Goal: Task Accomplishment & Management: Complete application form

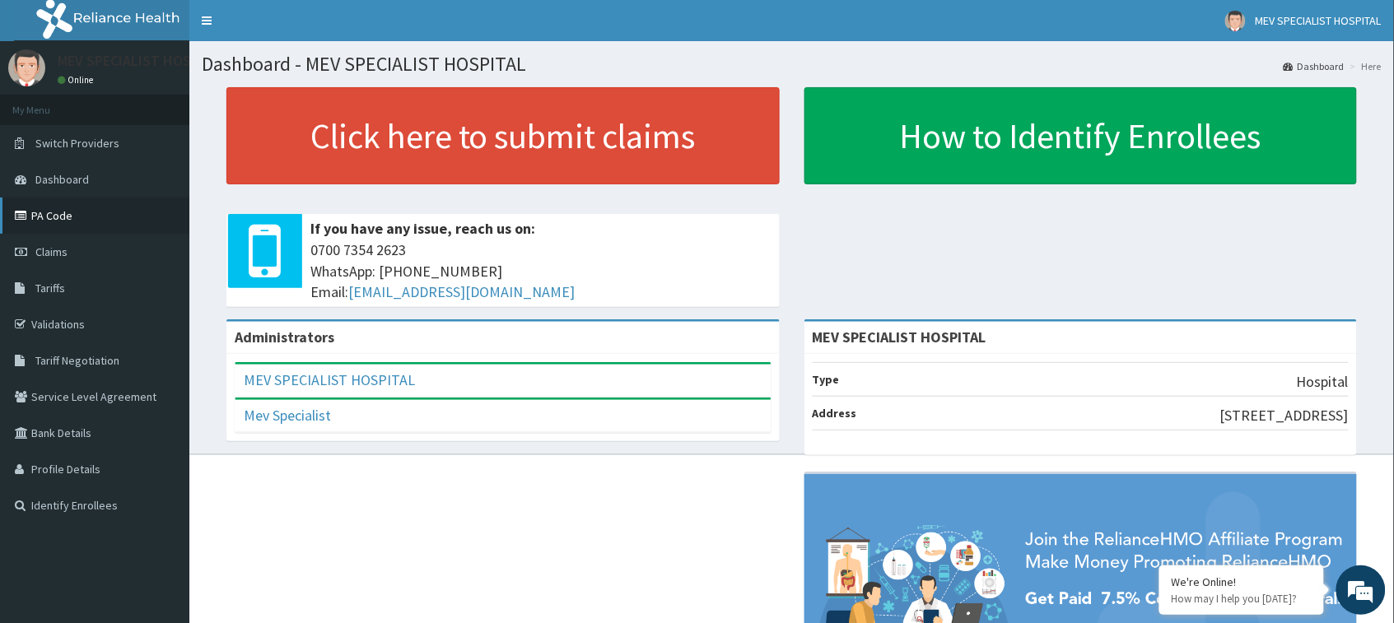
click at [35, 208] on link "PA Code" at bounding box center [94, 216] width 189 height 36
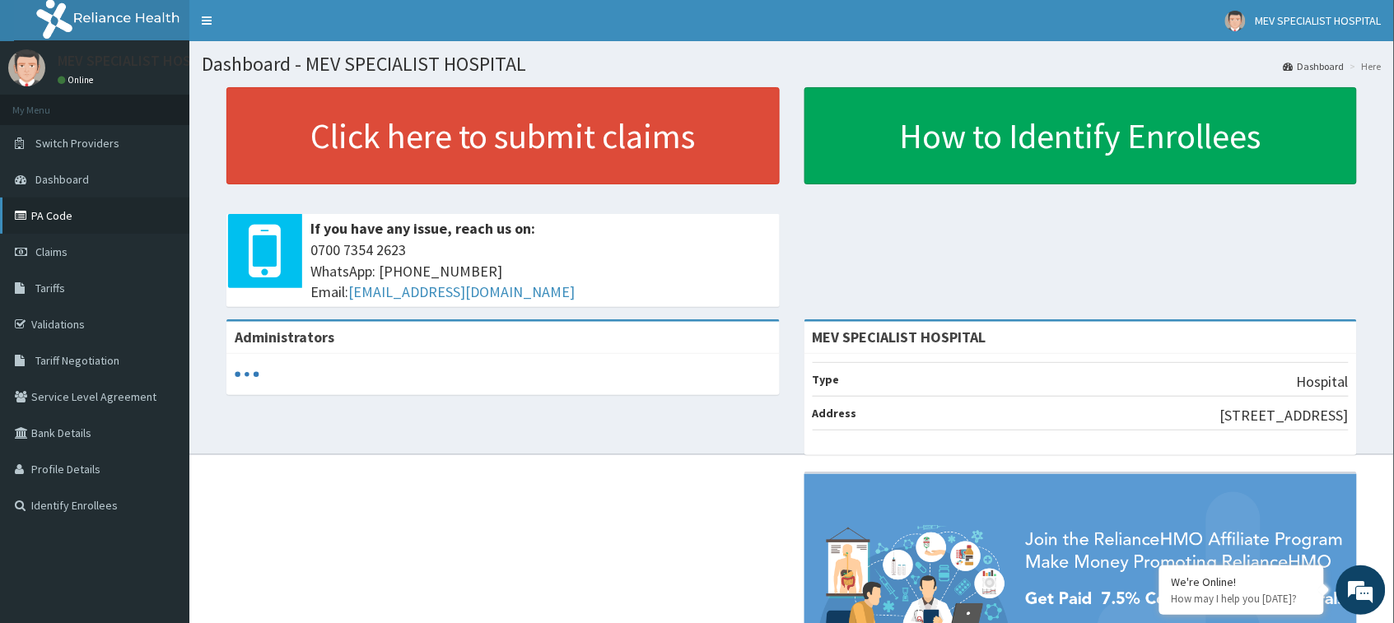
click at [33, 211] on link "PA Code" at bounding box center [94, 216] width 189 height 36
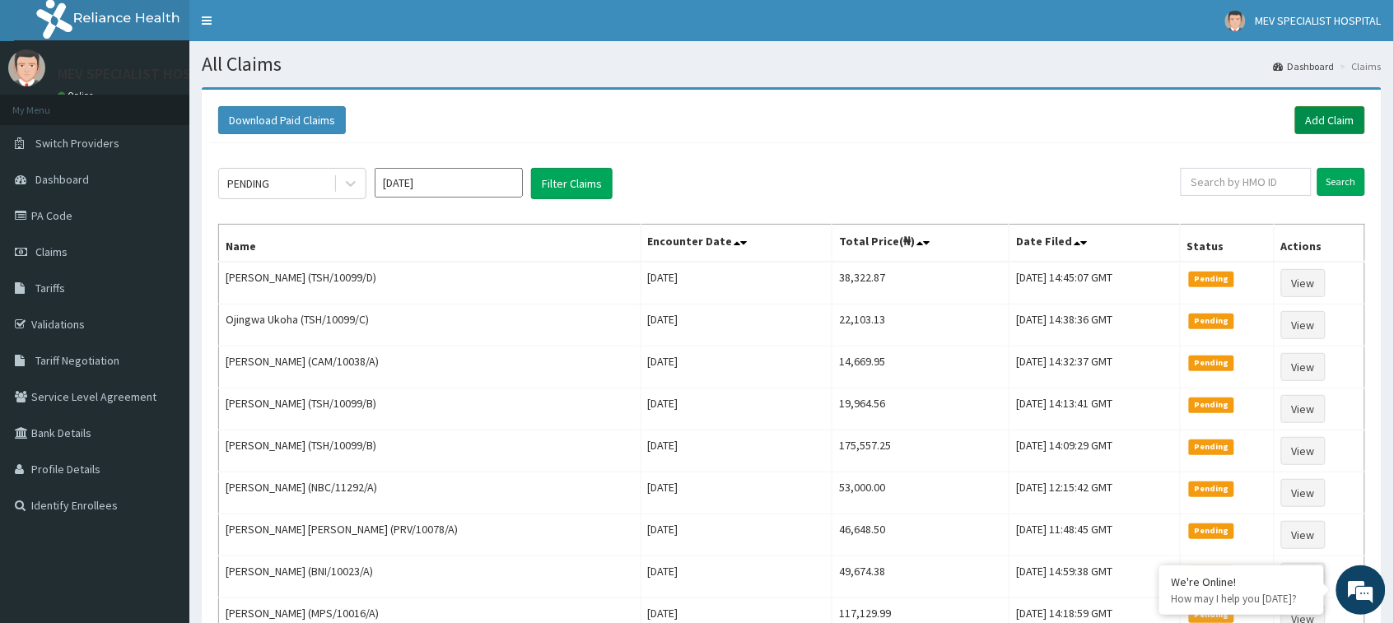
click at [1343, 116] on link "Add Claim" at bounding box center [1330, 120] width 70 height 28
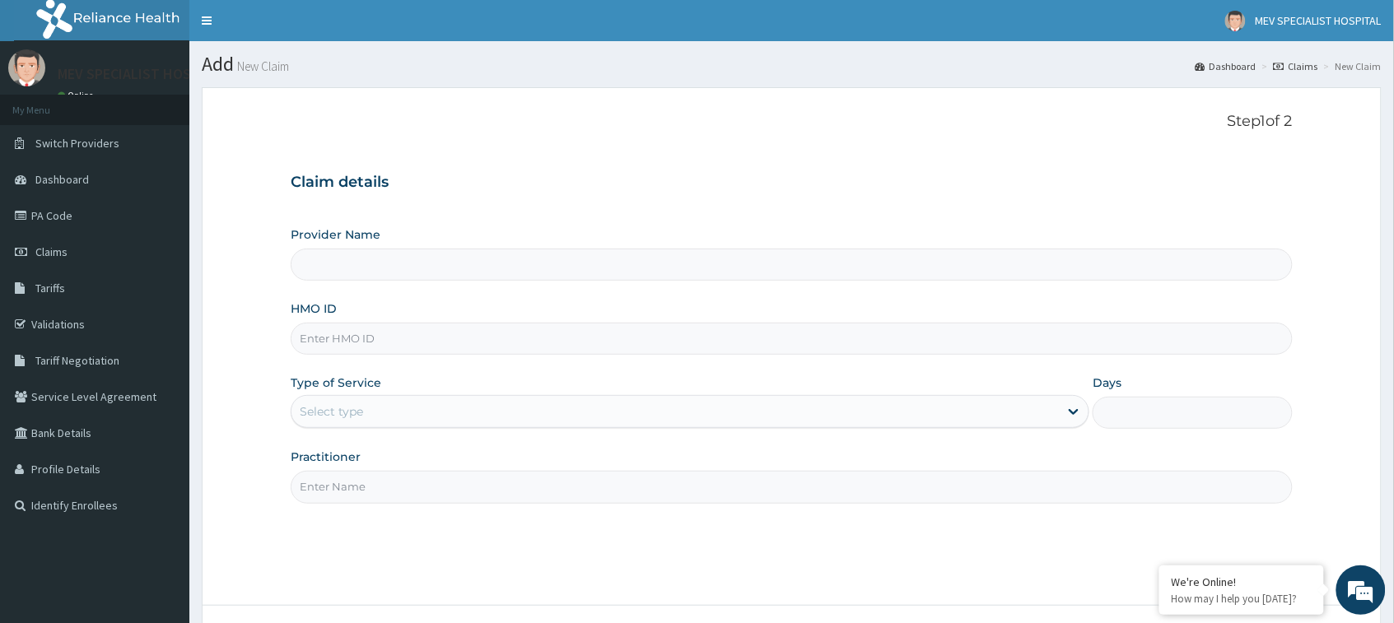
type input "MEV SPECIALIST HOSPITAL"
click at [668, 333] on input "HMO ID" at bounding box center [791, 339] width 1001 height 32
paste input "RTM/10155/A"
type input "RTM/10155/A"
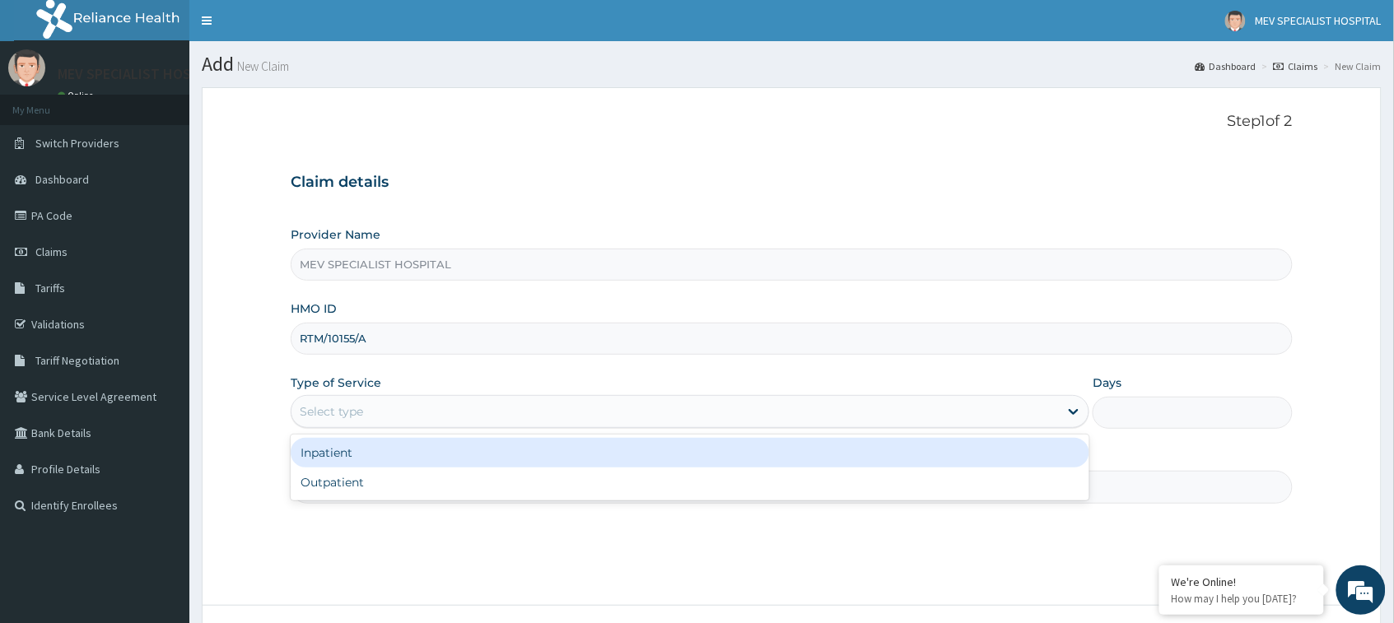
click at [638, 417] on div "Select type" at bounding box center [674, 411] width 767 height 26
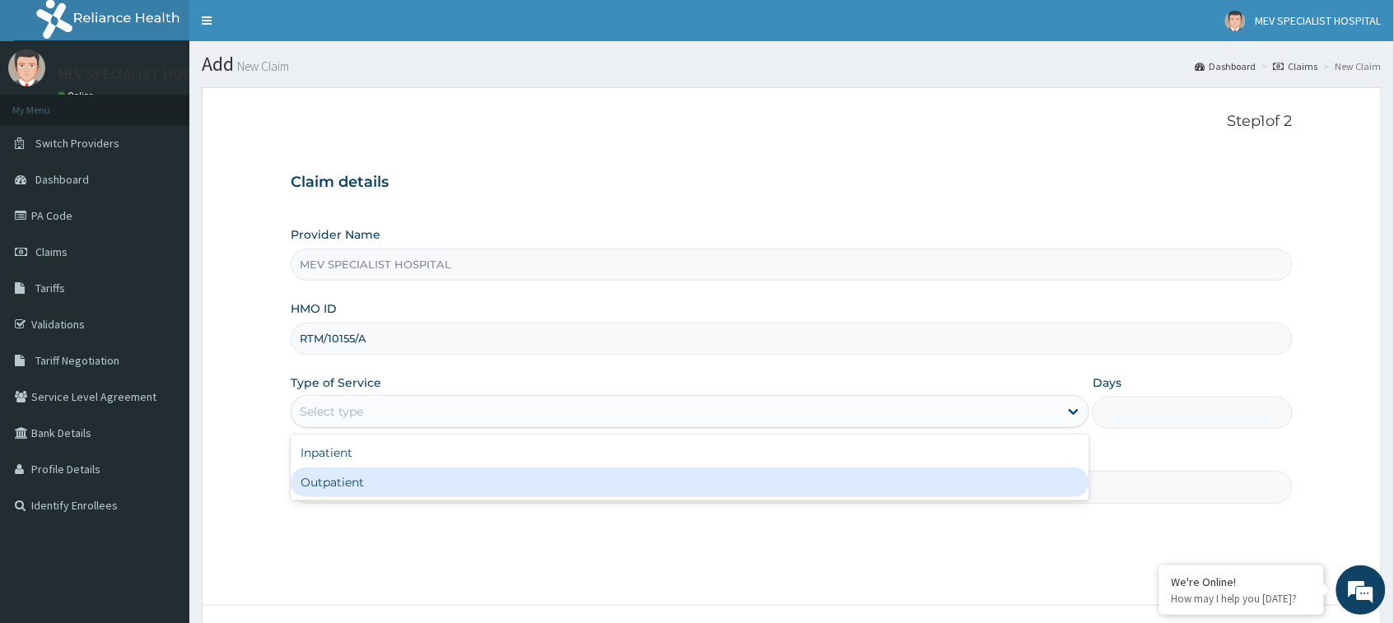
click at [581, 488] on div "Outpatient" at bounding box center [690, 483] width 799 height 30
type input "1"
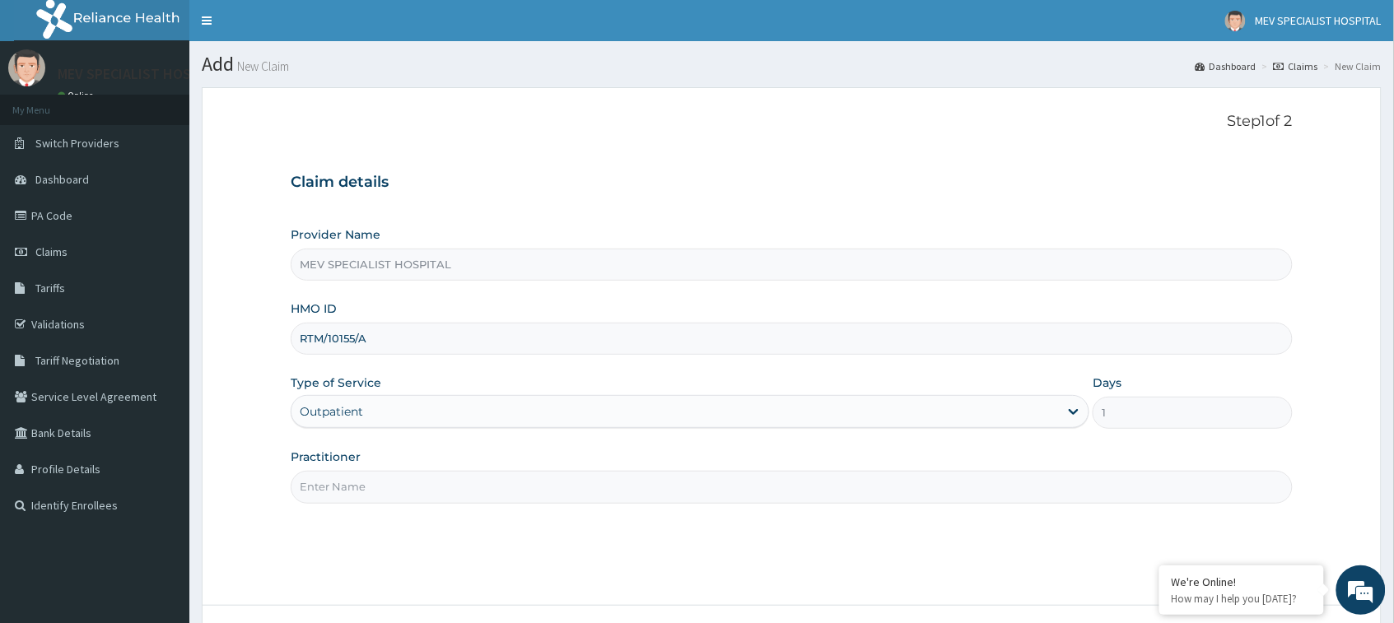
click at [581, 488] on input "Practitioner" at bounding box center [791, 487] width 1001 height 32
type input "d"
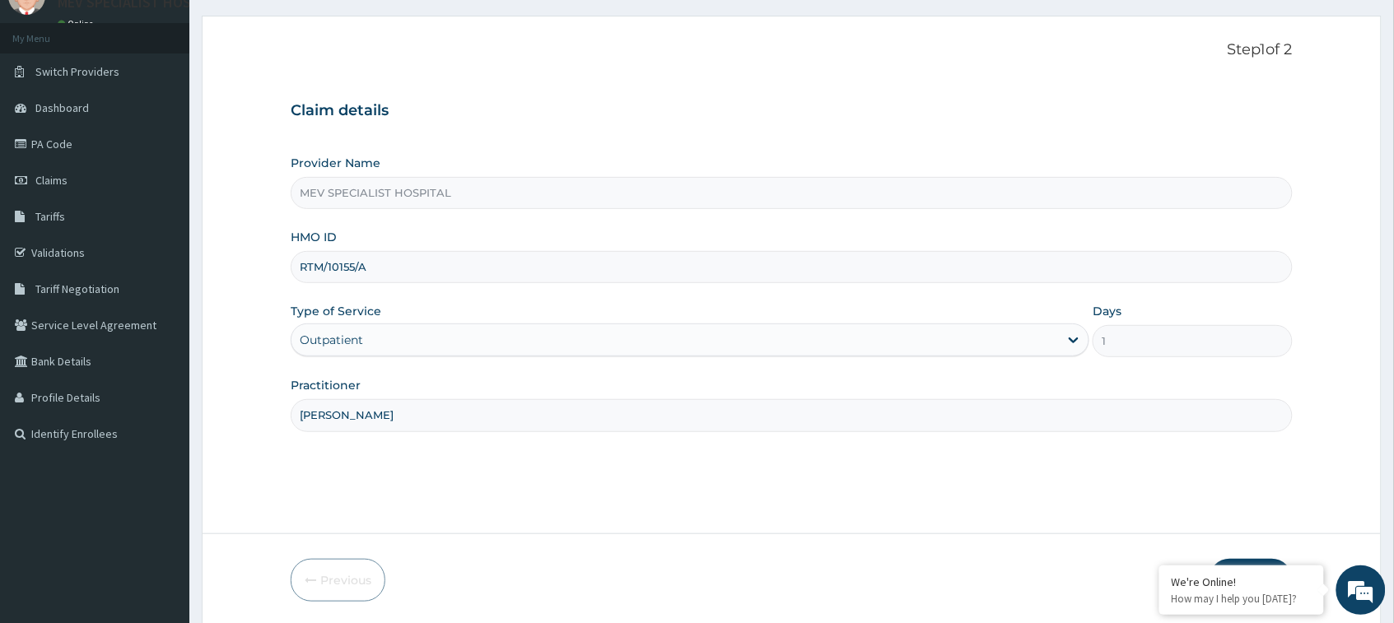
scroll to position [130, 0]
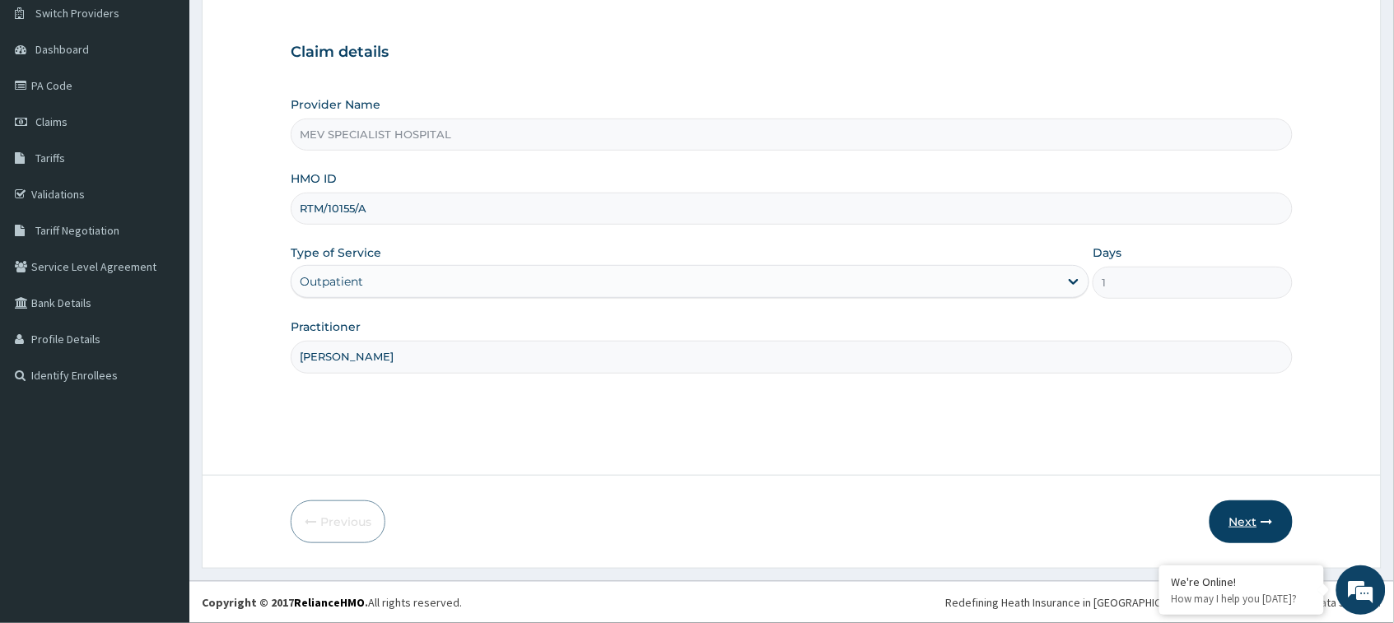
type input "[PERSON_NAME]"
click at [1264, 523] on icon "button" at bounding box center [1267, 522] width 12 height 12
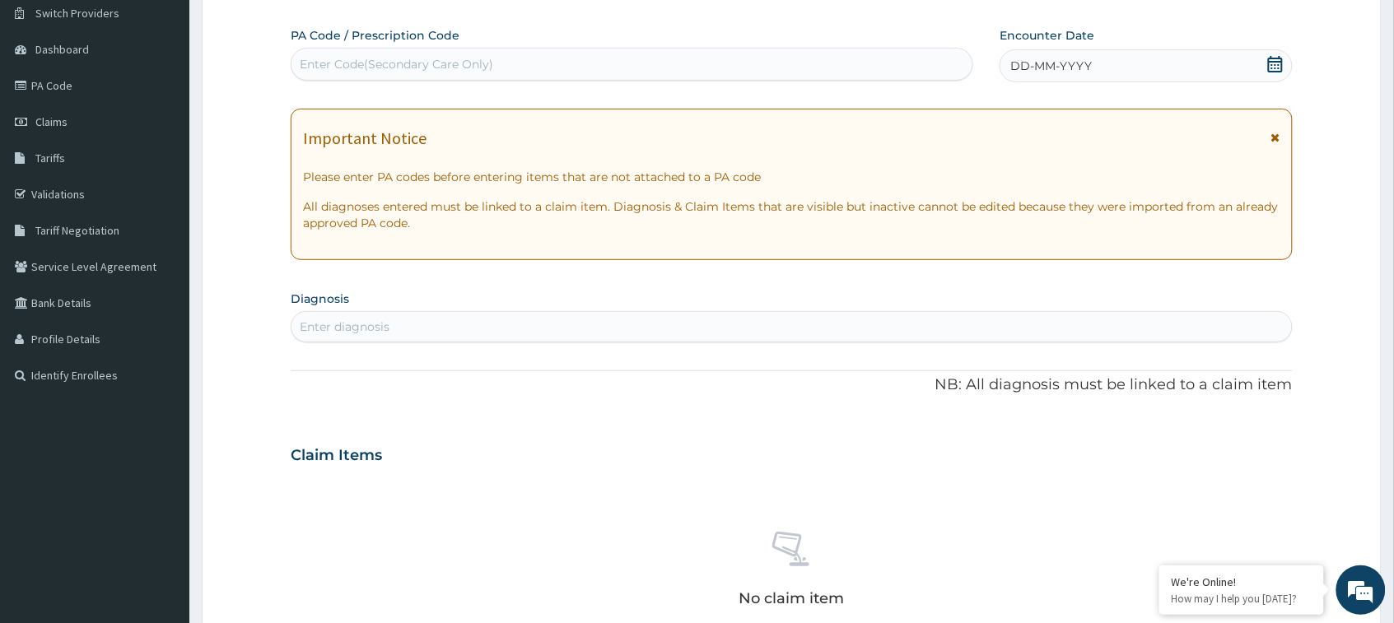
click at [646, 62] on div "Enter Code(Secondary Care Only)" at bounding box center [631, 64] width 681 height 26
paste input "PA/293E7E"
type input "PA/293E7E"
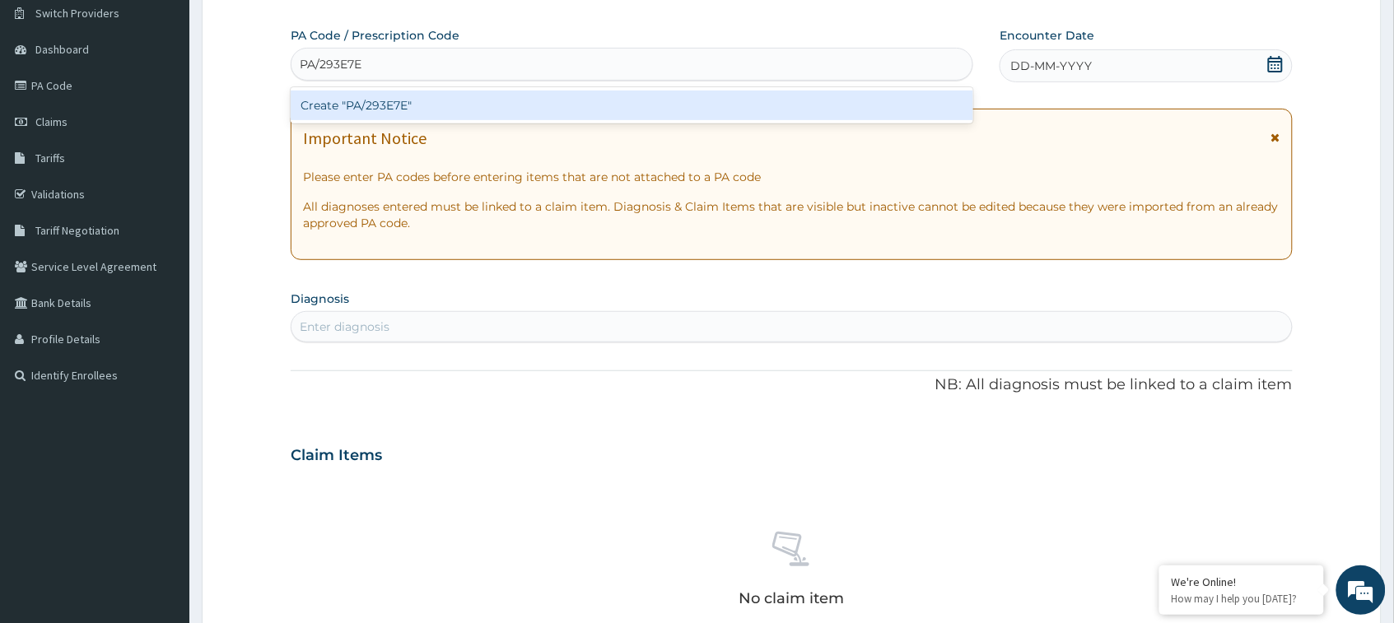
click at [645, 96] on div "Create "PA/293E7E"" at bounding box center [632, 106] width 682 height 30
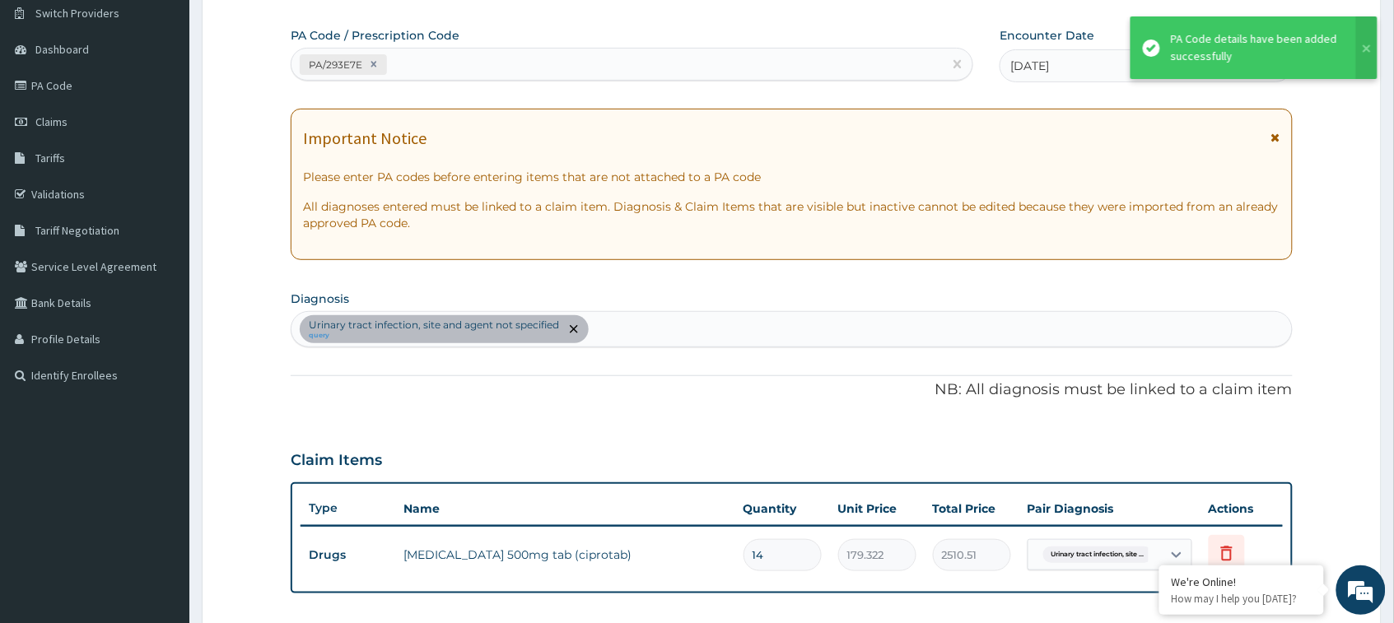
scroll to position [484, 0]
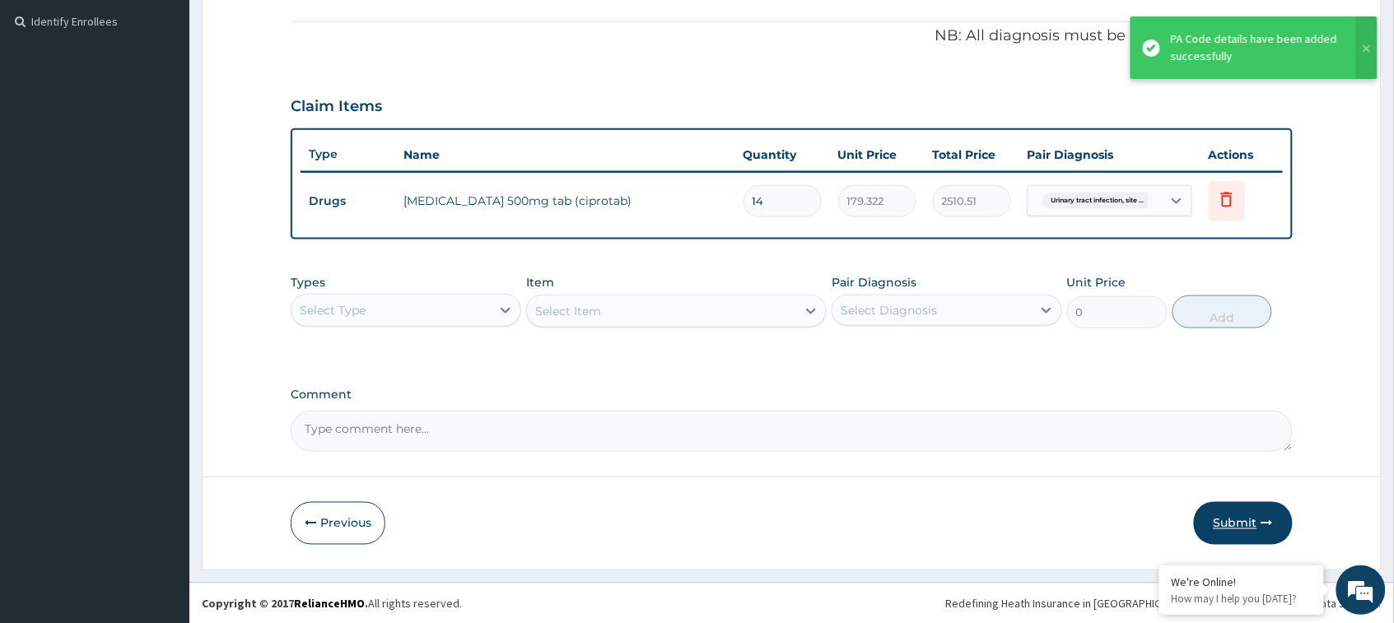
click at [1235, 529] on button "Submit" at bounding box center [1243, 523] width 99 height 43
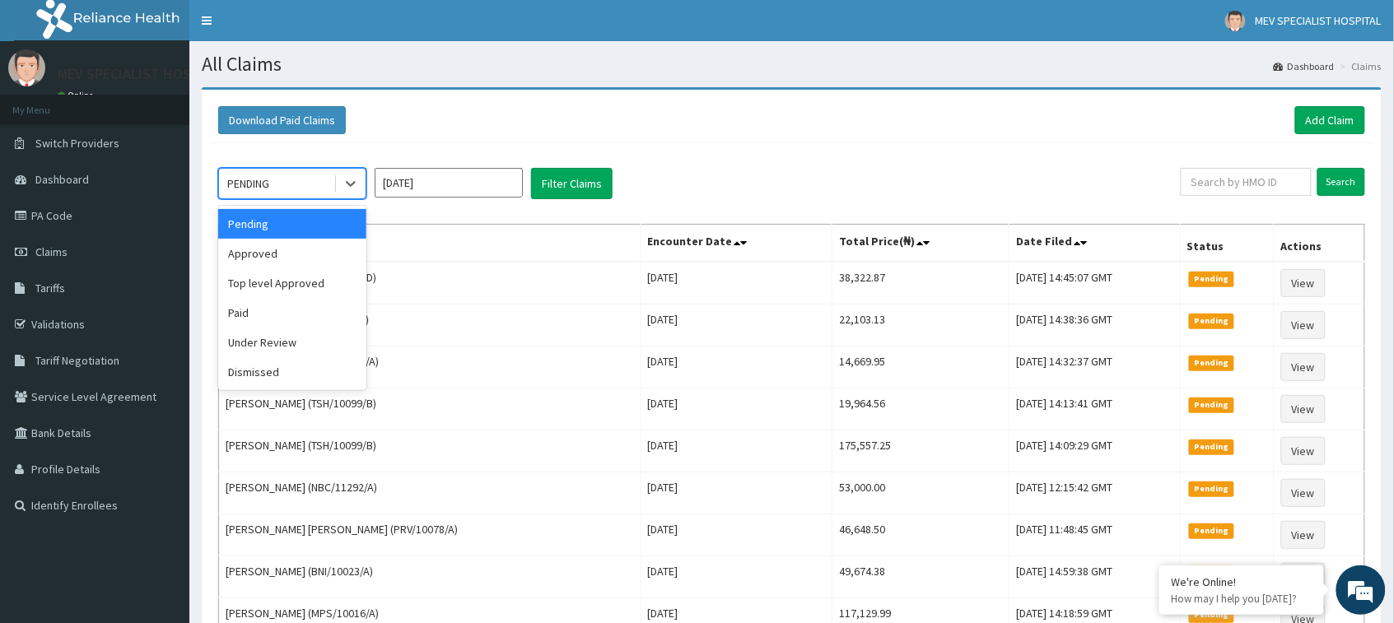
click at [319, 179] on div "PENDING" at bounding box center [276, 183] width 114 height 26
click at [309, 261] on div "Approved" at bounding box center [292, 254] width 148 height 30
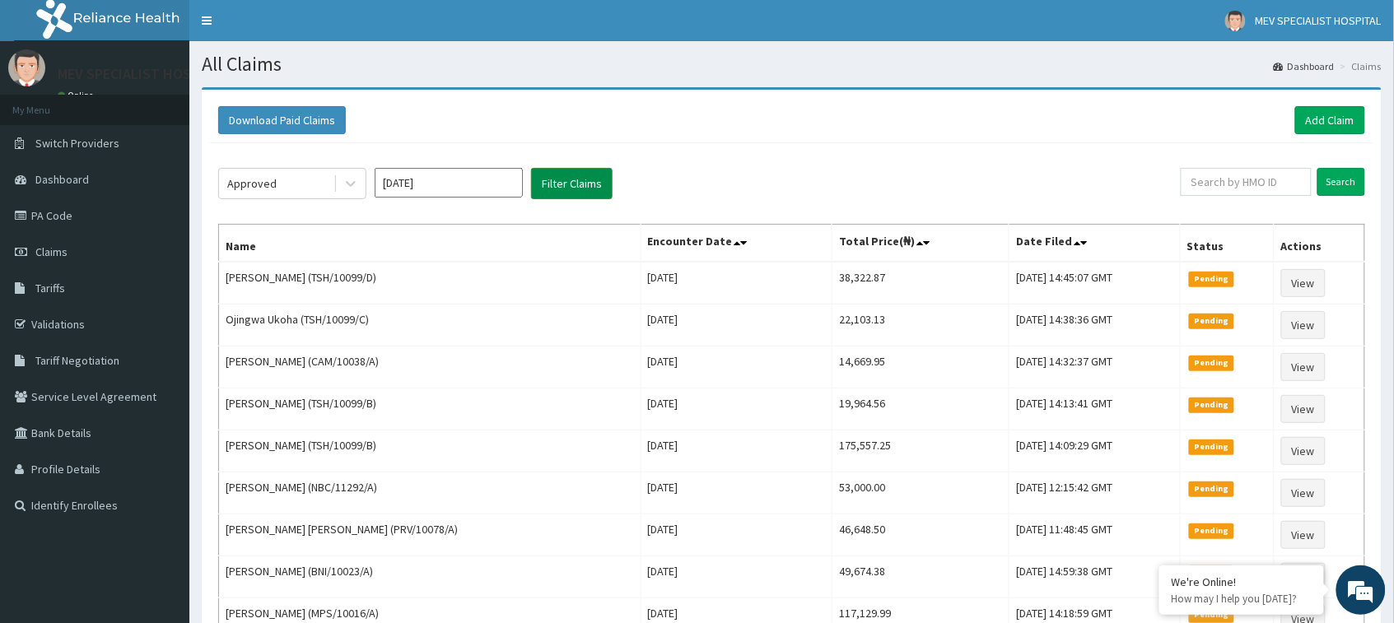
click at [570, 179] on button "Filter Claims" at bounding box center [571, 183] width 81 height 31
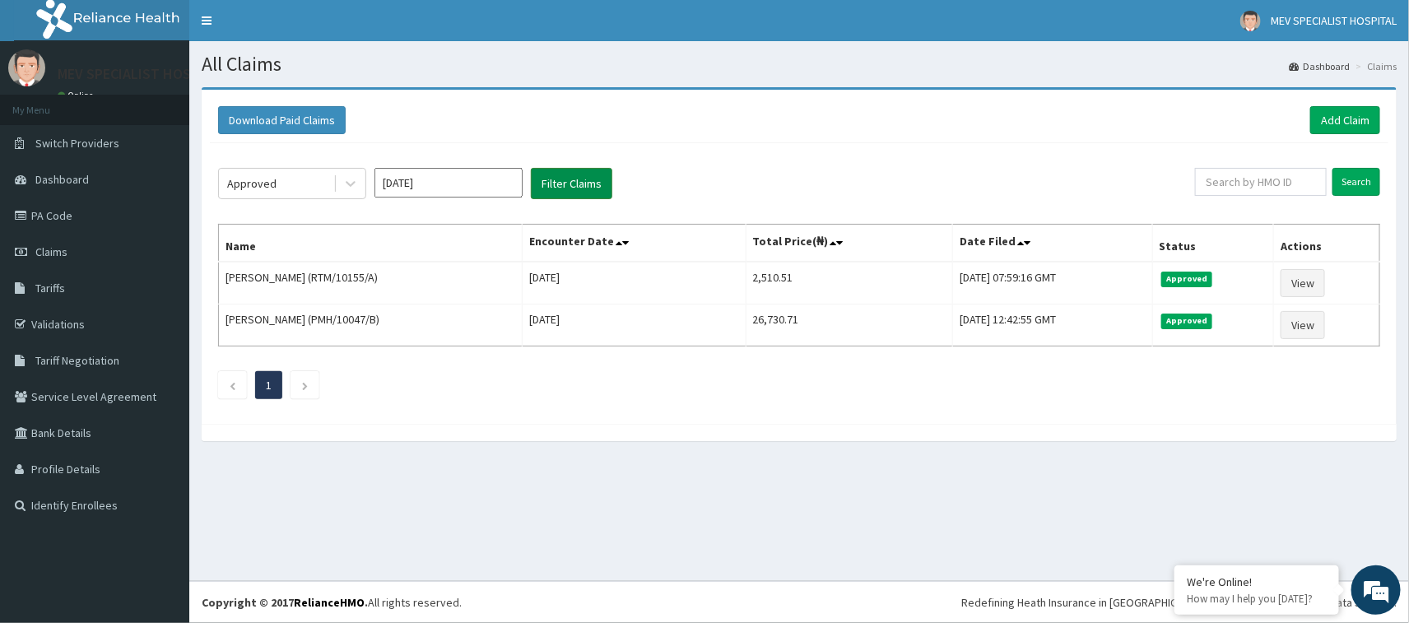
click at [570, 179] on button "Filter Claims" at bounding box center [571, 183] width 81 height 31
click at [565, 185] on button "Filter Claims" at bounding box center [571, 183] width 81 height 31
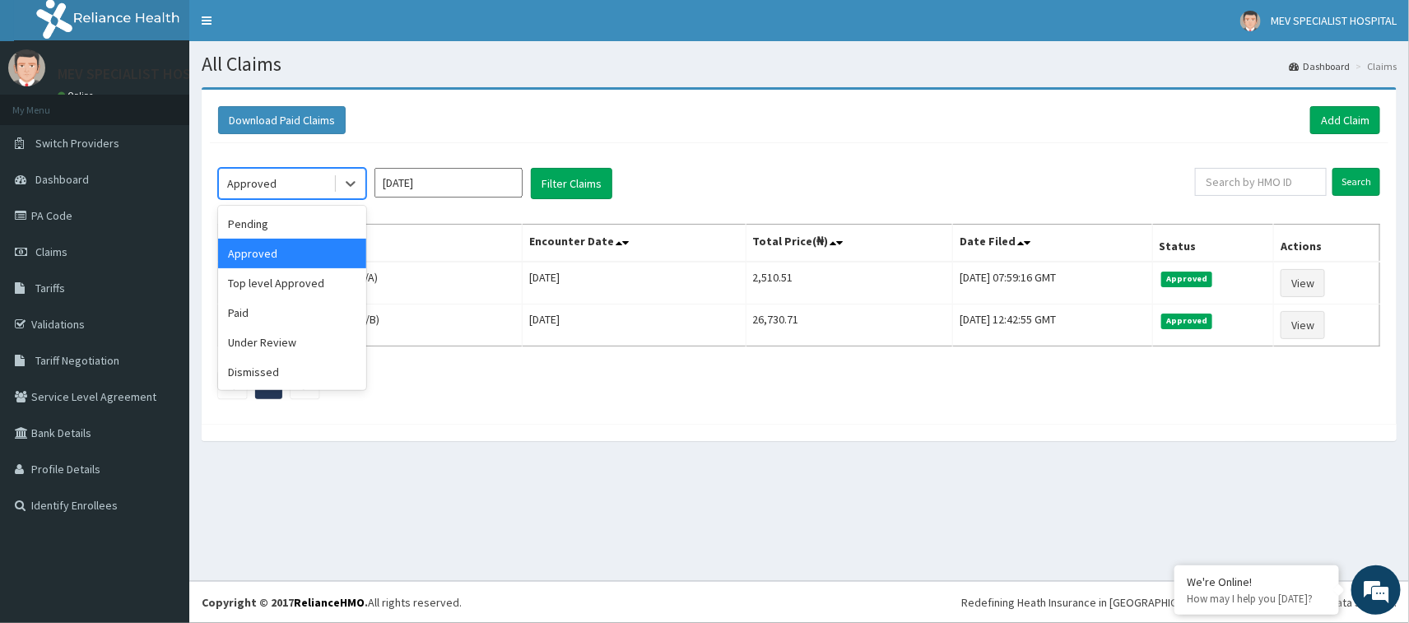
click at [292, 185] on div "Approved" at bounding box center [276, 183] width 114 height 26
click at [268, 226] on div "Pending" at bounding box center [292, 224] width 148 height 30
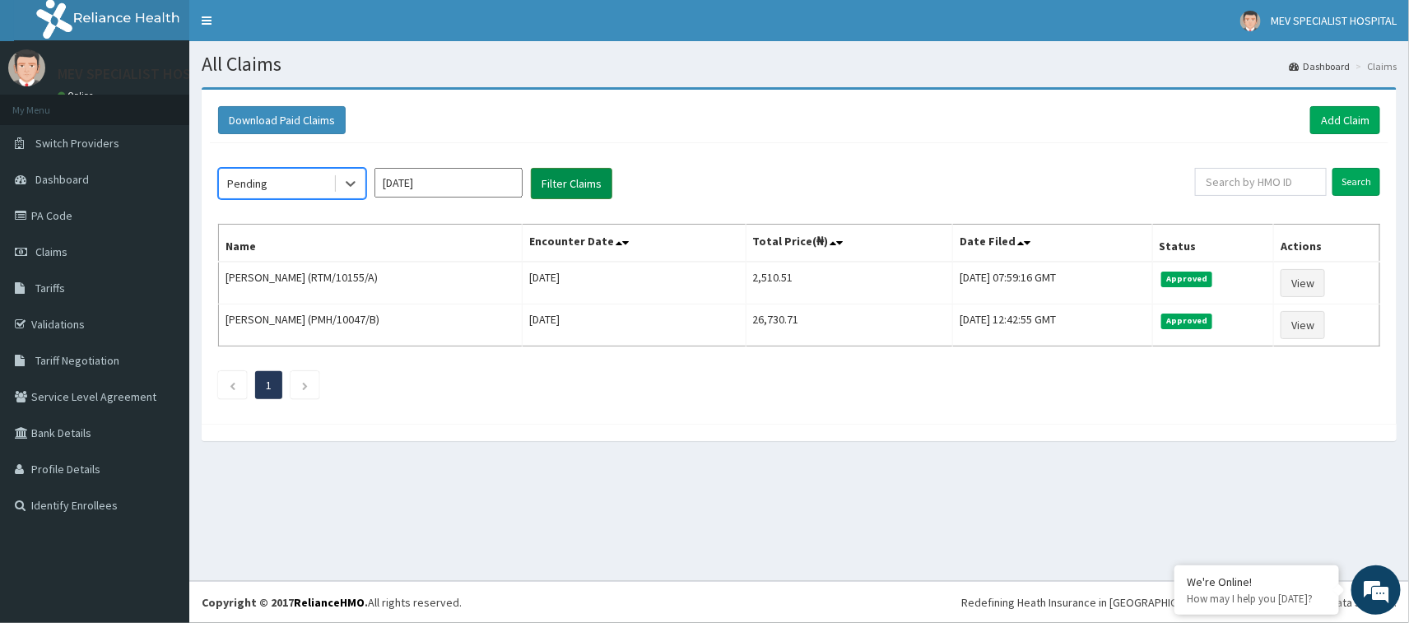
click at [550, 188] on button "Filter Claims" at bounding box center [571, 183] width 81 height 31
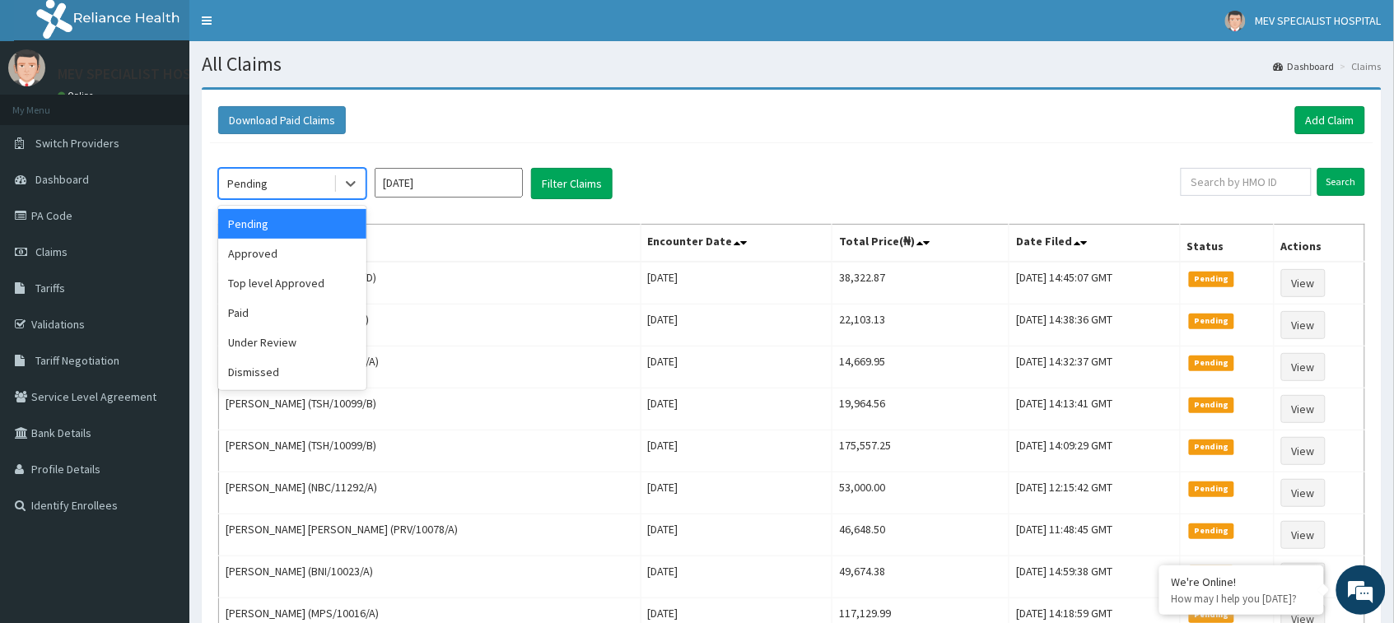
click at [307, 187] on div "Pending" at bounding box center [276, 183] width 114 height 26
click at [269, 313] on div "Paid" at bounding box center [292, 313] width 148 height 30
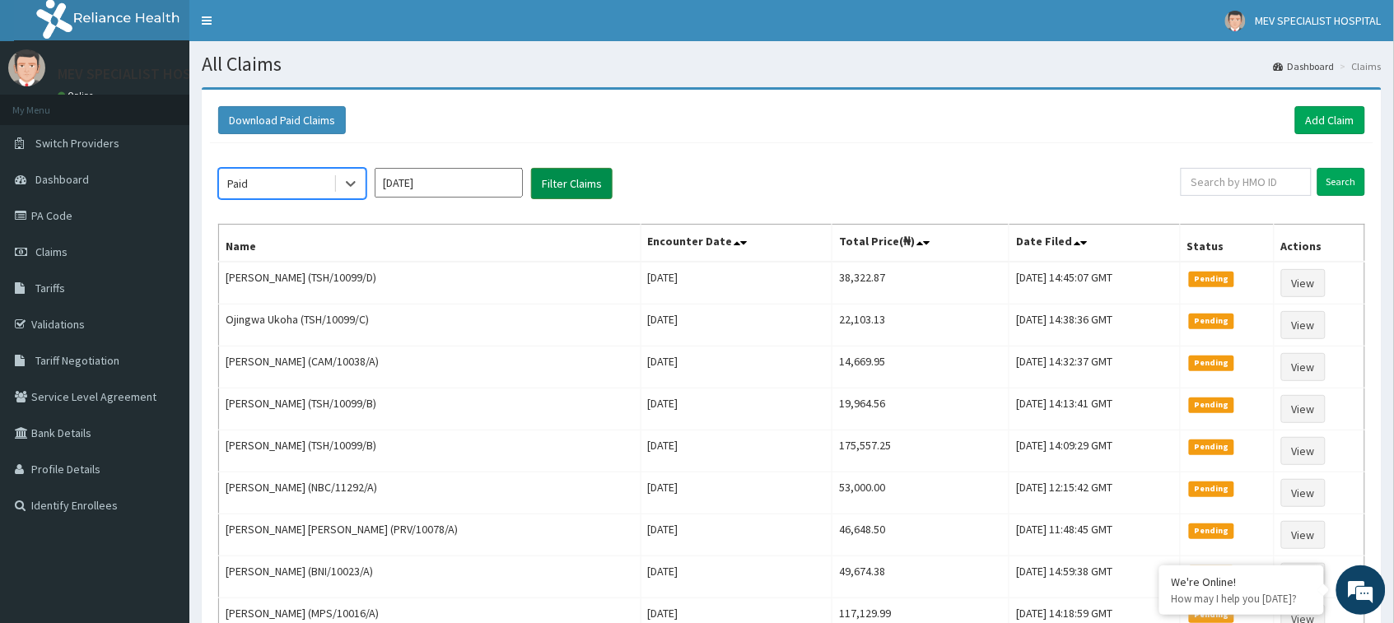
click at [582, 179] on button "Filter Claims" at bounding box center [571, 183] width 81 height 31
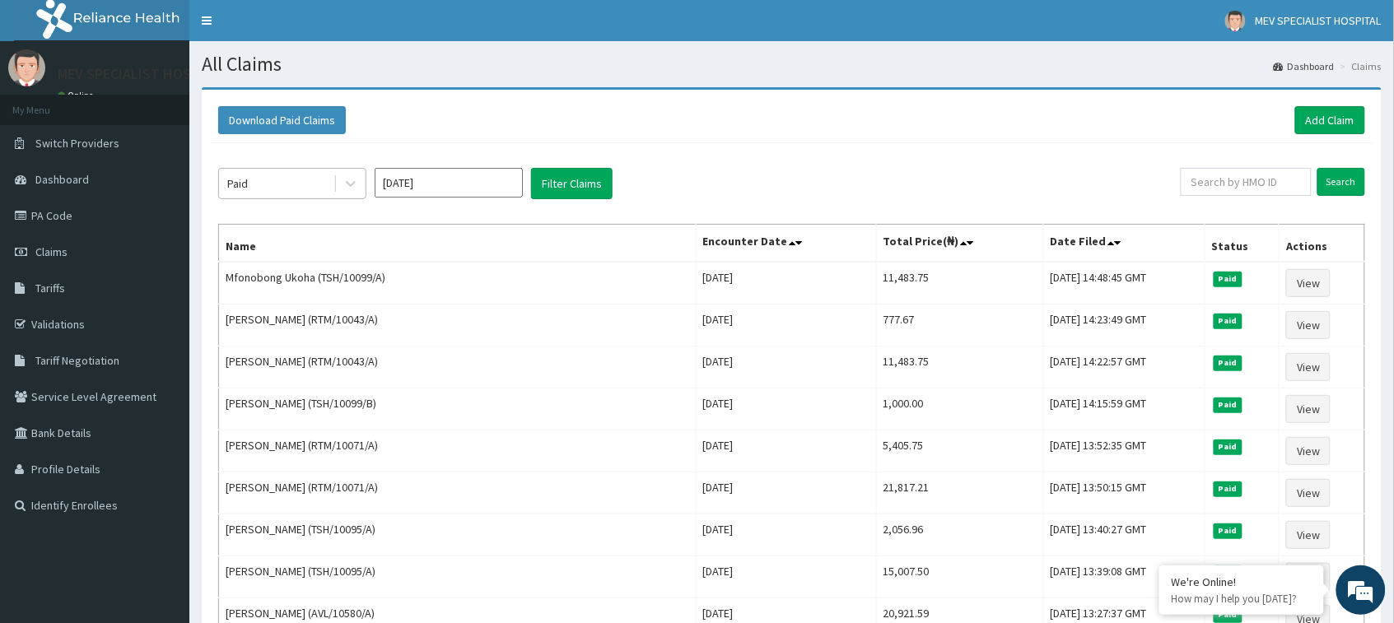
click at [315, 187] on div "Paid" at bounding box center [276, 183] width 114 height 26
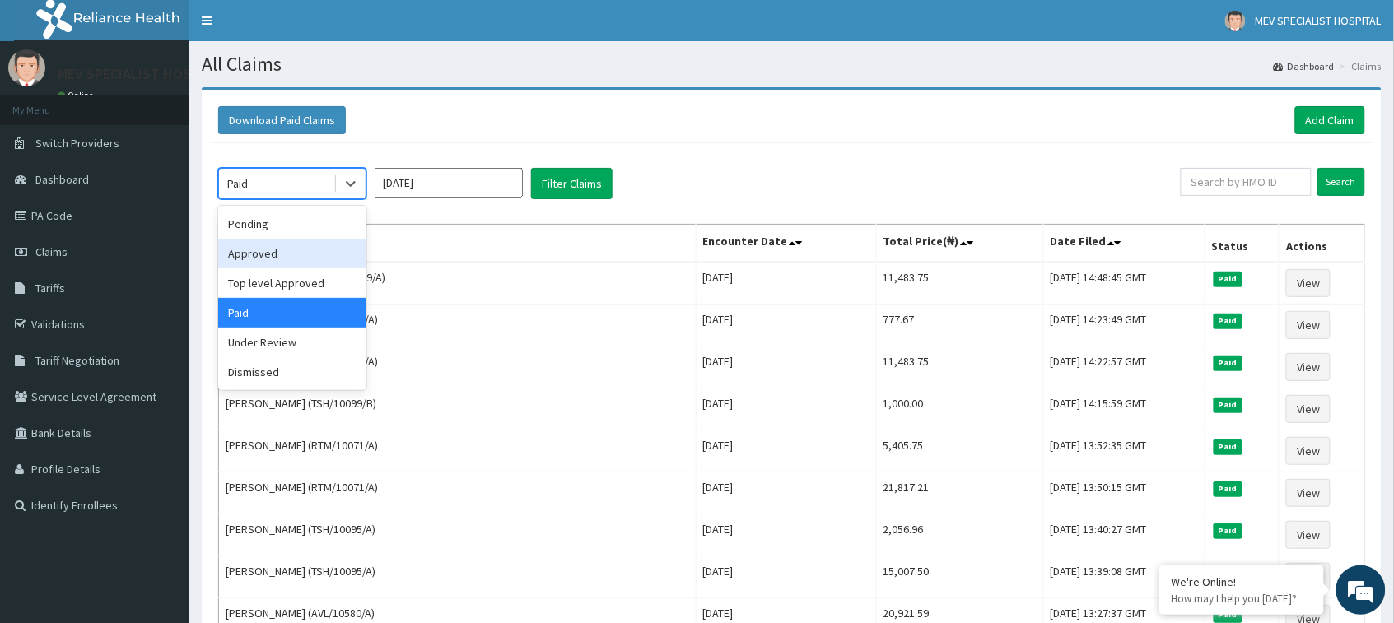
click at [272, 258] on div "Approved" at bounding box center [292, 254] width 148 height 30
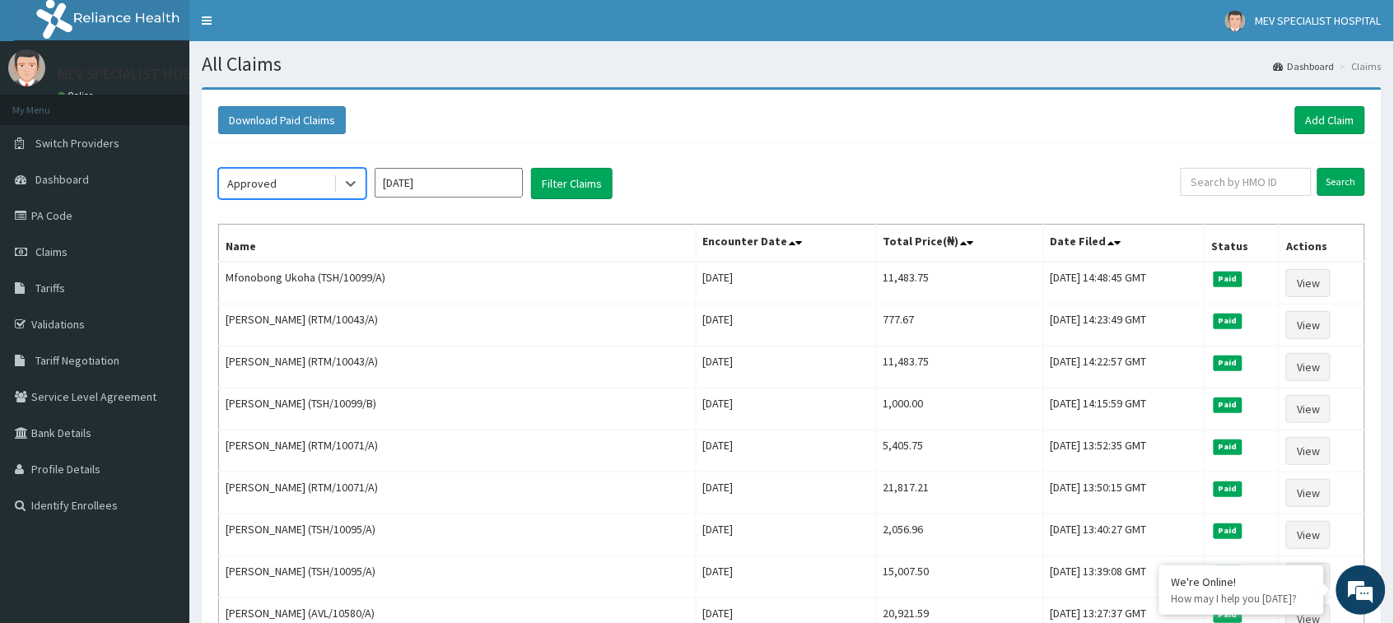
click at [288, 175] on div "Approved" at bounding box center [276, 183] width 114 height 26
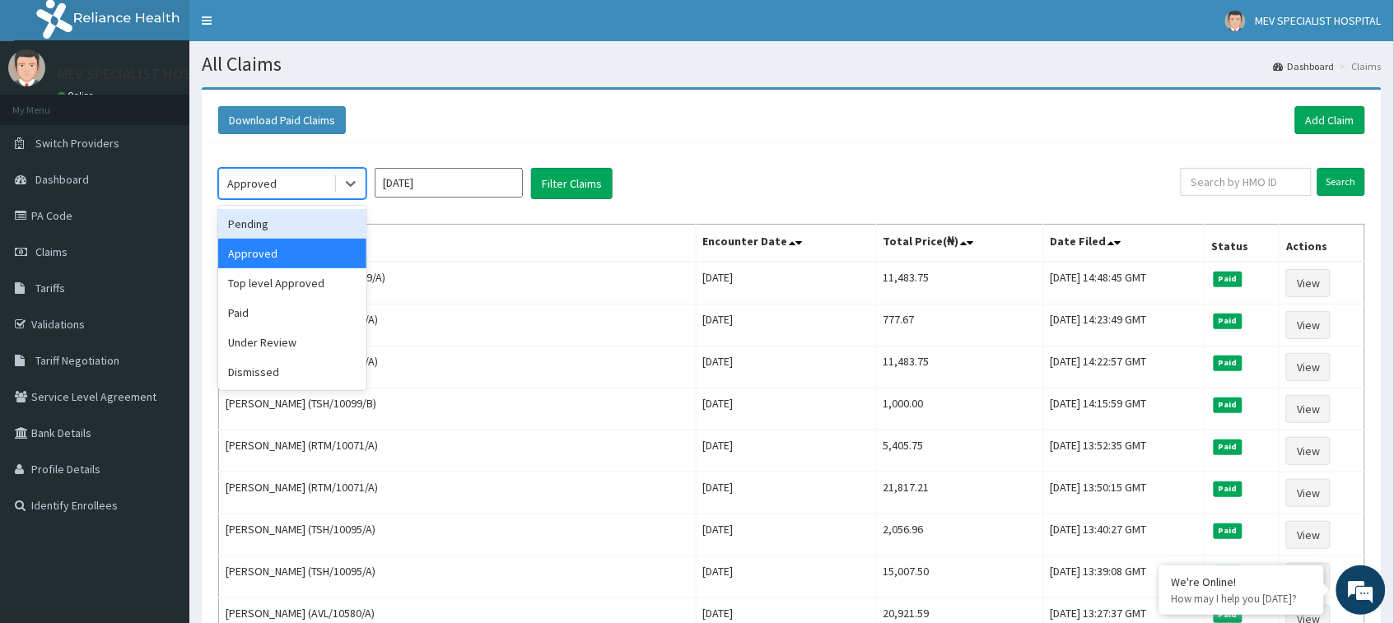
click at [268, 227] on div "Pending" at bounding box center [292, 224] width 148 height 30
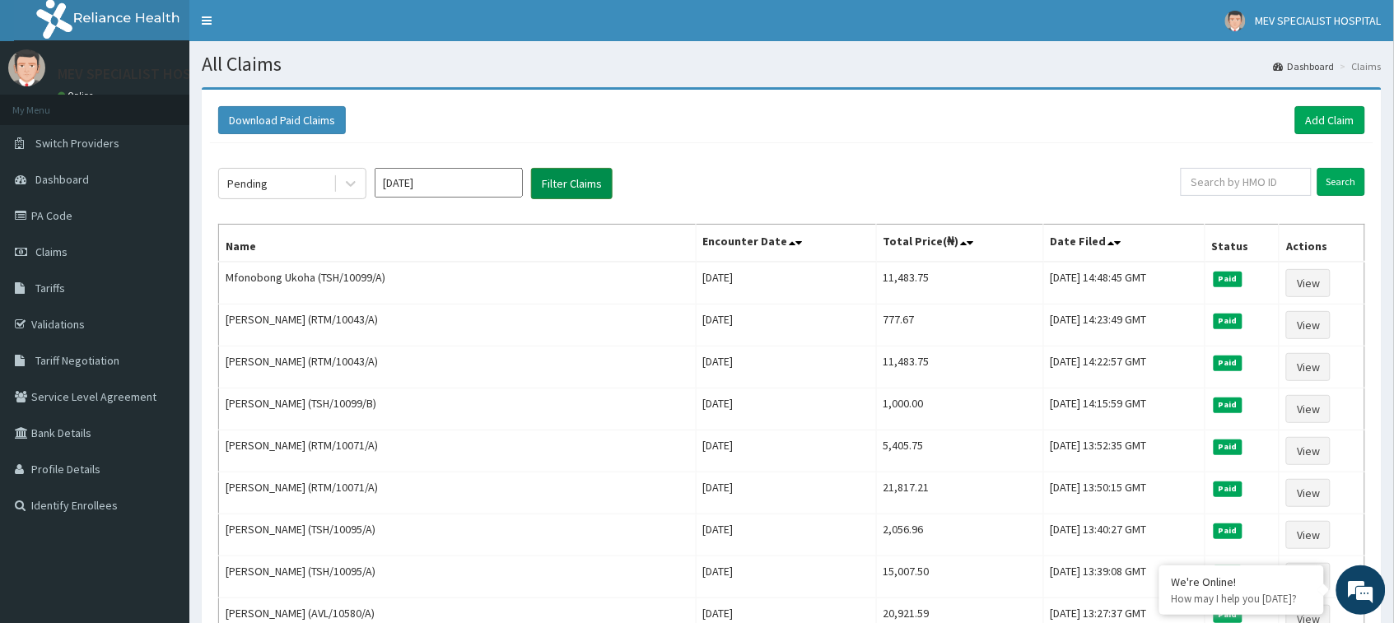
click at [573, 179] on button "Filter Claims" at bounding box center [571, 183] width 81 height 31
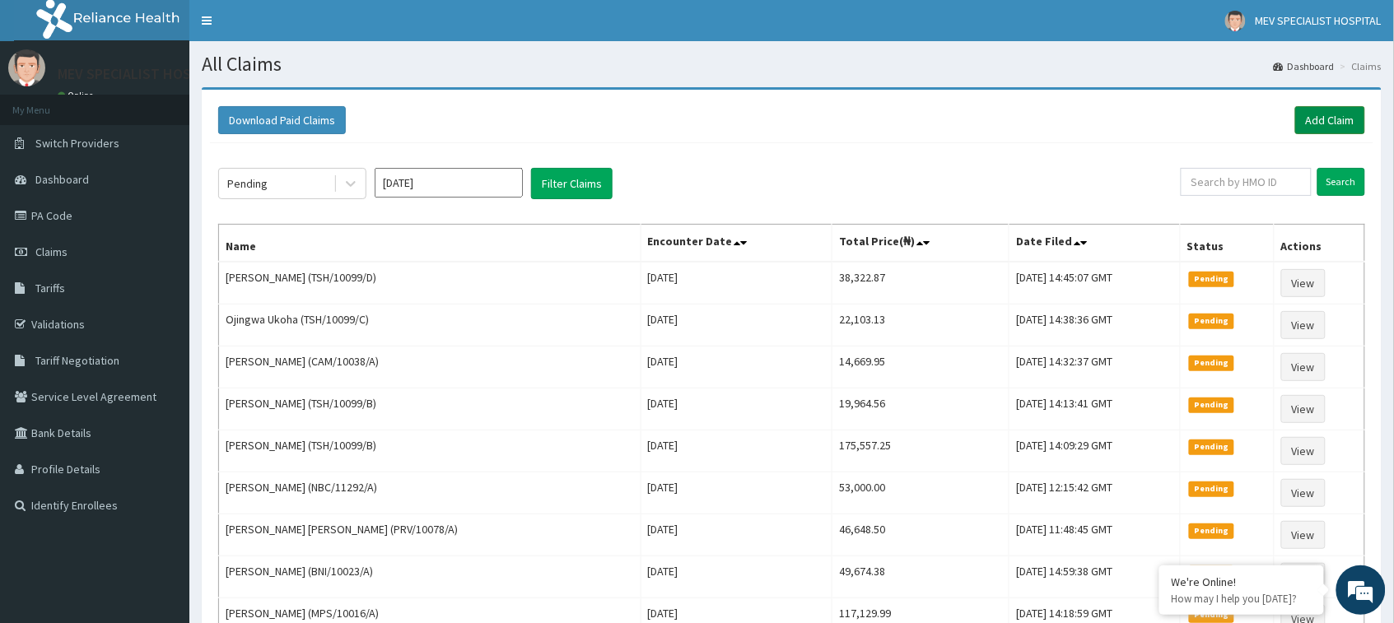
click at [1306, 120] on link "Add Claim" at bounding box center [1330, 120] width 70 height 28
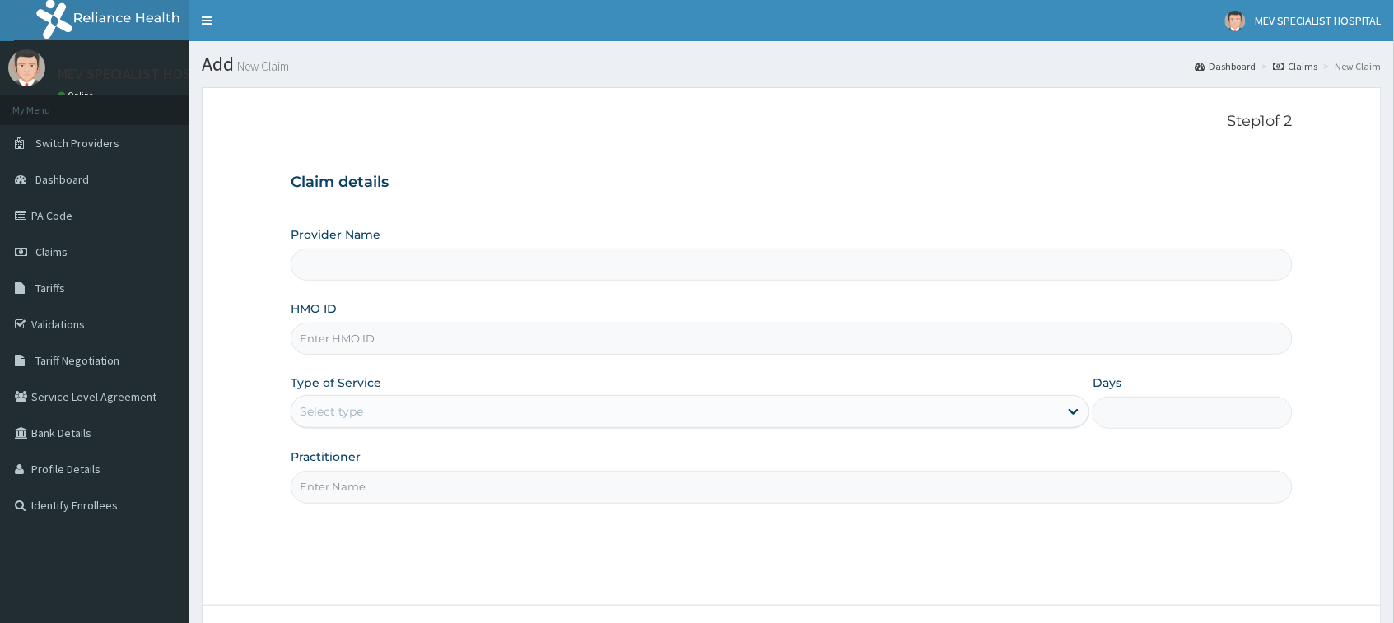
type input "MEV SPECIALIST HOSPITAL"
click at [363, 347] on input "HMO ID" at bounding box center [791, 339] width 1001 height 32
paste input "RTM/10155/A"
type input "RTM/10155/A"
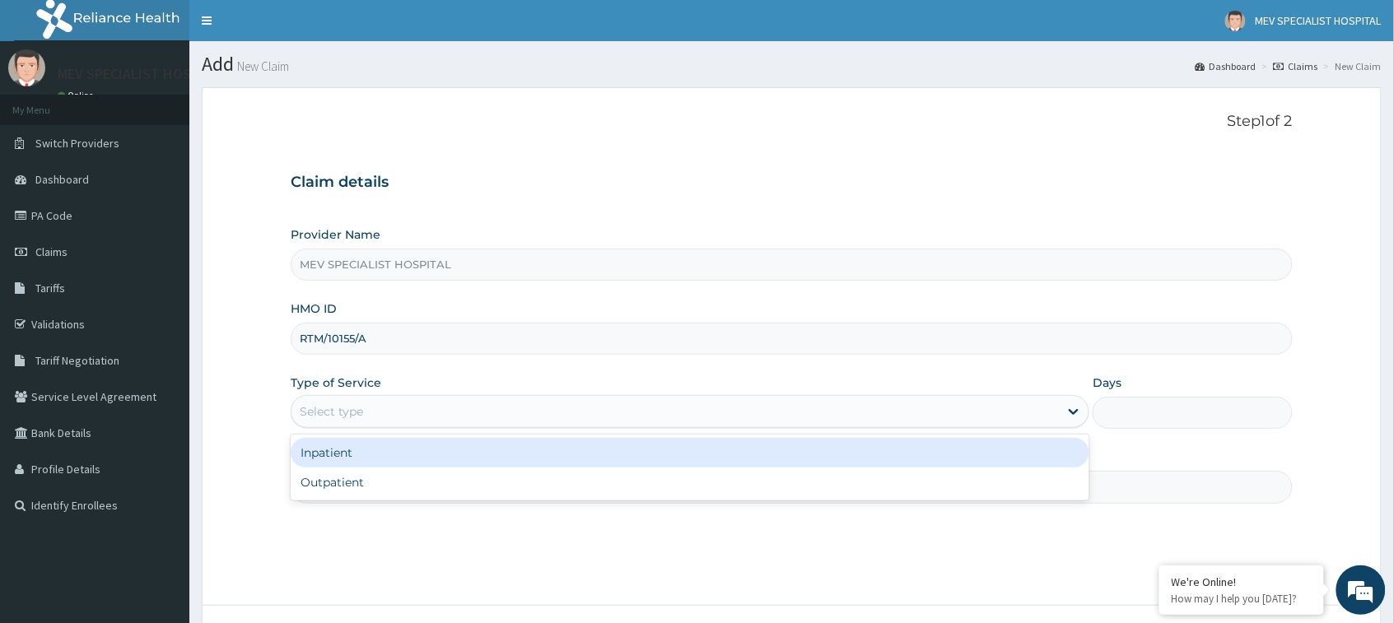
click at [380, 412] on div "Select type" at bounding box center [674, 411] width 767 height 26
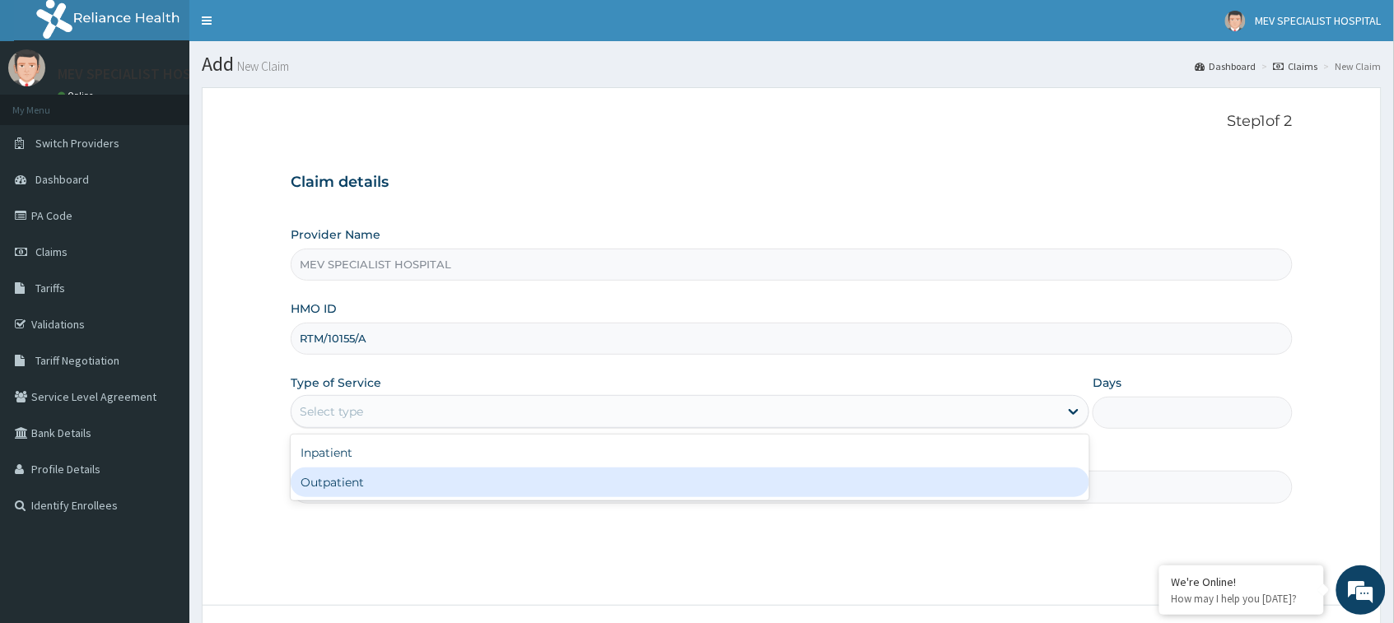
click at [350, 484] on div "Outpatient" at bounding box center [690, 483] width 799 height 30
type input "1"
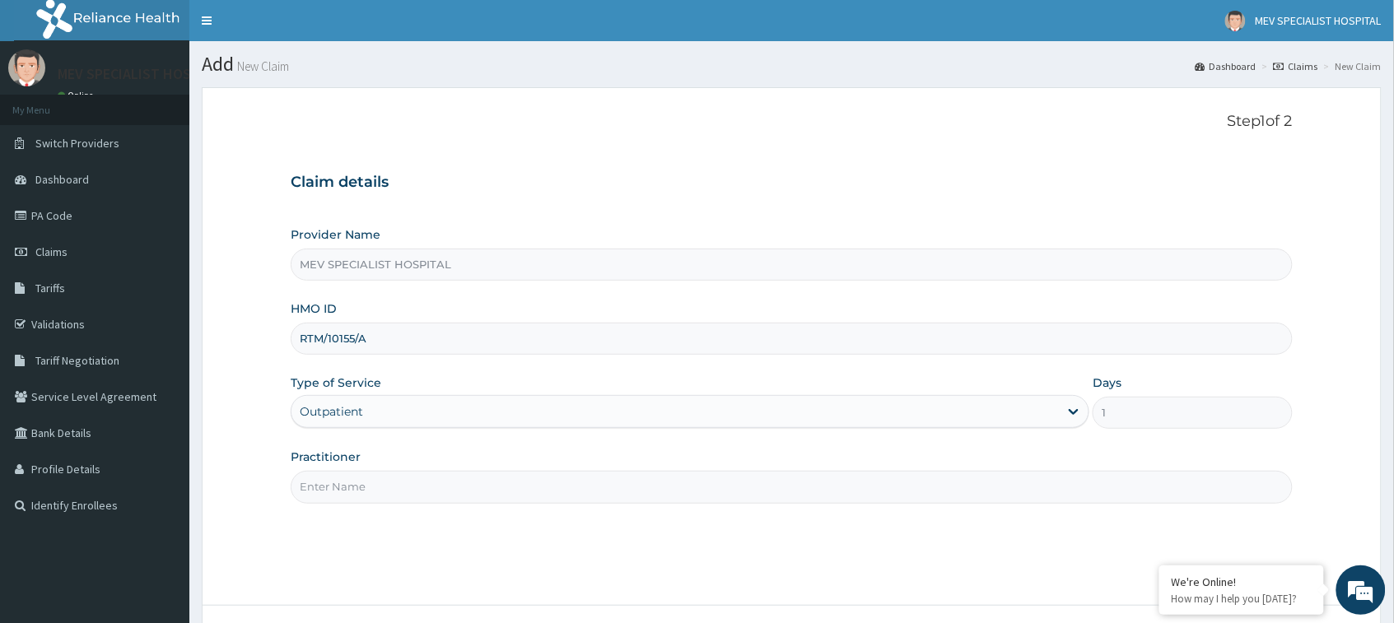
click at [350, 484] on input "Practitioner" at bounding box center [791, 487] width 1001 height 32
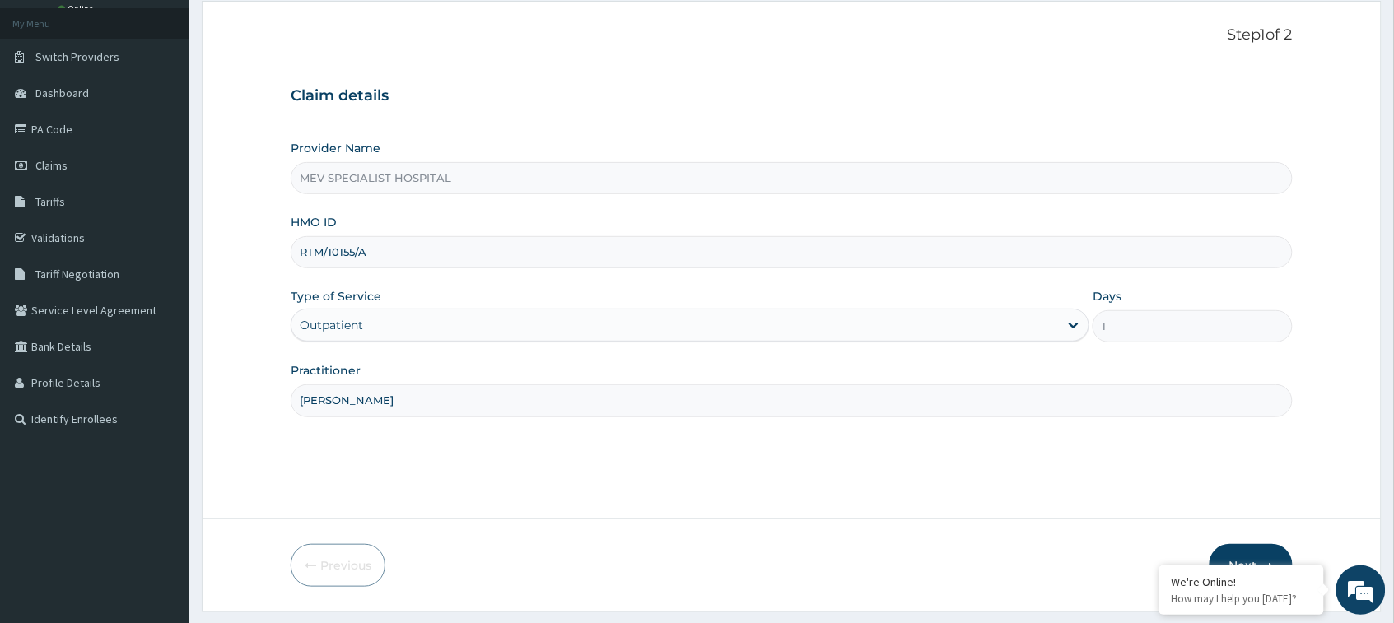
scroll to position [130, 0]
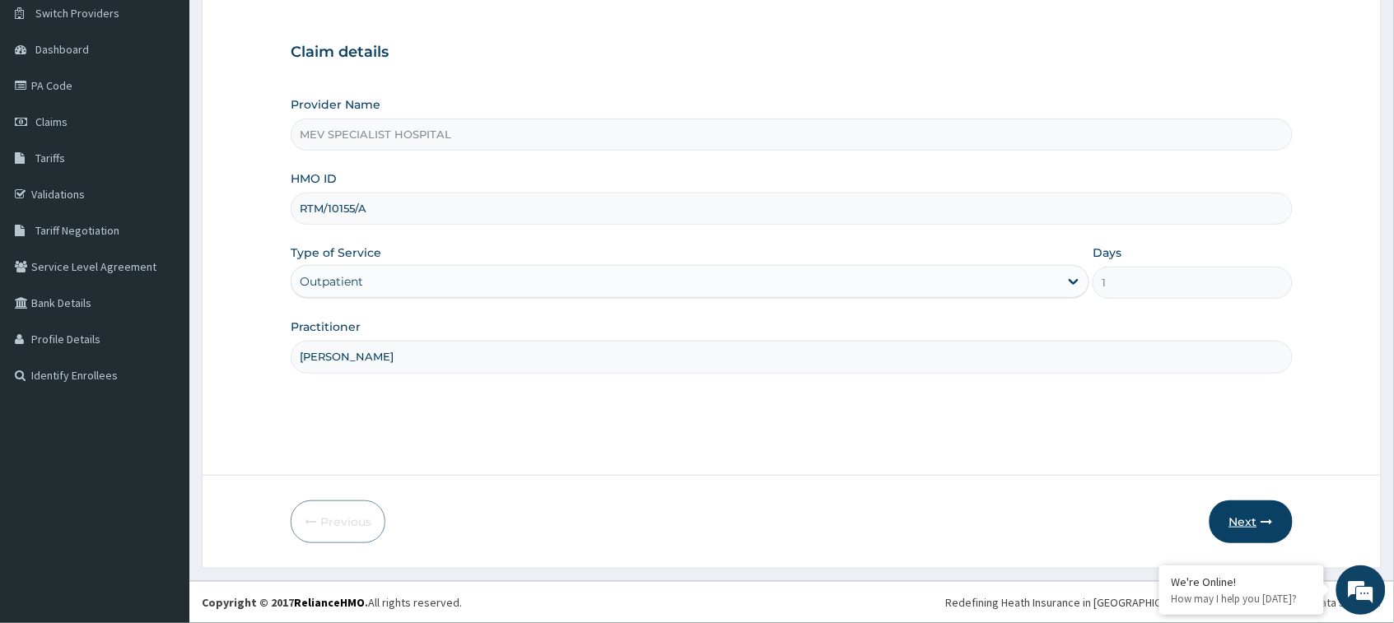
type input "[PERSON_NAME]"
click at [1268, 521] on icon "button" at bounding box center [1267, 522] width 12 height 12
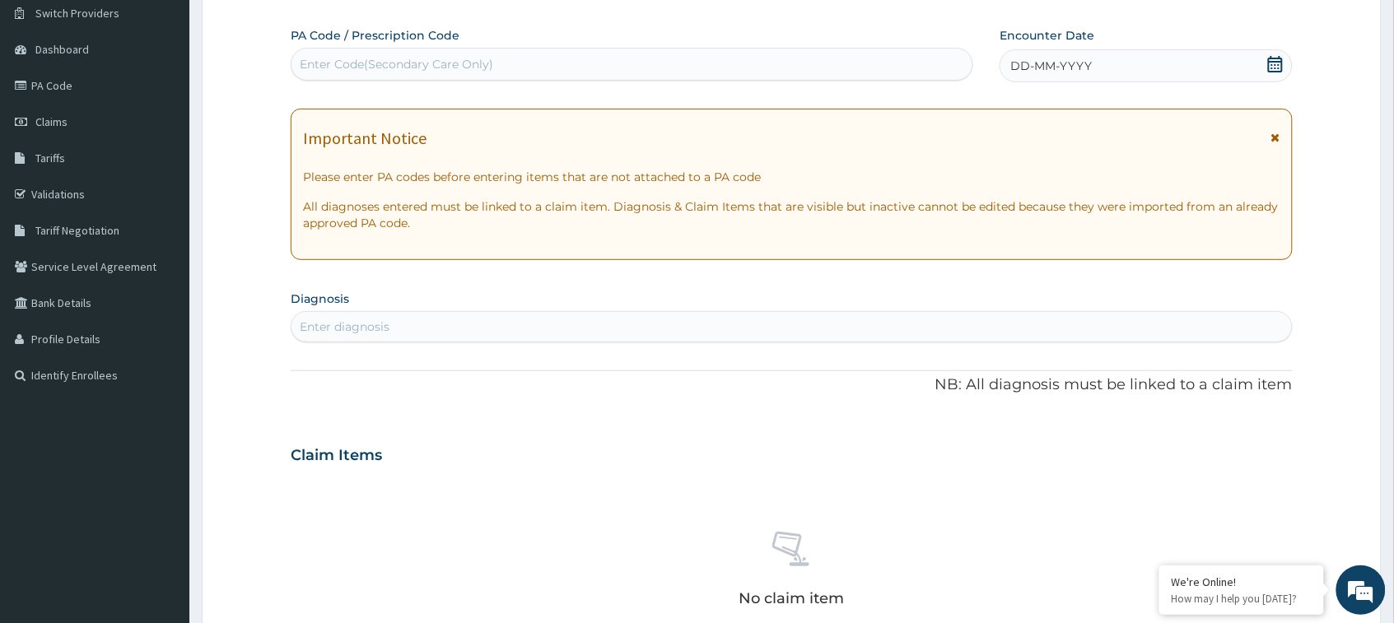
click at [546, 60] on div "Enter Code(Secondary Care Only)" at bounding box center [631, 64] width 681 height 26
paste input "PA/293E7E"
type input "PA/293E7E"
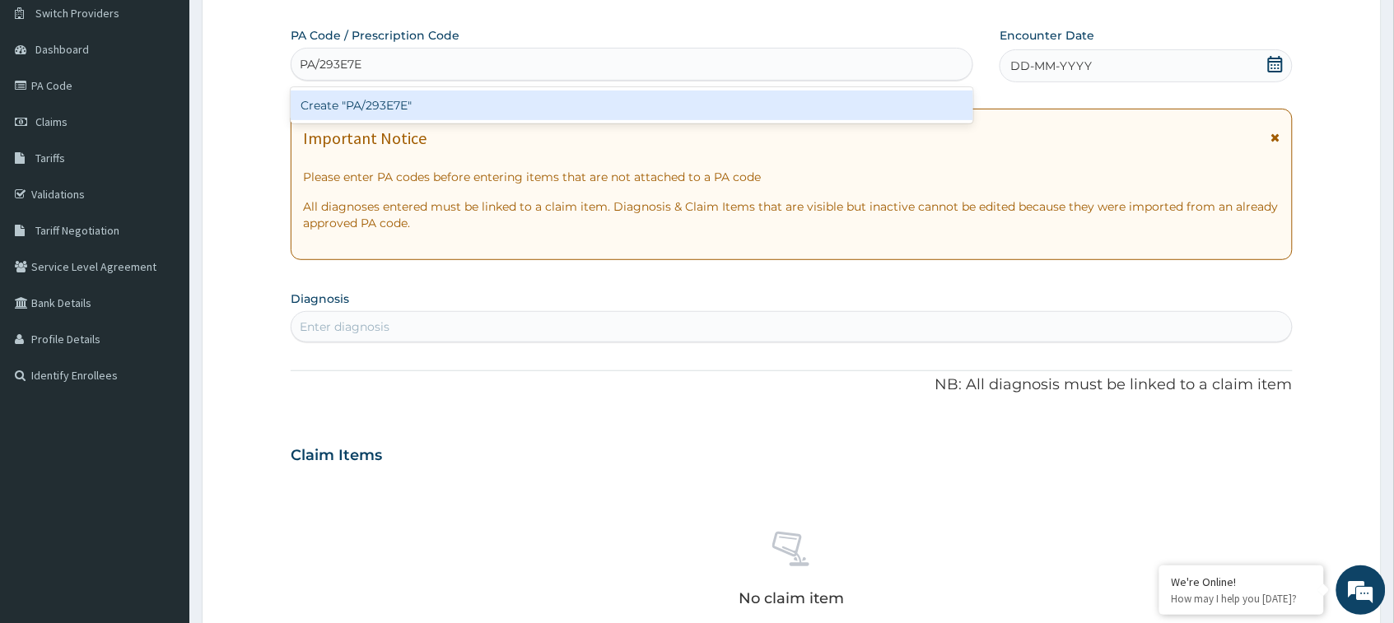
click at [500, 105] on div "Create "PA/293E7E"" at bounding box center [632, 106] width 682 height 30
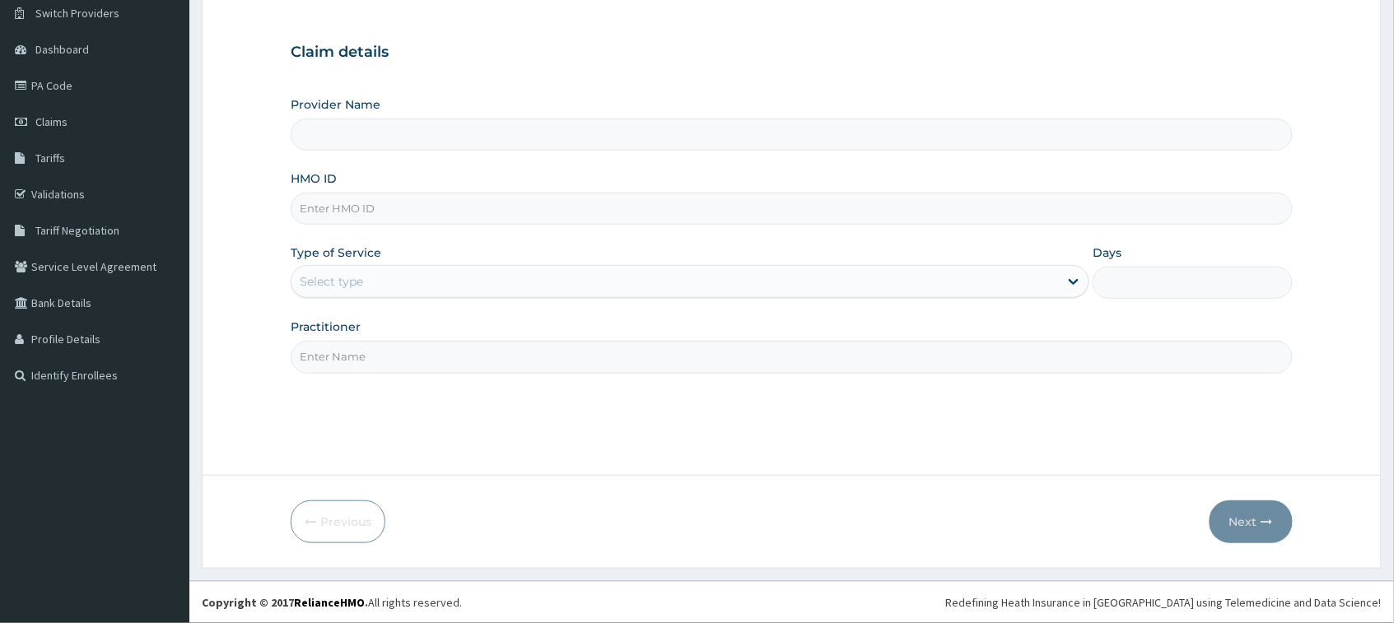
type input "MEV SPECIALIST HOSPITAL"
click at [622, 200] on input "HMO ID" at bounding box center [791, 209] width 1001 height 32
paste input "GRL/10111/A"
type input "GRL/10111/A"
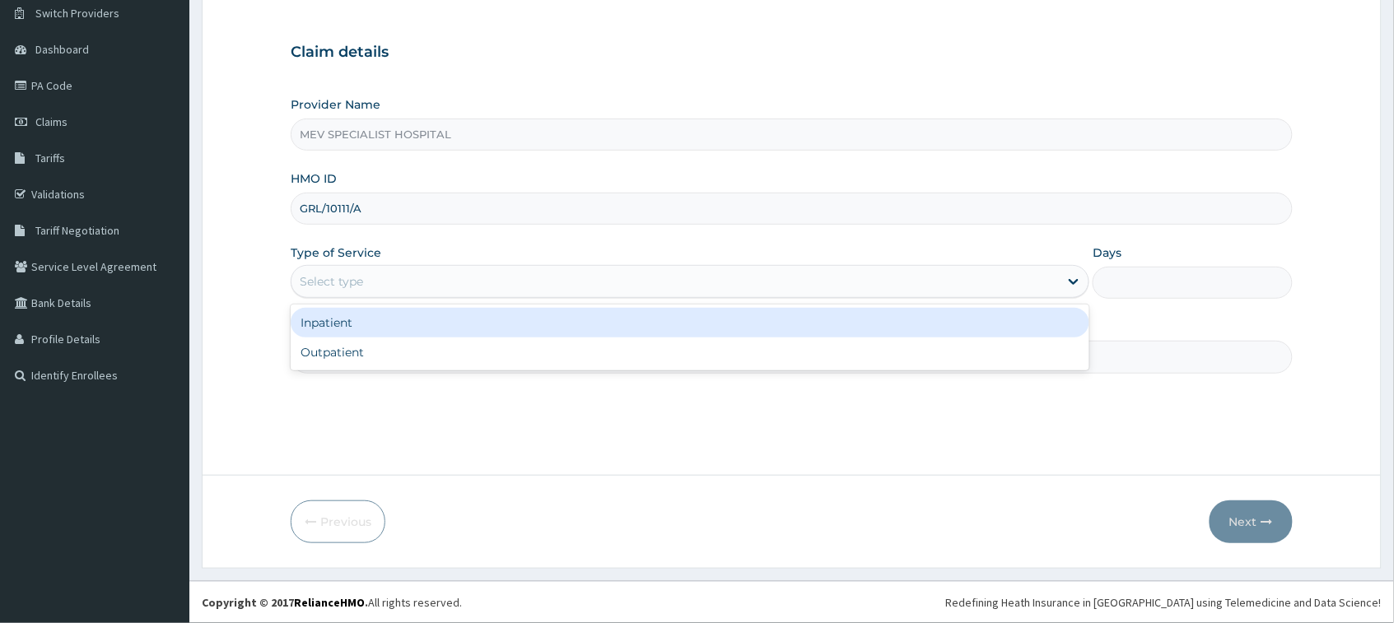
click at [524, 270] on div "Select type" at bounding box center [674, 281] width 767 height 26
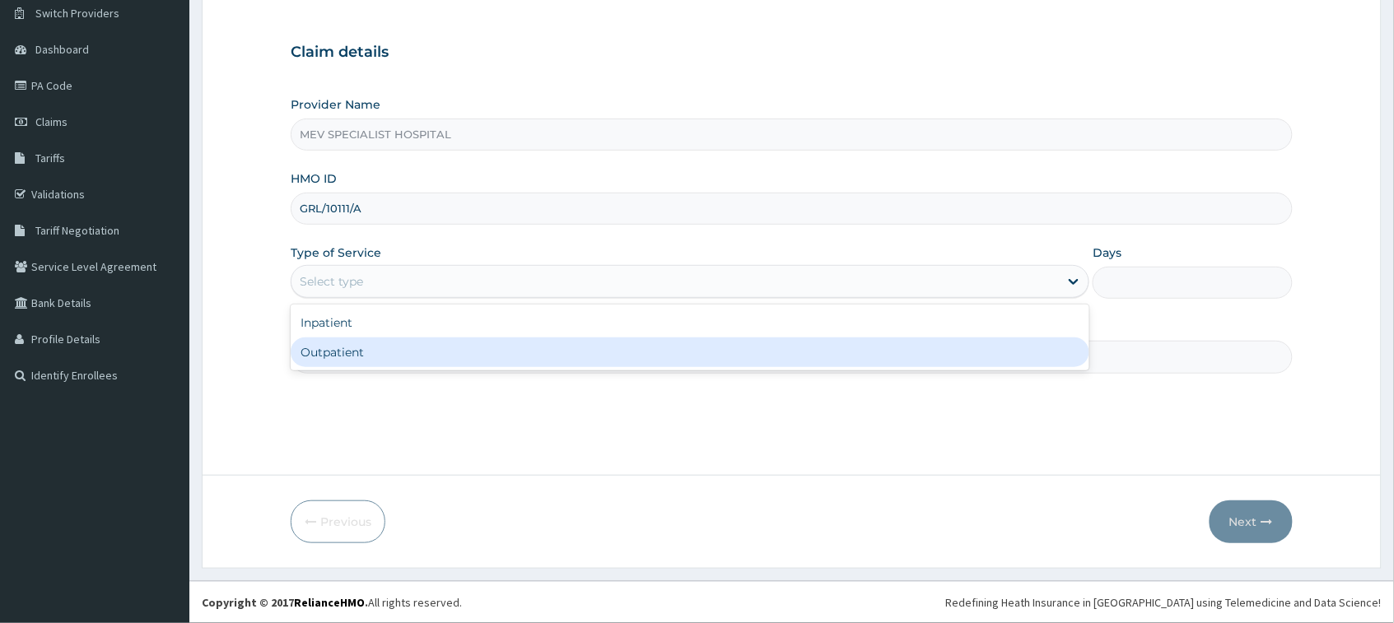
click at [509, 347] on div "Outpatient" at bounding box center [690, 353] width 799 height 30
type input "1"
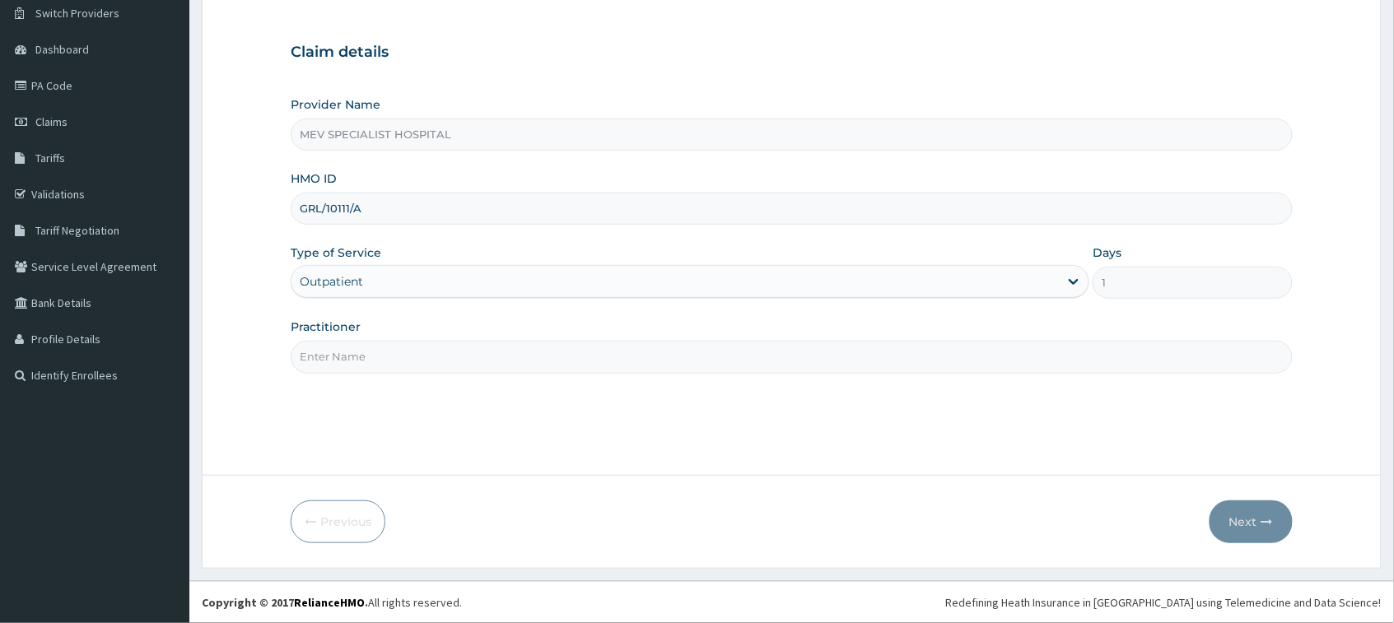
click at [509, 347] on input "Practitioner" at bounding box center [791, 357] width 1001 height 32
type input "DR. HENRY"
click at [1269, 519] on icon "button" at bounding box center [1267, 522] width 12 height 12
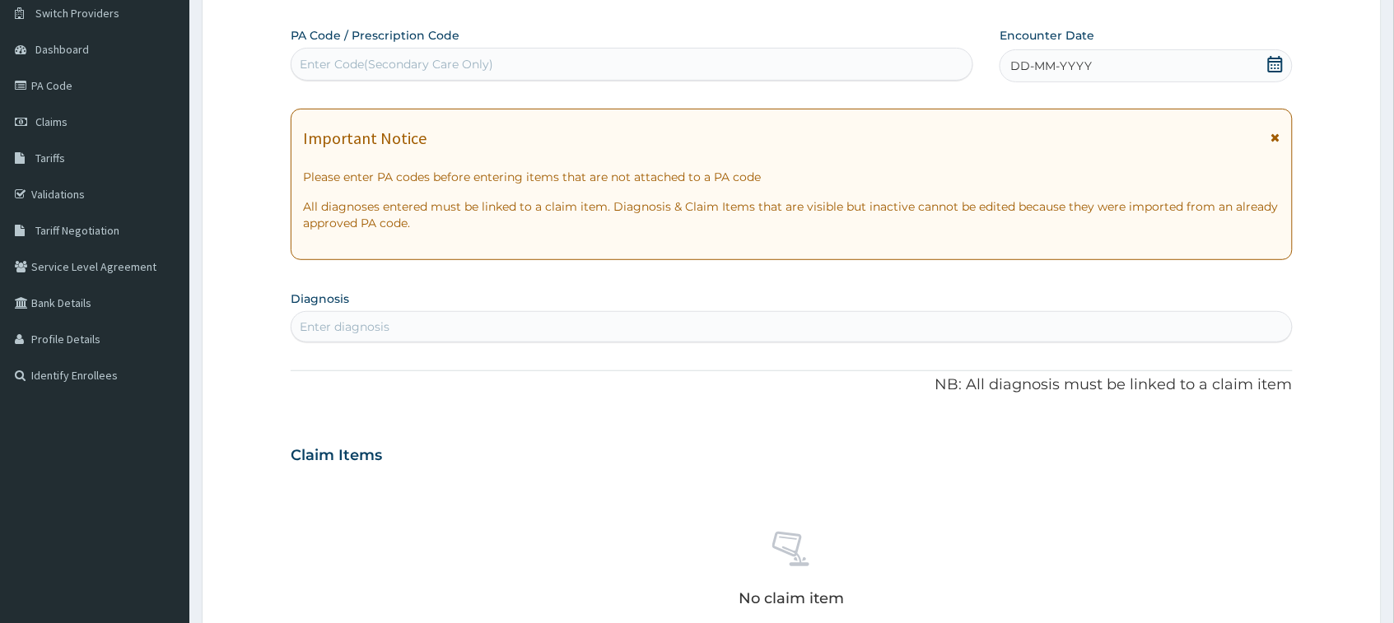
click at [628, 68] on div "Enter Code(Secondary Care Only)" at bounding box center [631, 64] width 681 height 26
paste input "PA/4DDDAF"
type input "PA/4DDDAF"
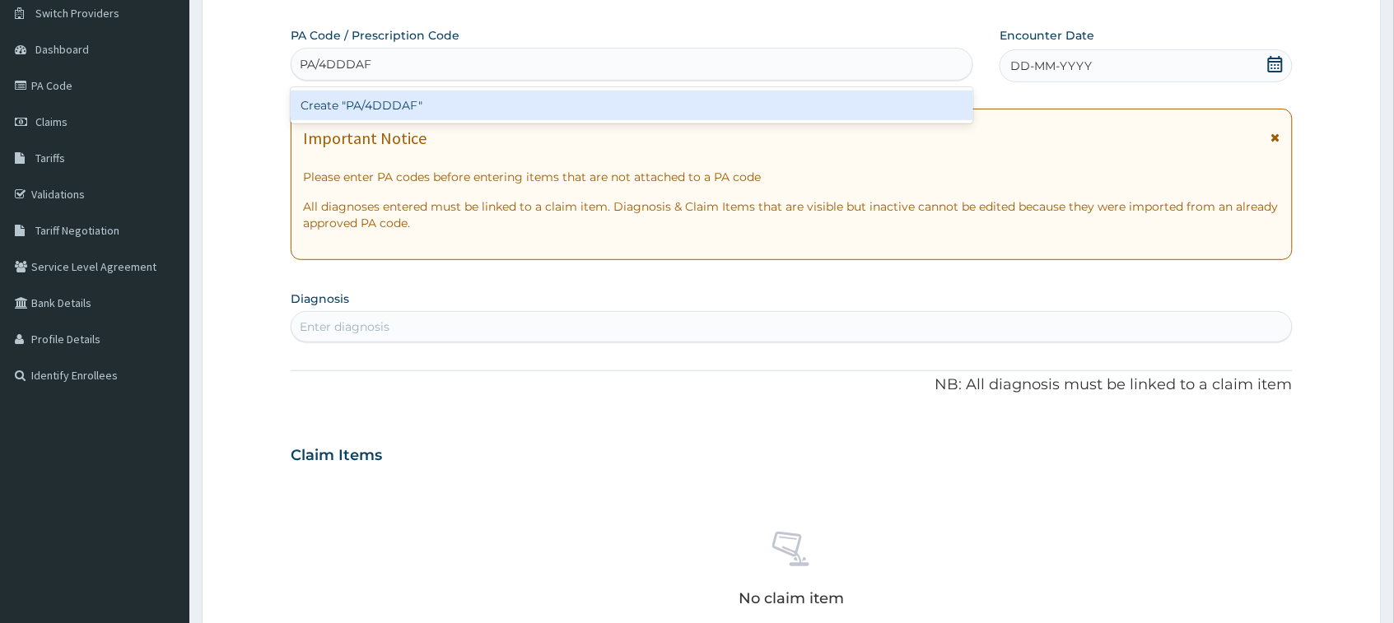
click at [544, 104] on div "Create "PA/4DDDAF"" at bounding box center [632, 106] width 682 height 30
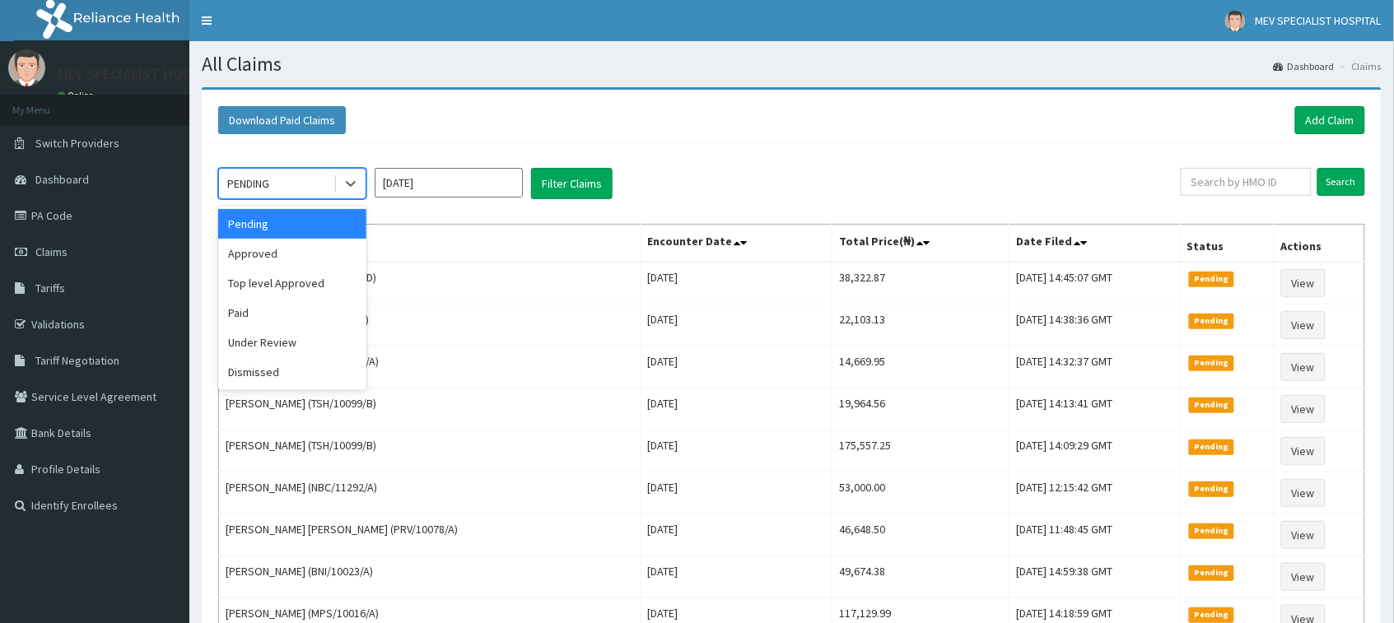
click at [328, 175] on div "PENDING" at bounding box center [276, 183] width 114 height 26
click at [276, 274] on div "Top level Approved" at bounding box center [292, 283] width 148 height 30
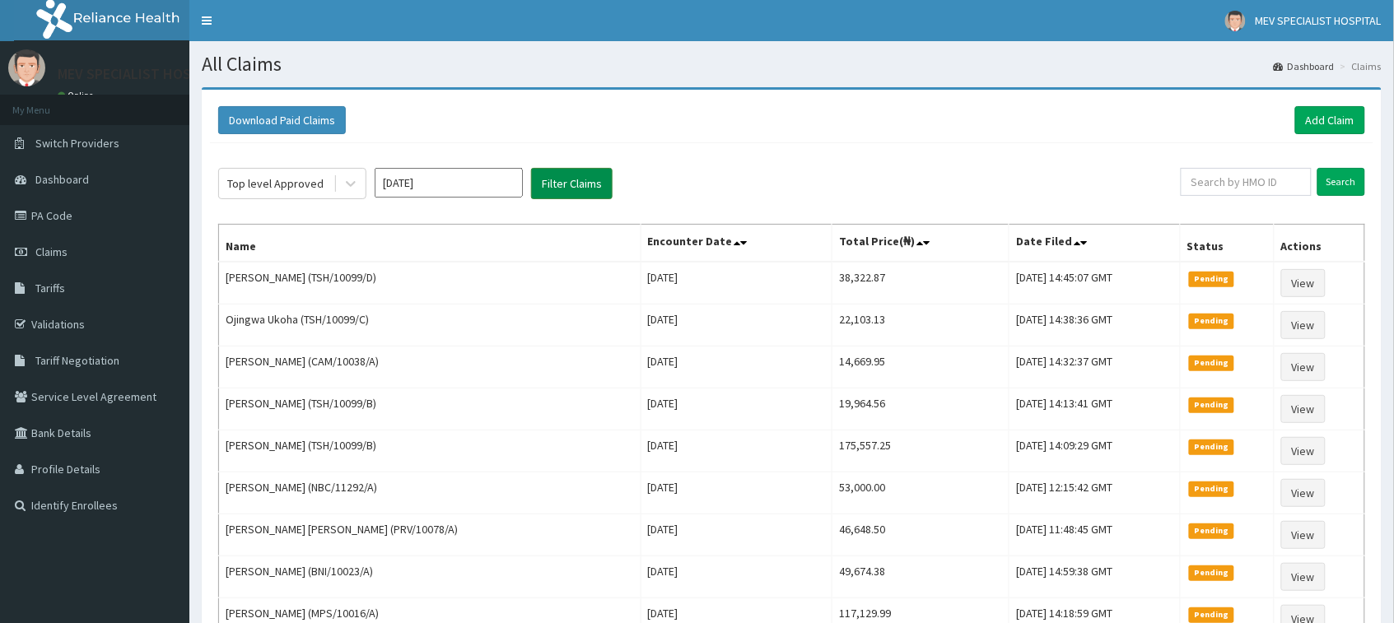
click at [560, 174] on button "Filter Claims" at bounding box center [571, 183] width 81 height 31
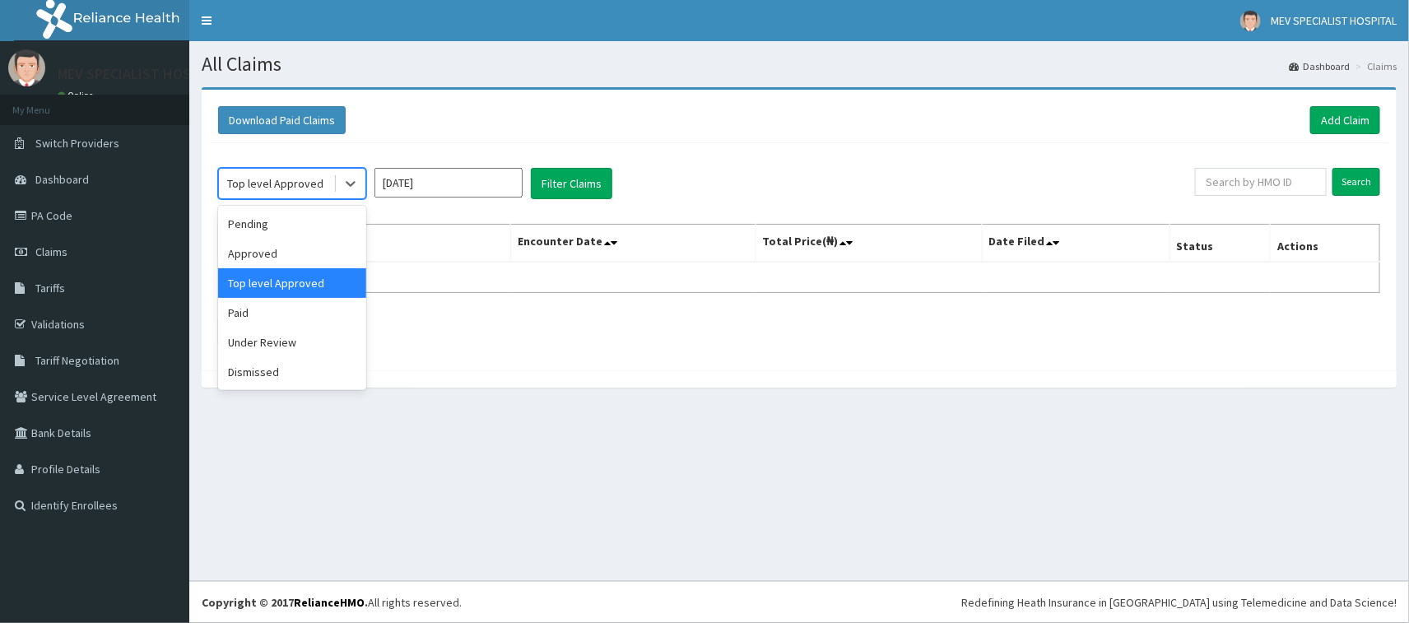
click at [285, 182] on div "Top level Approved" at bounding box center [275, 183] width 96 height 16
click at [244, 314] on div "Paid" at bounding box center [292, 313] width 148 height 30
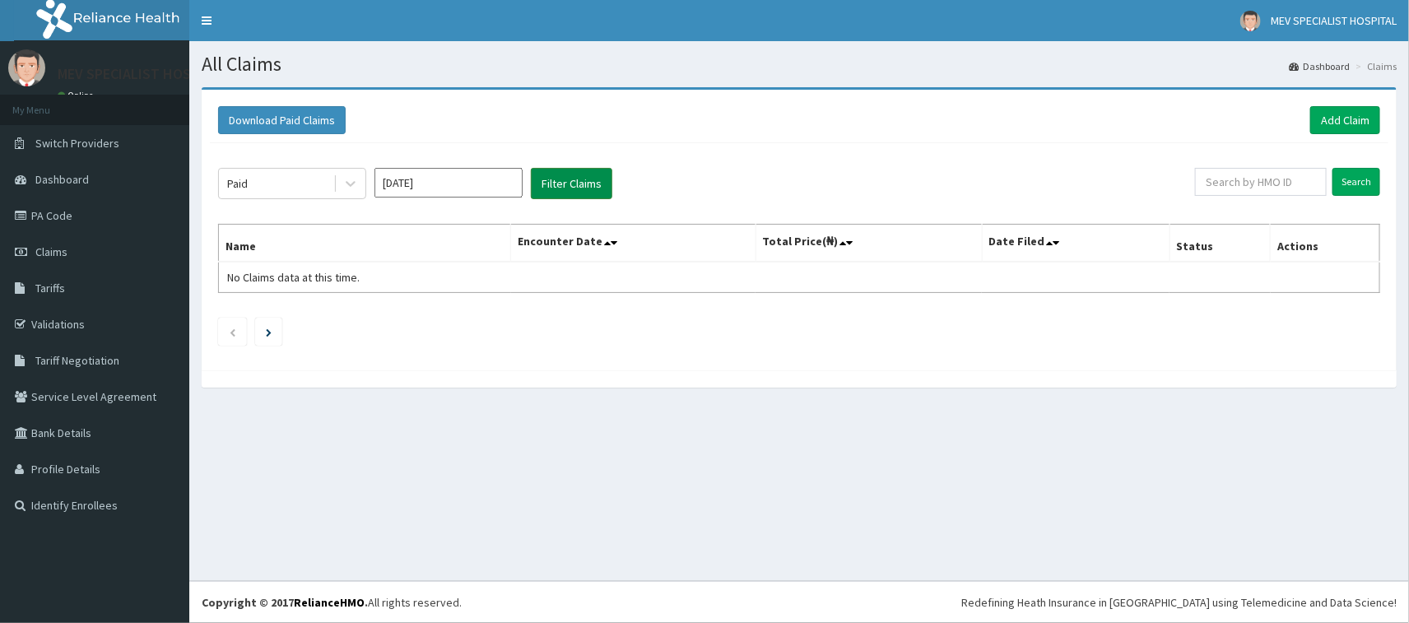
click at [570, 178] on button "Filter Claims" at bounding box center [571, 183] width 81 height 31
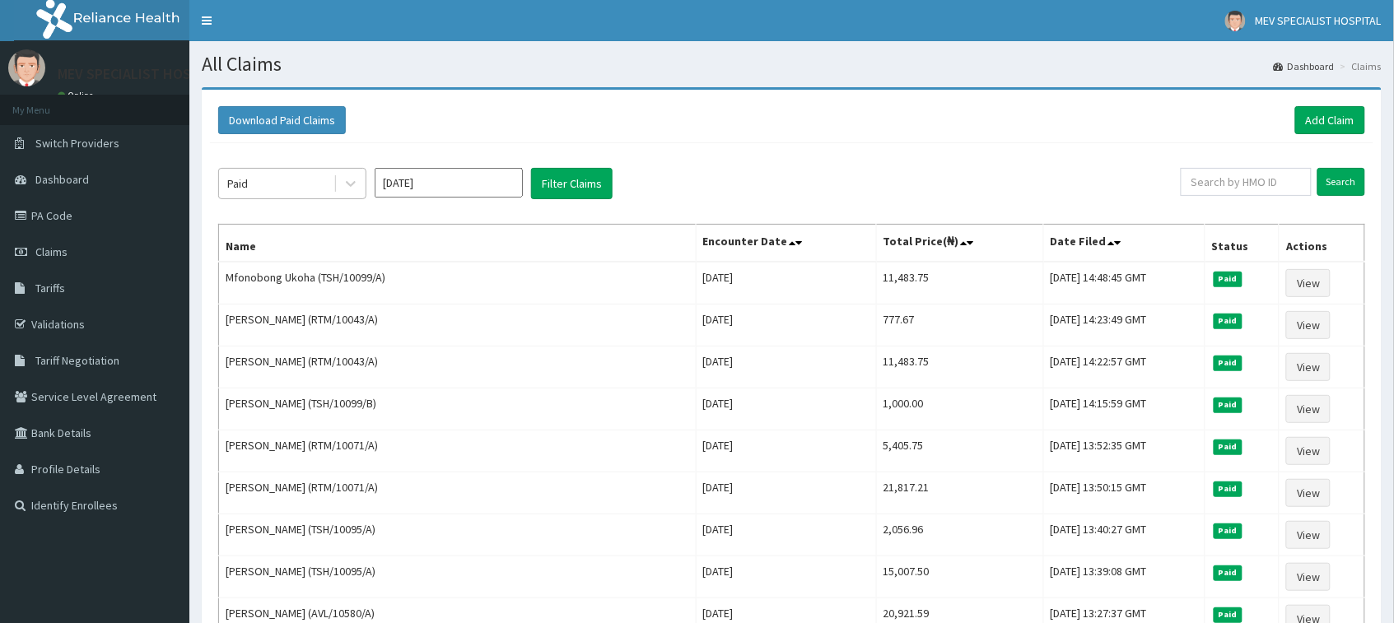
click at [303, 182] on div "Paid" at bounding box center [276, 183] width 114 height 26
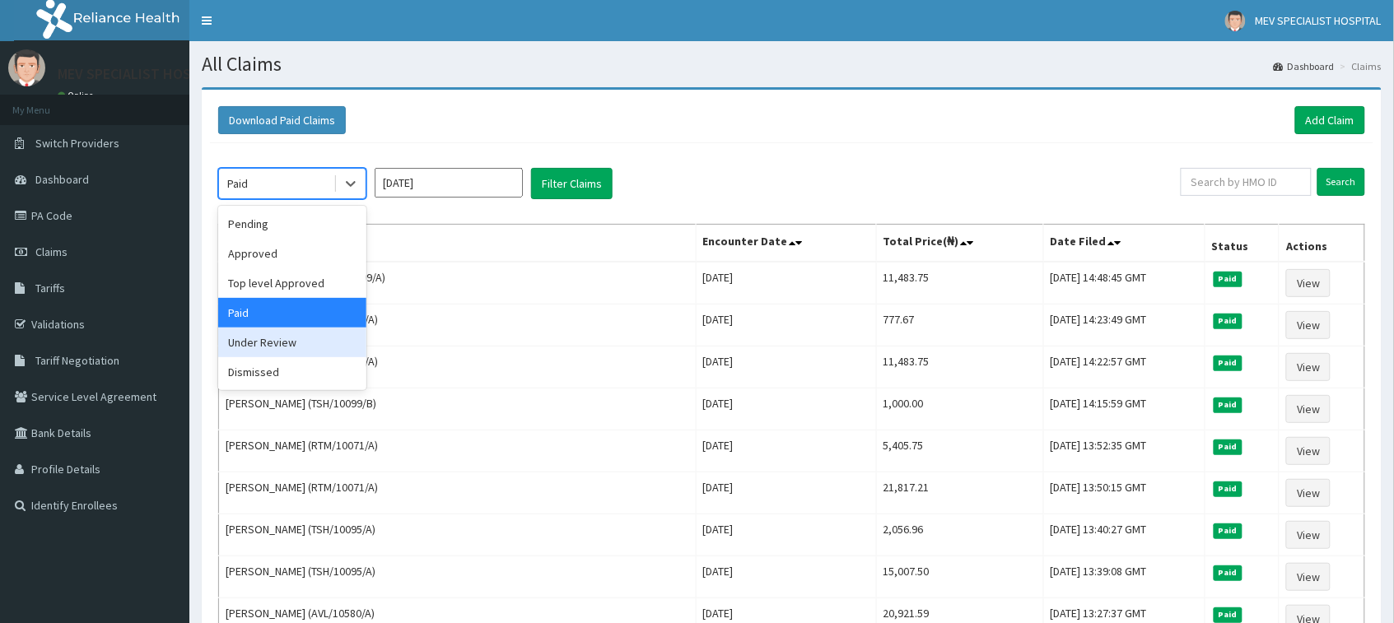
click at [244, 346] on div "Under Review" at bounding box center [292, 343] width 148 height 30
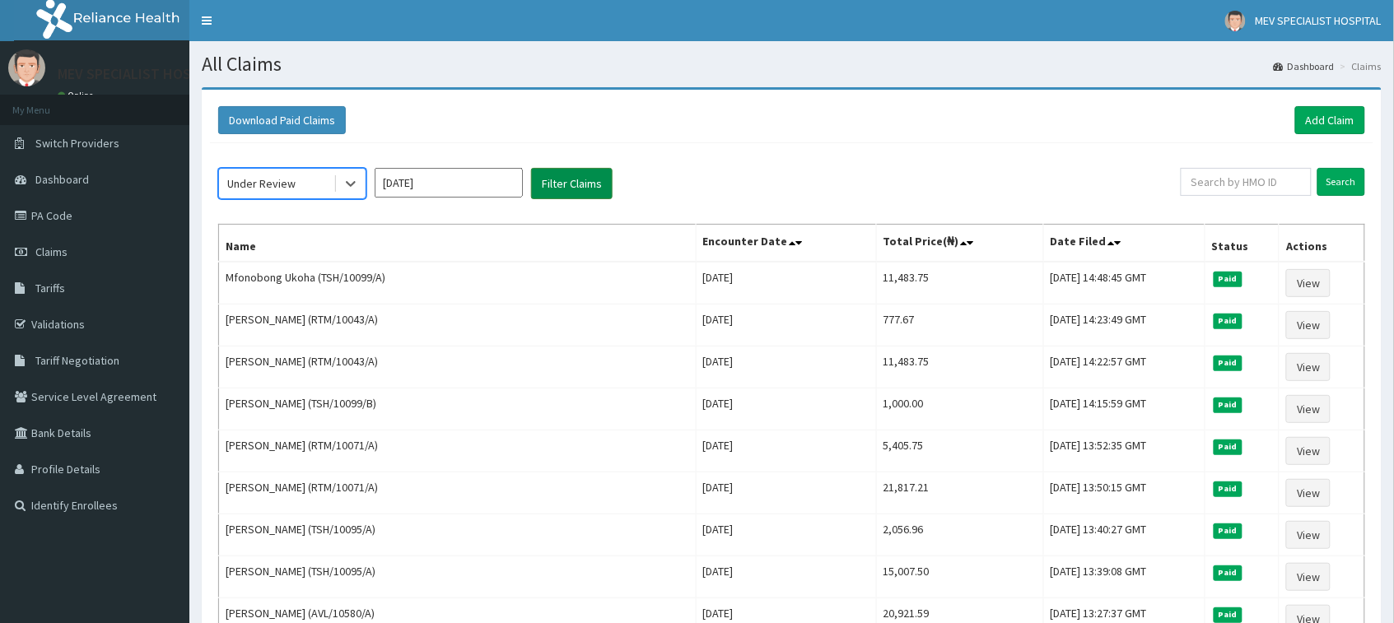
click at [560, 190] on button "Filter Claims" at bounding box center [571, 183] width 81 height 31
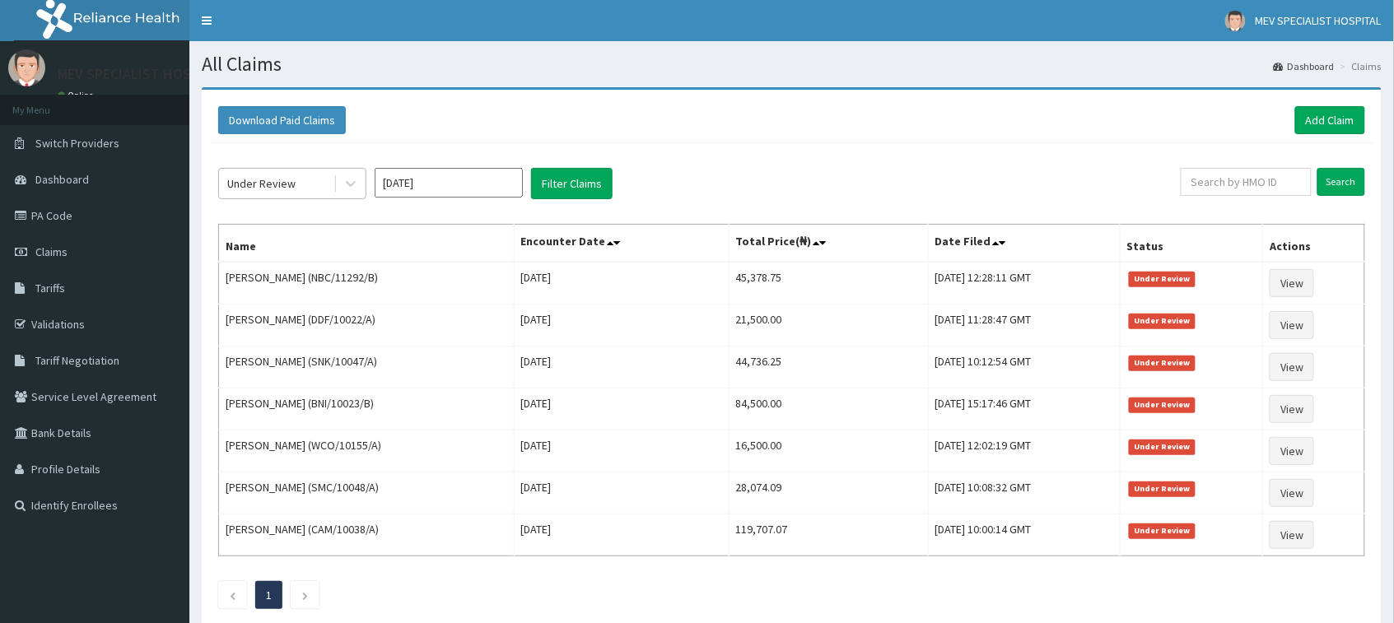
click at [306, 175] on div "Under Review" at bounding box center [276, 183] width 114 height 26
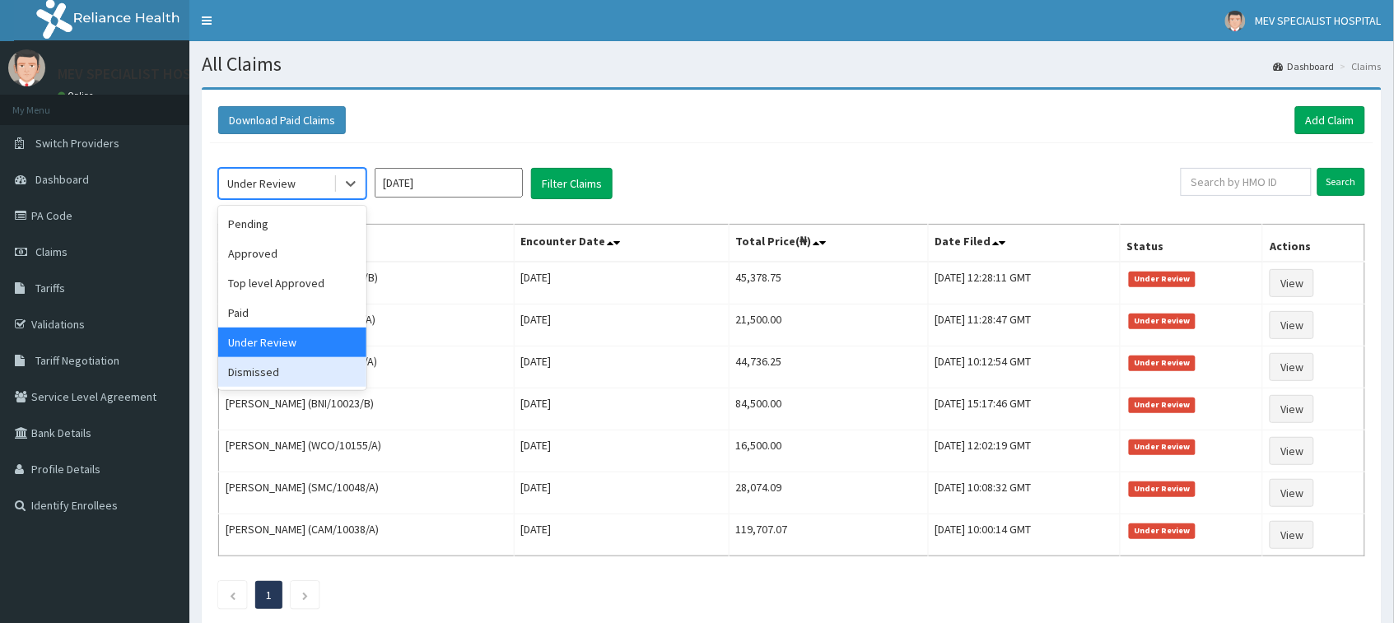
click at [268, 375] on div "Dismissed" at bounding box center [292, 372] width 148 height 30
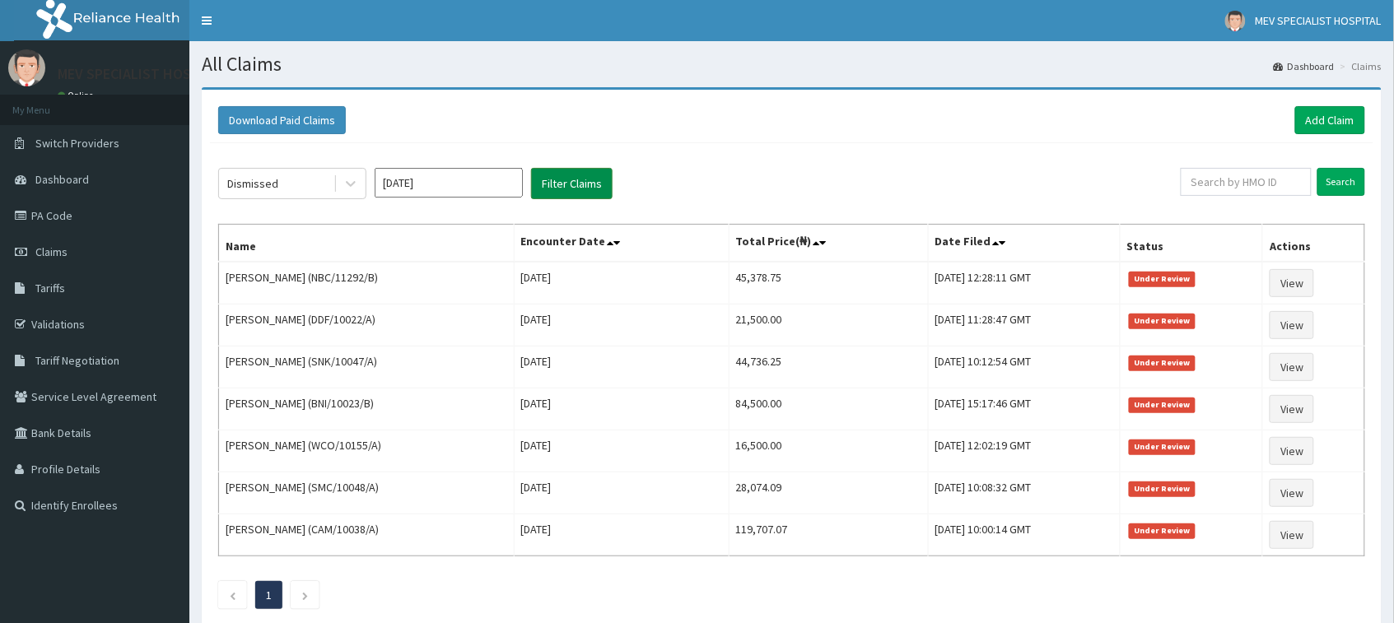
click at [586, 183] on button "Filter Claims" at bounding box center [571, 183] width 81 height 31
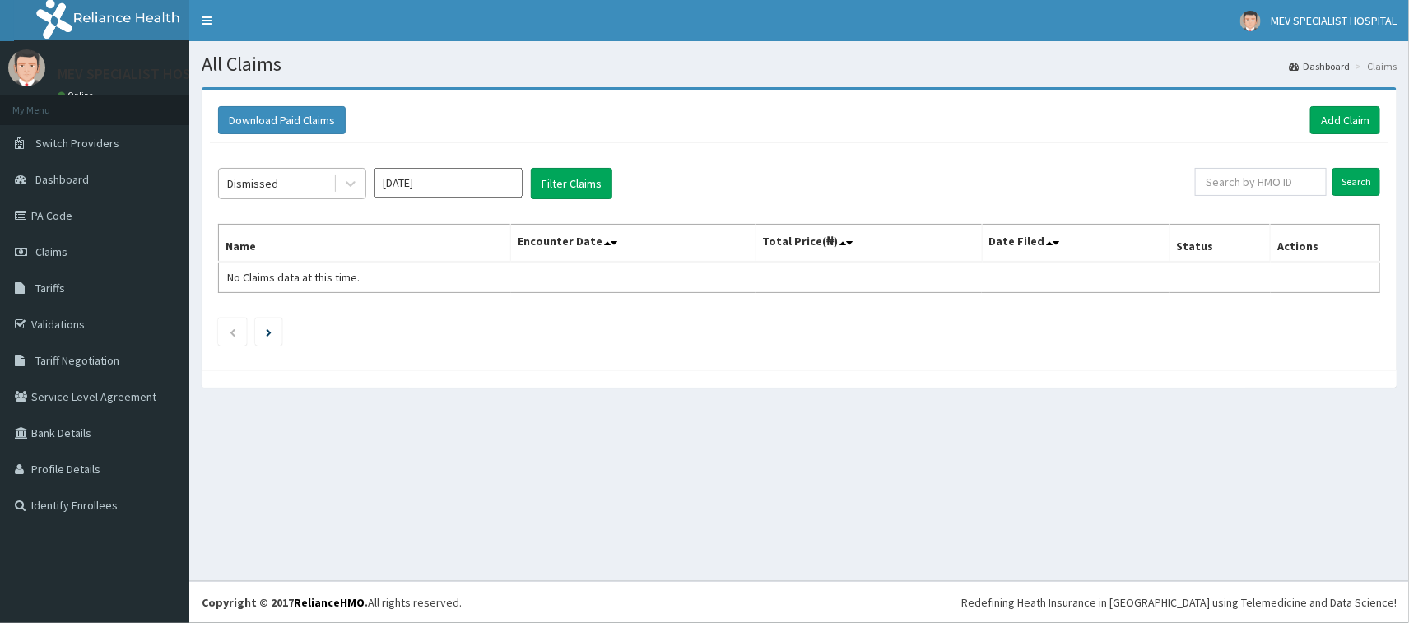
click at [298, 178] on div "Dismissed" at bounding box center [276, 183] width 114 height 26
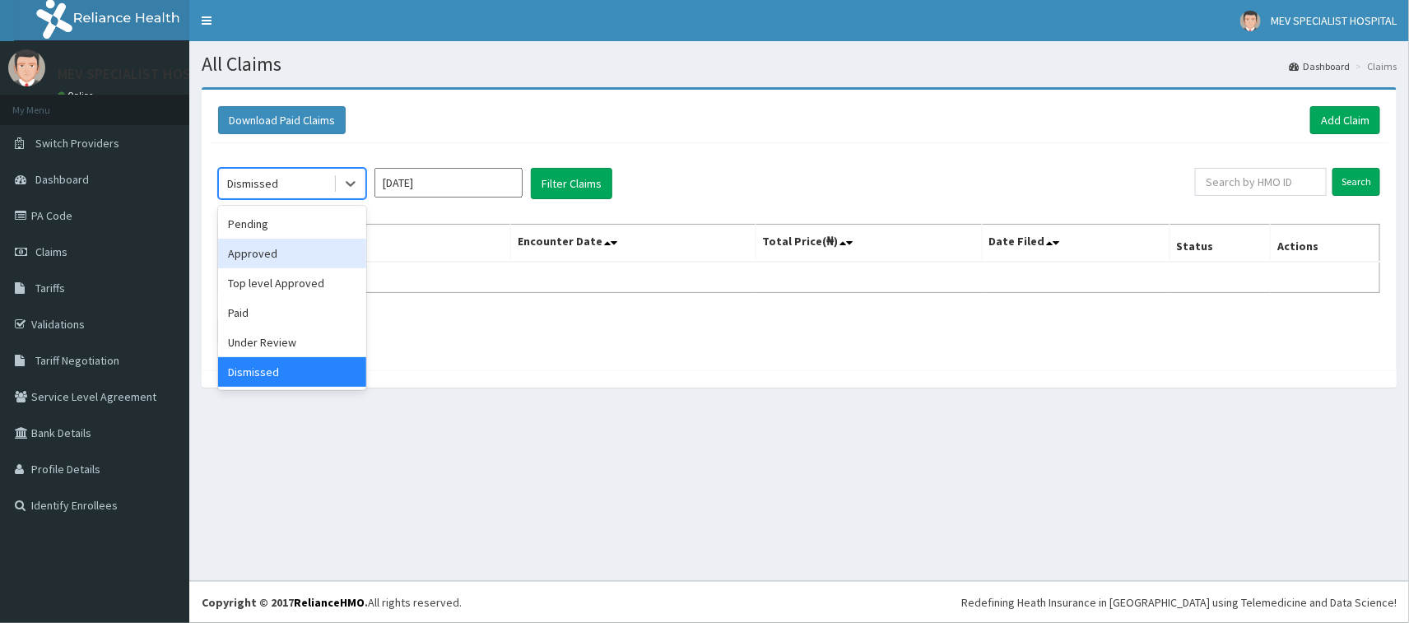
click at [261, 261] on div "Approved" at bounding box center [292, 254] width 148 height 30
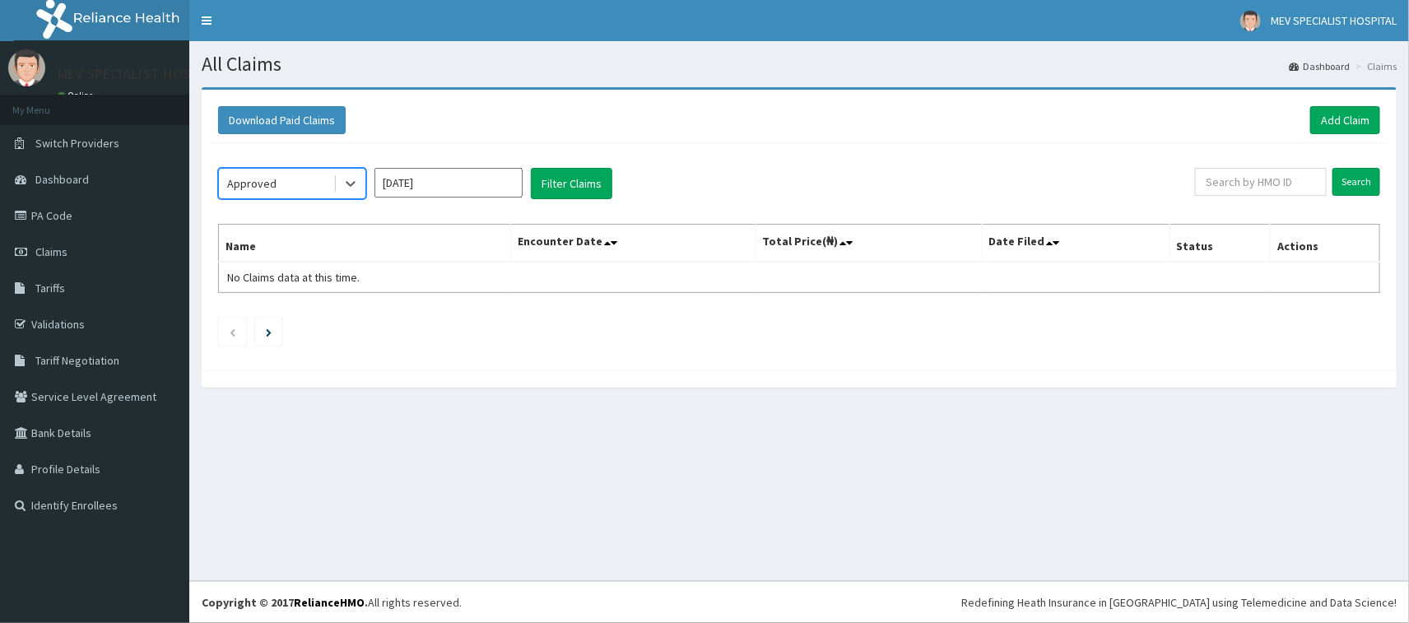
click at [277, 183] on div "Approved" at bounding box center [276, 183] width 114 height 26
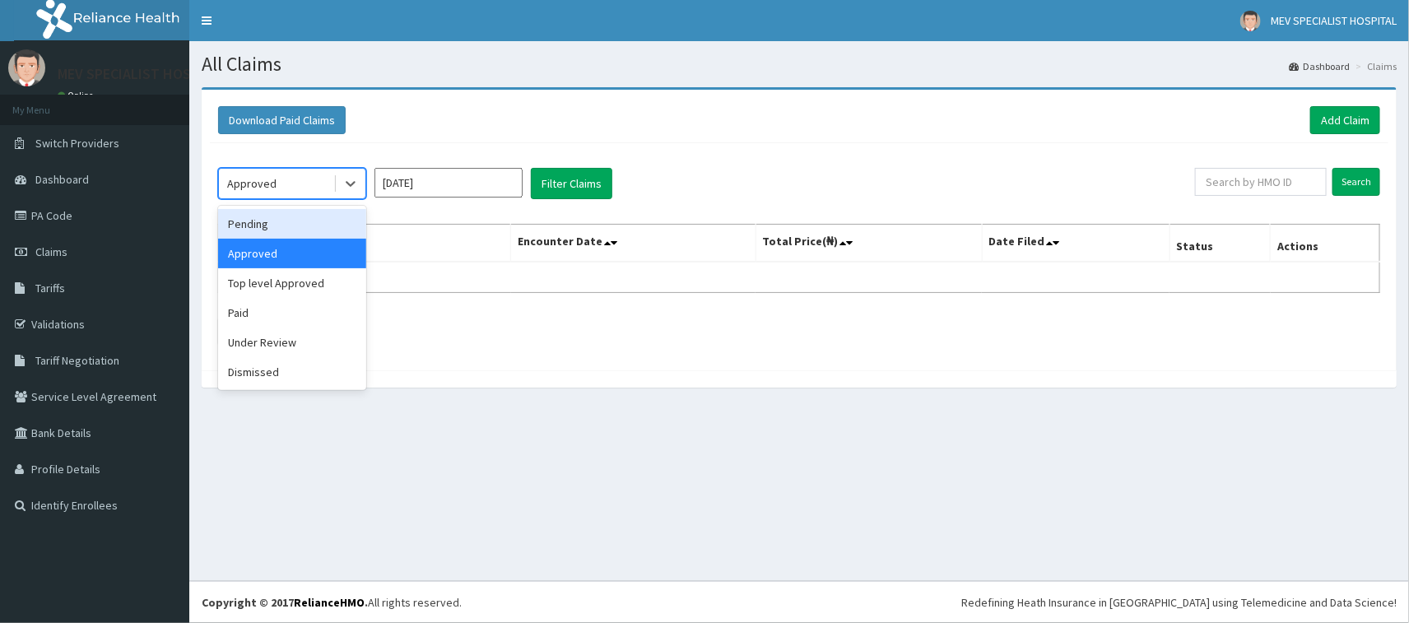
click at [259, 228] on div "Pending" at bounding box center [292, 224] width 148 height 30
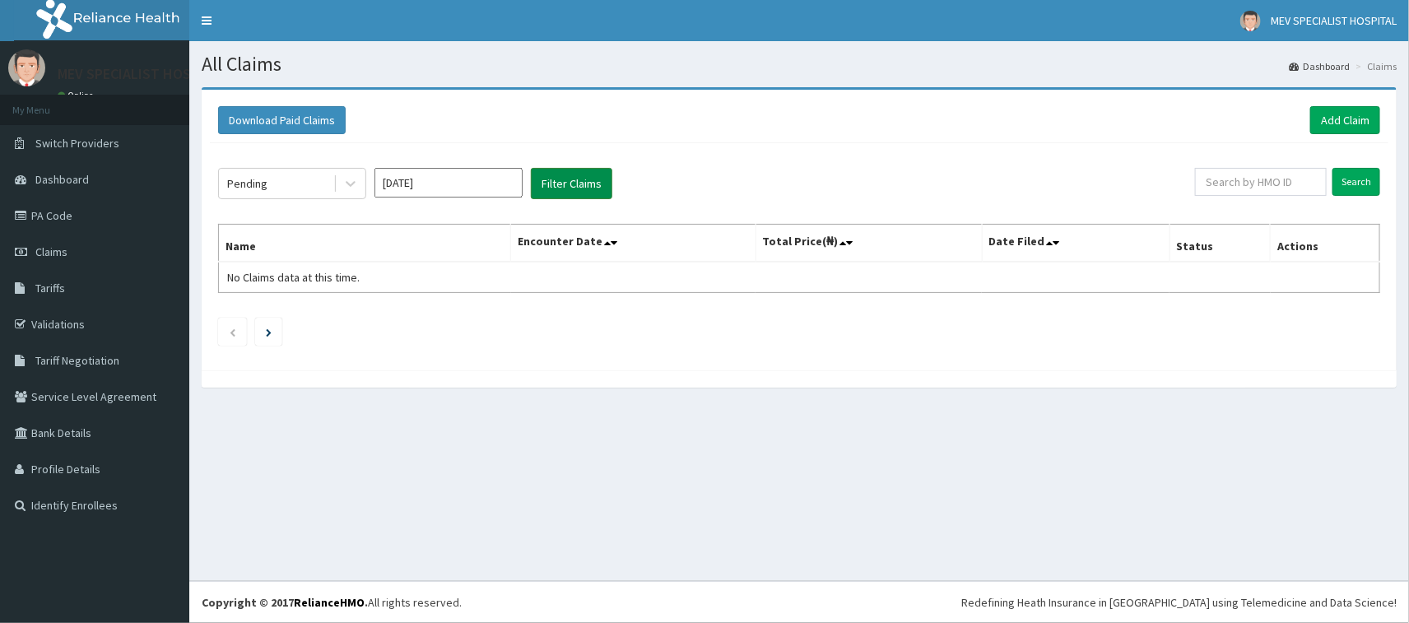
click at [566, 175] on button "Filter Claims" at bounding box center [571, 183] width 81 height 31
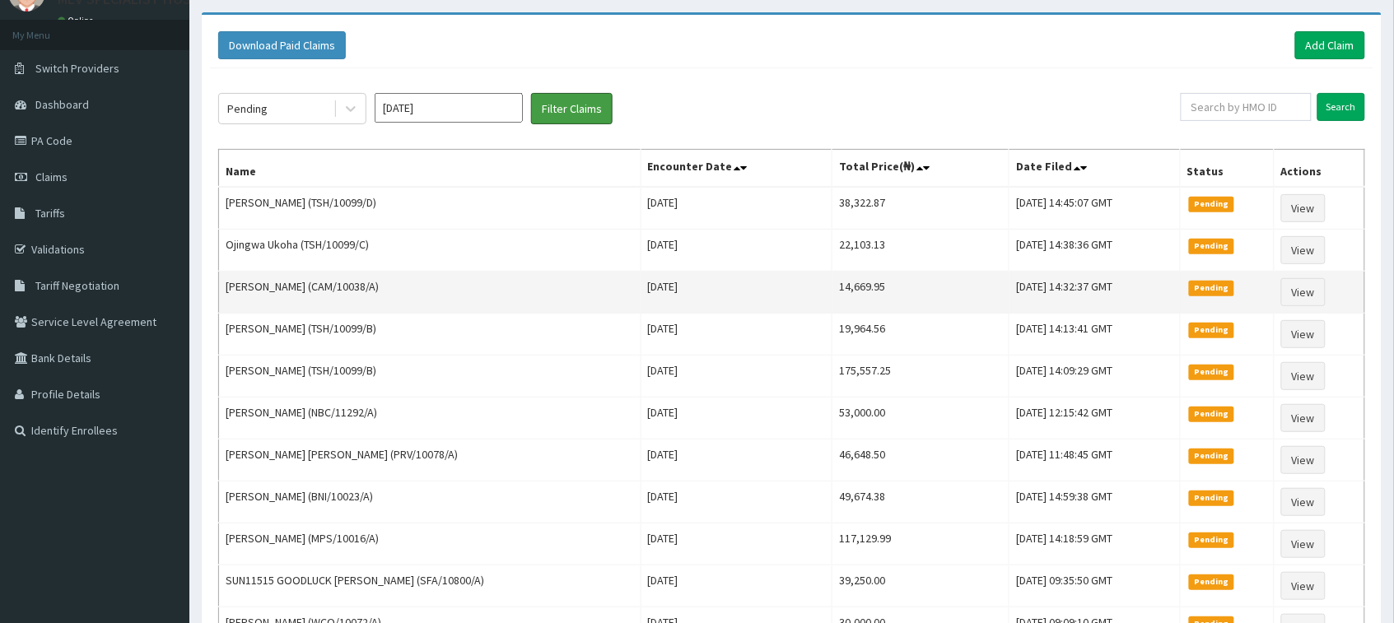
scroll to position [68, 0]
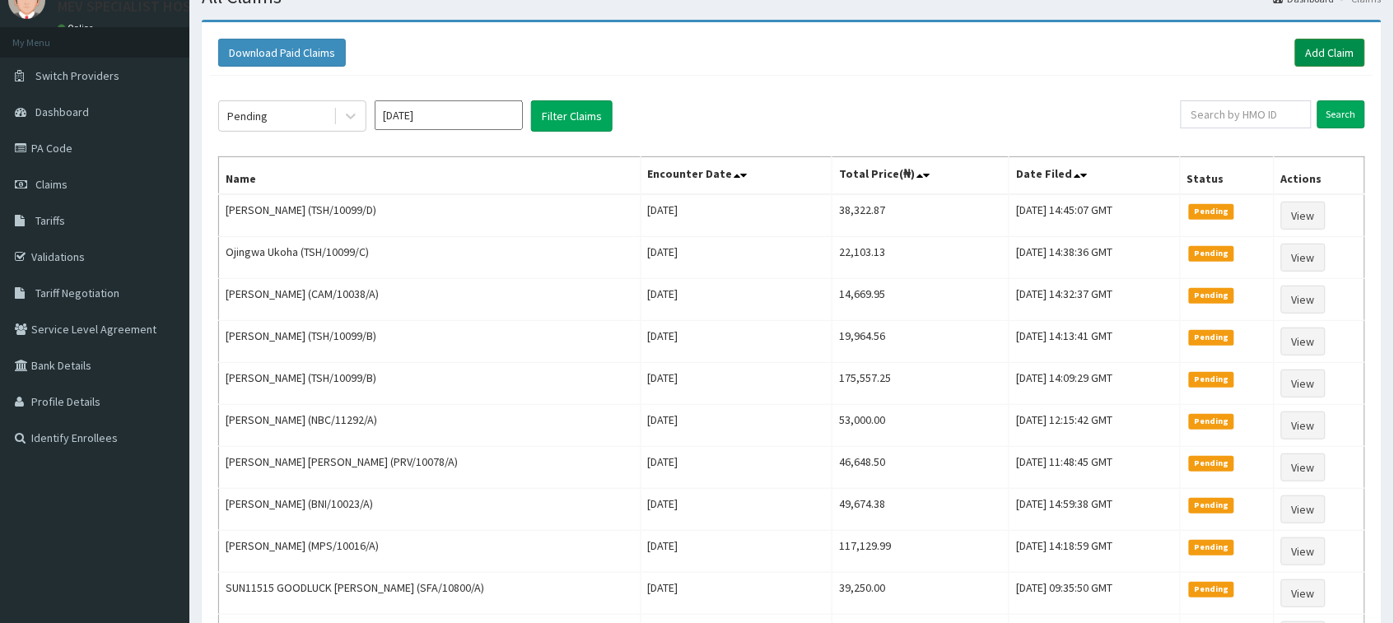
click at [1335, 50] on link "Add Claim" at bounding box center [1330, 53] width 70 height 28
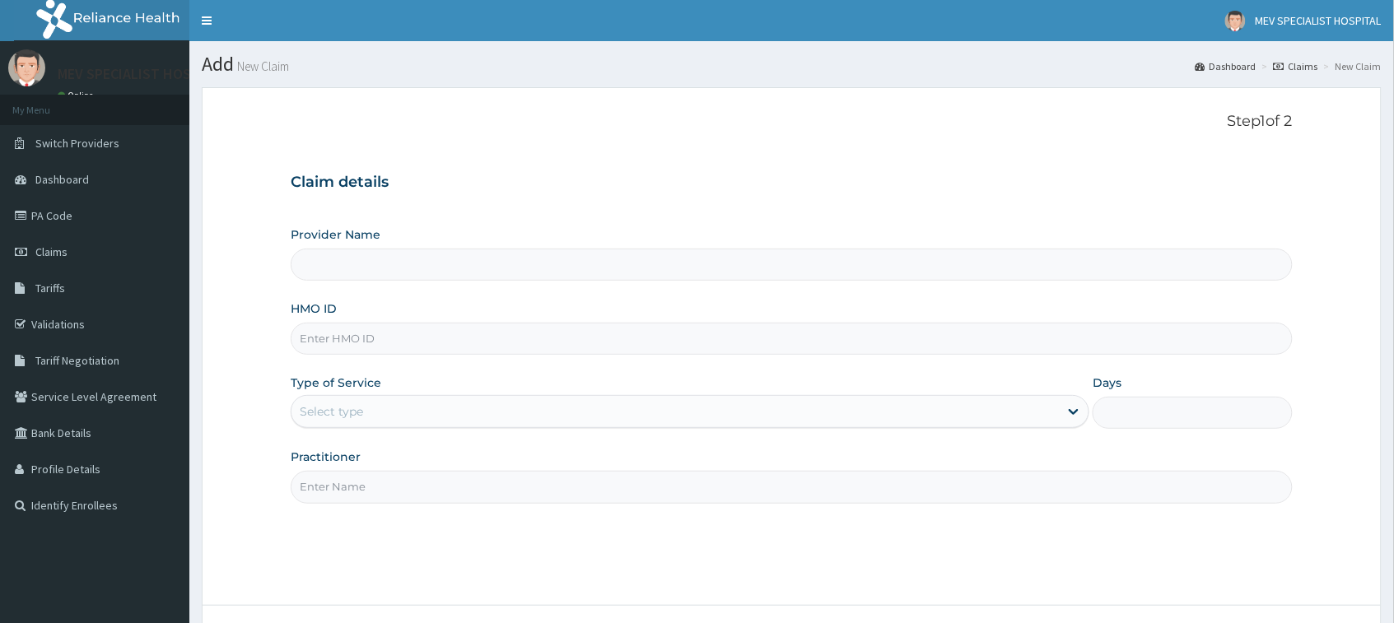
click at [47, 208] on link "PA Code" at bounding box center [94, 216] width 189 height 36
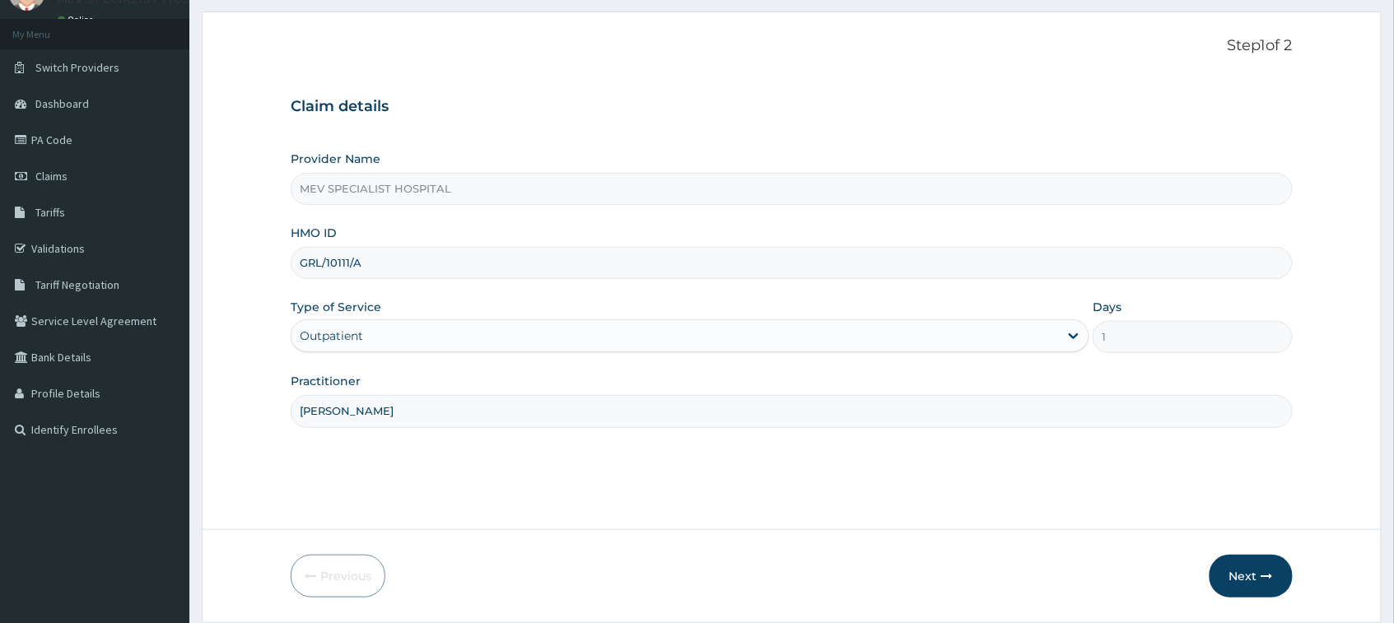
type input "DR. HENRY"
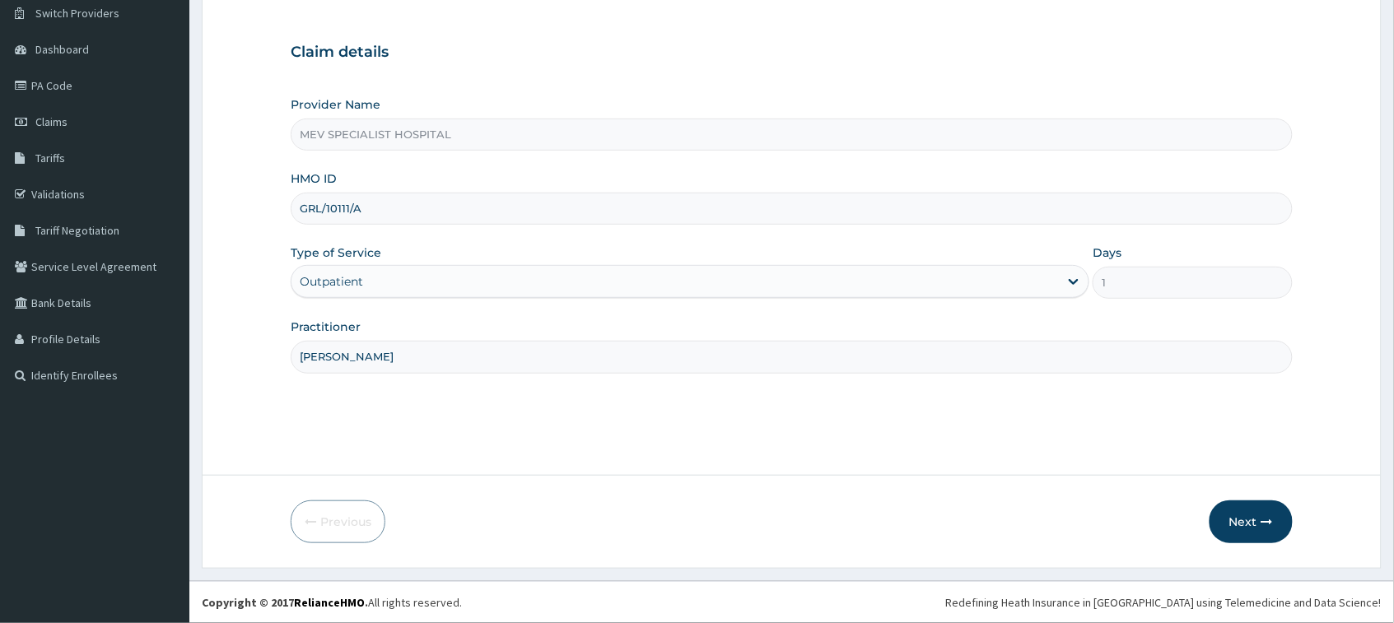
click at [352, 484] on form "Step 1 of 2 Claim details Provider Name MEV SPECIALIST HOSPITAL HMO ID GRL/1011…" at bounding box center [792, 263] width 1180 height 612
click at [1257, 511] on button "Next" at bounding box center [1250, 522] width 83 height 43
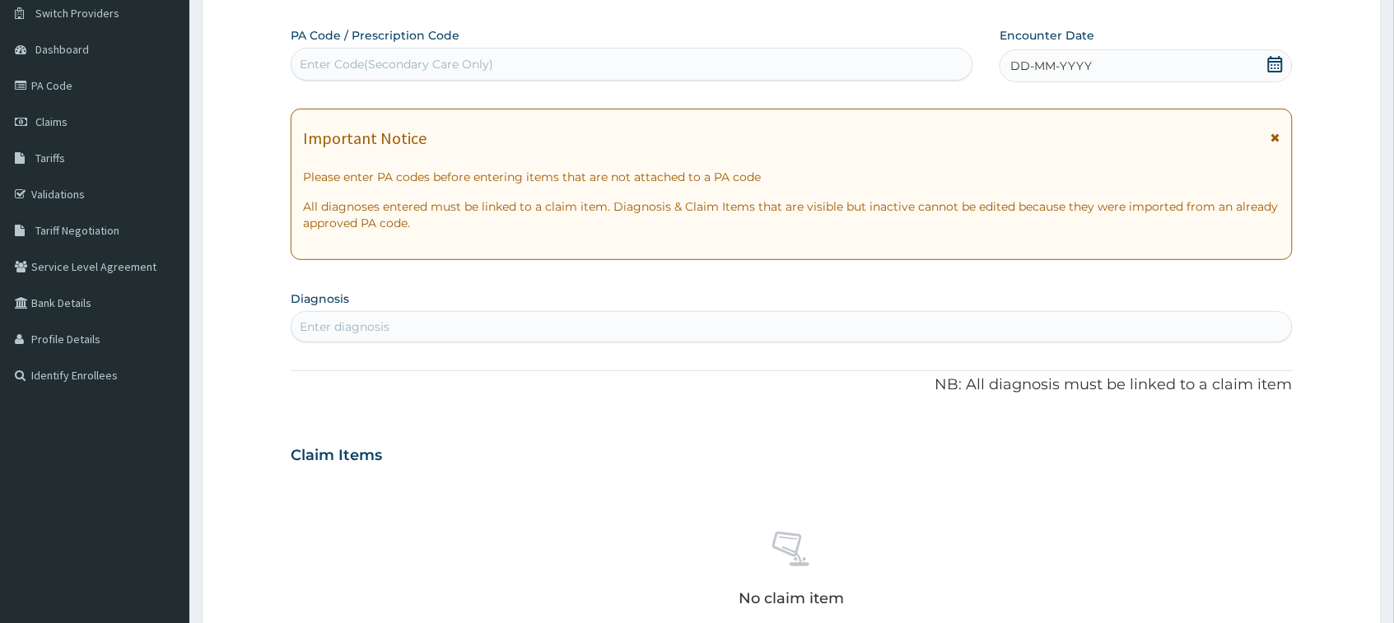
click at [581, 66] on div "Enter Code(Secondary Care Only)" at bounding box center [631, 64] width 681 height 26
paste input "PA/4DDDAF"
type input "PA/4DDDAF"
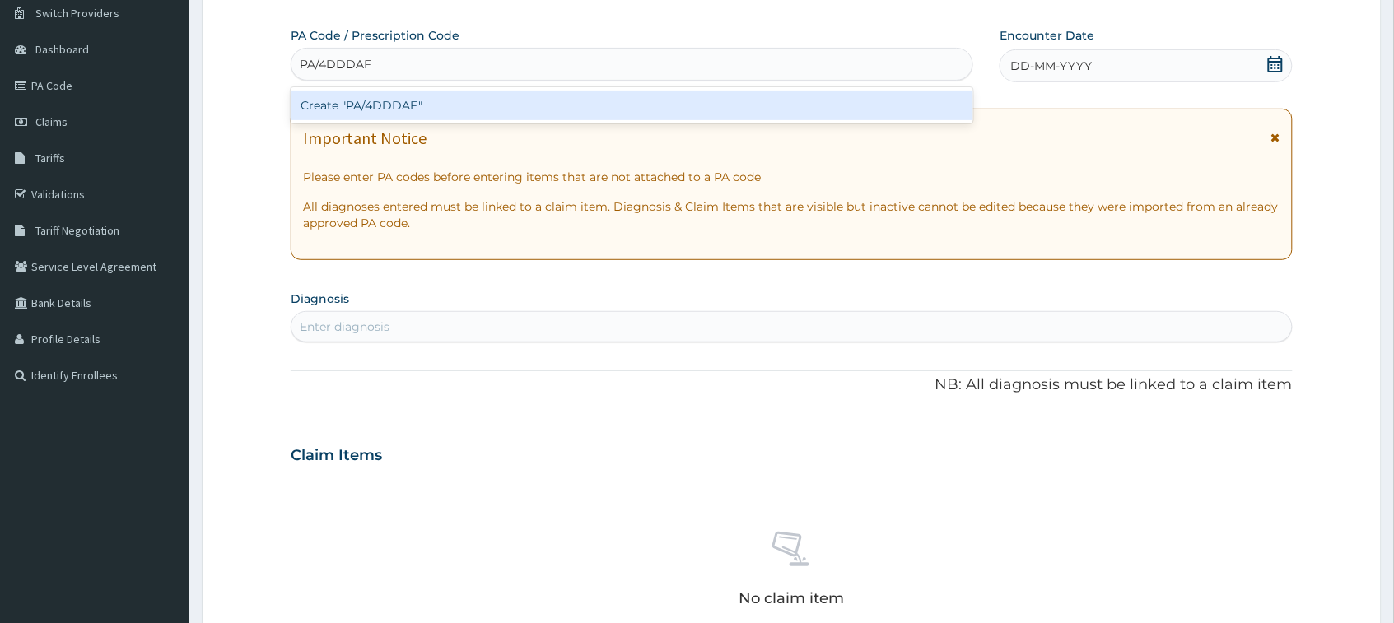
click at [589, 100] on div "Create "PA/4DDDAF"" at bounding box center [632, 106] width 682 height 30
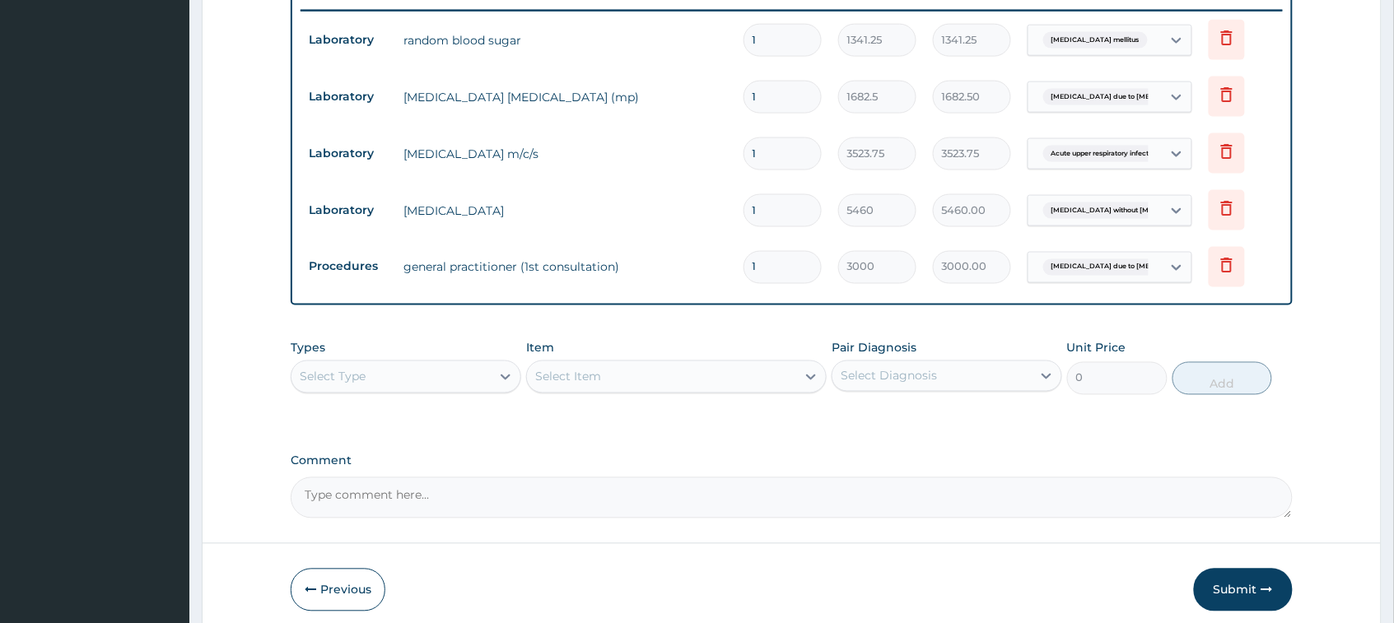
scroll to position [712, 0]
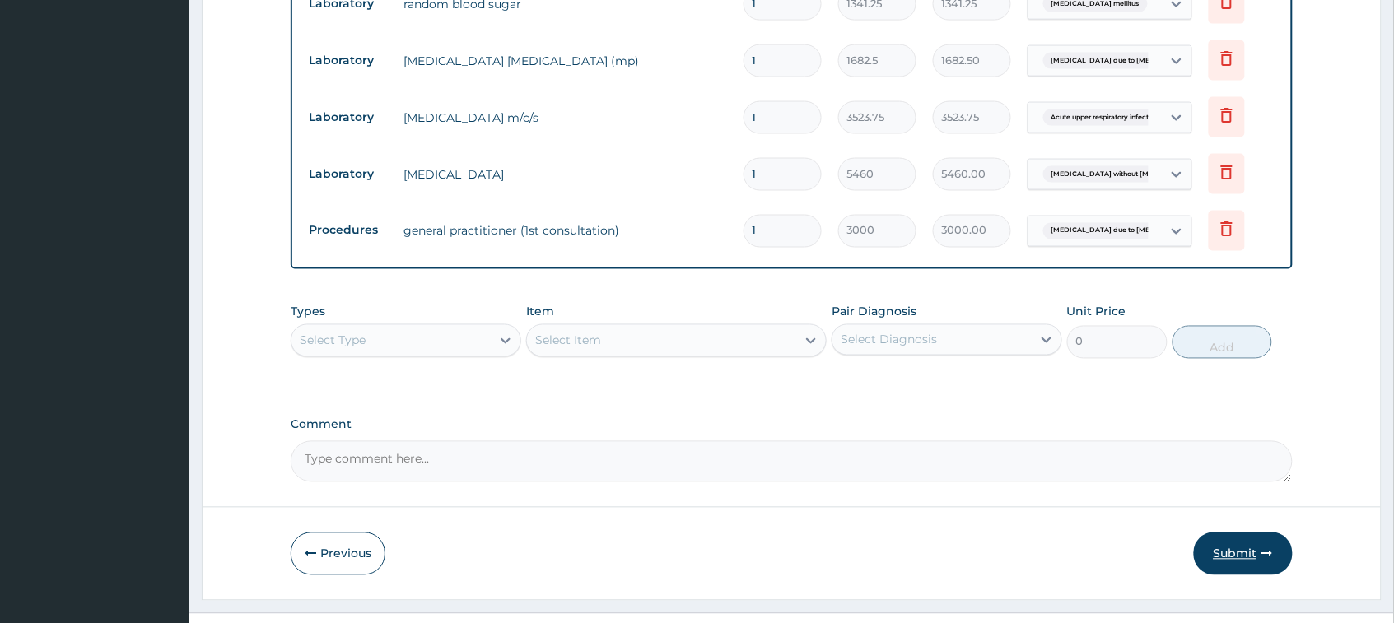
click at [1246, 533] on button "Submit" at bounding box center [1243, 554] width 99 height 43
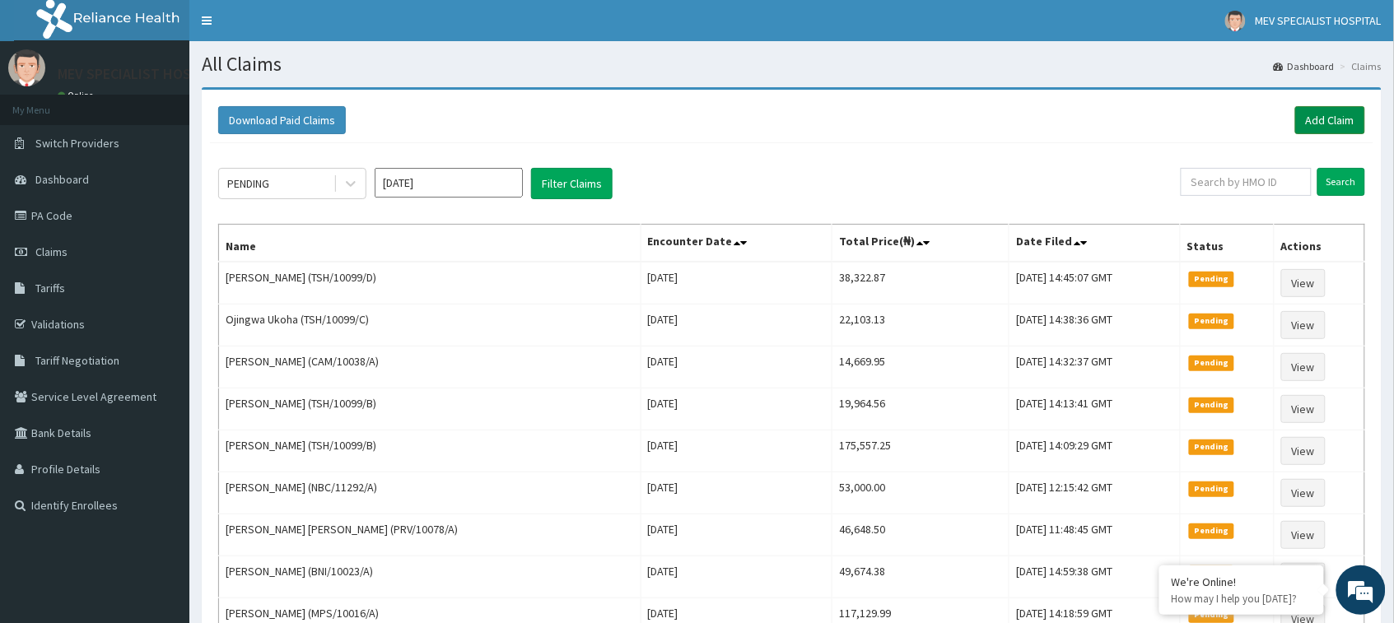
click at [1328, 122] on link "Add Claim" at bounding box center [1330, 120] width 70 height 28
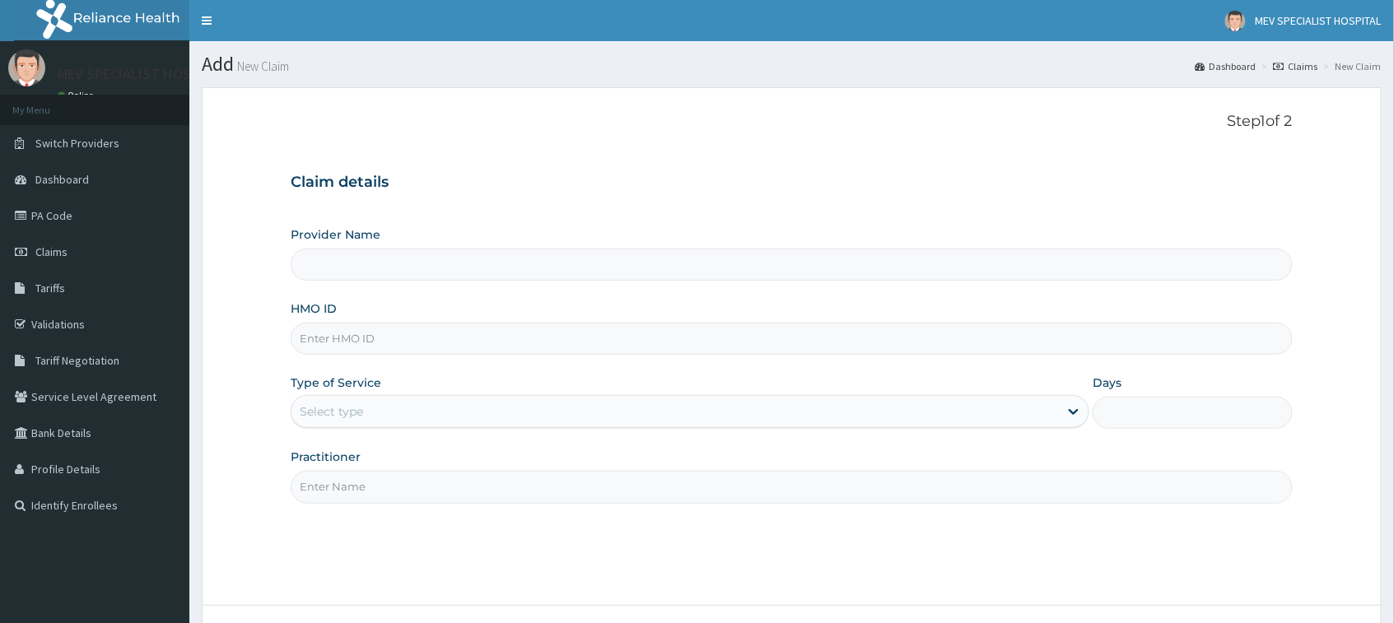
type input "MEV SPECIALIST HOSPITAL"
click at [412, 336] on input "HMO ID" at bounding box center [791, 339] width 1001 height 32
paste input "GRL/10111/A"
type input "GRL/10111/A"
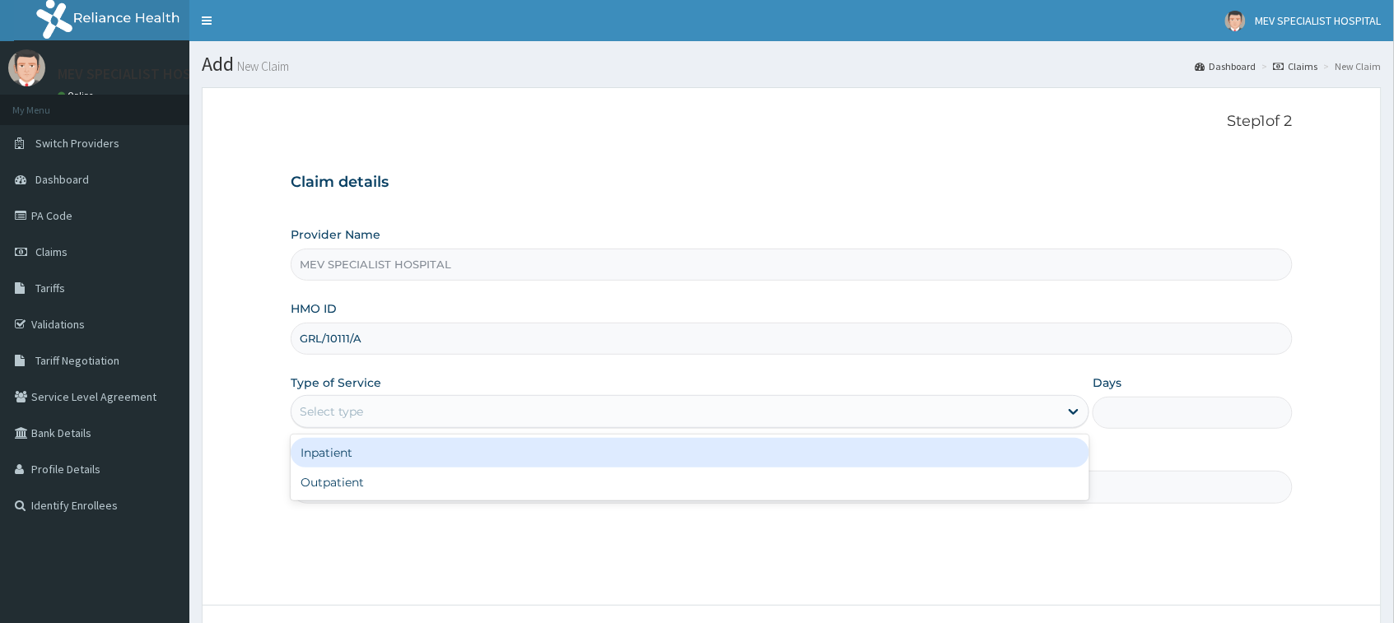
click at [379, 413] on div "Select type" at bounding box center [674, 411] width 767 height 26
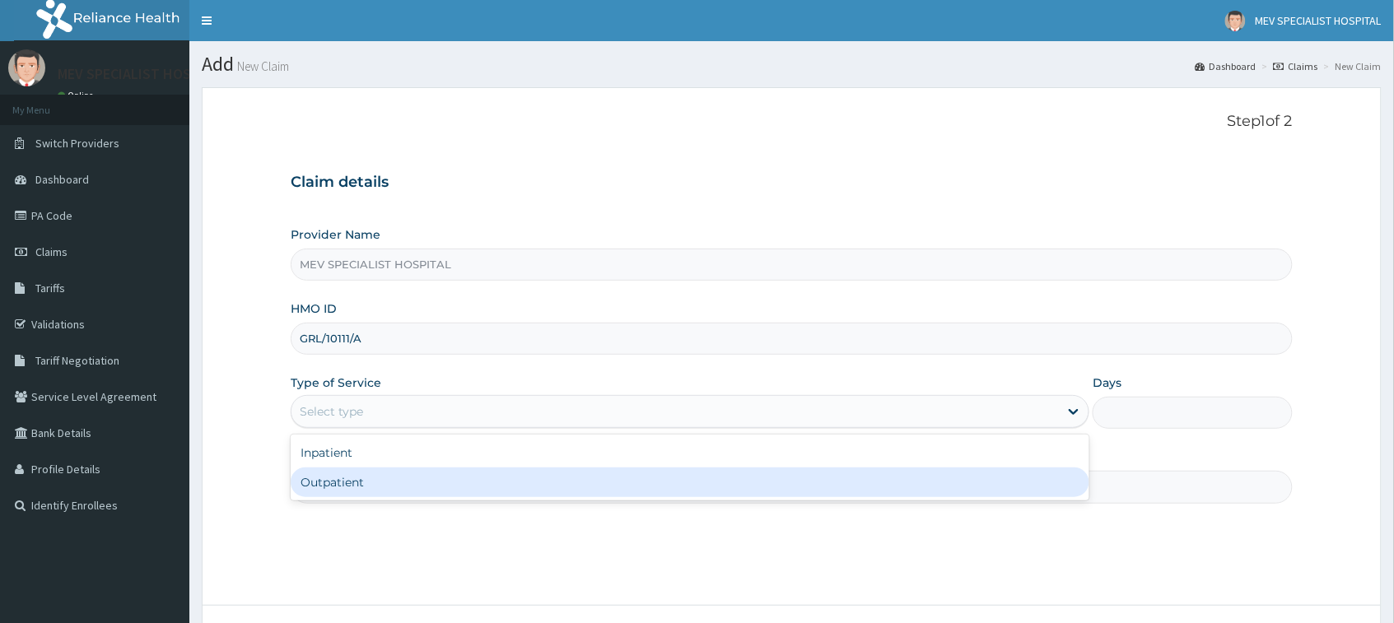
click at [359, 477] on div "Outpatient" at bounding box center [690, 483] width 799 height 30
type input "1"
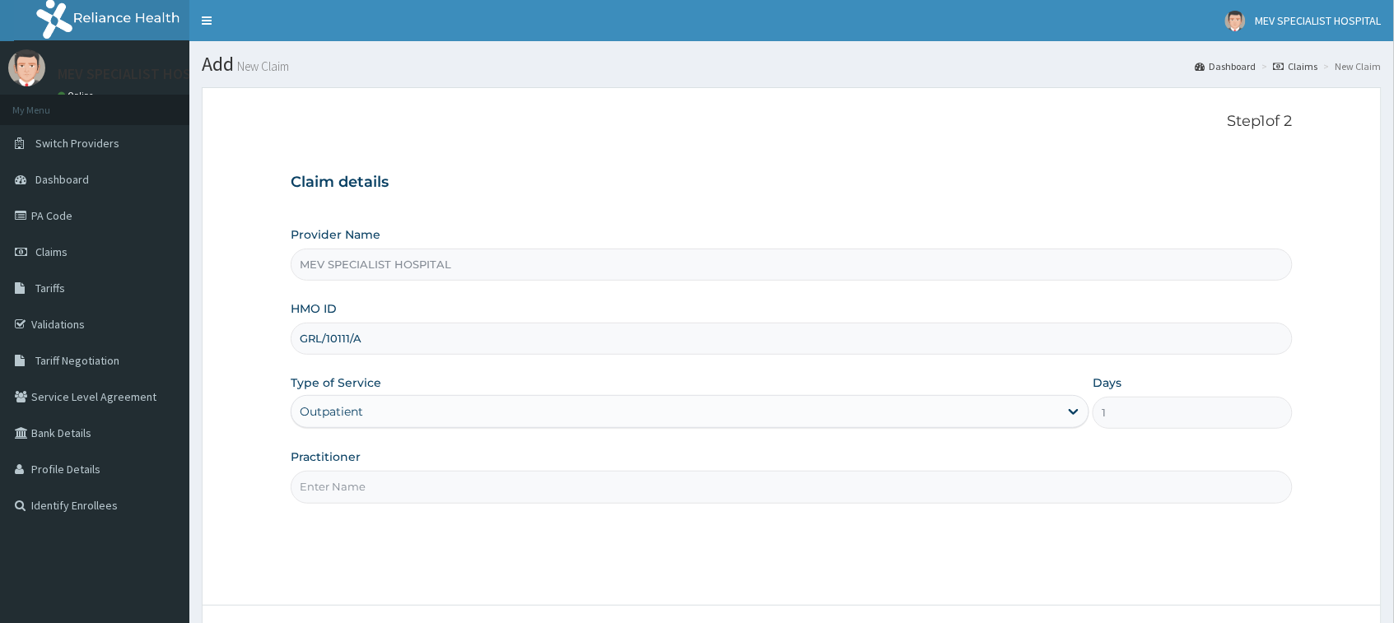
click at [359, 477] on input "Practitioner" at bounding box center [791, 487] width 1001 height 32
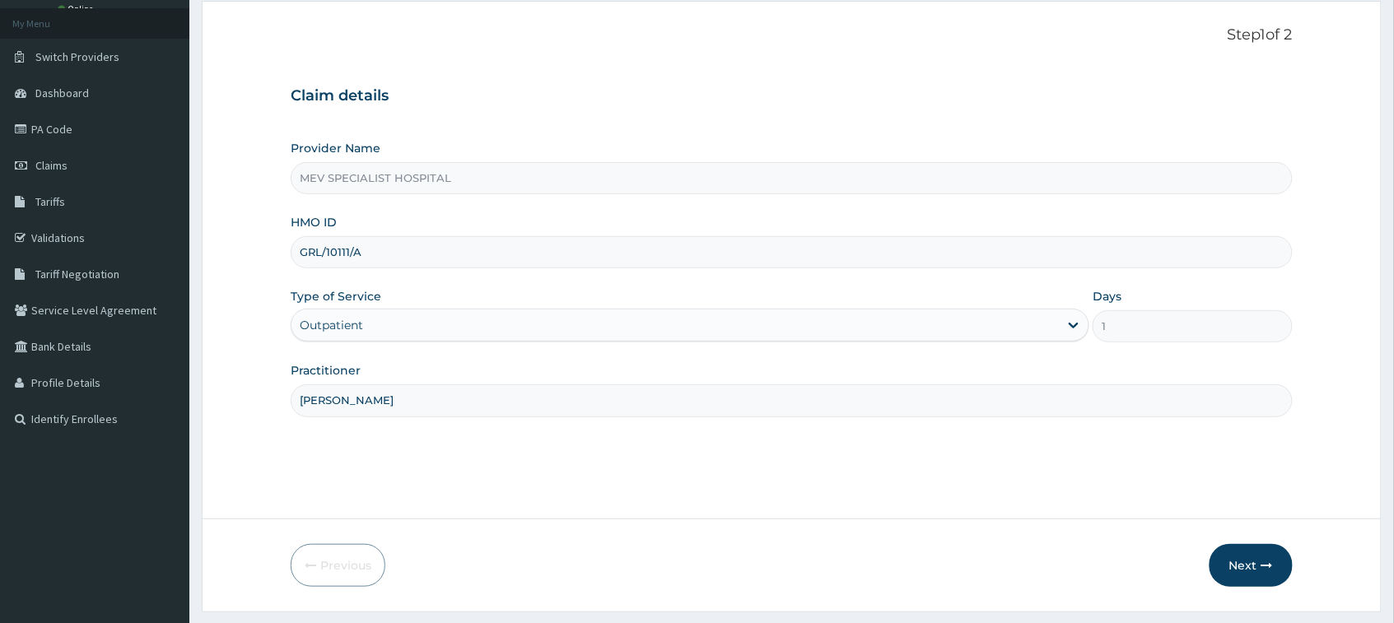
scroll to position [130, 0]
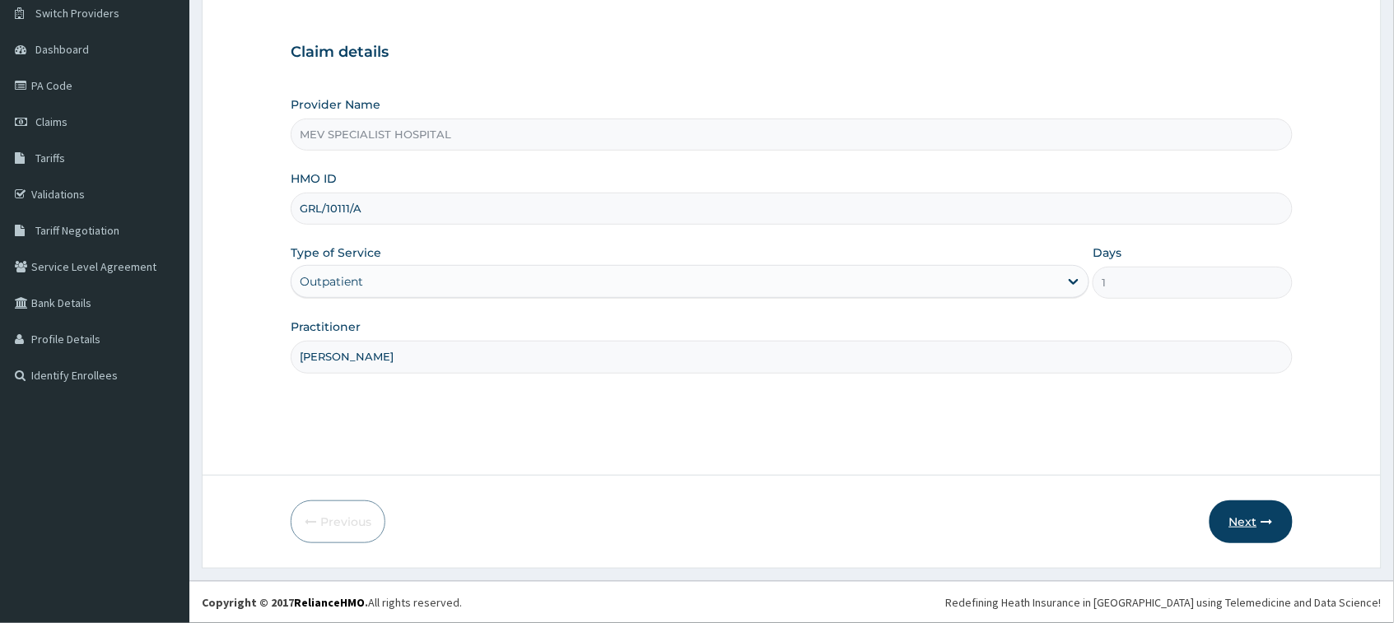
type input "DR. HENRY"
click at [1255, 511] on button "Next" at bounding box center [1250, 522] width 83 height 43
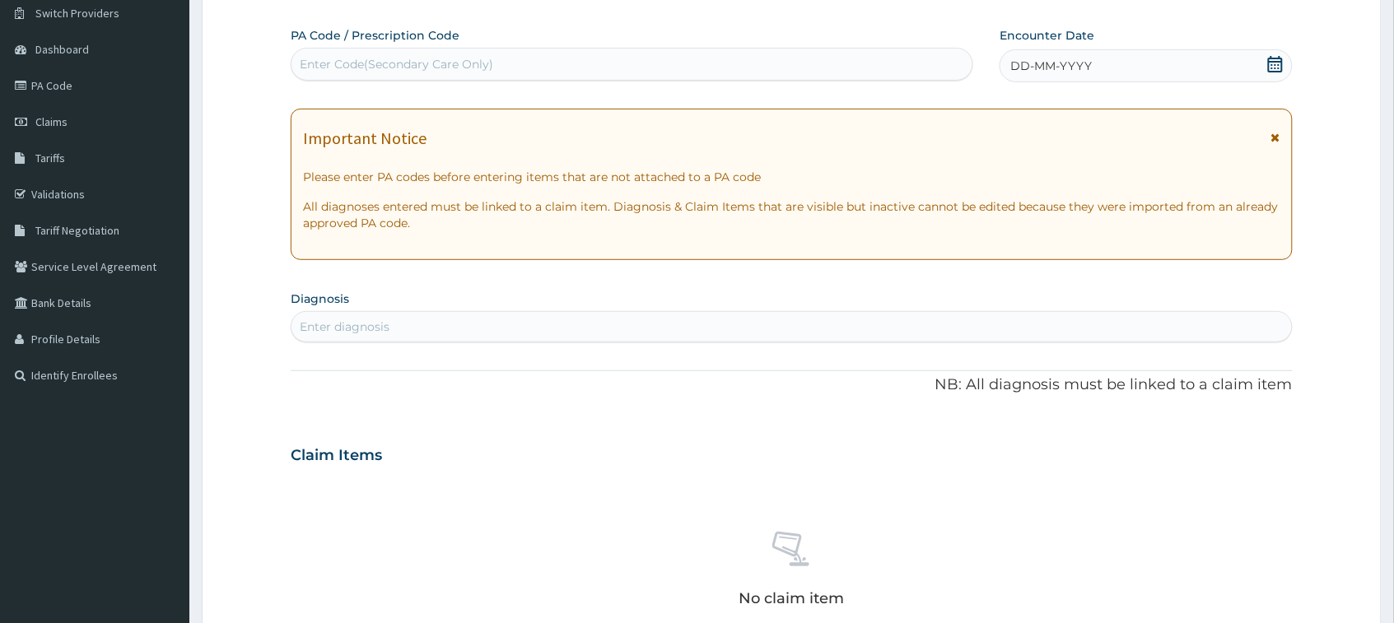
click at [542, 63] on div "Enter Code(Secondary Care Only)" at bounding box center [631, 64] width 681 height 26
paste input "GRL/10111/A"
type input "G"
click at [667, 75] on div "Enter Code(Secondary Care Only)" at bounding box center [631, 64] width 681 height 26
paste input "PA/55FEFB"
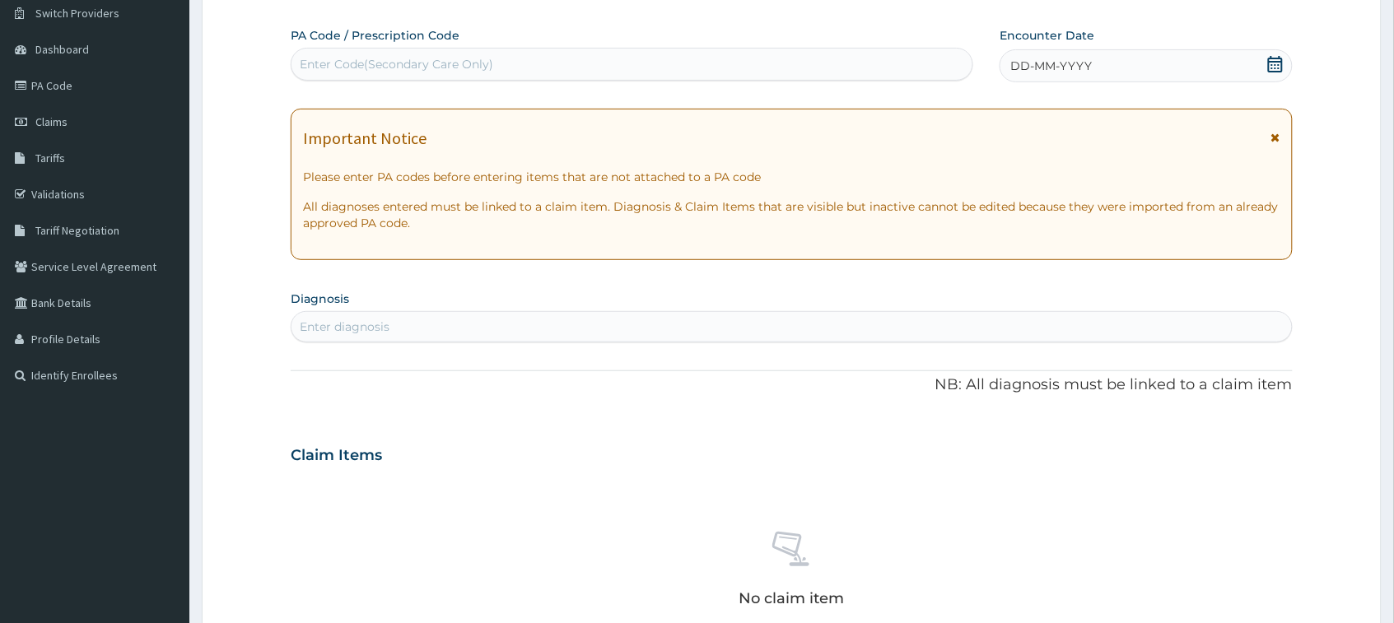
type input "PA/55FEFB"
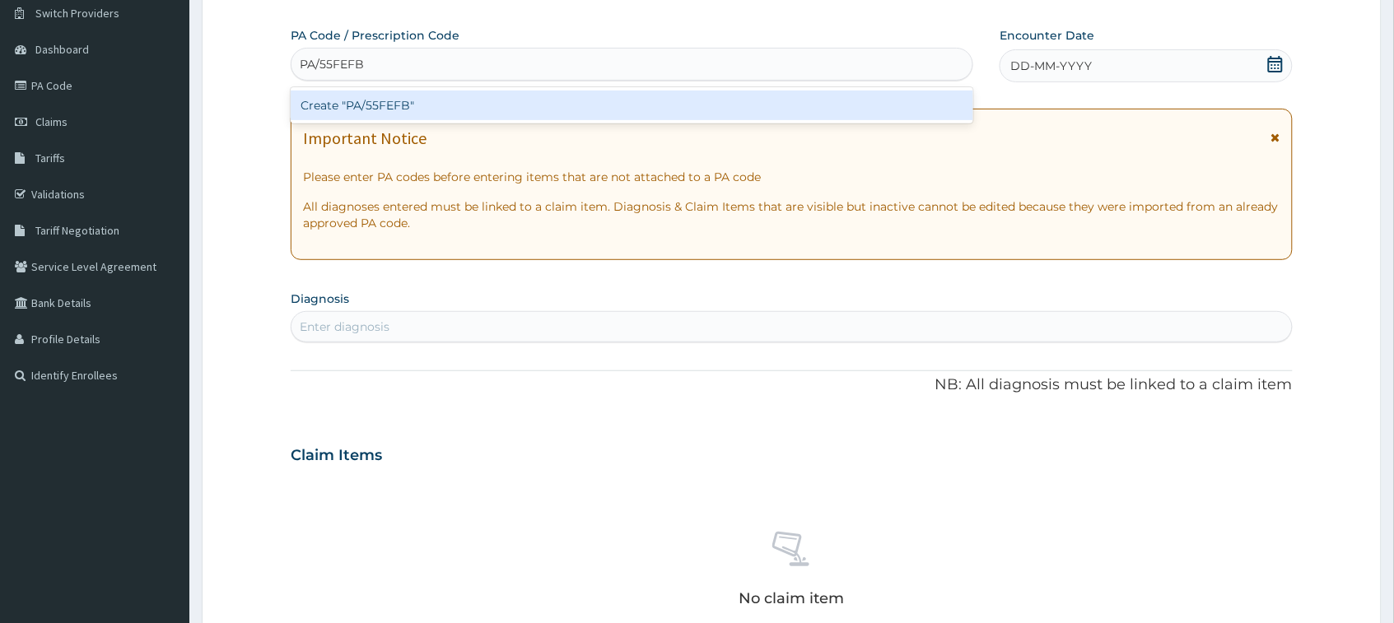
click at [653, 109] on div "Create "PA/55FEFB"" at bounding box center [632, 106] width 682 height 30
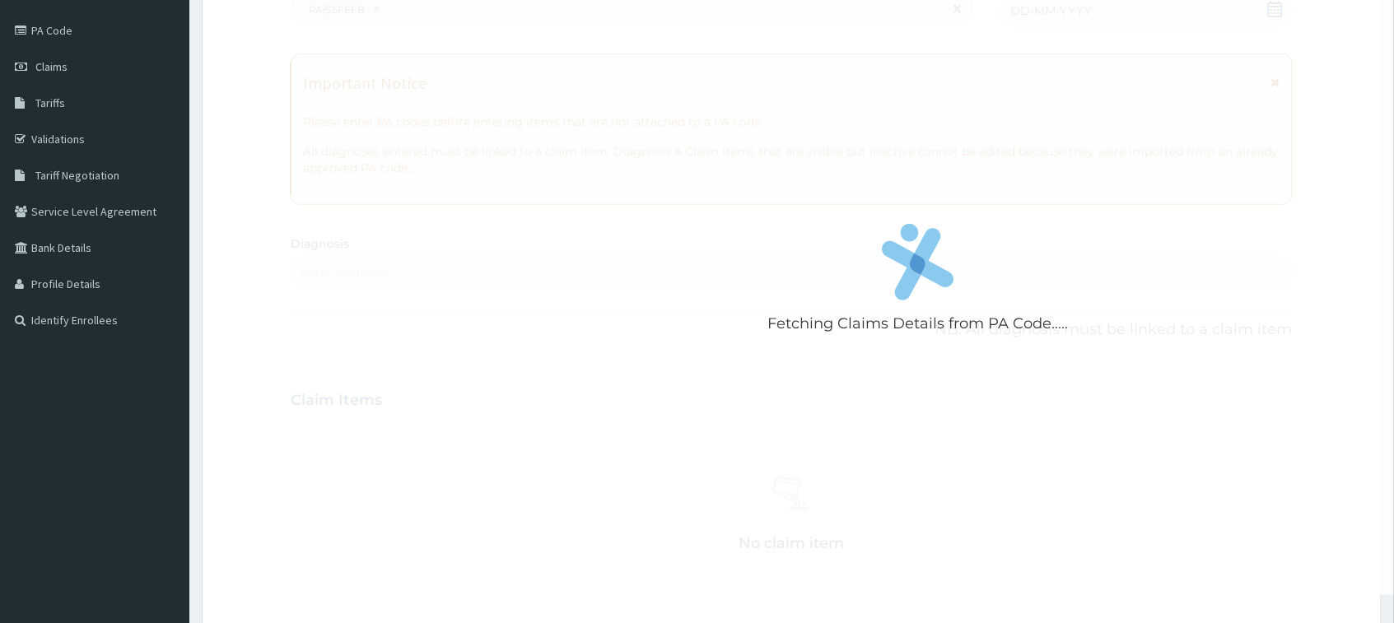
scroll to position [560, 0]
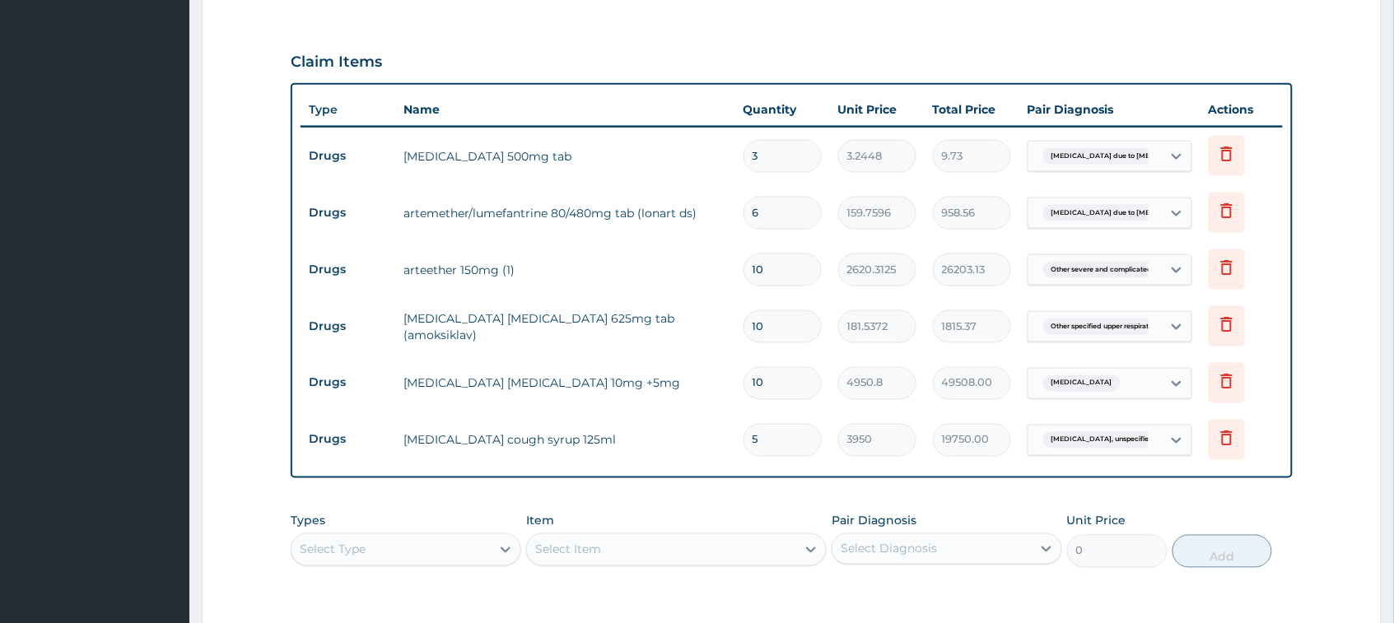
click at [803, 172] on input "3" at bounding box center [782, 156] width 78 height 32
type input "0.00"
type input "1"
type input "3.24"
type input "18"
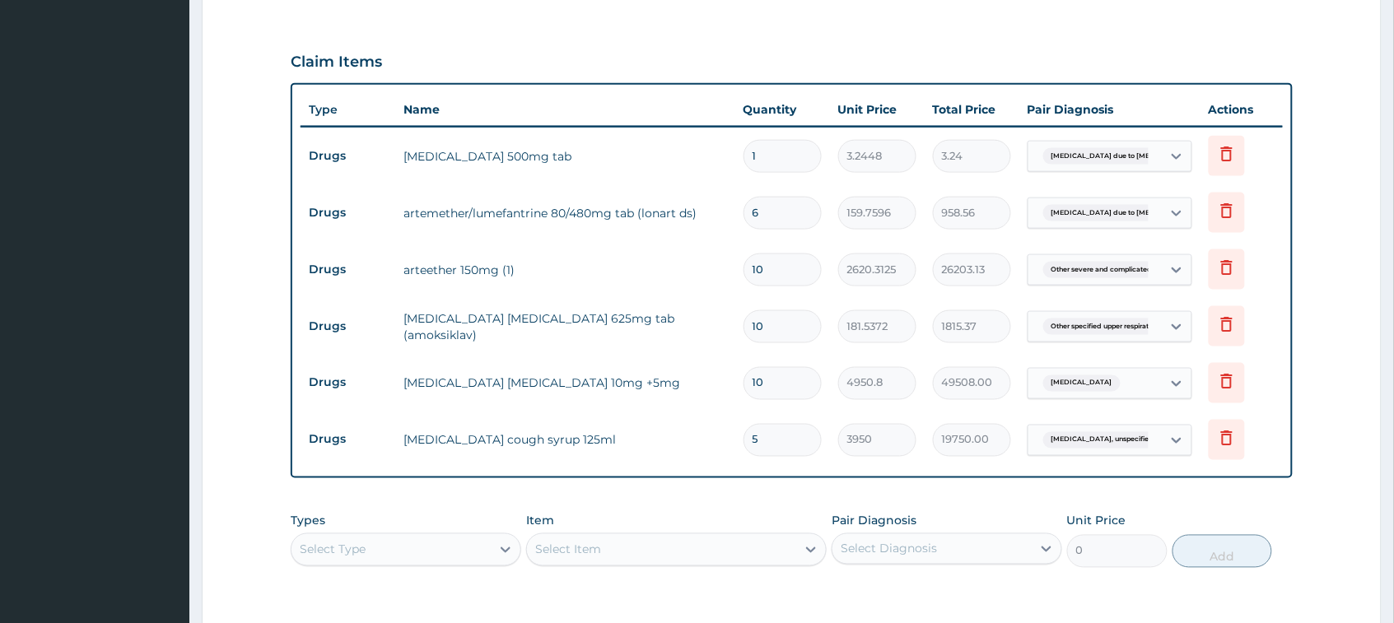
type input "58.41"
type input "18"
click at [775, 286] on input "10" at bounding box center [782, 270] width 78 height 32
type input "1"
type input "2620.31"
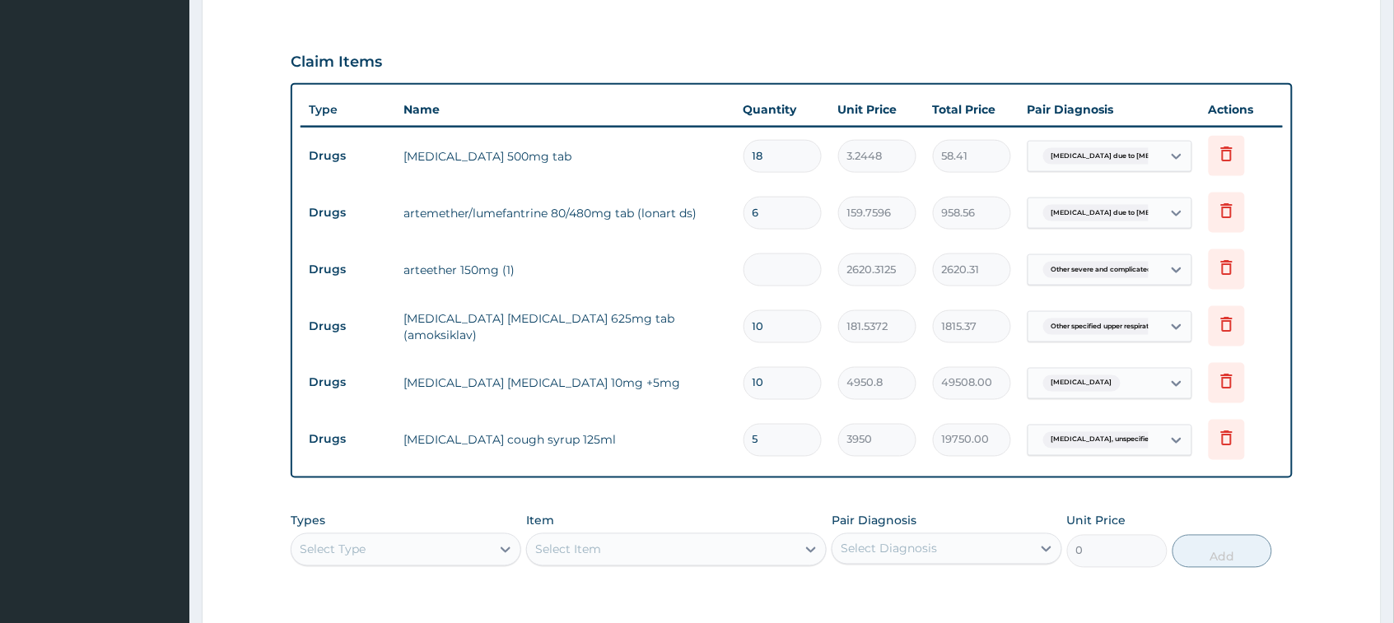
type input "0.00"
type input "3"
type input "7860.94"
type input "3"
click at [805, 456] on input "5" at bounding box center [782, 440] width 78 height 32
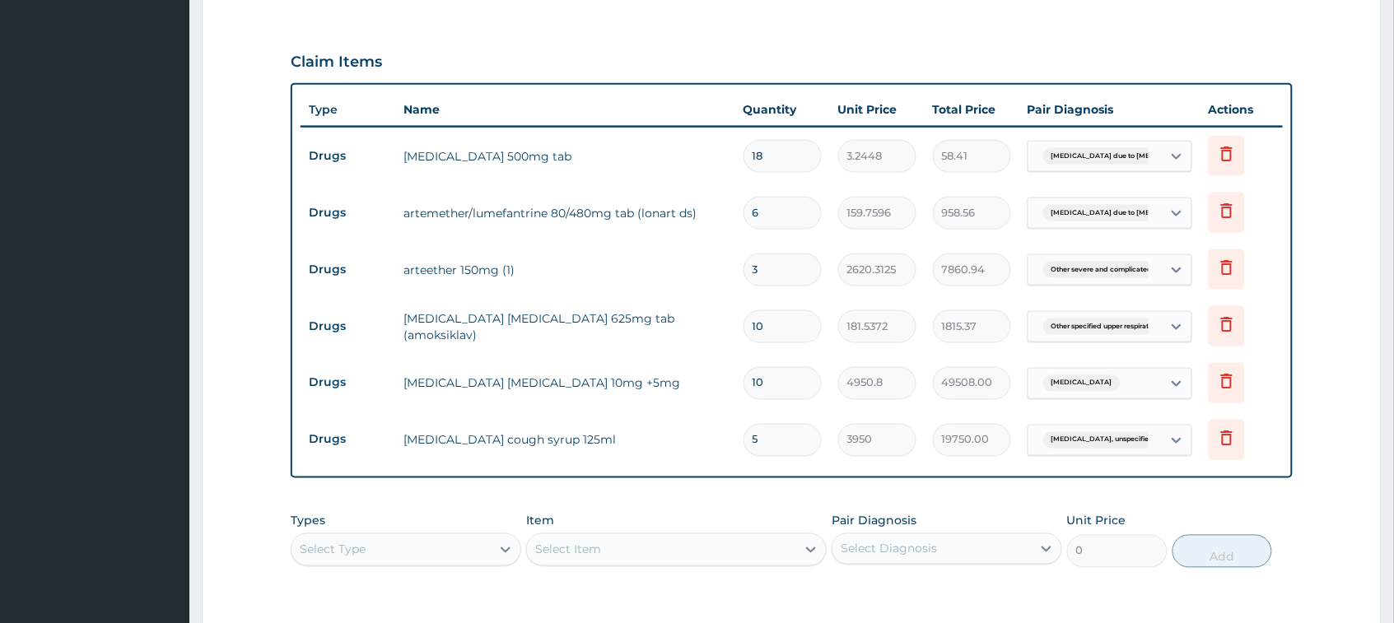
type input "0.00"
type input "1"
type input "3950.00"
type input "1"
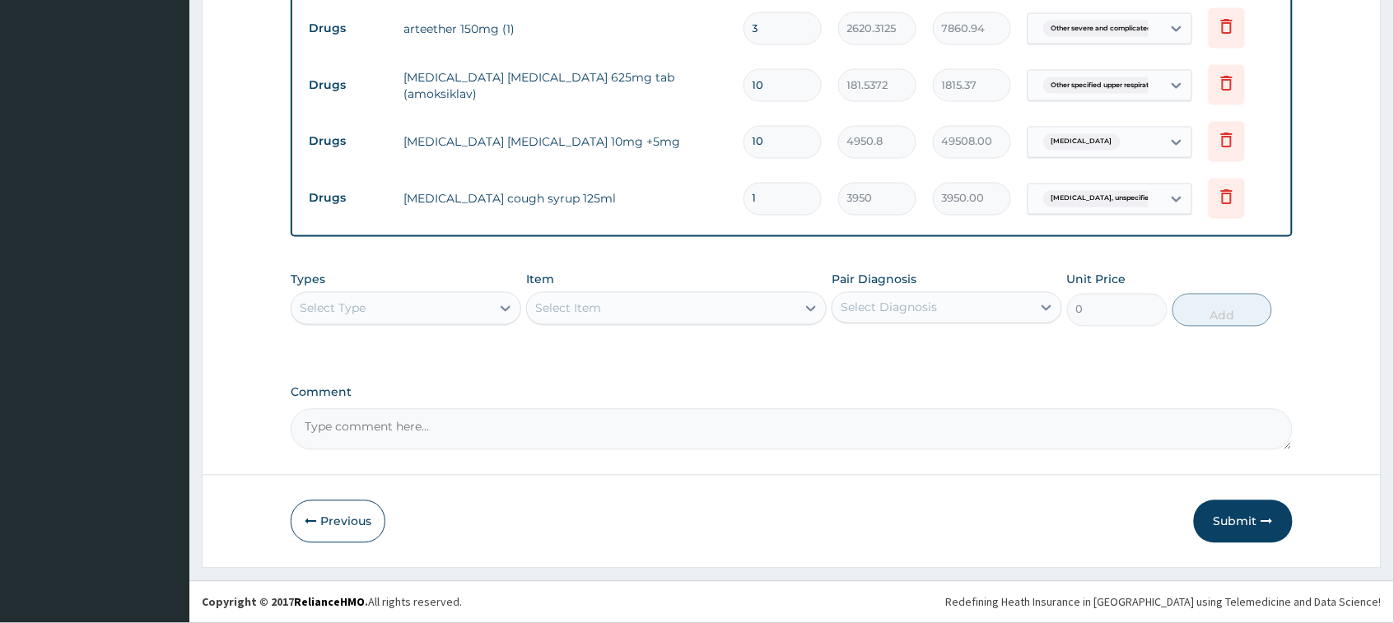
scroll to position [831, 0]
click at [1274, 515] on button "Submit" at bounding box center [1243, 522] width 99 height 43
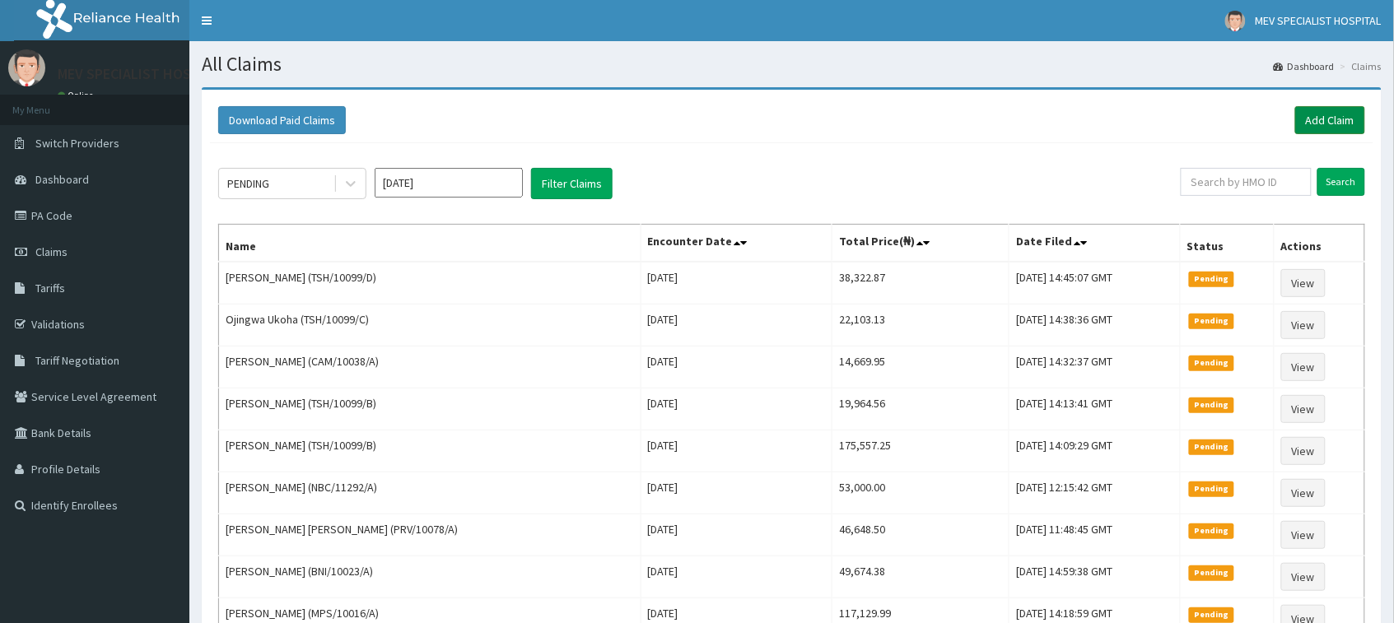
click at [1328, 115] on link "Add Claim" at bounding box center [1330, 120] width 70 height 28
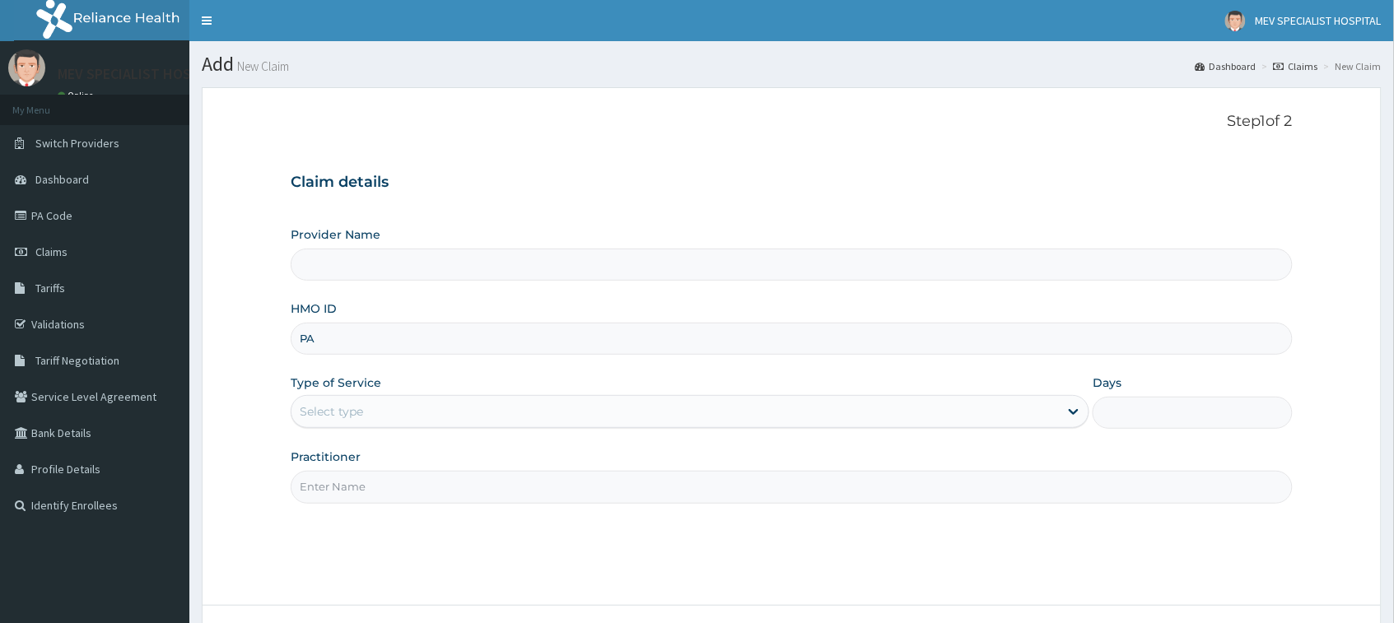
type input "P"
type input "MEV SPECIALIST HOSPITAL"
paste input "TSH/10099/B"
type input "TSH/10099/B"
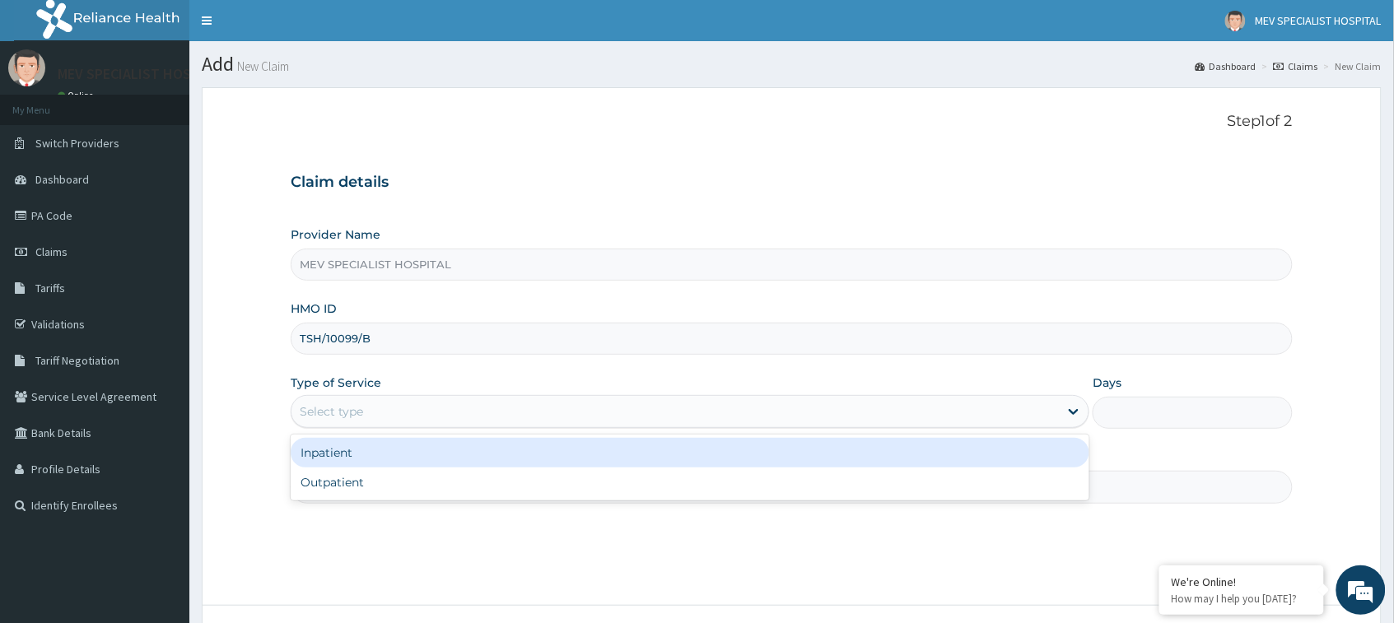
click at [342, 414] on div "Select type" at bounding box center [331, 411] width 63 height 16
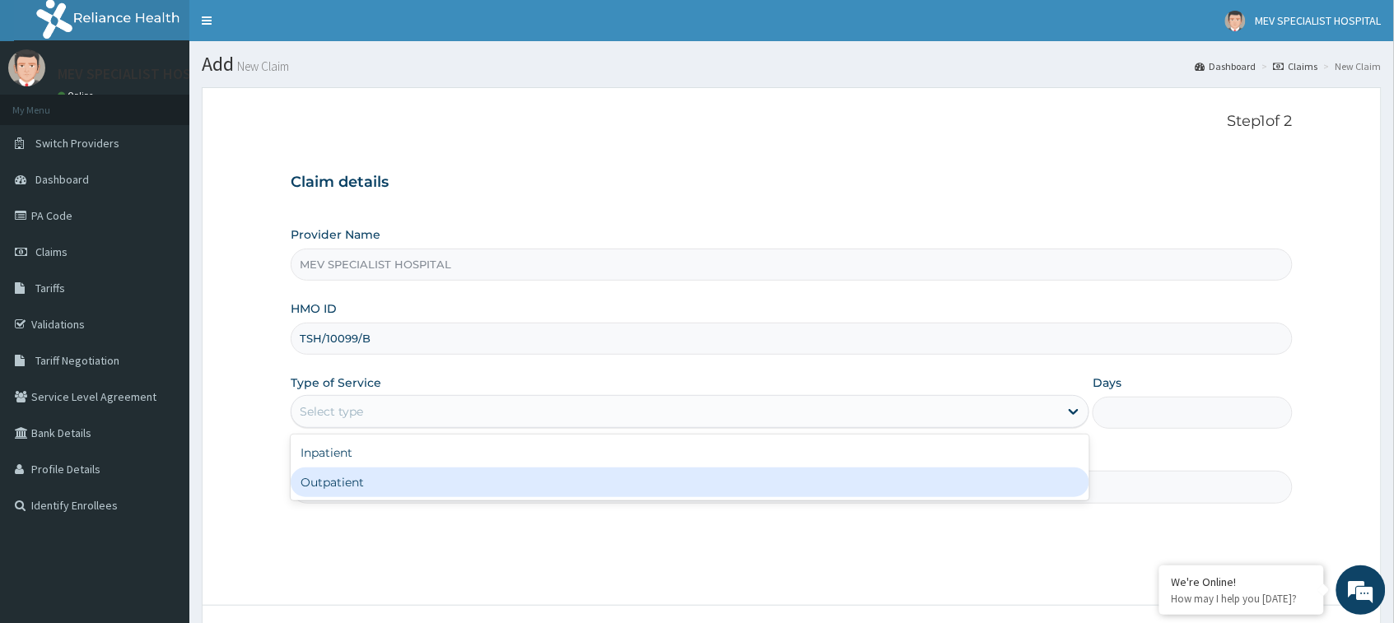
click at [319, 479] on div "Outpatient" at bounding box center [690, 483] width 799 height 30
type input "1"
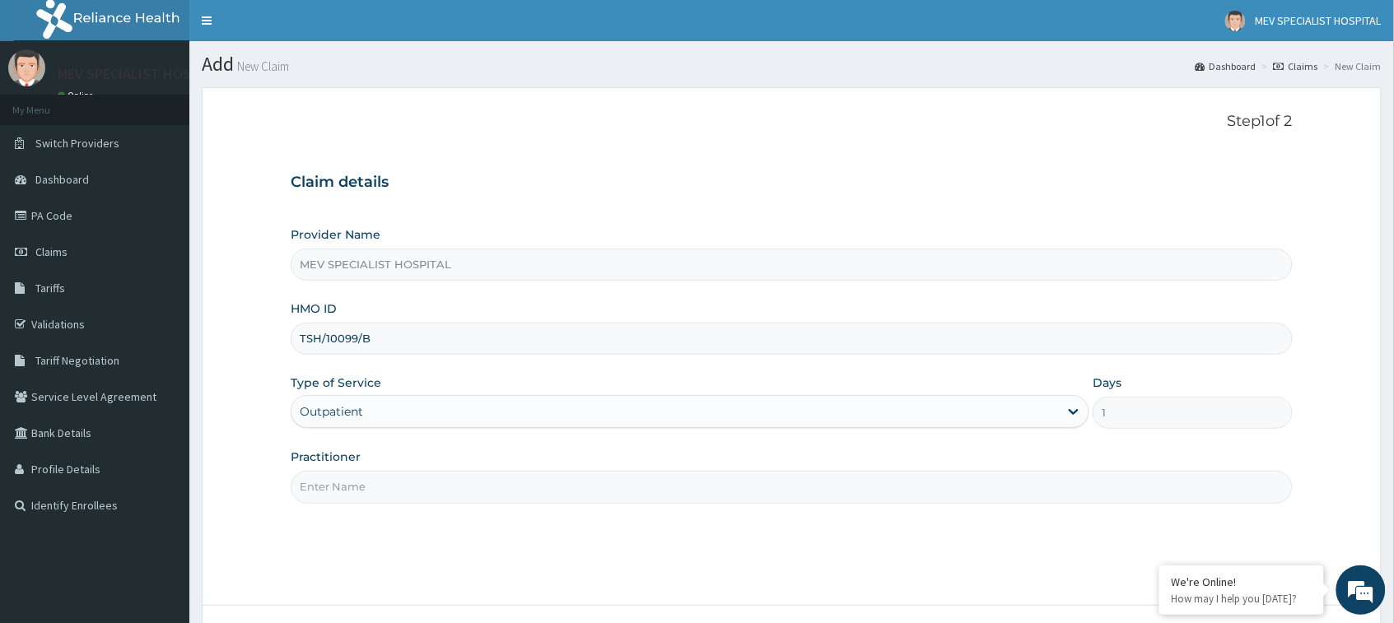
click at [319, 479] on input "Practitioner" at bounding box center [791, 487] width 1001 height 32
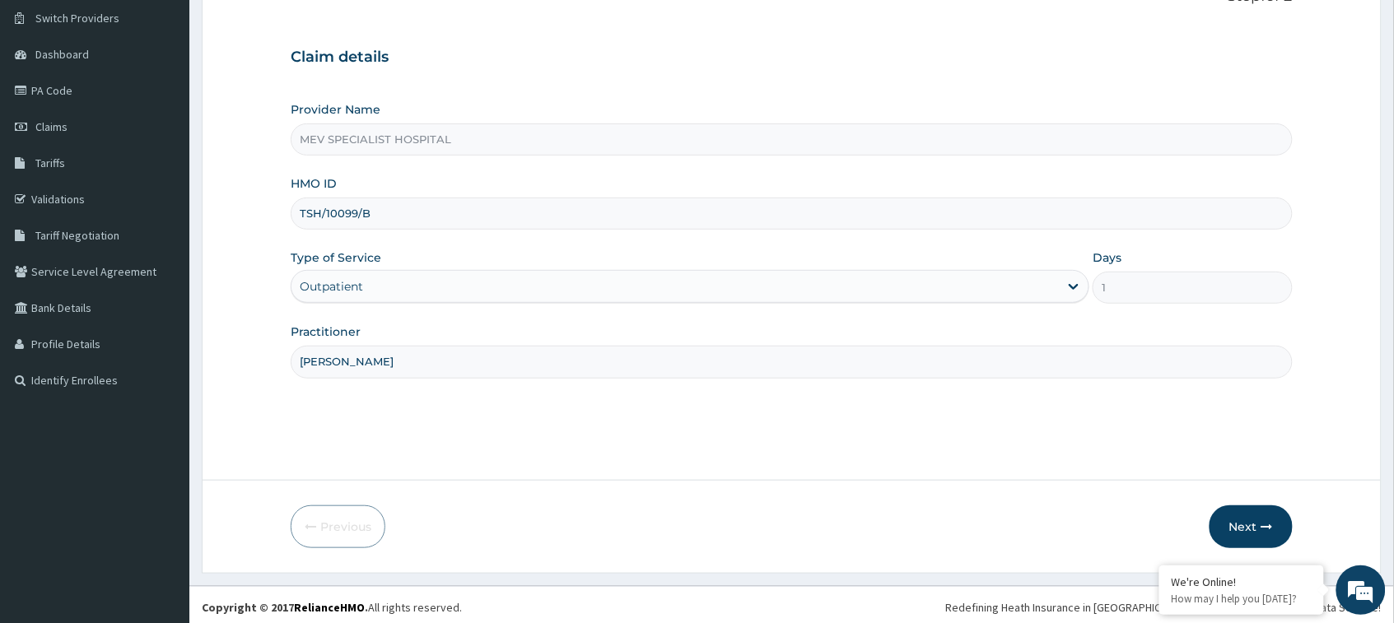
scroll to position [130, 0]
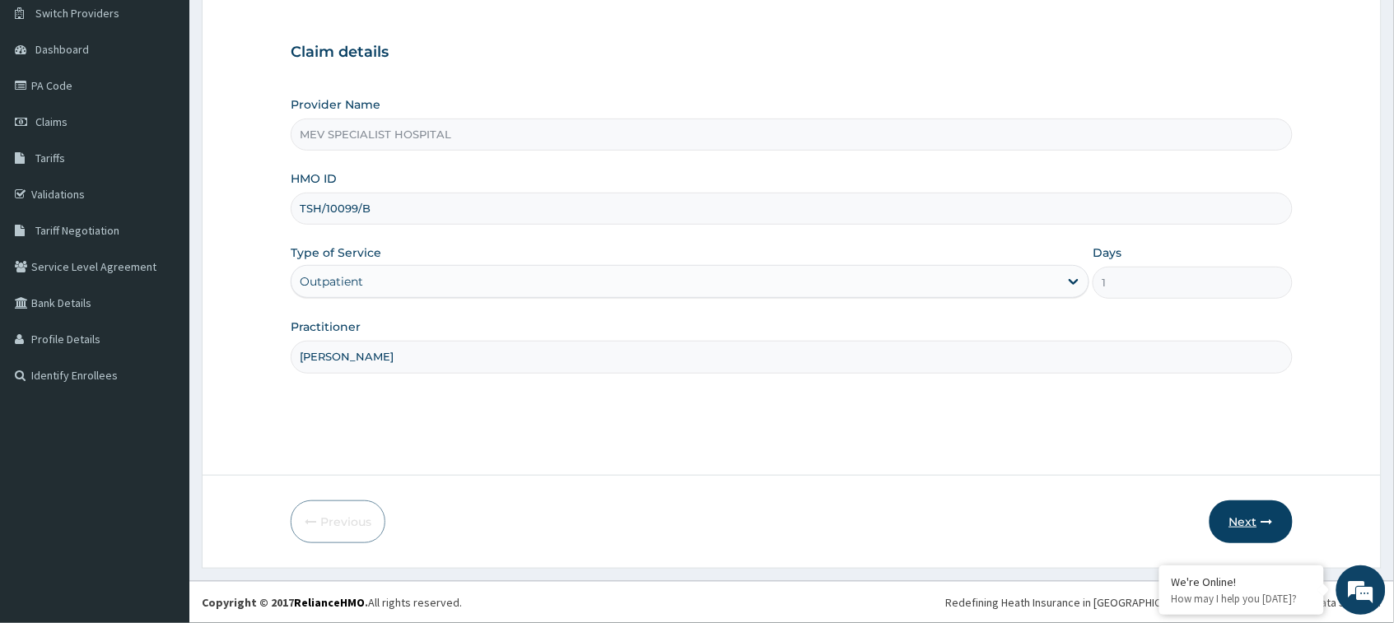
type input "[PERSON_NAME]"
click at [1272, 528] on icon "button" at bounding box center [1267, 522] width 12 height 12
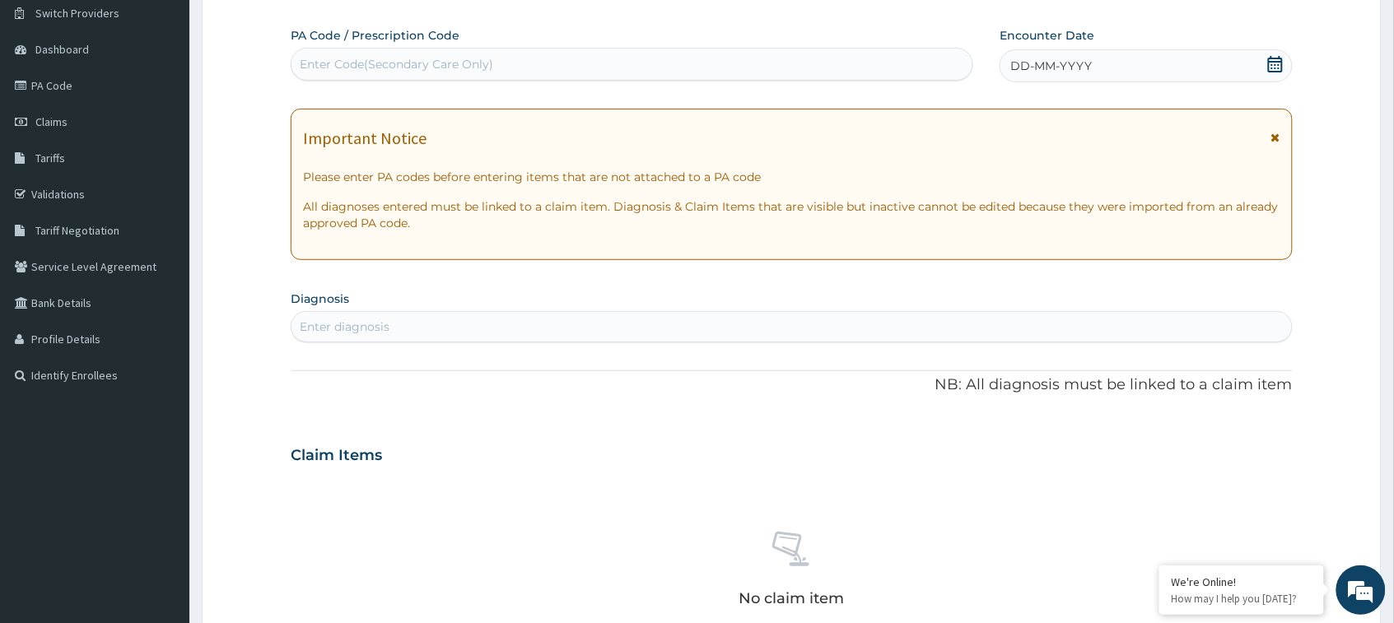
click at [594, 44] on div "PA Code / Prescription Code Enter Code(Secondary Care Only)" at bounding box center [632, 54] width 682 height 54
click at [598, 59] on div "Enter Code(Secondary Care Only)" at bounding box center [631, 64] width 681 height 26
paste input "PA/9C9F1E"
type input "PA/9C9F1E"
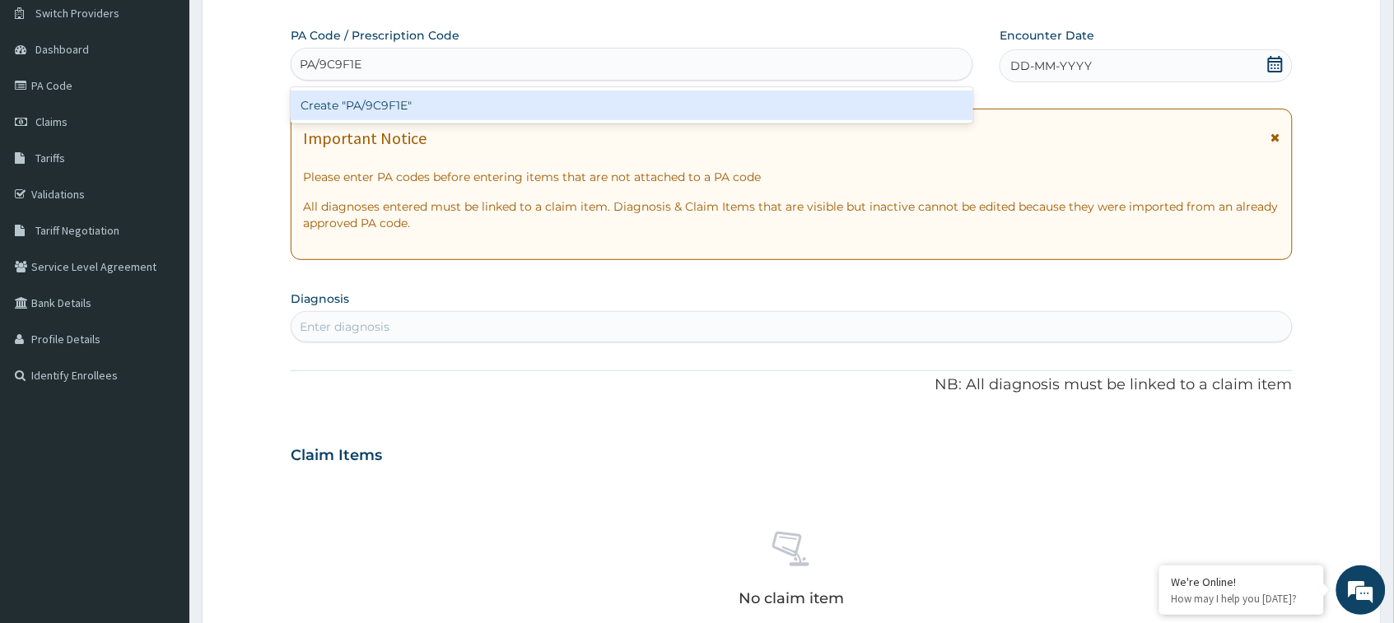
click at [603, 91] on div "Create "PA/9C9F1E"" at bounding box center [632, 106] width 682 height 30
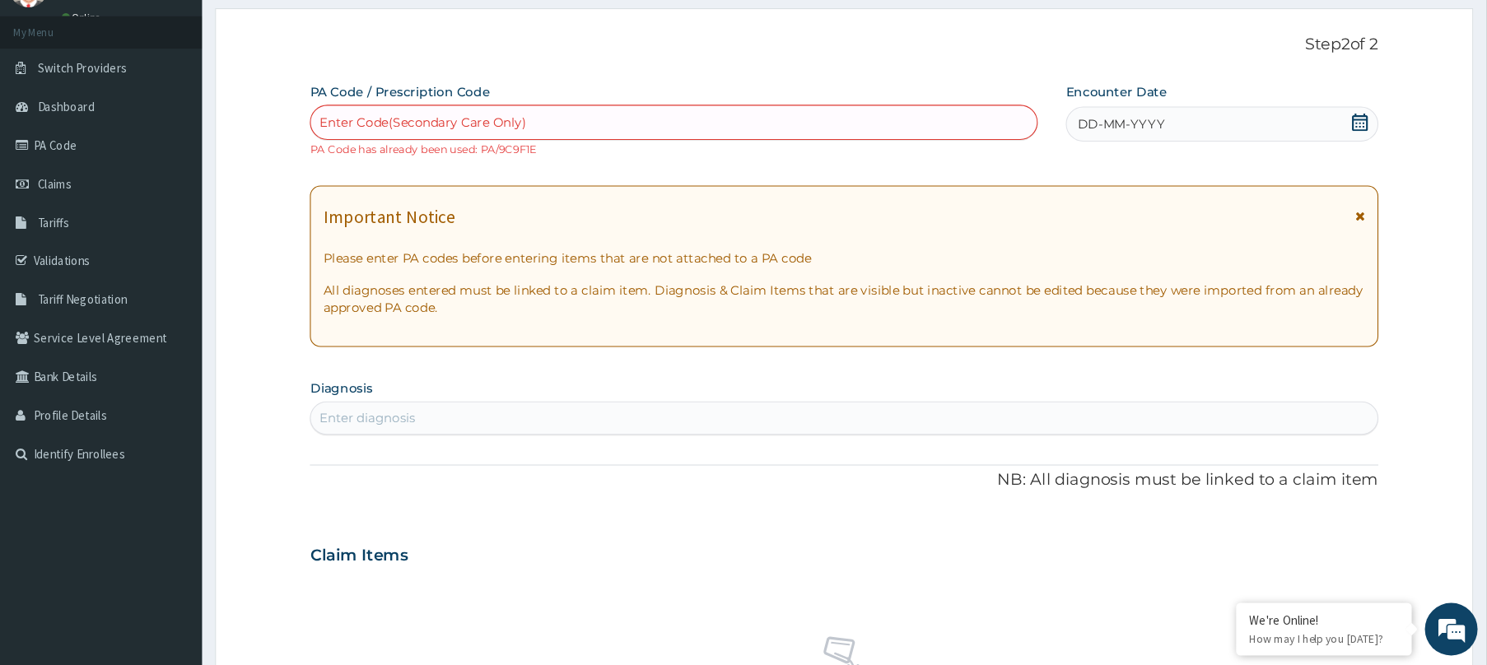
scroll to position [0, 0]
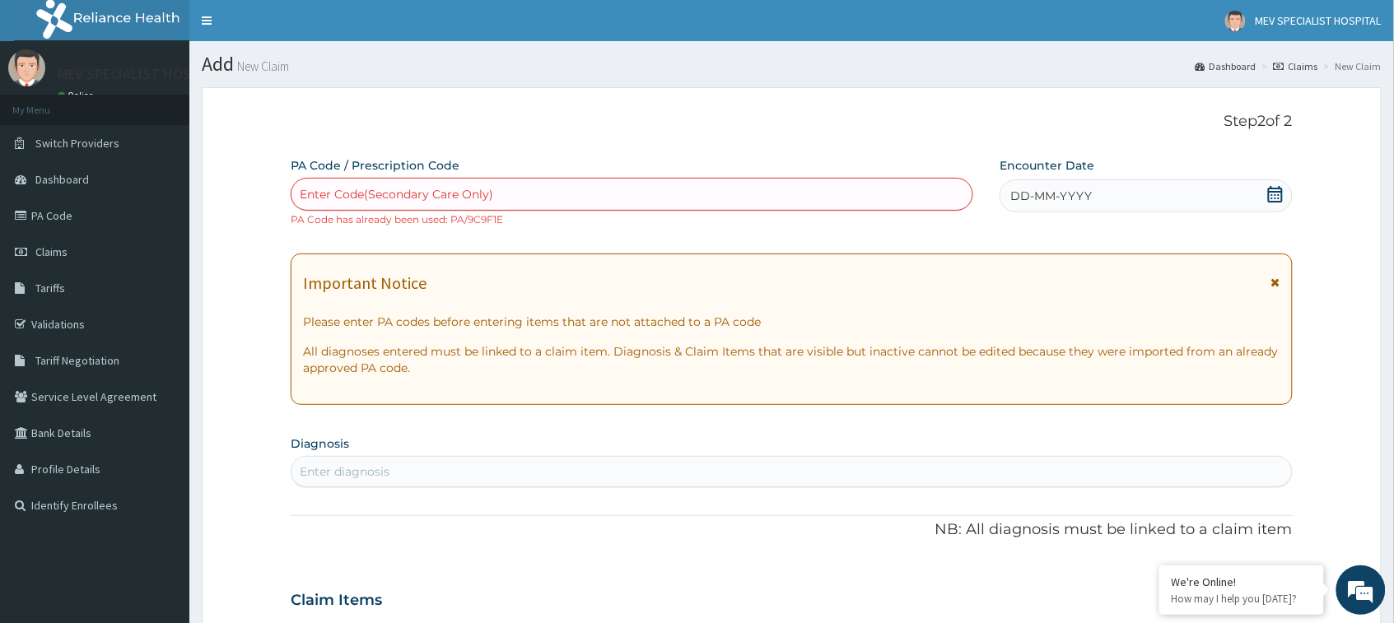
paste input "PA/77C89A"
type input "PA/77C89A"
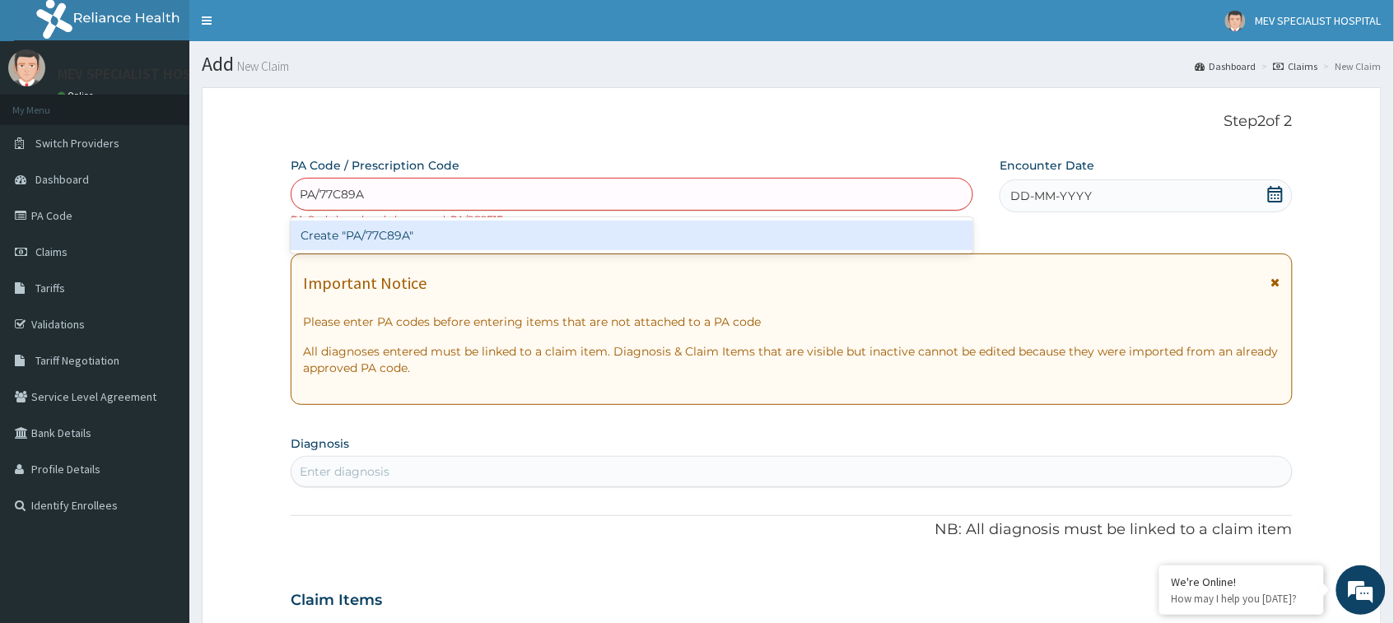
click at [615, 224] on div "Create "PA/77C89A"" at bounding box center [632, 236] width 682 height 30
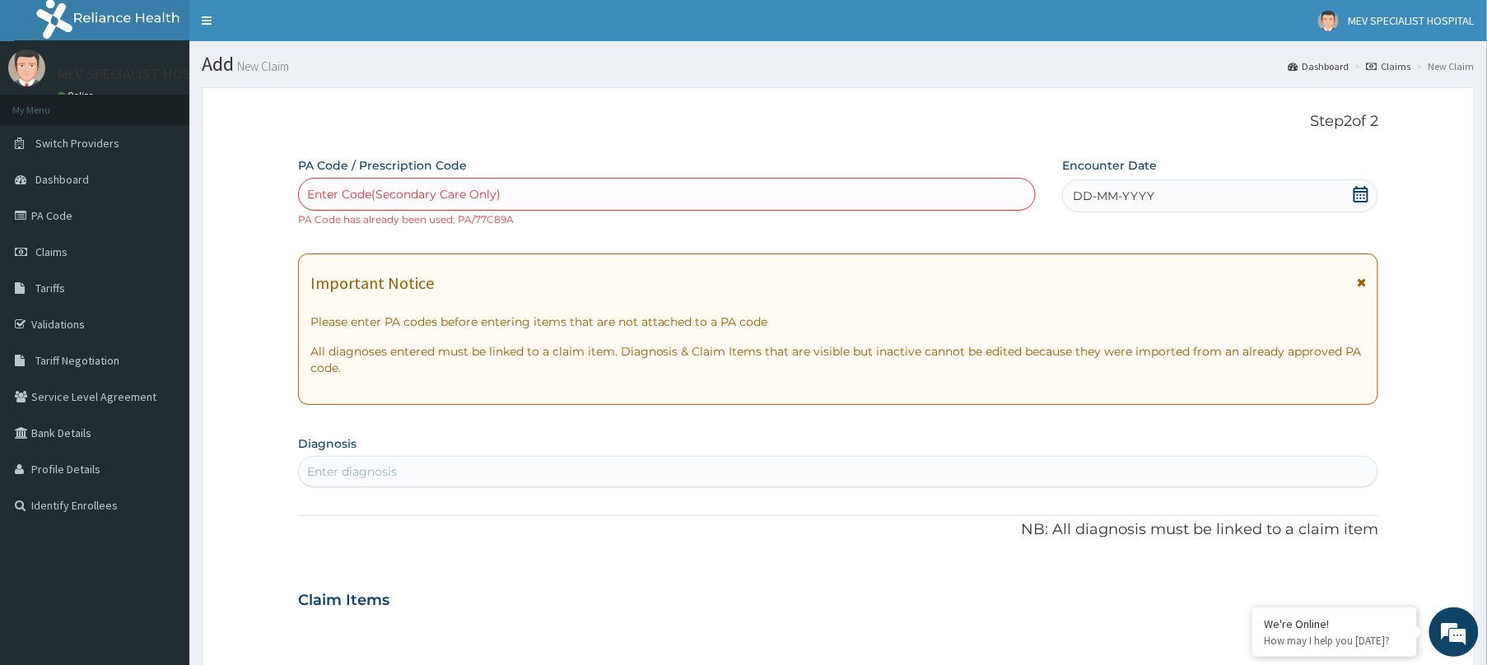
click at [501, 194] on div "Enter Code(Secondary Care Only)" at bounding box center [667, 194] width 736 height 26
paste input "PA/BB3B75"
type input "PA/BB3B75"
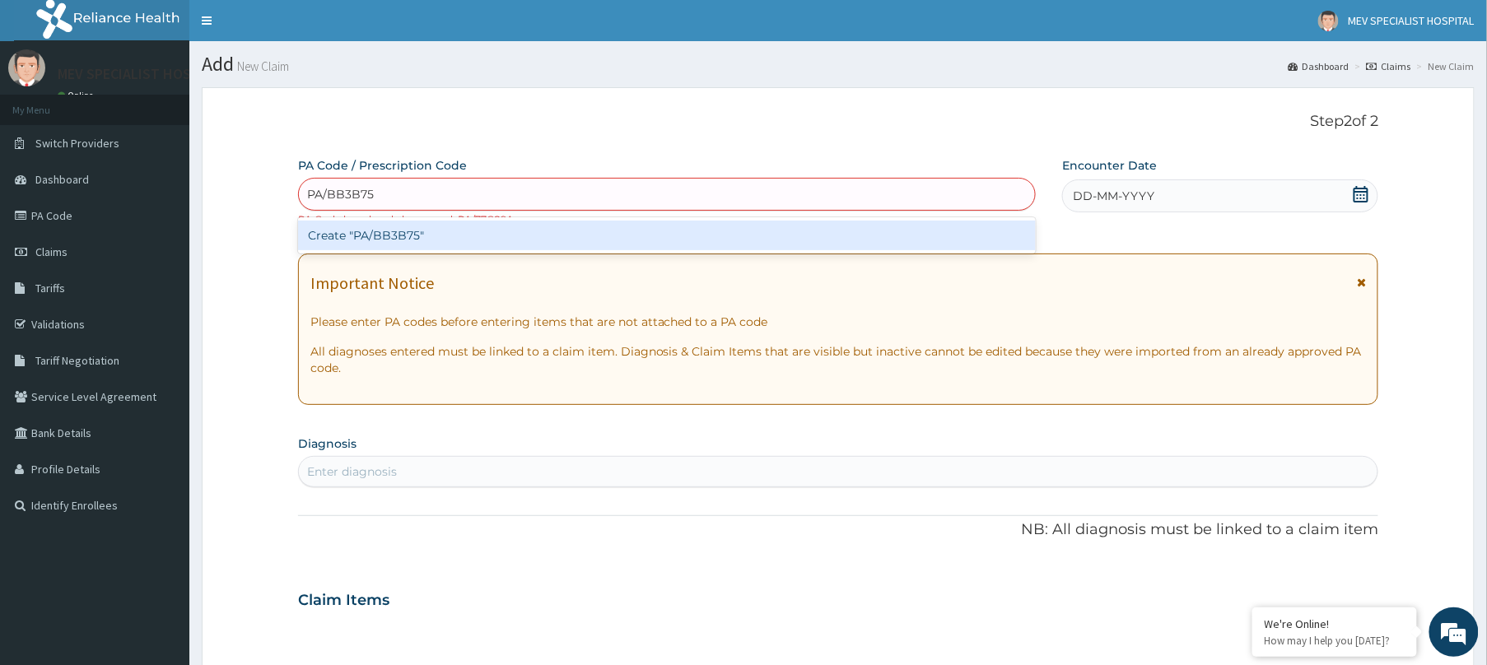
click at [497, 235] on div "Create "PA/BB3B75"" at bounding box center [667, 236] width 738 height 30
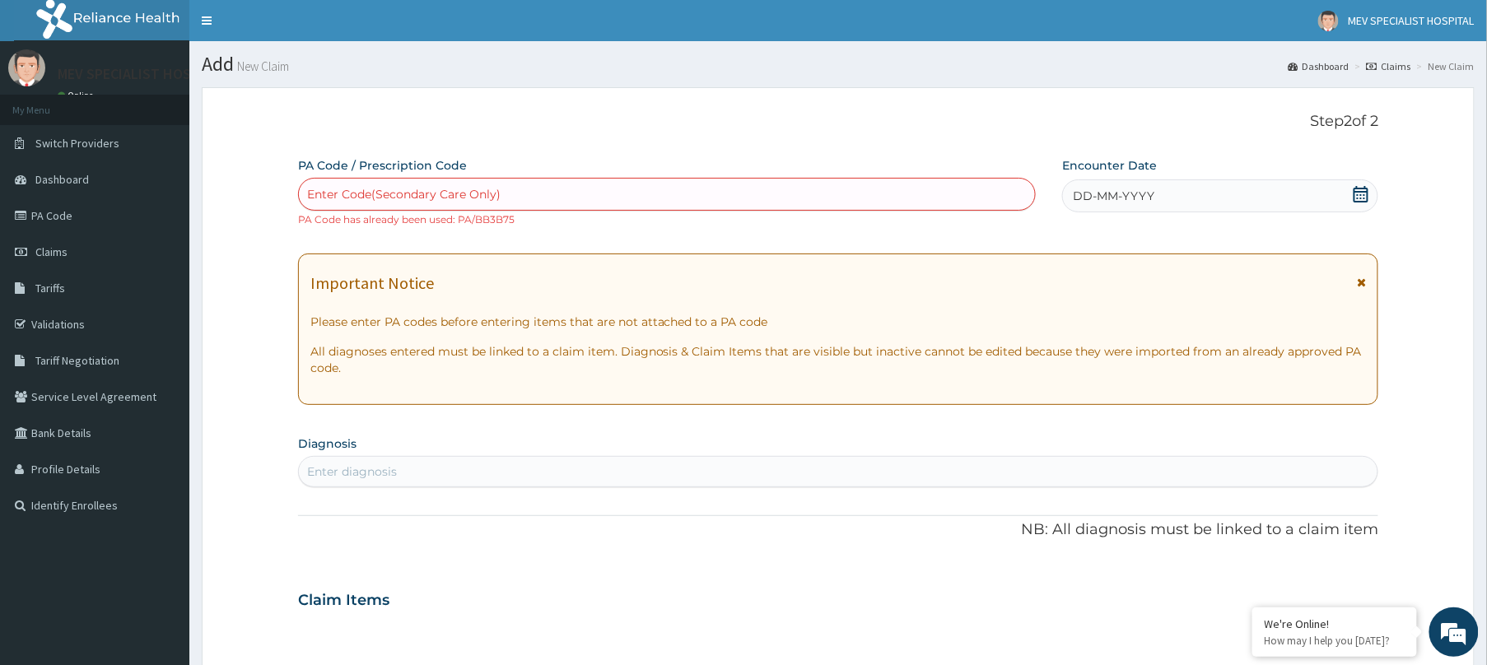
click at [650, 195] on div "Enter Code(Secondary Care Only)" at bounding box center [667, 194] width 736 height 26
paste input "PA/5F8A1D"
type input "PA/5F8A1D"
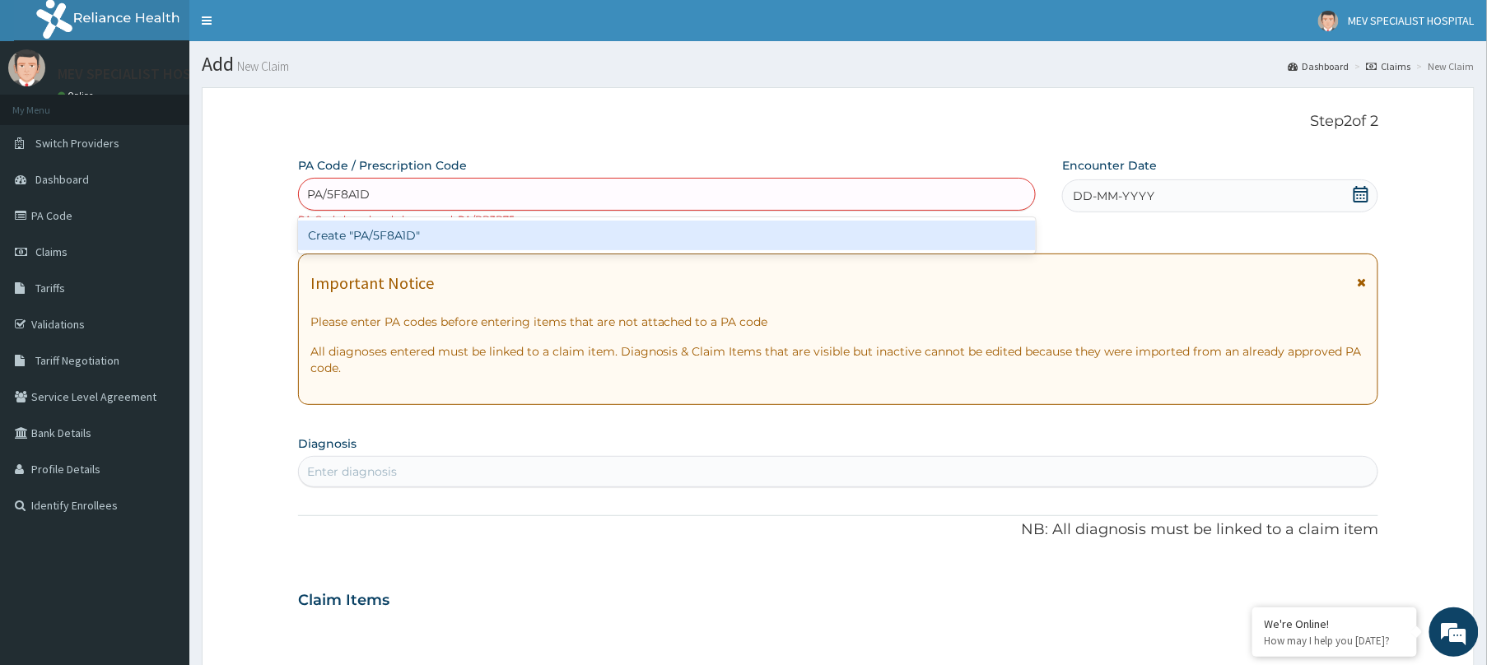
click at [656, 238] on div "Create "PA/5F8A1D"" at bounding box center [667, 236] width 738 height 30
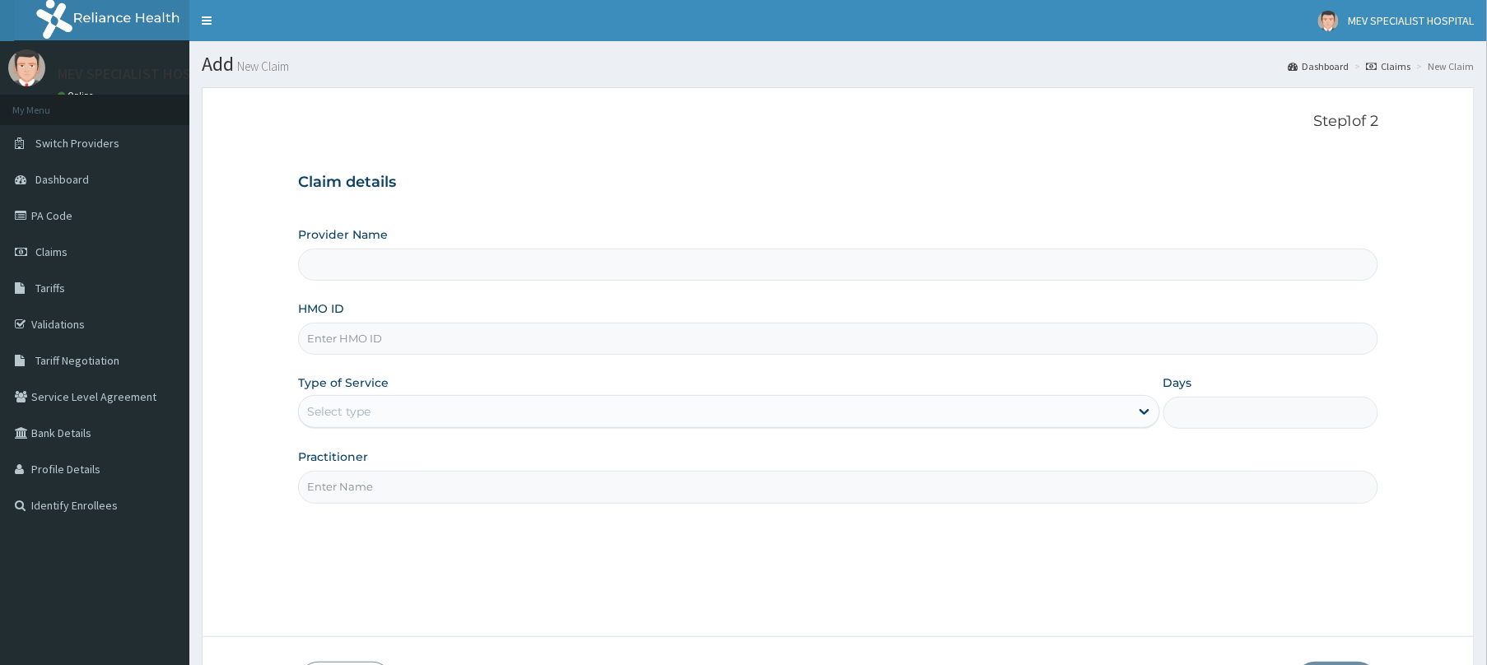
type input "MEV SPECIALIST HOSPITAL"
click at [402, 350] on input "HMO ID" at bounding box center [838, 339] width 1080 height 32
paste input "AVL/10571/A"
type input "AVL/10571/A"
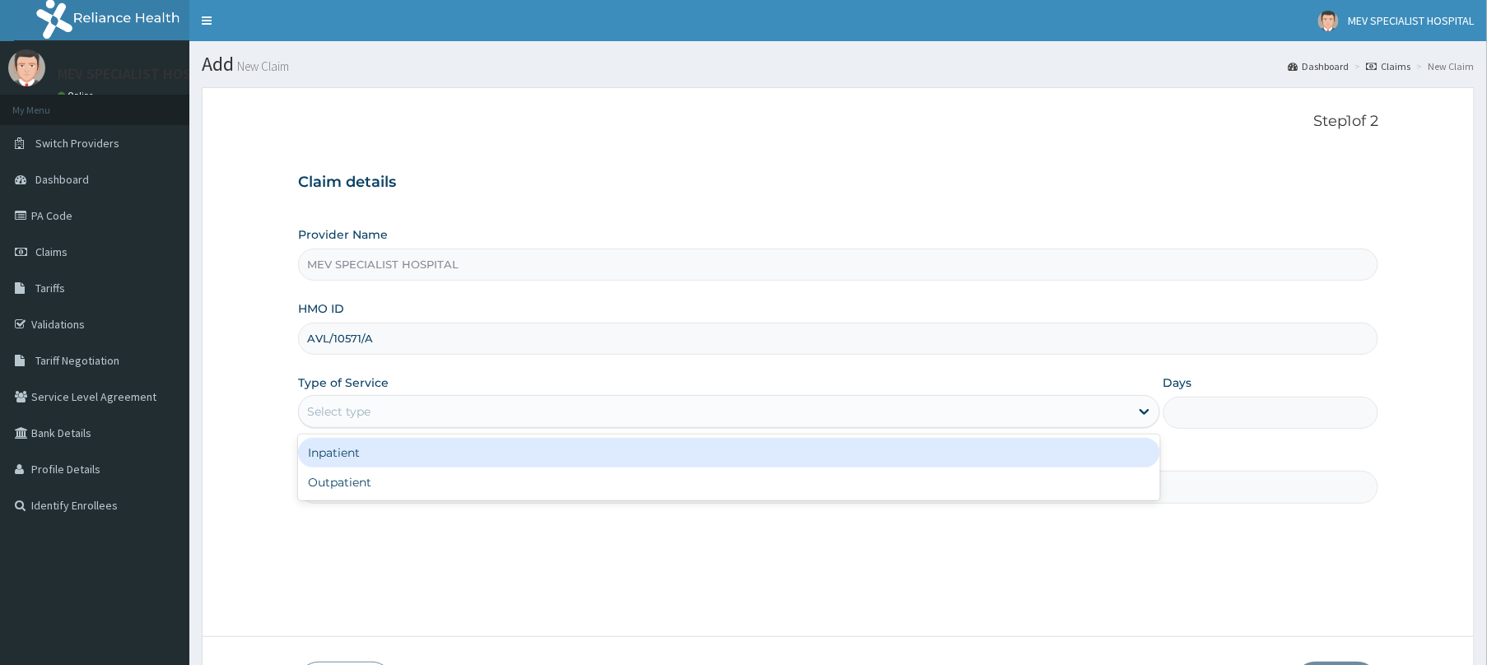
click at [428, 413] on div "Select type" at bounding box center [714, 411] width 831 height 26
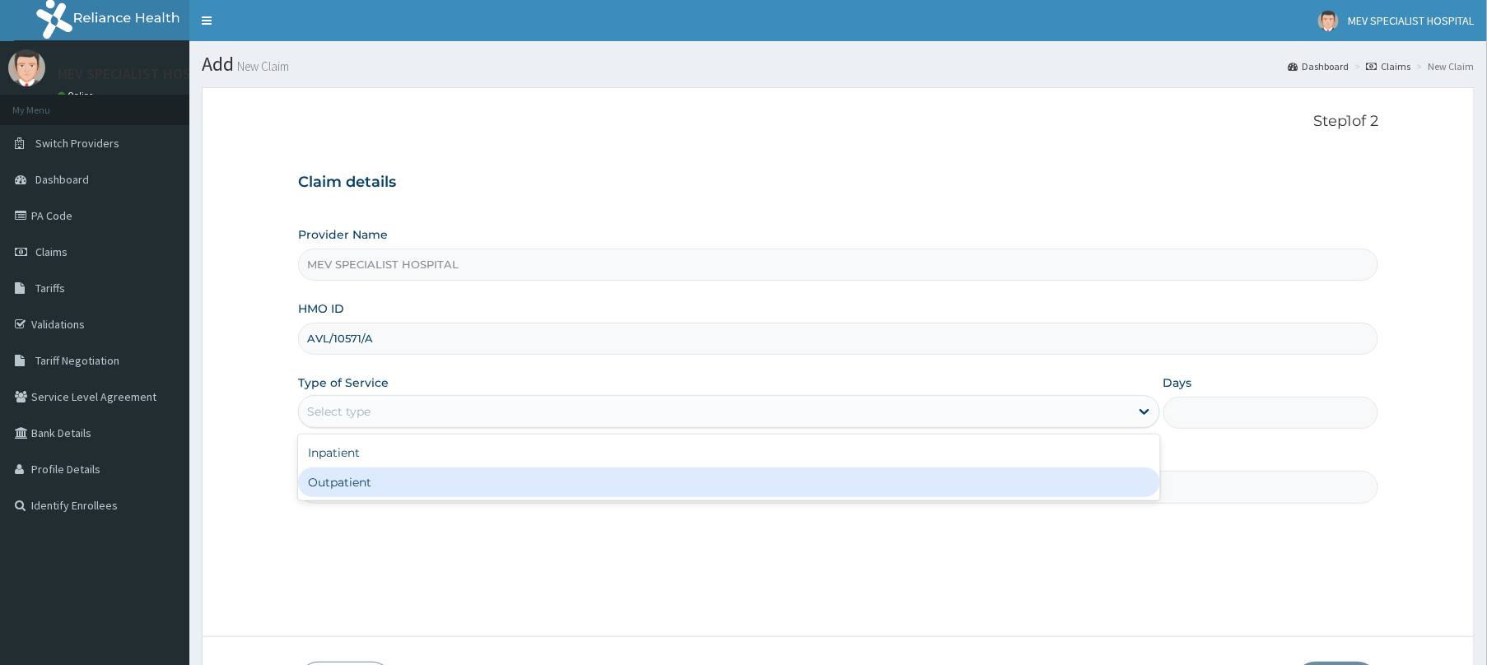
click at [426, 482] on div "Outpatient" at bounding box center [729, 483] width 862 height 30
type input "1"
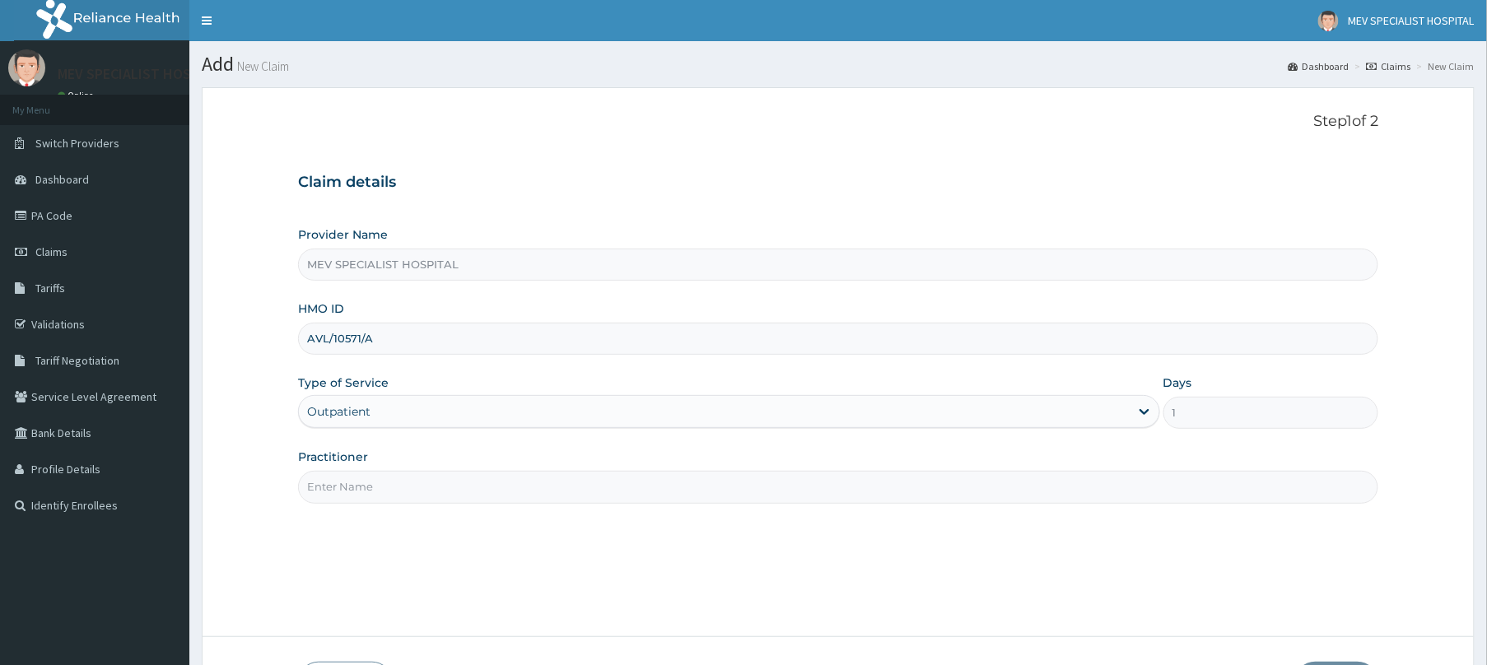
click at [426, 482] on input "Practitioner" at bounding box center [838, 487] width 1080 height 32
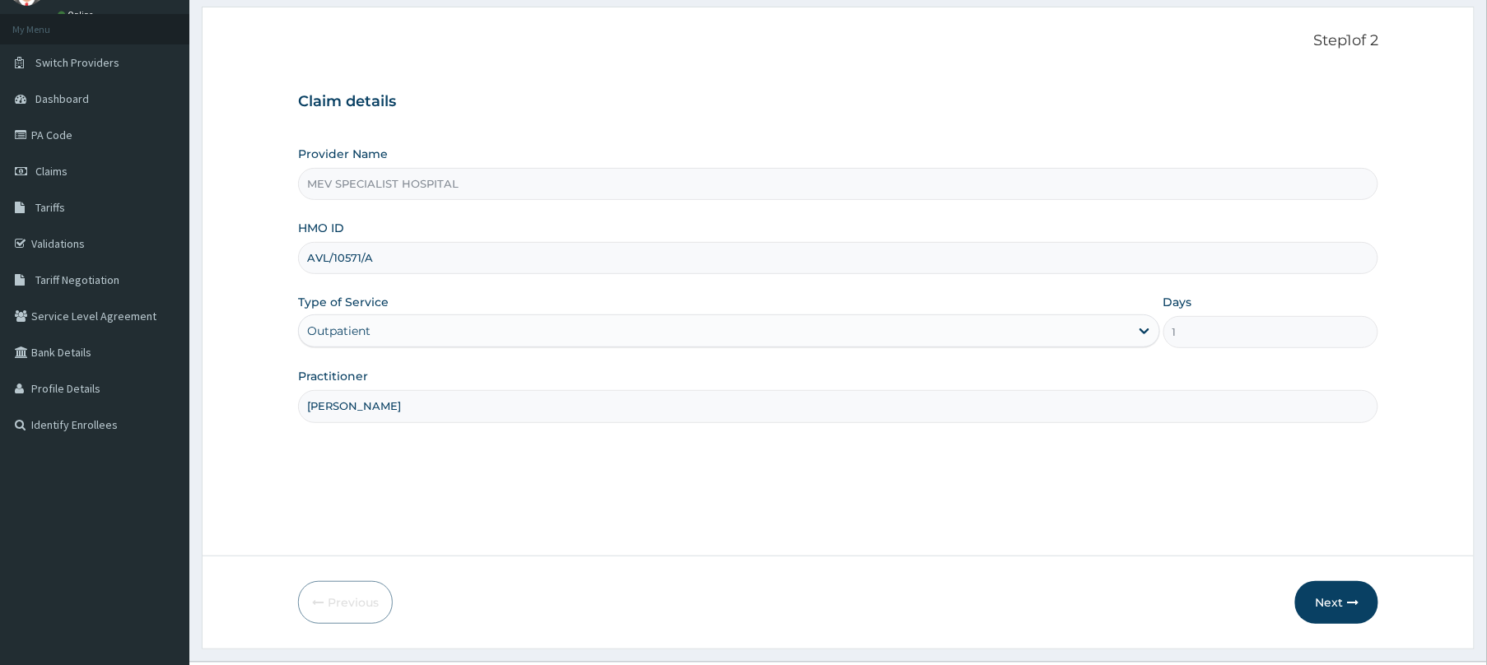
scroll to position [120, 0]
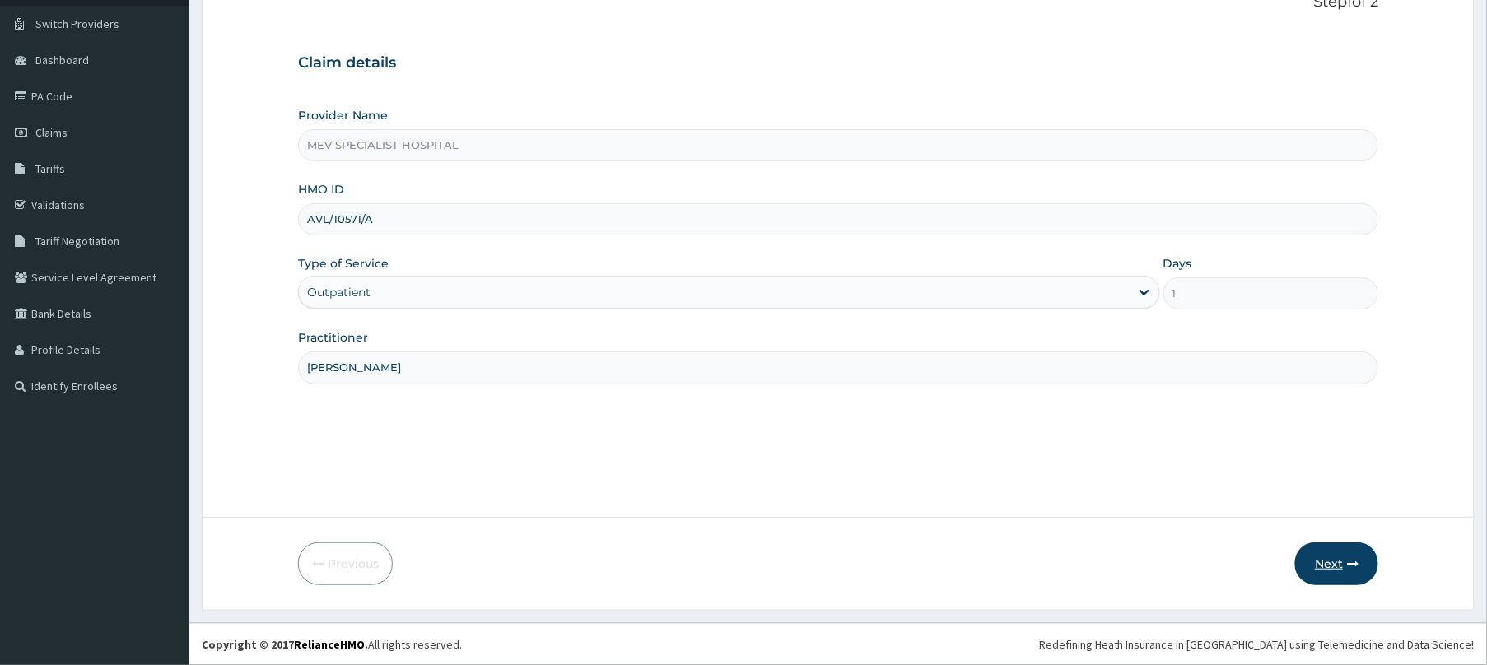
type input "[PERSON_NAME]"
click at [1325, 560] on button "Next" at bounding box center [1336, 564] width 83 height 43
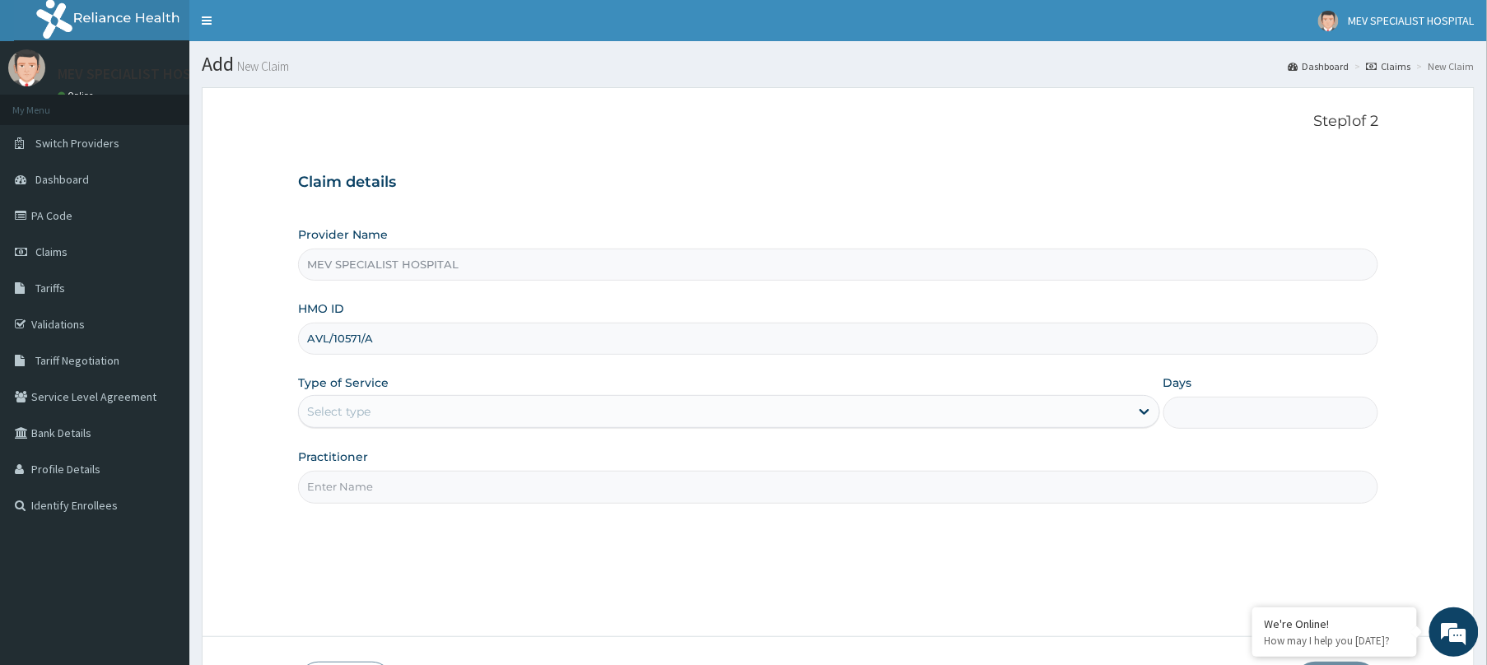
click at [518, 503] on input "Practitioner" at bounding box center [838, 487] width 1080 height 32
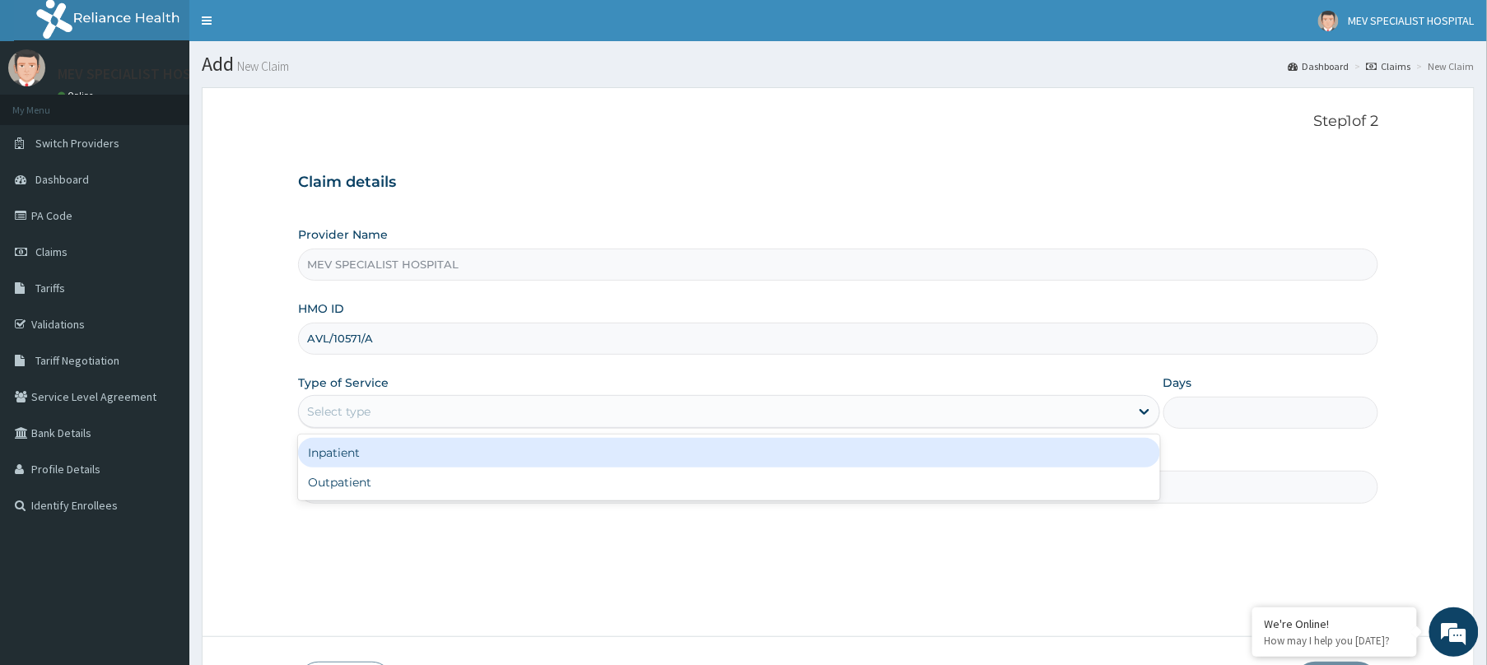
click at [485, 418] on div "Select type" at bounding box center [714, 411] width 831 height 26
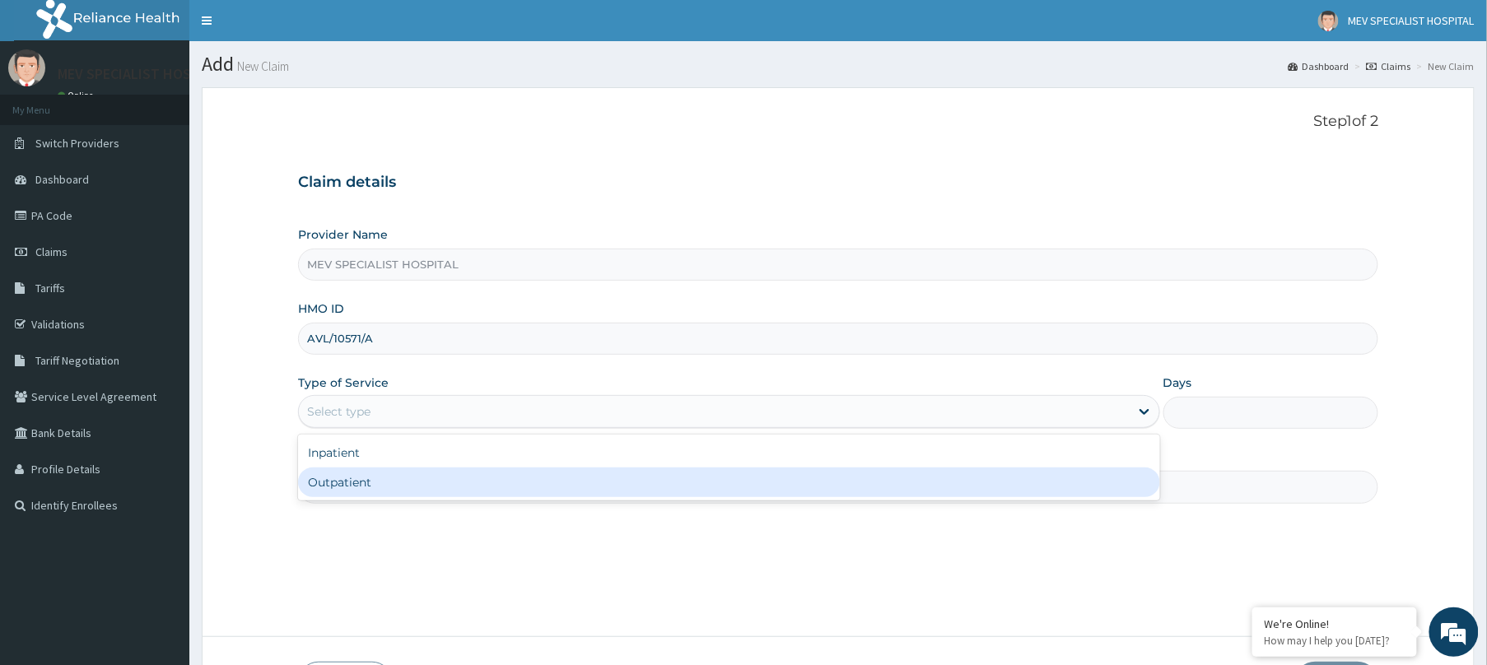
click at [471, 482] on div "Outpatient" at bounding box center [729, 483] width 862 height 30
type input "1"
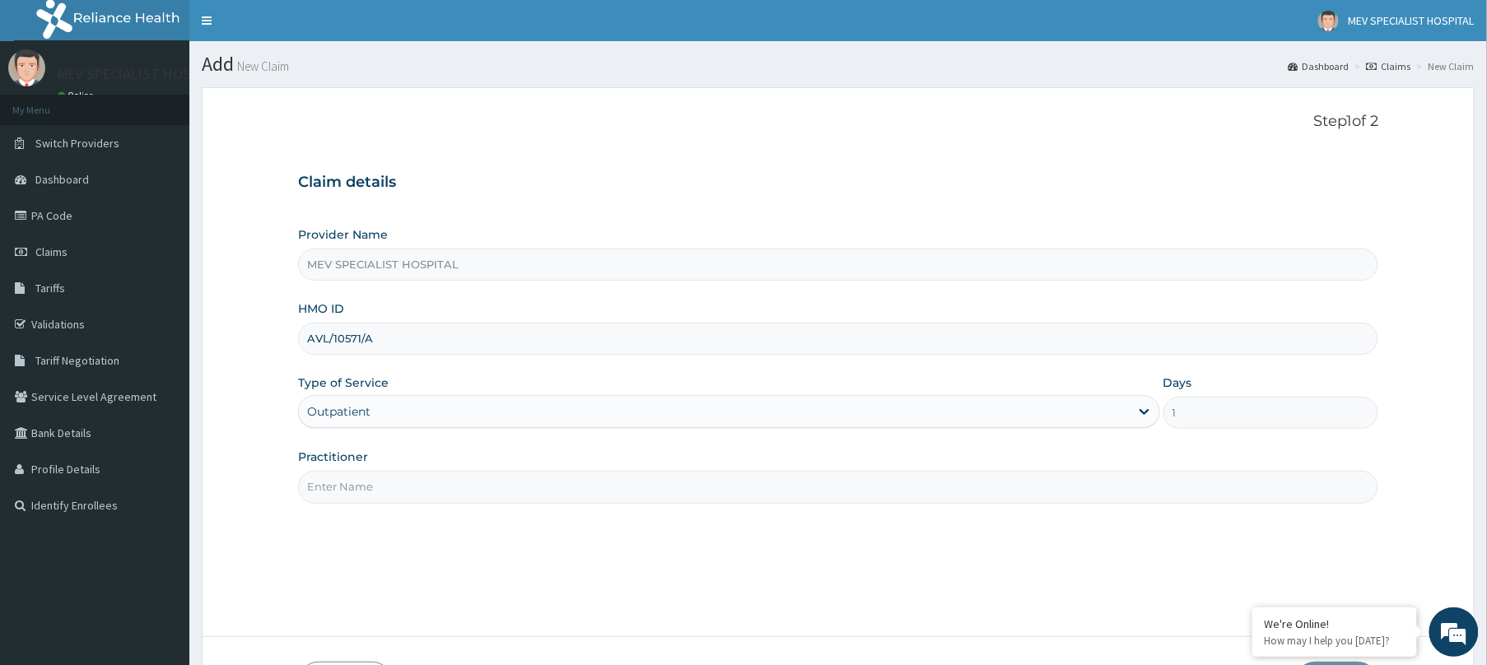
click at [471, 482] on input "Practitioner" at bounding box center [838, 487] width 1080 height 32
type input "[PERSON_NAME]"
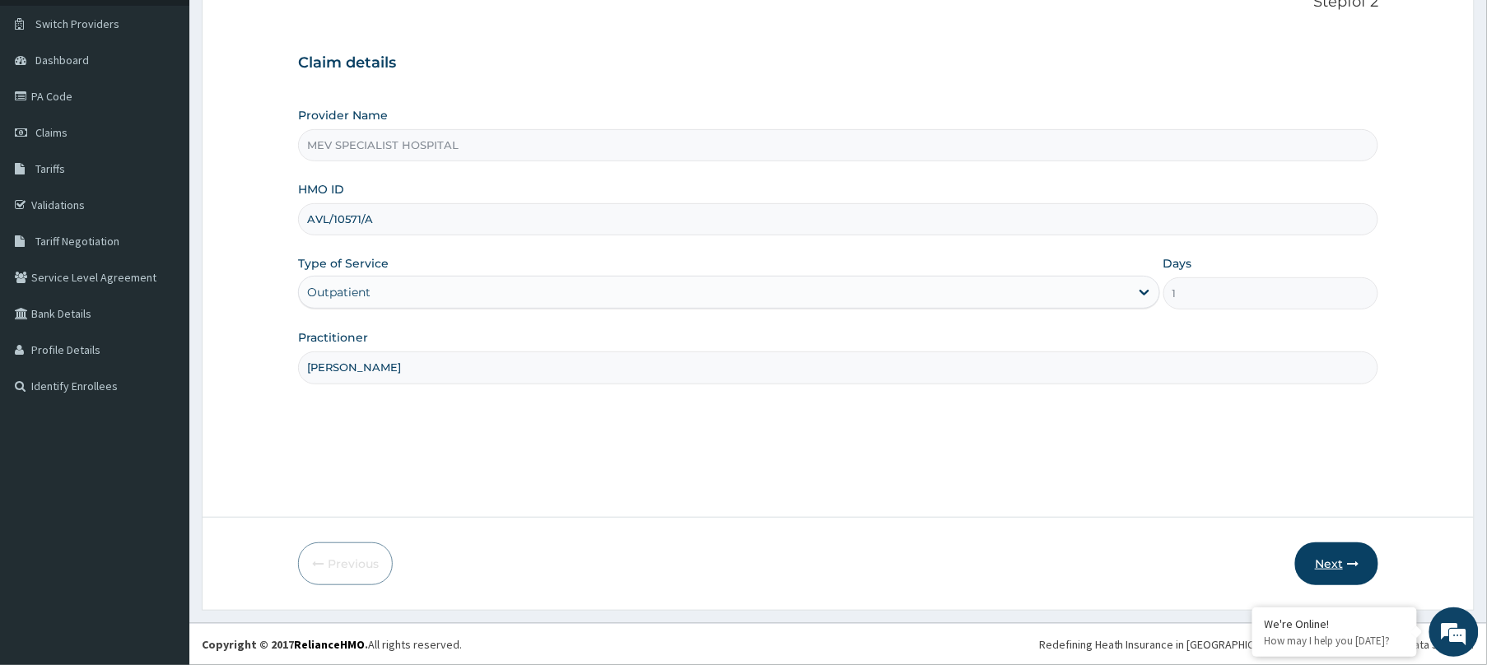
click at [1343, 561] on button "Next" at bounding box center [1336, 564] width 83 height 43
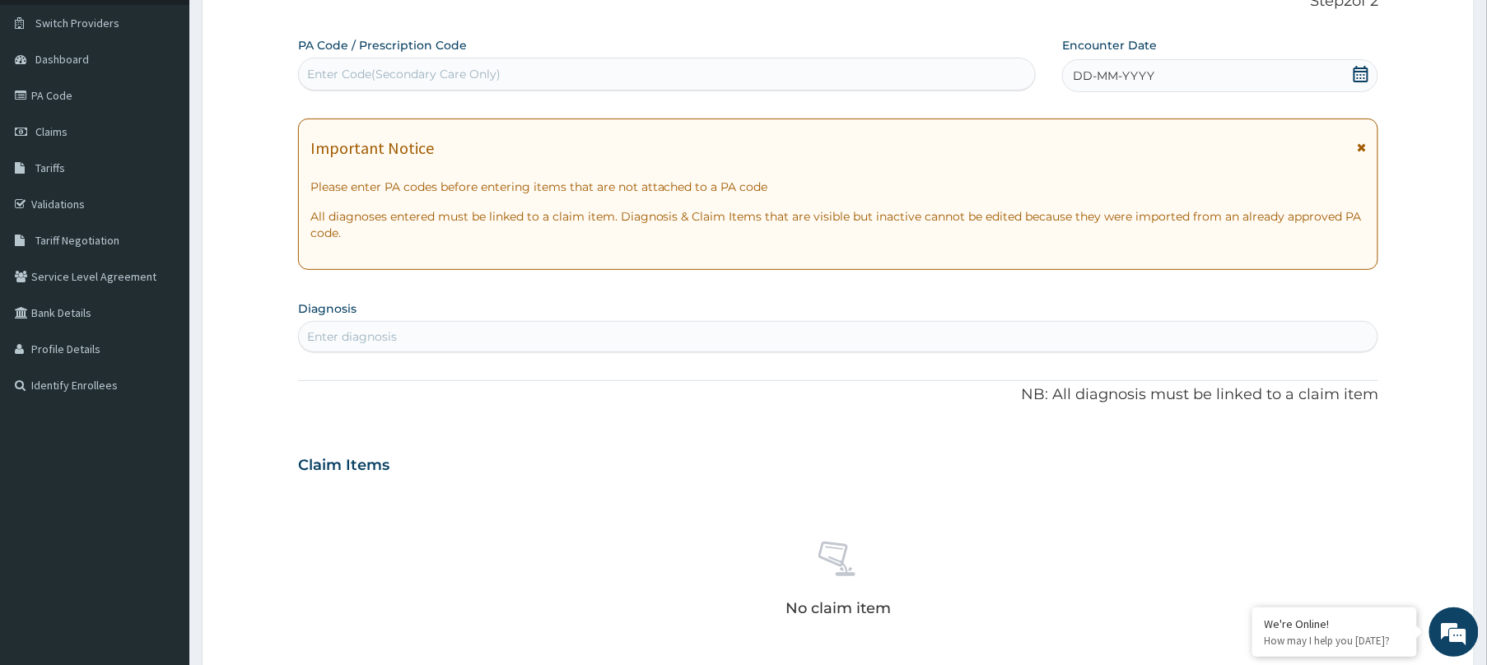
click at [775, 76] on div "Enter Code(Secondary Care Only)" at bounding box center [667, 74] width 736 height 26
paste input "PA/37A535"
type input "PA/37A535"
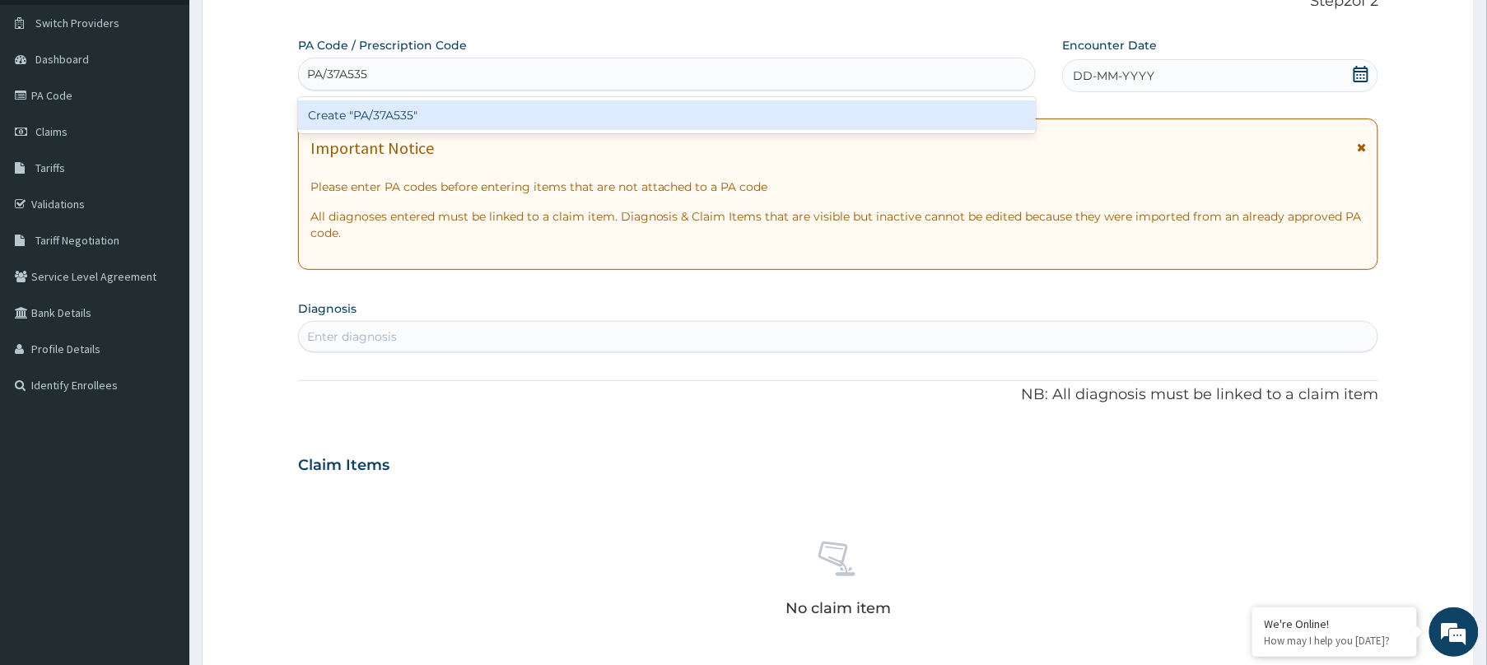
click at [706, 107] on div "Create "PA/37A535"" at bounding box center [667, 115] width 738 height 30
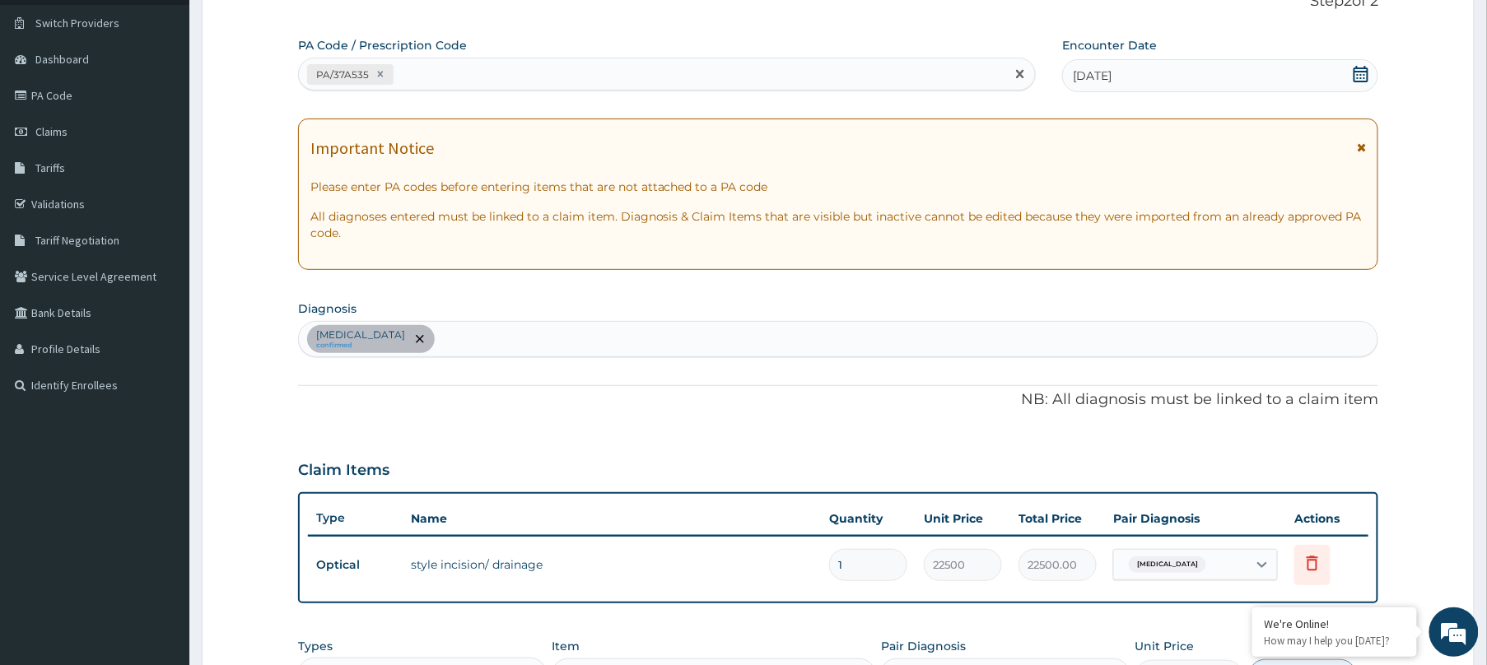
click at [637, 68] on div "PA/37A535" at bounding box center [652, 74] width 706 height 27
paste input "PA/798C42"
type input "PA/798C42"
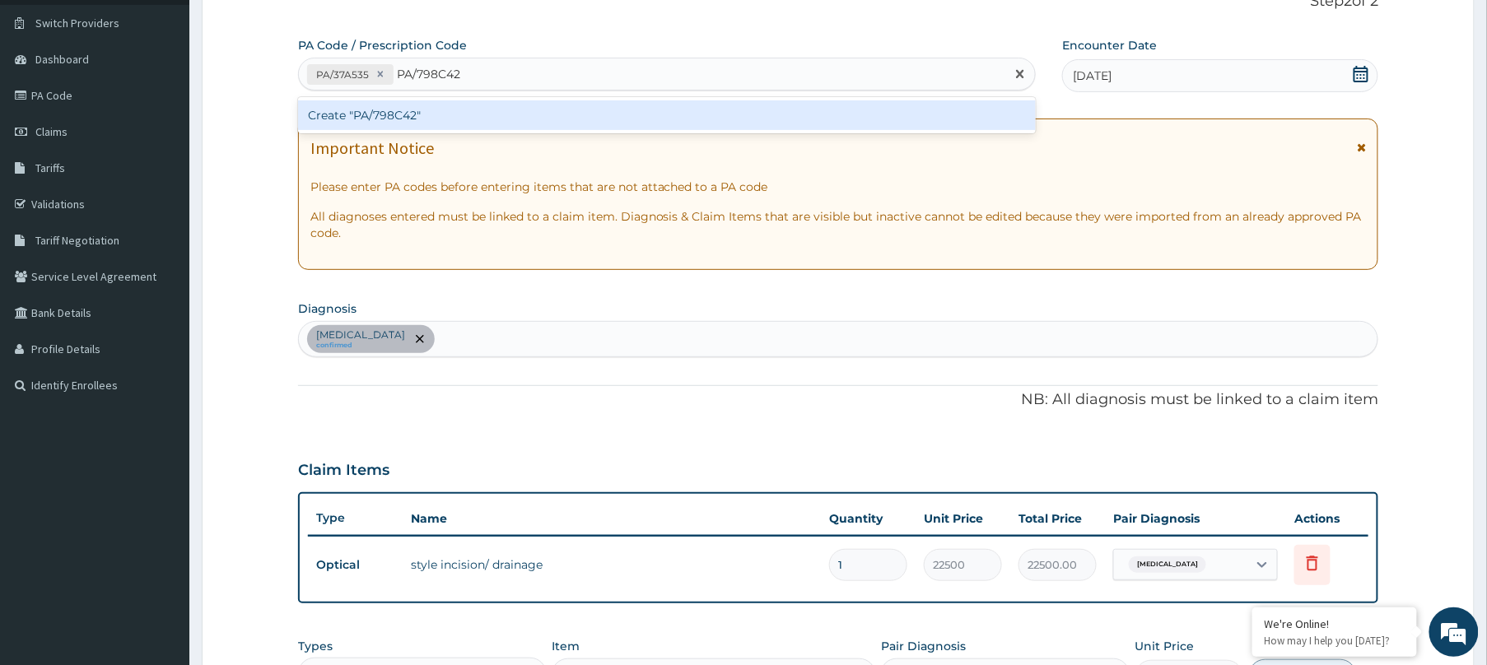
click at [619, 130] on div "Create "PA/798C42"" at bounding box center [667, 115] width 738 height 36
click at [616, 110] on div "Create "PA/798C42"" at bounding box center [667, 115] width 738 height 30
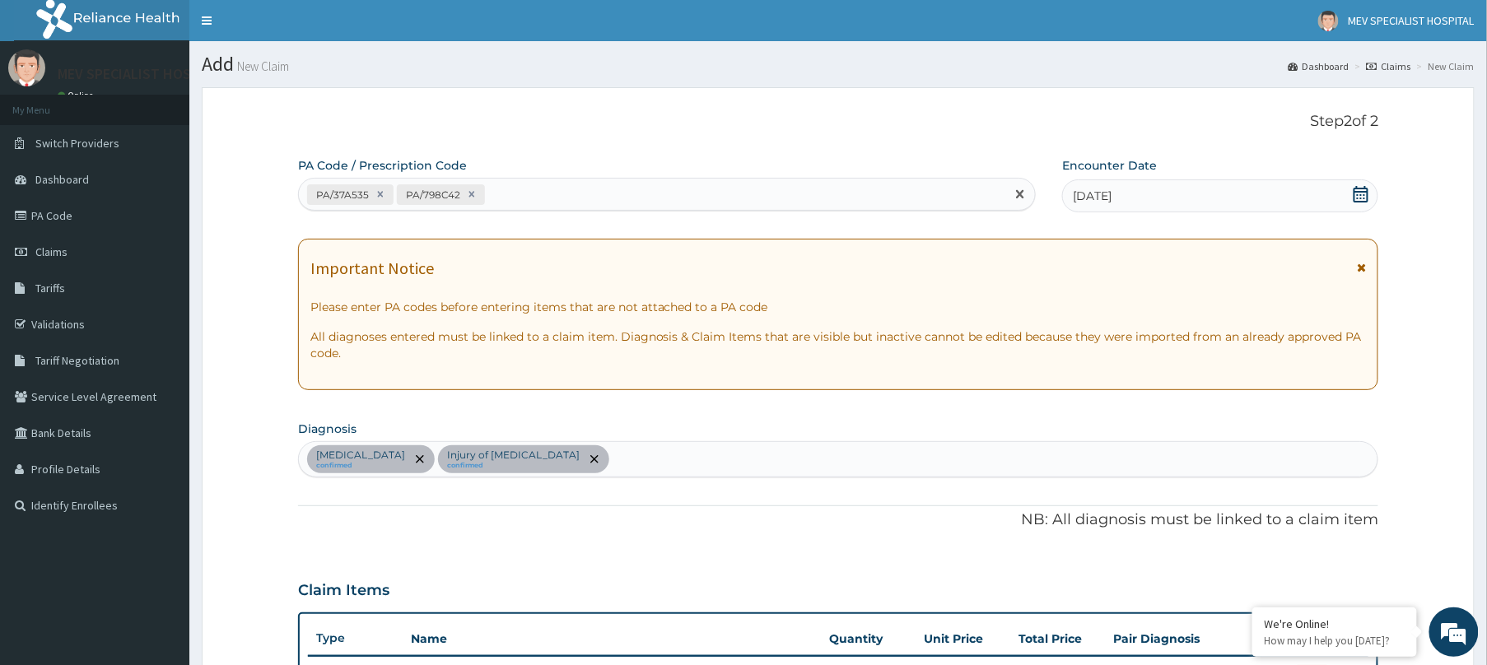
click at [558, 201] on div "PA/37A535 PA/798C42" at bounding box center [652, 194] width 706 height 27
paste input "PA/5D07D1"
type input "PA/5D07D1"
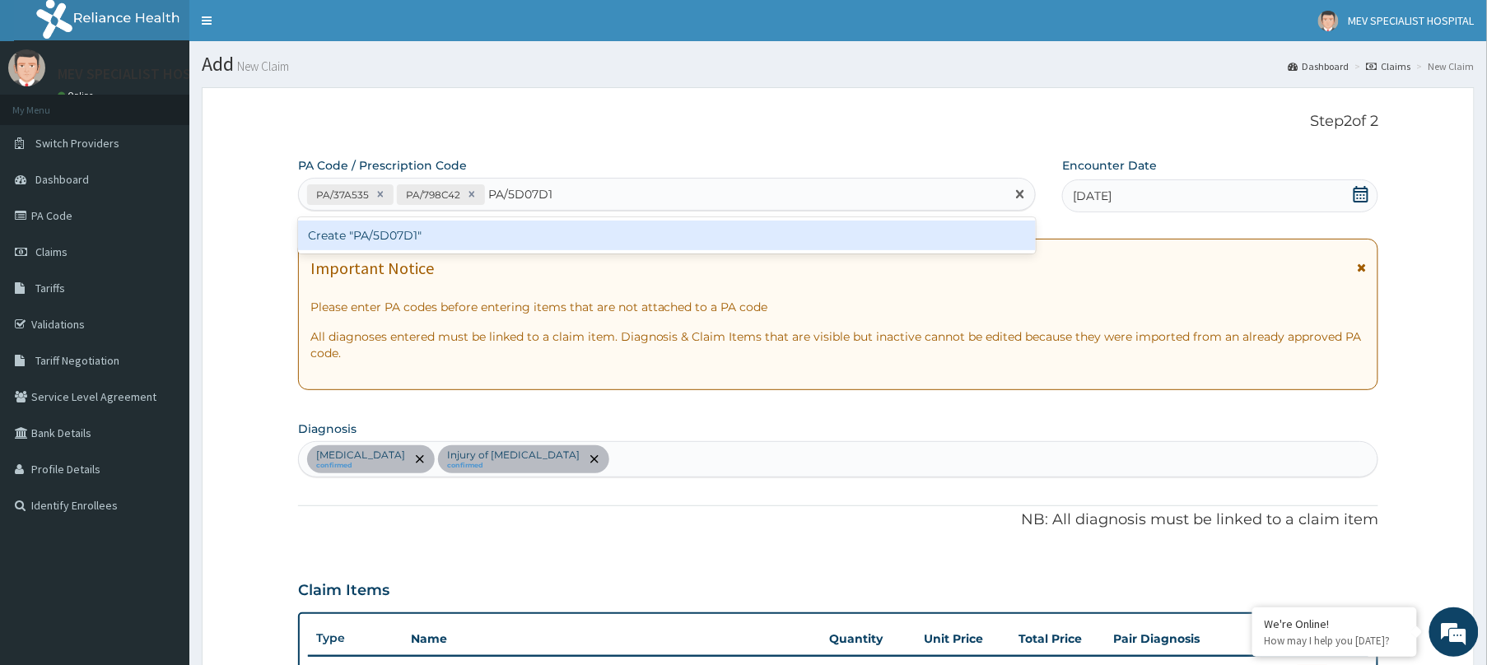
click at [557, 219] on div "Create "PA/5D07D1"" at bounding box center [667, 235] width 738 height 36
click at [538, 239] on div "Create "PA/5D07D1"" at bounding box center [667, 236] width 738 height 30
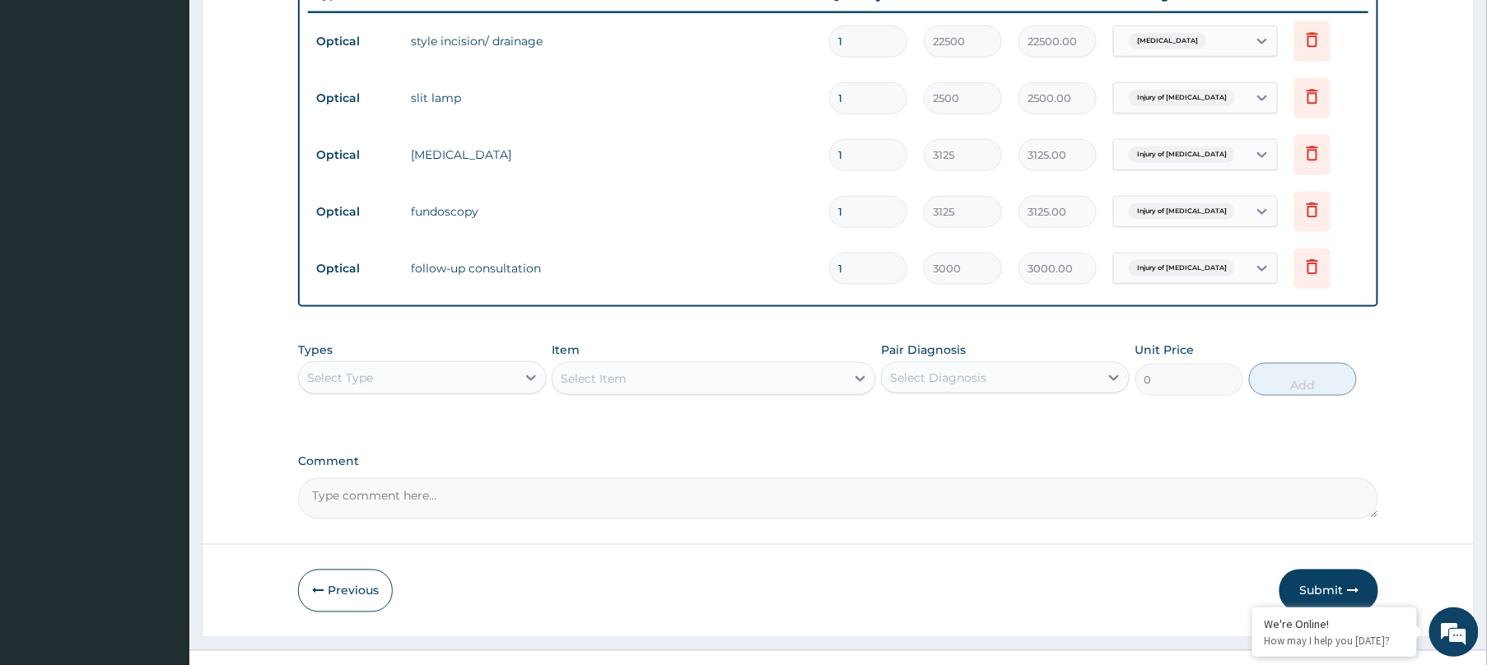
scroll to position [688, 0]
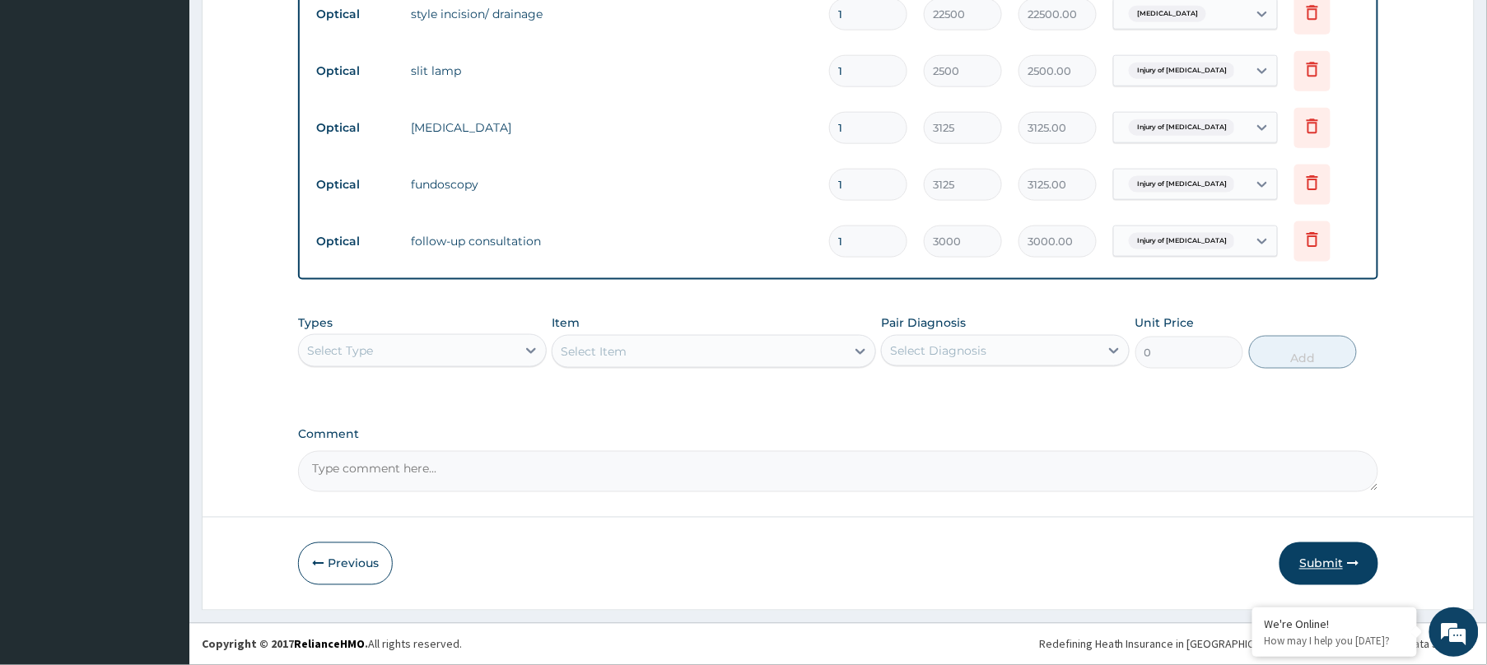
click at [1348, 553] on button "Submit" at bounding box center [1328, 564] width 99 height 43
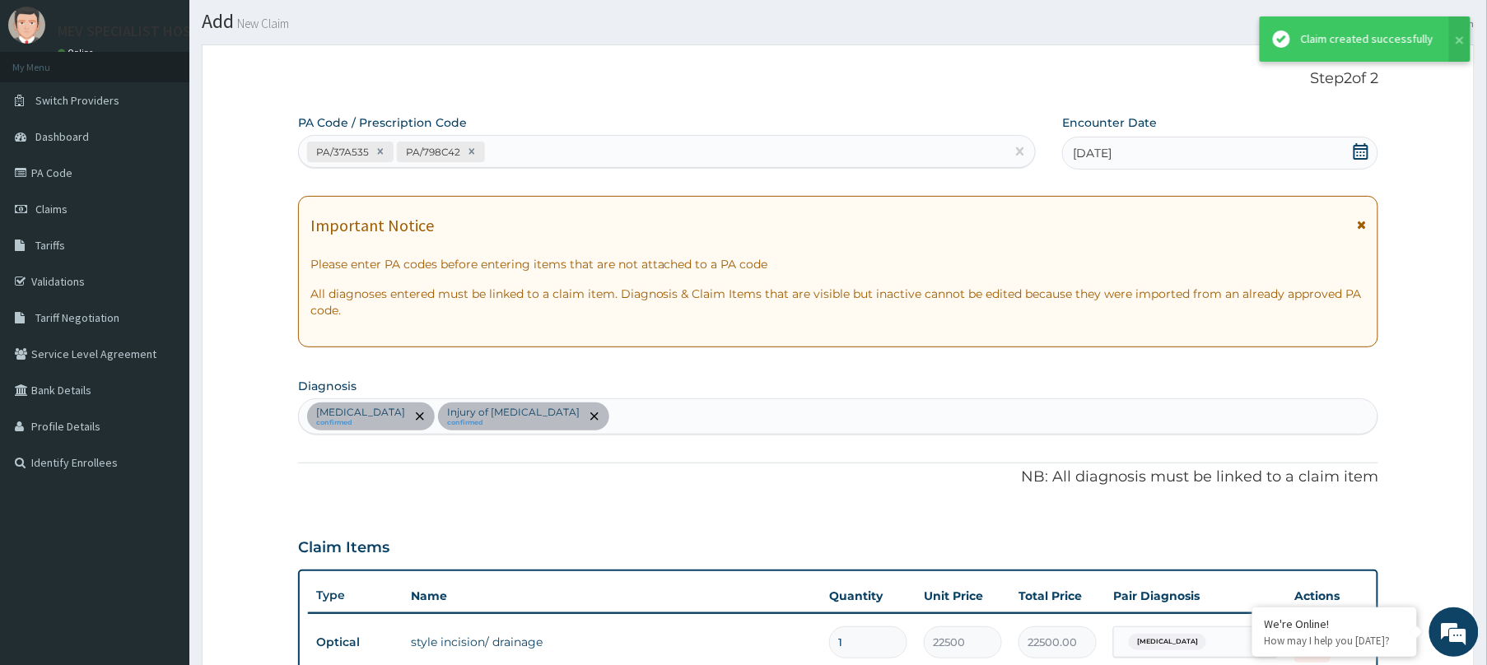
scroll to position [673, 0]
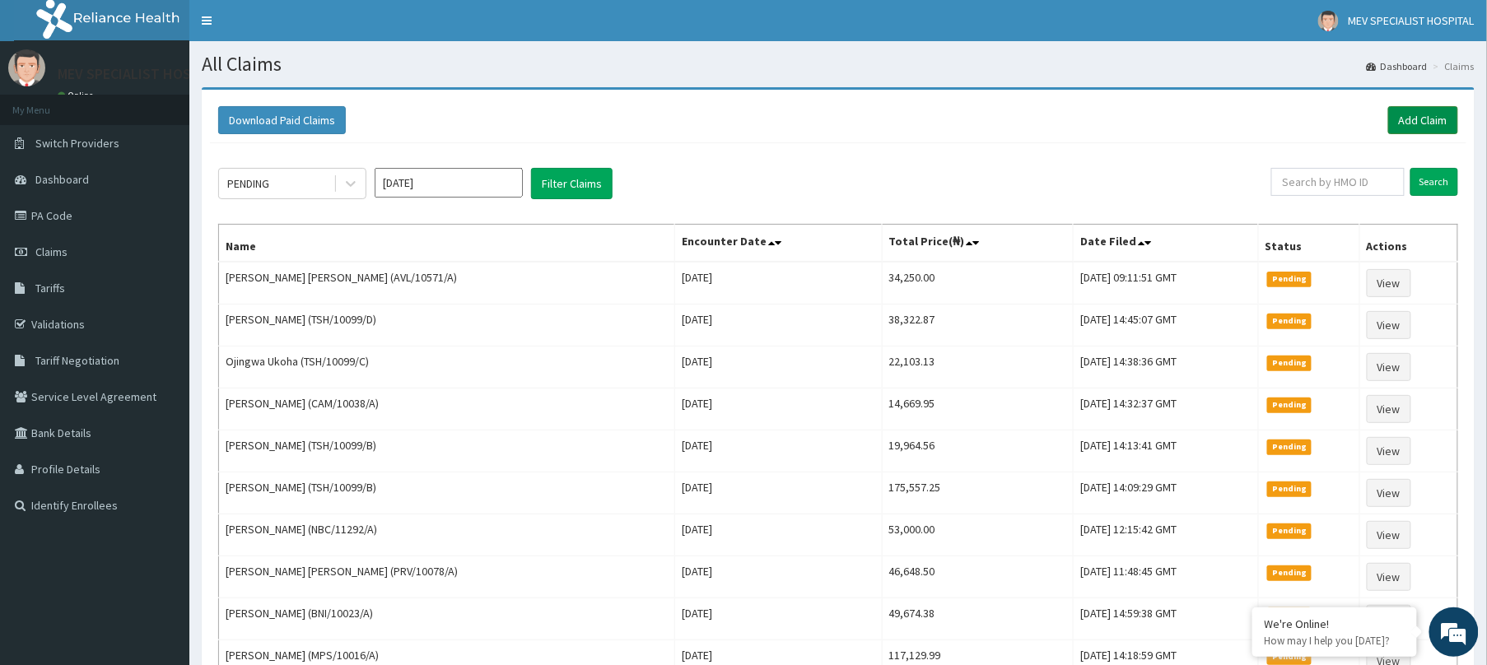
click at [1446, 120] on link "Add Claim" at bounding box center [1423, 120] width 70 height 28
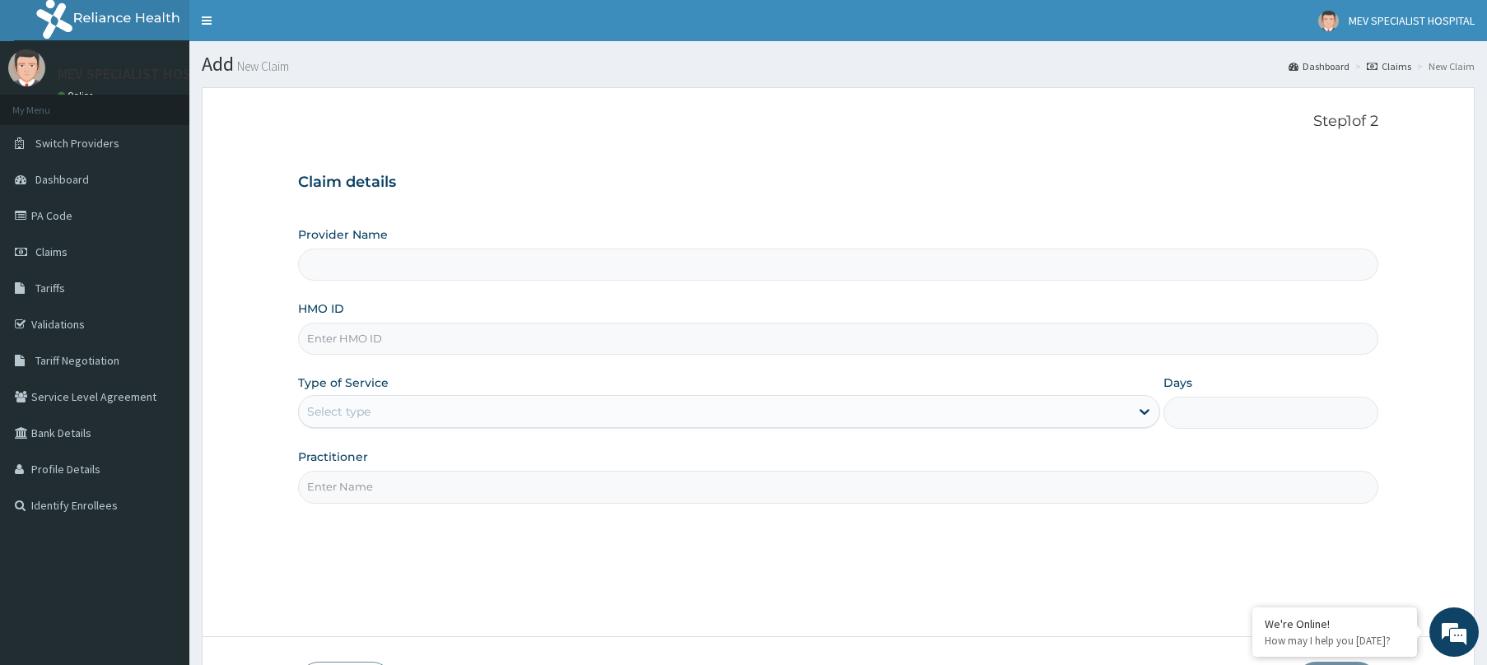
type input "MEV SPECIALIST HOSPITAL"
click at [510, 340] on input "HMO ID" at bounding box center [838, 339] width 1080 height 32
paste input "AVL/10571/A"
type input "AVL/10571/A"
click at [456, 415] on div "Select type" at bounding box center [714, 411] width 831 height 26
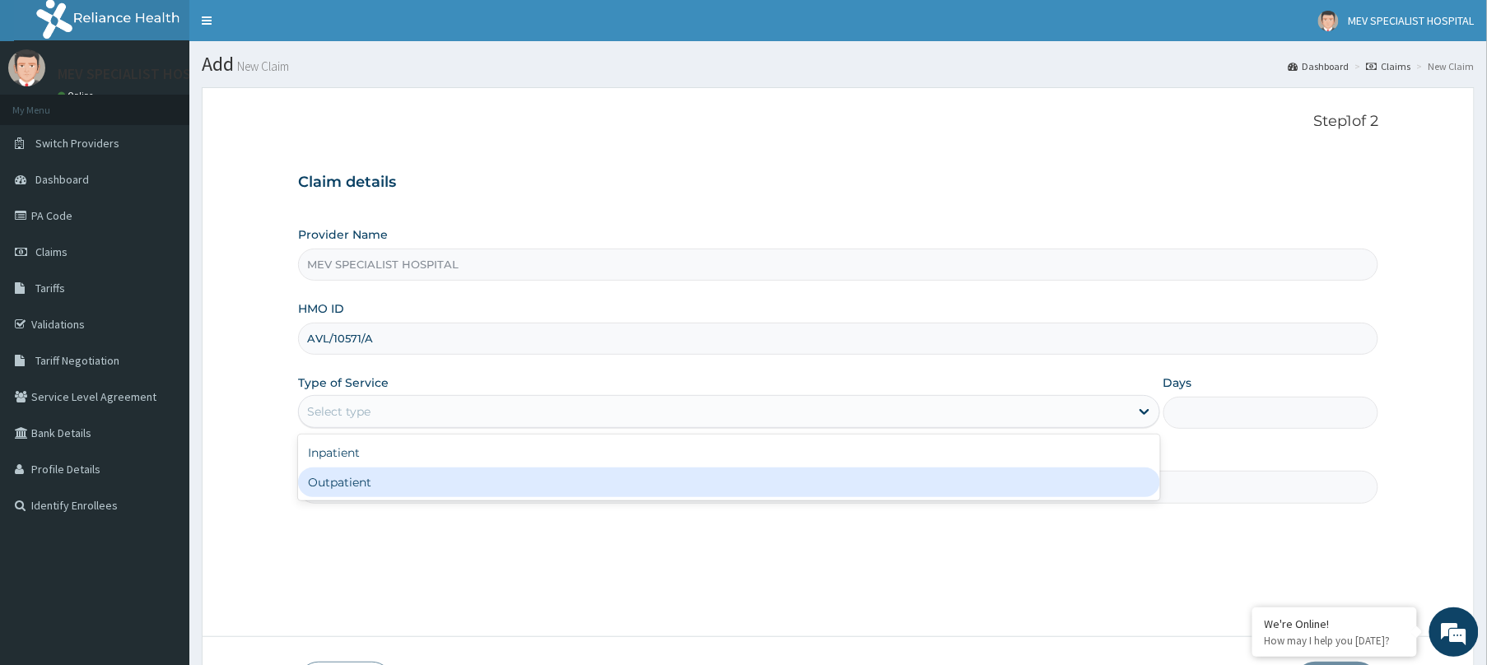
click at [408, 497] on div "Outpatient" at bounding box center [729, 483] width 862 height 30
type input "1"
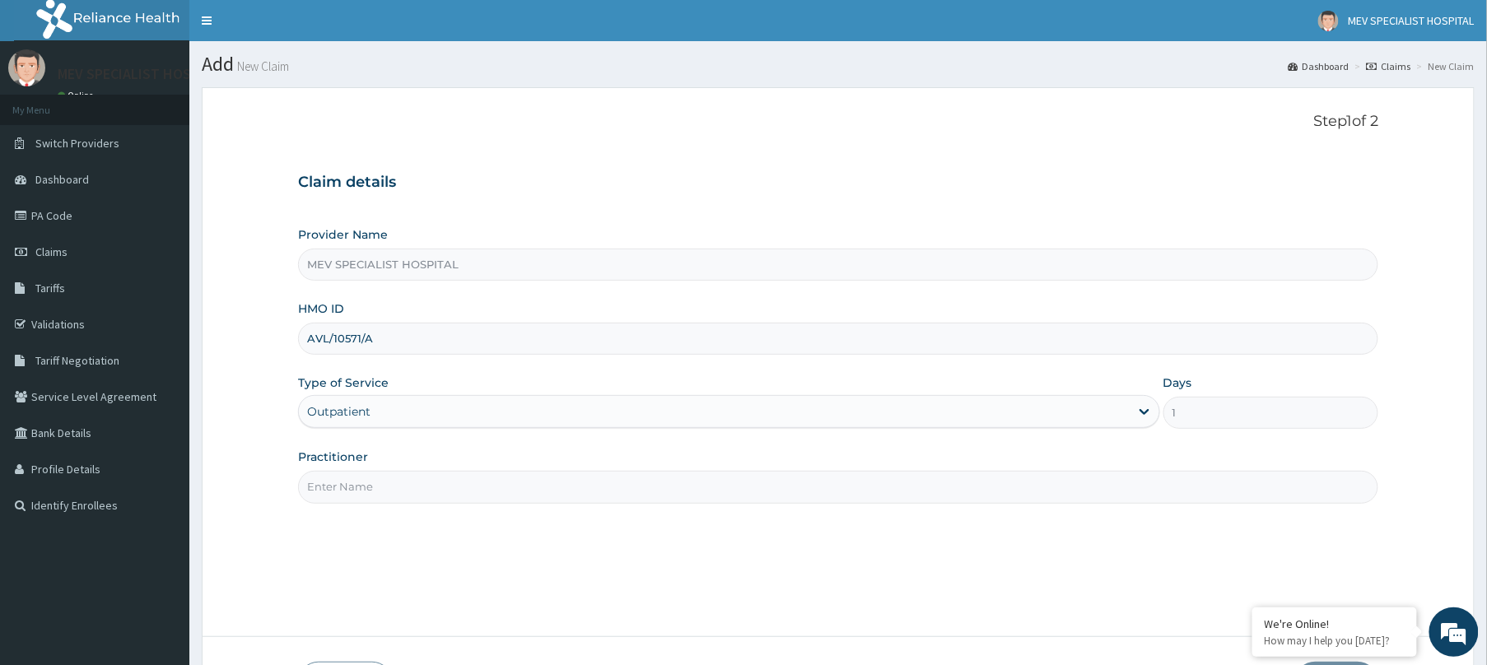
click at [408, 497] on input "Practitioner" at bounding box center [838, 487] width 1080 height 32
type input "DR. HENRY"
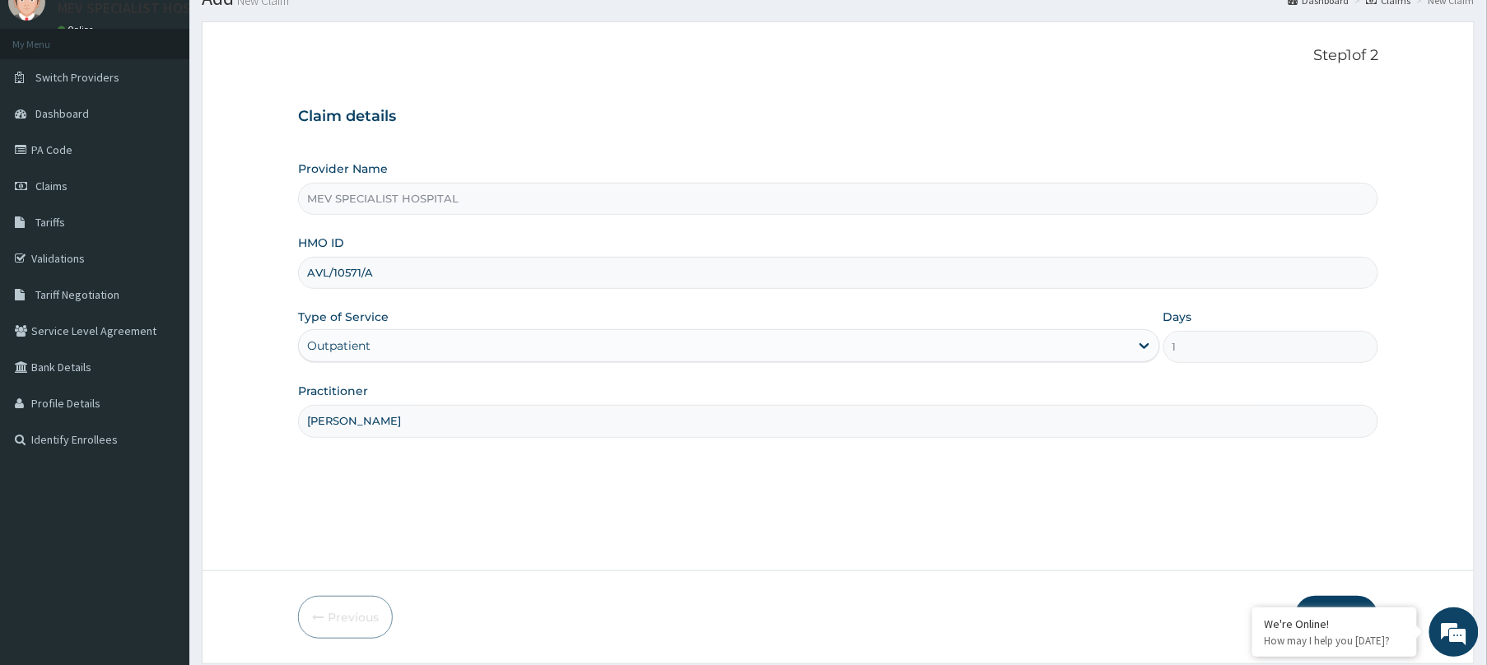
scroll to position [120, 0]
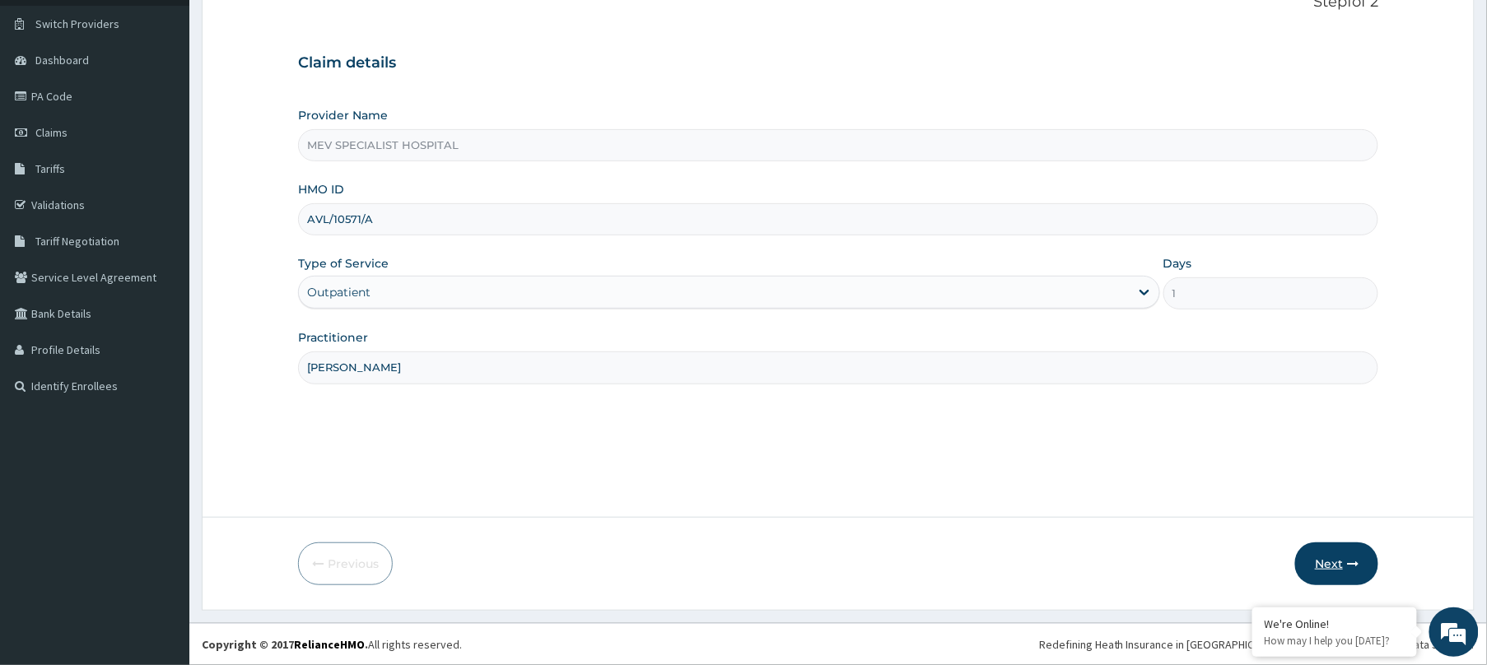
click at [1360, 557] on button "Next" at bounding box center [1336, 564] width 83 height 43
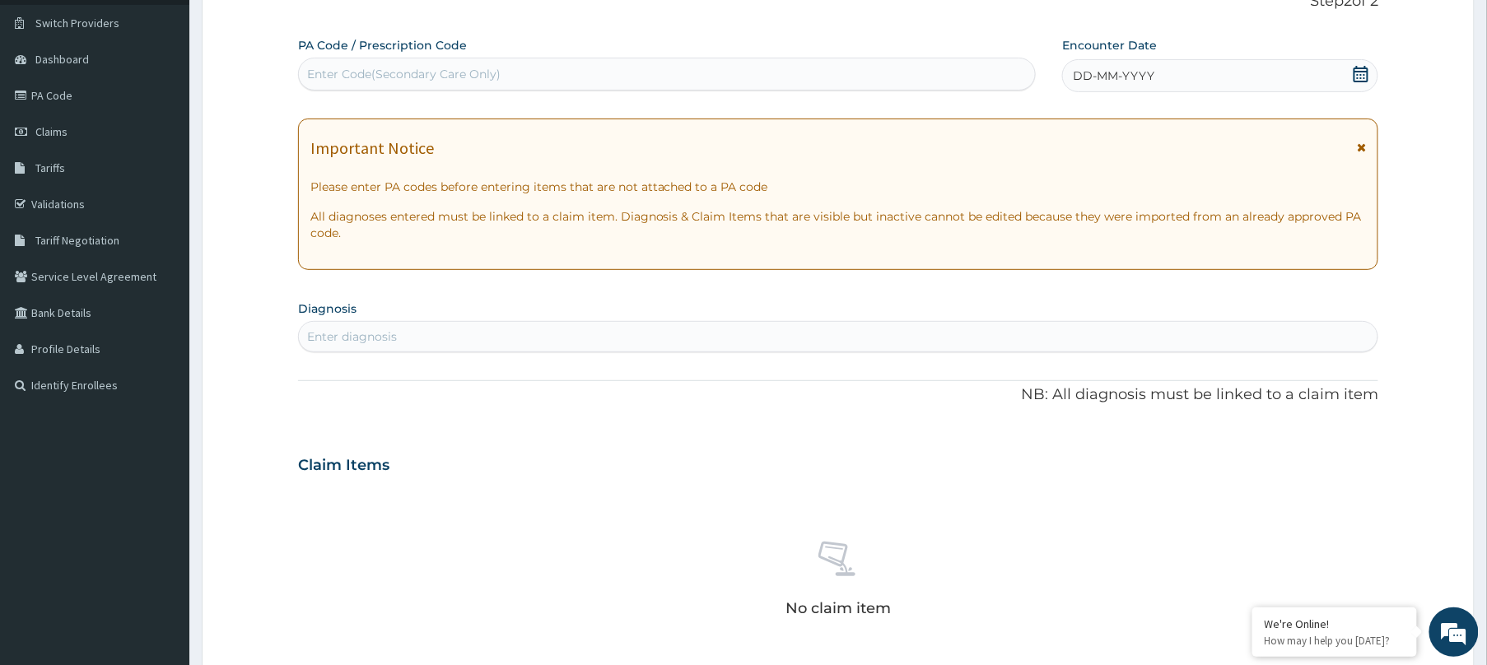
click at [614, 77] on div "Enter Code(Secondary Care Only)" at bounding box center [667, 74] width 736 height 26
paste input "PA/5D07D1"
type input "PA/5D07D1"
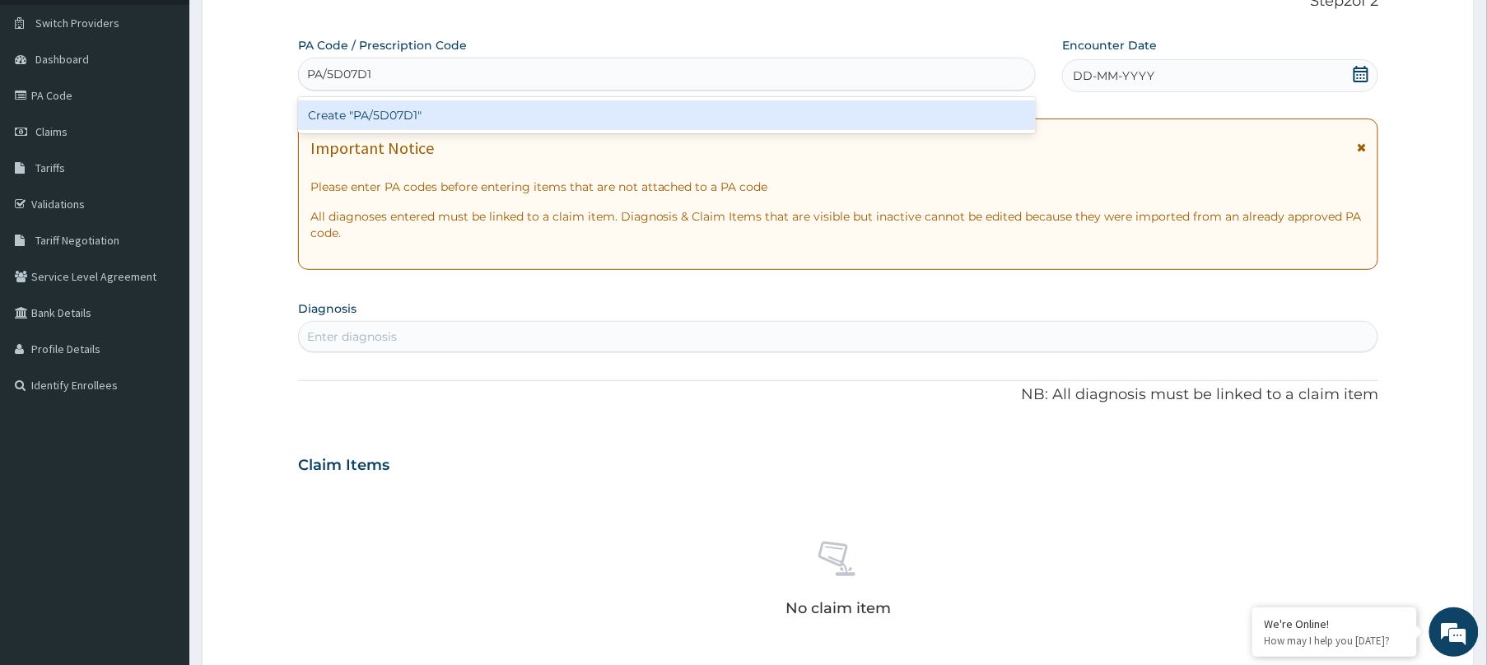
click at [538, 109] on div "Create "PA/5D07D1"" at bounding box center [667, 115] width 738 height 30
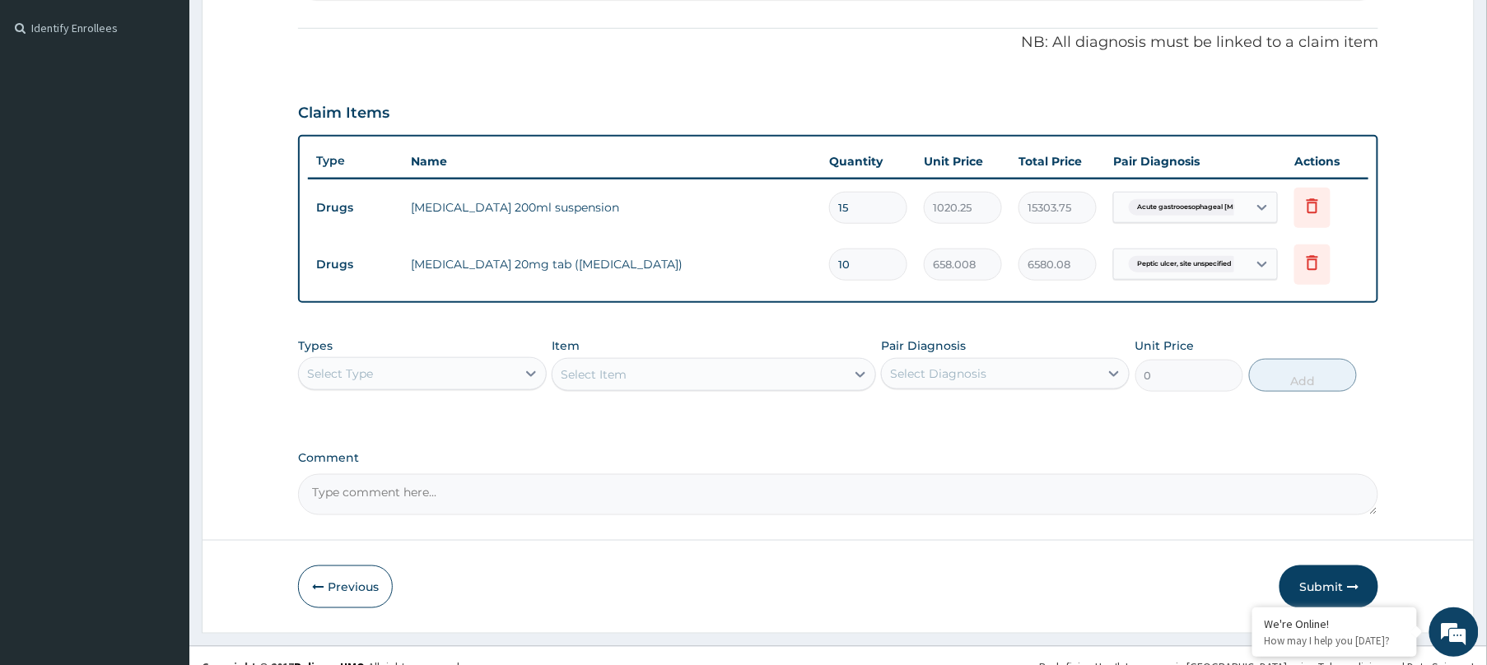
scroll to position [501, 0]
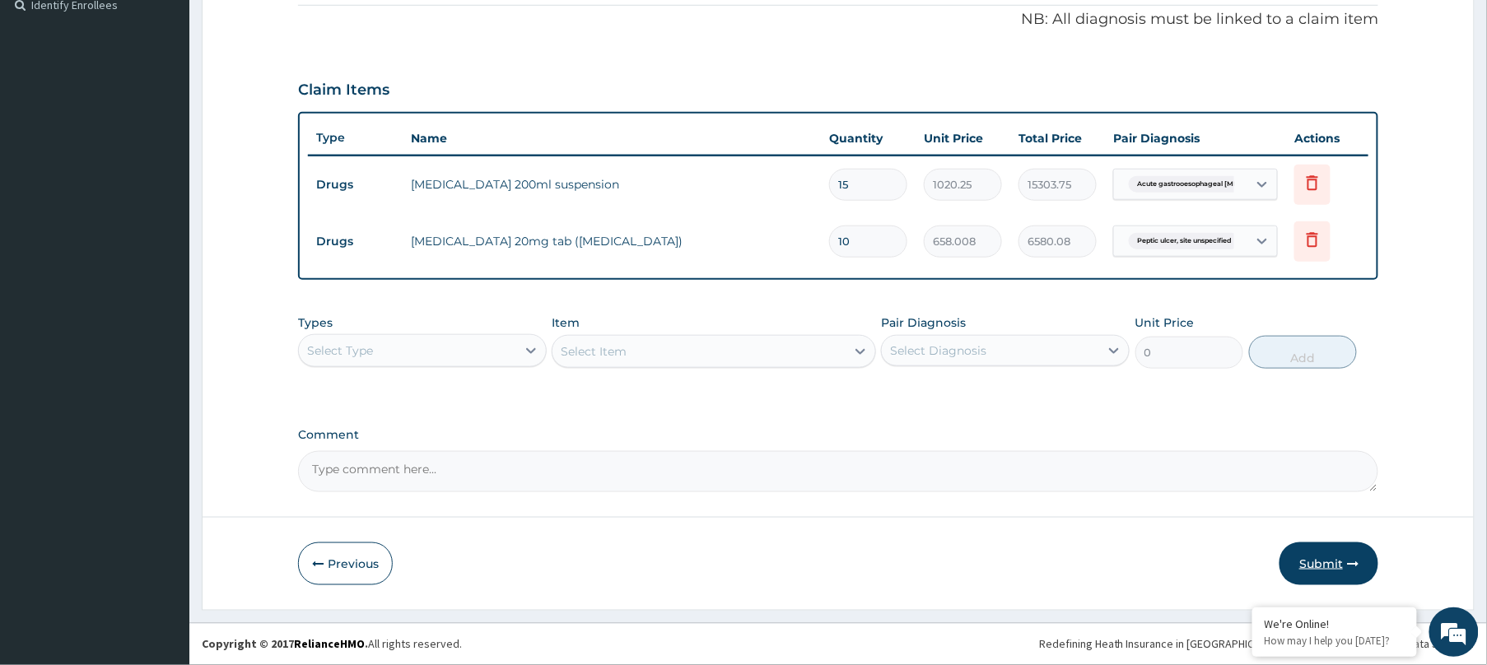
click at [1335, 556] on button "Submit" at bounding box center [1328, 564] width 99 height 43
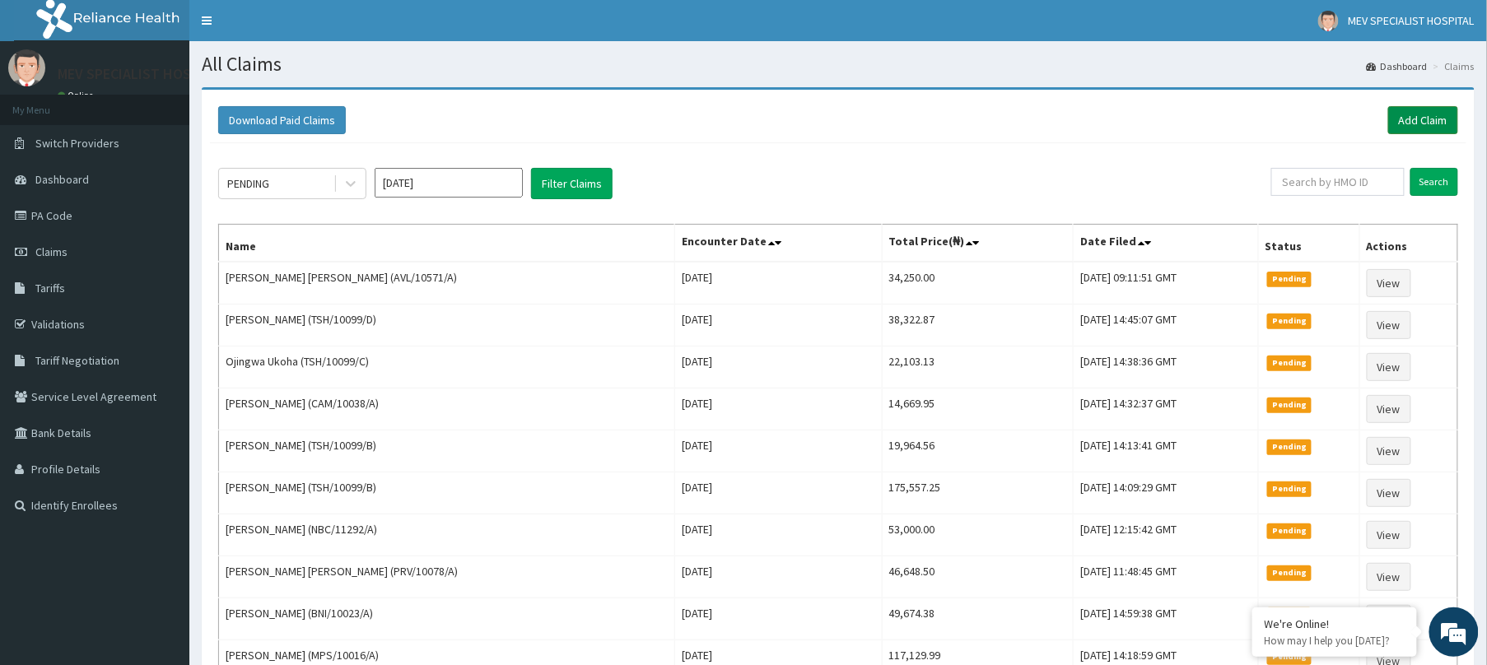
click at [1424, 116] on link "Add Claim" at bounding box center [1423, 120] width 70 height 28
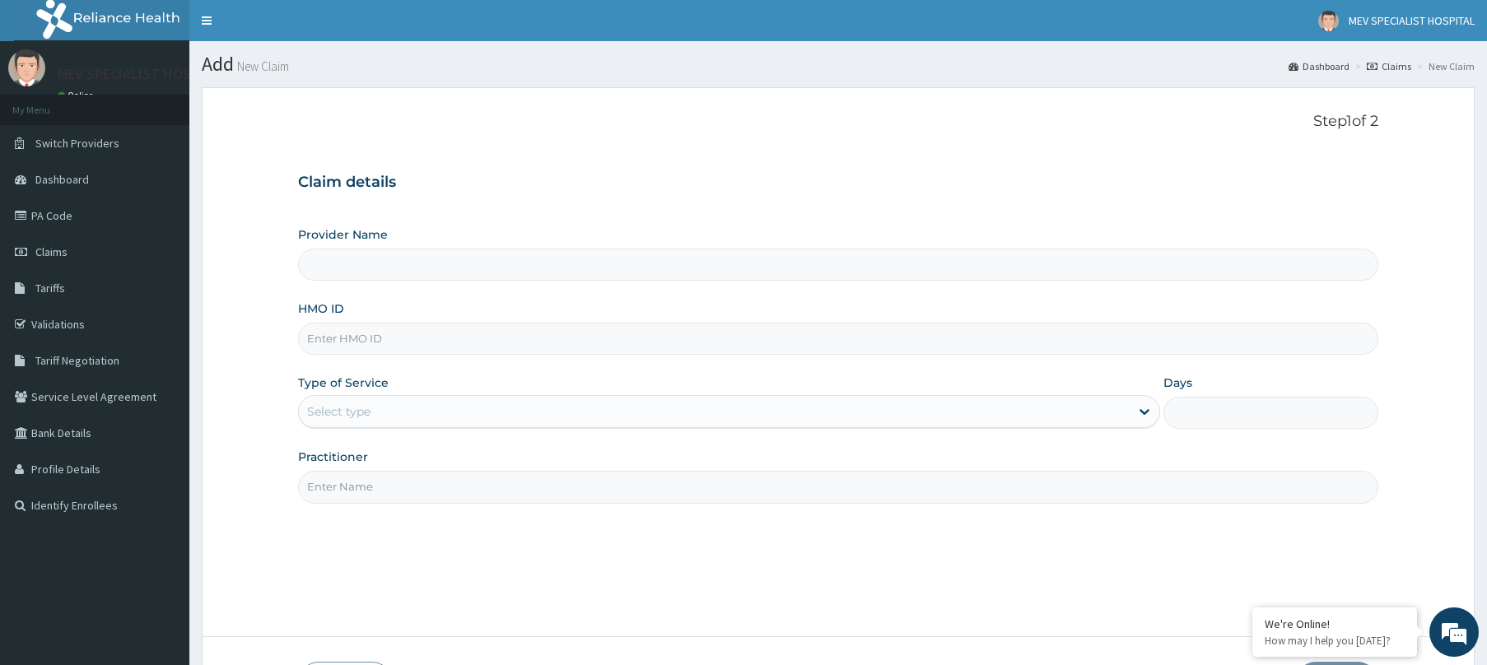
type input "MEV SPECIALIST HOSPITAL"
click at [665, 338] on input "HMO ID" at bounding box center [838, 339] width 1080 height 32
paste input "CIR/10034/F"
type input "CIR/10034/F"
click at [616, 408] on div "Select type" at bounding box center [714, 411] width 831 height 26
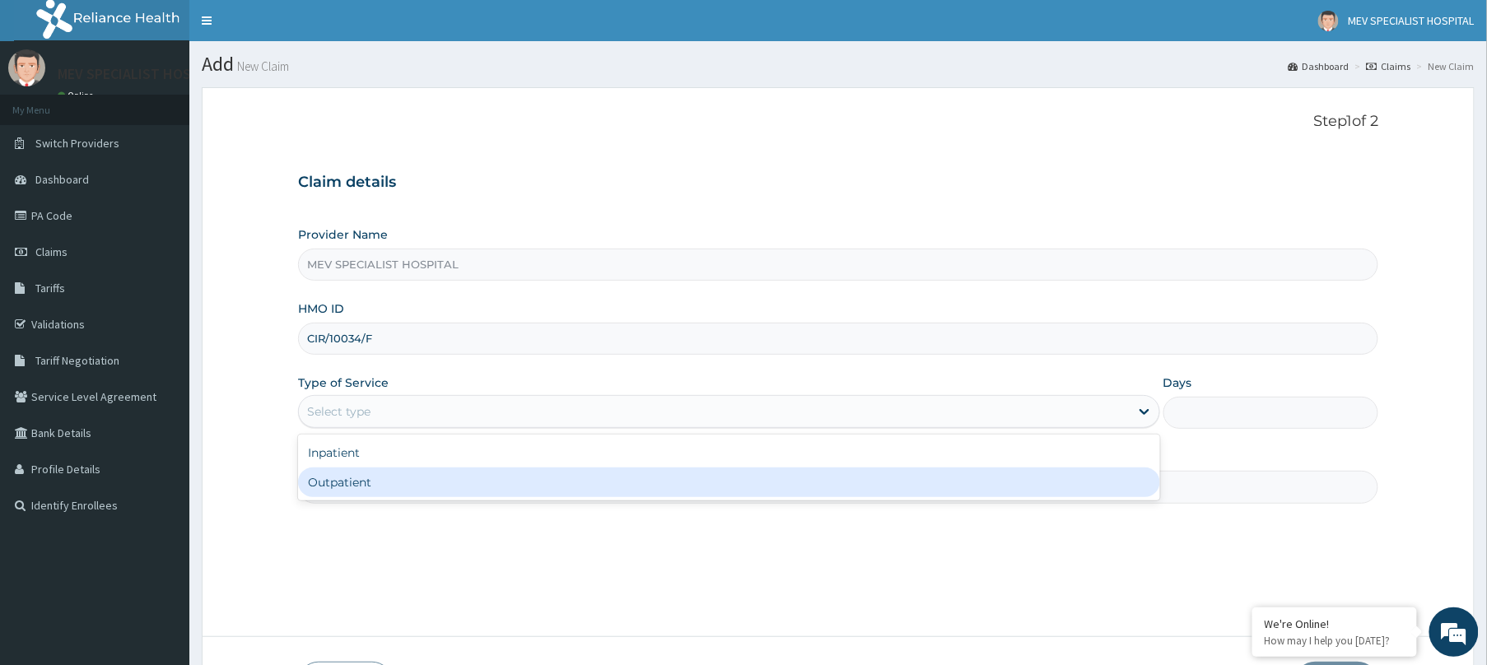
click at [580, 487] on div "Outpatient" at bounding box center [729, 483] width 862 height 30
type input "1"
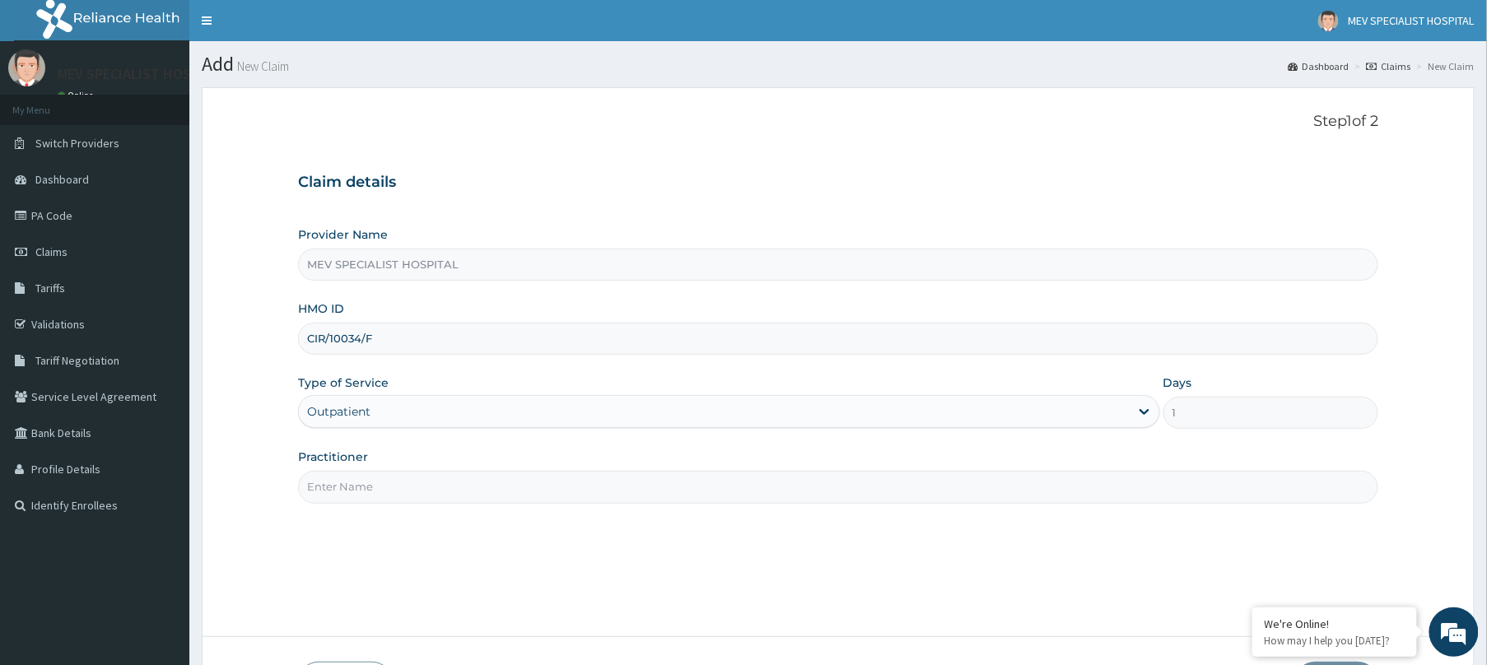
click at [580, 487] on input "Practitioner" at bounding box center [838, 487] width 1080 height 32
type input "DR. HENRY"
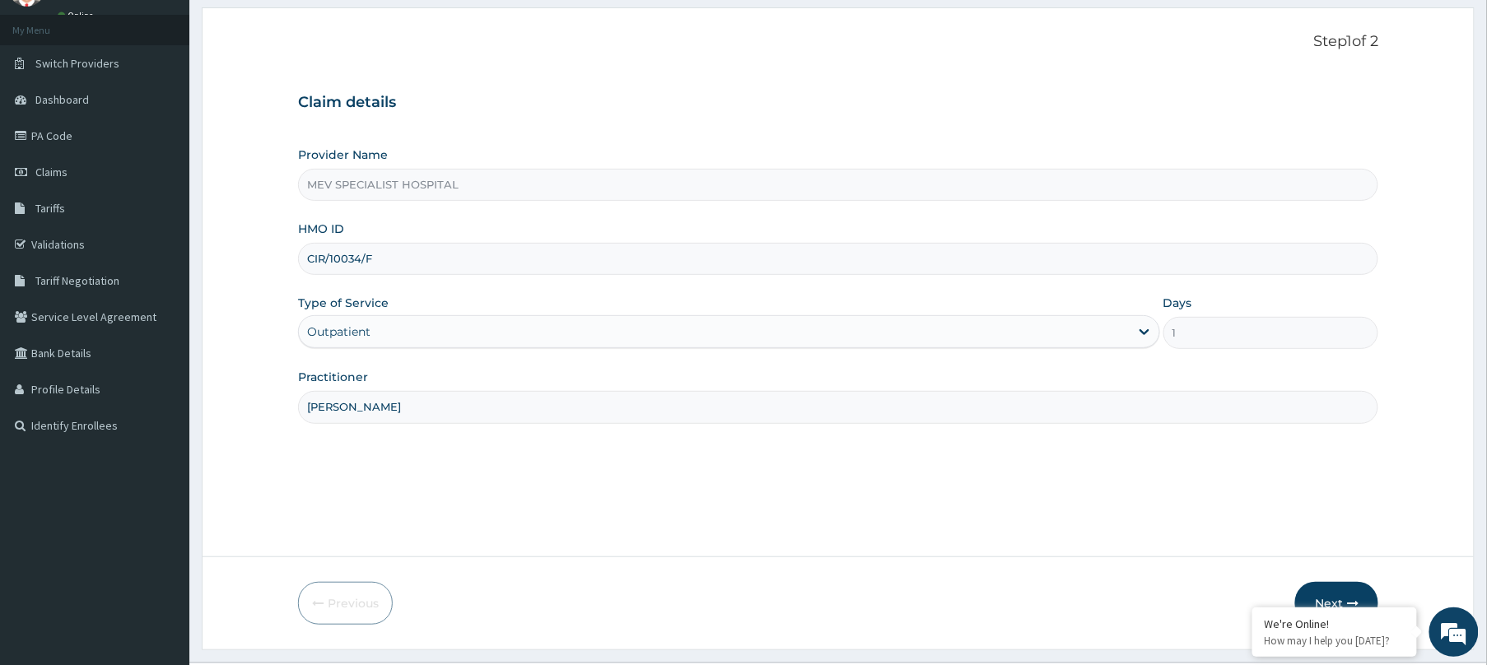
scroll to position [120, 0]
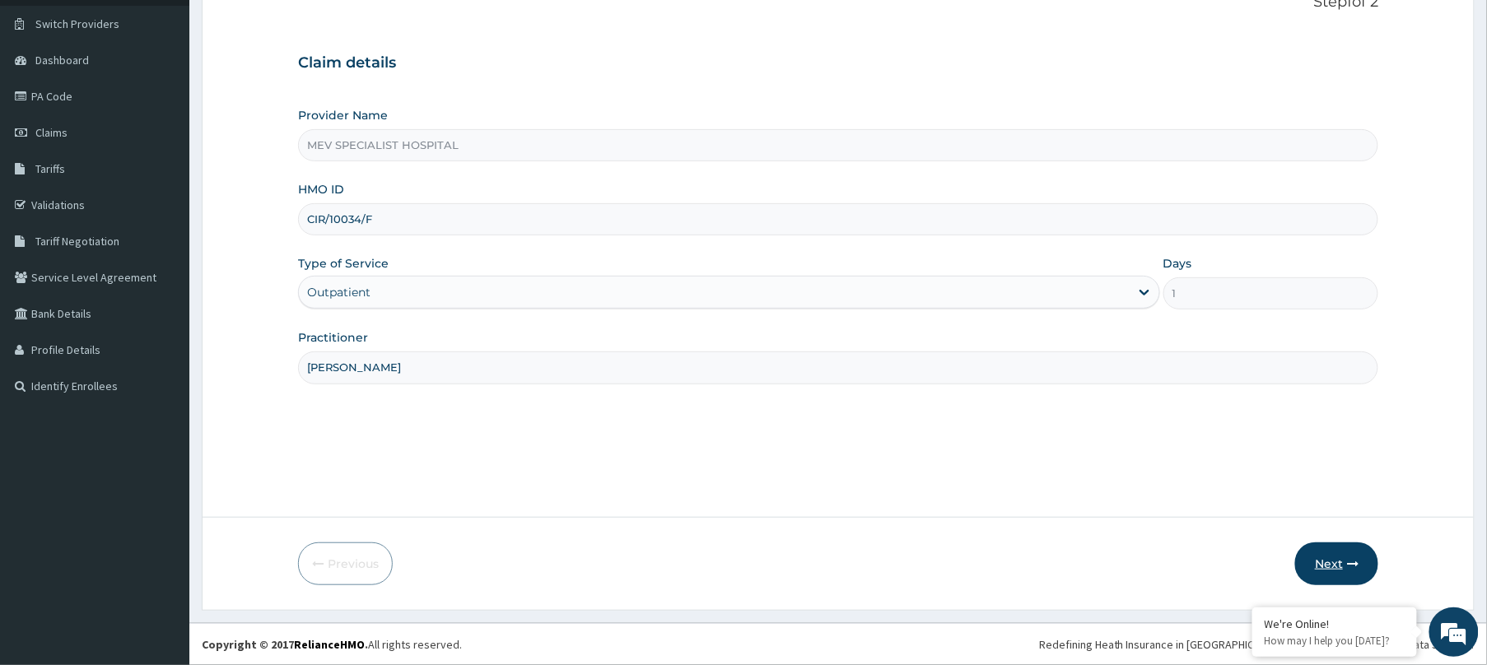
click at [1321, 561] on button "Next" at bounding box center [1336, 564] width 83 height 43
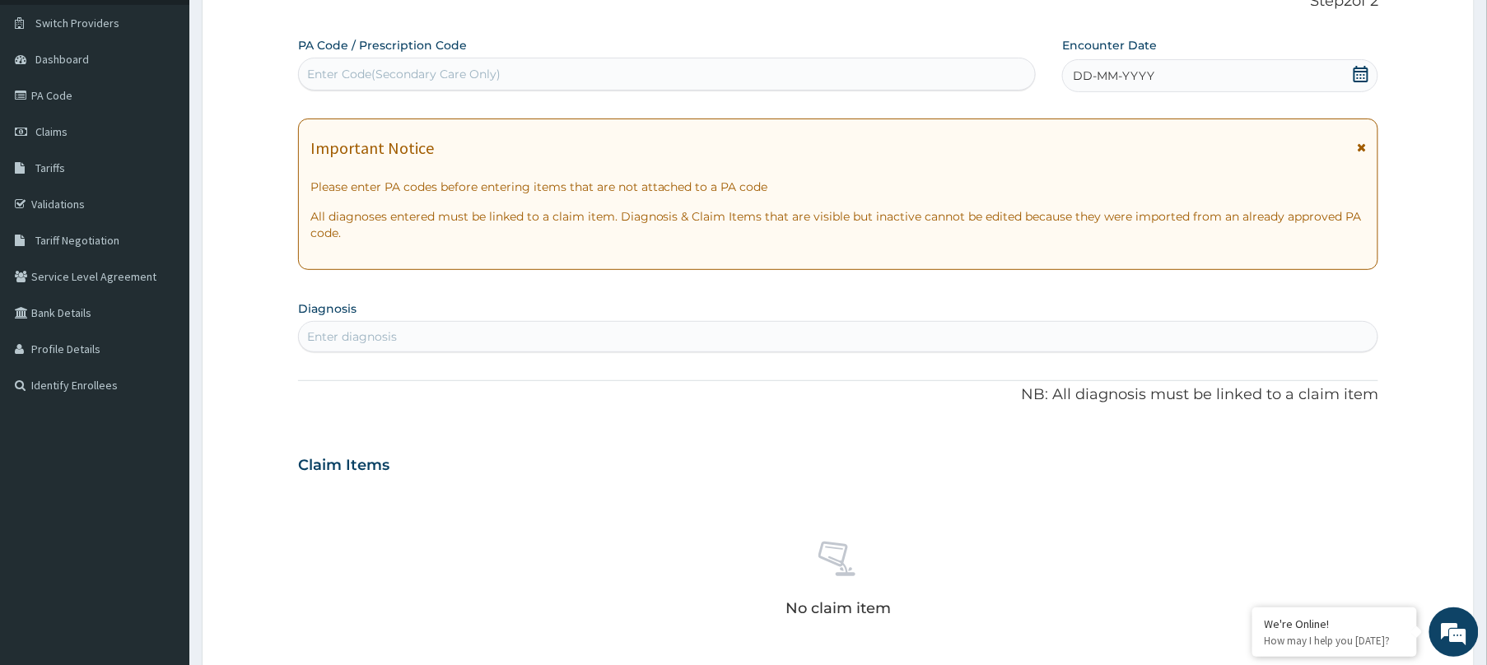
click at [761, 80] on div "Enter Code(Secondary Care Only)" at bounding box center [667, 74] width 736 height 26
paste input "PA/5BE224"
type input "PA/5BE224"
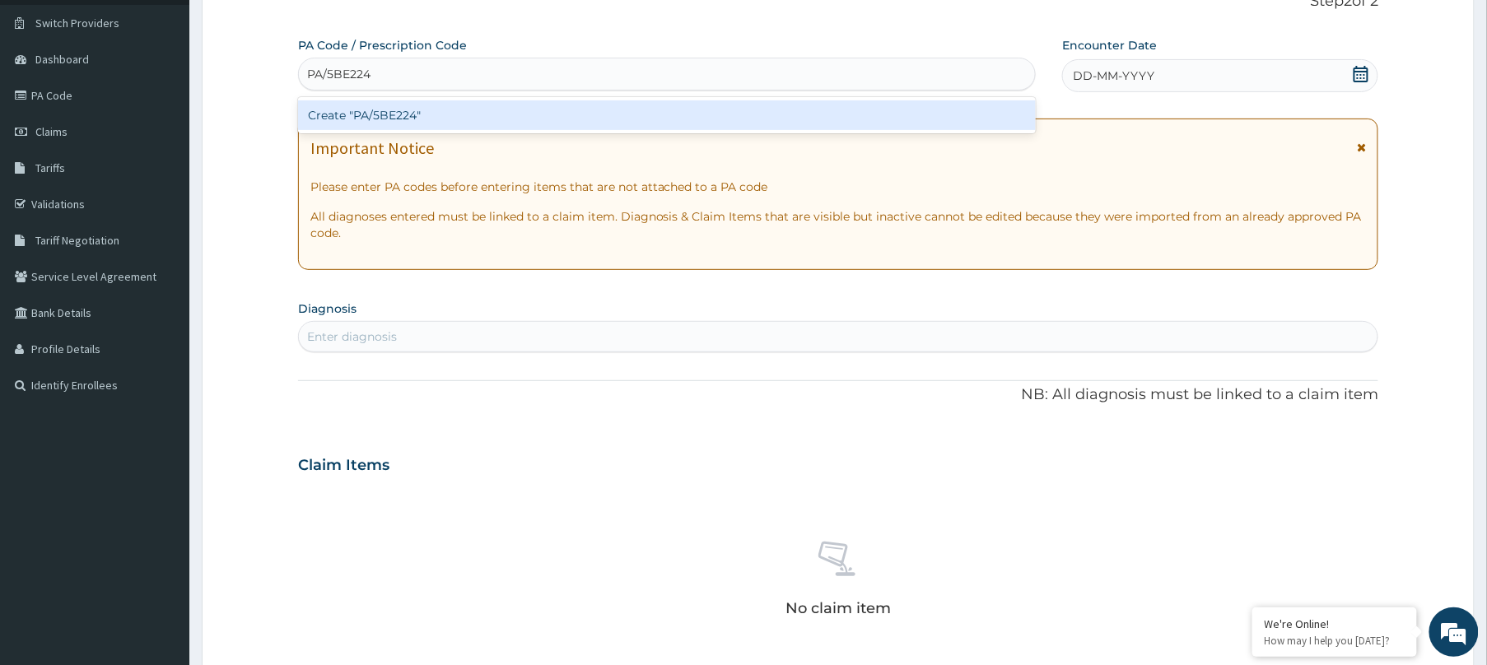
click at [761, 114] on div "Create "PA/5BE224"" at bounding box center [667, 115] width 738 height 30
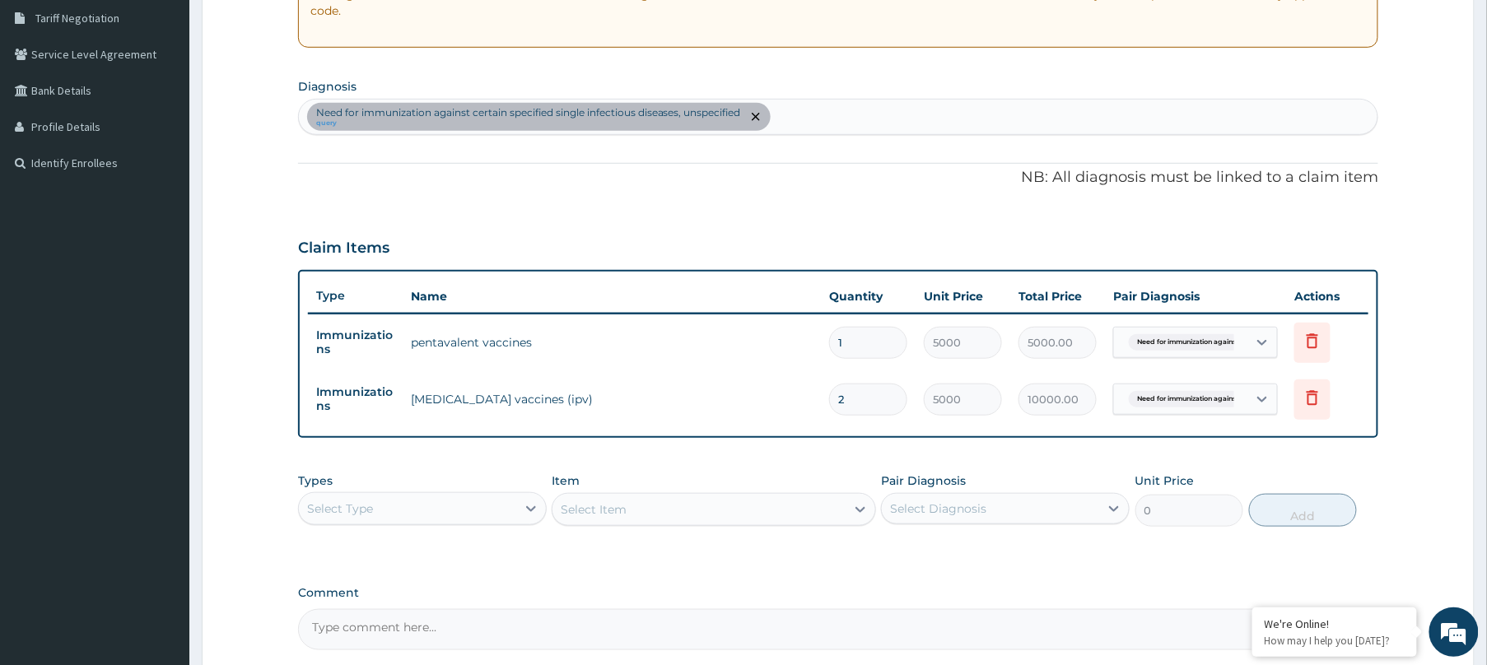
scroll to position [501, 0]
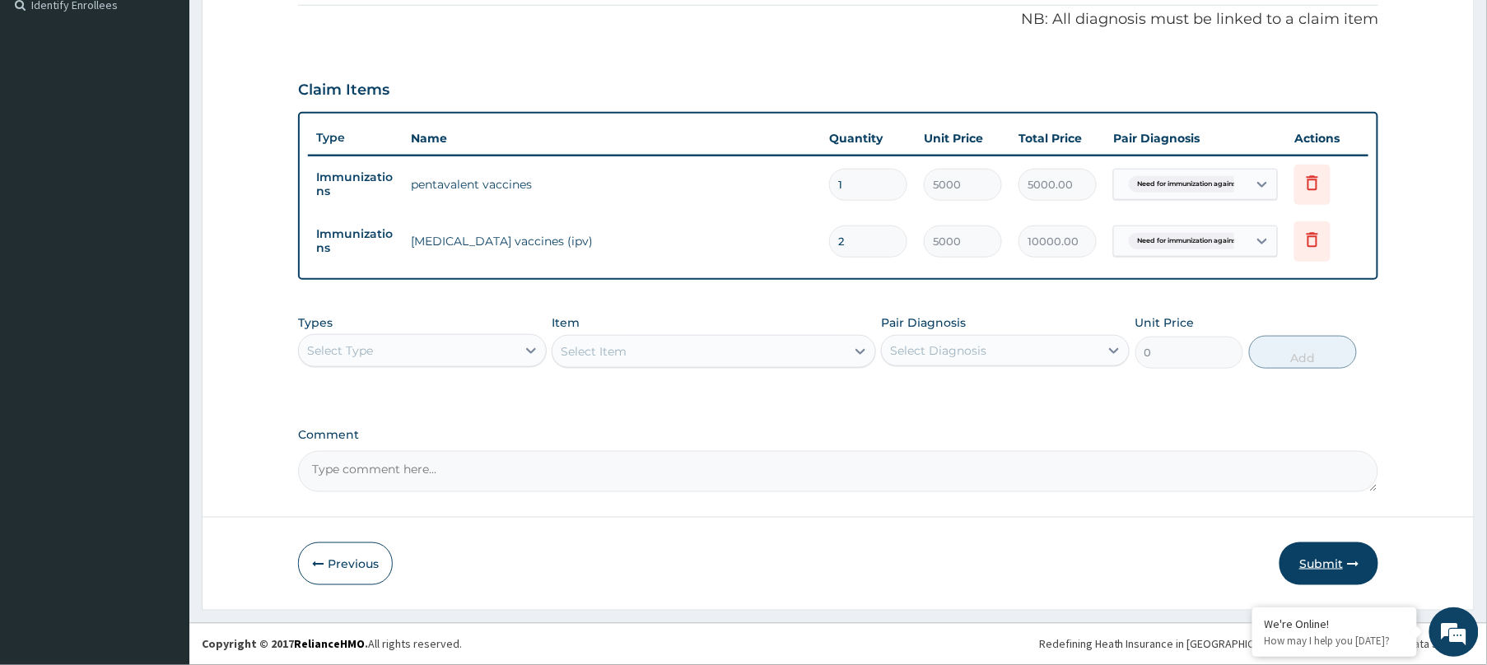
click at [1311, 561] on button "Submit" at bounding box center [1328, 564] width 99 height 43
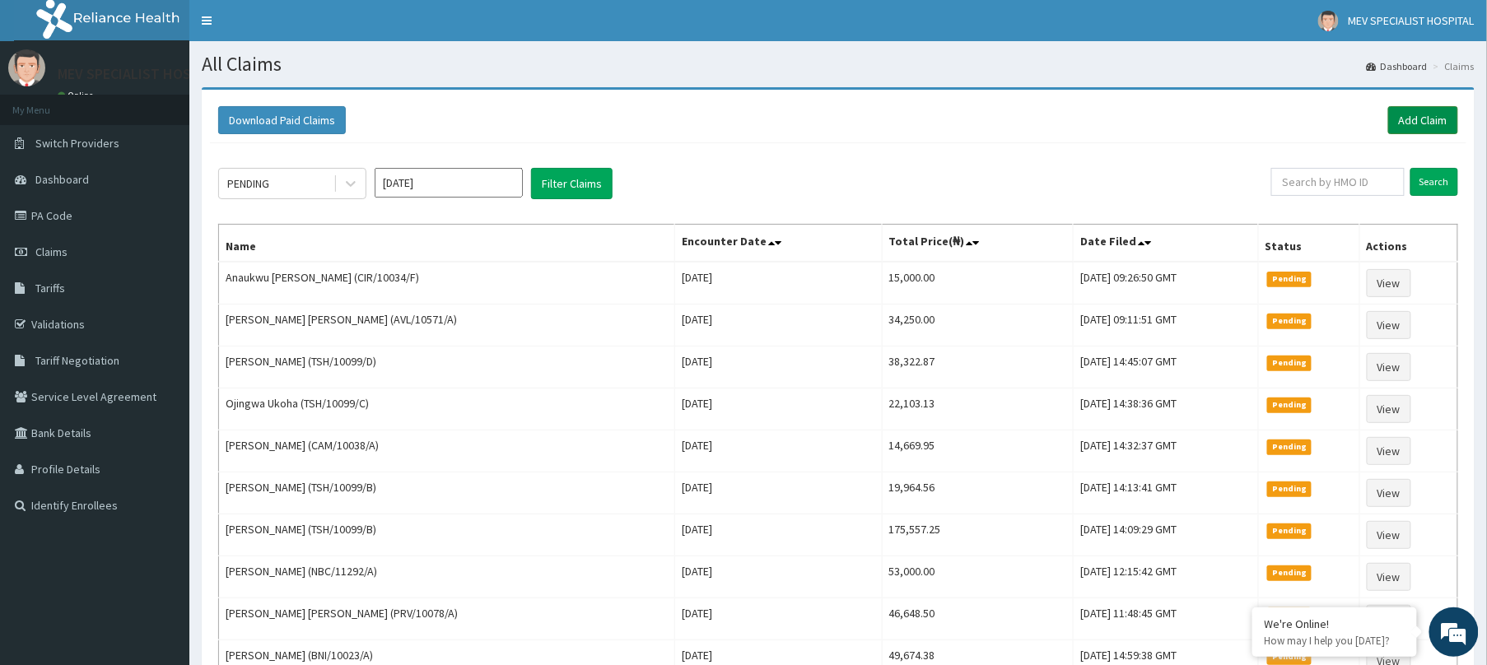
click at [1411, 123] on link "Add Claim" at bounding box center [1423, 120] width 70 height 28
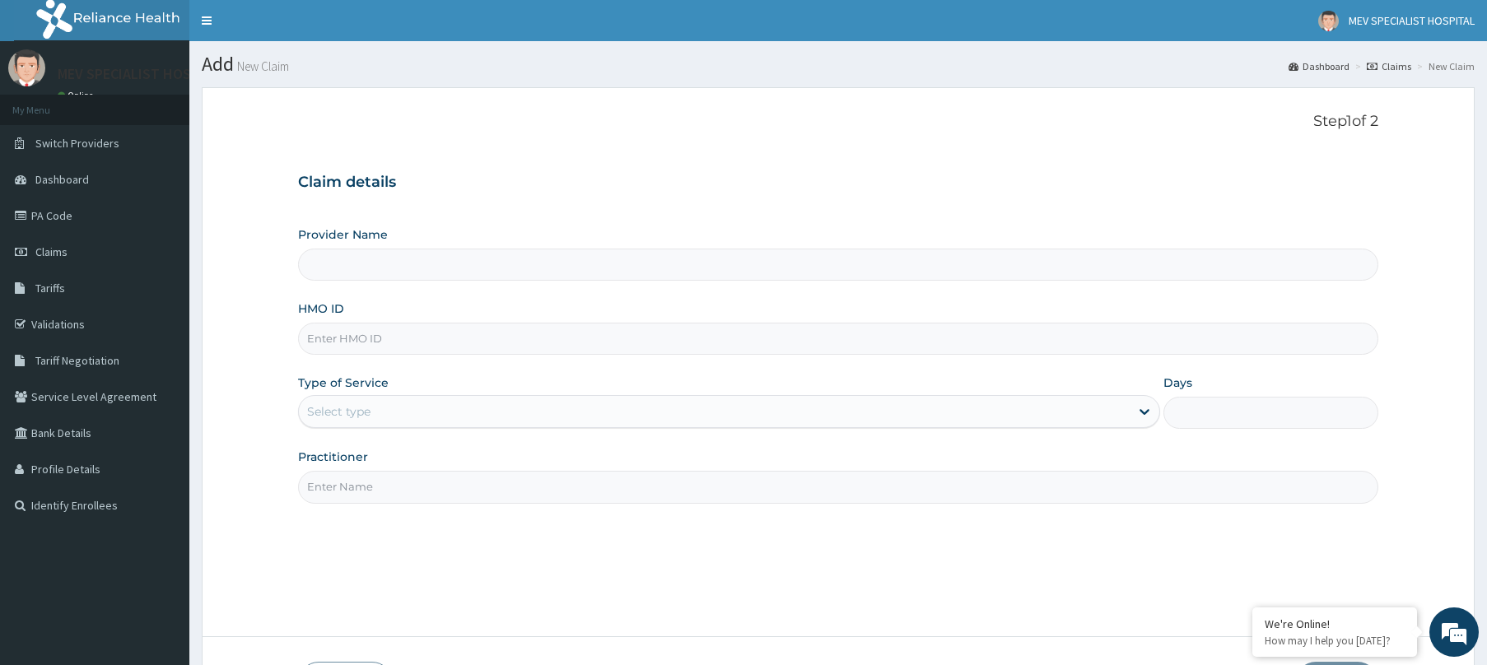
type input "MEV SPECIALIST HOSPITAL"
click at [428, 338] on input "HMO ID" at bounding box center [838, 339] width 1080 height 32
type input "V"
paste input "GRL/10052/A"
type input "GRL/10052/A"
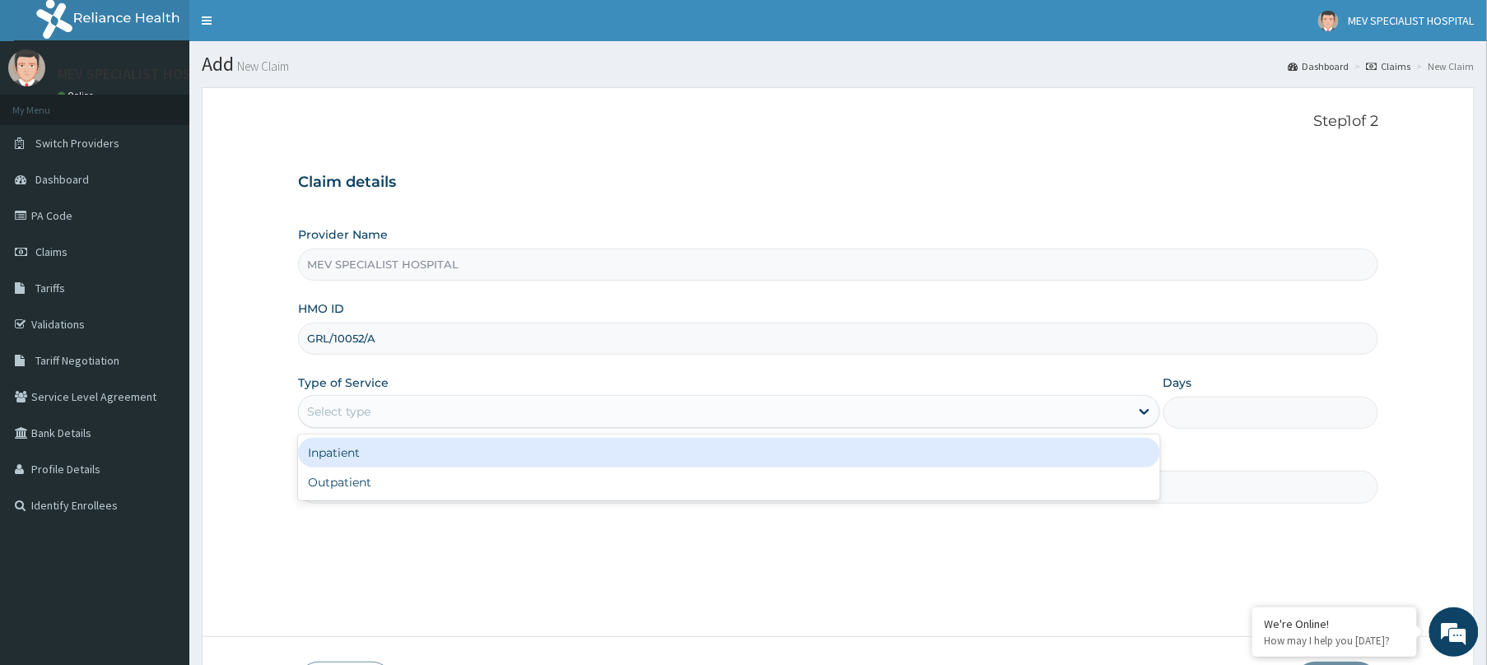
click at [410, 399] on div "Select type" at bounding box center [714, 411] width 831 height 26
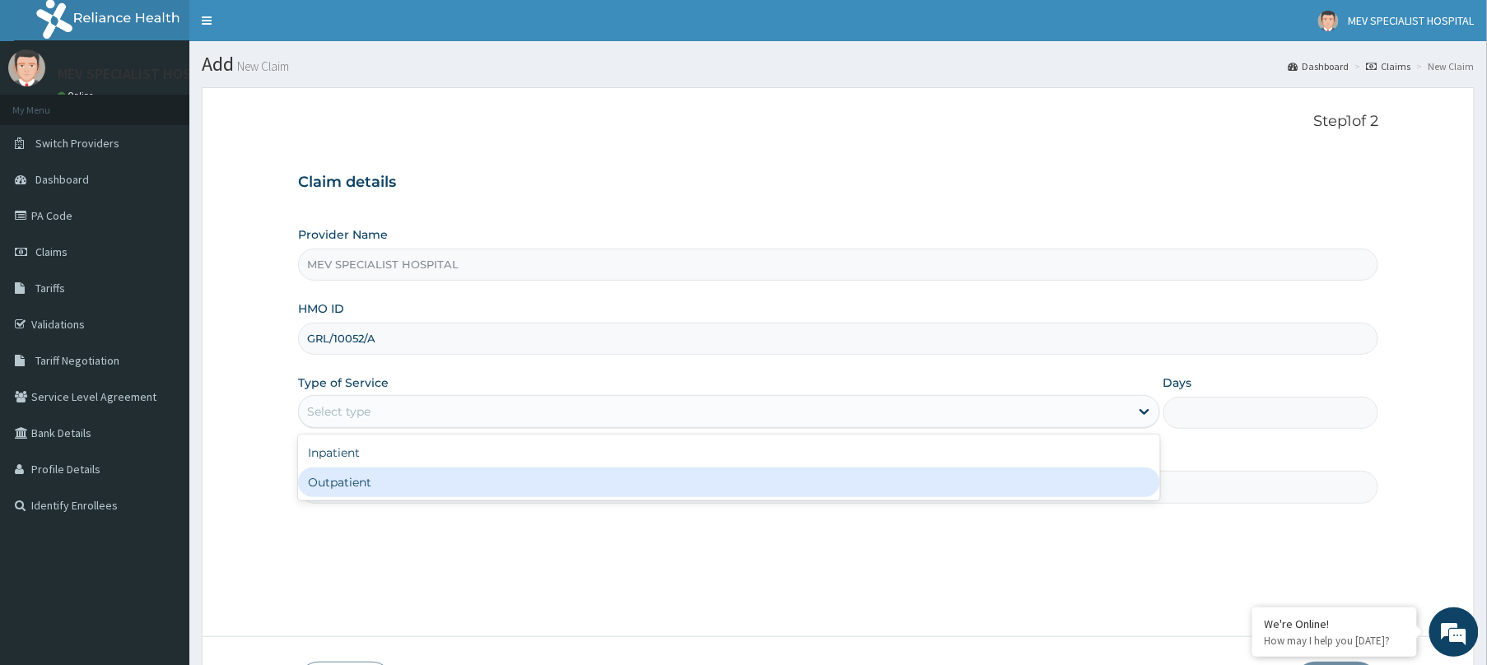
click at [400, 473] on div "Outpatient" at bounding box center [729, 483] width 862 height 30
type input "1"
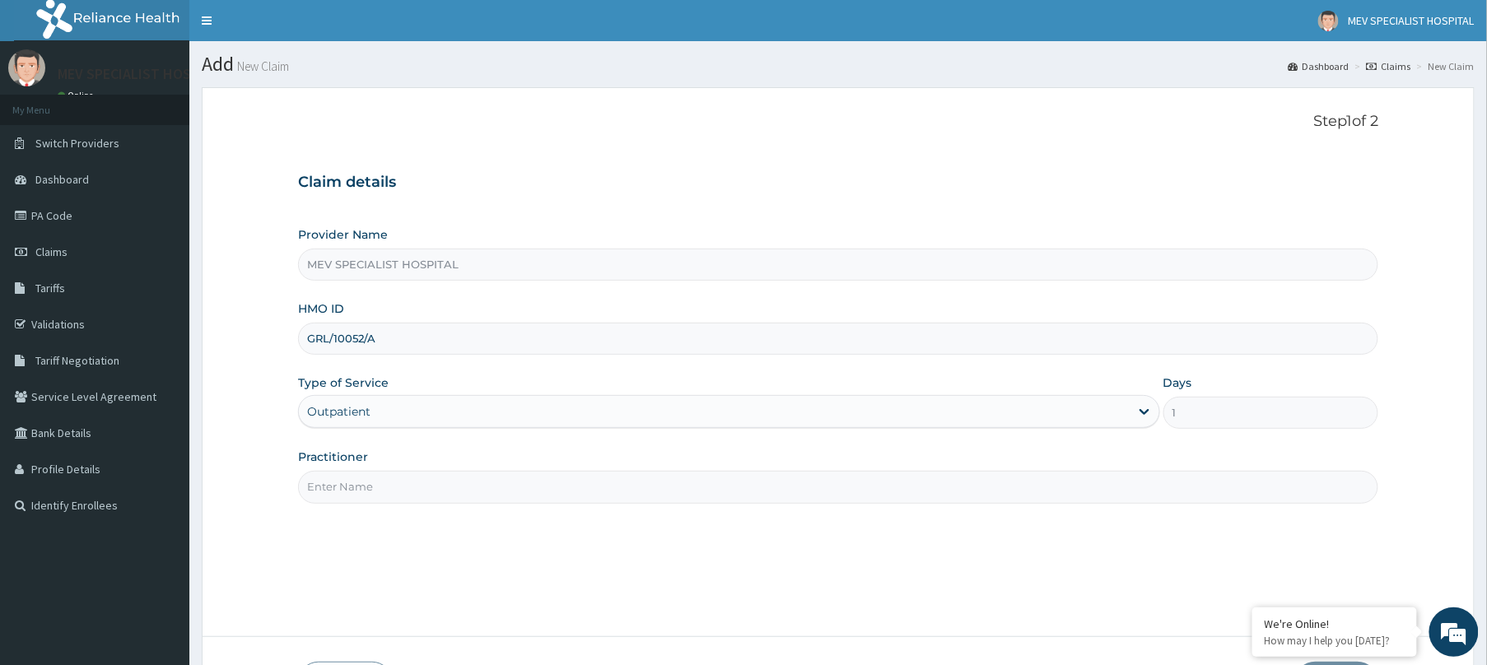
click at [400, 473] on input "Practitioner" at bounding box center [838, 487] width 1080 height 32
type input "DR. HENRY"
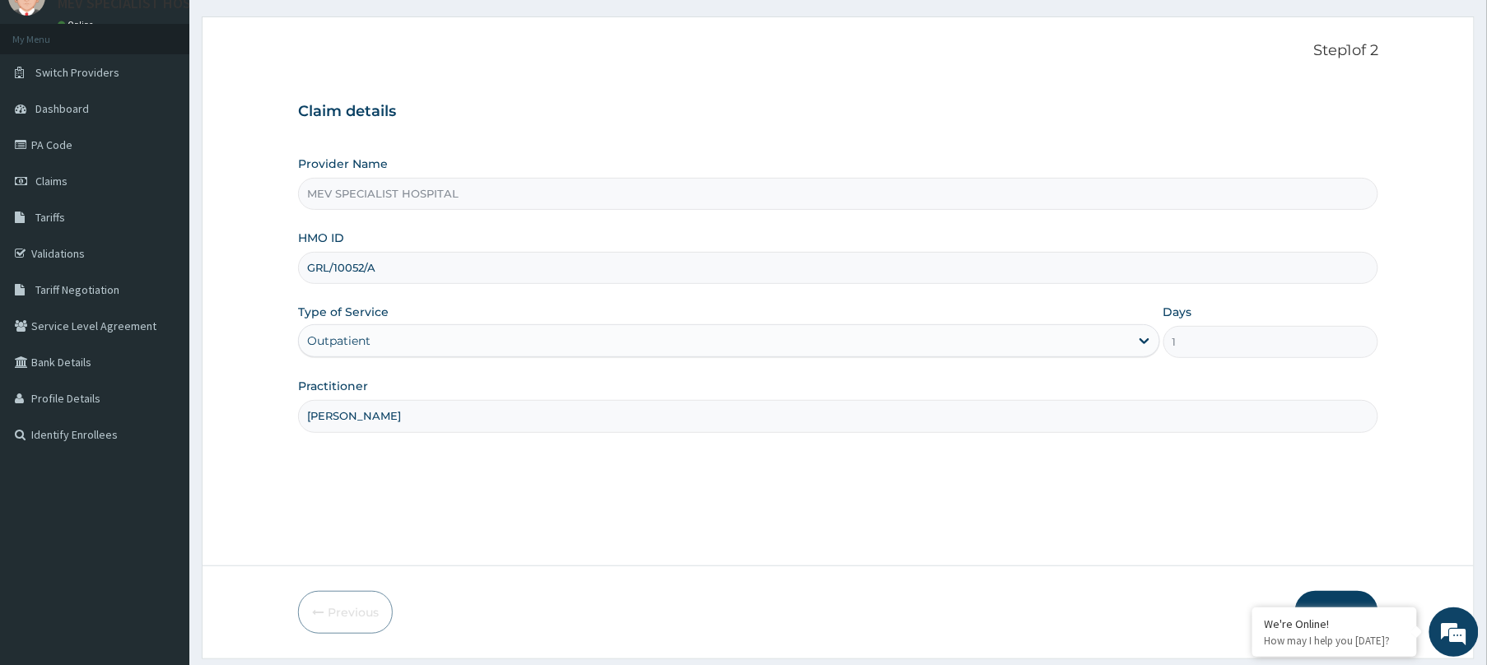
scroll to position [120, 0]
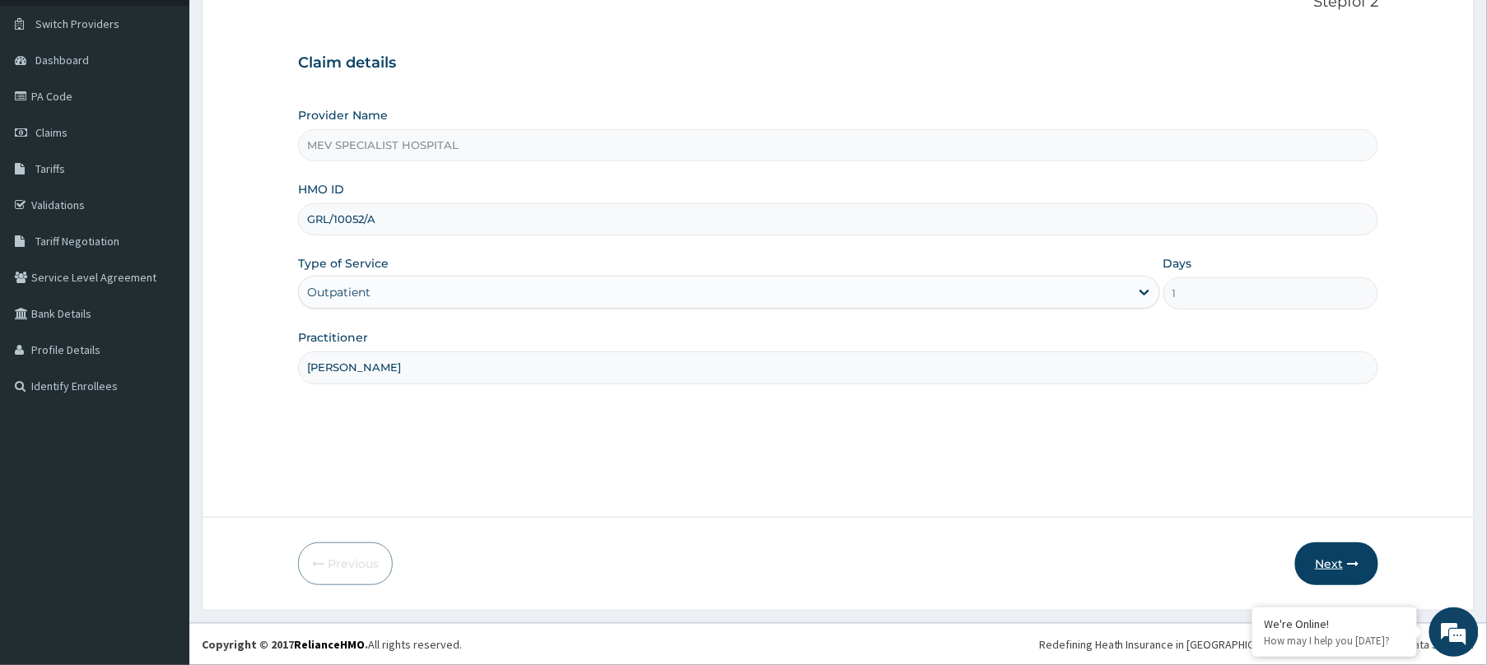
click at [1320, 561] on button "Next" at bounding box center [1336, 564] width 83 height 43
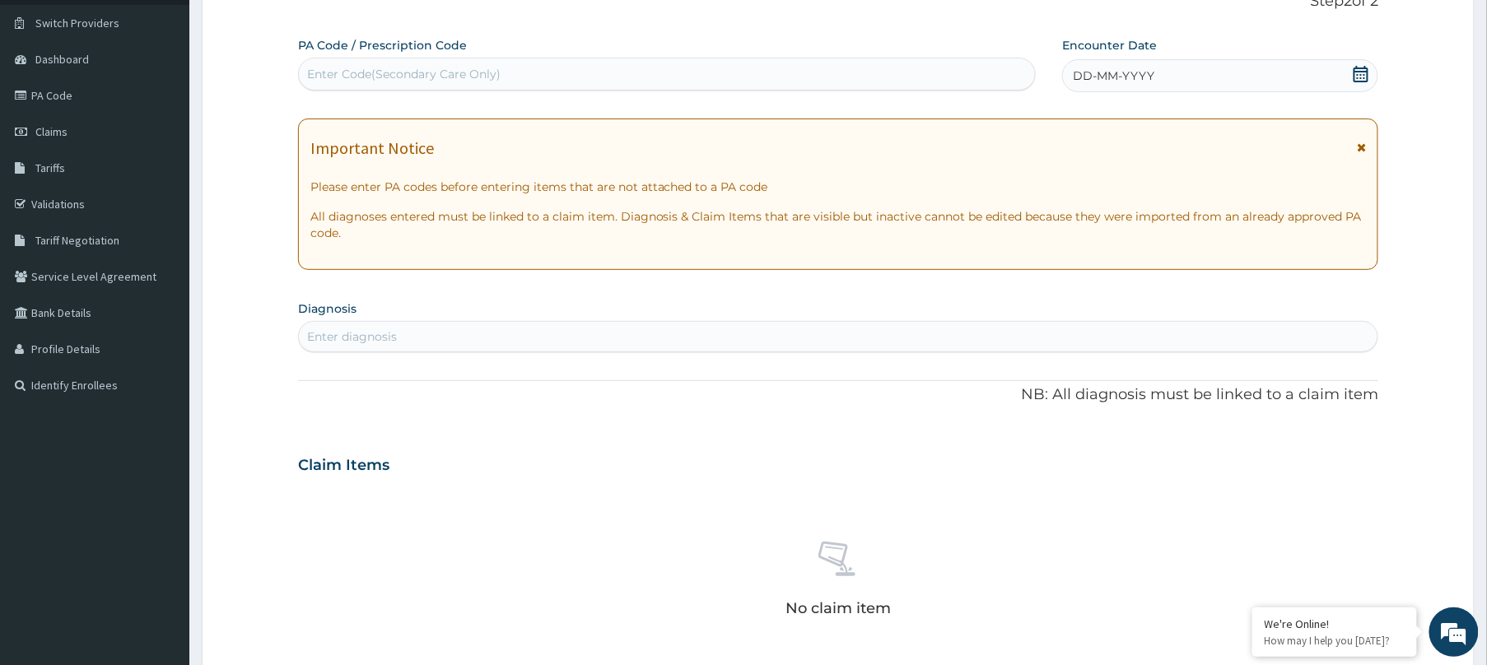
click at [754, 72] on div "Enter Code(Secondary Care Only)" at bounding box center [667, 74] width 736 height 26
type input "V"
paste input "PA/3D4970"
type input "PA/3D4970"
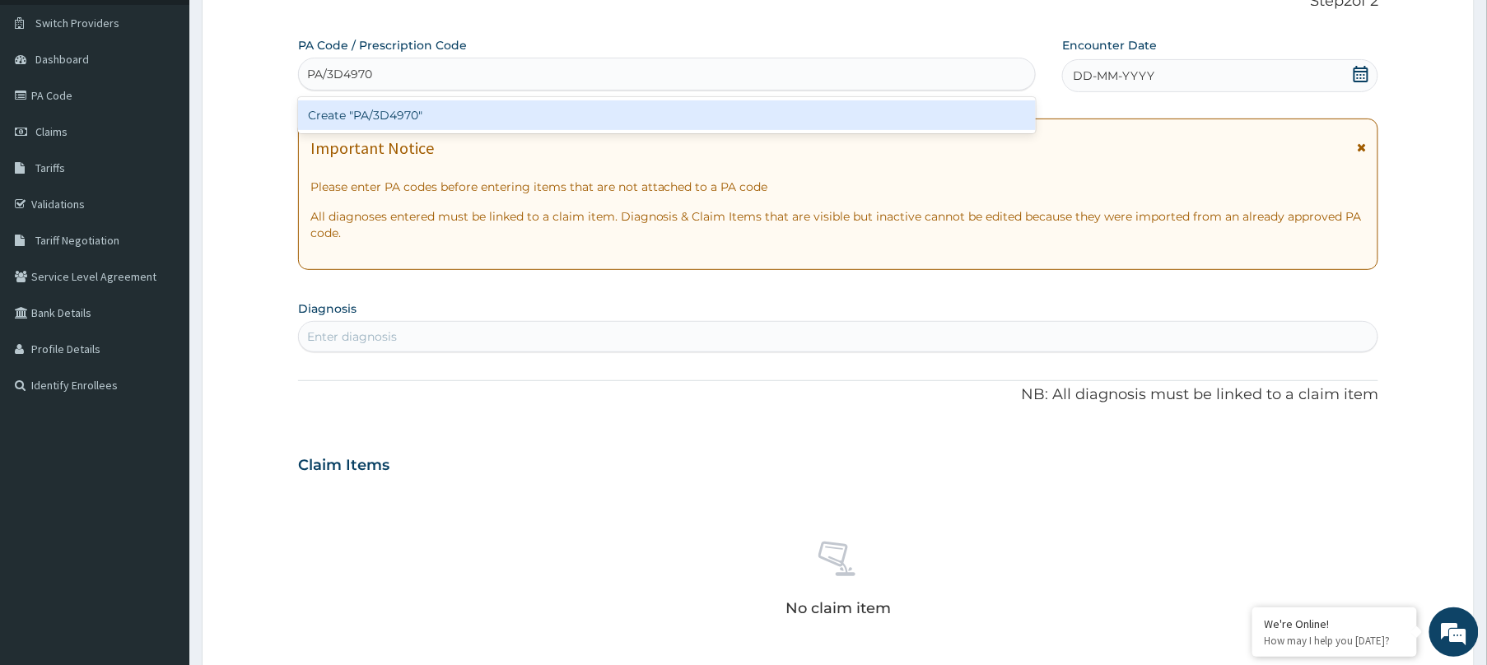
click at [736, 116] on div "Create "PA/3D4970"" at bounding box center [667, 115] width 738 height 30
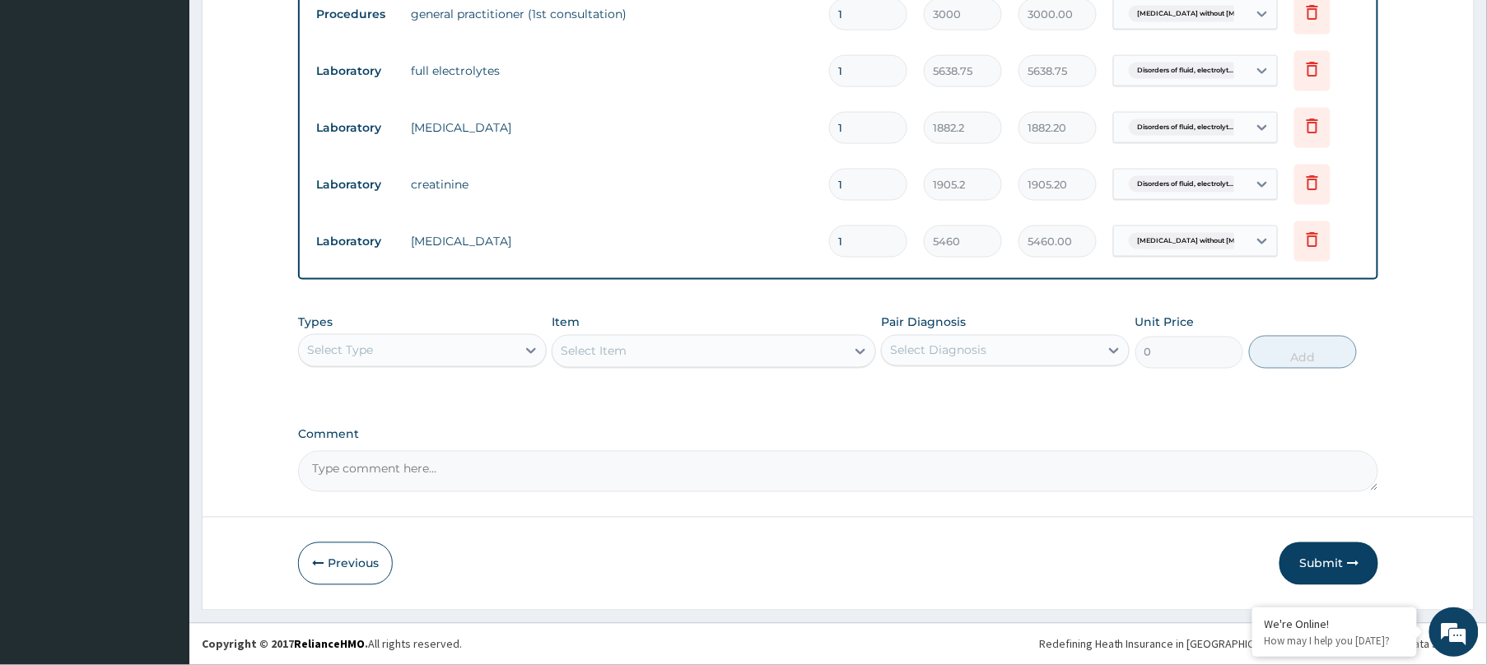
scroll to position [0, 0]
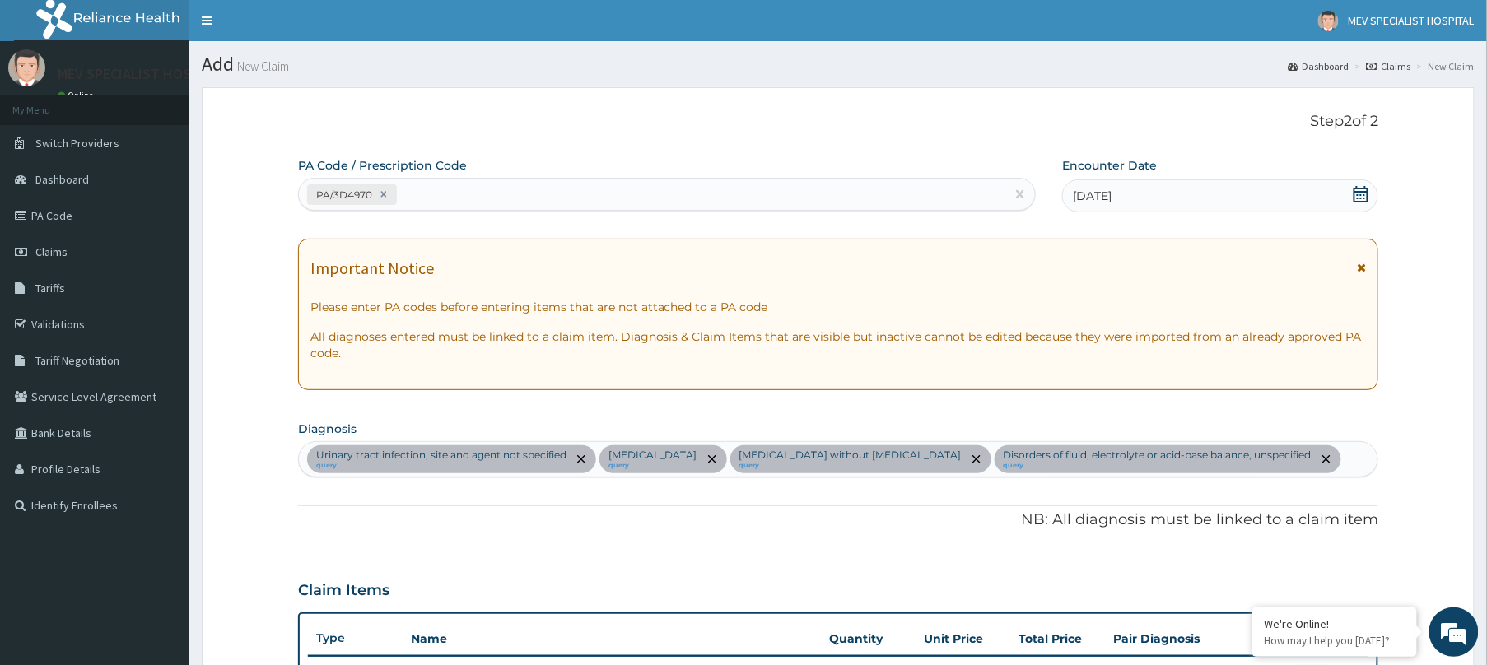
click at [481, 189] on div "PA/3D4970" at bounding box center [652, 194] width 706 height 27
paste input "PA/445C63"
type input "PA/445C63"
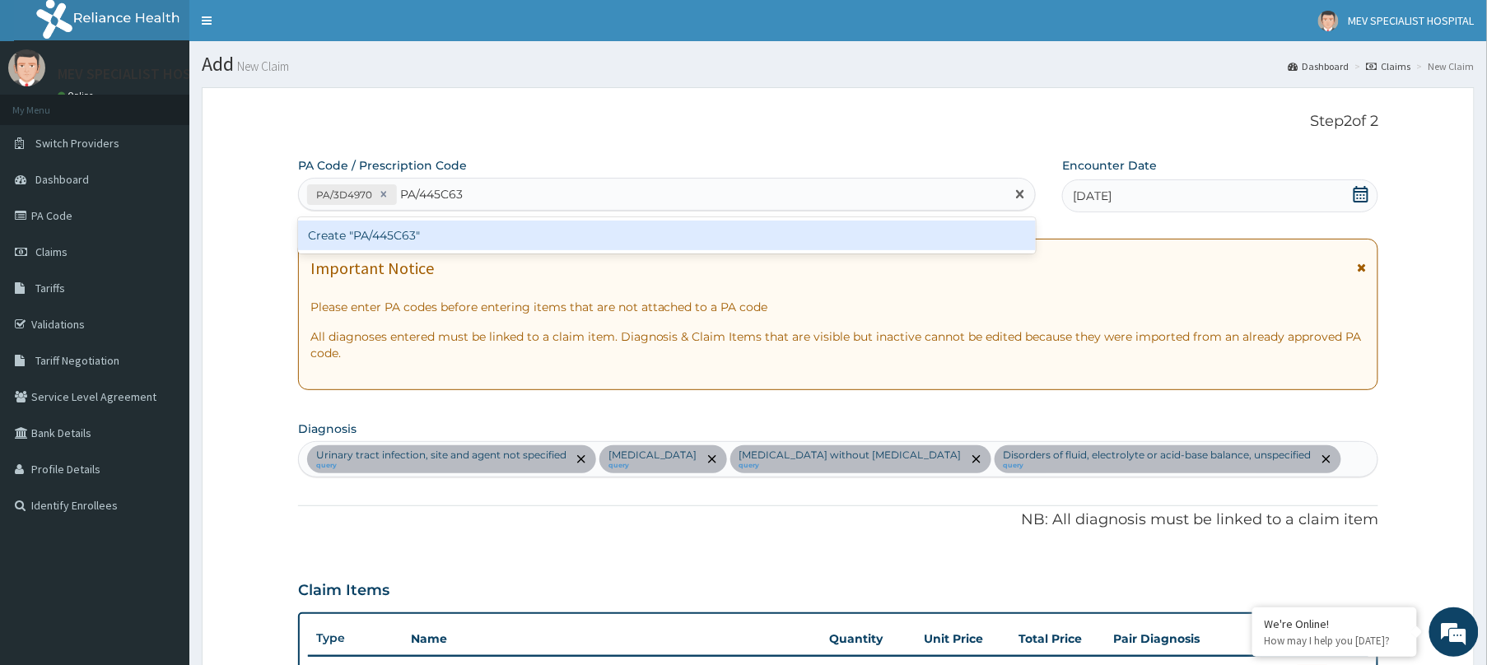
click at [496, 237] on div "Create "PA/445C63"" at bounding box center [667, 236] width 738 height 30
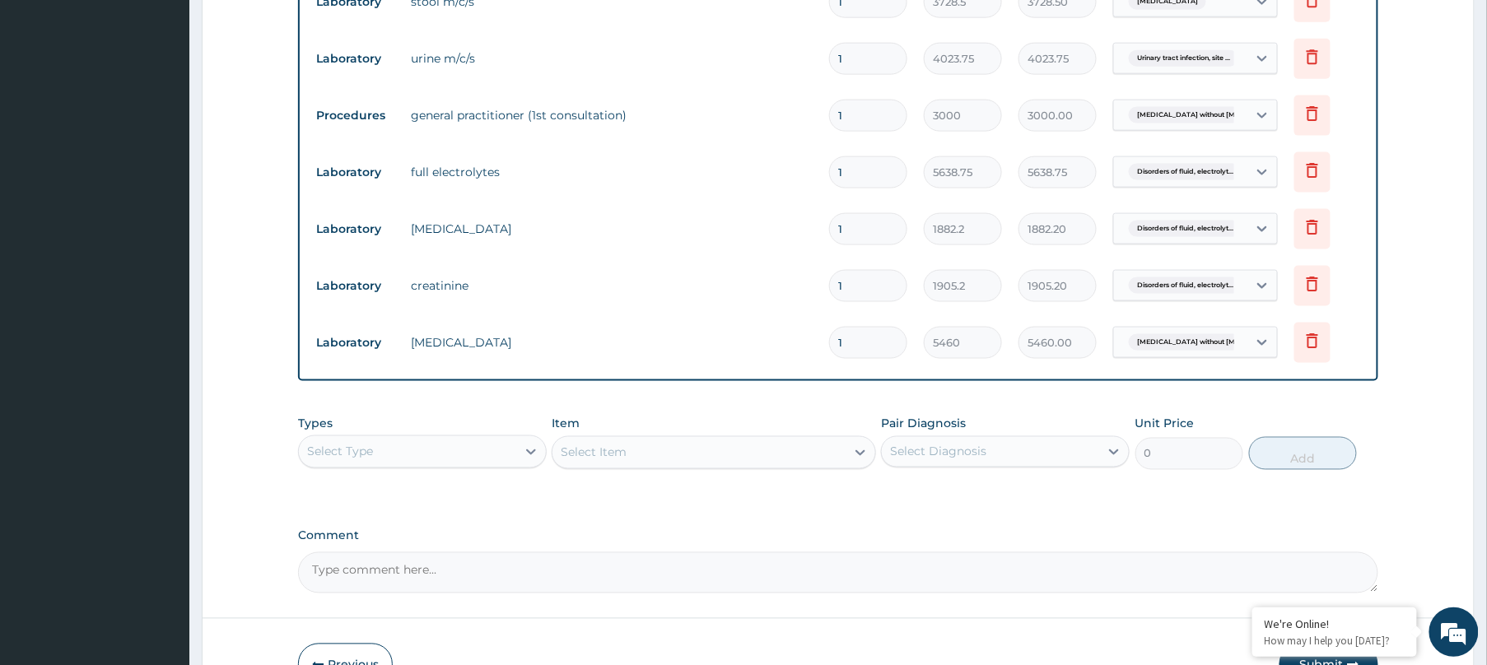
scroll to position [859, 0]
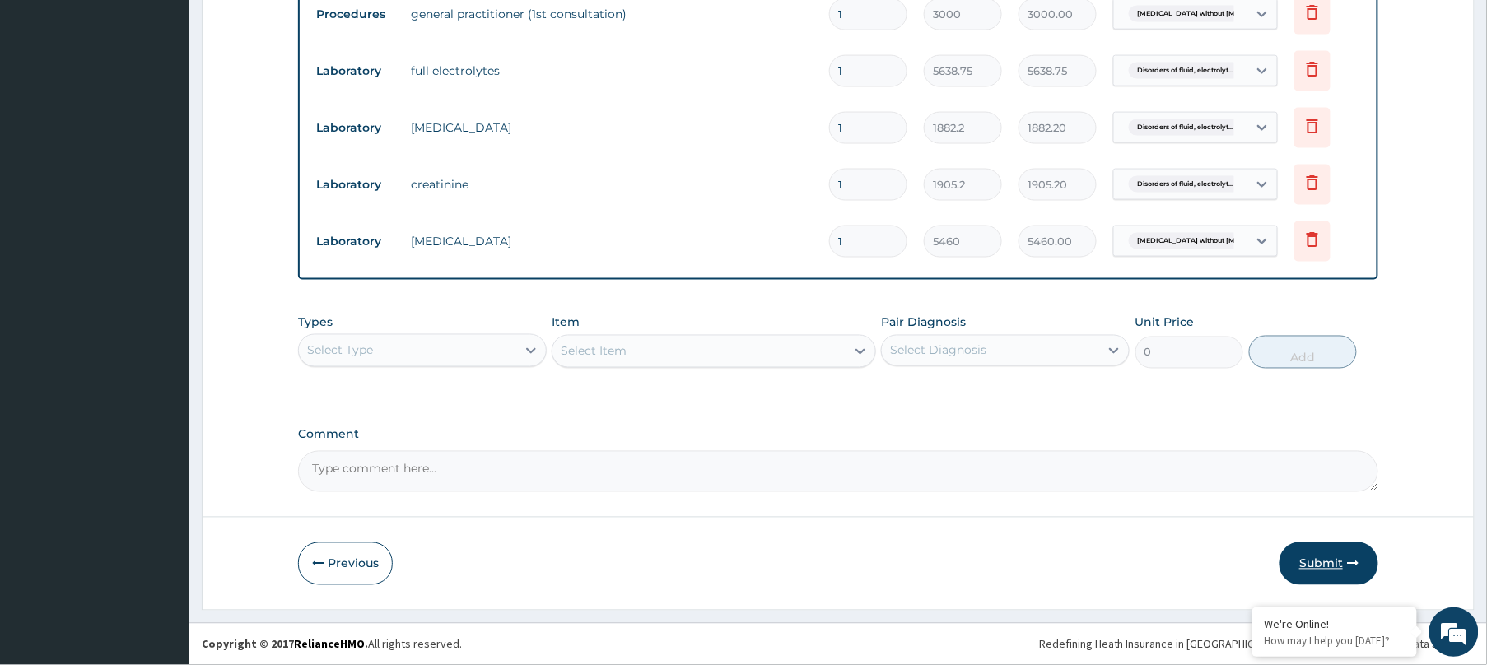
click at [1337, 554] on button "Submit" at bounding box center [1328, 564] width 99 height 43
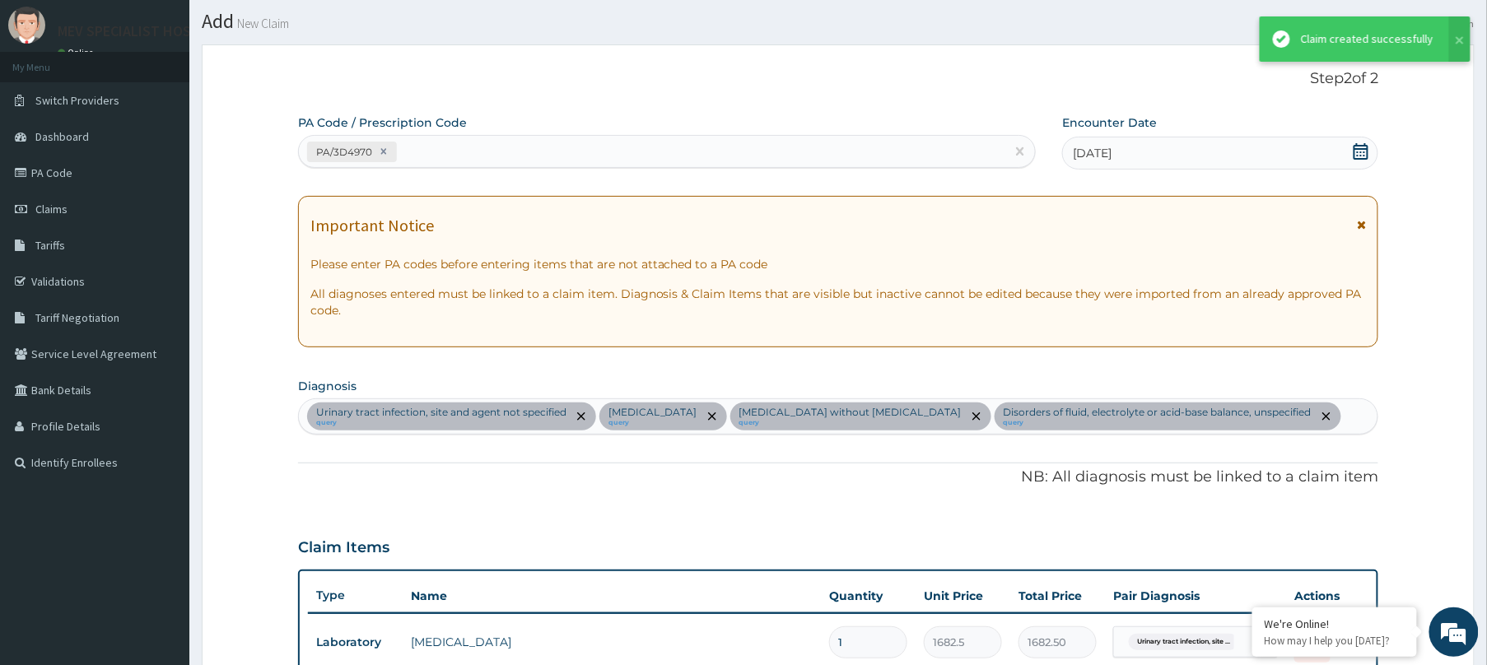
scroll to position [844, 0]
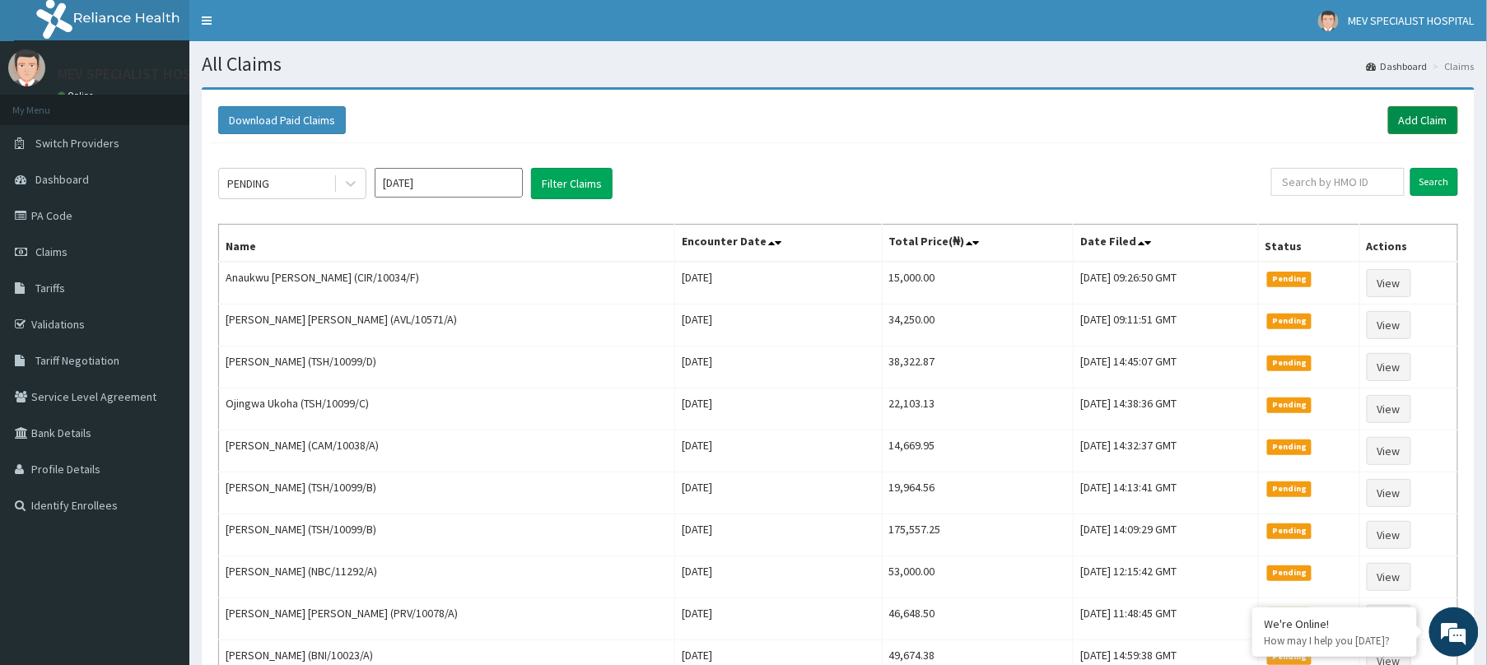
click at [1430, 127] on link "Add Claim" at bounding box center [1423, 120] width 70 height 28
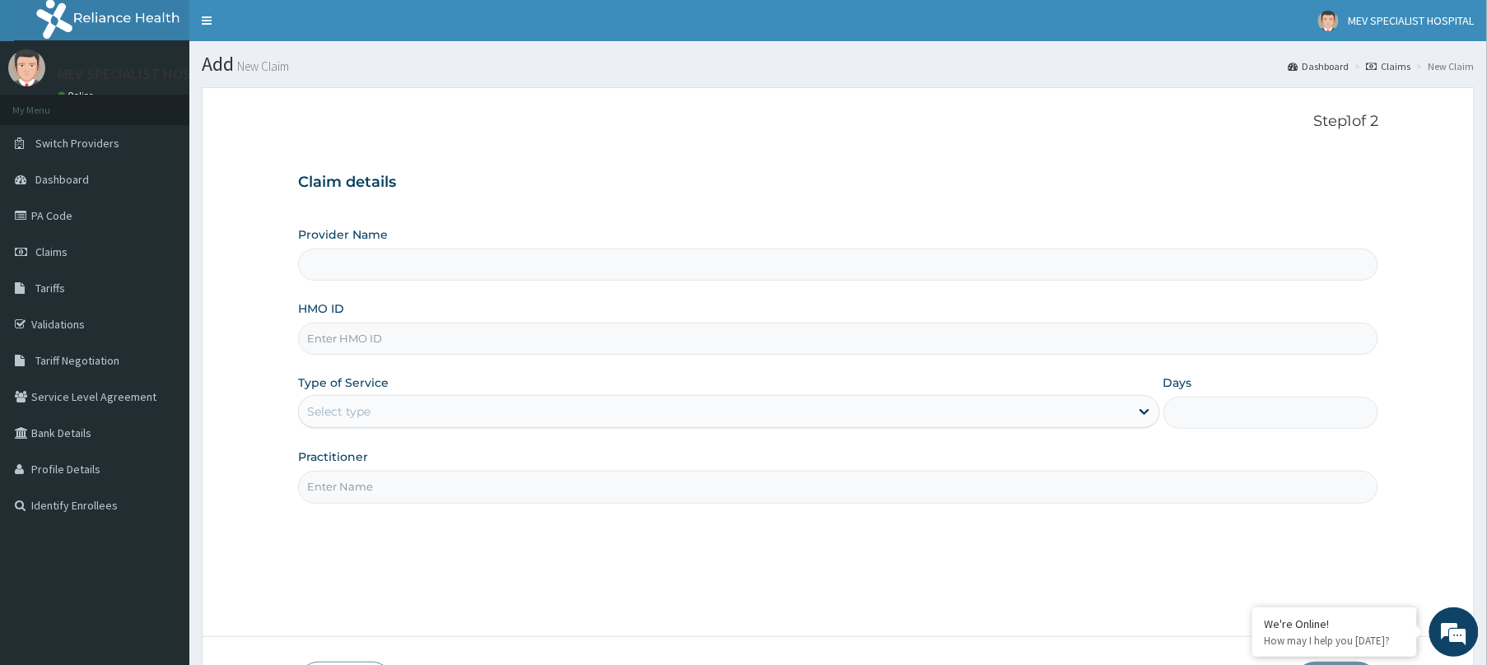
type input "MEV SPECIALIST HOSPITAL"
click at [448, 337] on input "HMO ID" at bounding box center [838, 339] width 1080 height 32
paste input "GRL/10052/A"
type input "GRL/10052/A"
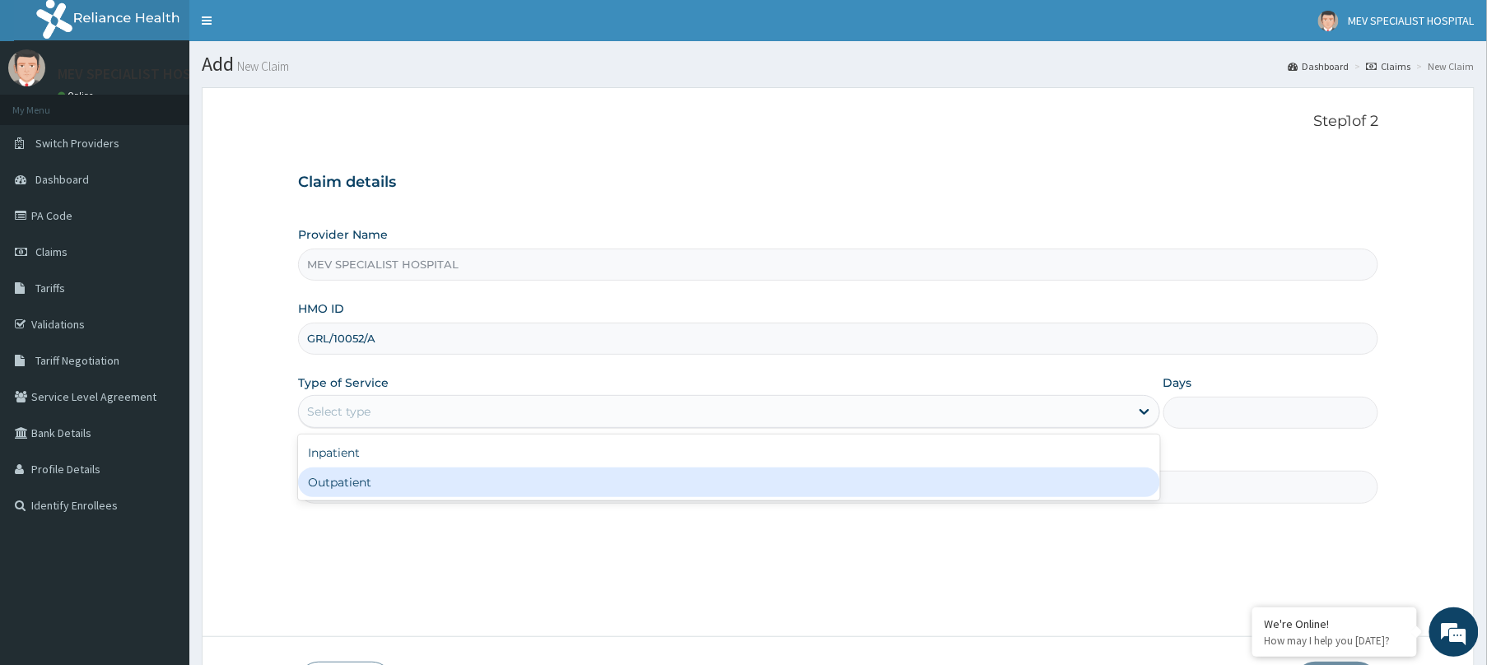
drag, startPoint x: 459, startPoint y: 409, endPoint x: 436, endPoint y: 475, distance: 69.8
click at [436, 428] on div "option Outpatient focused, 2 of 2. 2 results available. Use Up and Down to choo…" at bounding box center [729, 411] width 862 height 33
click at [436, 475] on div "Outpatient" at bounding box center [729, 483] width 862 height 30
type input "1"
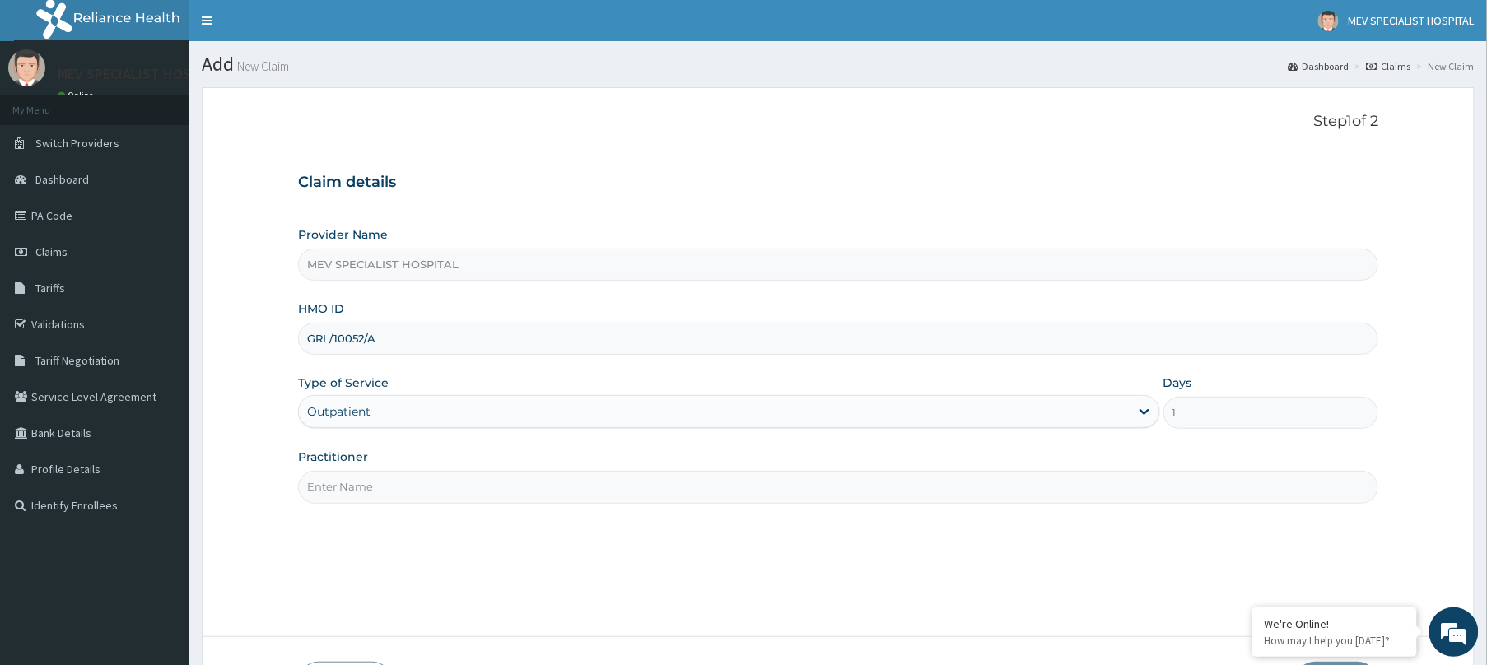
click at [436, 475] on input "Practitioner" at bounding box center [838, 487] width 1080 height 32
type input "[PERSON_NAME]"
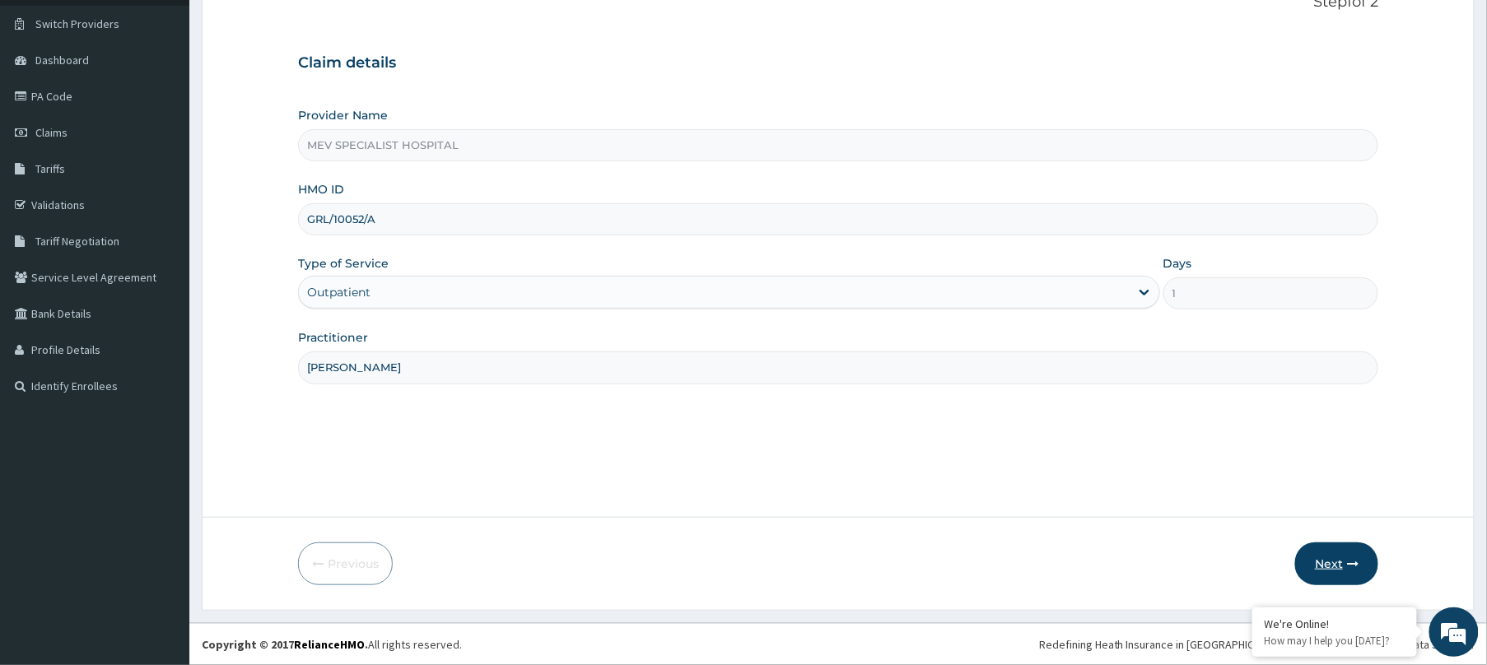
click at [1316, 560] on button "Next" at bounding box center [1336, 564] width 83 height 43
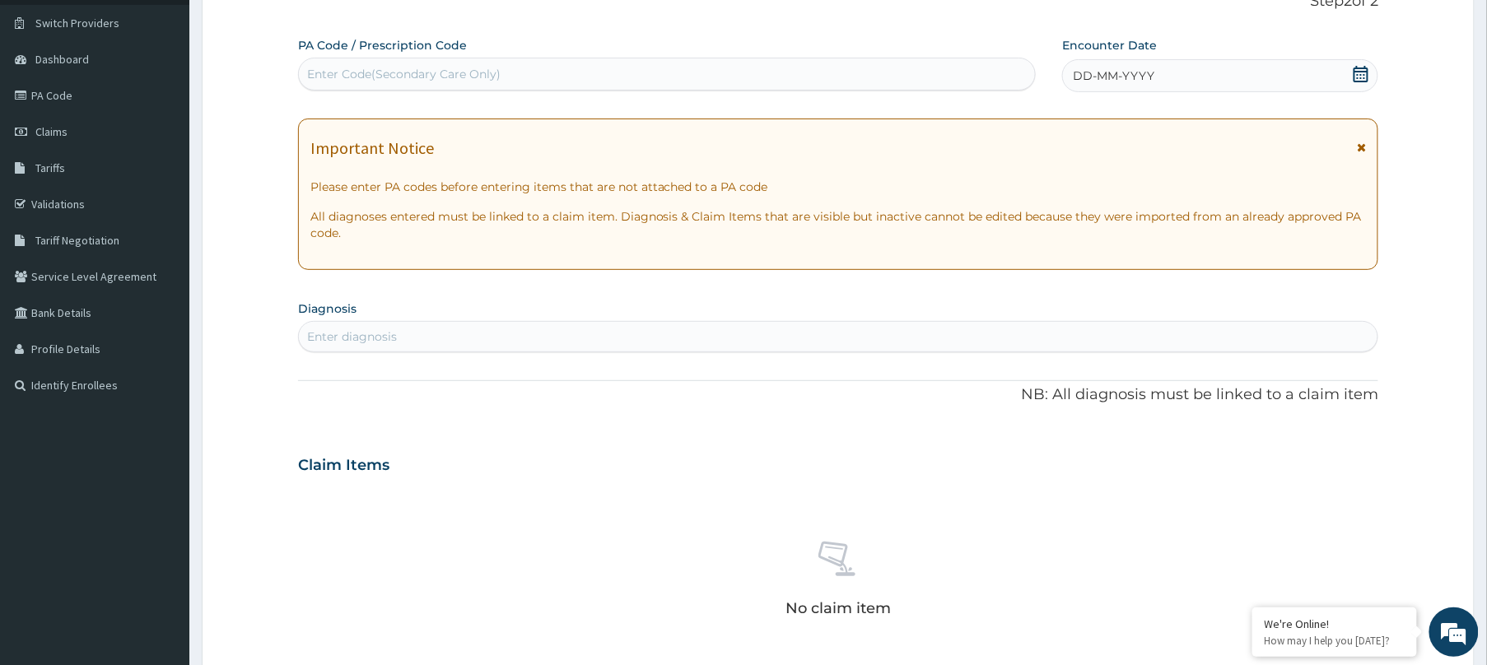
click at [693, 70] on div "Enter Code(Secondary Care Only)" at bounding box center [667, 74] width 736 height 26
paste input "PA/445C63"
type input "PA/445C63"
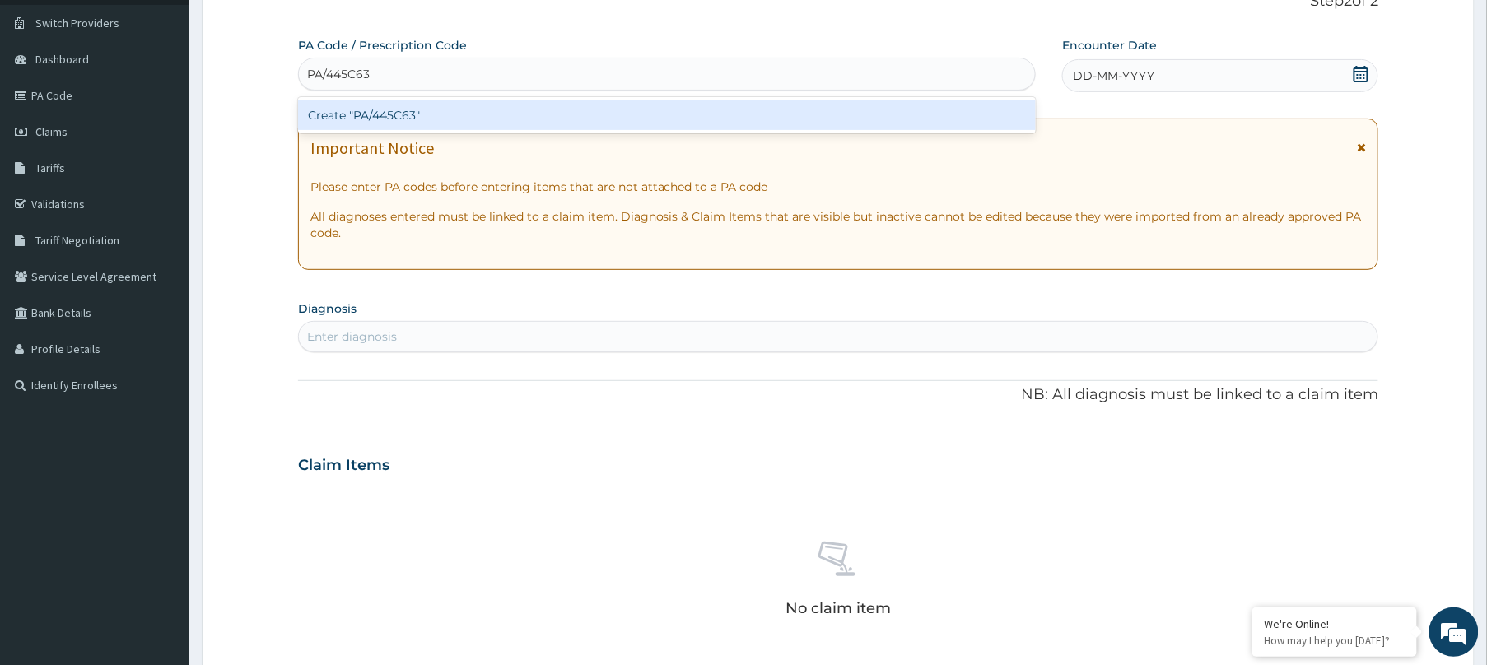
click at [640, 119] on div "Create "PA/445C63"" at bounding box center [667, 115] width 738 height 30
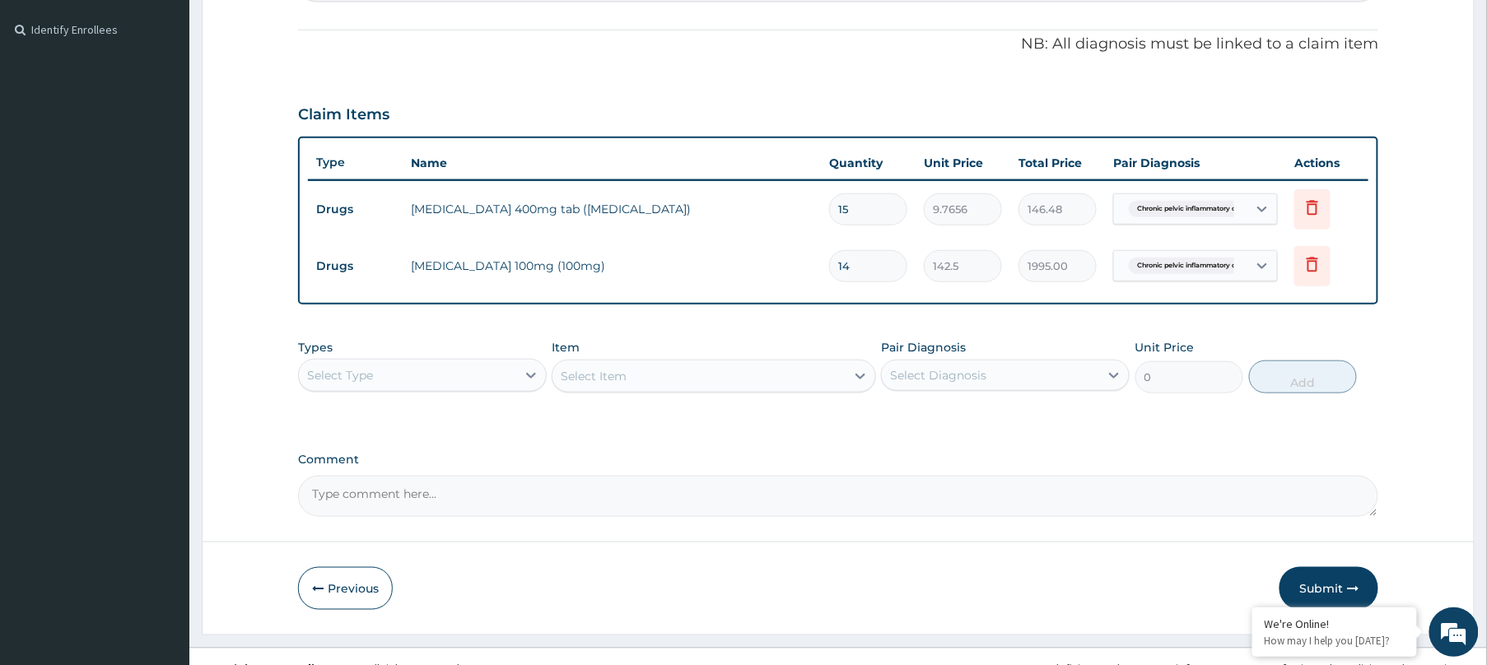
scroll to position [501, 0]
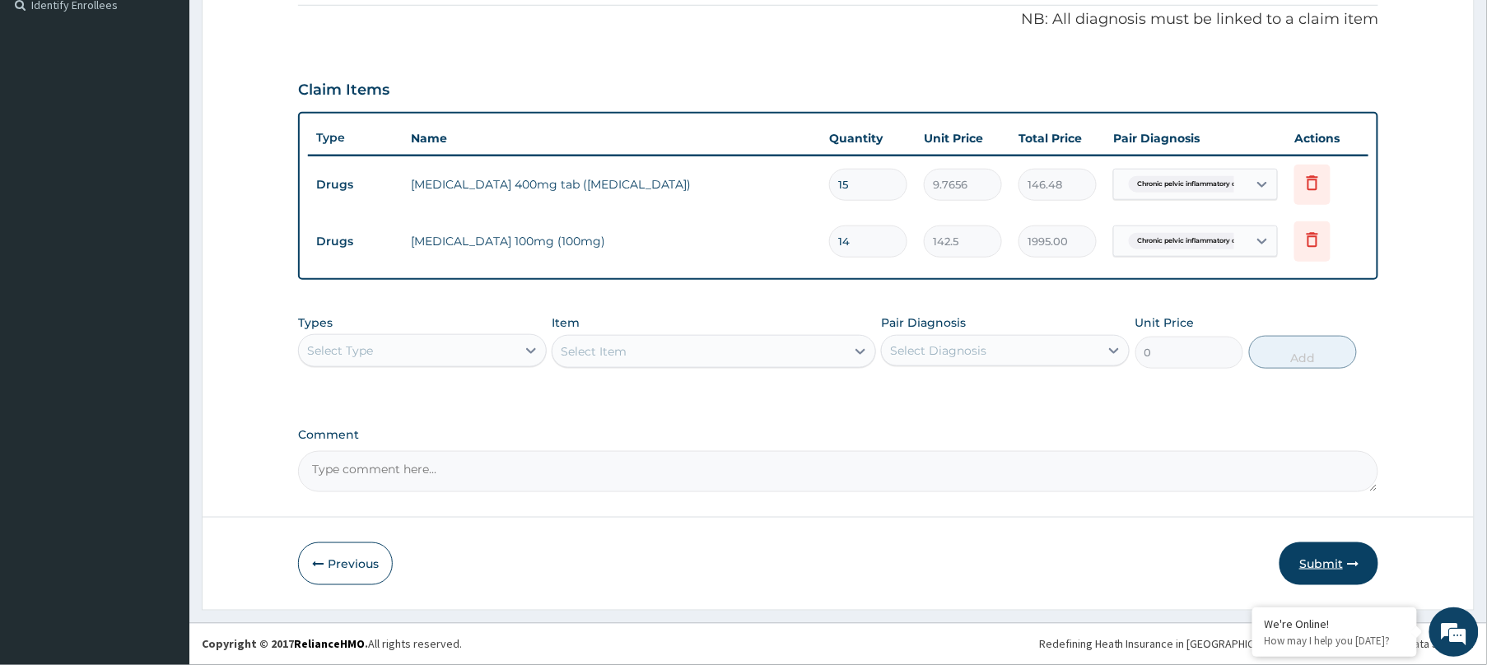
click at [1332, 566] on button "Submit" at bounding box center [1328, 564] width 99 height 43
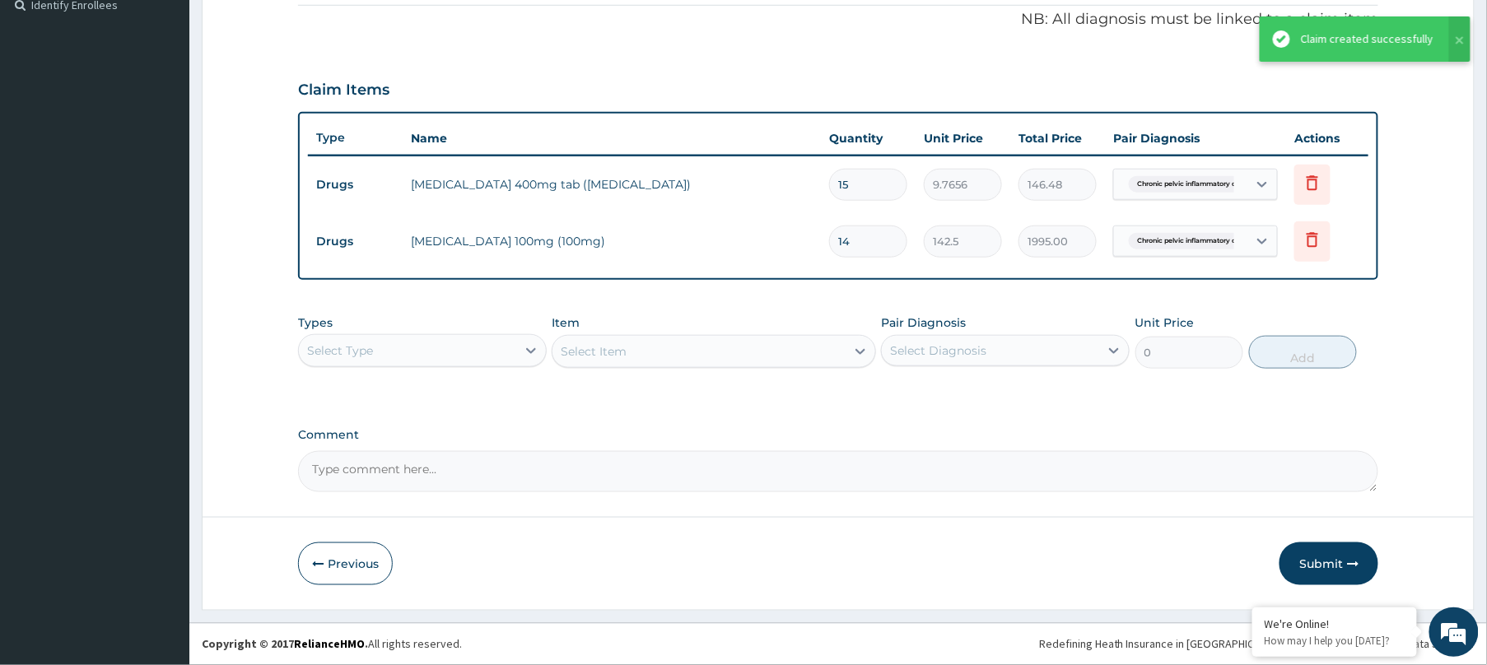
click at [1332, 566] on button "Submit" at bounding box center [1328, 564] width 99 height 43
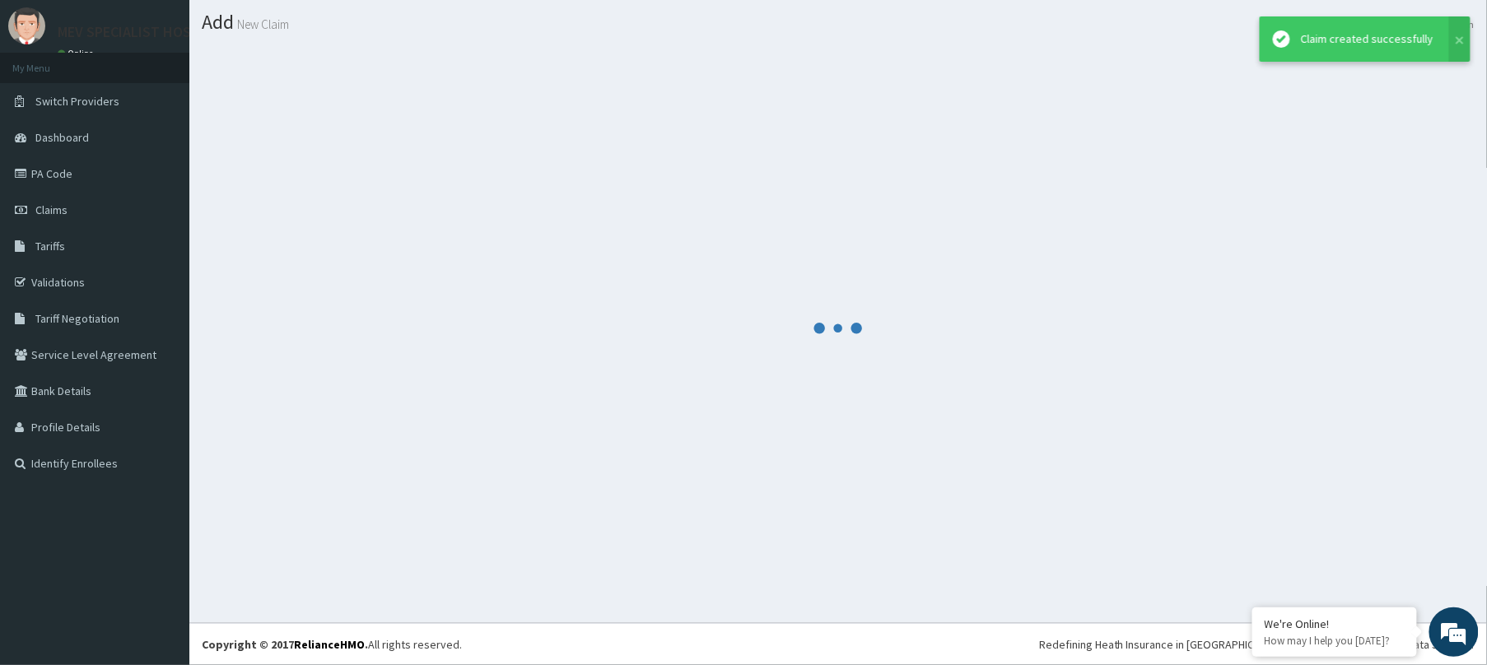
scroll to position [43, 0]
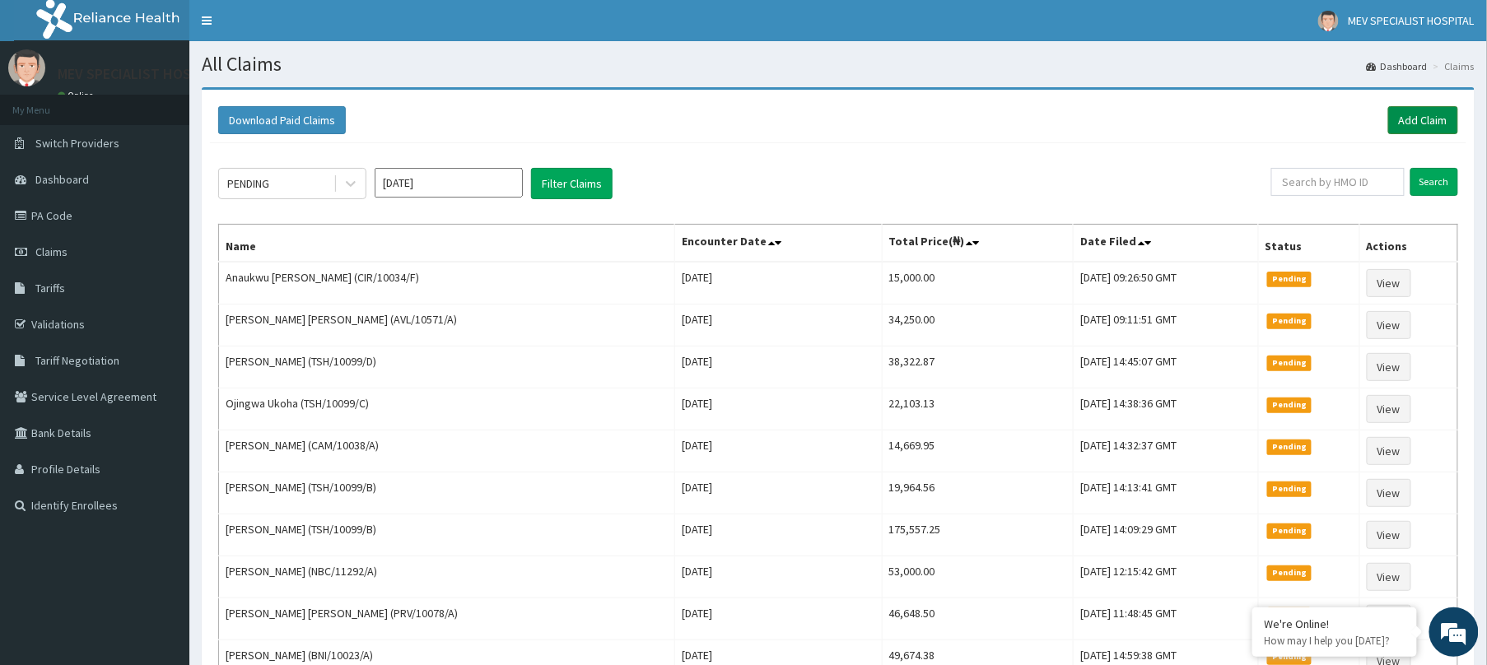
click at [1416, 113] on link "Add Claim" at bounding box center [1423, 120] width 70 height 28
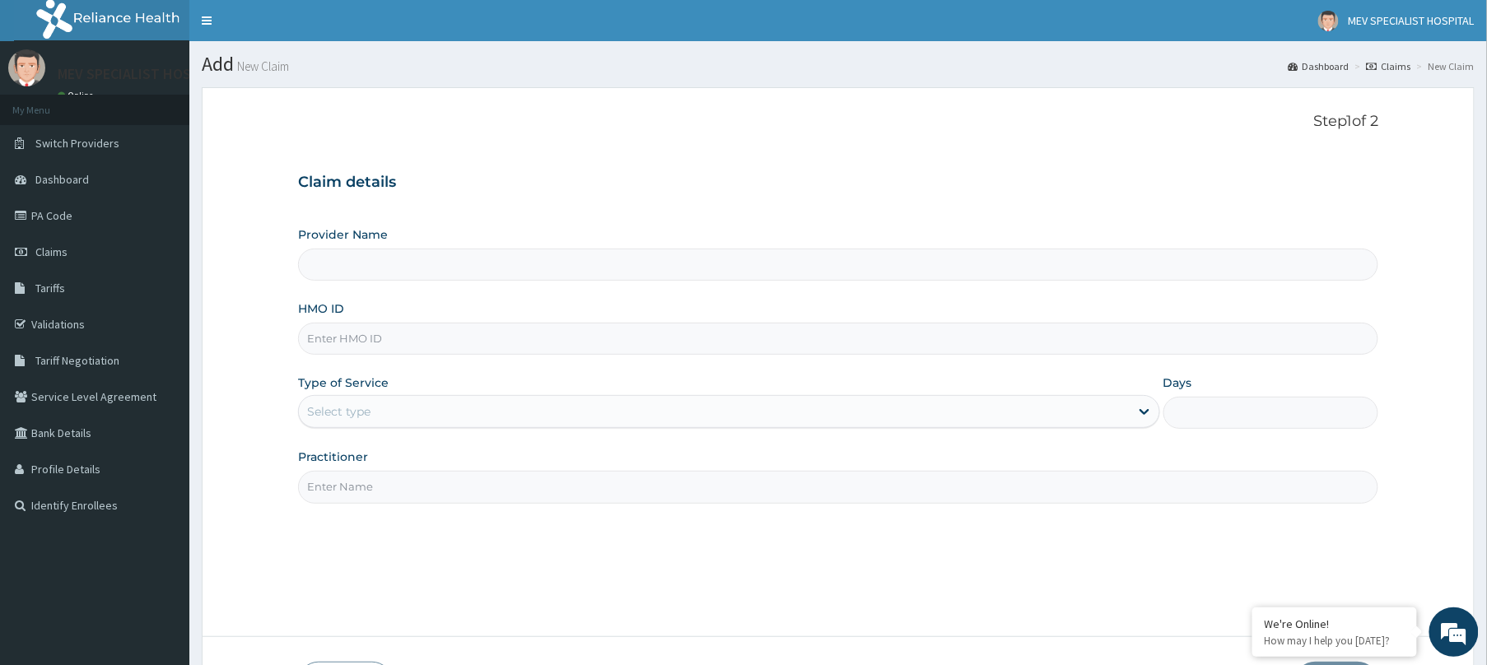
type input "MEV SPECIALIST HOSPITAL"
click at [738, 342] on input "HMO ID" at bounding box center [838, 339] width 1080 height 32
paste input "NIT/10099/A"
type input "NIT/10099/A"
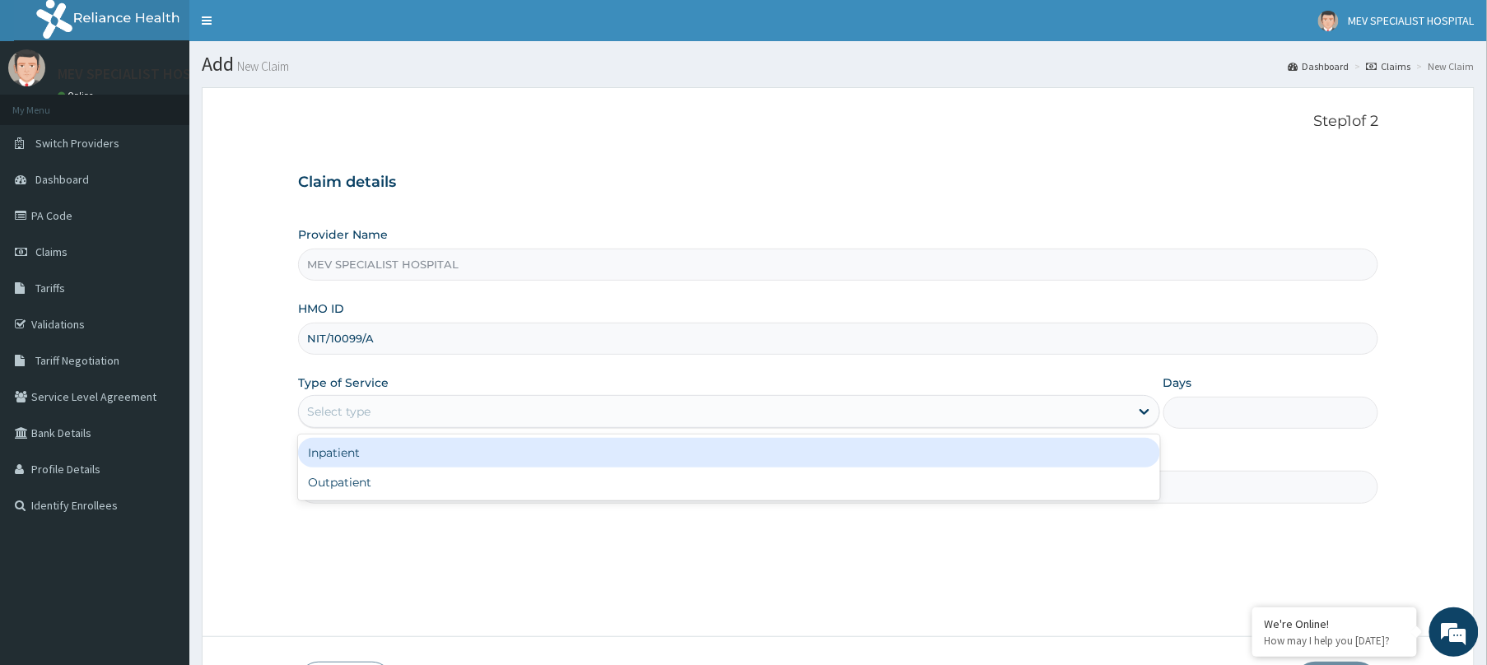
click at [677, 416] on div "Select type" at bounding box center [714, 411] width 831 height 26
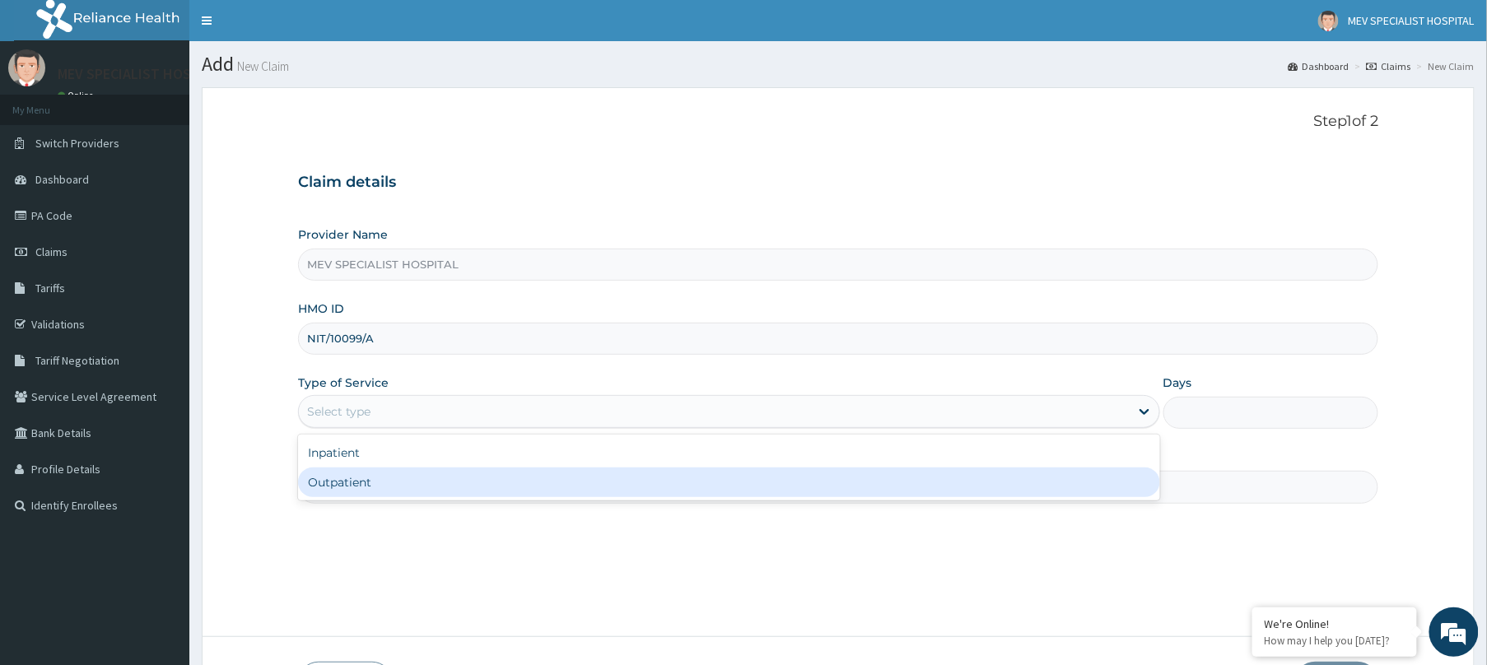
click at [632, 481] on div "Outpatient" at bounding box center [729, 483] width 862 height 30
type input "1"
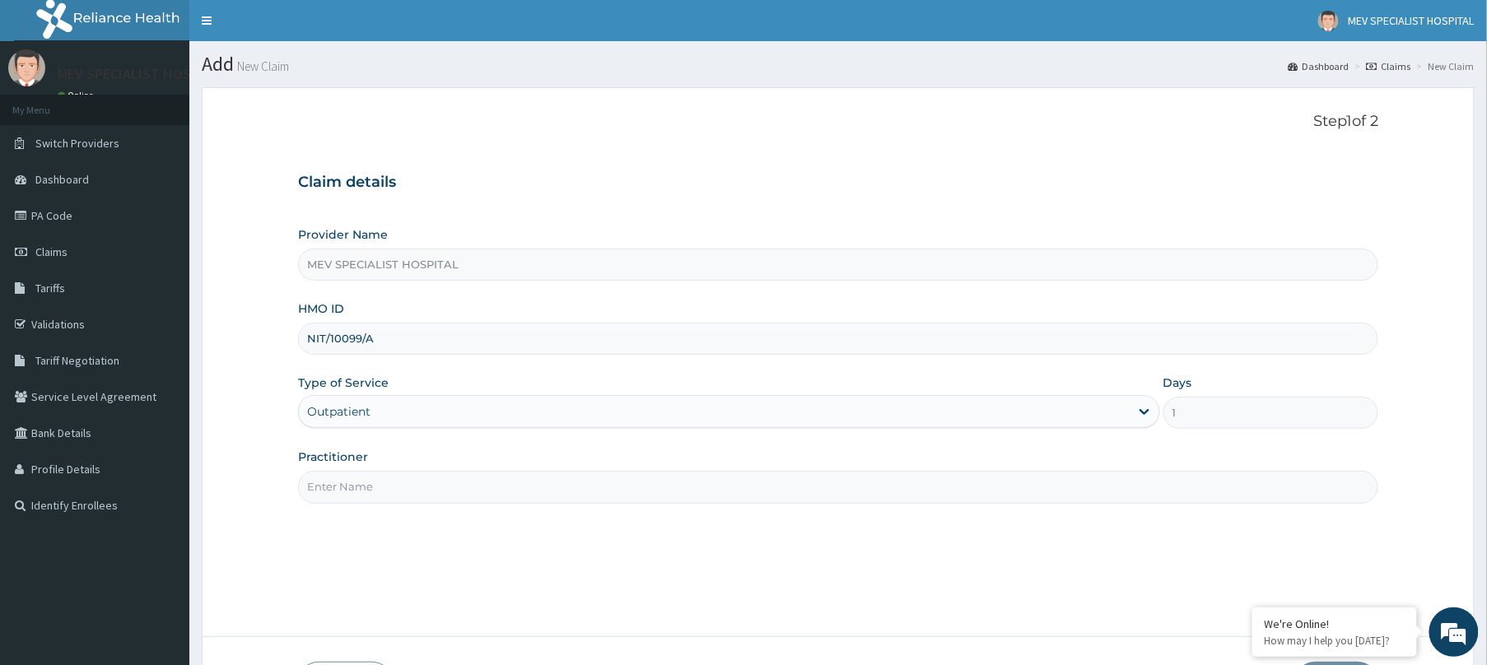
click at [632, 481] on input "Practitioner" at bounding box center [838, 487] width 1080 height 32
type input "[PERSON_NAME]"
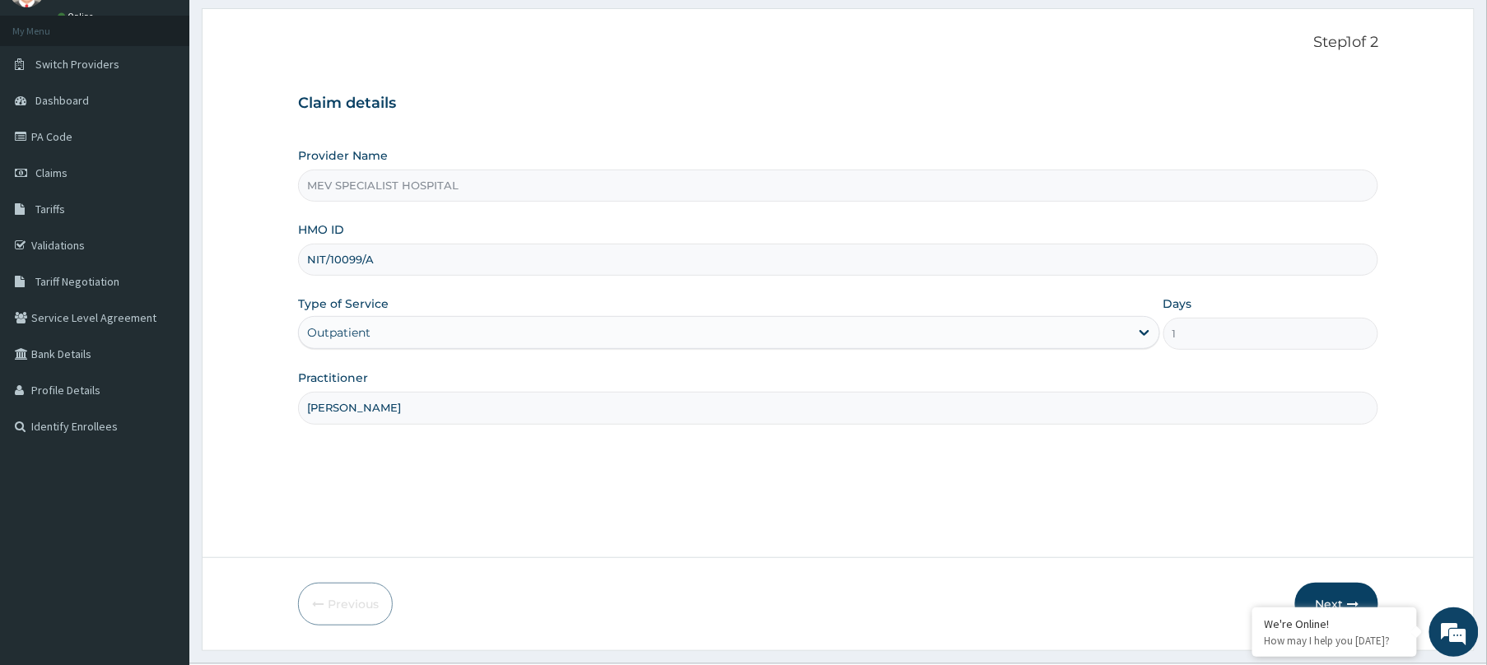
scroll to position [120, 0]
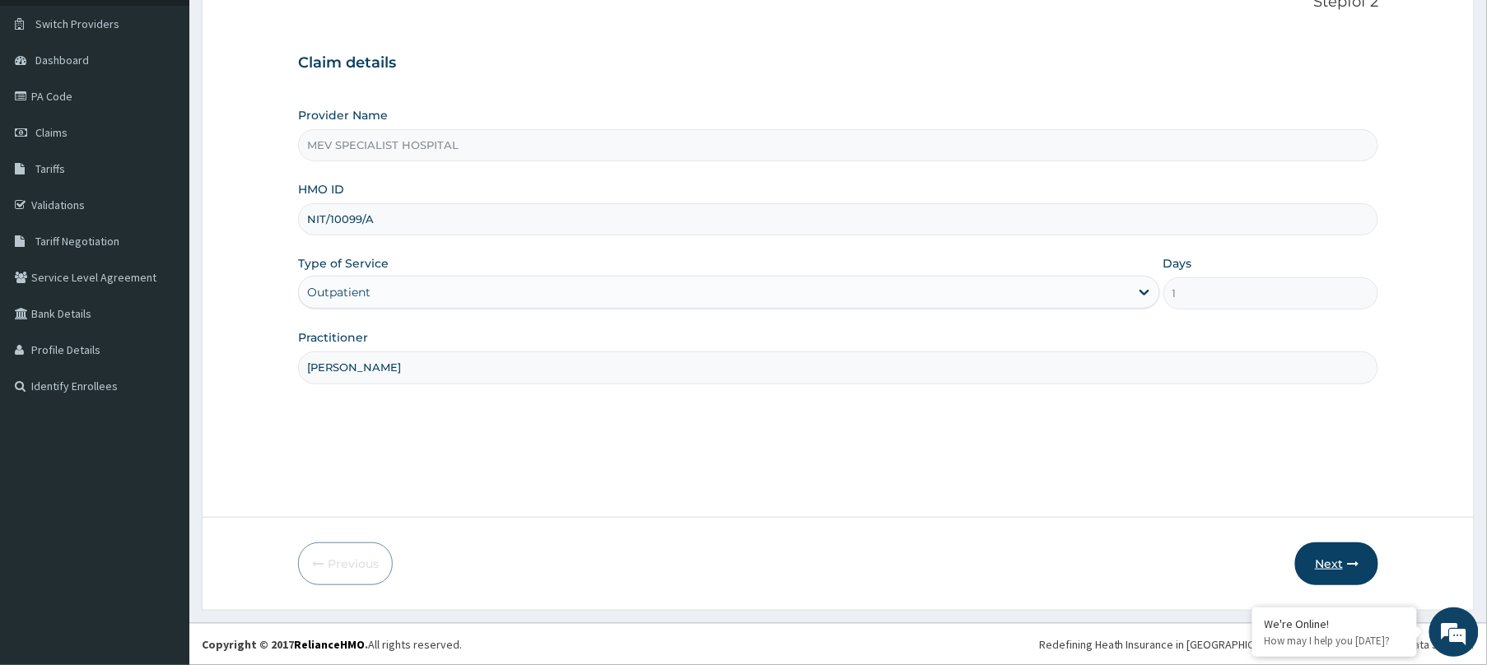
click at [1302, 547] on button "Next" at bounding box center [1336, 564] width 83 height 43
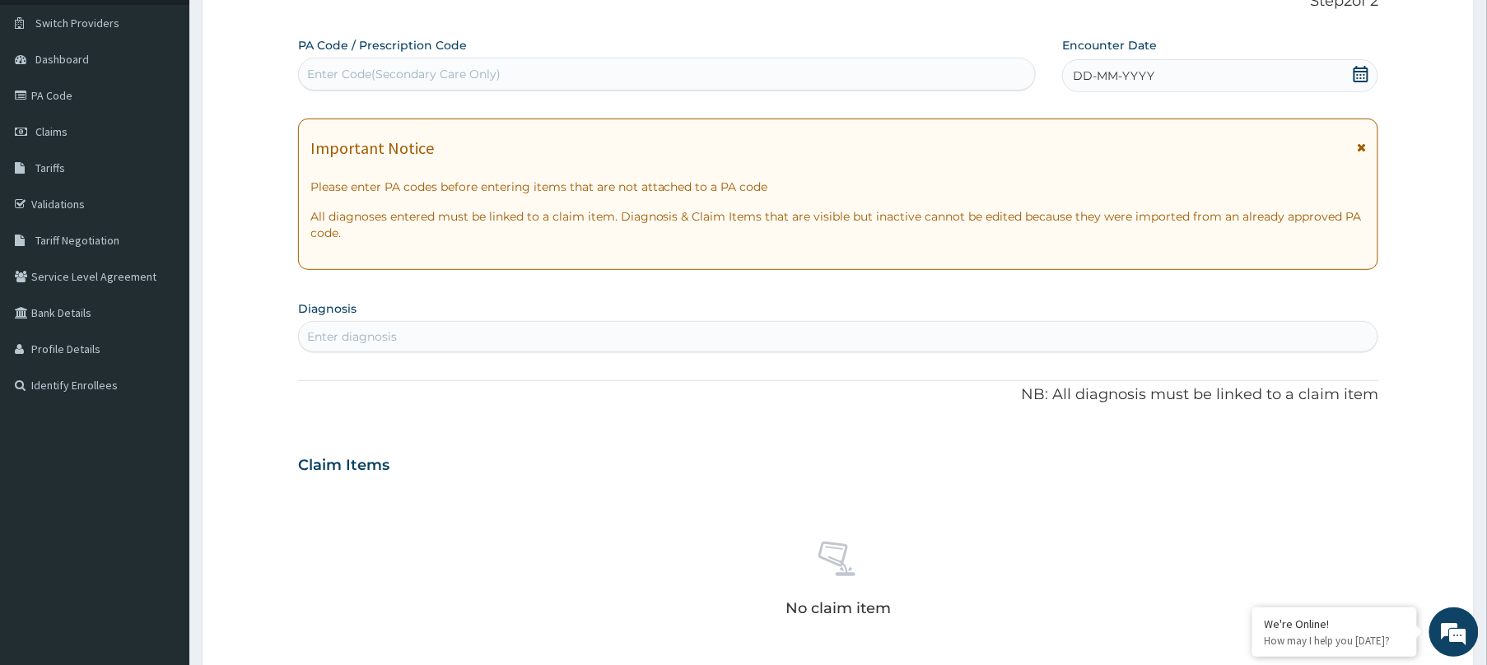
click at [785, 81] on div "Enter Code(Secondary Care Only)" at bounding box center [667, 74] width 736 height 26
paste input "PA/7E2D48"
type input "PA/7E2D48"
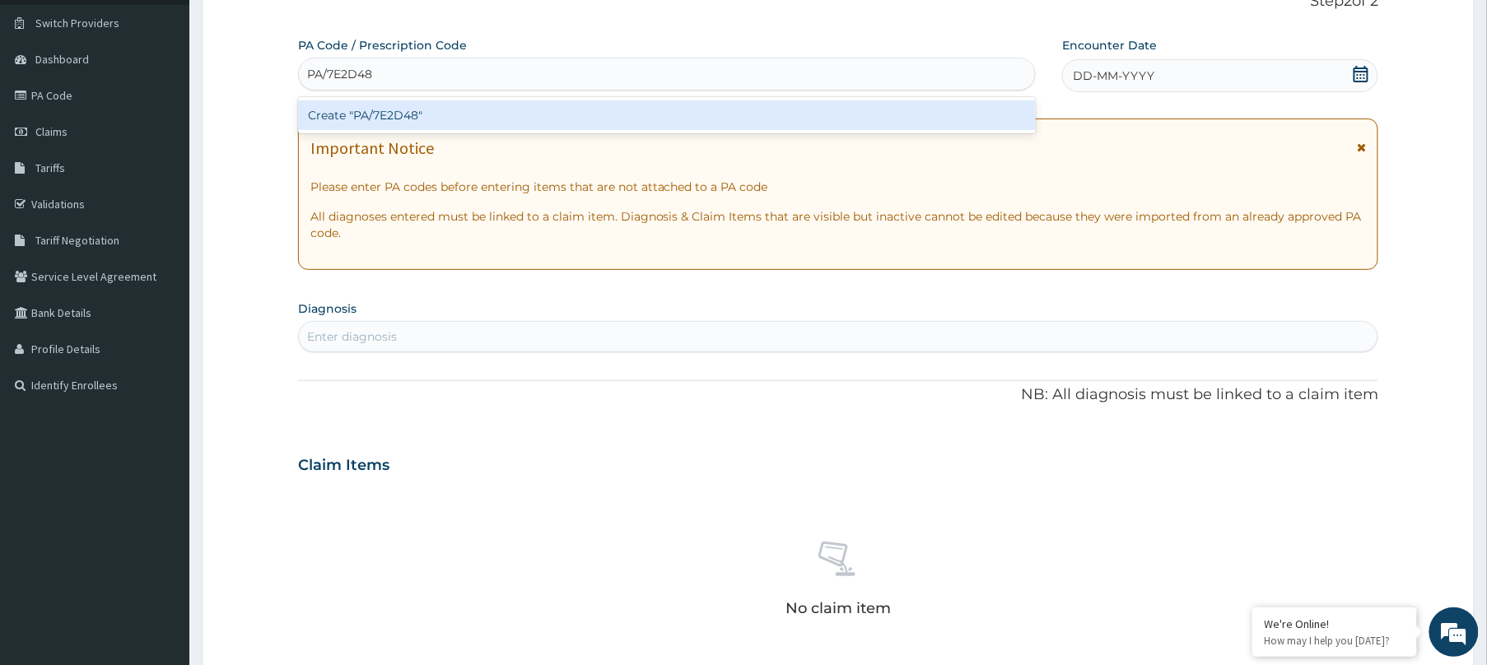
click at [778, 113] on div "Create "PA/7E2D48"" at bounding box center [667, 115] width 738 height 30
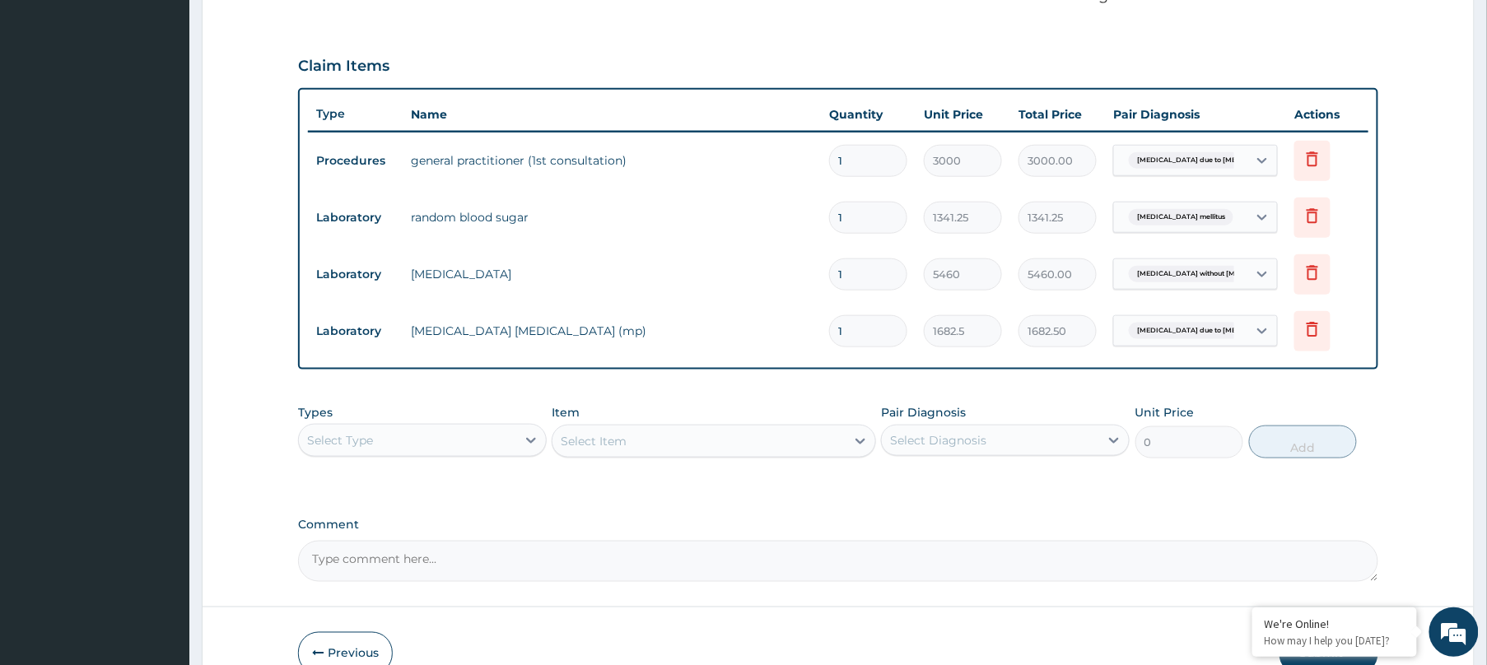
scroll to position [616, 0]
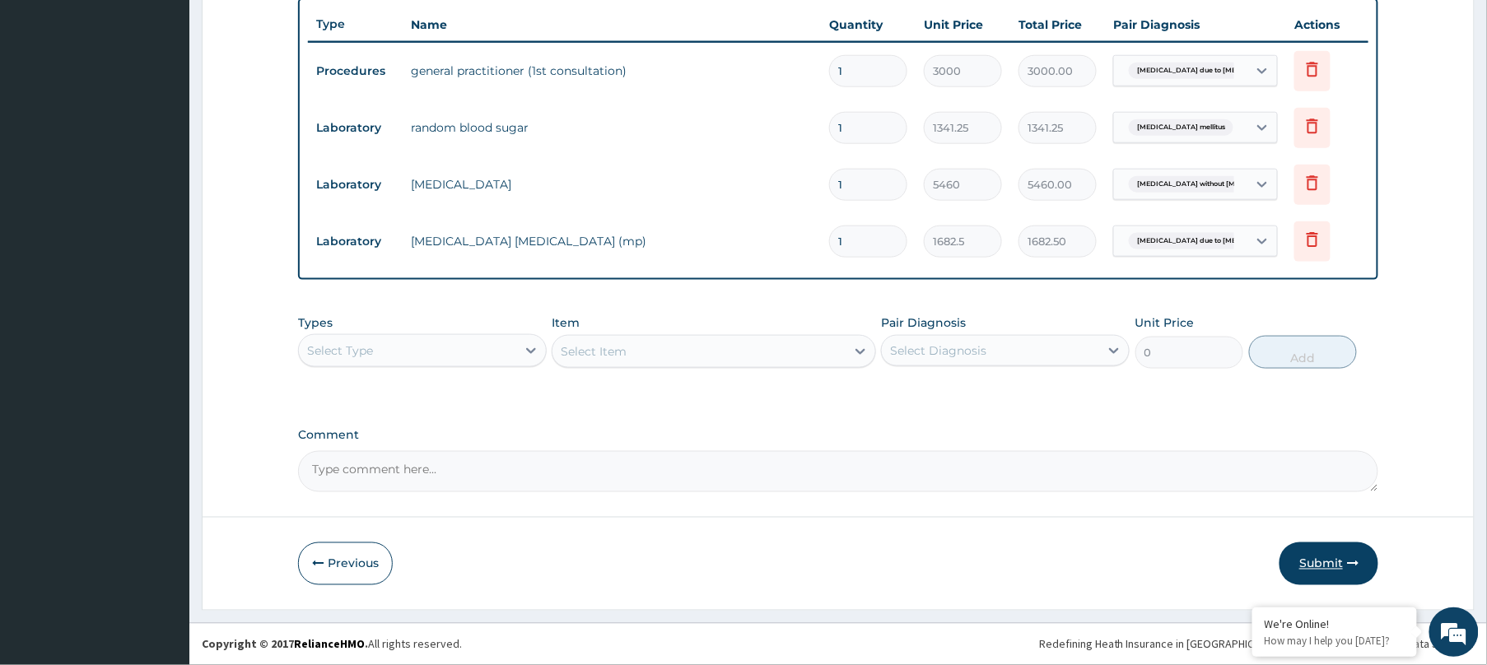
click at [1334, 565] on button "Submit" at bounding box center [1328, 564] width 99 height 43
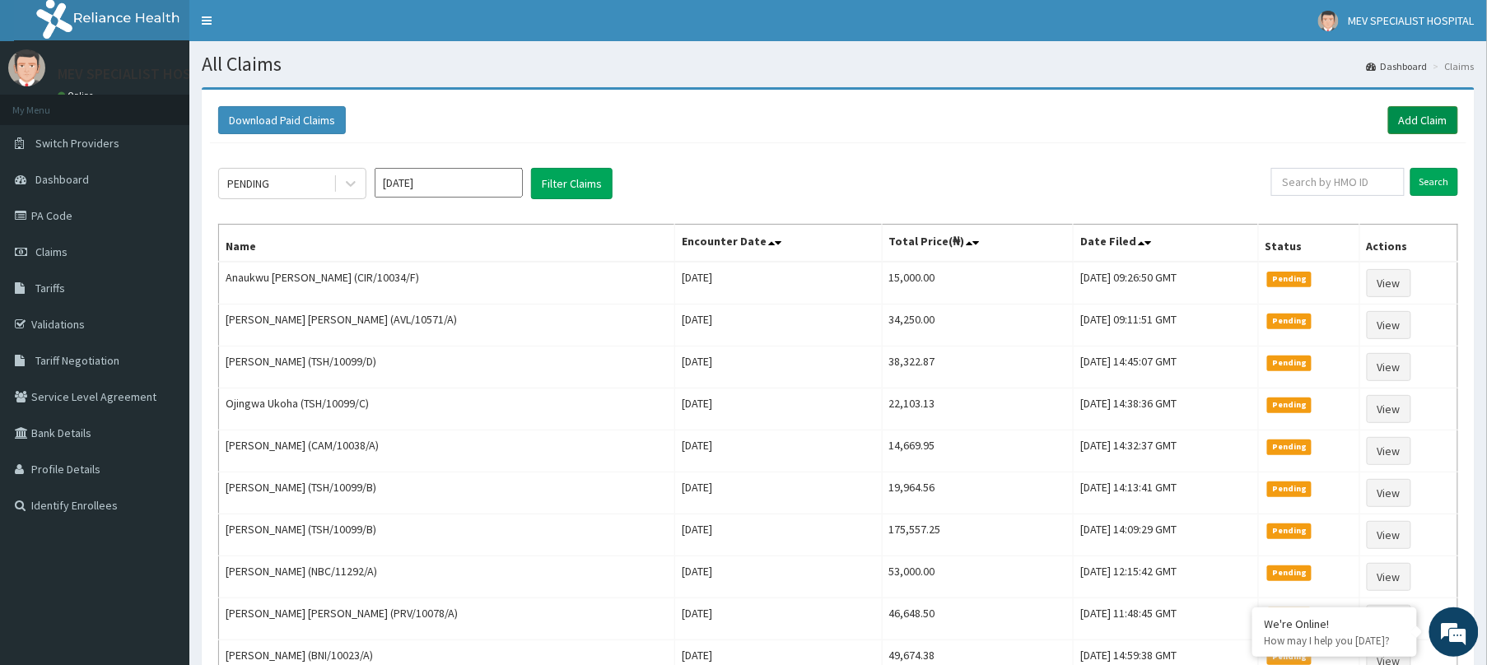
click at [1436, 120] on link "Add Claim" at bounding box center [1423, 120] width 70 height 28
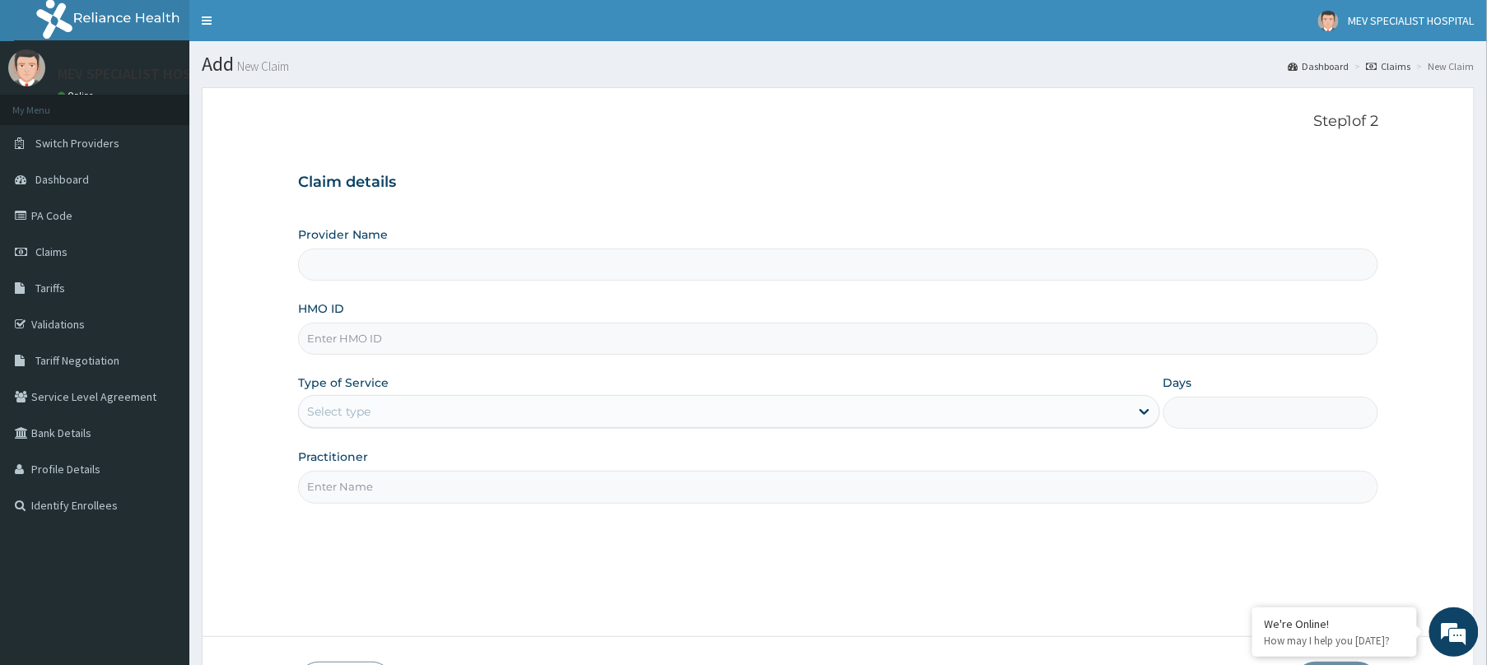
type input "MEV SPECIALIST HOSPITAL"
click at [476, 341] on input "HMO ID" at bounding box center [838, 339] width 1080 height 32
paste input "NIT/10099/A"
type input "NIT/10099/A"
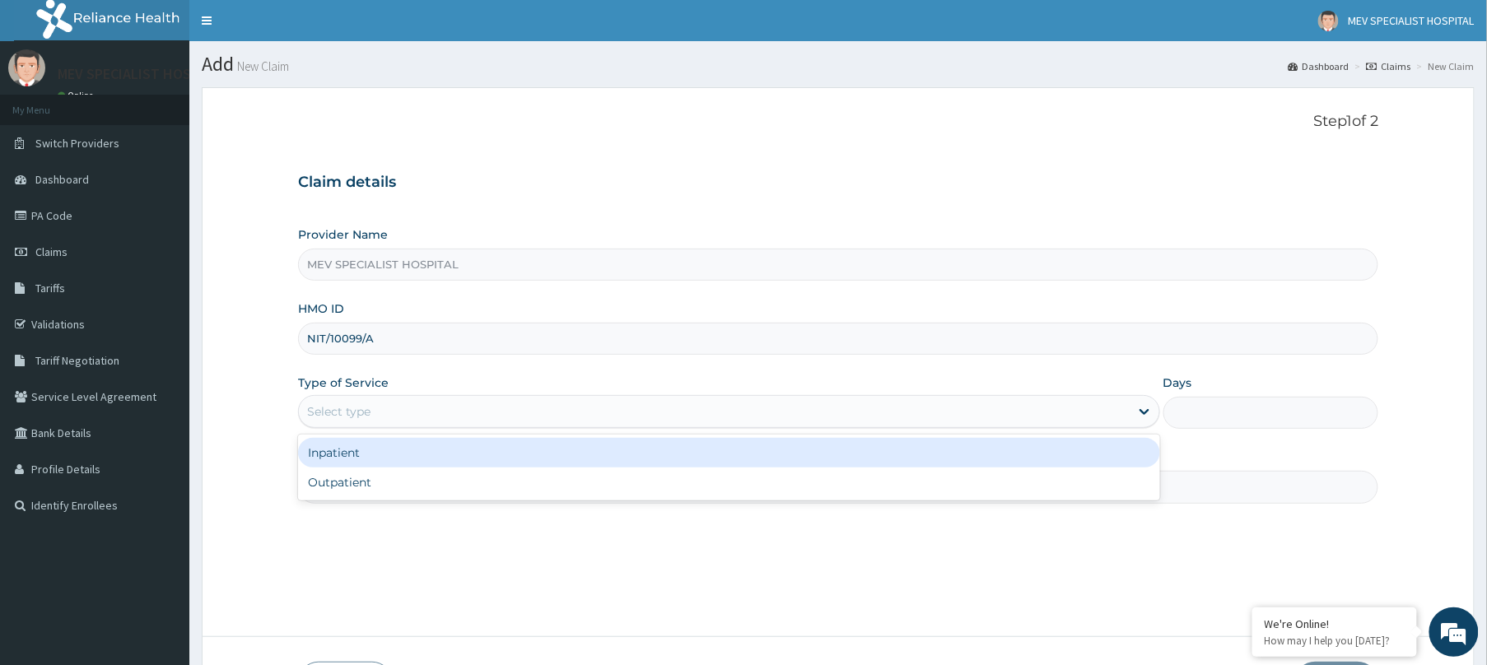
click at [474, 408] on div "Select type" at bounding box center [714, 411] width 831 height 26
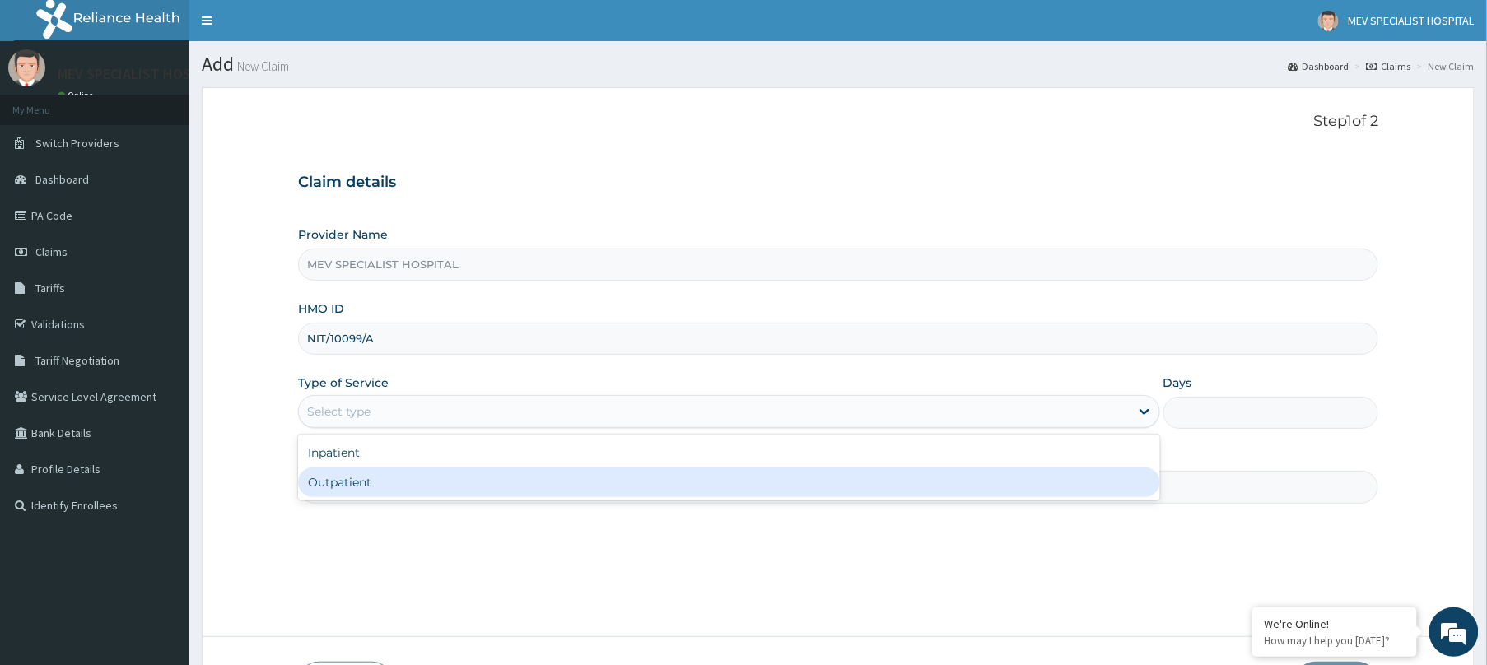
click at [443, 488] on div "Outpatient" at bounding box center [729, 483] width 862 height 30
type input "1"
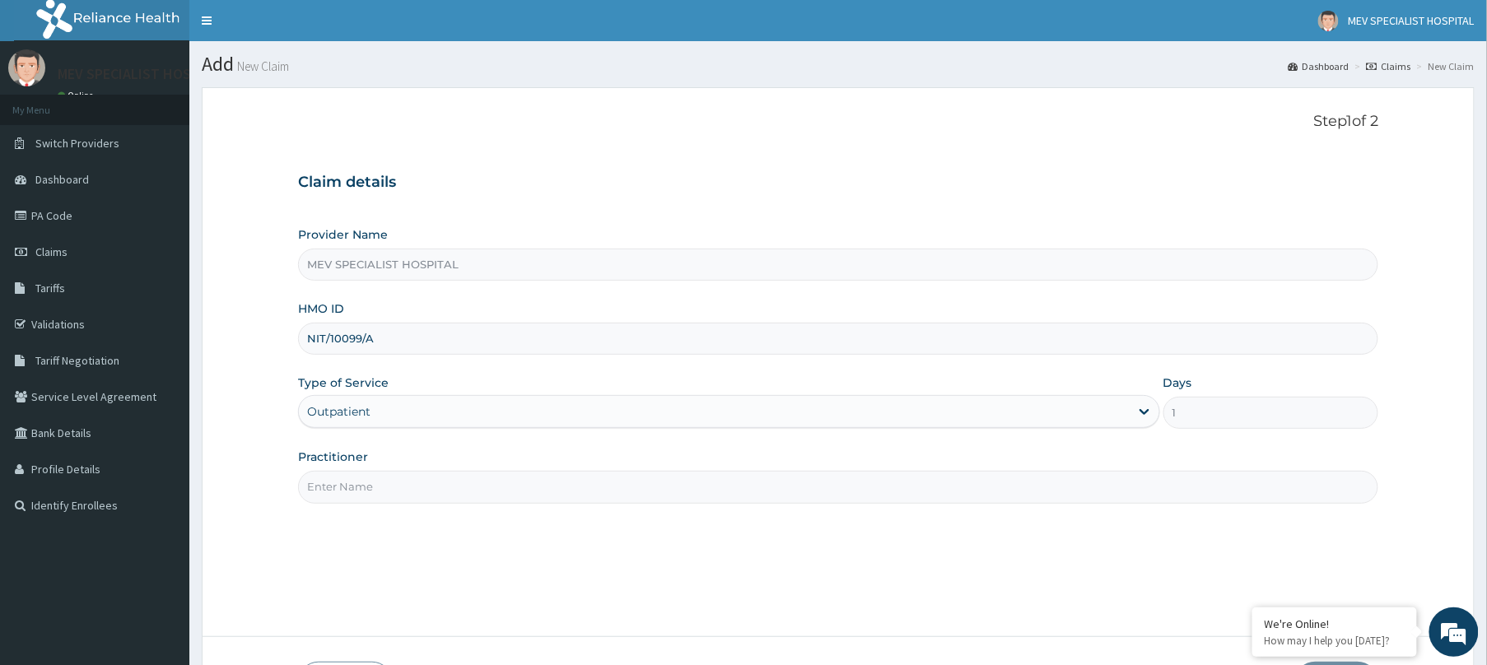
click at [443, 488] on input "Practitioner" at bounding box center [838, 487] width 1080 height 32
type input "[PERSON_NAME]"
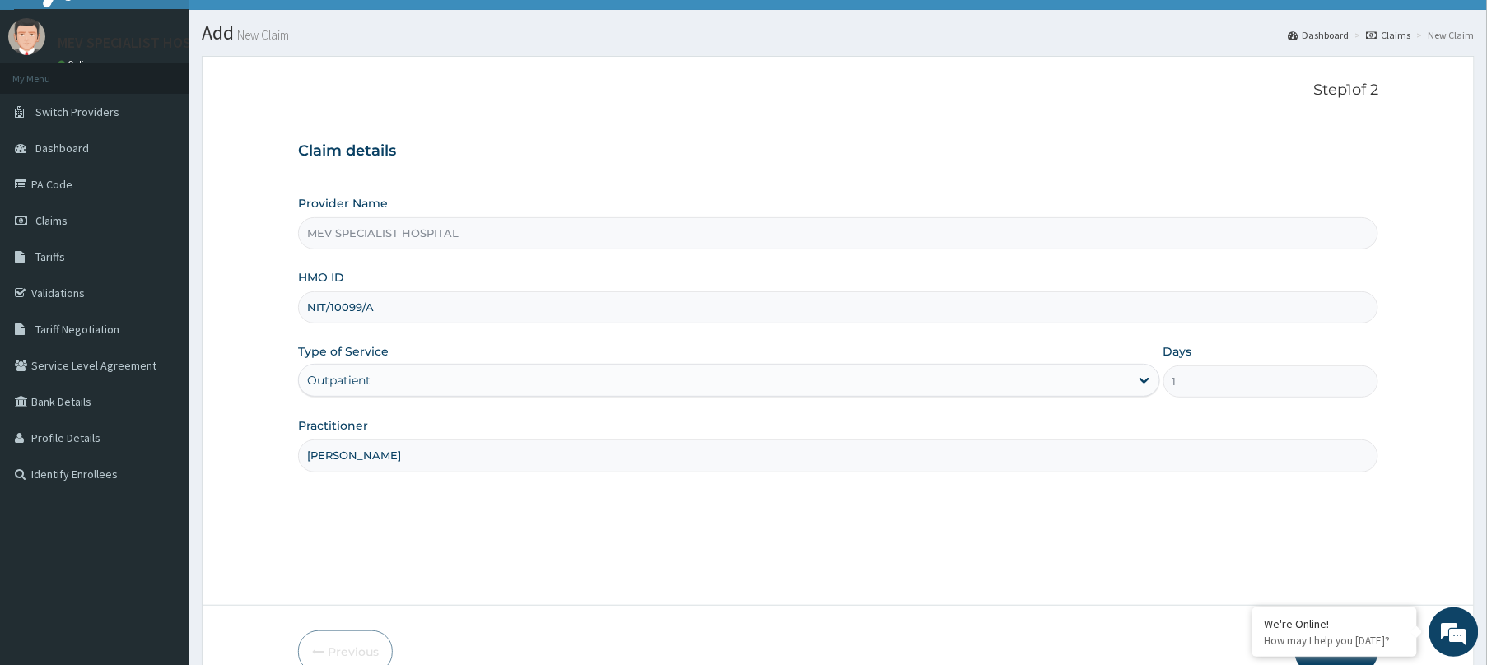
scroll to position [120, 0]
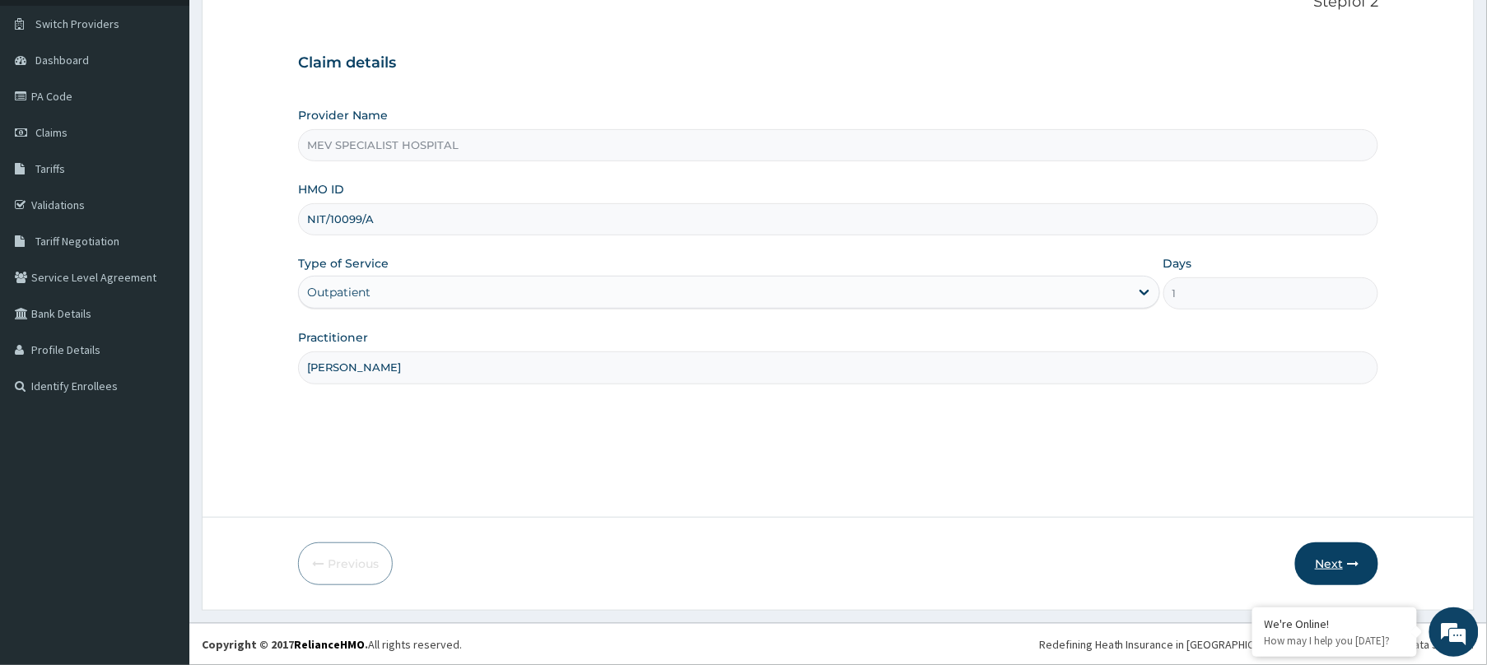
click at [1337, 564] on button "Next" at bounding box center [1336, 564] width 83 height 43
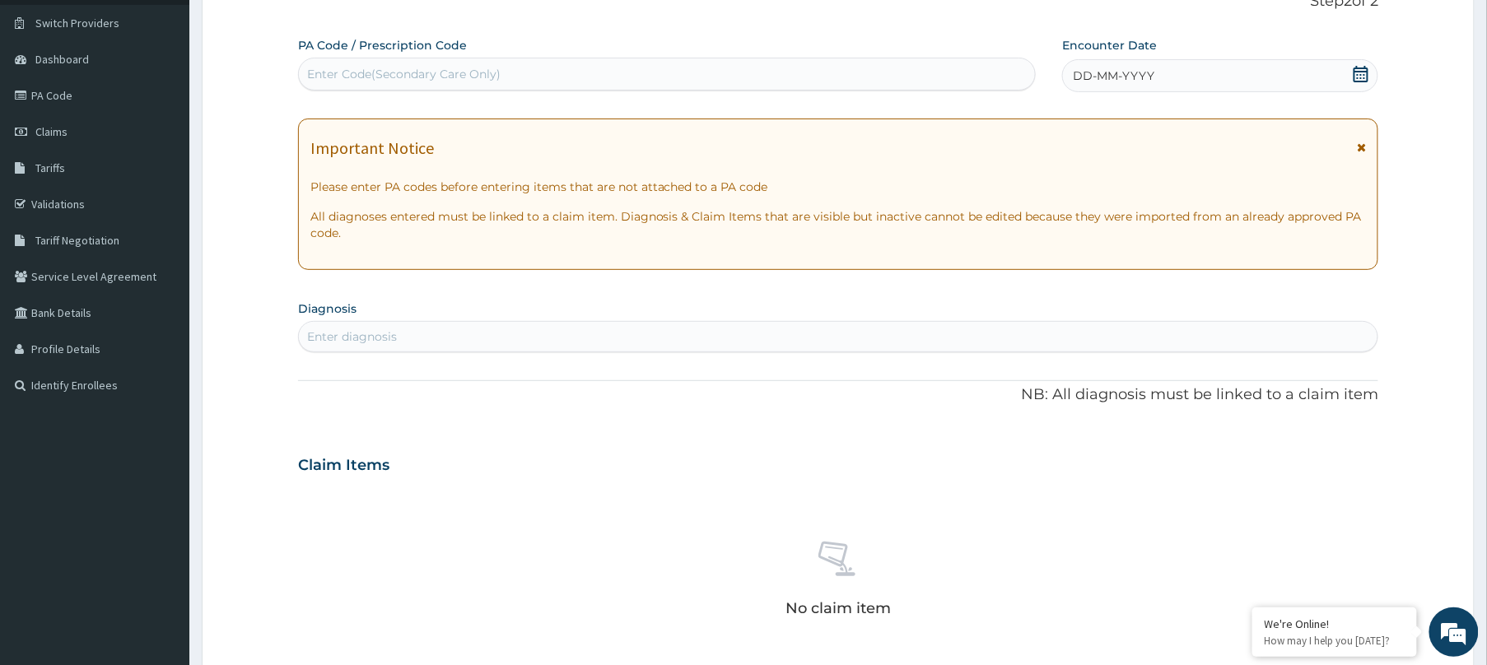
click at [620, 61] on div "Enter Code(Secondary Care Only)" at bounding box center [667, 74] width 736 height 26
paste input "PA/34FB4D"
type input "PA/34FB4D"
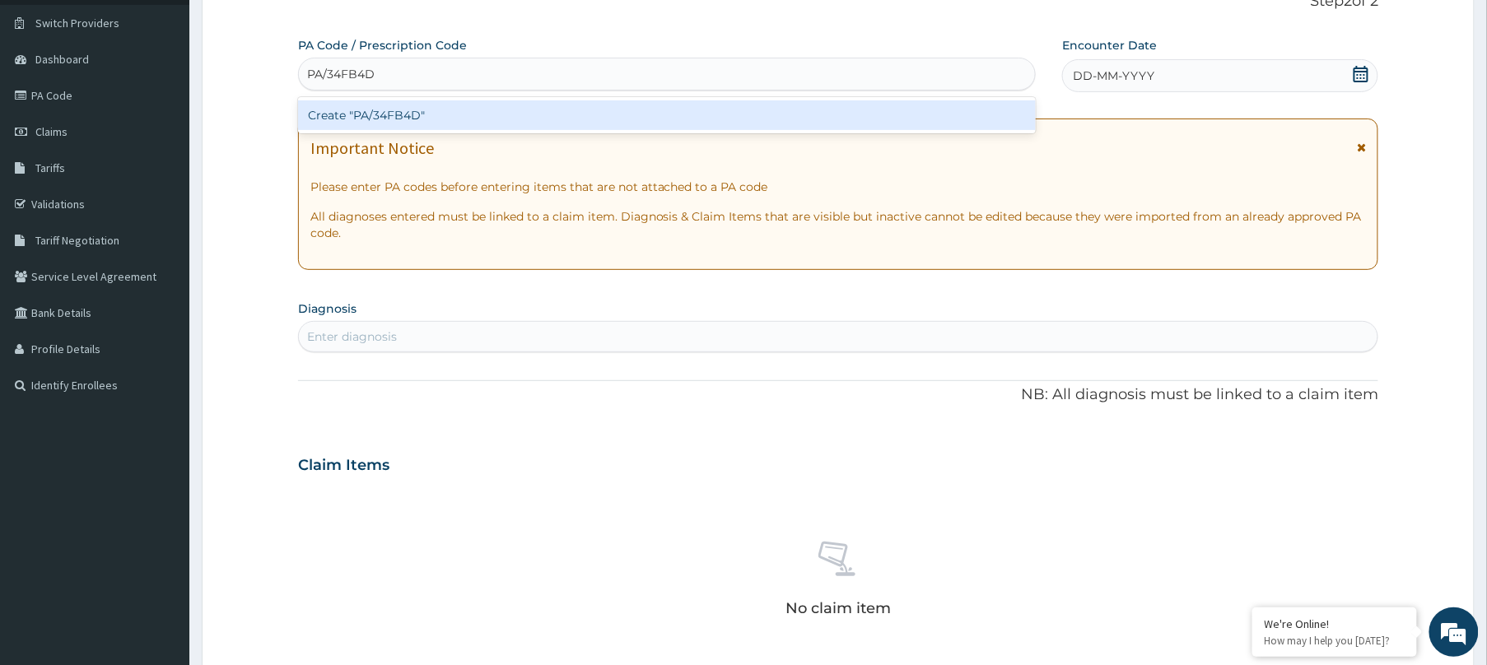
click at [622, 109] on div "Create "PA/34FB4D"" at bounding box center [667, 115] width 738 height 30
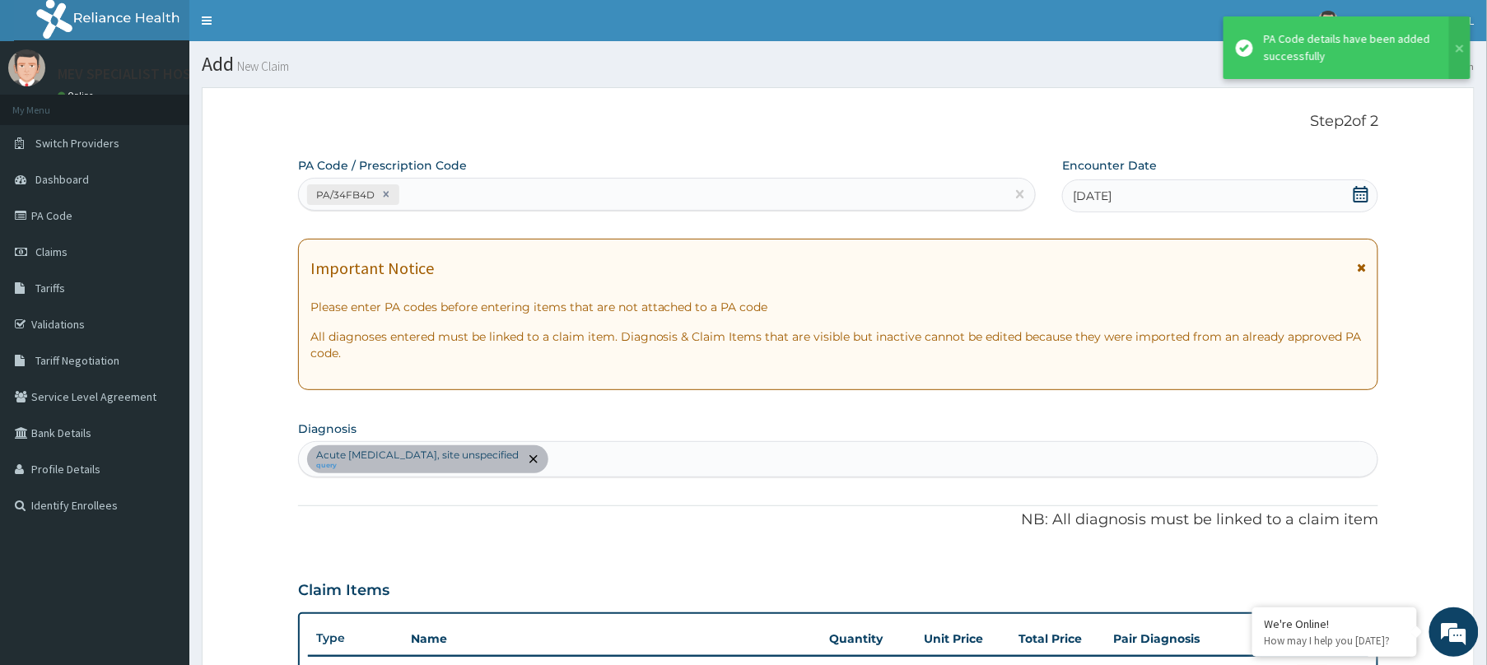
scroll to position [445, 0]
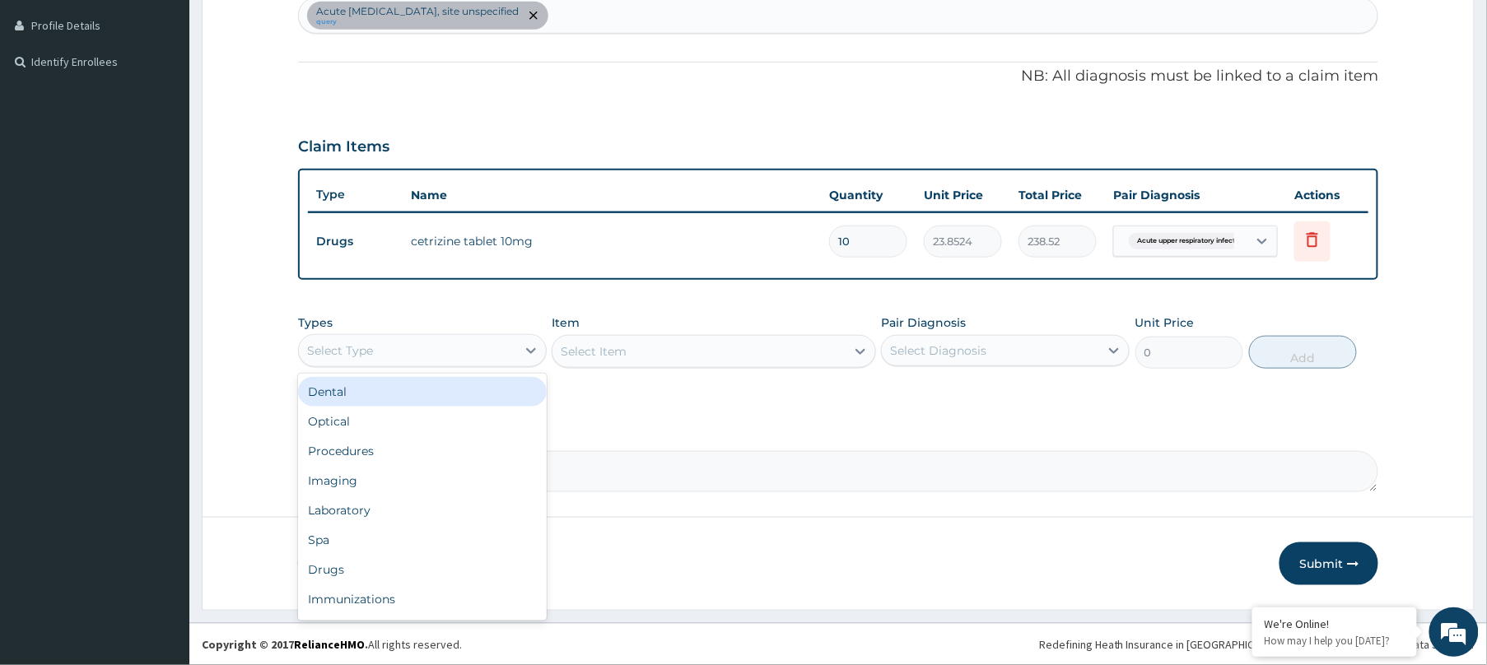
click at [445, 359] on div "Select Type" at bounding box center [407, 351] width 217 height 26
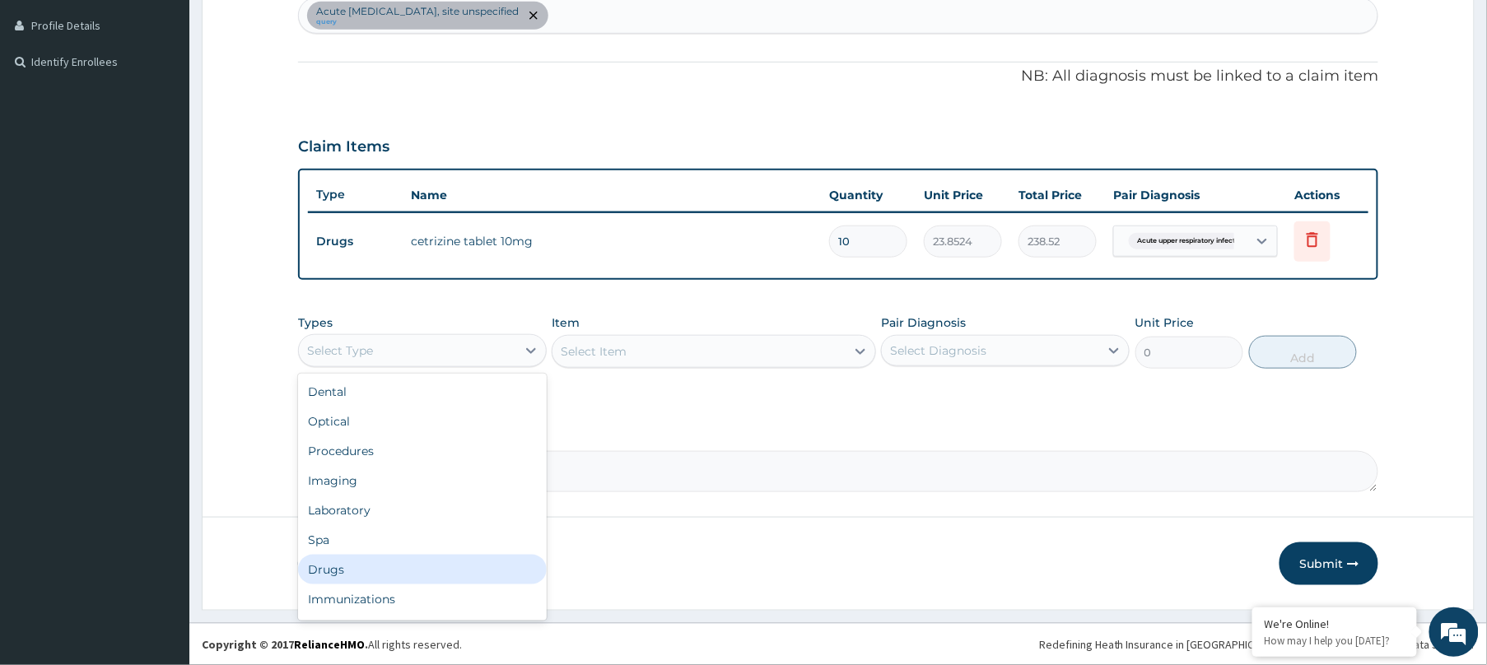
click at [330, 555] on div "Drugs" at bounding box center [422, 570] width 249 height 30
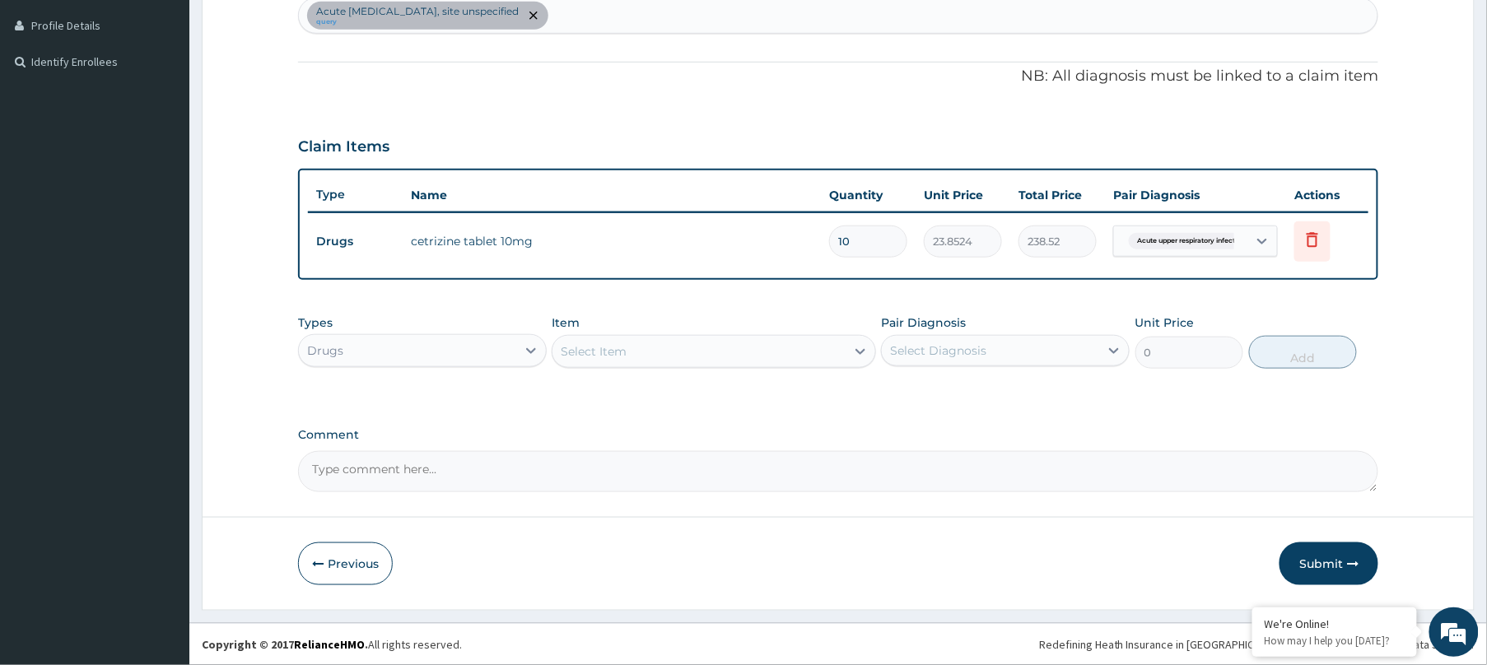
click at [636, 376] on div "Types option Drugs, selected. Select is focused ,type to refine list, press Dow…" at bounding box center [838, 341] width 1080 height 71
click at [623, 350] on div "Select Item" at bounding box center [594, 351] width 66 height 16
type input "VI"
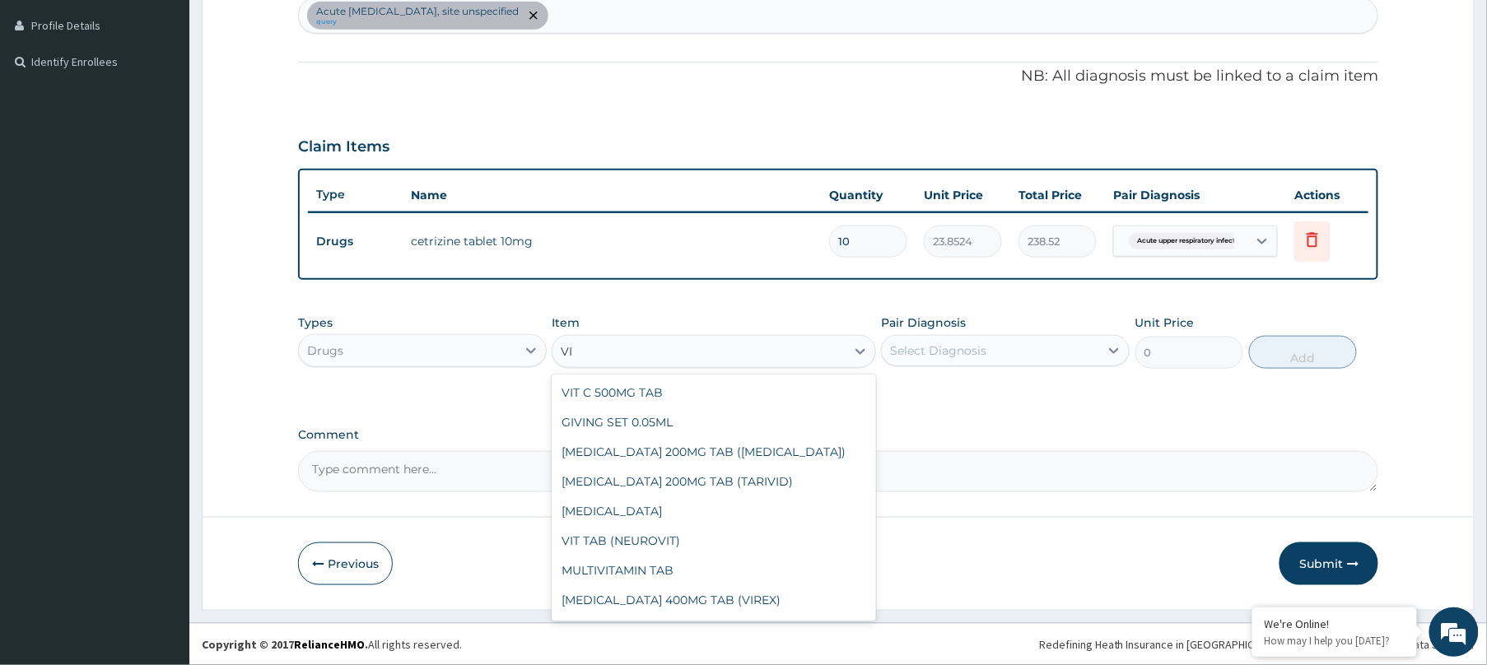
scroll to position [547, 0]
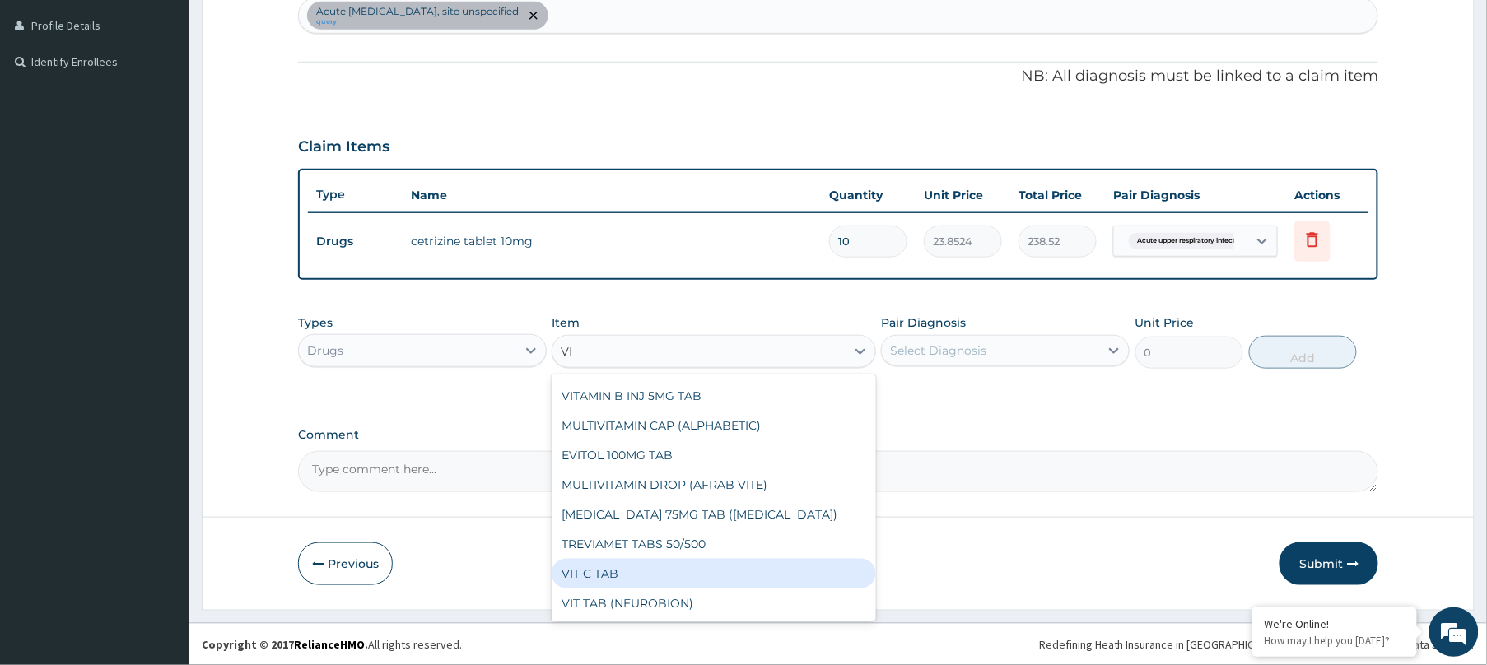
click at [611, 571] on div "VIT C TAB" at bounding box center [714, 574] width 324 height 30
type input "1.6224"
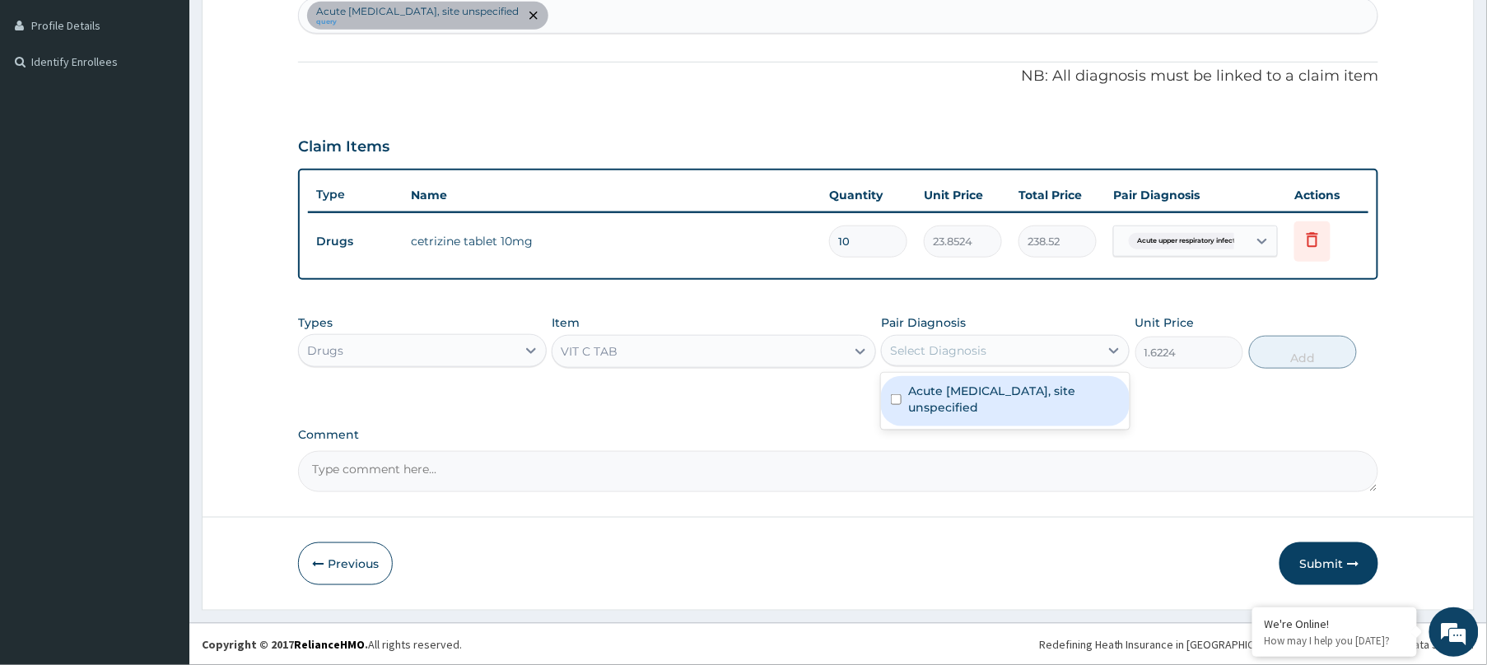
click at [1012, 341] on div "Select Diagnosis" at bounding box center [990, 351] width 217 height 26
click at [976, 400] on label "Acute upper respiratory infection, site unspecified" at bounding box center [1014, 399] width 212 height 33
checkbox input "true"
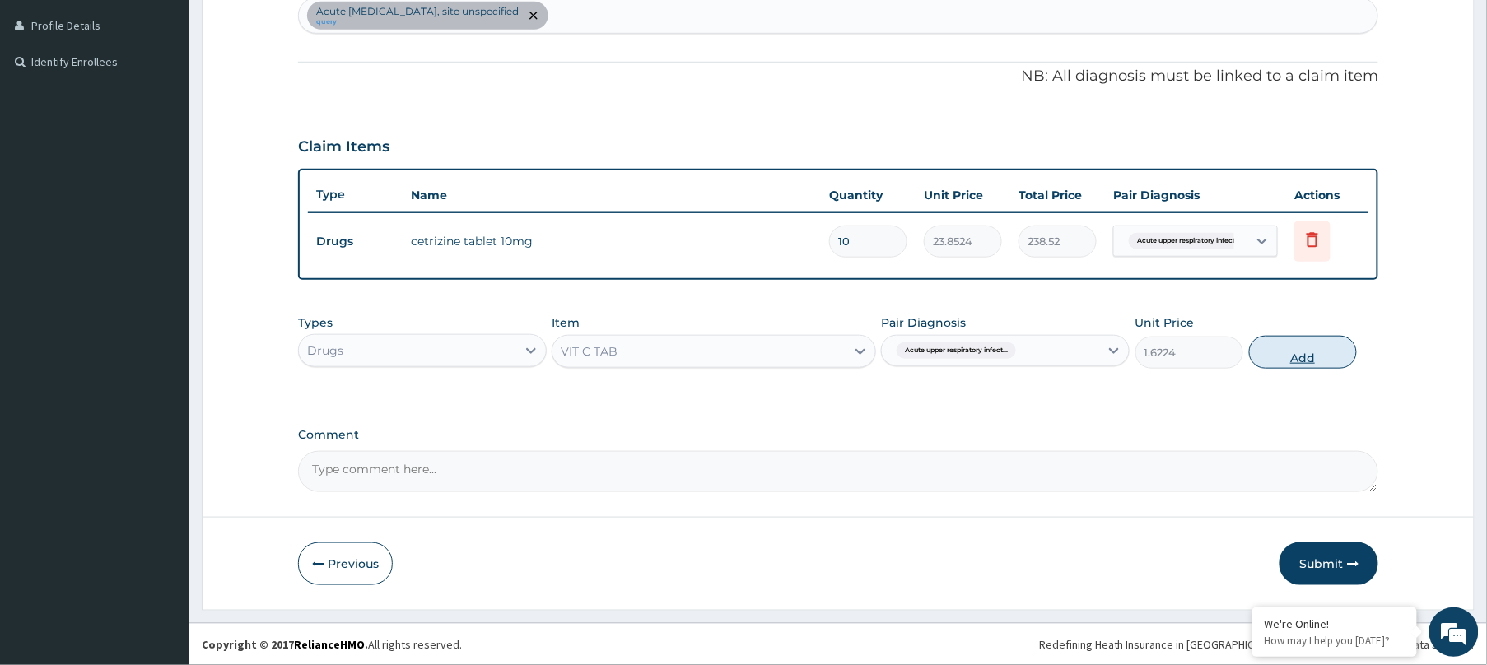
click at [1281, 353] on button "Add" at bounding box center [1303, 352] width 108 height 33
type input "0"
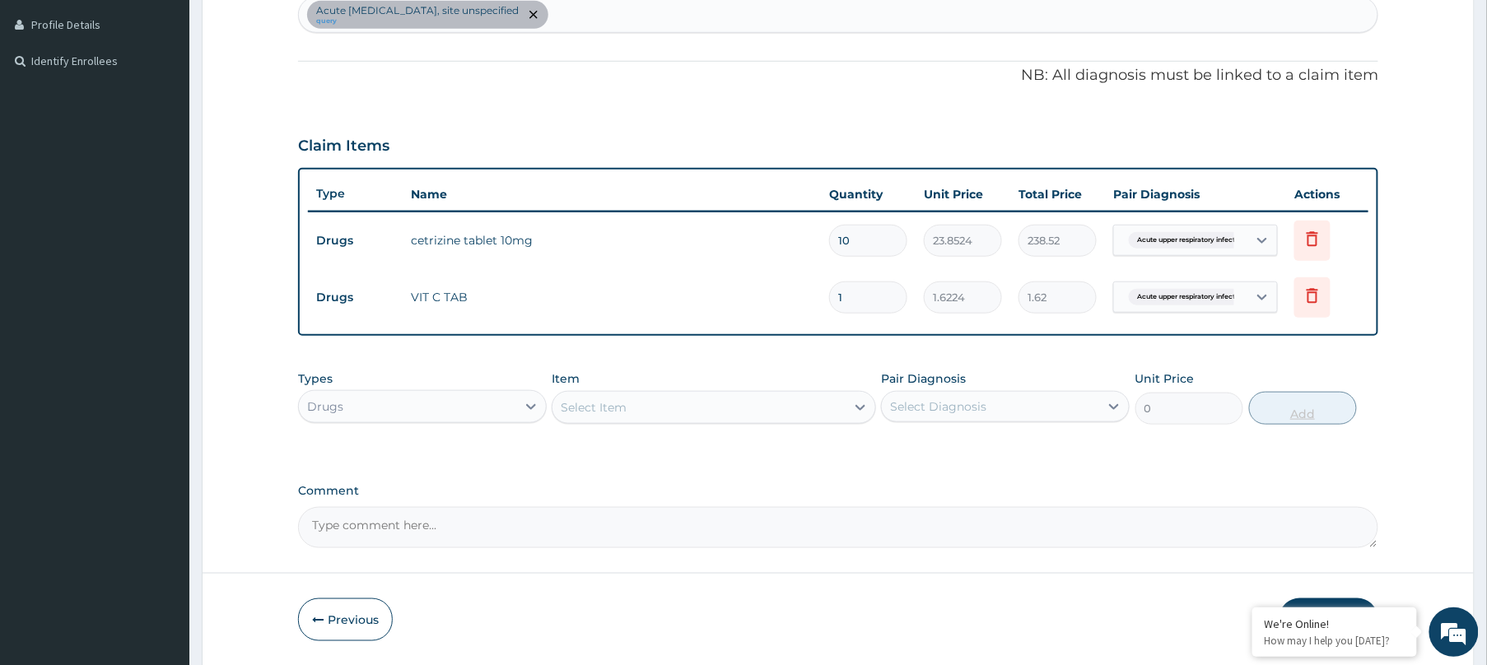
type input "0.00"
type input "3"
type input "4.87"
type input "39"
type input "63.27"
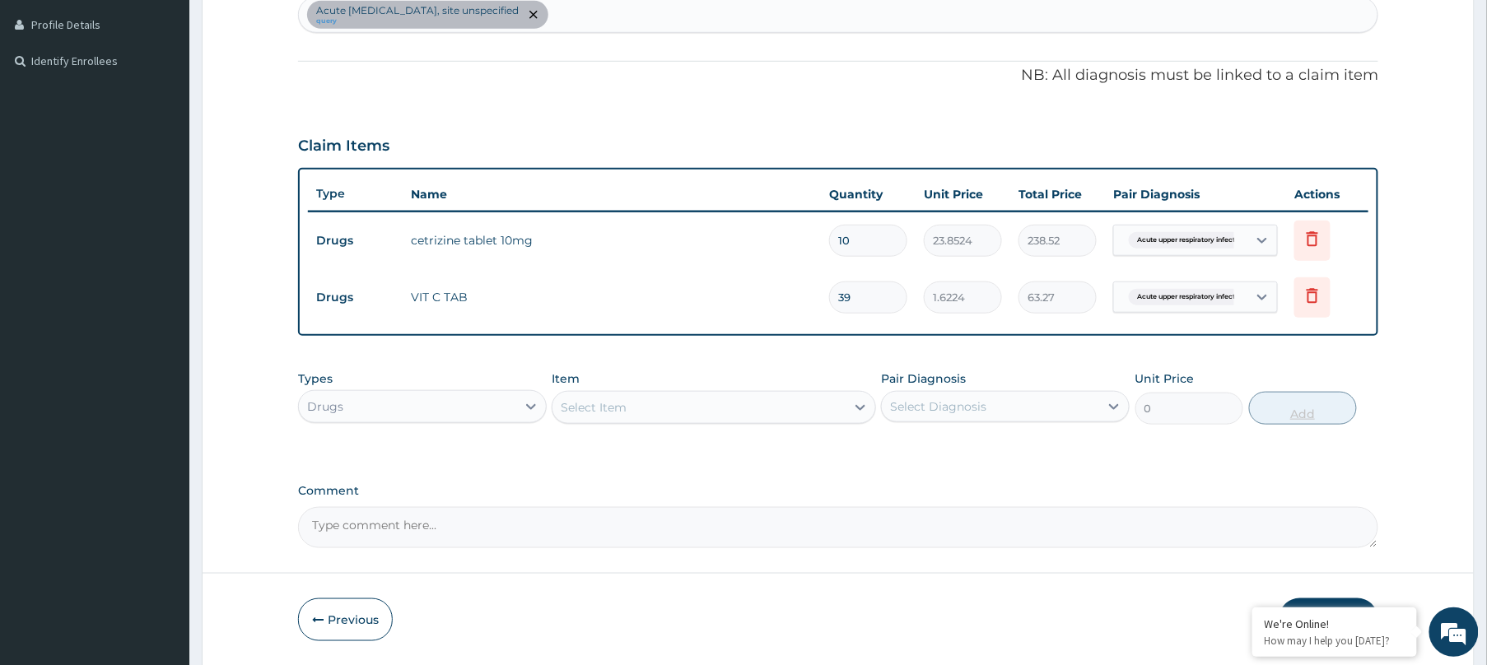
type input "3"
type input "4.87"
type input "30"
type input "48.67"
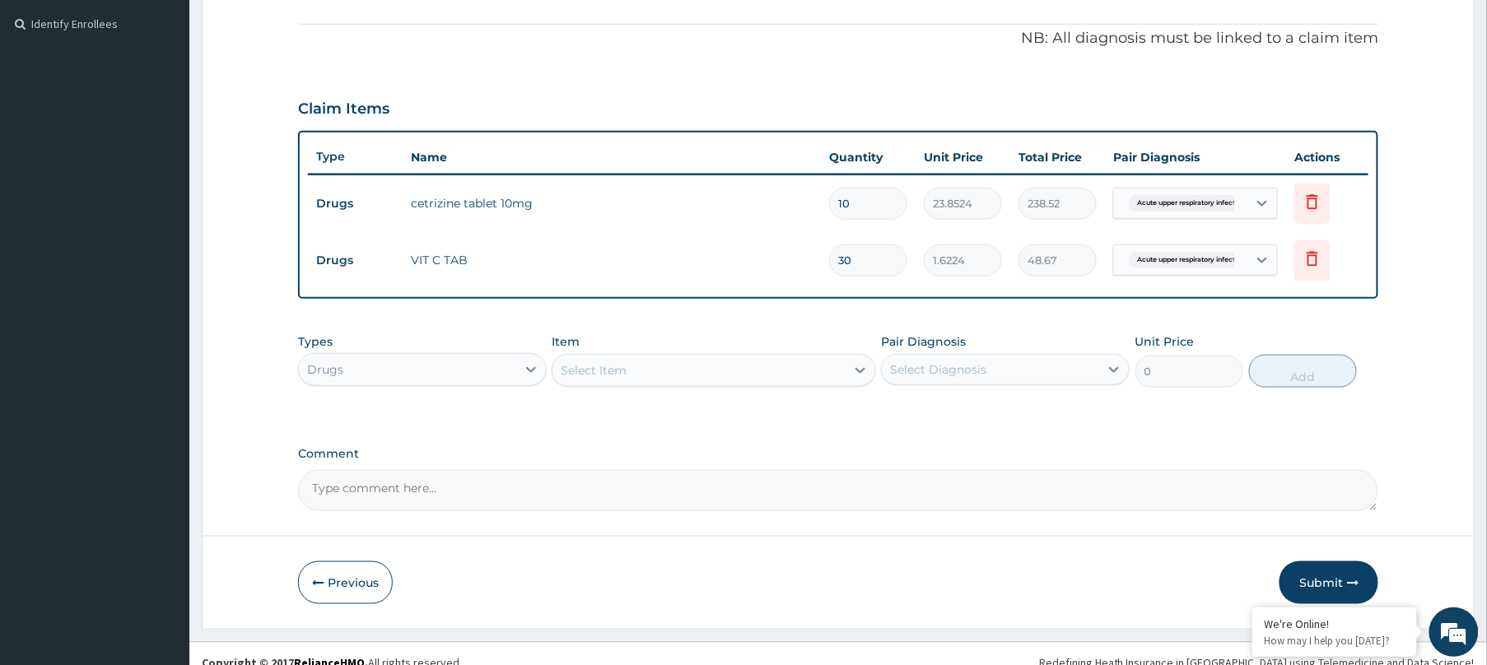
scroll to position [501, 0]
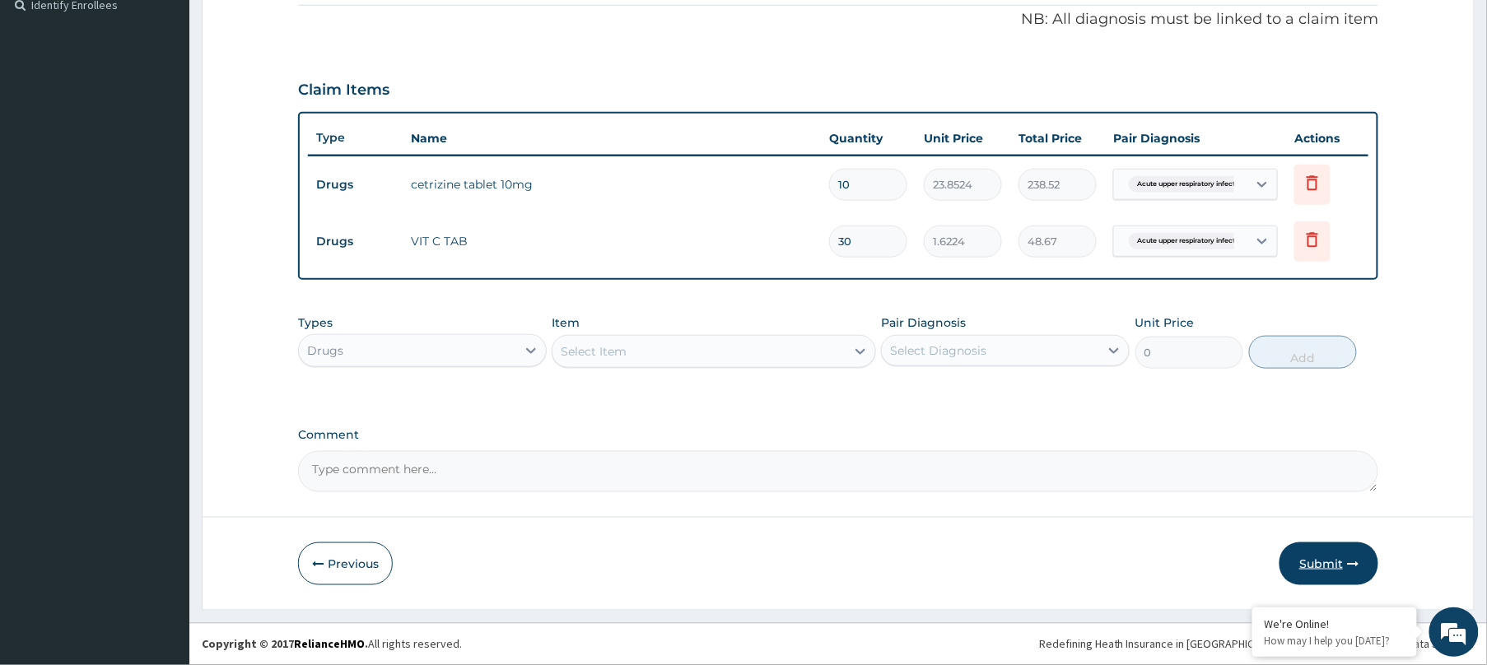
type input "30"
click at [1322, 556] on button "Submit" at bounding box center [1328, 564] width 99 height 43
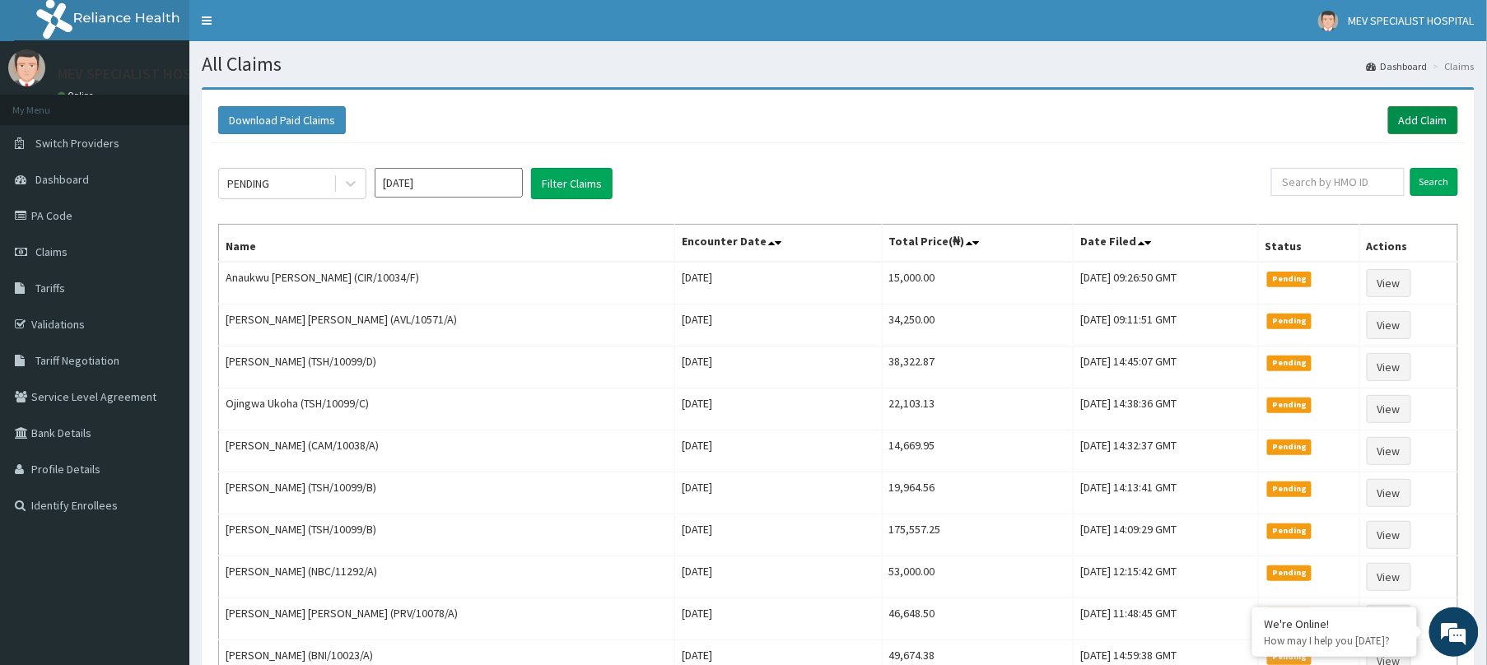
click at [1419, 106] on link "Add Claim" at bounding box center [1423, 120] width 70 height 28
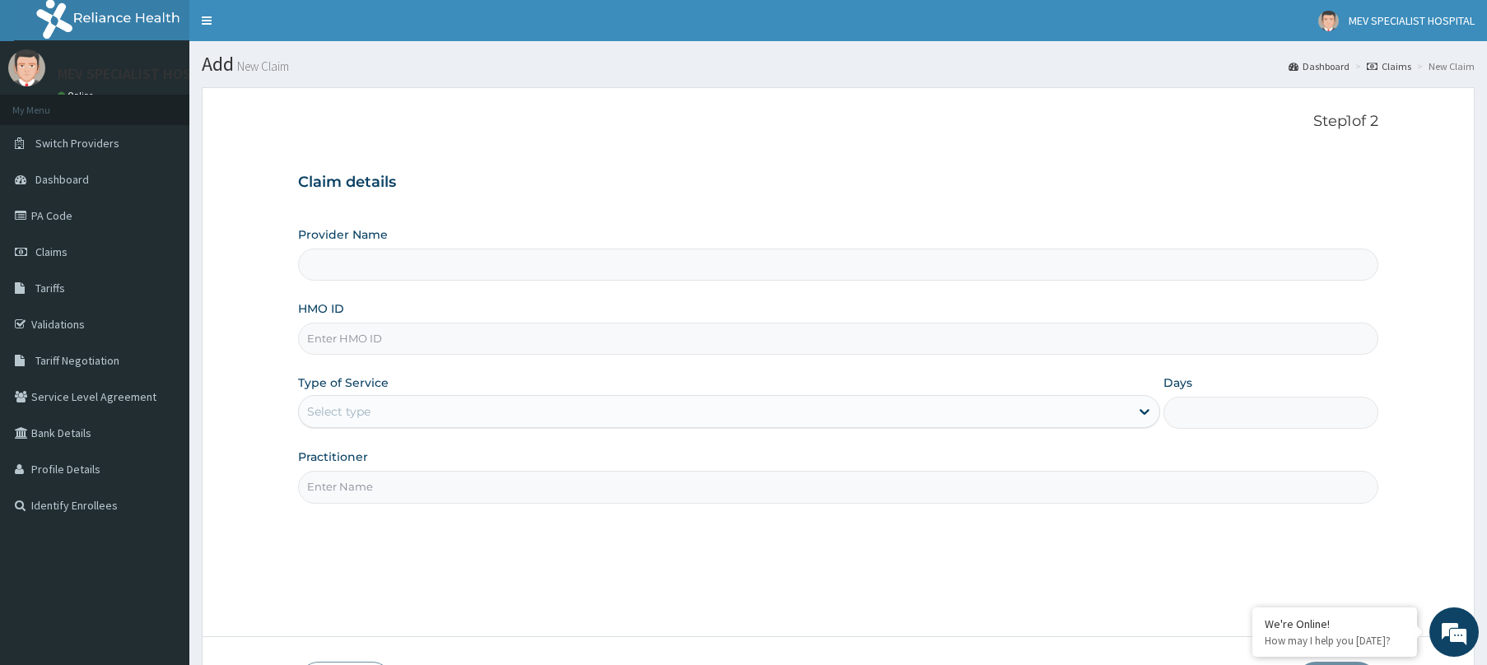
type input "MEV SPECIALIST HOSPITAL"
click at [510, 342] on input "HMO ID" at bounding box center [838, 339] width 1080 height 32
paste input "WKP/10100/D"
type input "WKP/10100/D"
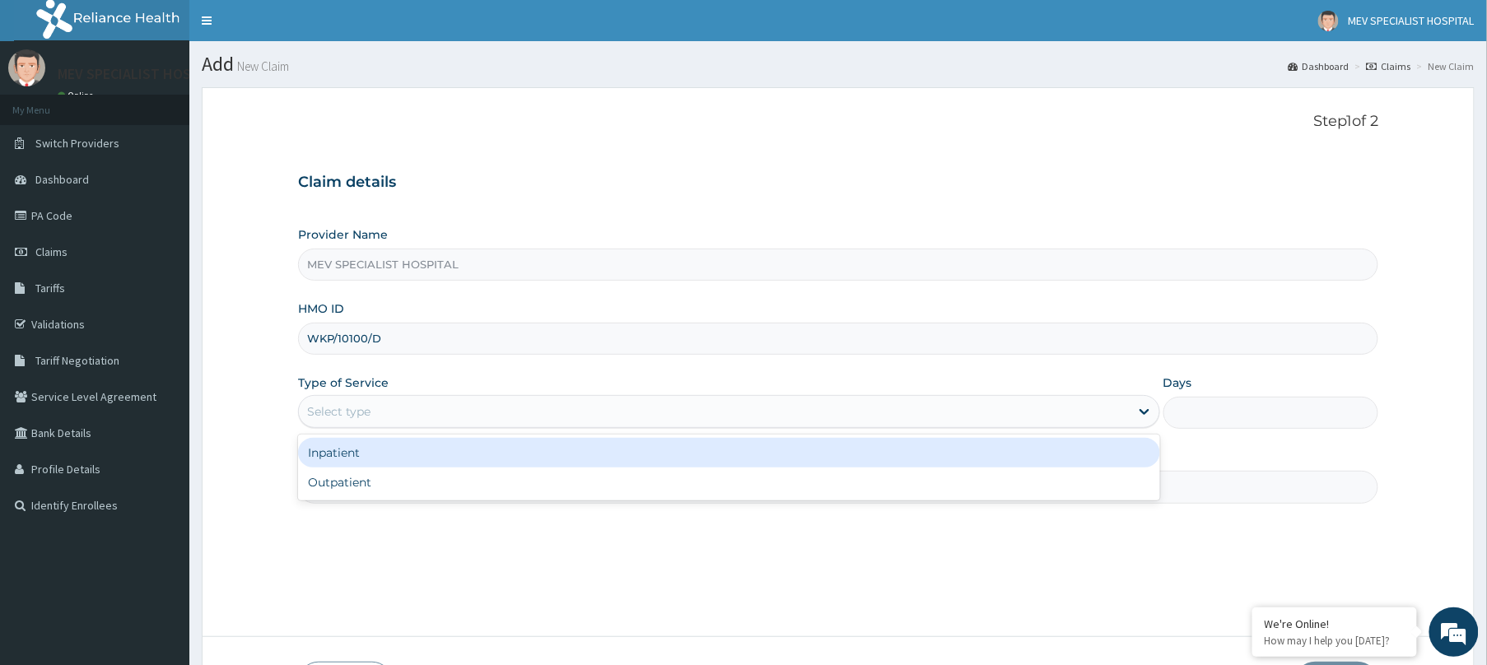
click at [494, 409] on div "Select type" at bounding box center [714, 411] width 831 height 26
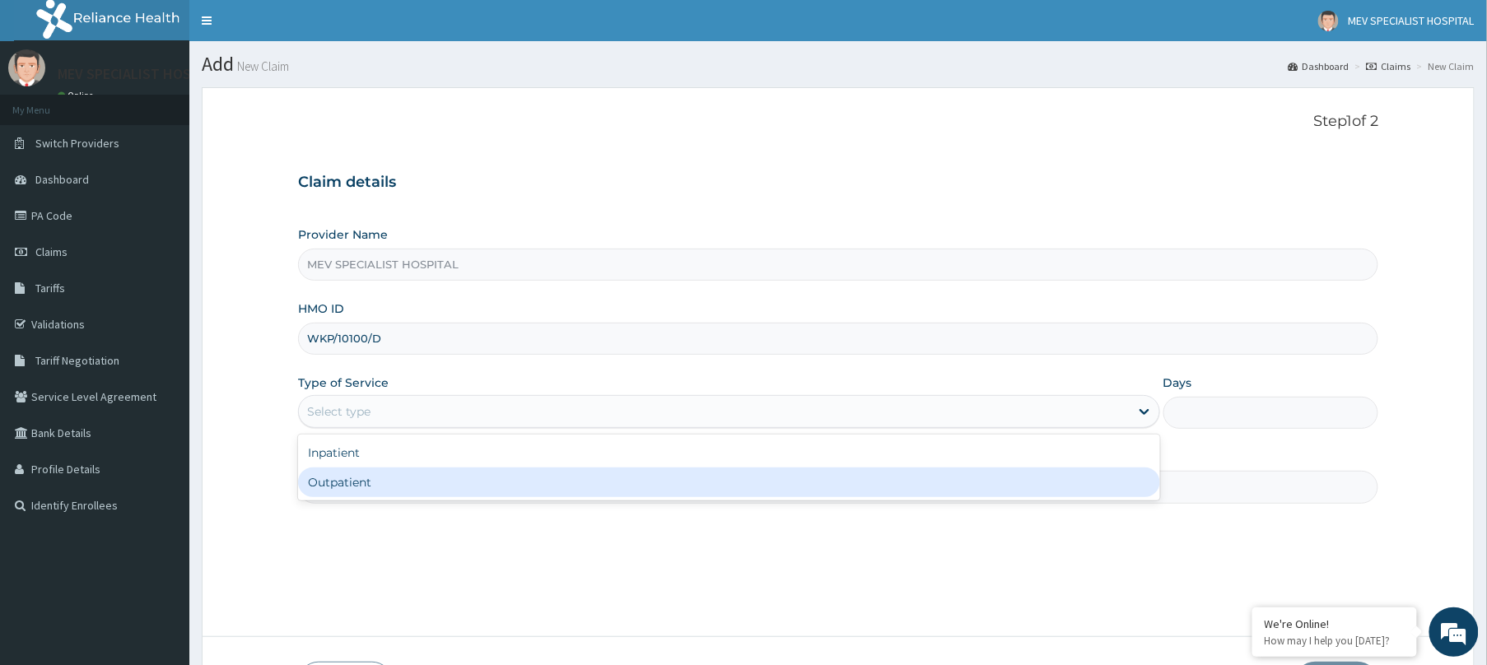
click at [482, 482] on div "Outpatient" at bounding box center [729, 483] width 862 height 30
type input "1"
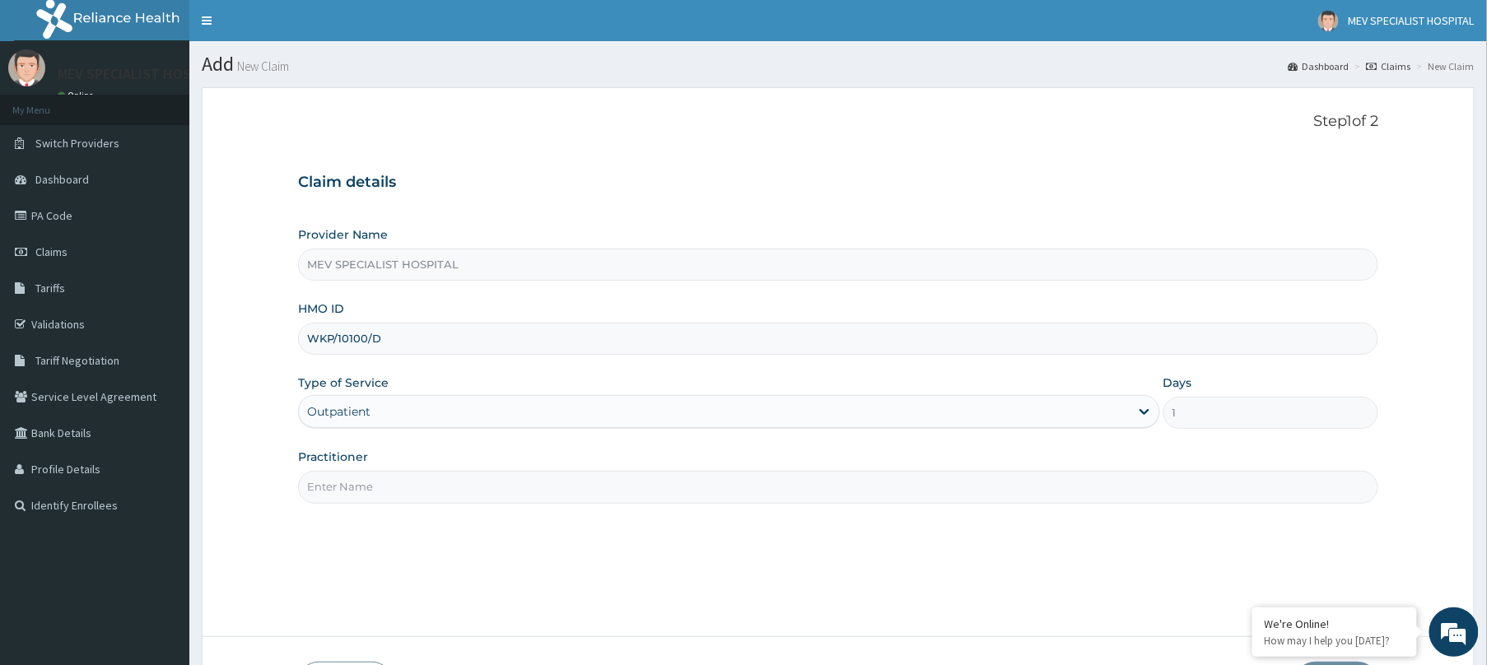
click at [482, 482] on input "Practitioner" at bounding box center [838, 487] width 1080 height 32
type input "DR. HENRY"
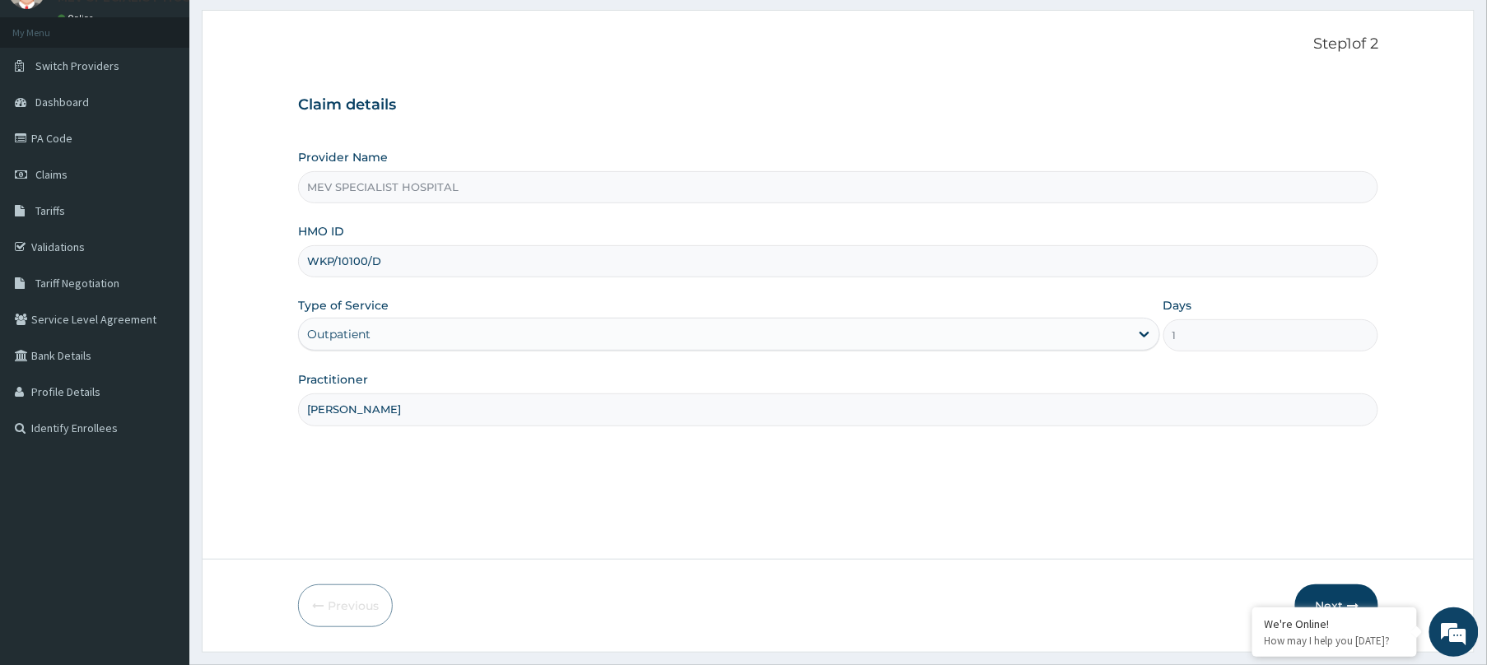
scroll to position [120, 0]
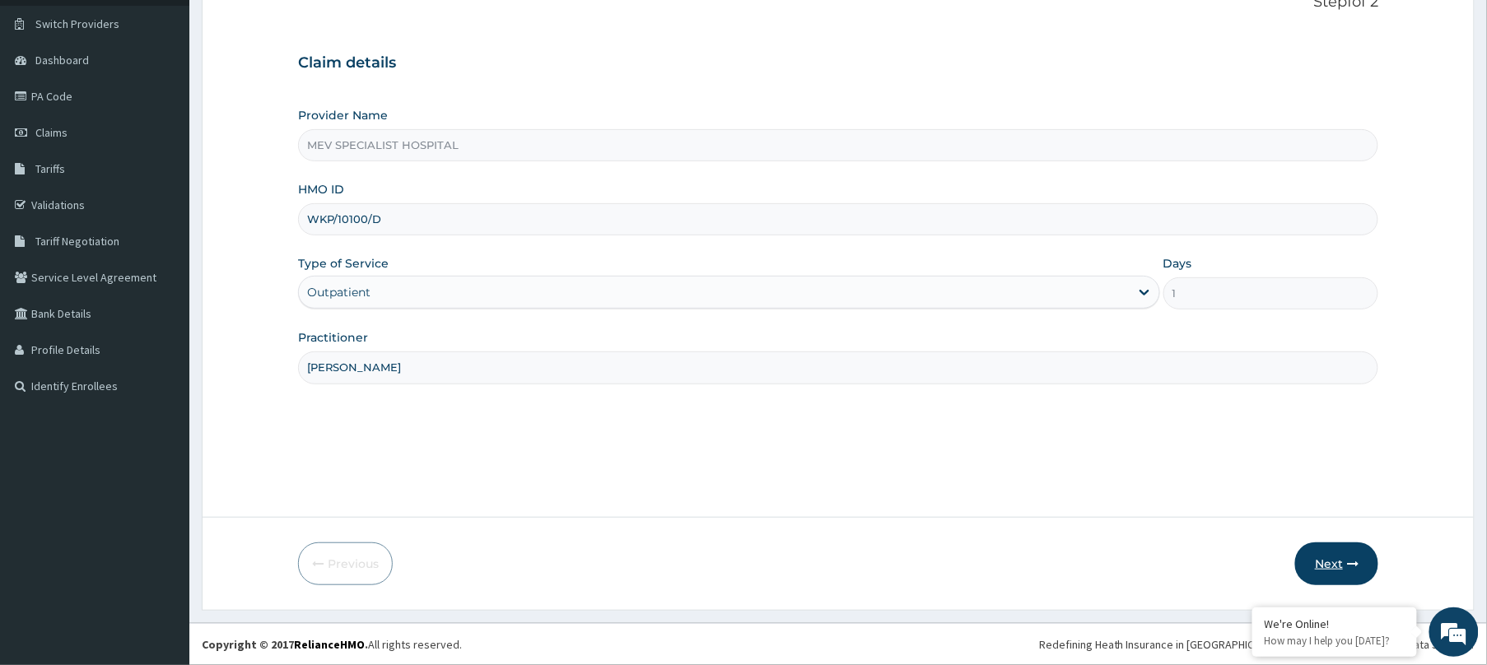
click at [1338, 563] on button "Next" at bounding box center [1336, 564] width 83 height 43
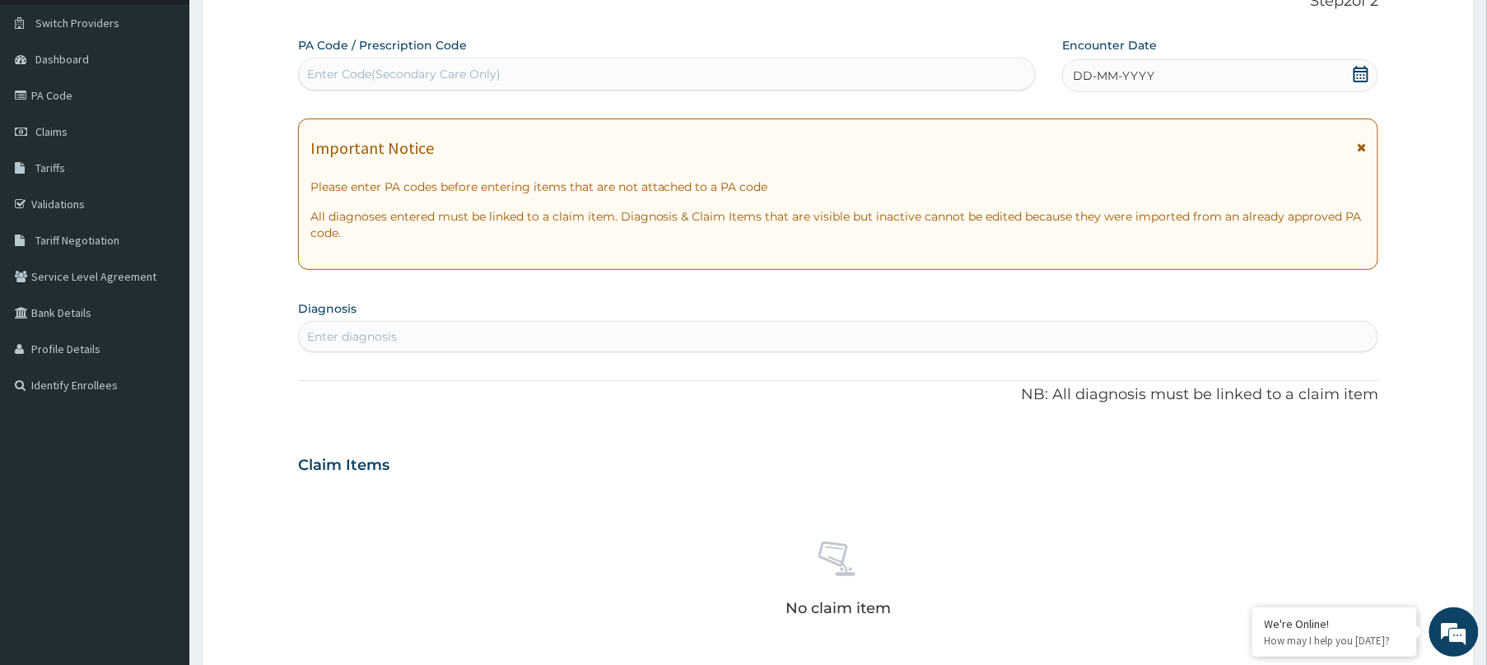
click at [778, 58] on div "Enter Code(Secondary Care Only)" at bounding box center [667, 74] width 738 height 33
paste input "PA/94299C"
type input "PA/94299C"
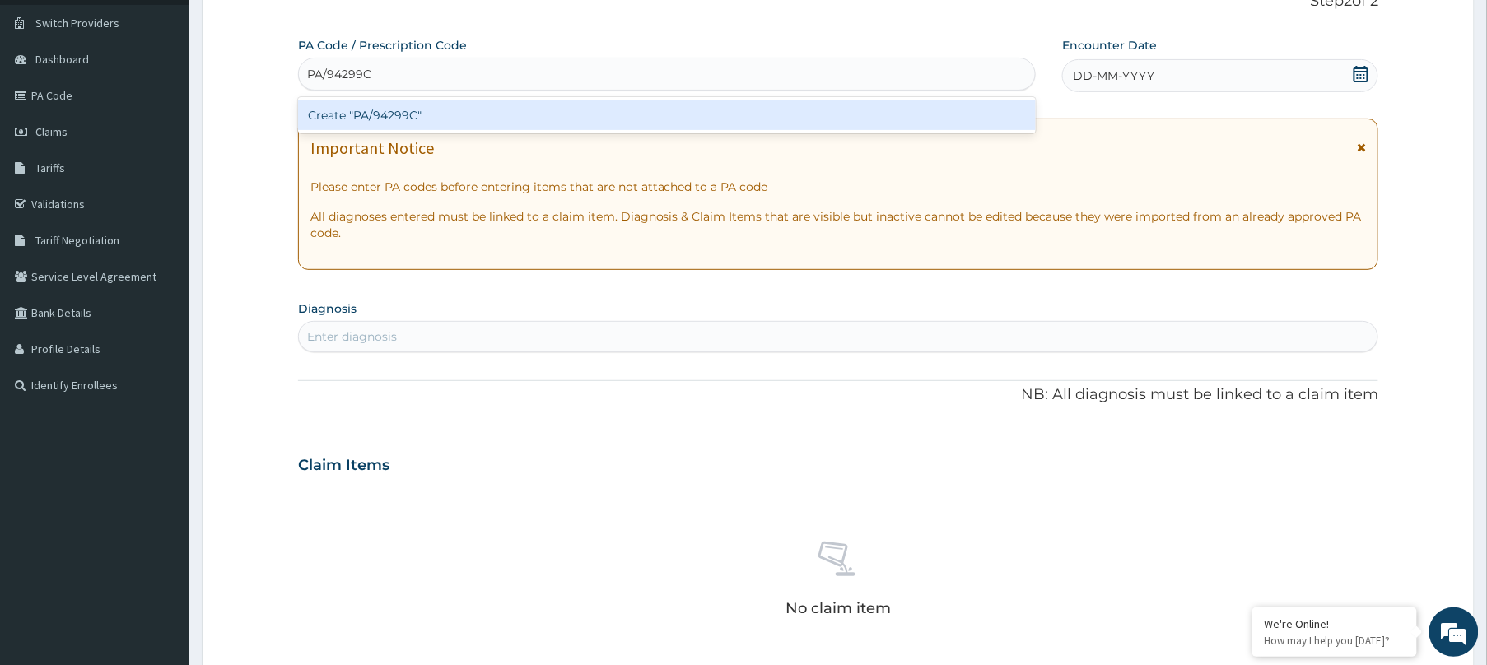
click at [775, 105] on div "Create "PA/94299C"" at bounding box center [667, 115] width 738 height 30
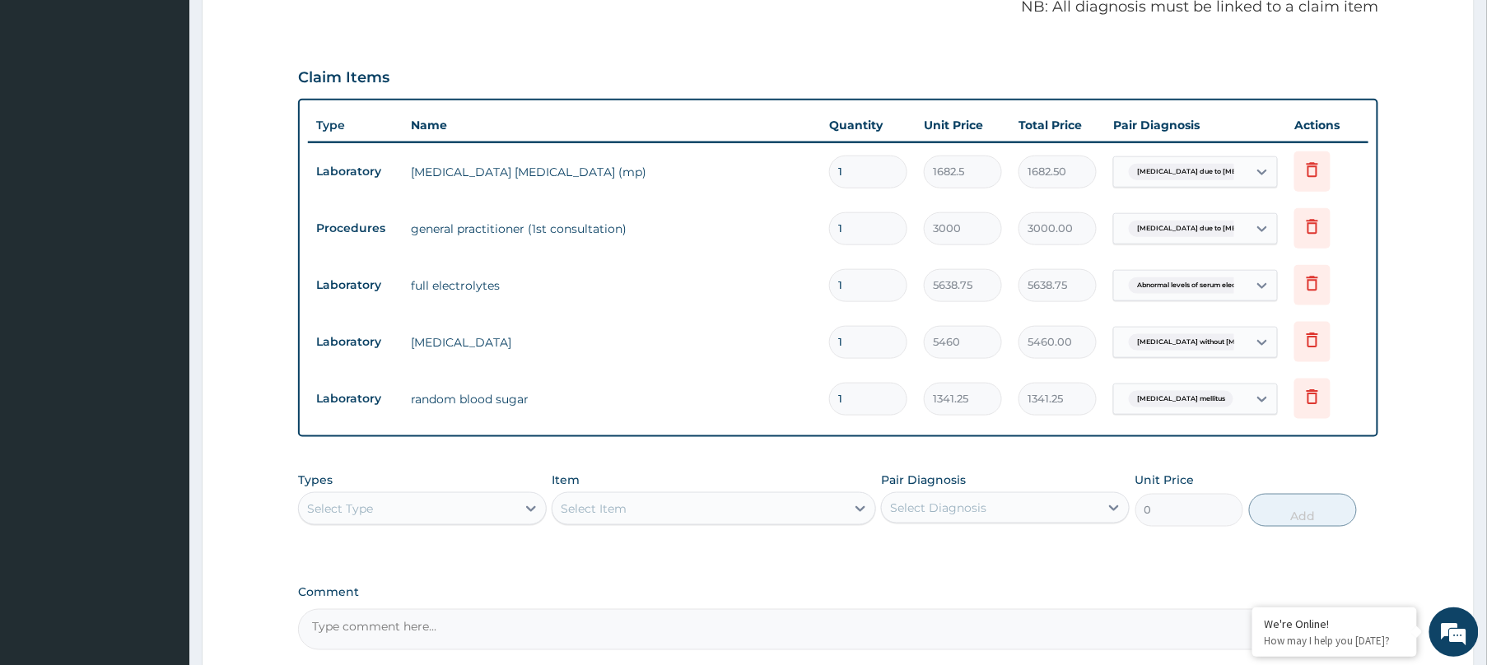
scroll to position [673, 0]
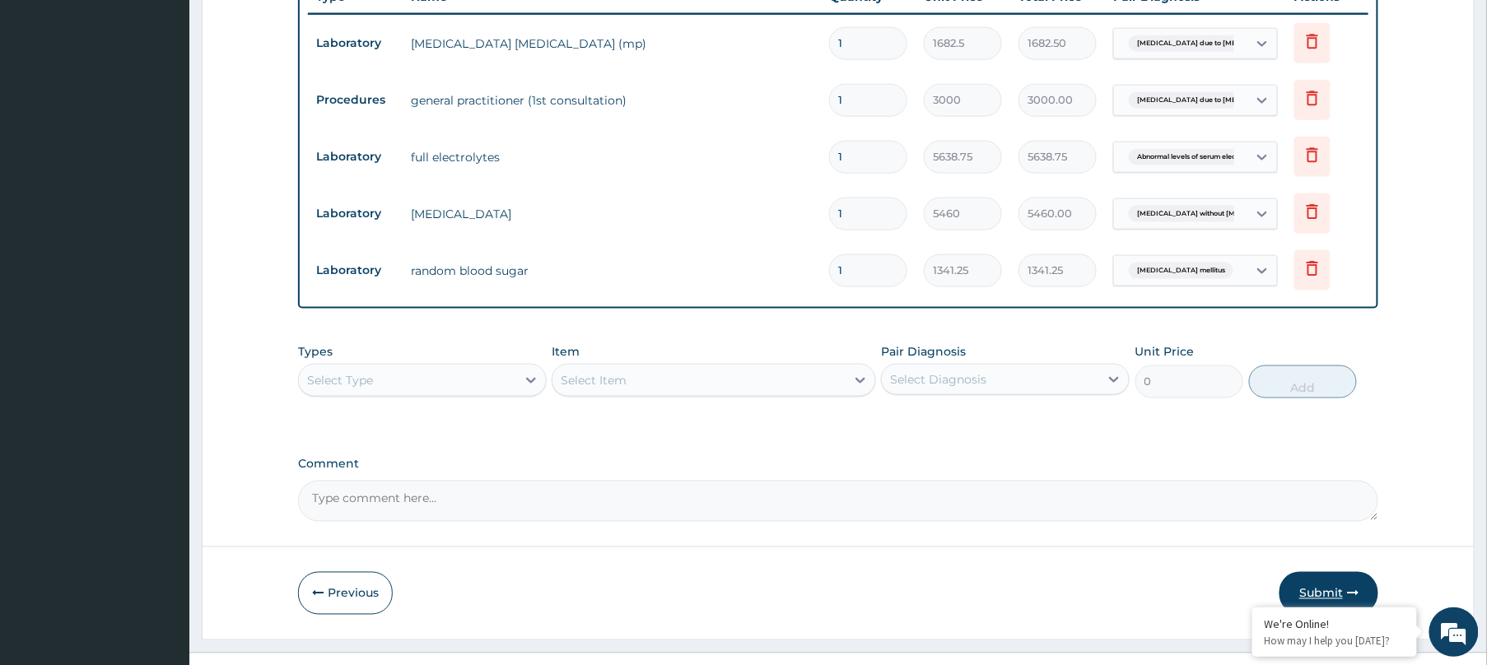
click at [1318, 572] on button "Submit" at bounding box center [1328, 593] width 99 height 43
click at [1337, 572] on button "Submit" at bounding box center [1328, 593] width 99 height 43
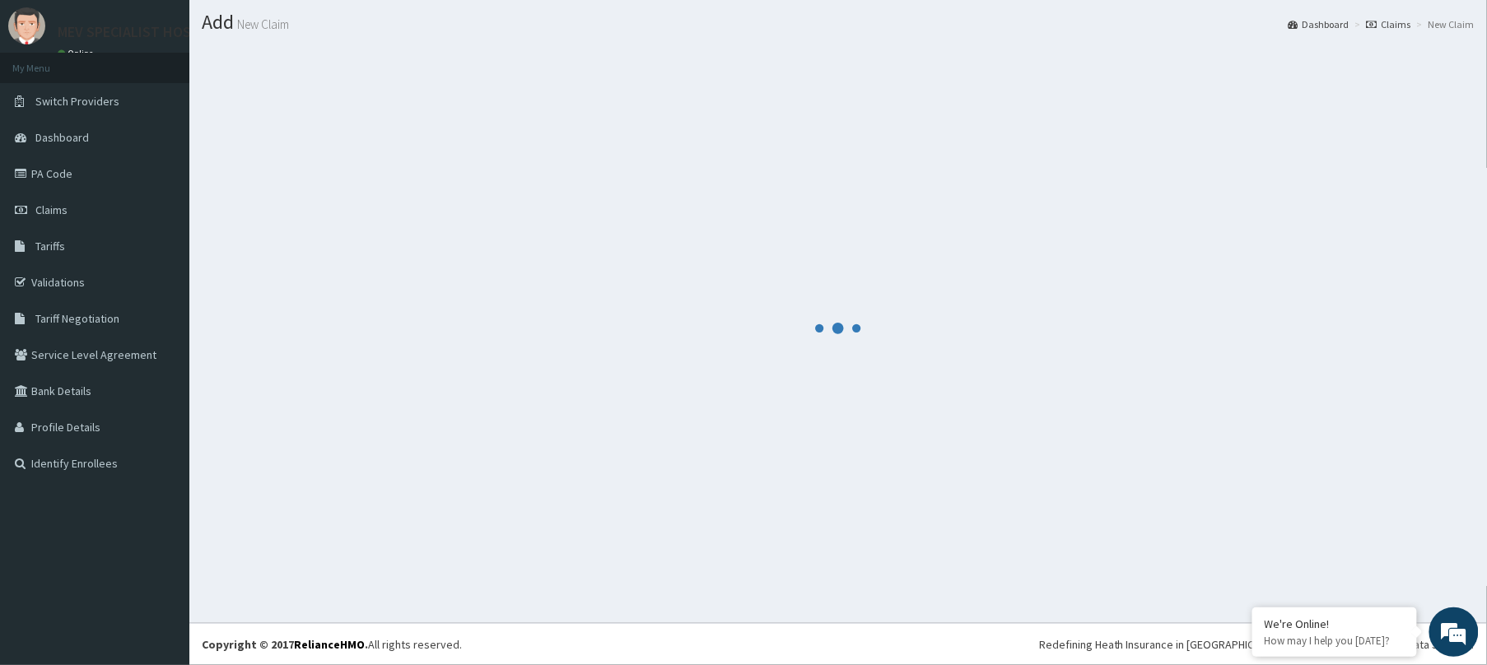
scroll to position [43, 0]
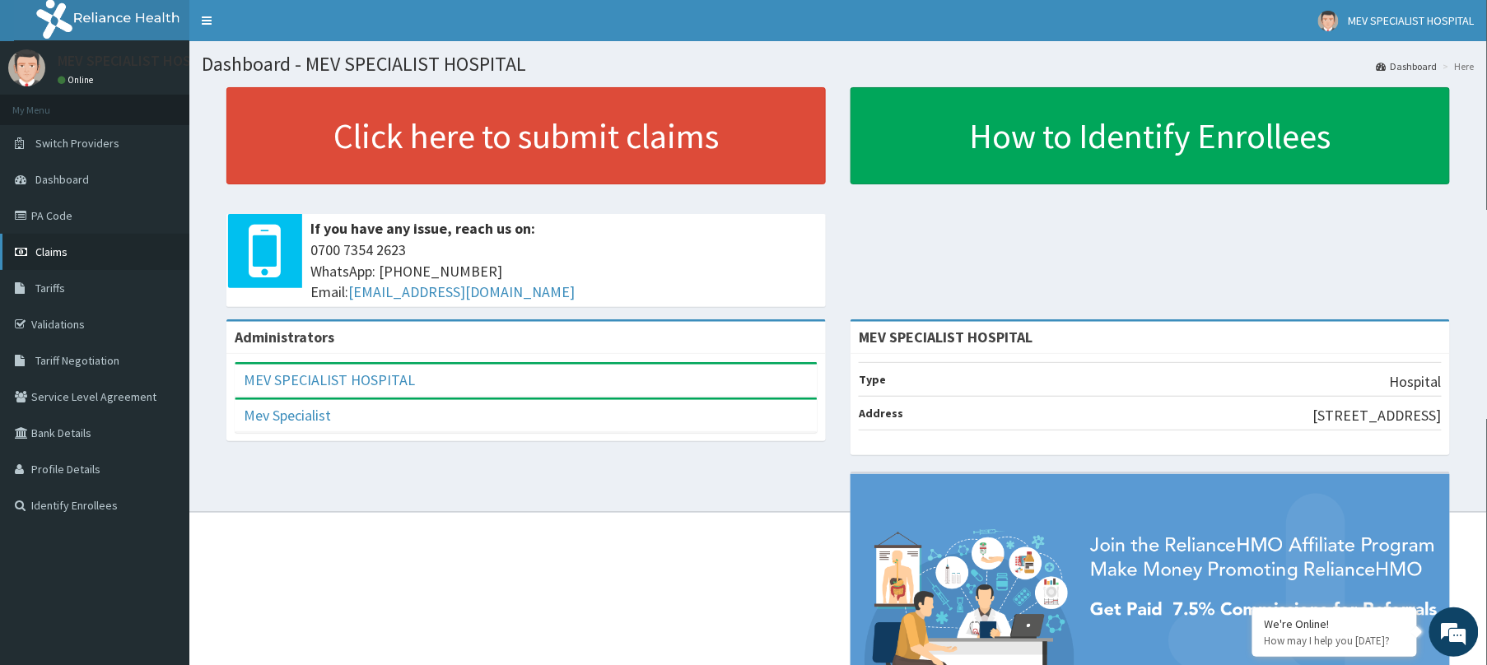
click at [38, 252] on span "Claims" at bounding box center [51, 251] width 32 height 15
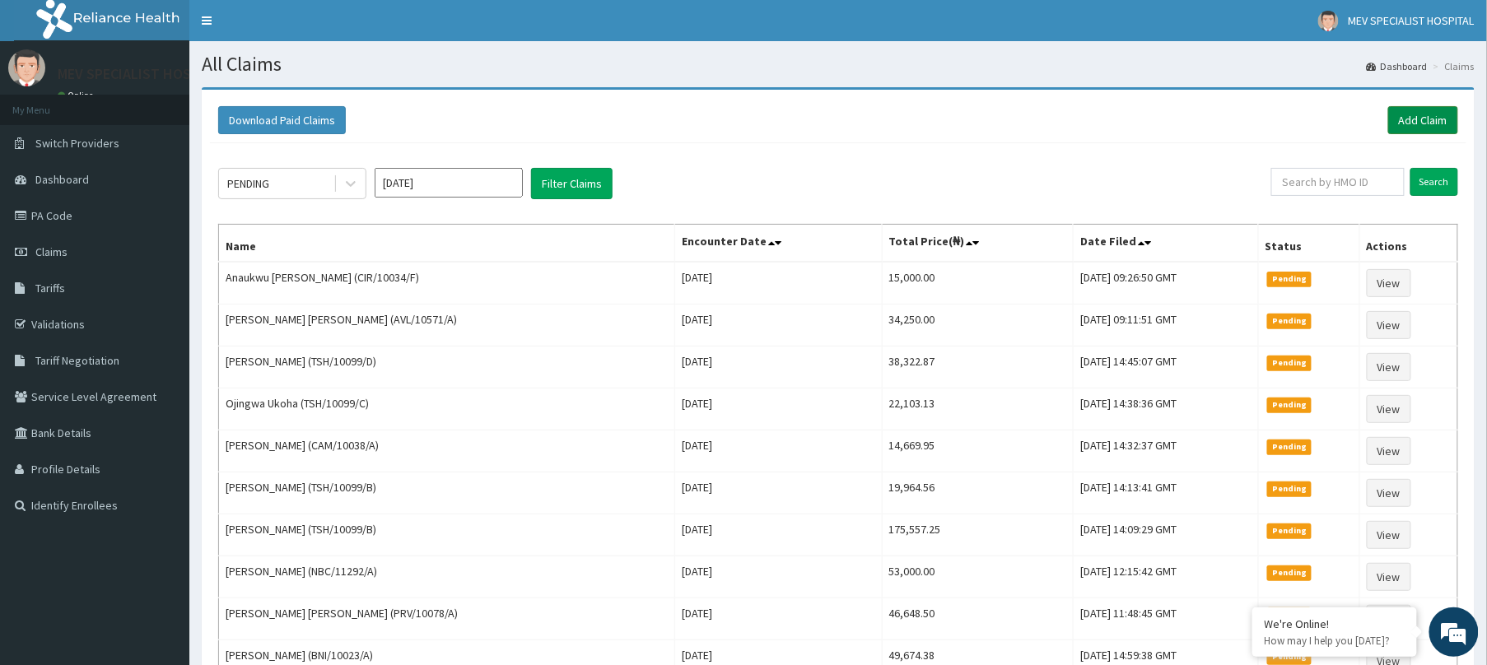
click at [1408, 123] on link "Add Claim" at bounding box center [1423, 120] width 70 height 28
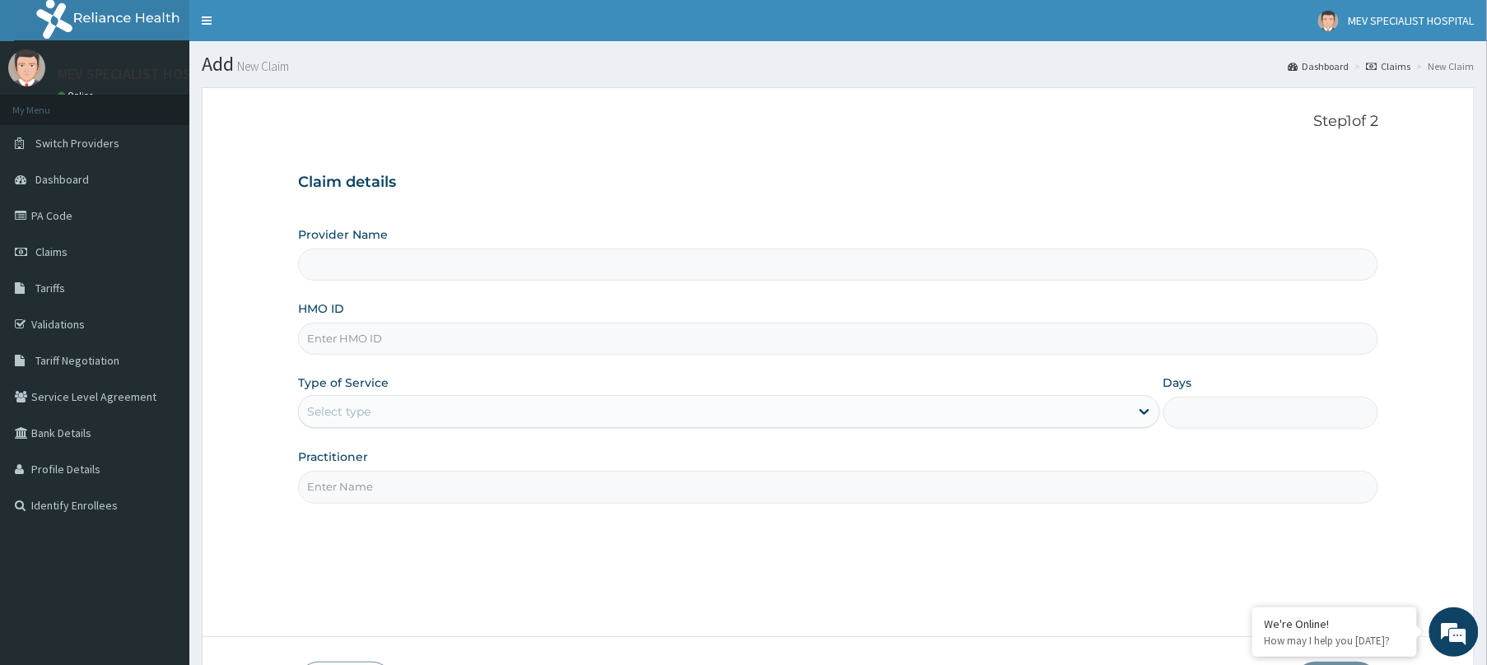
click at [415, 353] on input "HMO ID" at bounding box center [838, 339] width 1080 height 32
type input "MEV SPECIALIST HOSPITAL"
paste input "WKP/10100/D"
type input "WKP/10100/D"
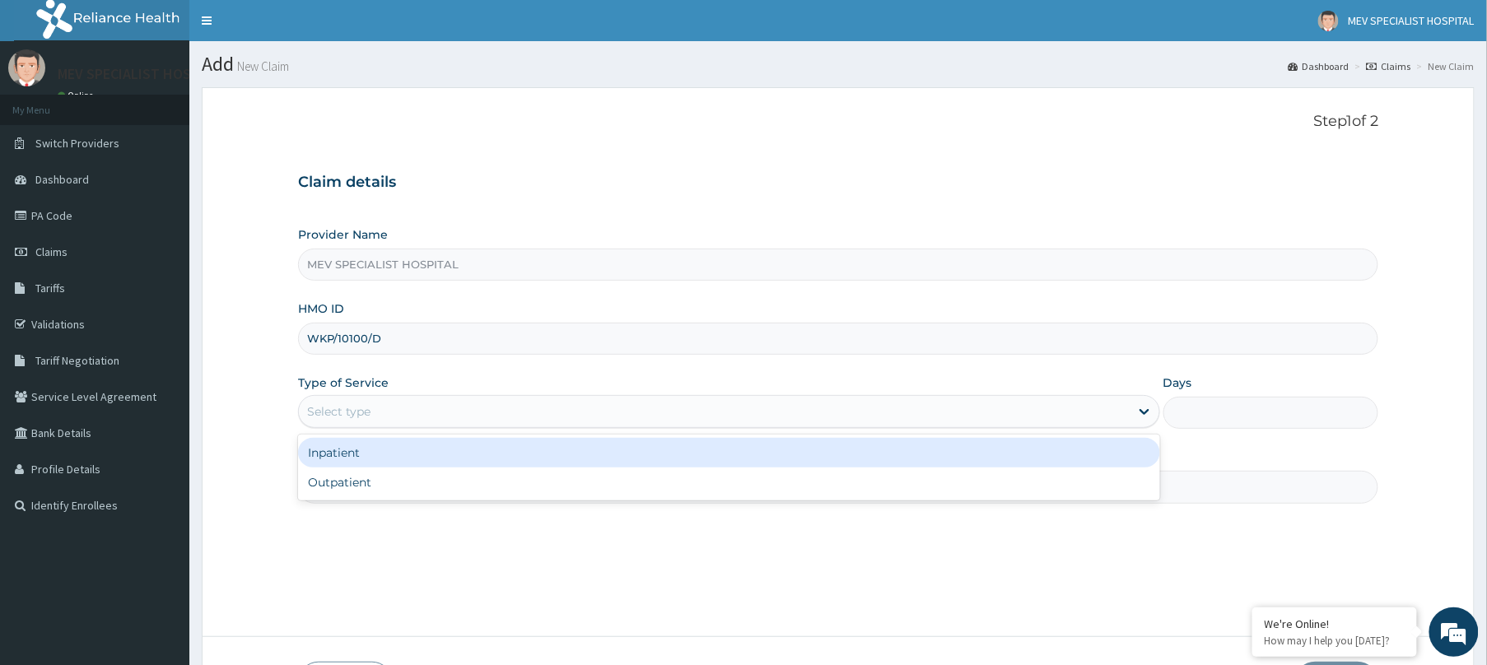
click at [396, 417] on div "Select type" at bounding box center [714, 411] width 831 height 26
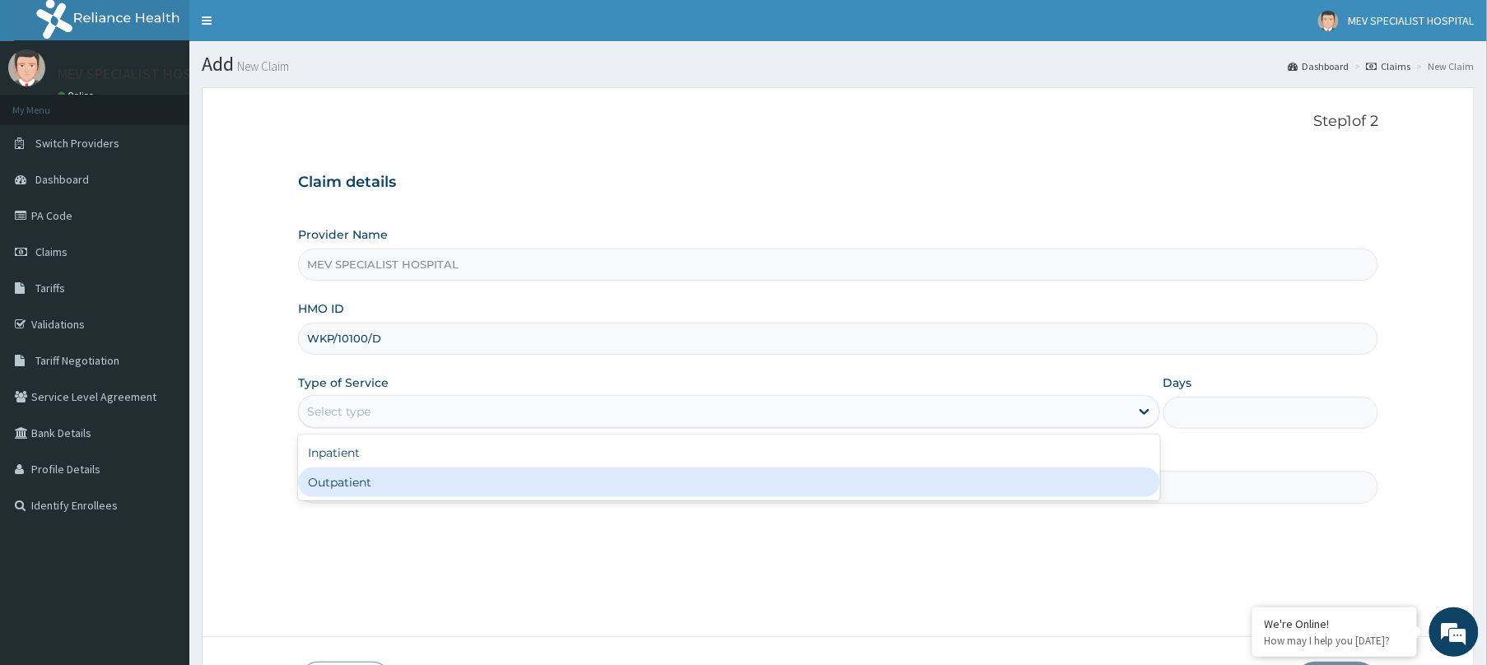
click at [389, 482] on div "Outpatient" at bounding box center [729, 483] width 862 height 30
type input "1"
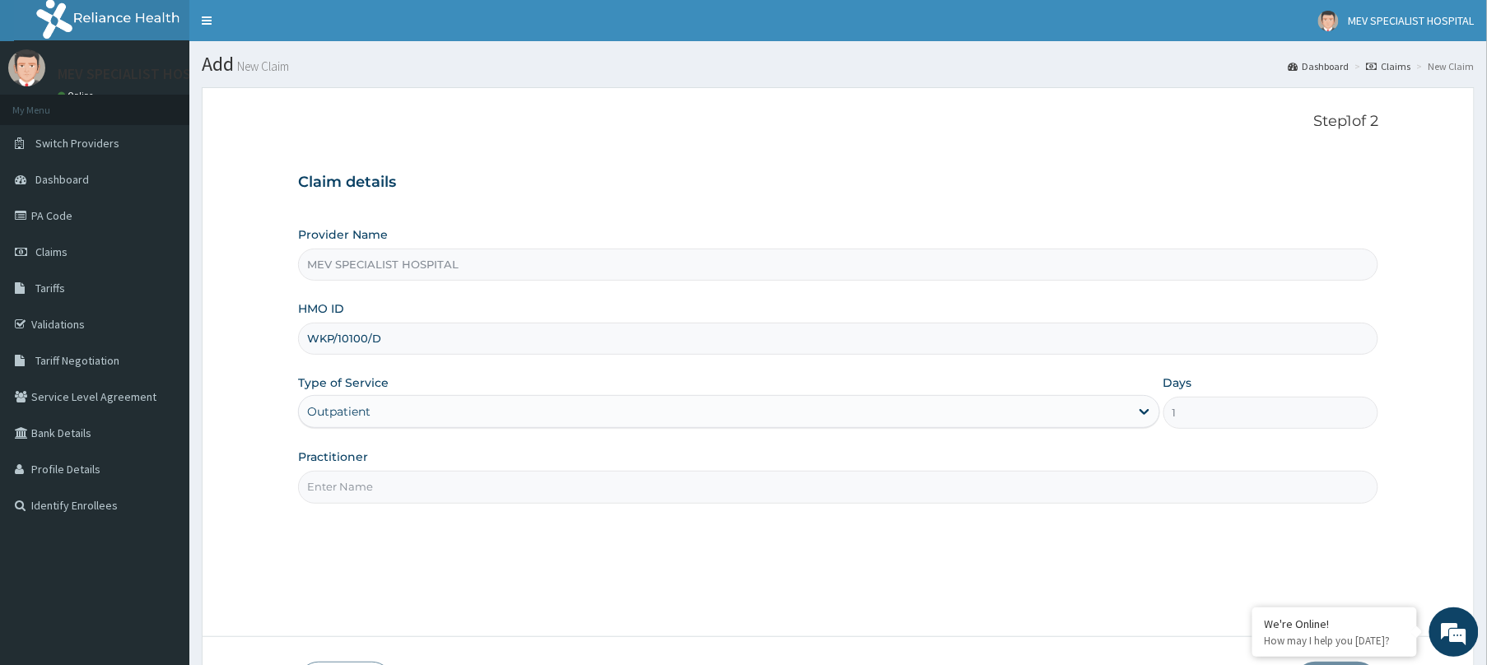
click at [389, 482] on input "Practitioner" at bounding box center [838, 487] width 1080 height 32
type input "DR. HENRY"
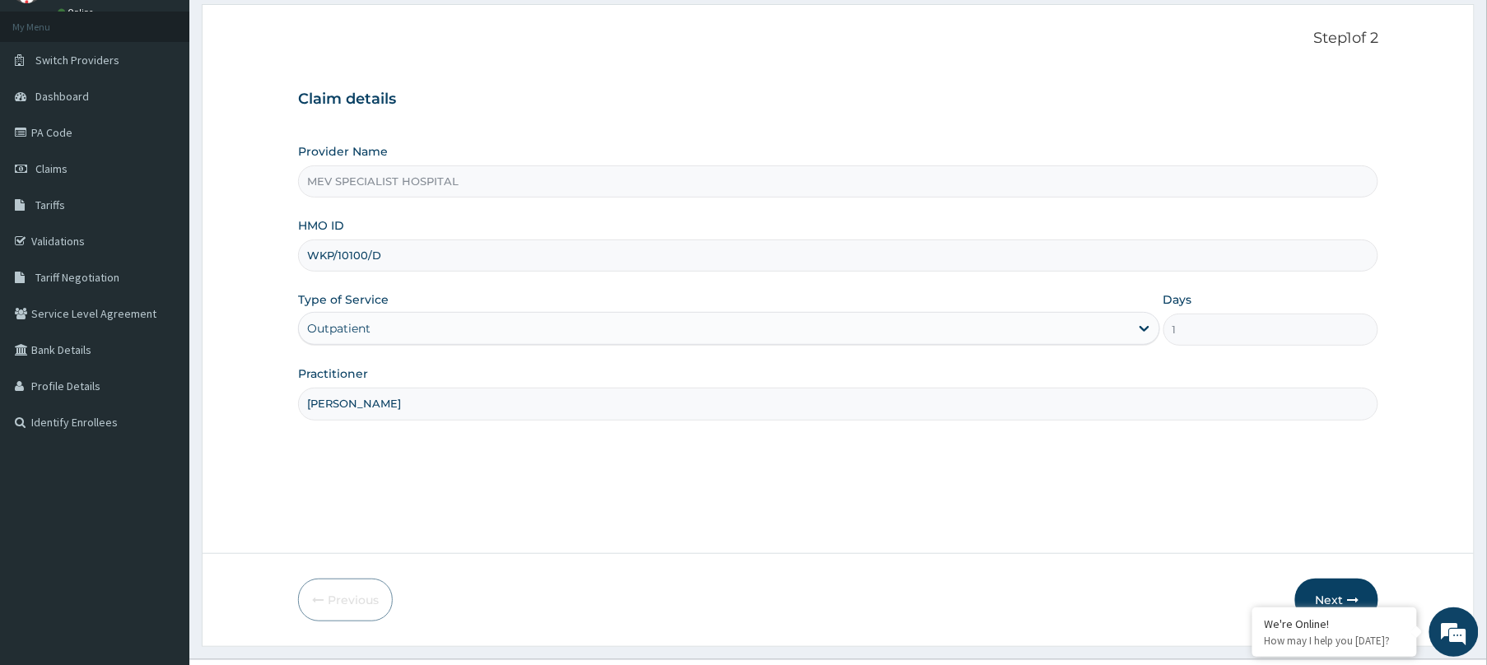
scroll to position [120, 0]
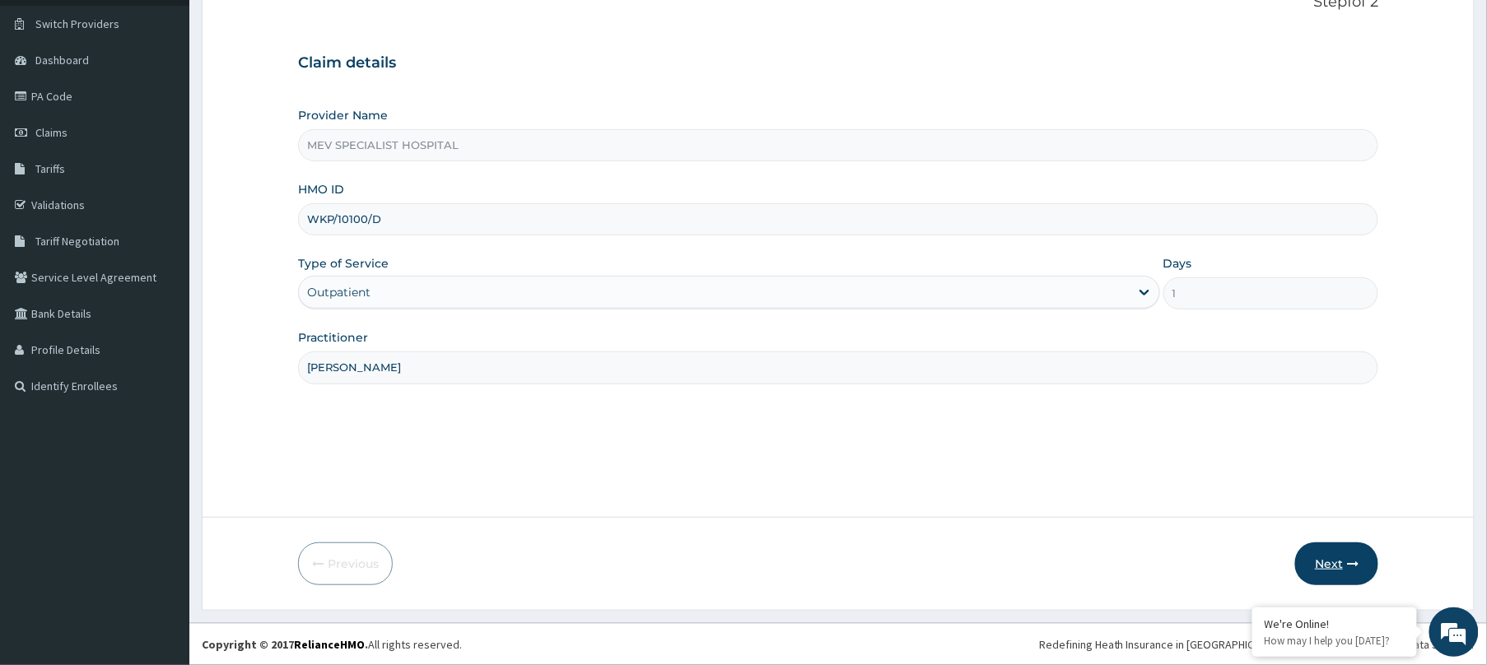
click at [1358, 547] on button "Next" at bounding box center [1336, 564] width 83 height 43
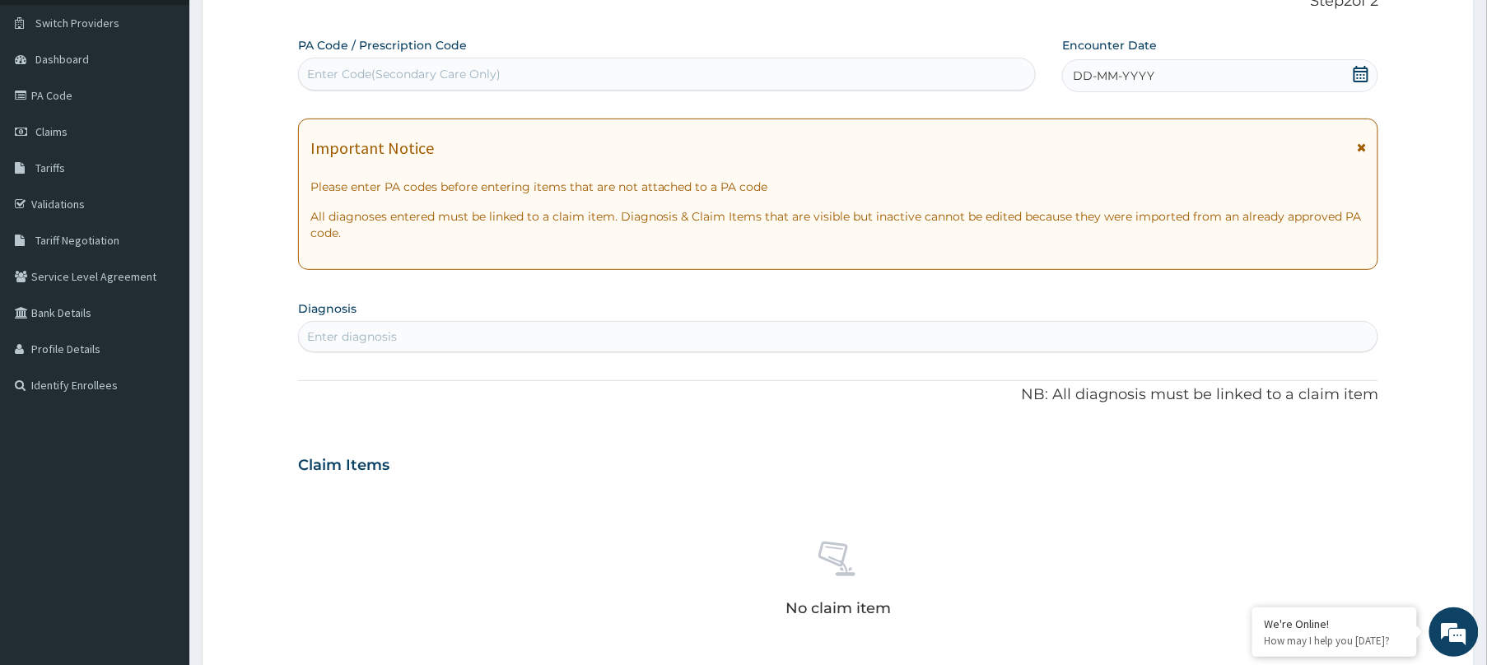
scroll to position [0, 0]
click at [858, 64] on div "Enter Code(Secondary Care Only)" at bounding box center [667, 74] width 736 height 26
paste input "PA/94299C"
type input "PA/94299C"
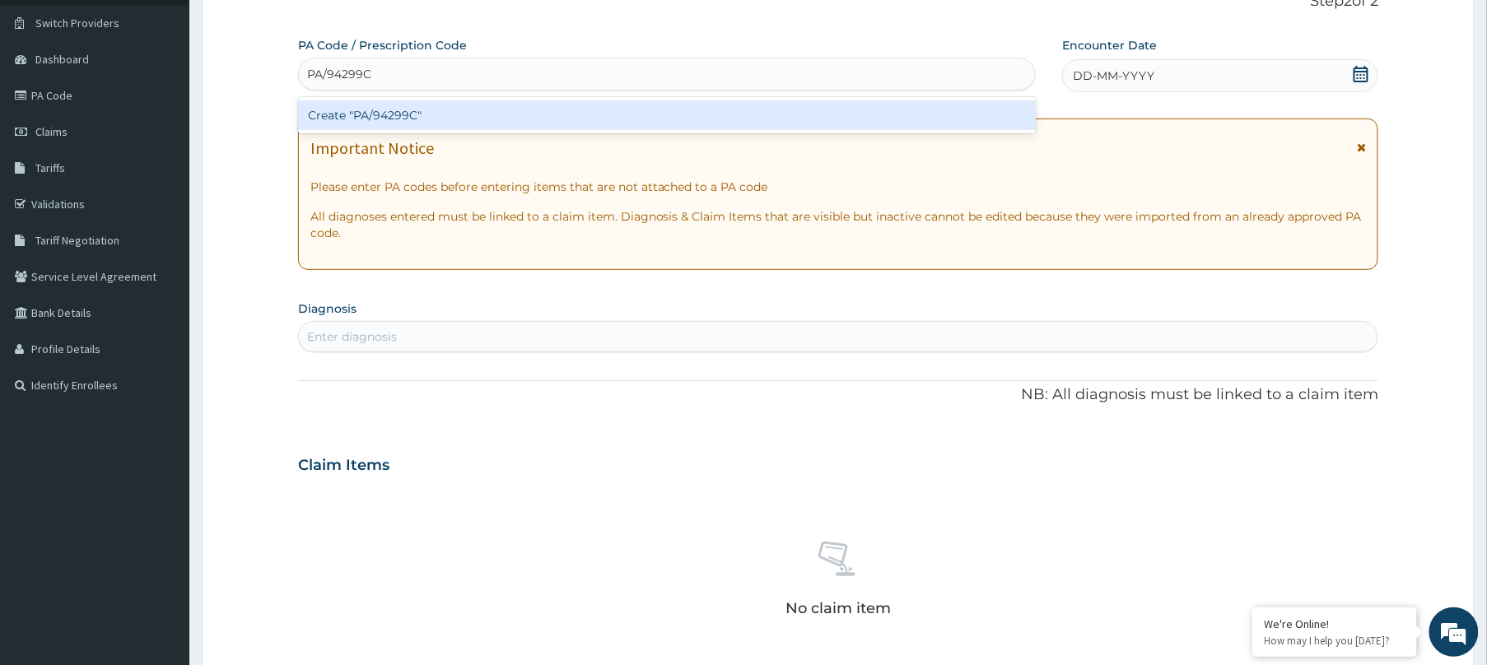
click at [853, 112] on div "Create "PA/94299C"" at bounding box center [667, 115] width 738 height 30
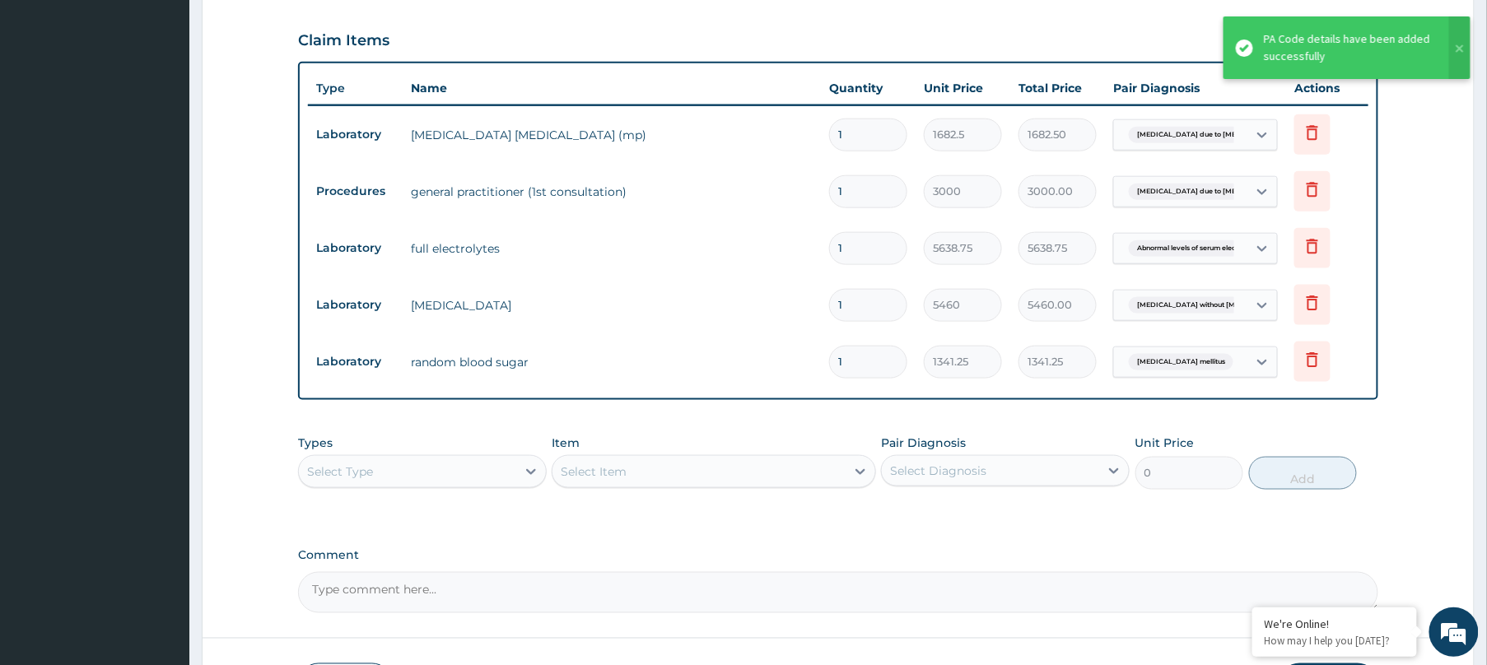
scroll to position [673, 0]
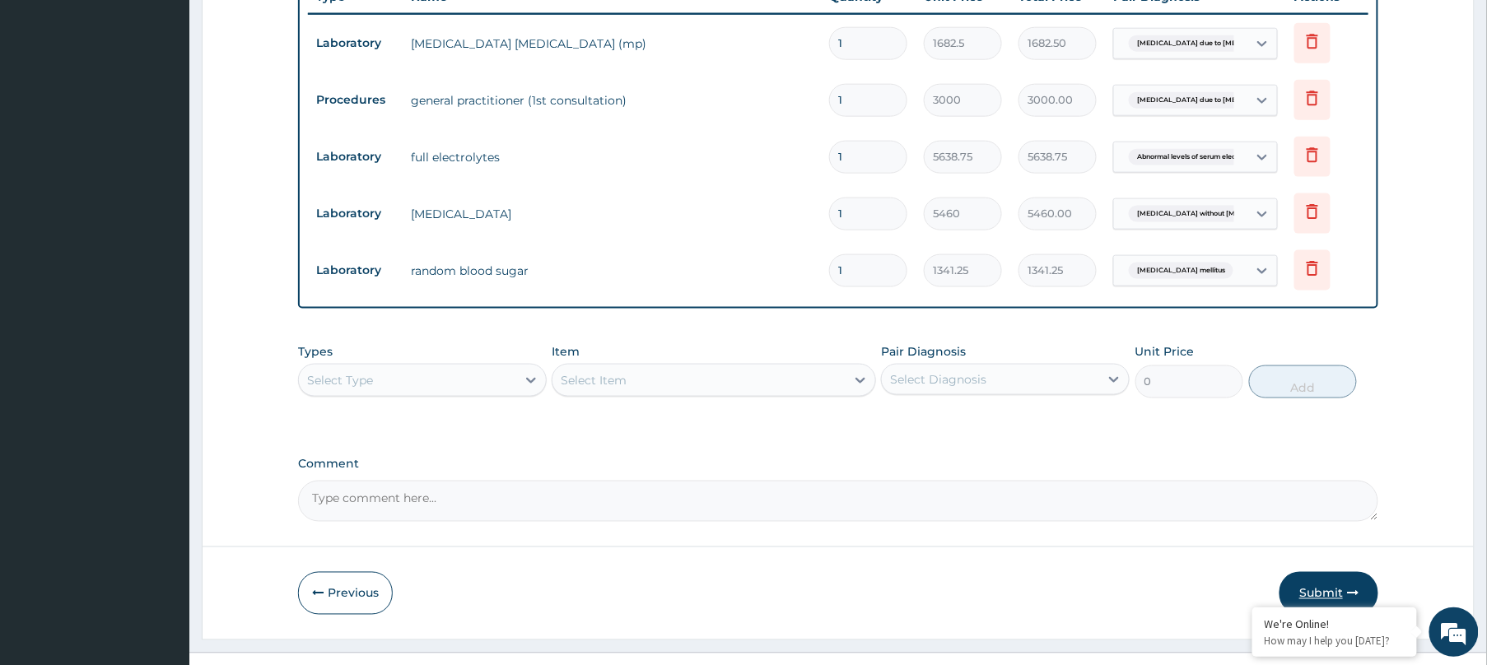
click at [1305, 572] on button "Submit" at bounding box center [1328, 593] width 99 height 43
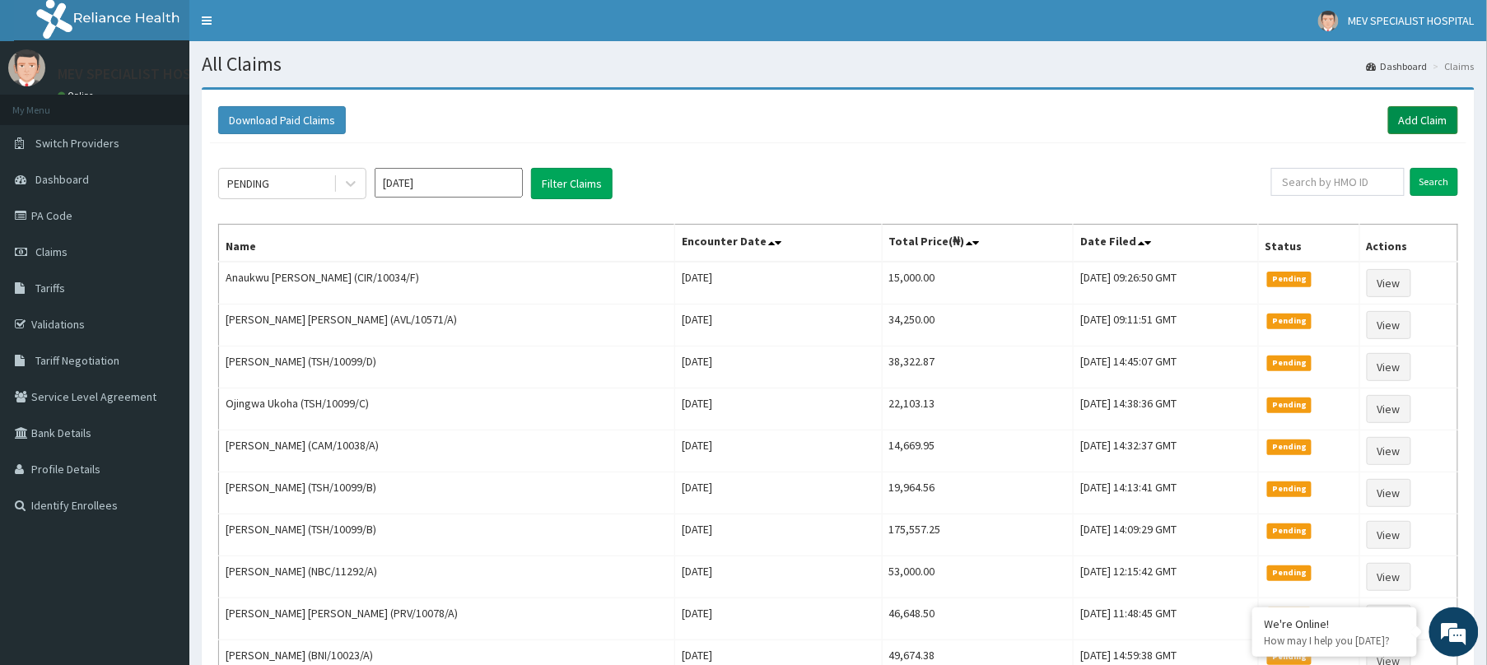
click at [1407, 114] on link "Add Claim" at bounding box center [1423, 120] width 70 height 28
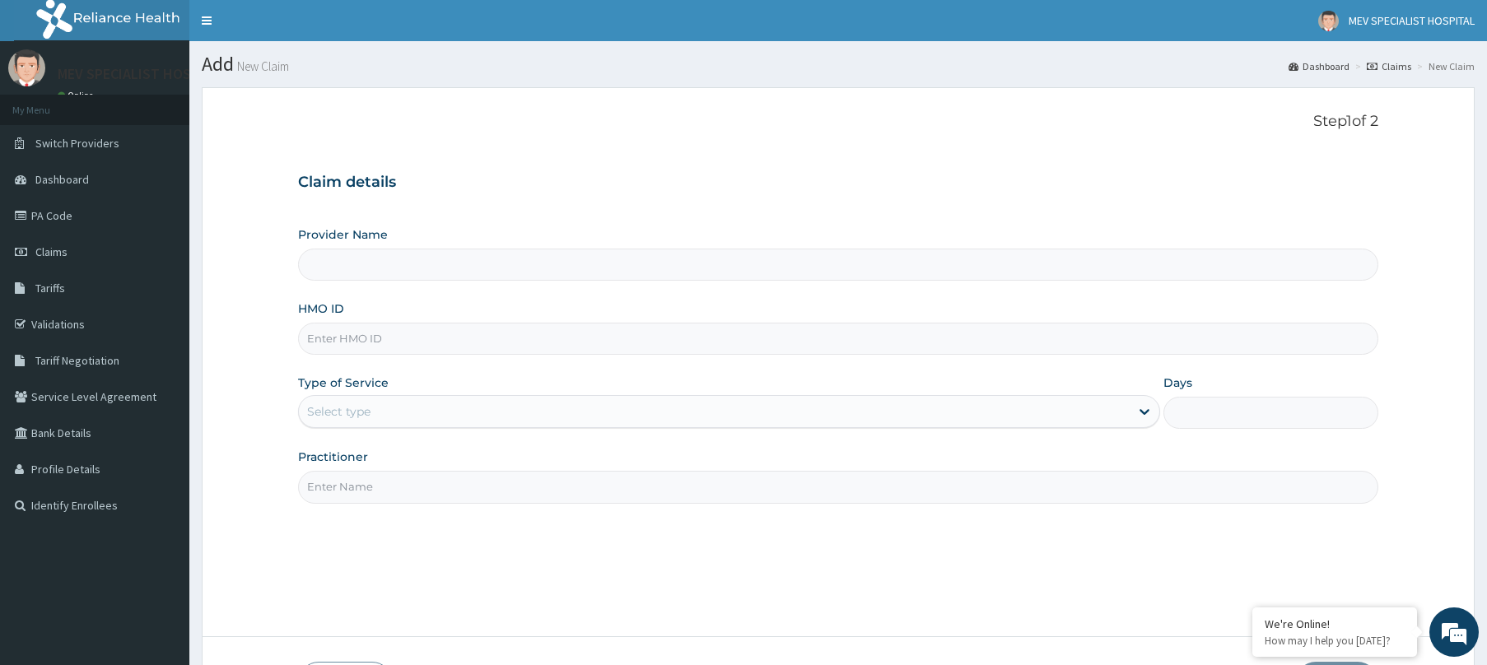
type input "MEV SPECIALIST HOSPITAL"
drag, startPoint x: 449, startPoint y: 361, endPoint x: 441, endPoint y: 350, distance: 13.0
click at [441, 350] on div "Provider Name MEV SPECIALIST HOSPITAL HMO ID Type of Service Select type Days P…" at bounding box center [838, 364] width 1080 height 277
click at [441, 350] on input "HMO ID" at bounding box center [838, 339] width 1080 height 32
paste input "WKP/10100/D"
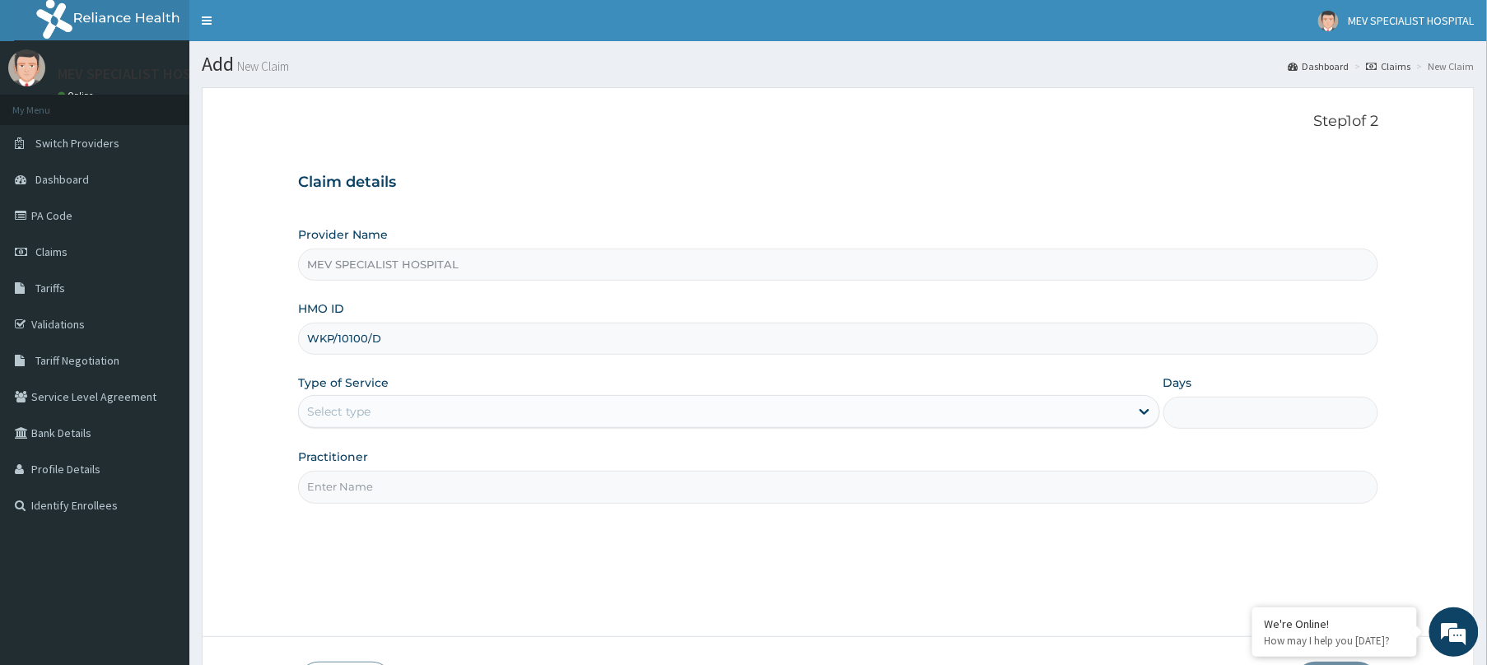
type input "WKP/10100/D"
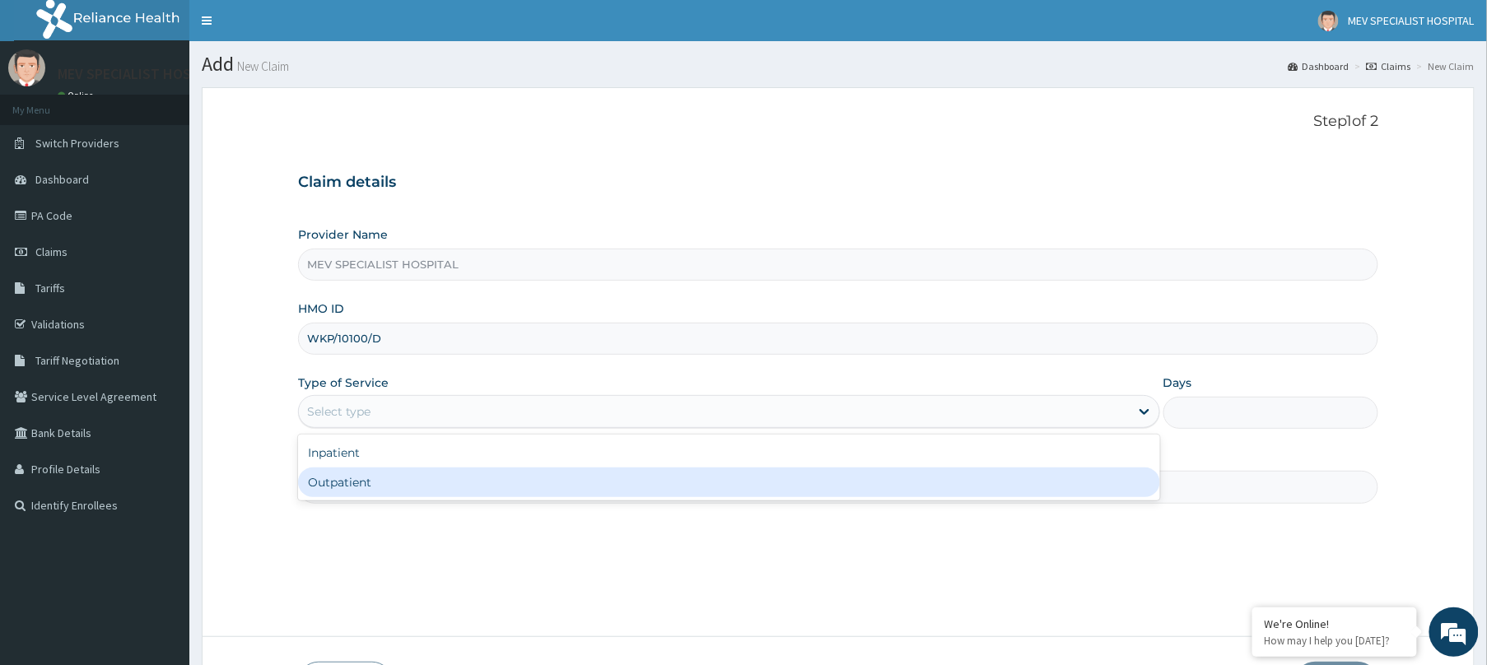
drag, startPoint x: 413, startPoint y: 419, endPoint x: 392, endPoint y: 495, distance: 78.7
click at [392, 428] on div "option Outpatient focused, 2 of 2. 2 results available. Use Up and Down to choo…" at bounding box center [729, 411] width 862 height 33
click at [392, 495] on div "Outpatient" at bounding box center [729, 483] width 862 height 30
type input "1"
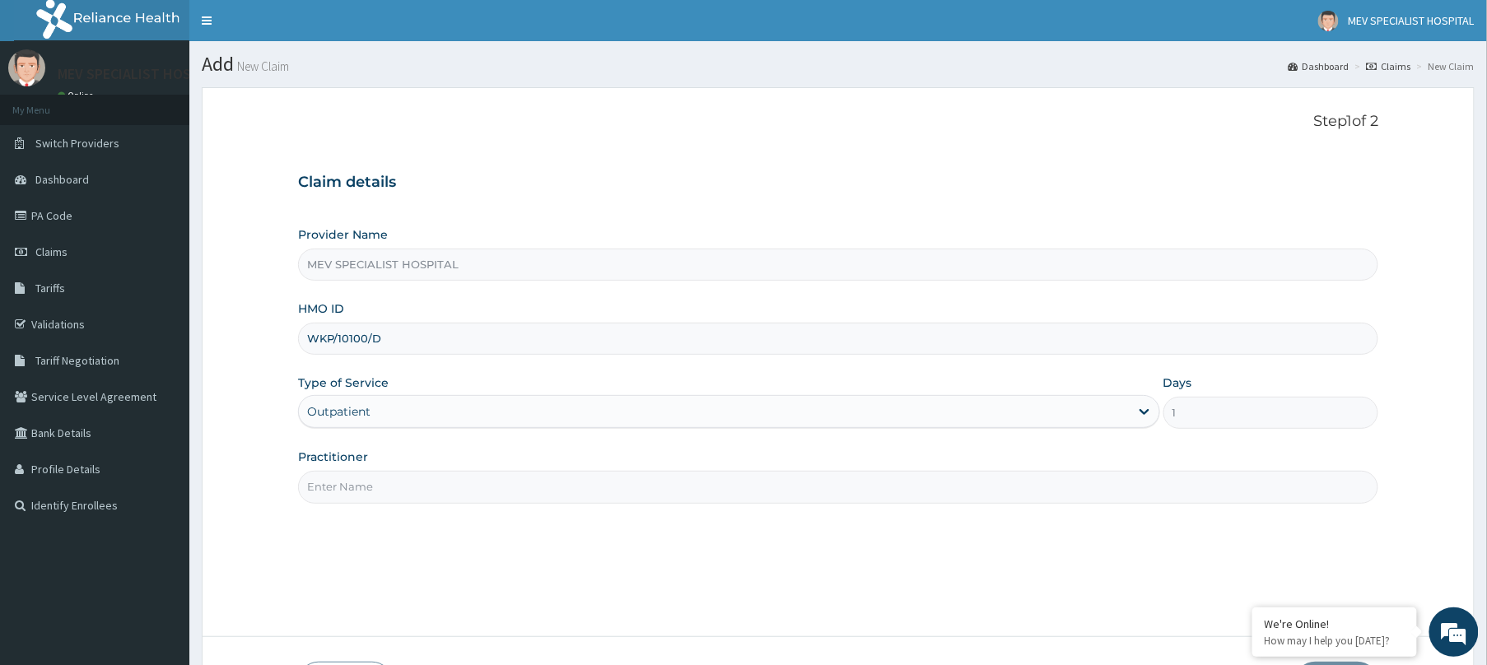
click at [392, 495] on input "Practitioner" at bounding box center [838, 487] width 1080 height 32
type input "[PERSON_NAME]"
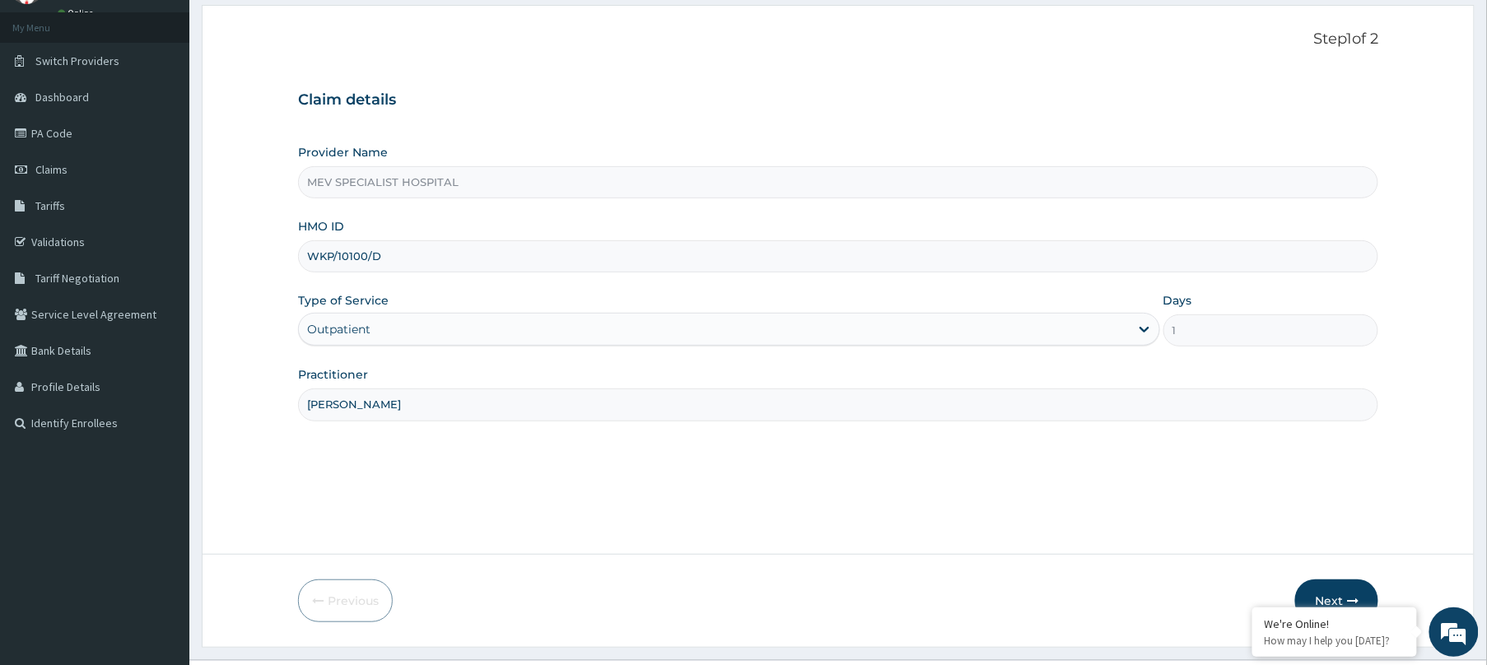
scroll to position [120, 0]
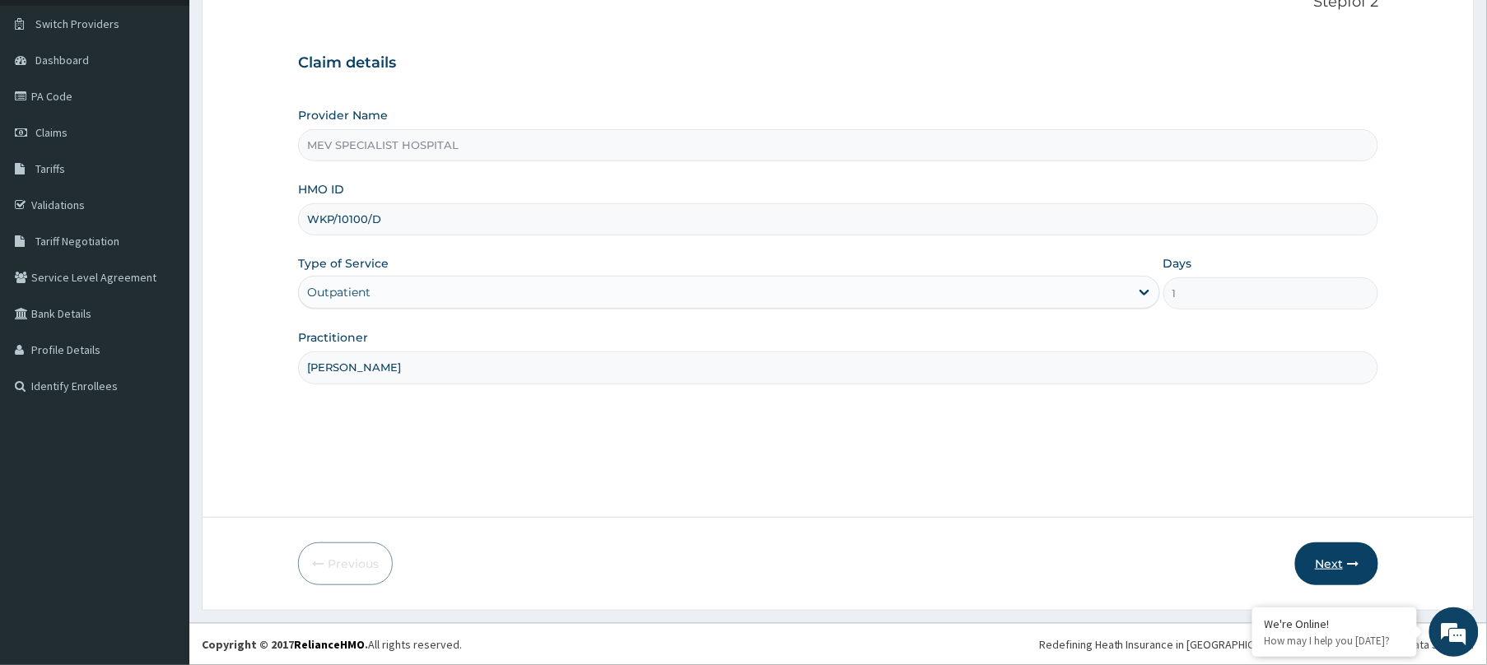
click at [1352, 554] on button "Next" at bounding box center [1336, 564] width 83 height 43
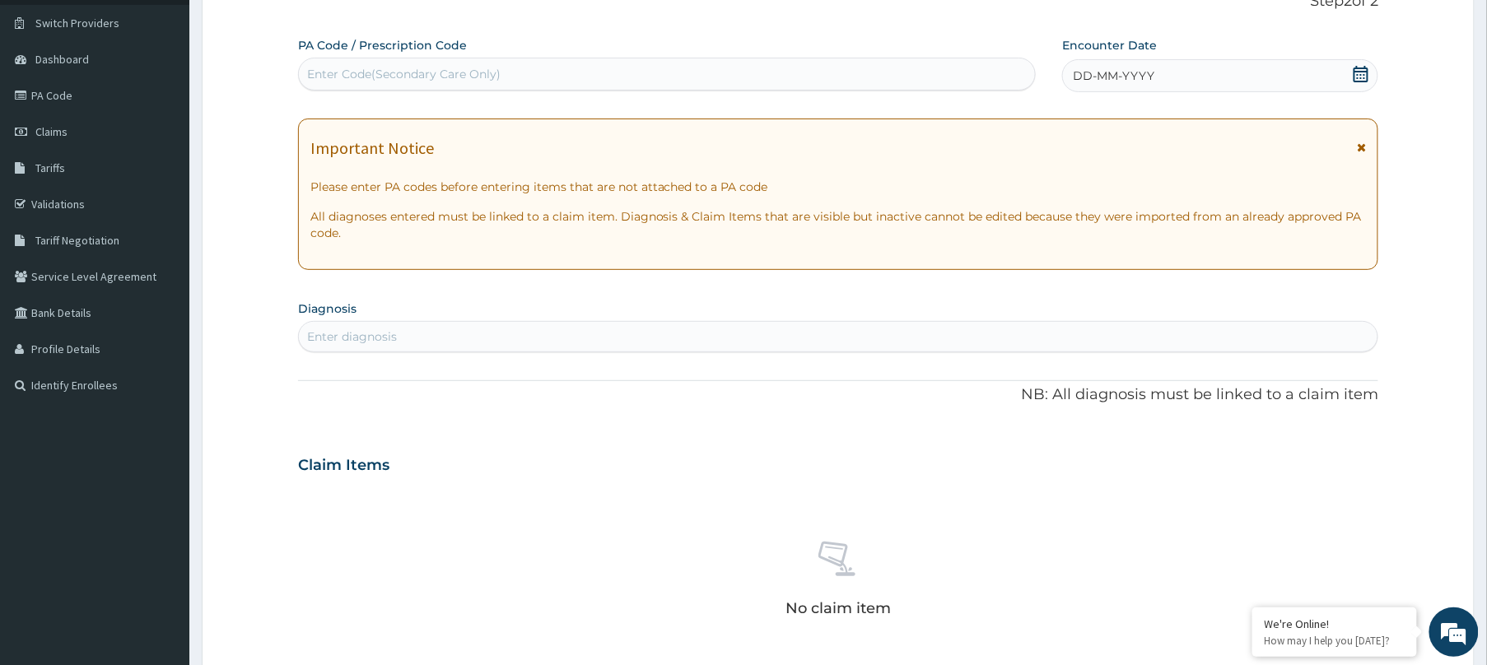
click at [492, 79] on div "Enter Code(Secondary Care Only)" at bounding box center [403, 74] width 193 height 16
paste input "PA/B6C002"
type input "PA/B6C002"
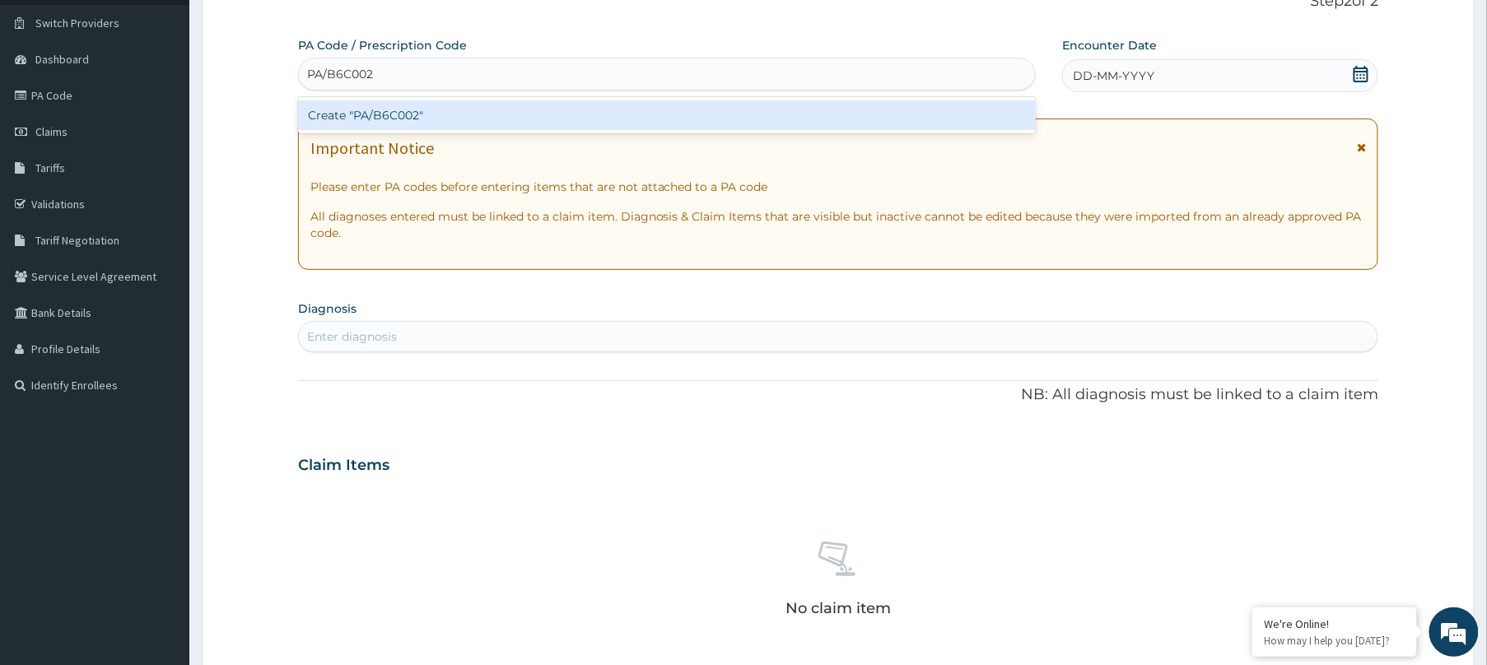
click at [495, 104] on div "Create "PA/B6C002"" at bounding box center [667, 115] width 738 height 30
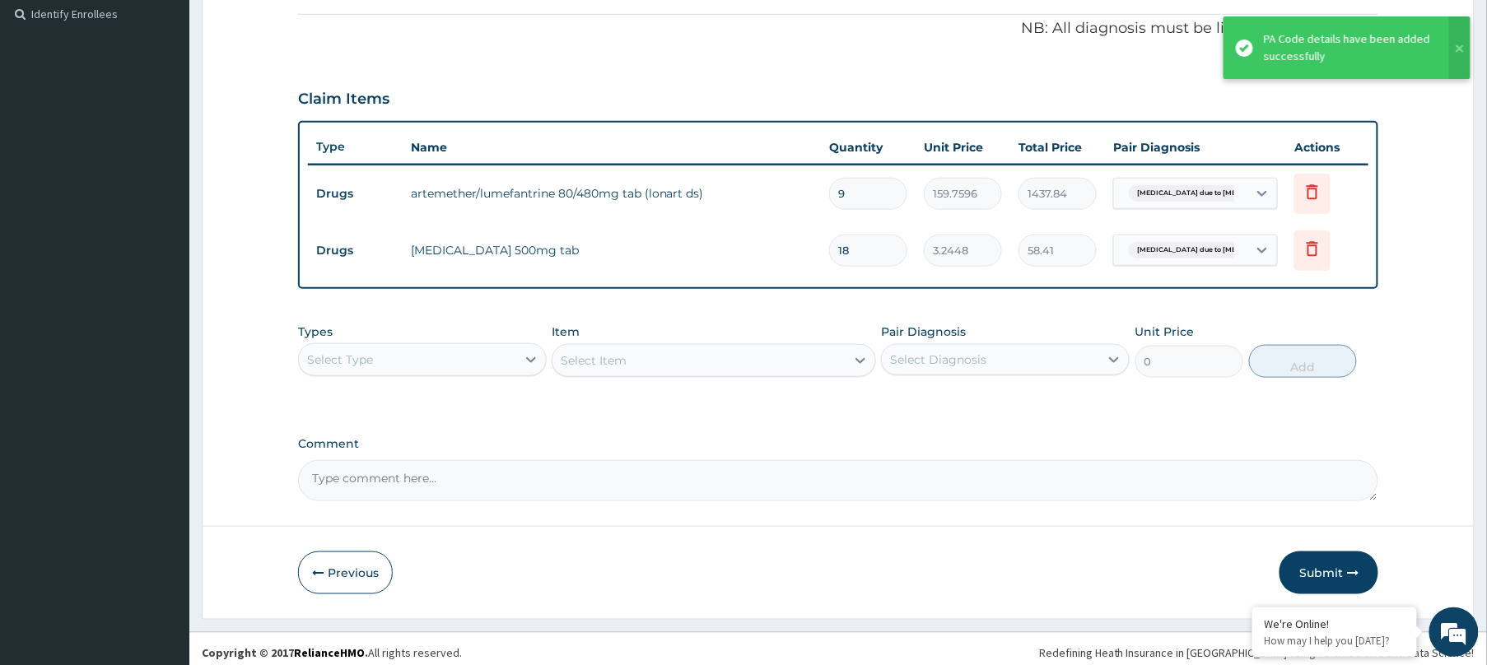
scroll to position [501, 0]
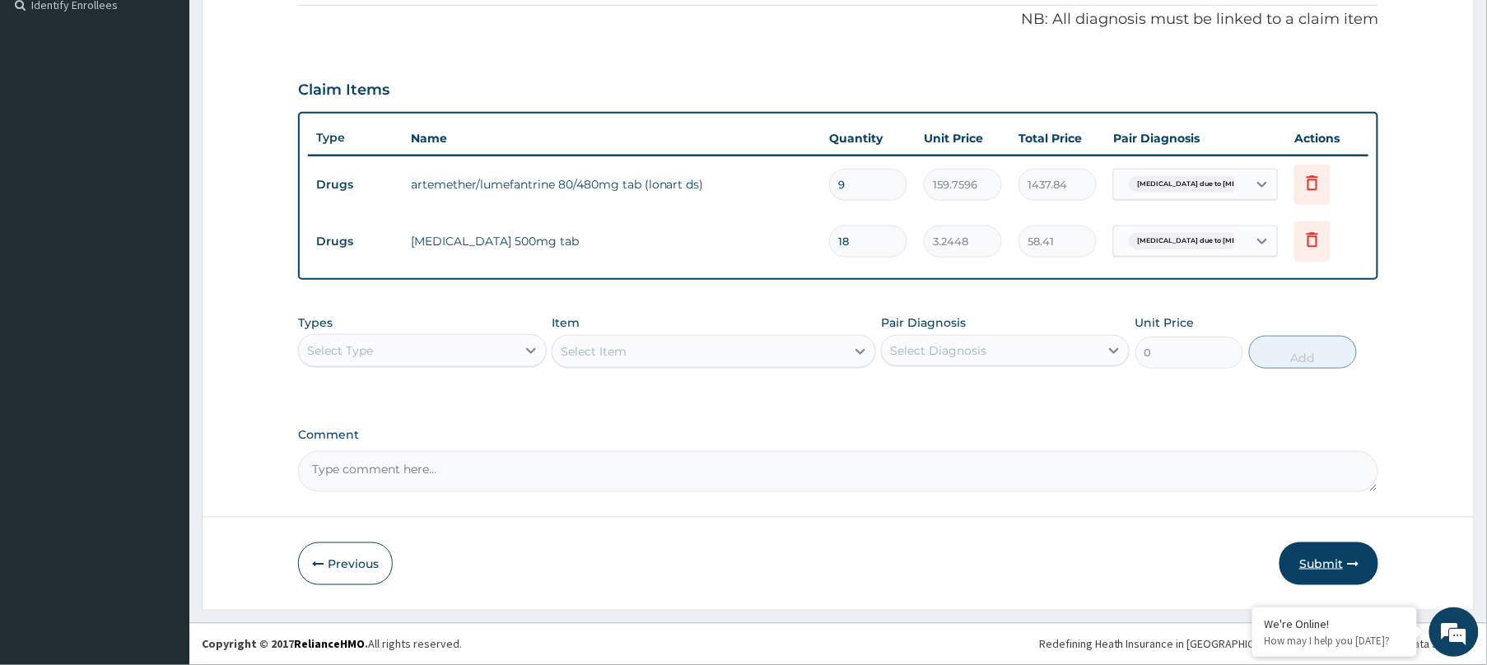
click at [1348, 543] on button "Submit" at bounding box center [1328, 564] width 99 height 43
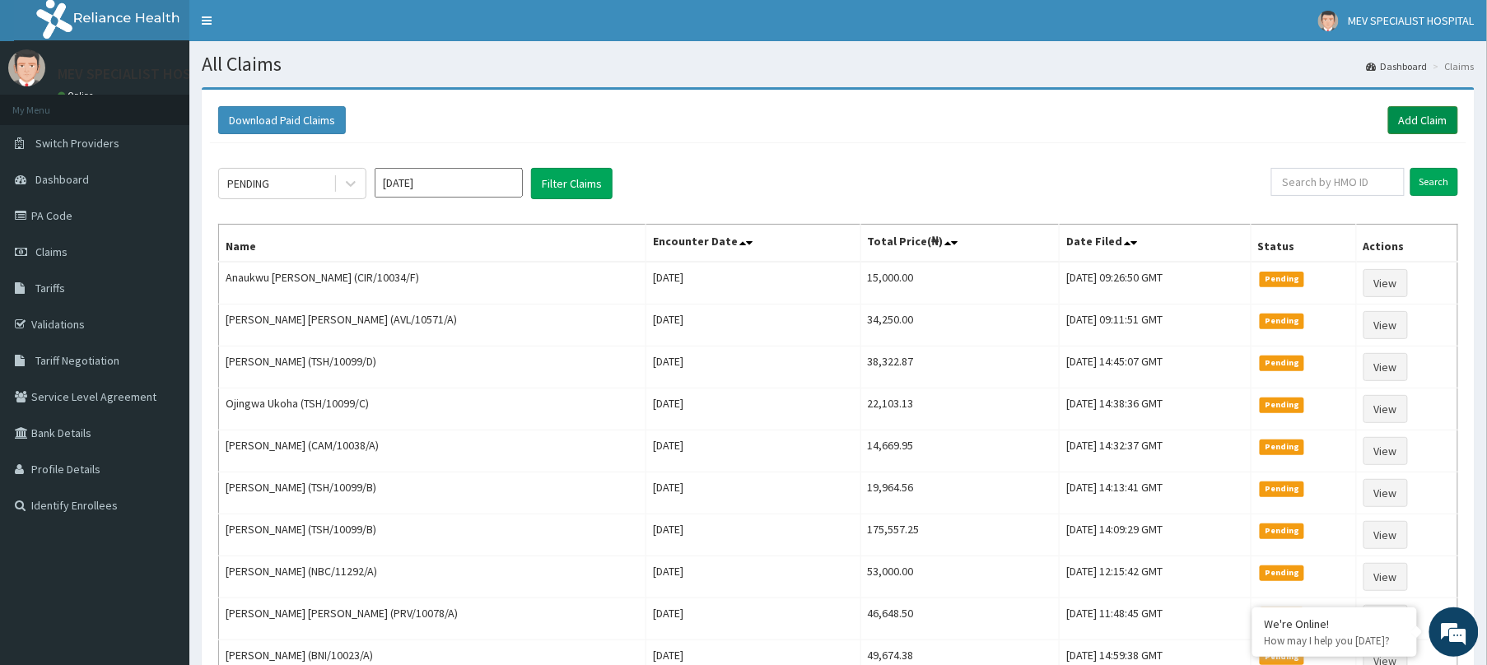
click at [1406, 119] on link "Add Claim" at bounding box center [1423, 120] width 70 height 28
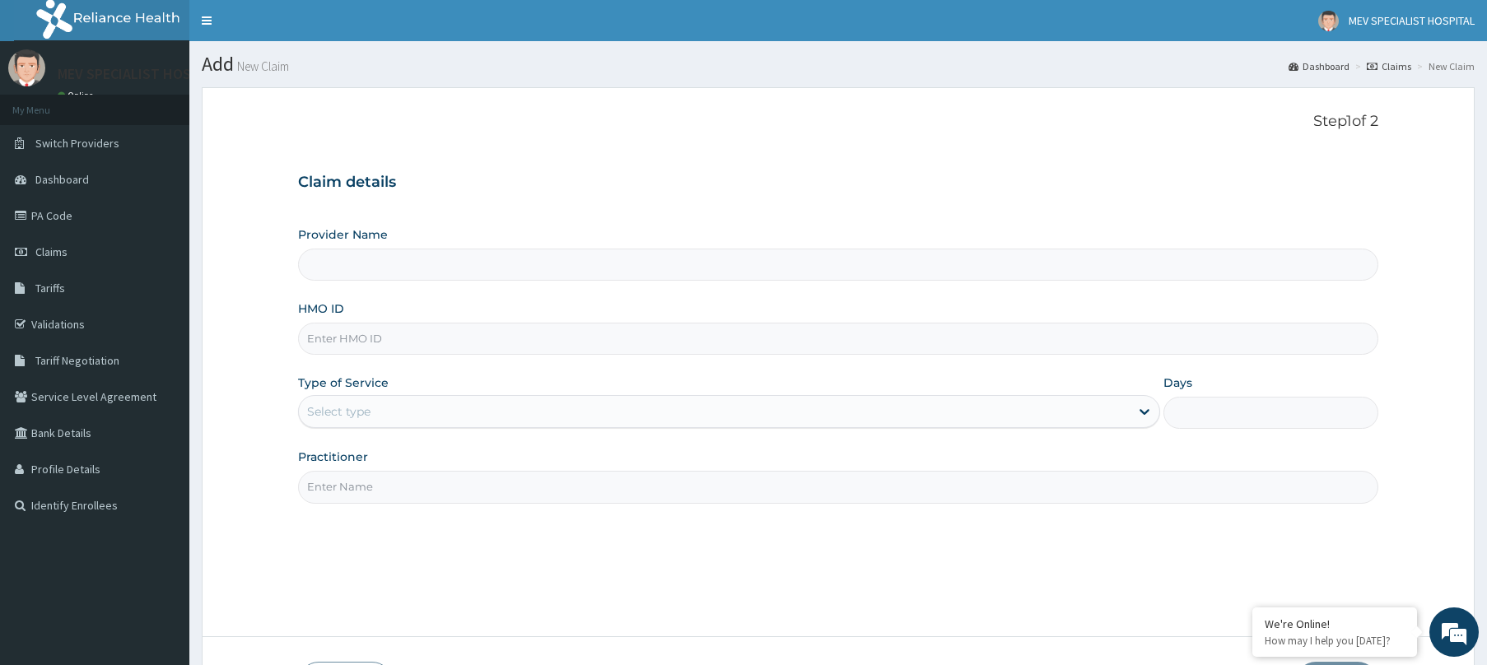
type input "MEV SPECIALIST HOSPITAL"
click at [429, 338] on input "HMO ID" at bounding box center [838, 339] width 1080 height 32
paste input "TSH/10099/A"
type input "TSH/10099/A"
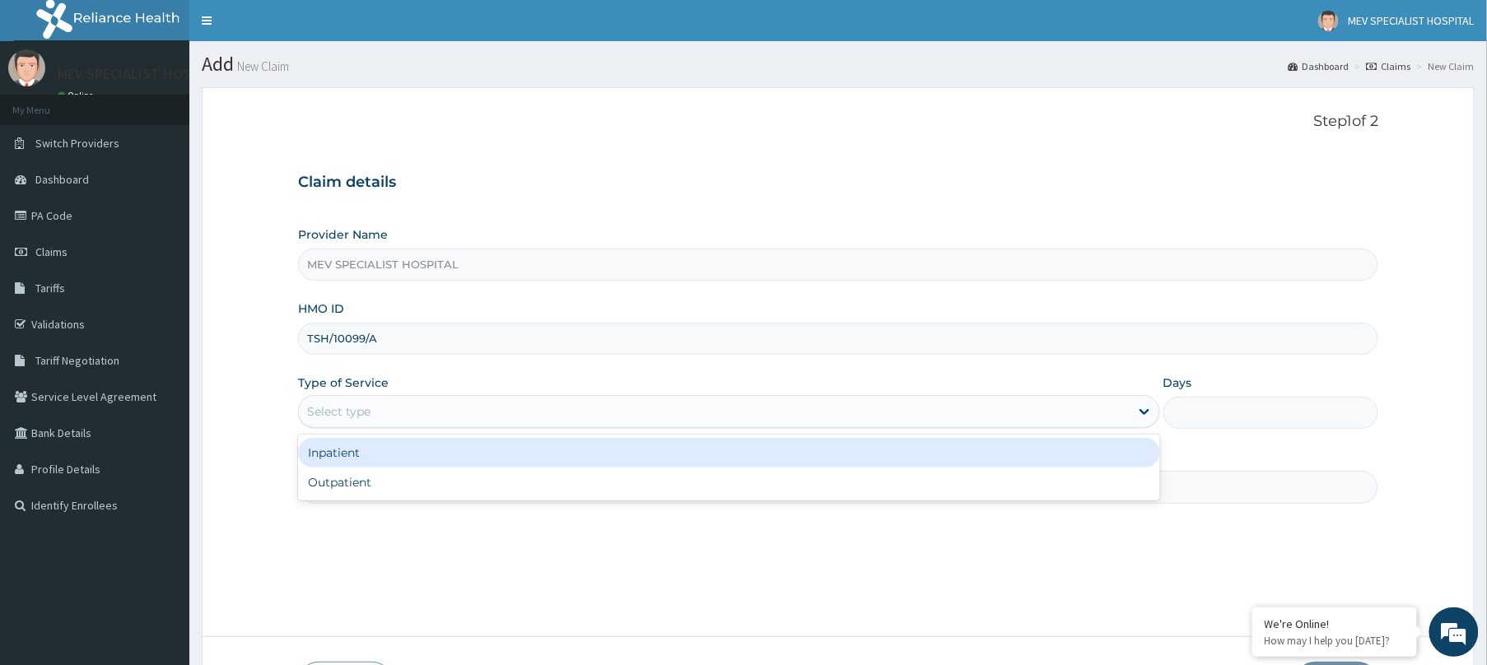
click at [406, 416] on div "Select type" at bounding box center [714, 411] width 831 height 26
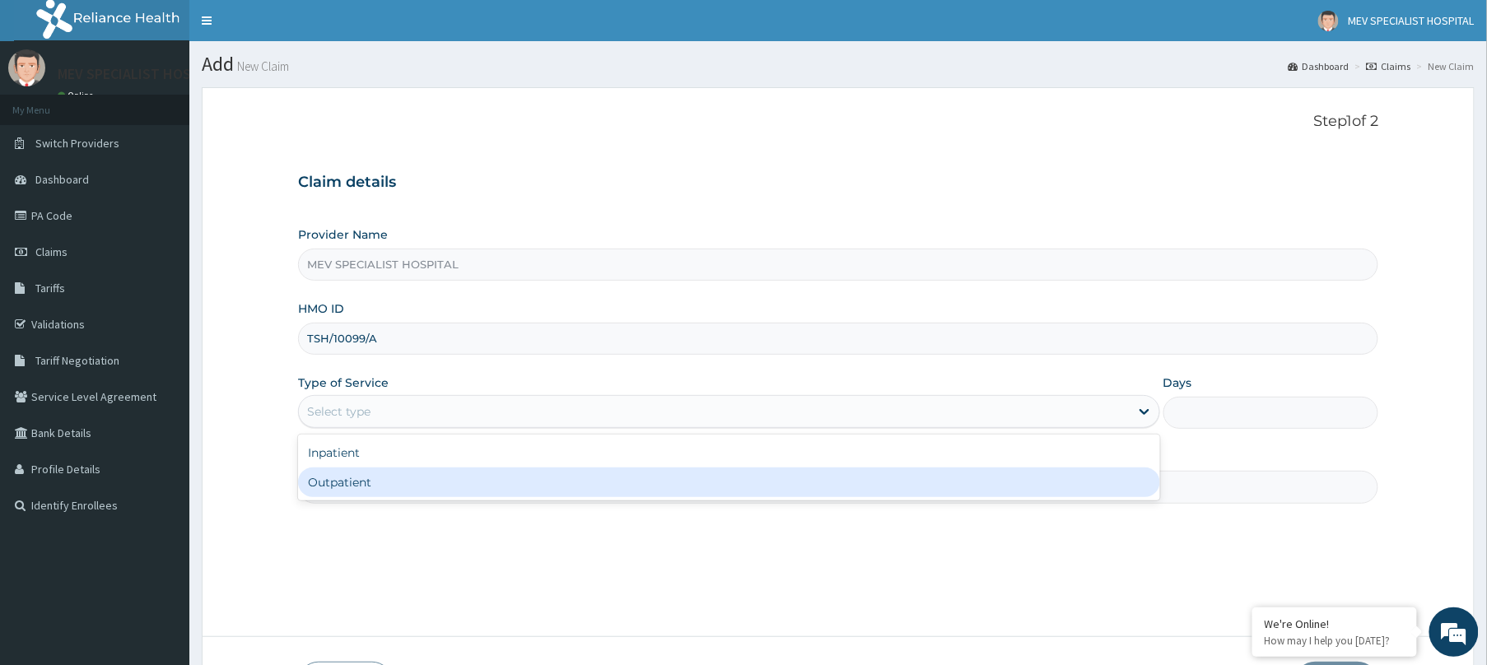
click at [360, 477] on div "Outpatient" at bounding box center [729, 483] width 862 height 30
type input "1"
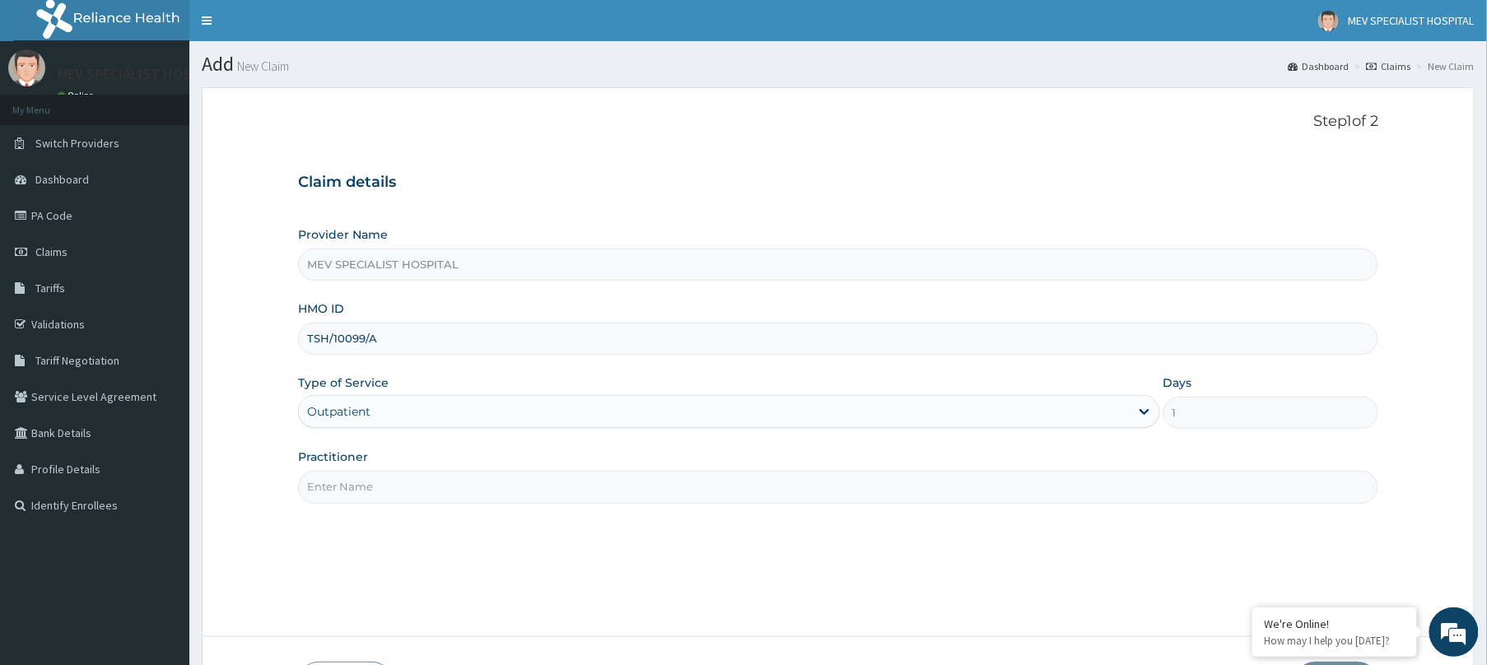
click at [360, 477] on input "Practitioner" at bounding box center [838, 487] width 1080 height 32
type input "DR. HENRY"
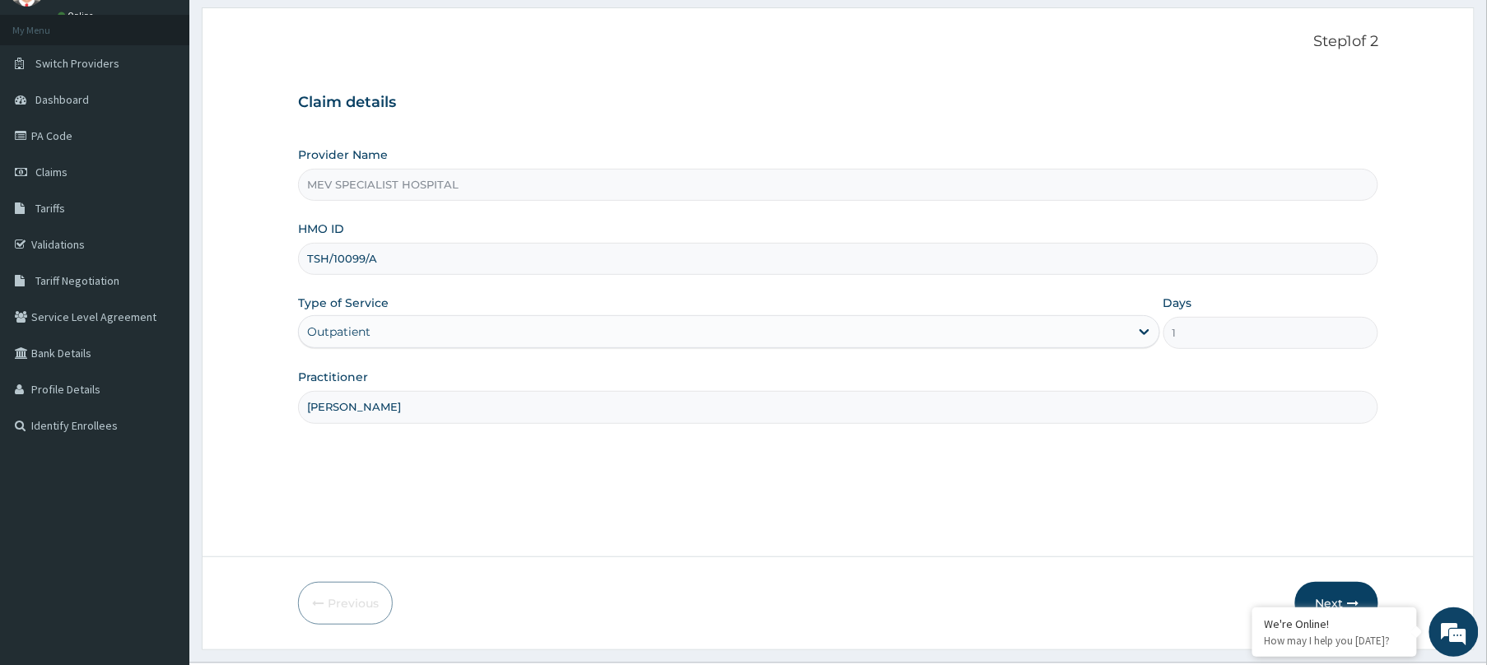
scroll to position [120, 0]
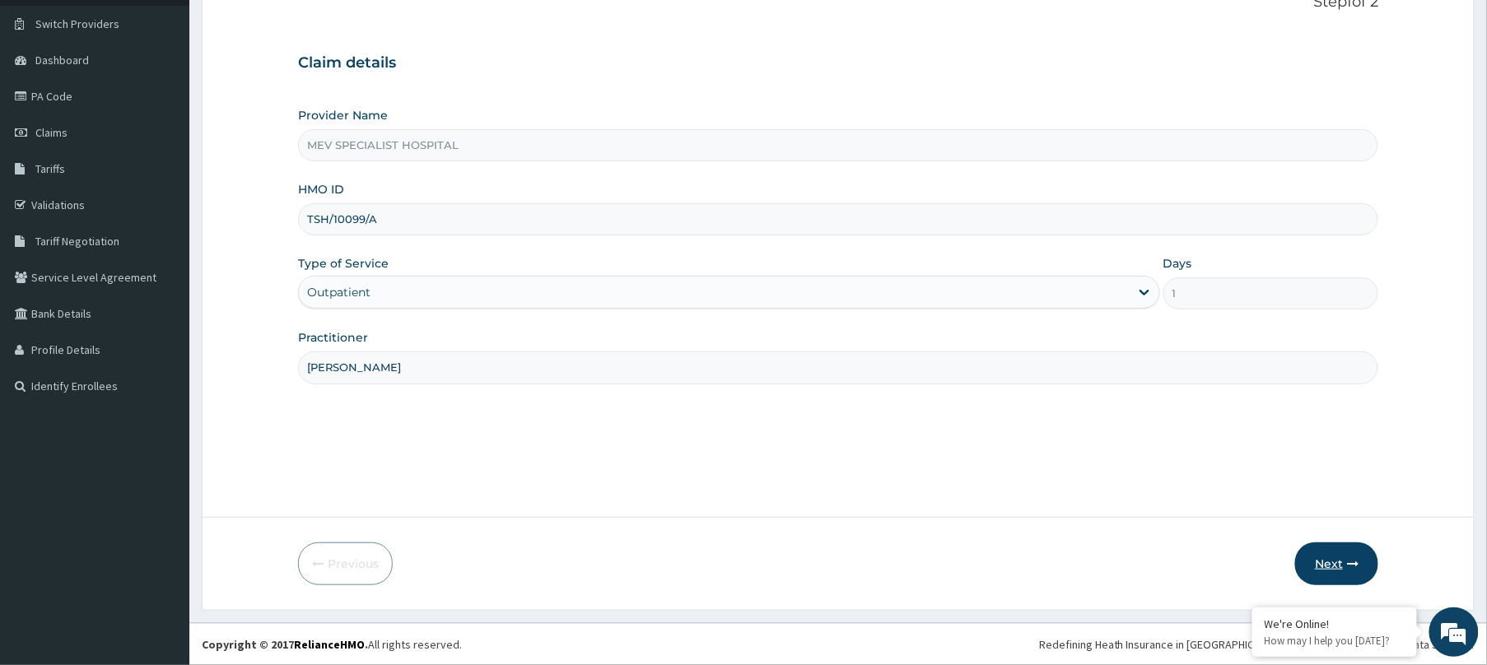
click at [1332, 548] on button "Next" at bounding box center [1336, 564] width 83 height 43
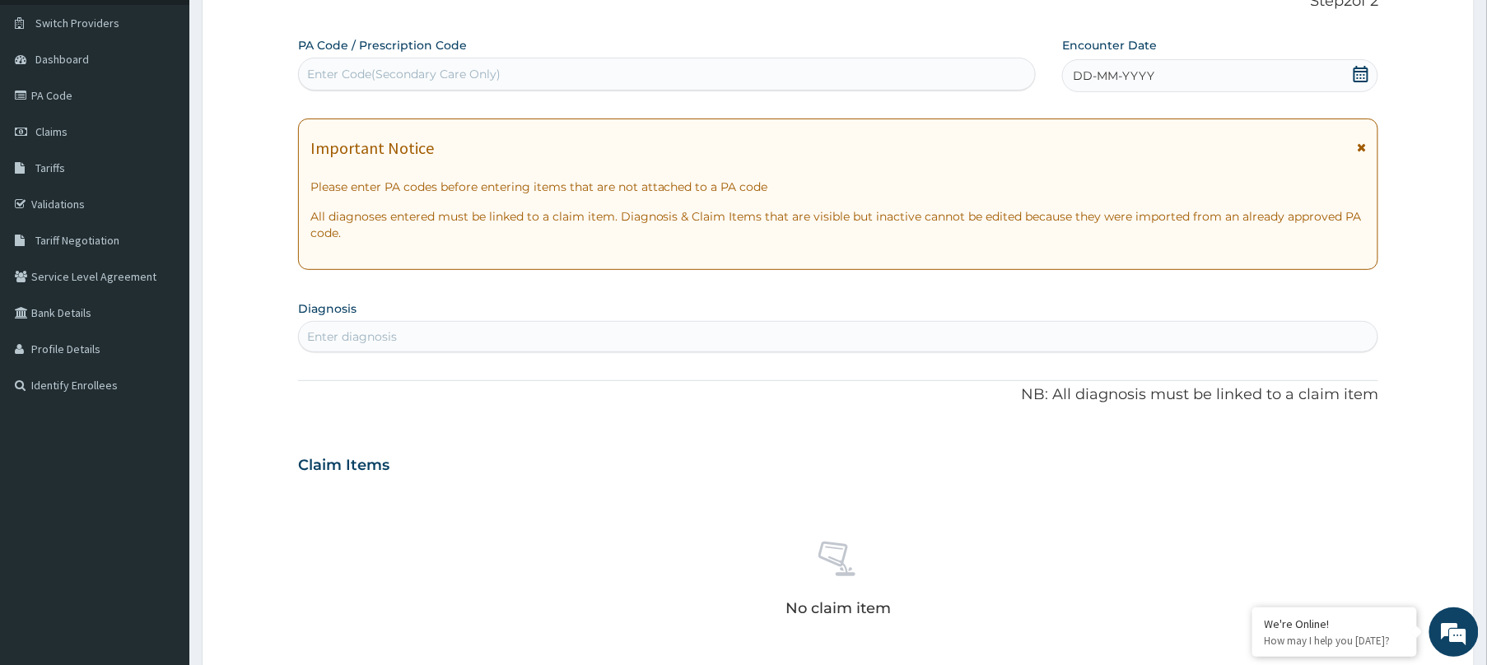
click at [672, 82] on div "Enter Code(Secondary Care Only)" at bounding box center [667, 74] width 736 height 26
paste input "PA/1D8DE4"
type input "PA/1D8DE4"
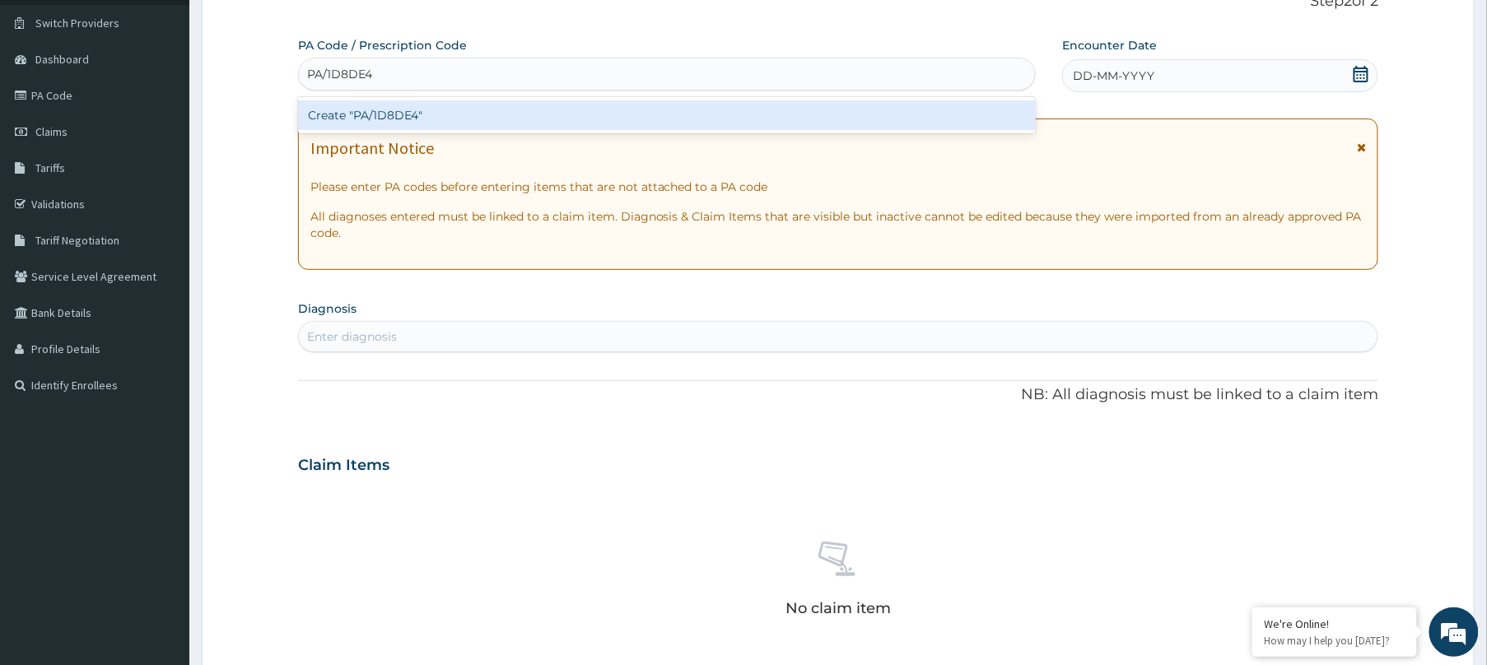
click at [655, 123] on div "Create "PA/1D8DE4"" at bounding box center [667, 115] width 738 height 30
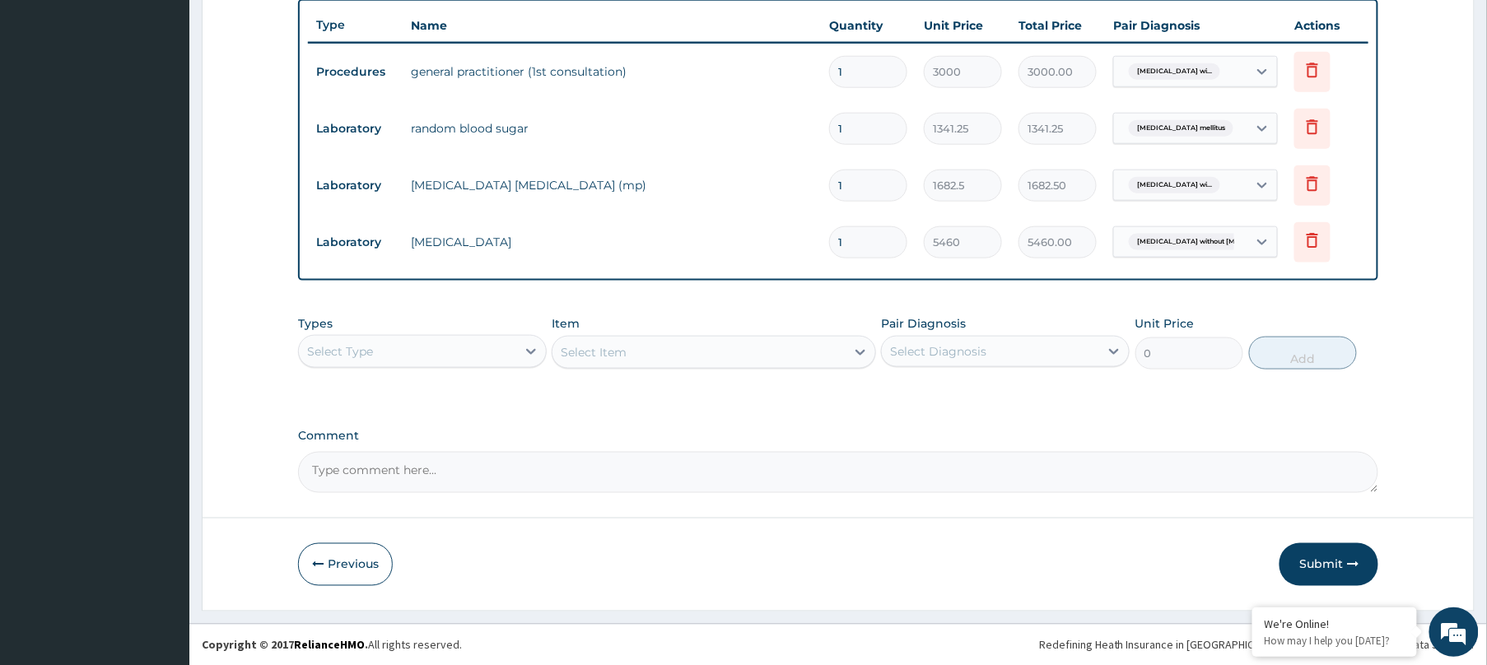
scroll to position [616, 0]
click at [1329, 567] on button "Submit" at bounding box center [1328, 564] width 99 height 43
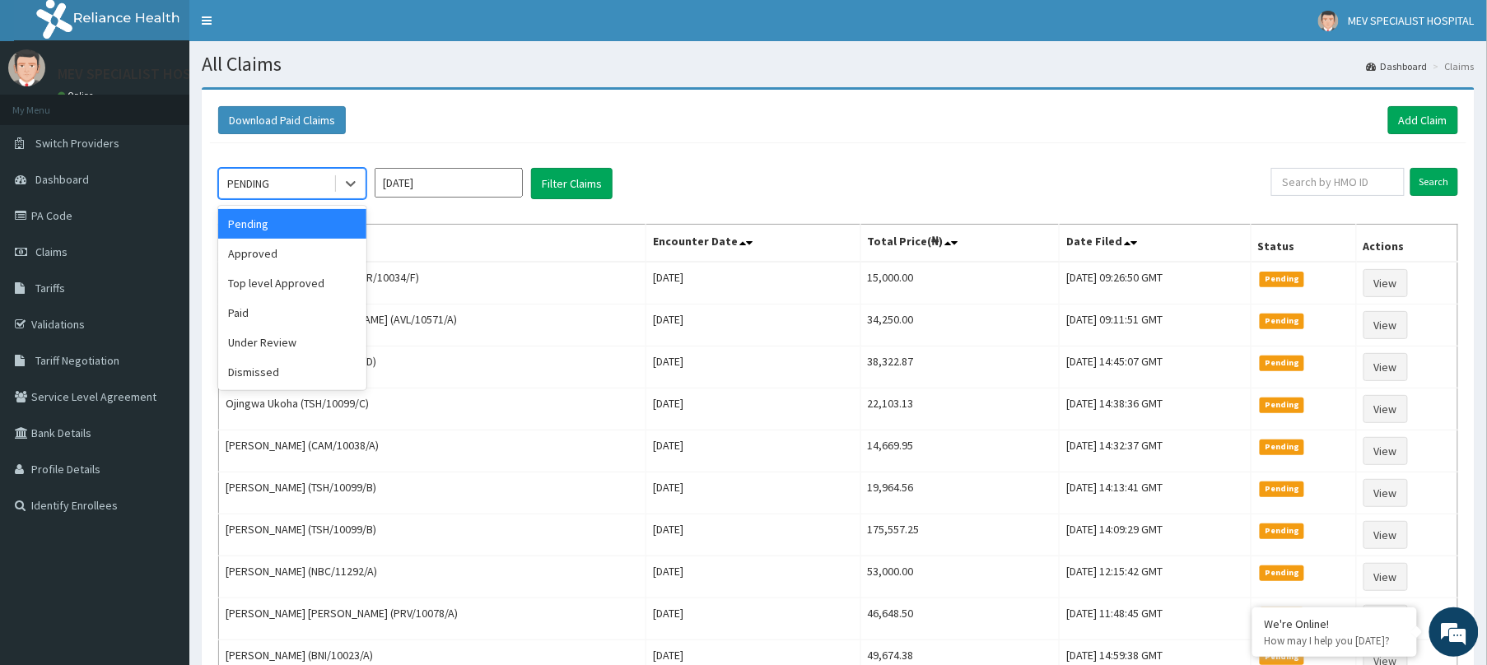
click at [308, 186] on div "PENDING" at bounding box center [276, 183] width 114 height 26
click at [286, 254] on div "Approved" at bounding box center [292, 254] width 148 height 30
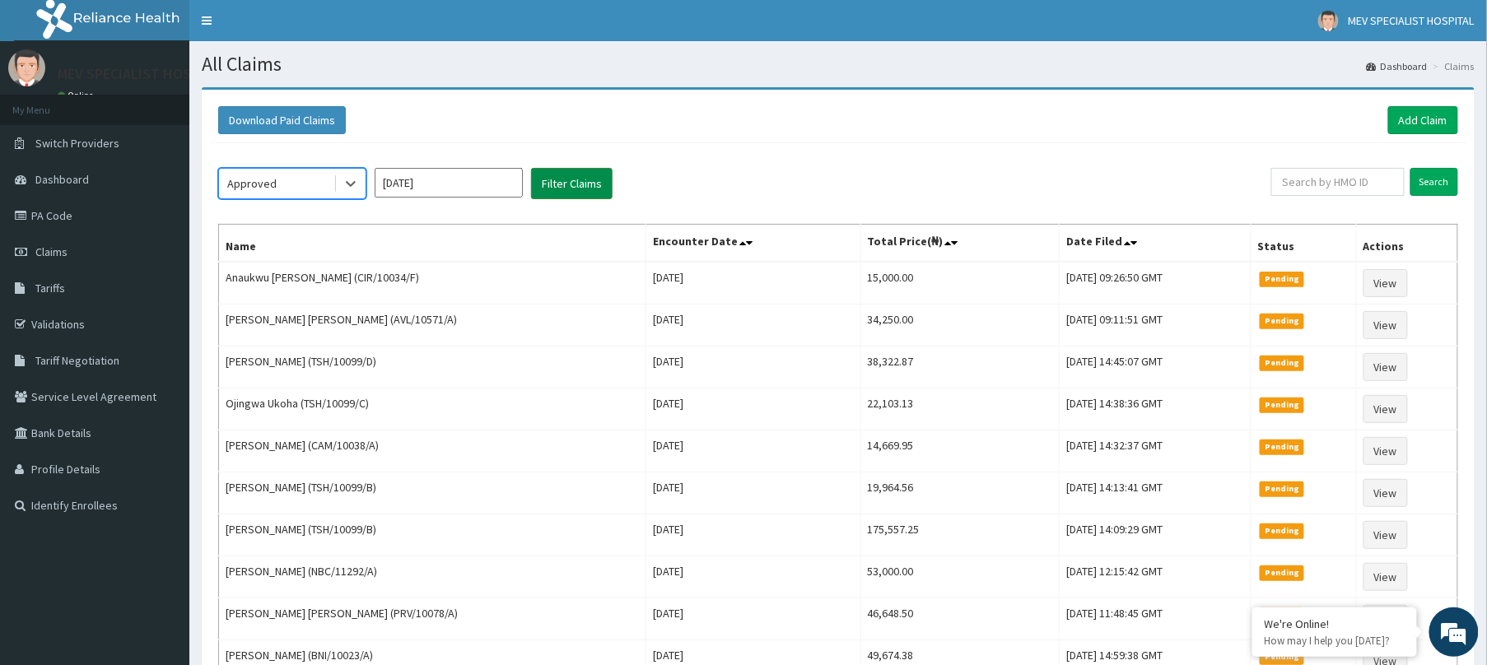
click at [567, 183] on button "Filter Claims" at bounding box center [571, 183] width 81 height 31
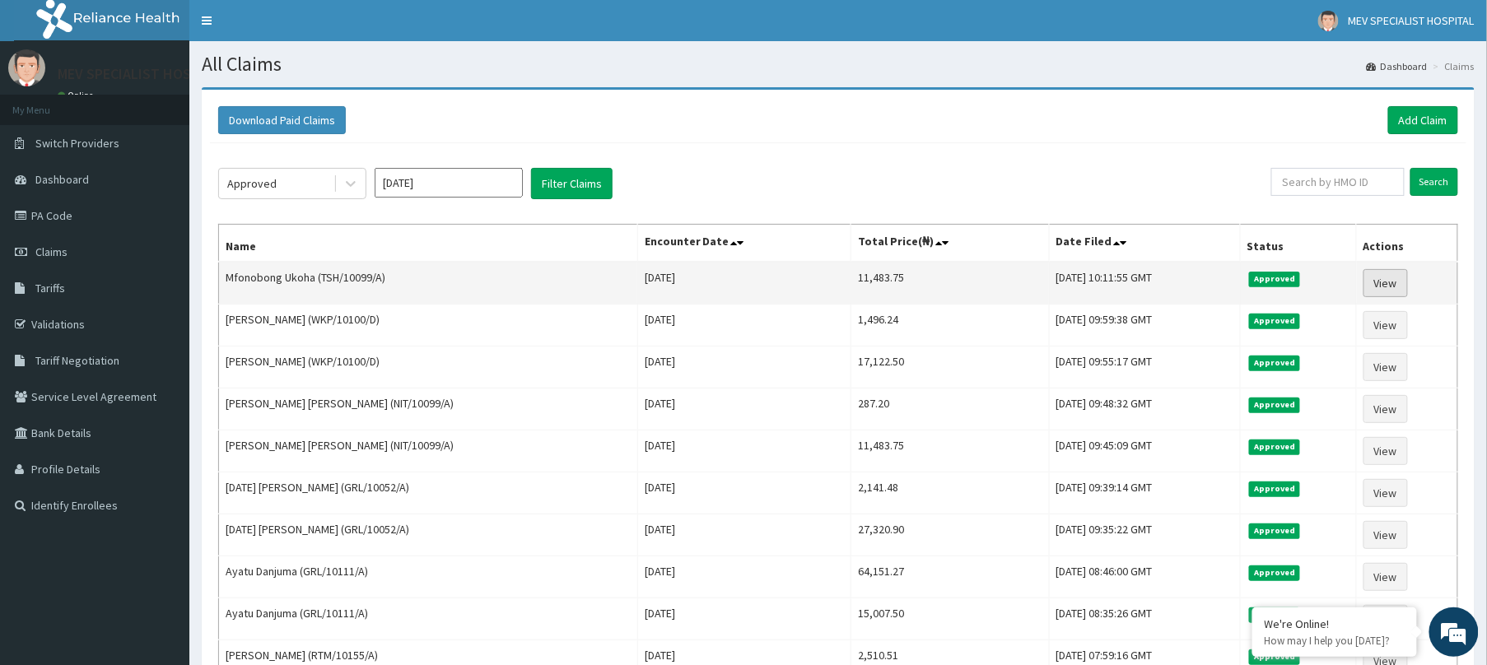
click at [1371, 283] on link "View" at bounding box center [1385, 283] width 44 height 28
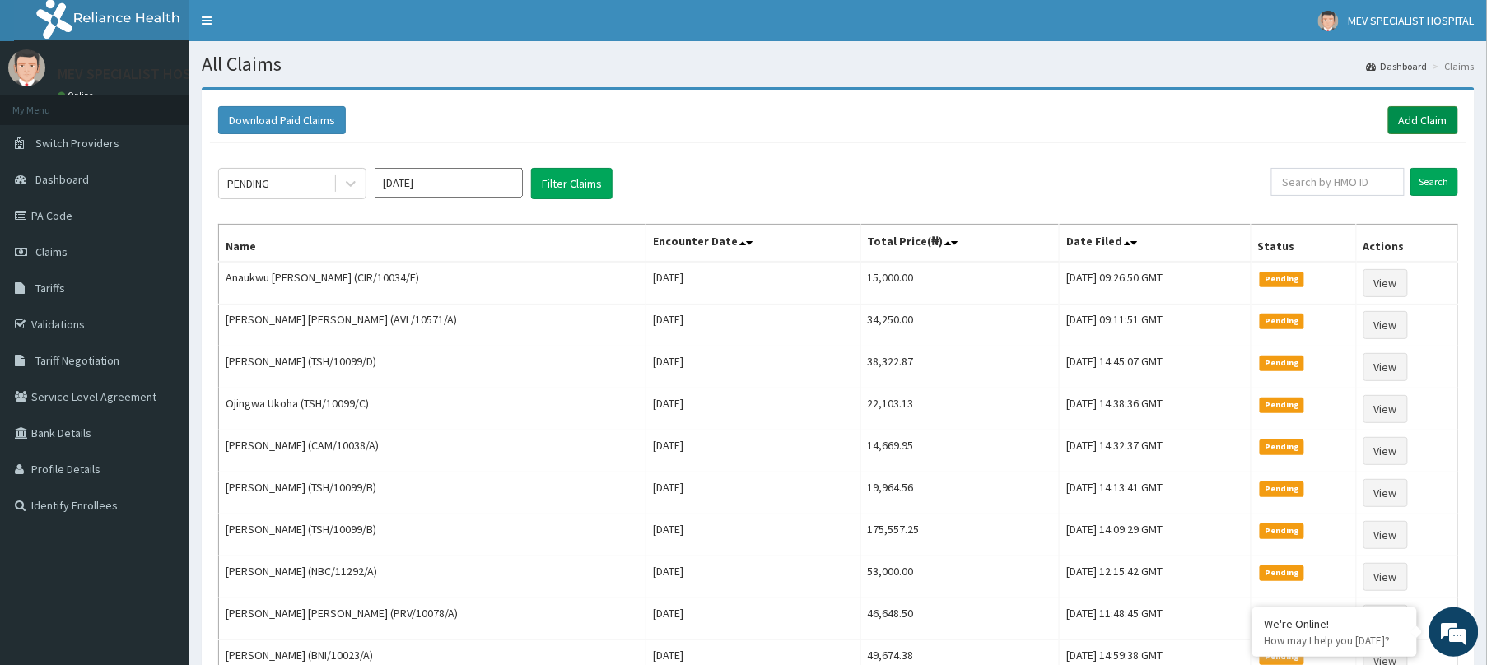
click at [1424, 112] on link "Add Claim" at bounding box center [1423, 120] width 70 height 28
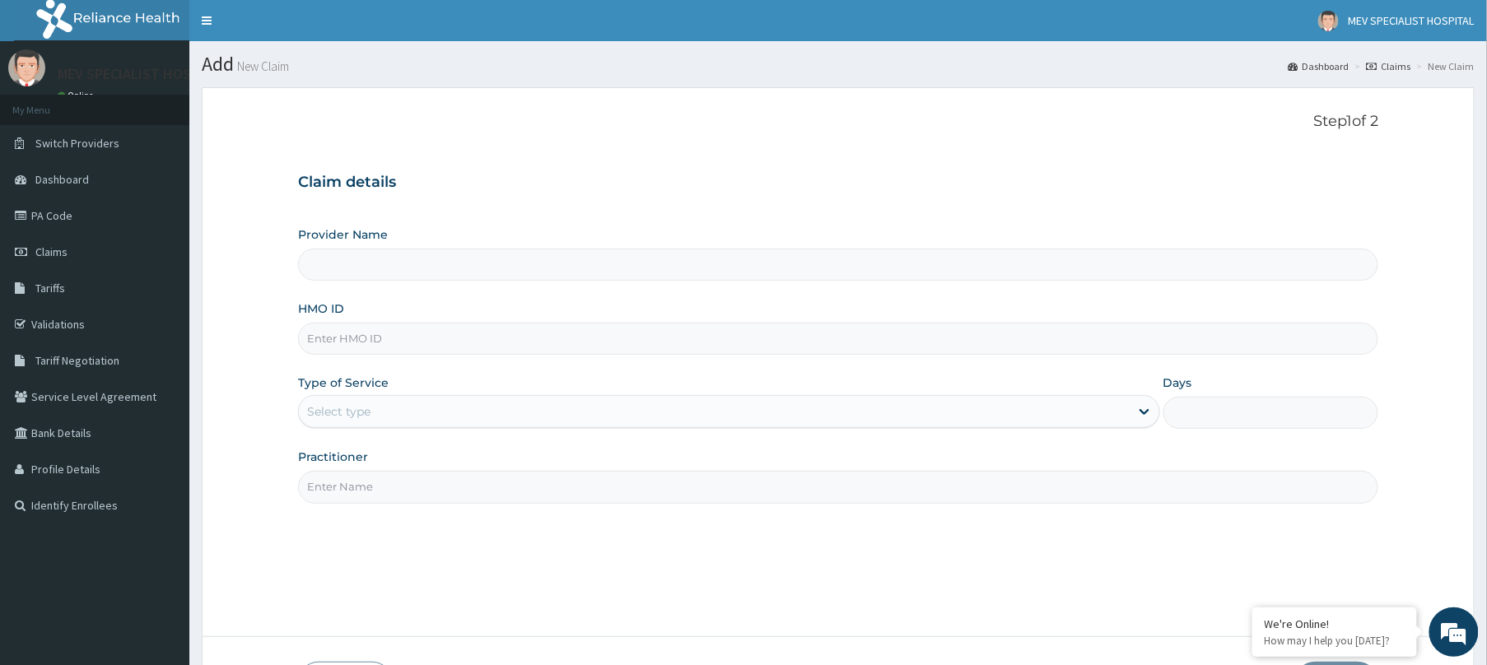
click at [732, 331] on input "HMO ID" at bounding box center [838, 339] width 1080 height 32
paste input "TSH/10099/A"
type input "TSH/10099/A"
type input "MEV SPECIALIST HOSPITAL"
type input "TSH/10099/A"
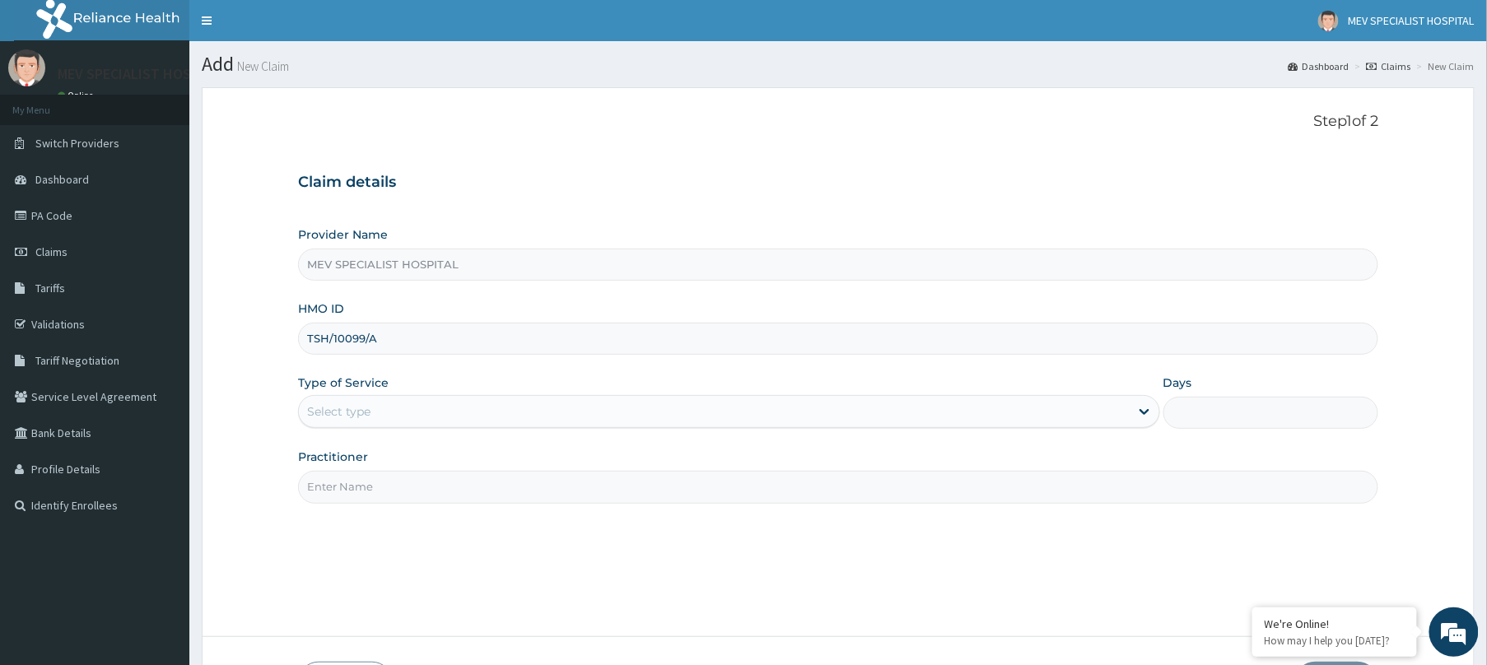
click at [692, 415] on div "Select type" at bounding box center [714, 411] width 831 height 26
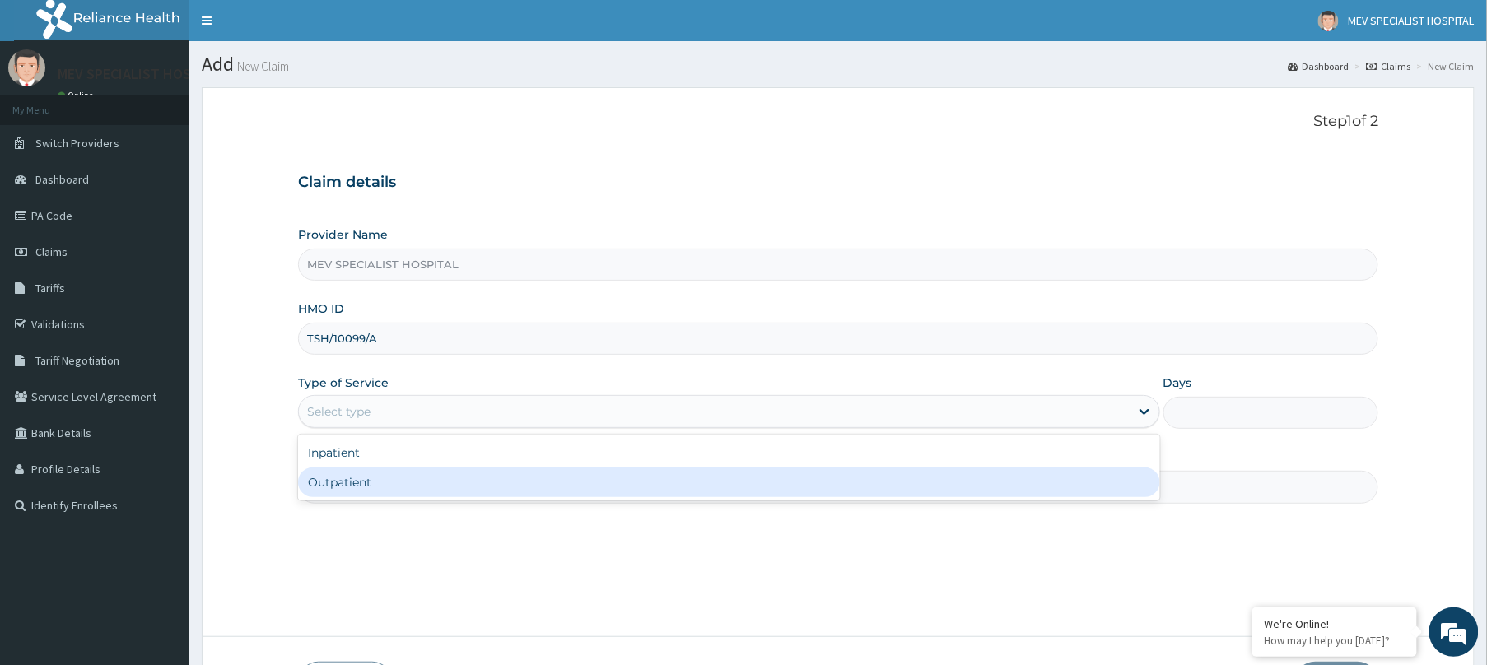
click at [675, 495] on div "Outpatient" at bounding box center [729, 483] width 862 height 30
type input "1"
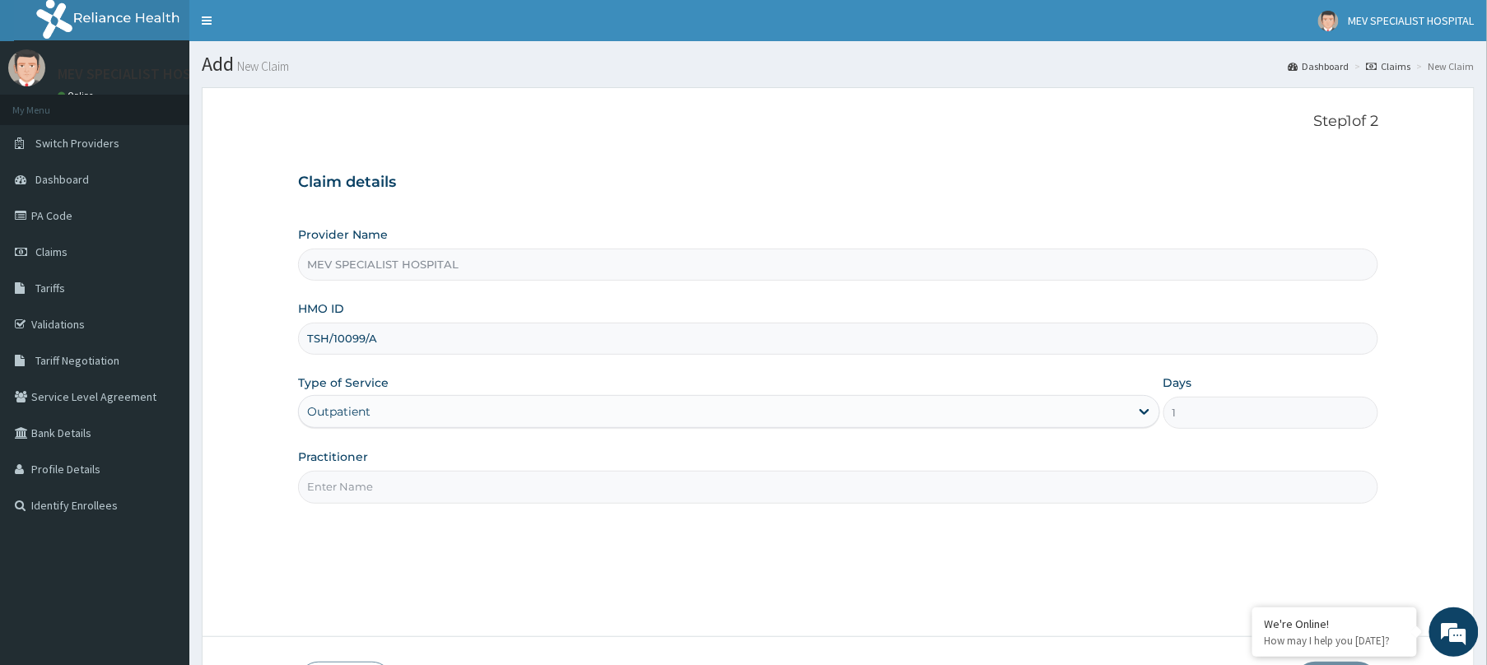
click at [675, 495] on input "Practitioner" at bounding box center [838, 487] width 1080 height 32
type input "[PERSON_NAME]"
click at [497, 347] on input "TSH/10099/A" at bounding box center [838, 339] width 1080 height 32
type input "T"
paste input "TSH/10099/C"
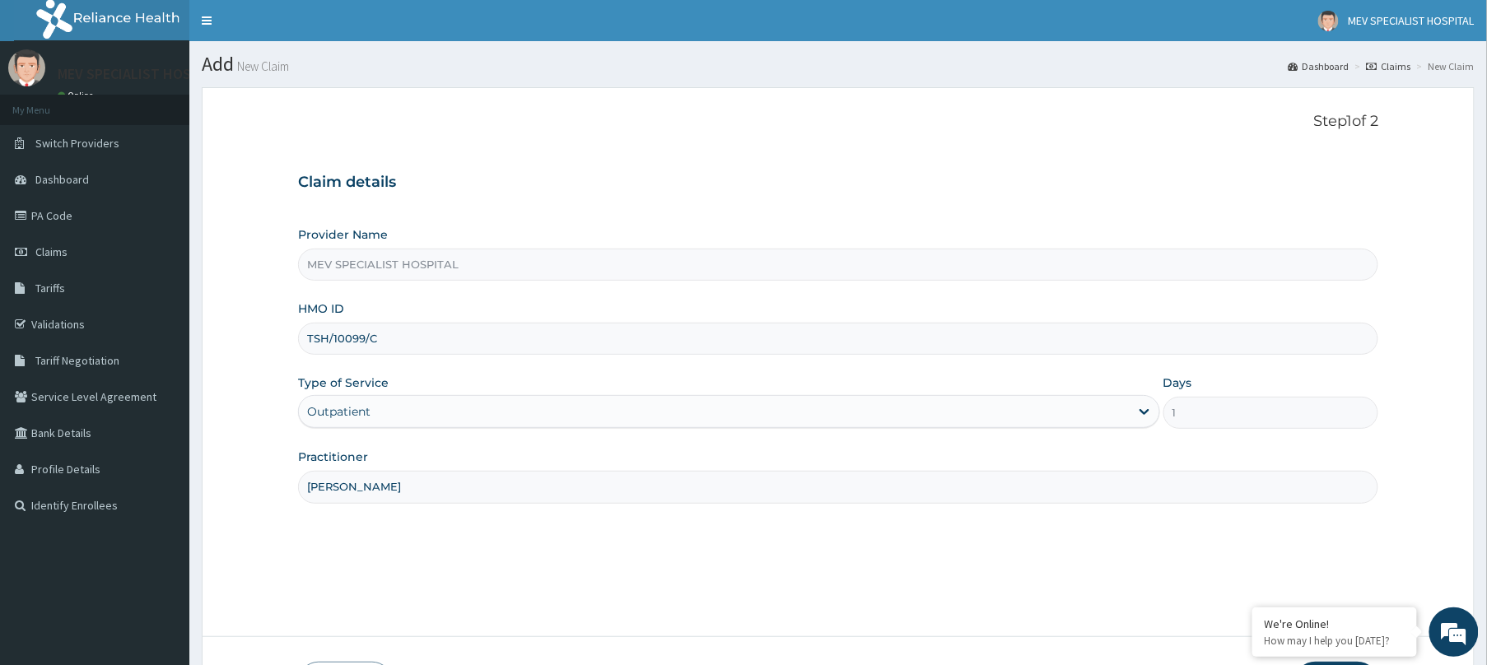
scroll to position [120, 0]
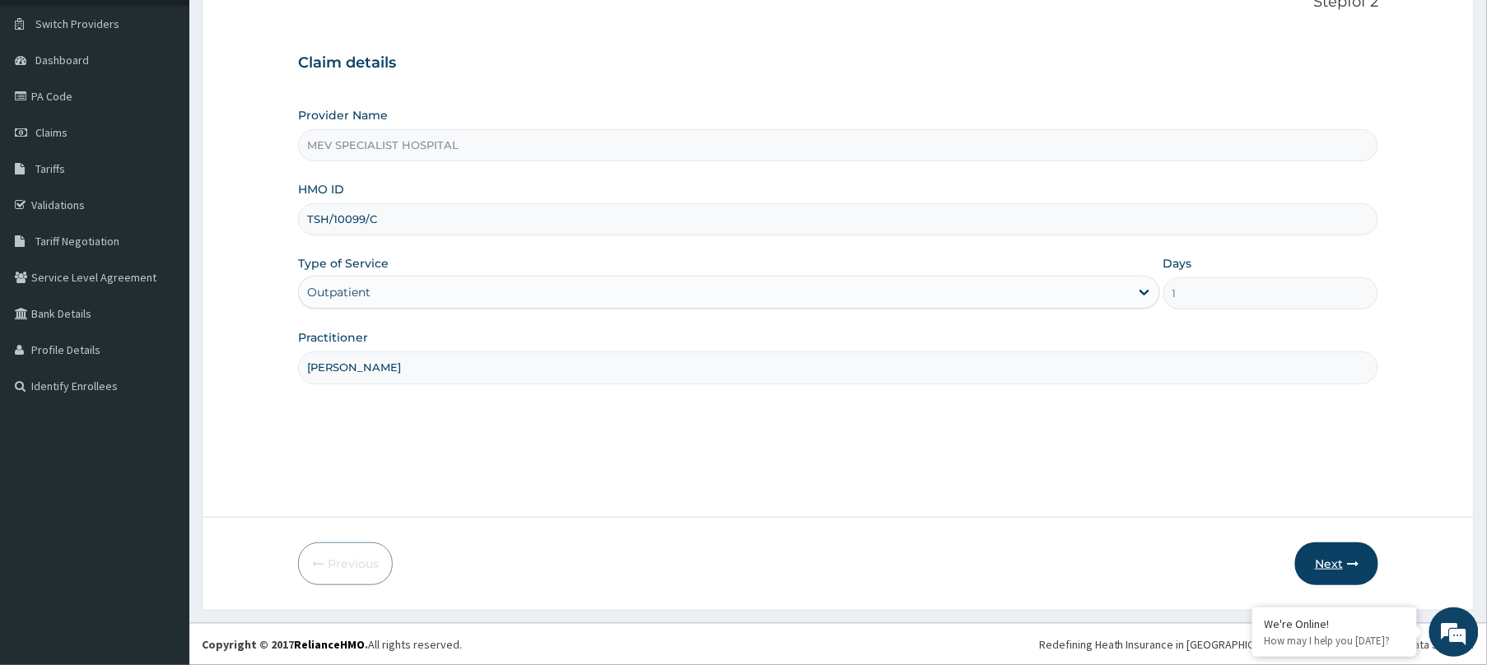
type input "TSH/10099/C"
click at [1339, 554] on button "Next" at bounding box center [1336, 564] width 83 height 43
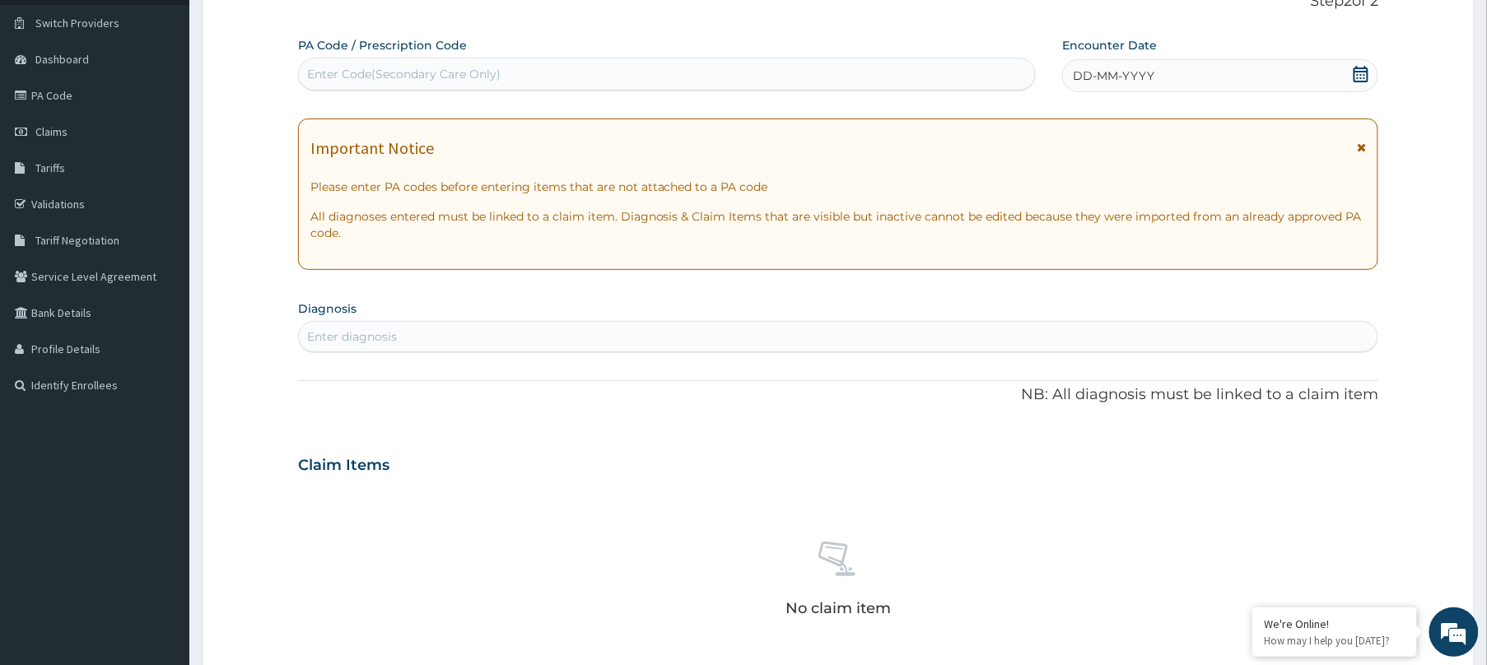
click at [817, 74] on div "Enter Code(Secondary Care Only)" at bounding box center [667, 74] width 736 height 26
paste input "PA/307597"
type input "PA/307597"
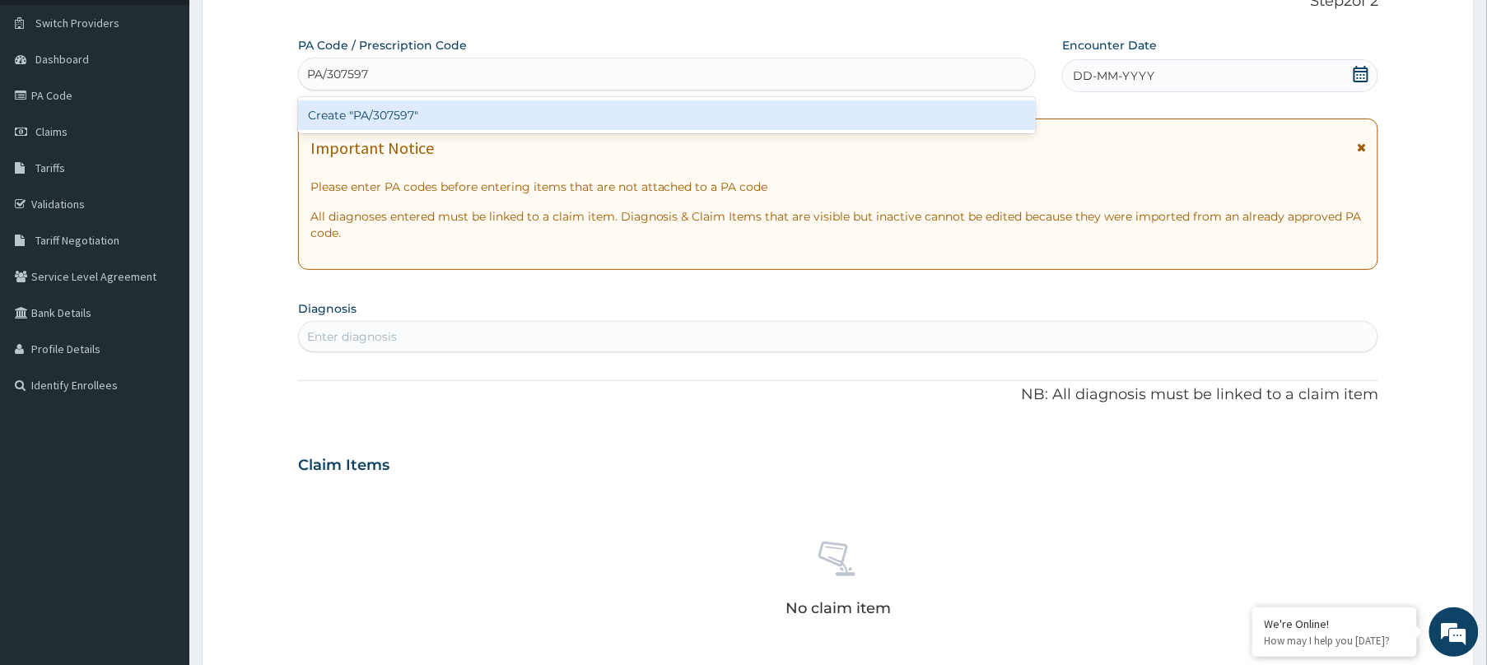
click at [812, 126] on div "Create "PA/307597"" at bounding box center [667, 115] width 738 height 30
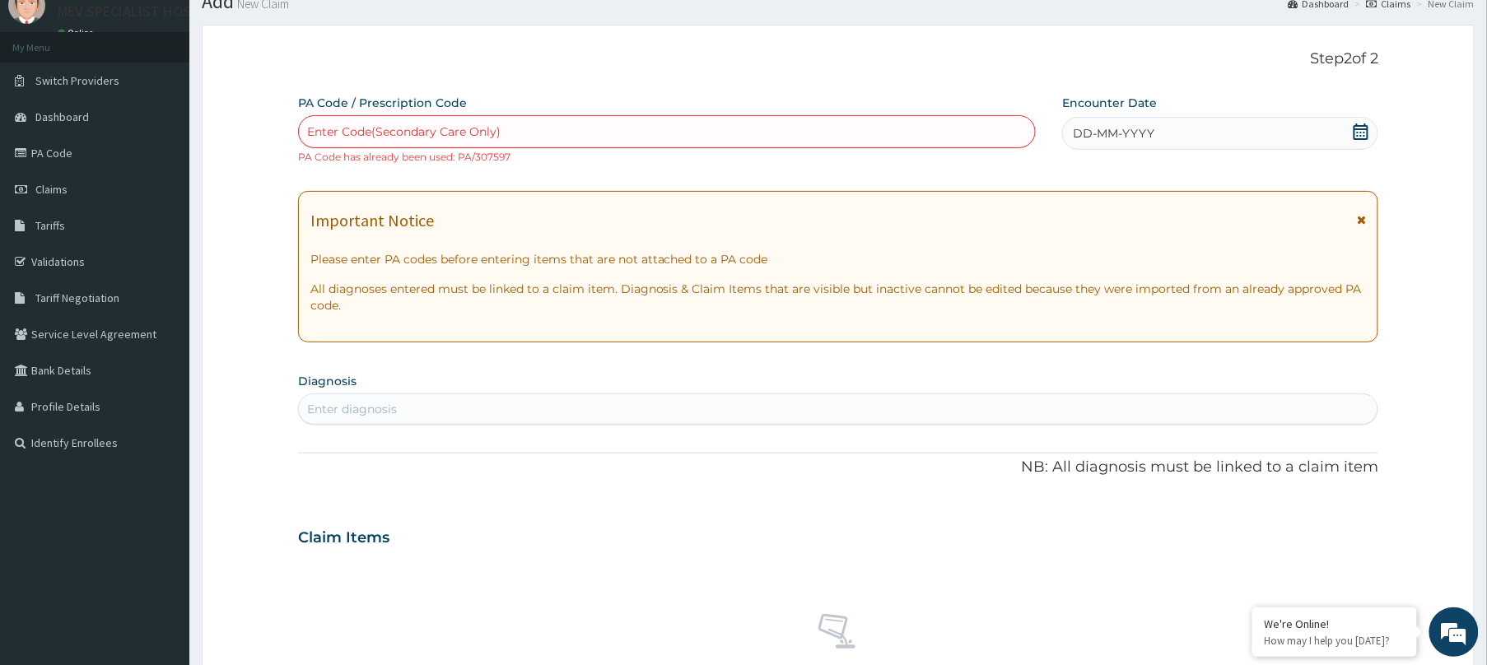
scroll to position [0, 0]
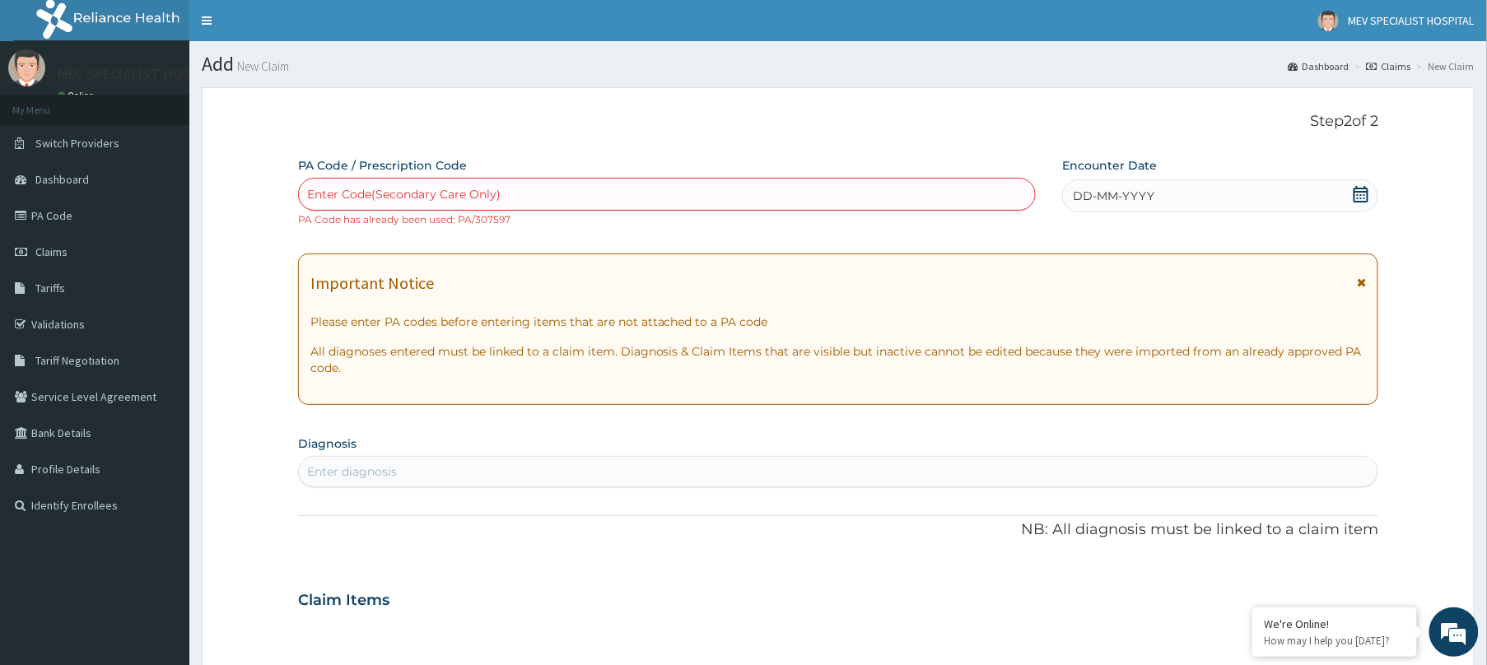
click at [636, 196] on div "Enter Code(Secondary Care Only)" at bounding box center [667, 194] width 736 height 26
paste input "PA/49CCDD"
type input "PA/49CCDD"
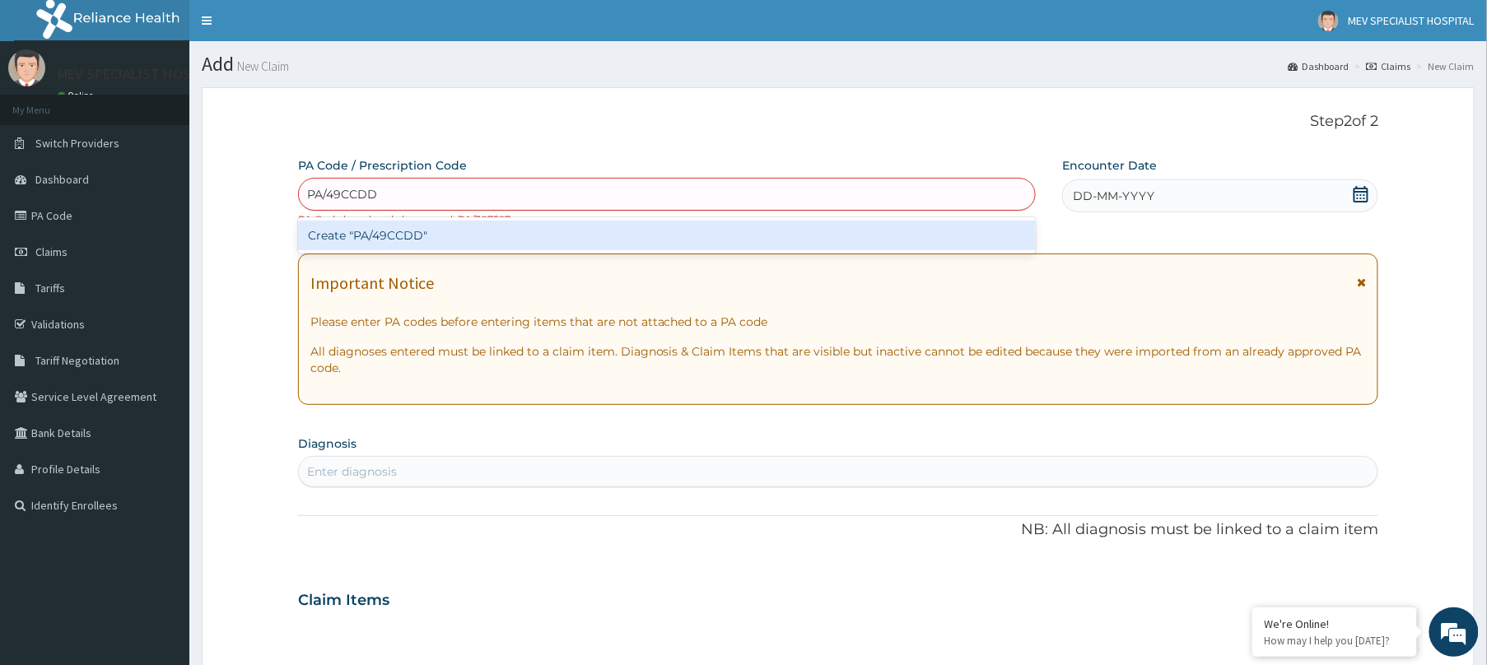
click at [631, 231] on div "Create "PA/49CCDD"" at bounding box center [667, 236] width 738 height 30
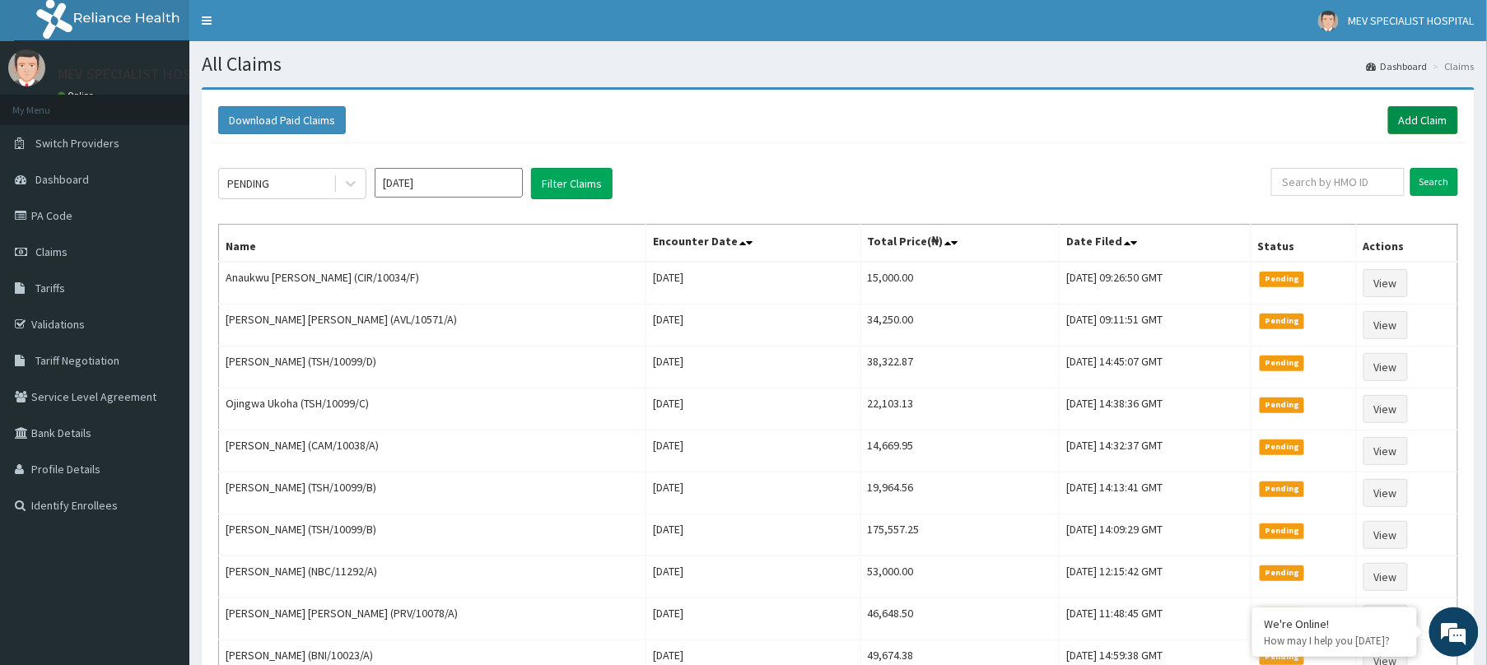
click at [1427, 123] on link "Add Claim" at bounding box center [1423, 120] width 70 height 28
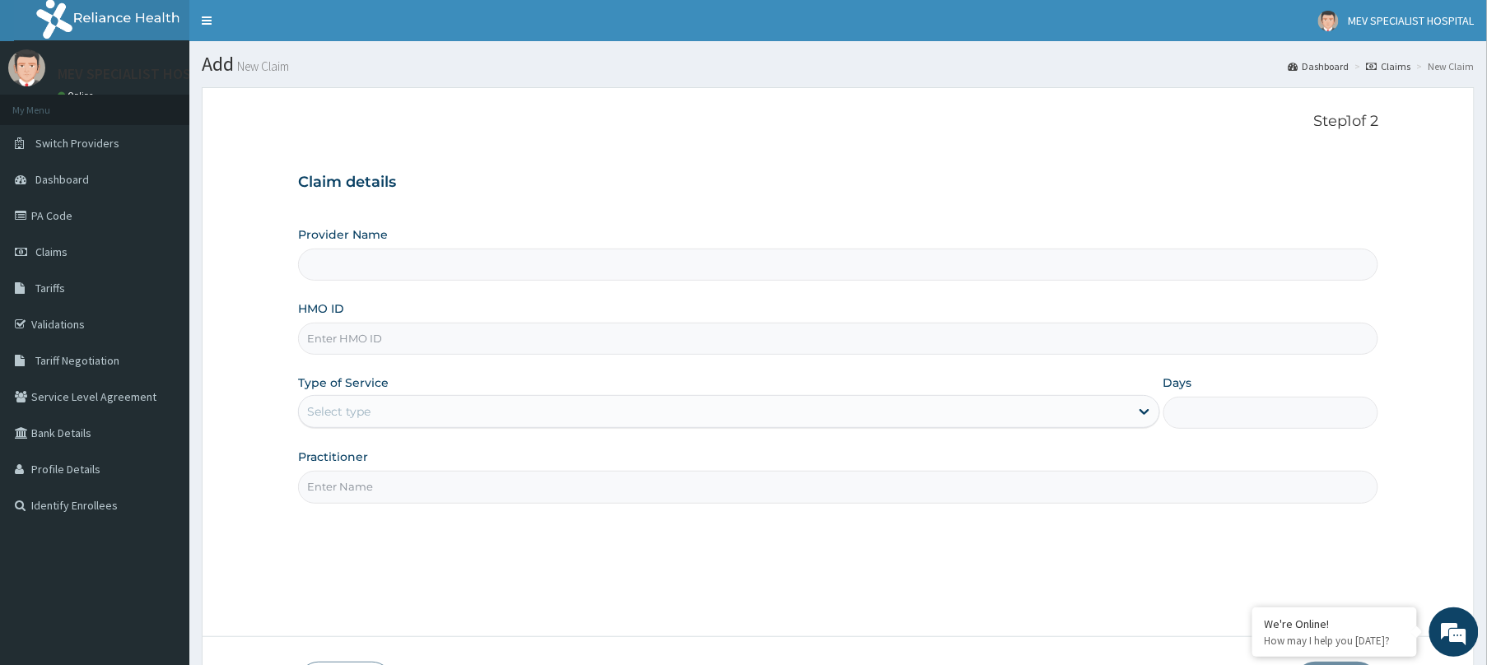
type input "MEV SPECIALIST HOSPITAL"
click at [463, 347] on input "HMO ID" at bounding box center [838, 339] width 1080 height 32
paste input "TSH/10099/D"
type input "TSH/10099/D"
click at [435, 412] on div "Select type" at bounding box center [714, 411] width 831 height 26
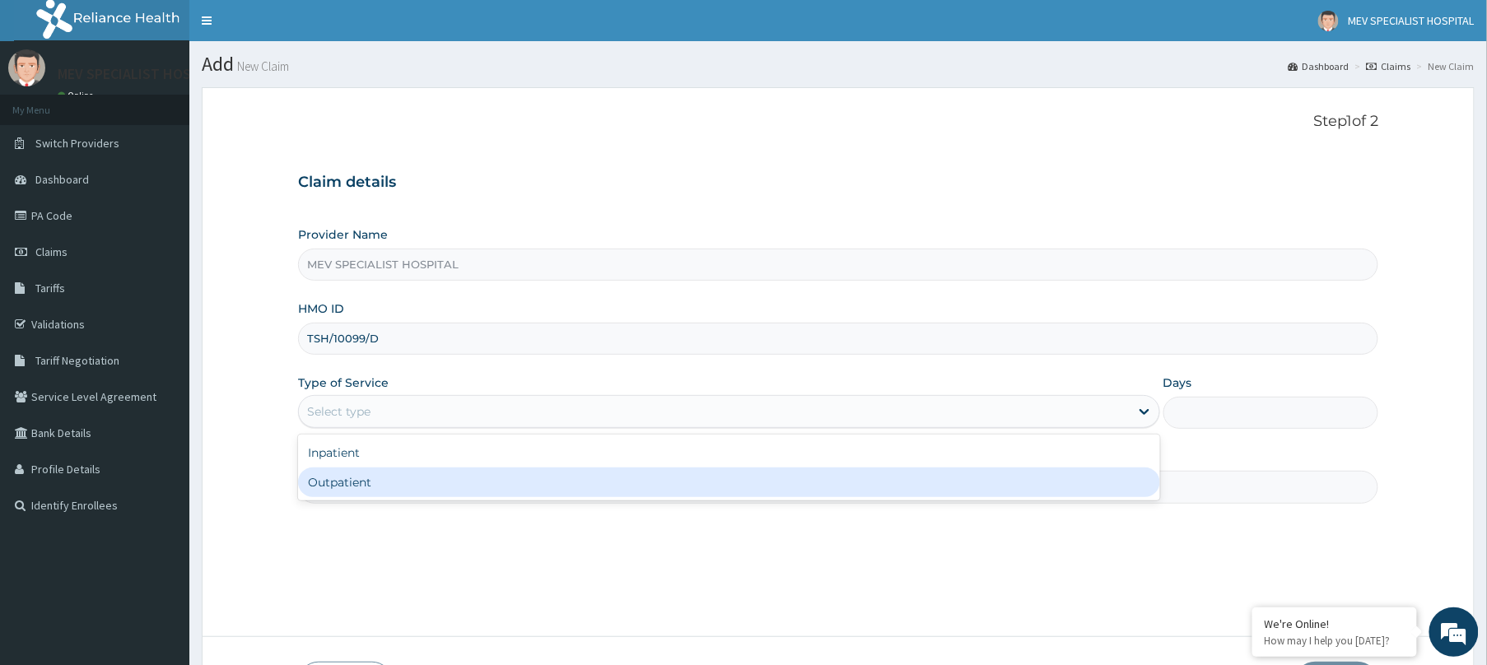
click at [412, 496] on div "Outpatient" at bounding box center [729, 483] width 862 height 30
type input "1"
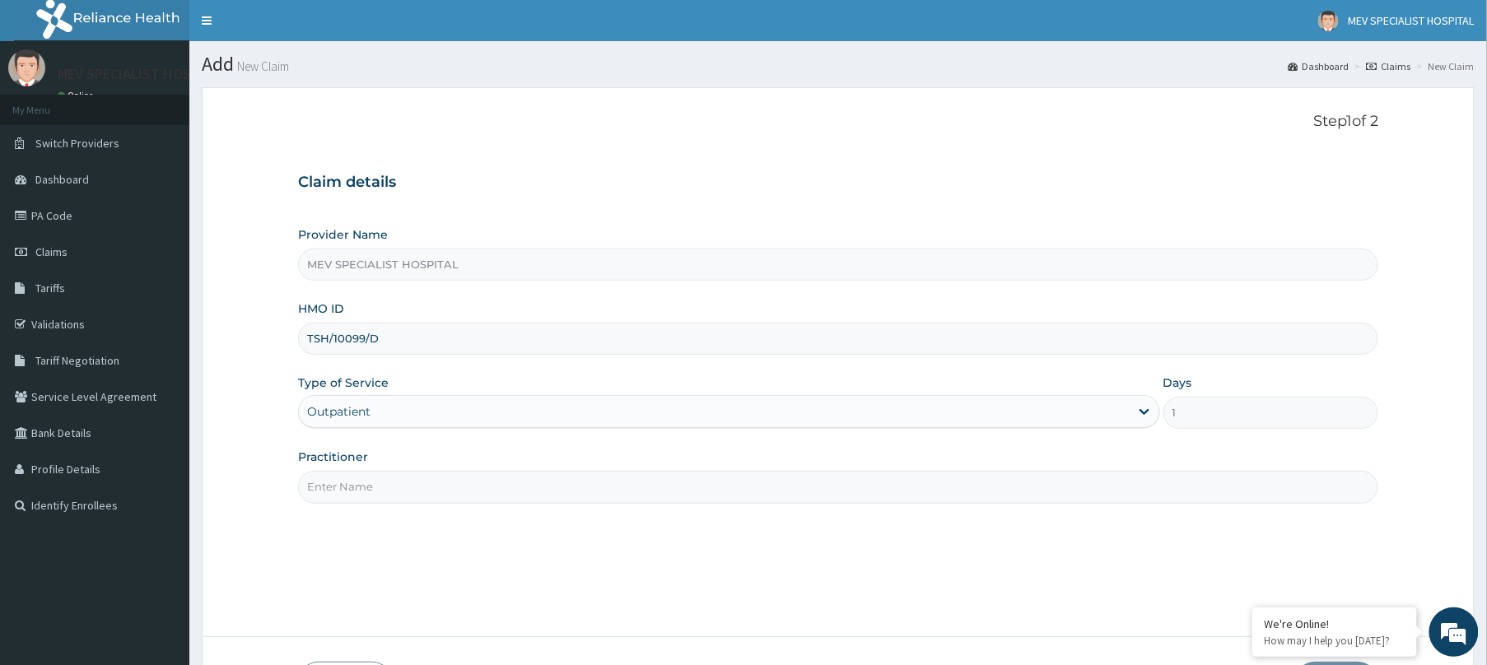
click at [412, 496] on input "Practitioner" at bounding box center [838, 487] width 1080 height 32
type input "[PERSON_NAME]"
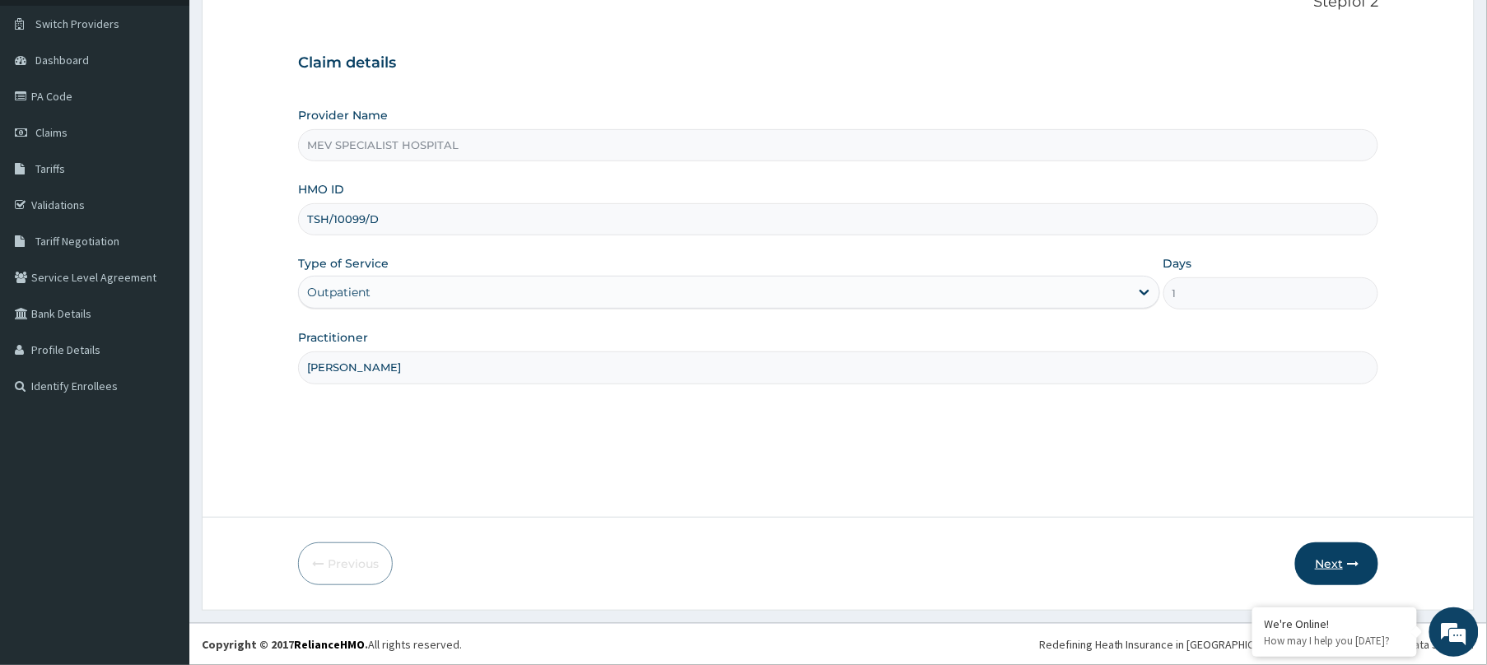
click at [1347, 558] on icon "button" at bounding box center [1353, 564] width 12 height 12
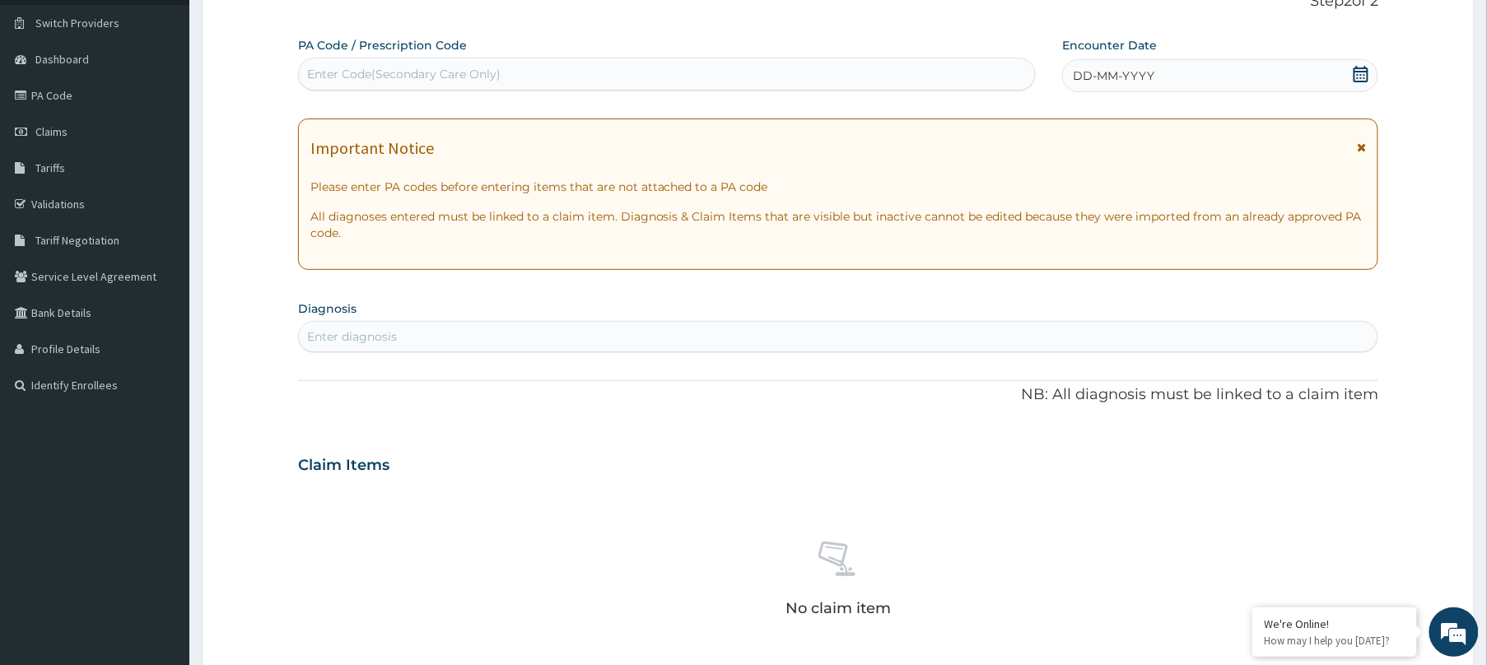
click at [799, 74] on div "Enter Code(Secondary Care Only)" at bounding box center [667, 74] width 736 height 26
paste input "PA/B997DC"
type input "PA/B997DC"
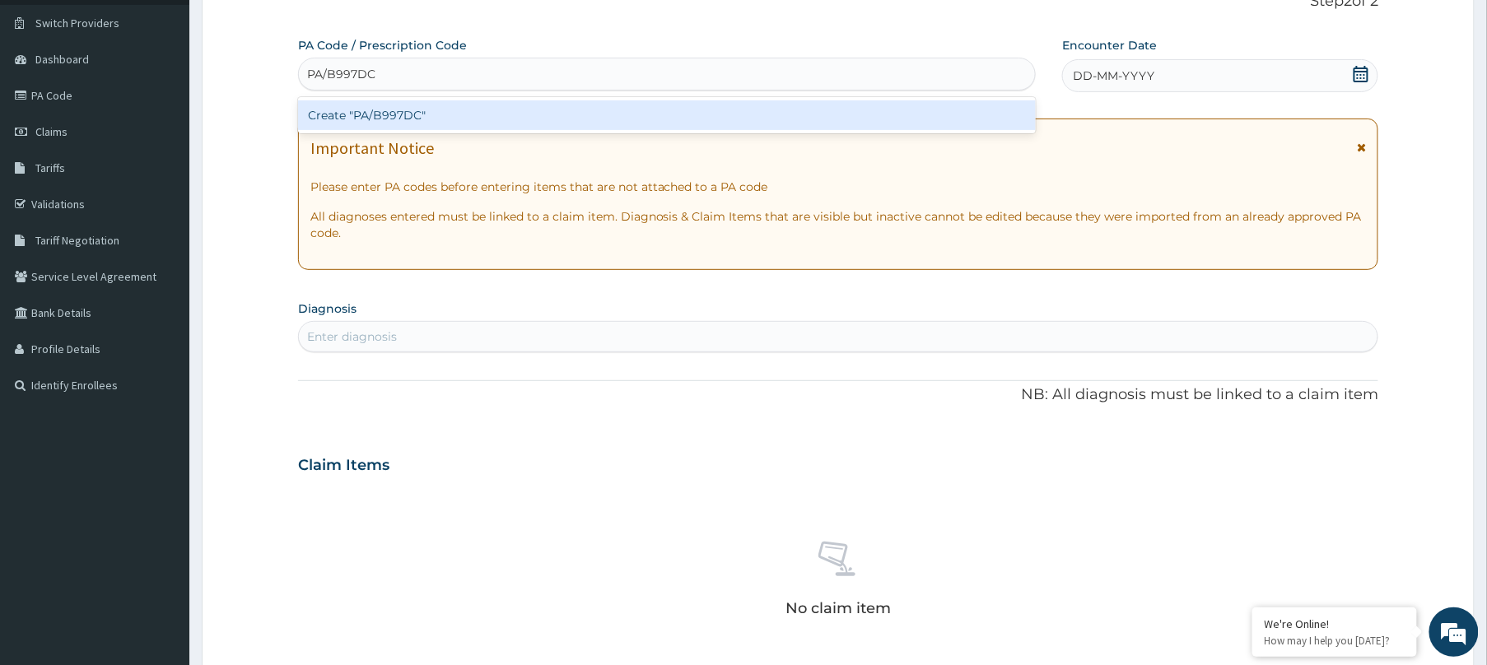
click at [789, 110] on div "Create "PA/B997DC"" at bounding box center [667, 115] width 738 height 30
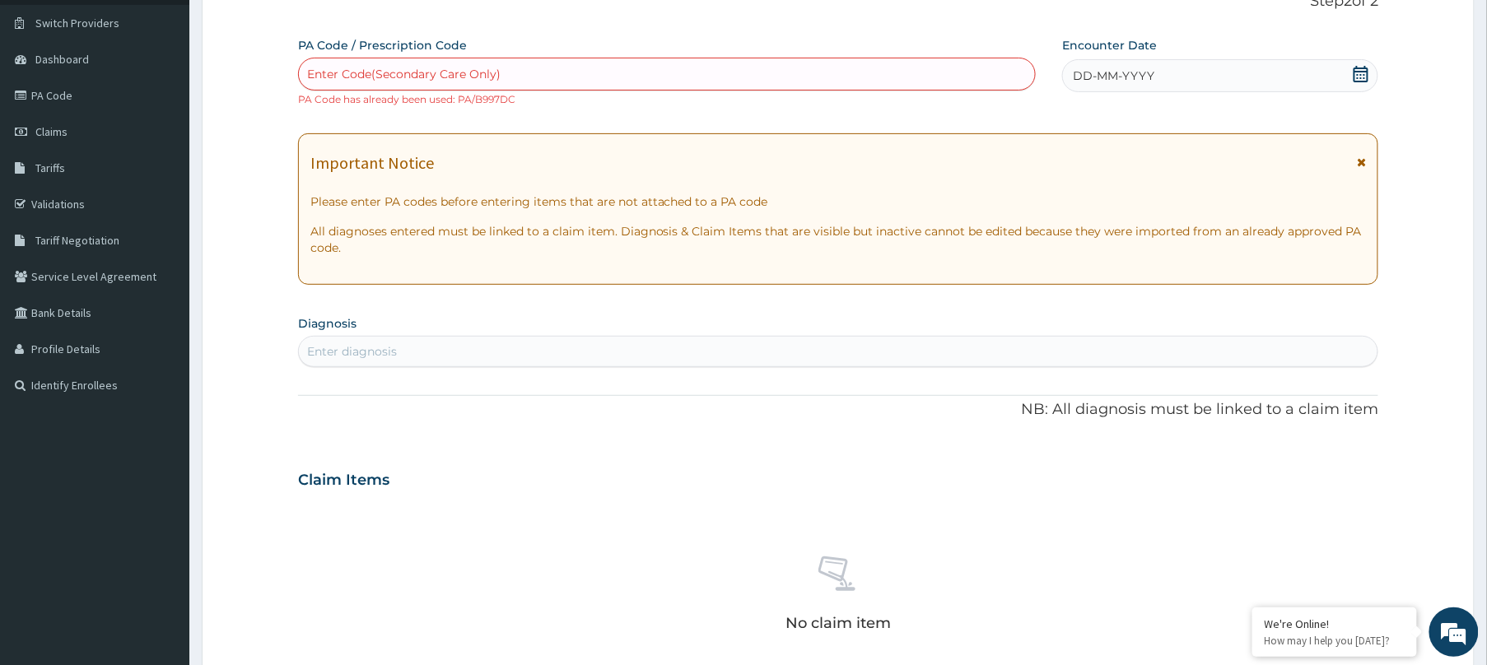
paste input "PA/D6F572"
type input "PA/D6F572"
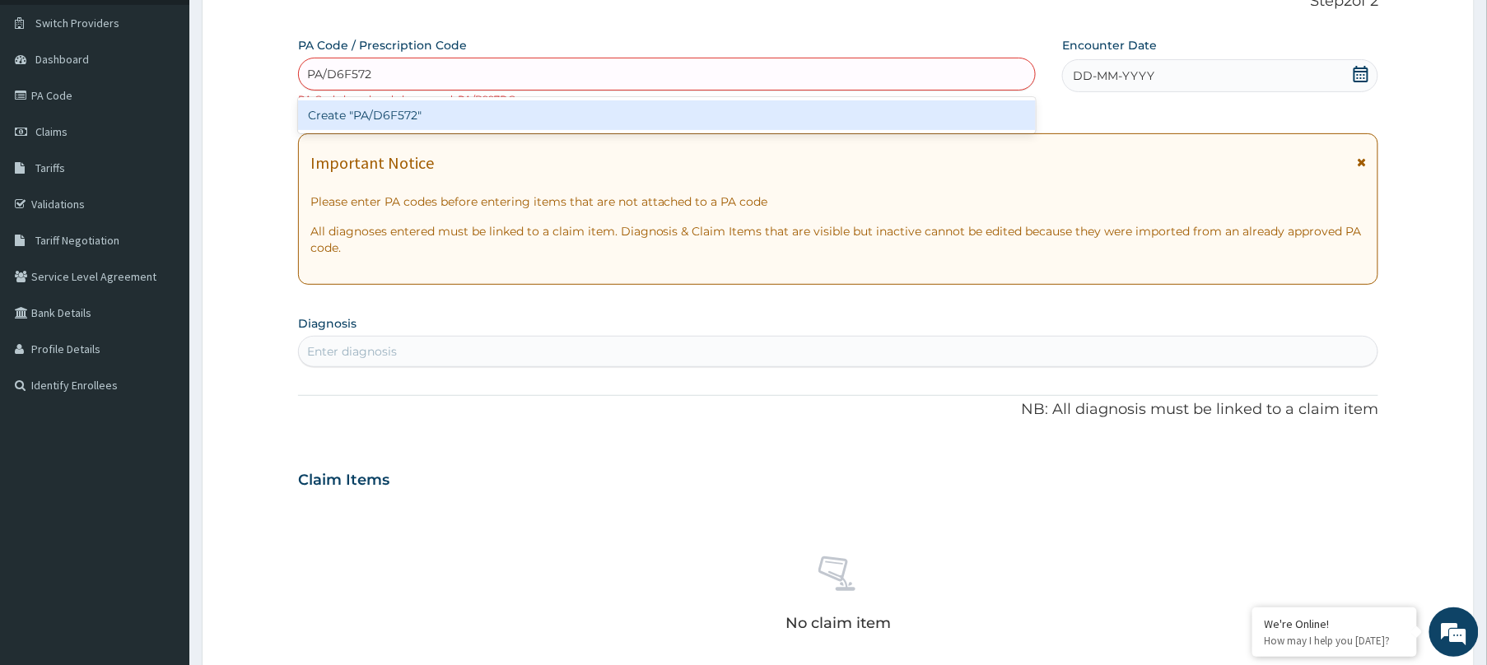
click at [722, 117] on div "Create "PA/D6F572"" at bounding box center [667, 115] width 738 height 30
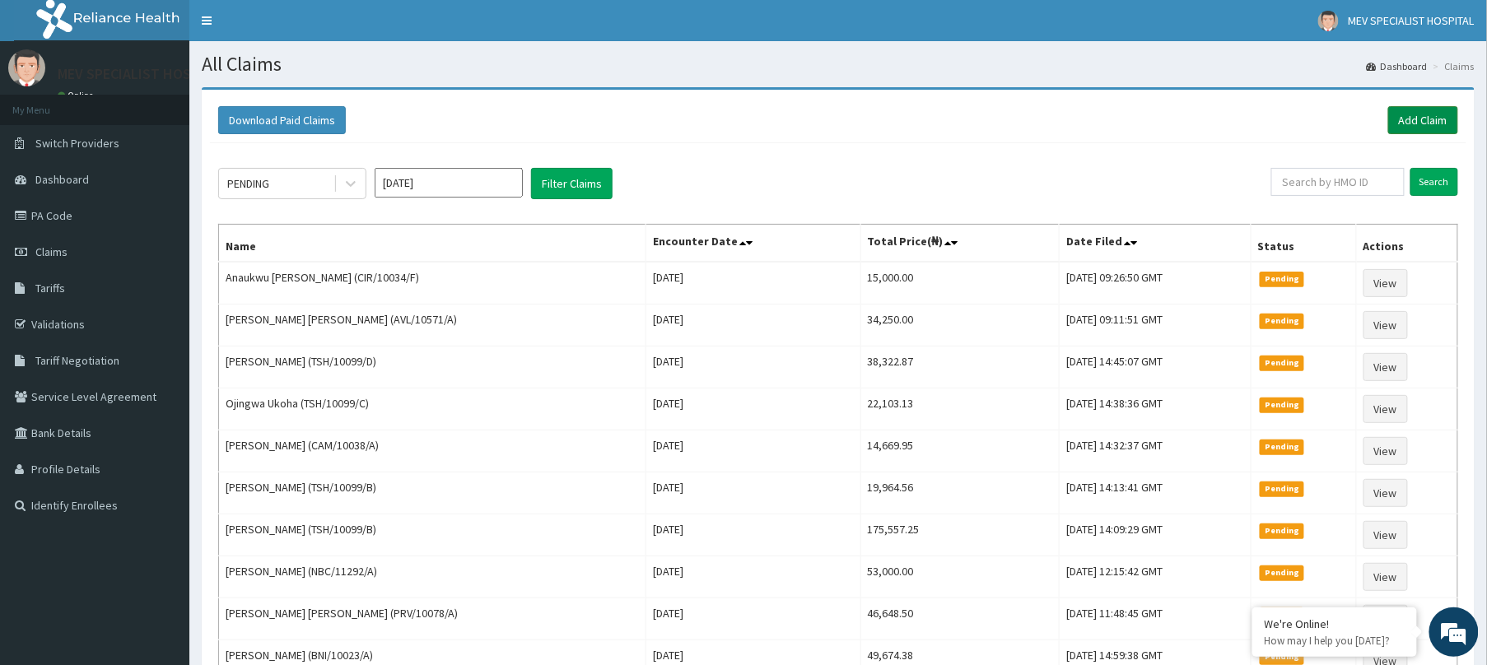
click at [1437, 116] on link "Add Claim" at bounding box center [1423, 120] width 70 height 28
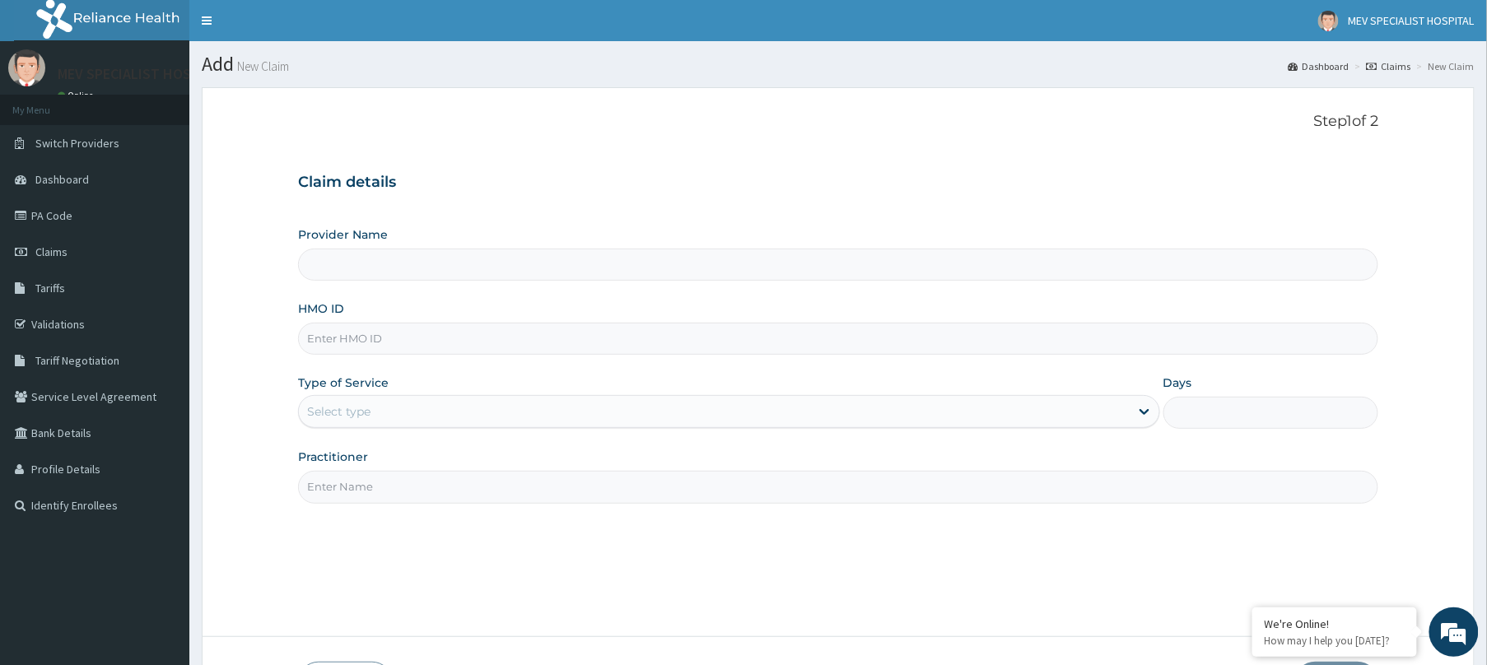
type input "MEV SPECIALIST HOSPITAL"
click at [608, 347] on input "HMO ID" at bounding box center [838, 339] width 1080 height 32
paste input "TSH/10056/C"
type input "TSH/10056/C"
click at [566, 403] on div "Select type" at bounding box center [714, 411] width 831 height 26
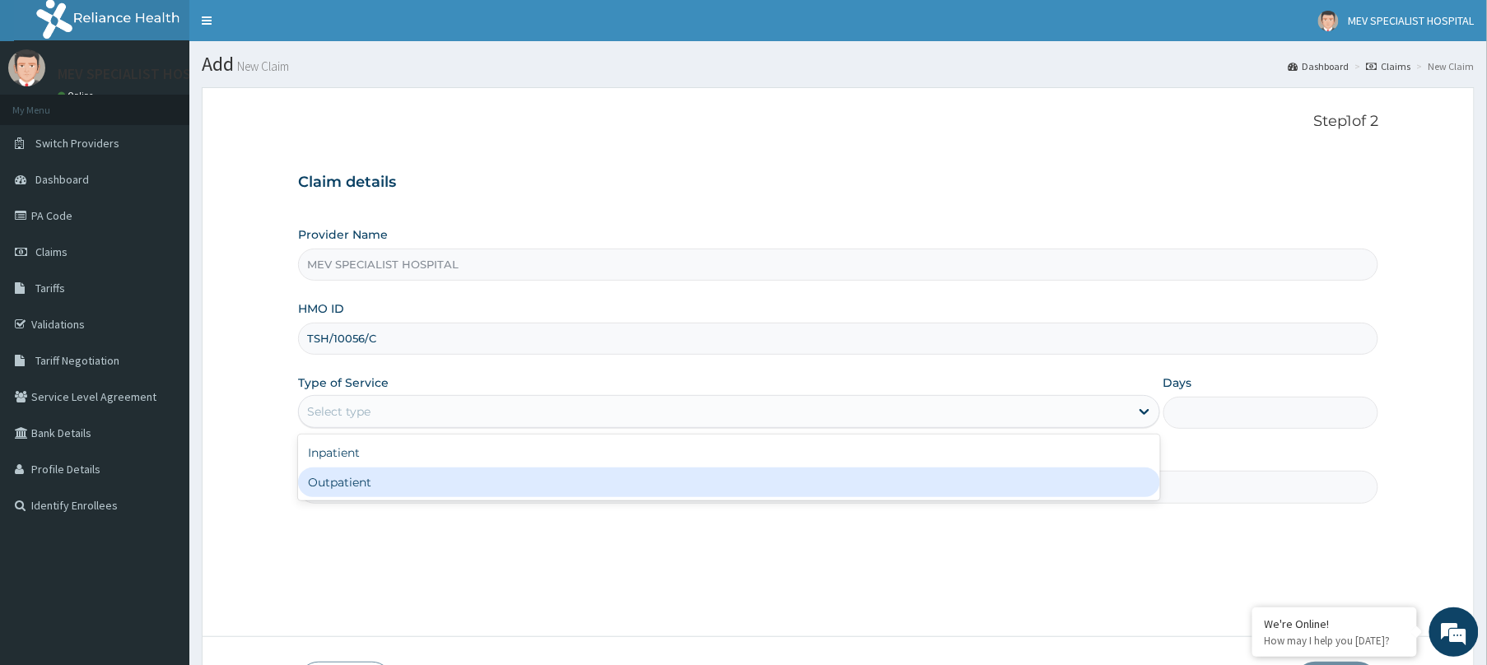
click at [542, 484] on div "Outpatient" at bounding box center [729, 483] width 862 height 30
type input "1"
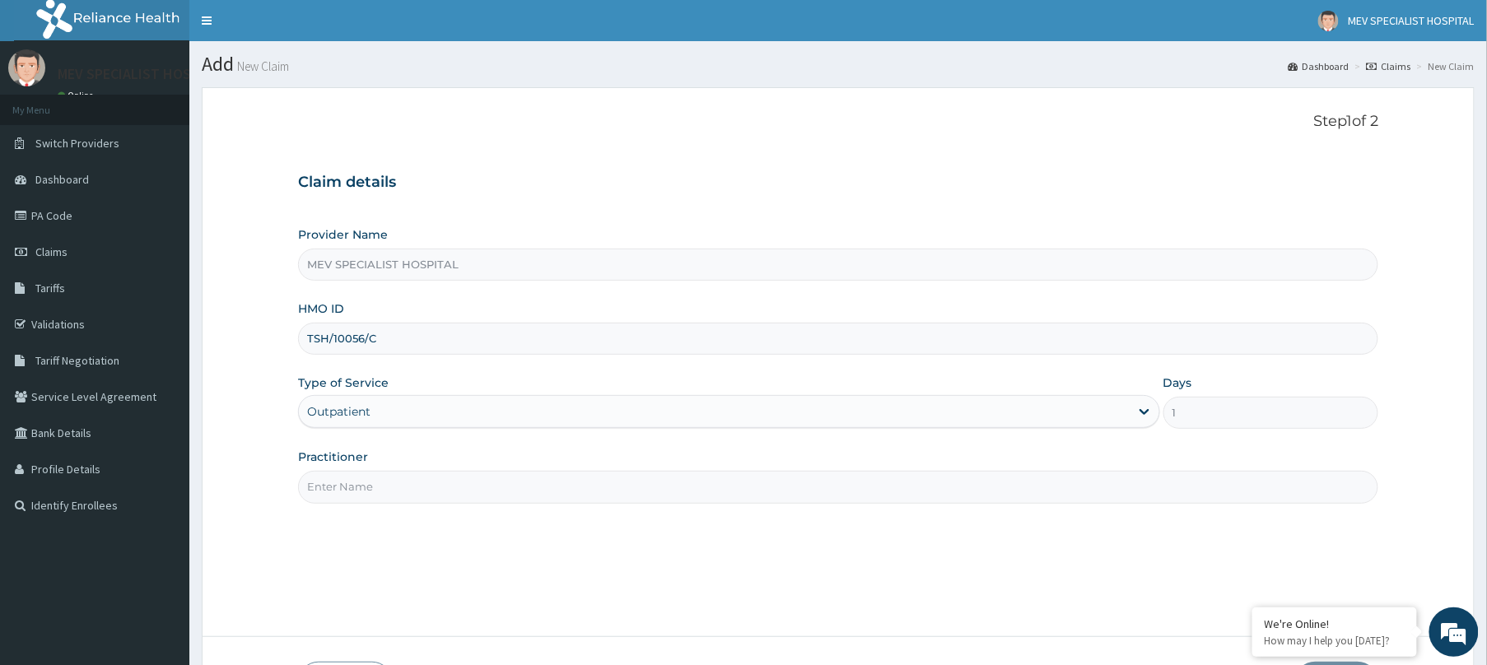
click at [542, 484] on input "Practitioner" at bounding box center [838, 487] width 1080 height 32
type input "[PERSON_NAME]"
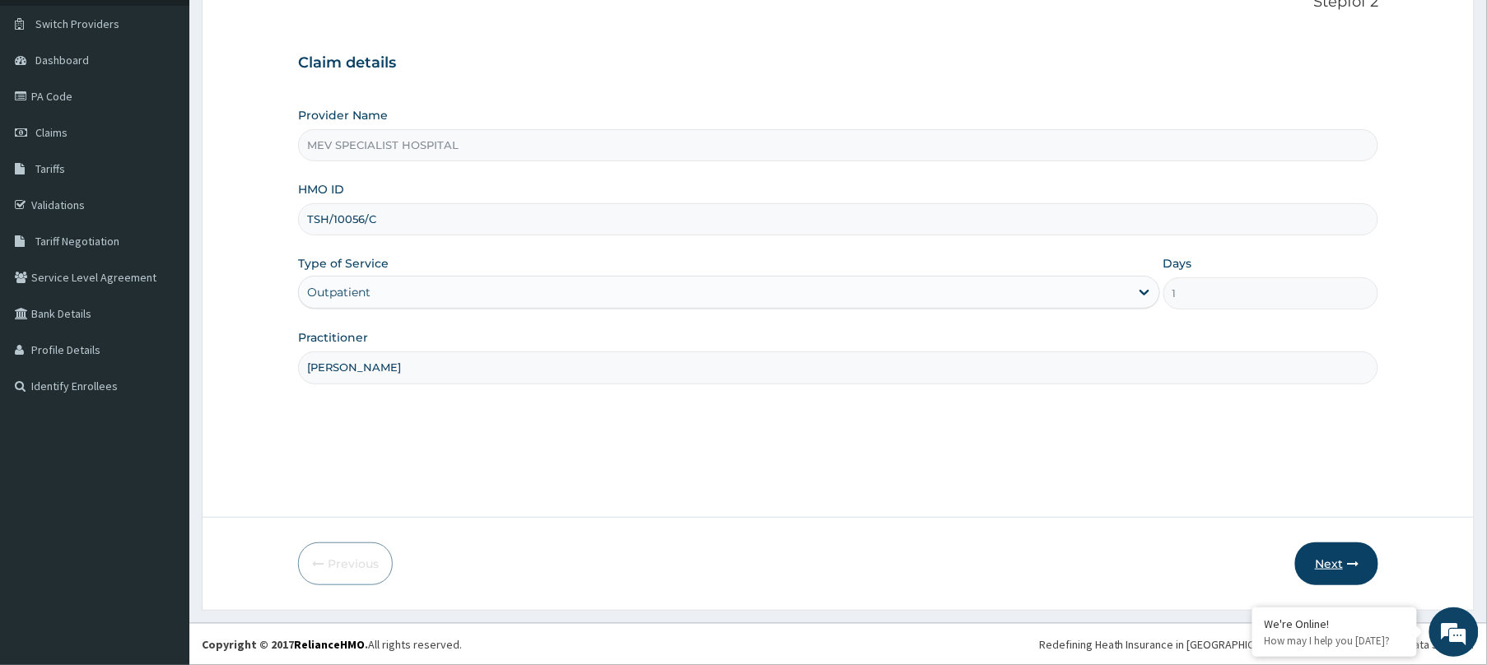
click at [1347, 547] on button "Next" at bounding box center [1336, 564] width 83 height 43
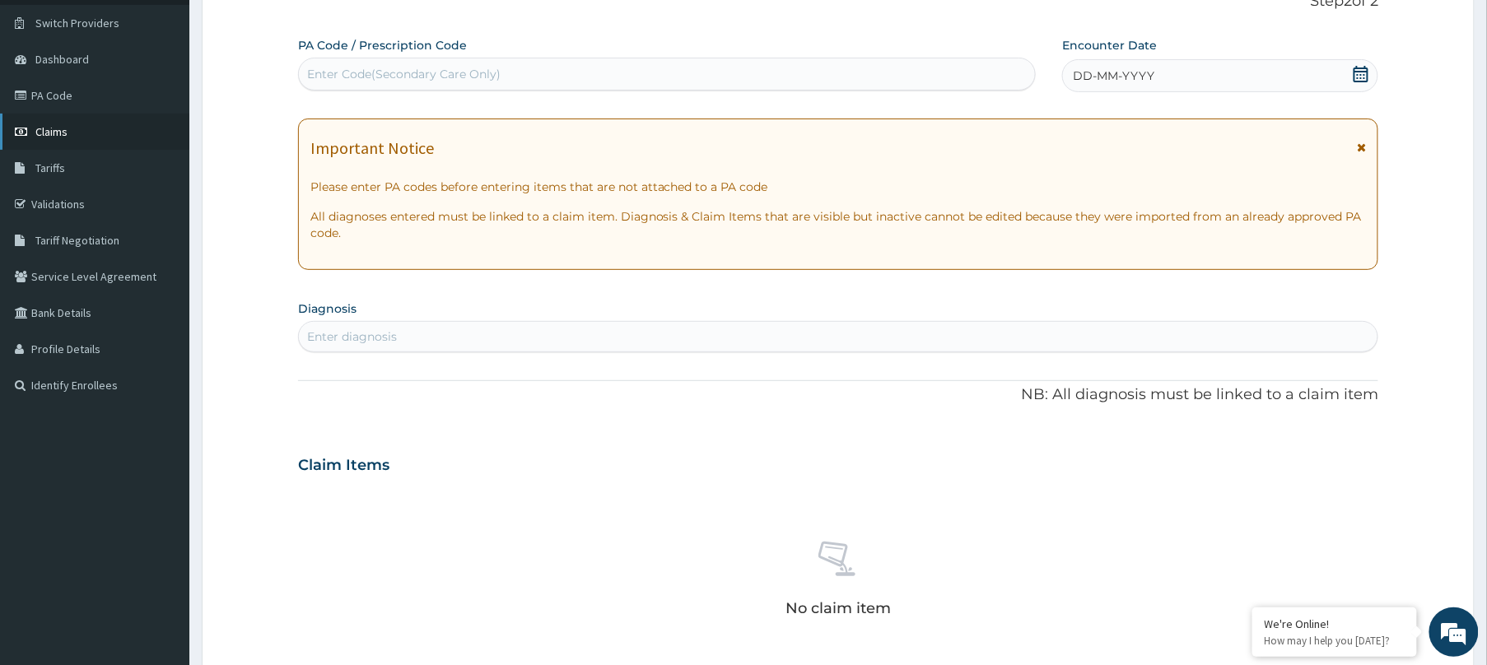
click at [33, 129] on link "Claims" at bounding box center [94, 132] width 189 height 36
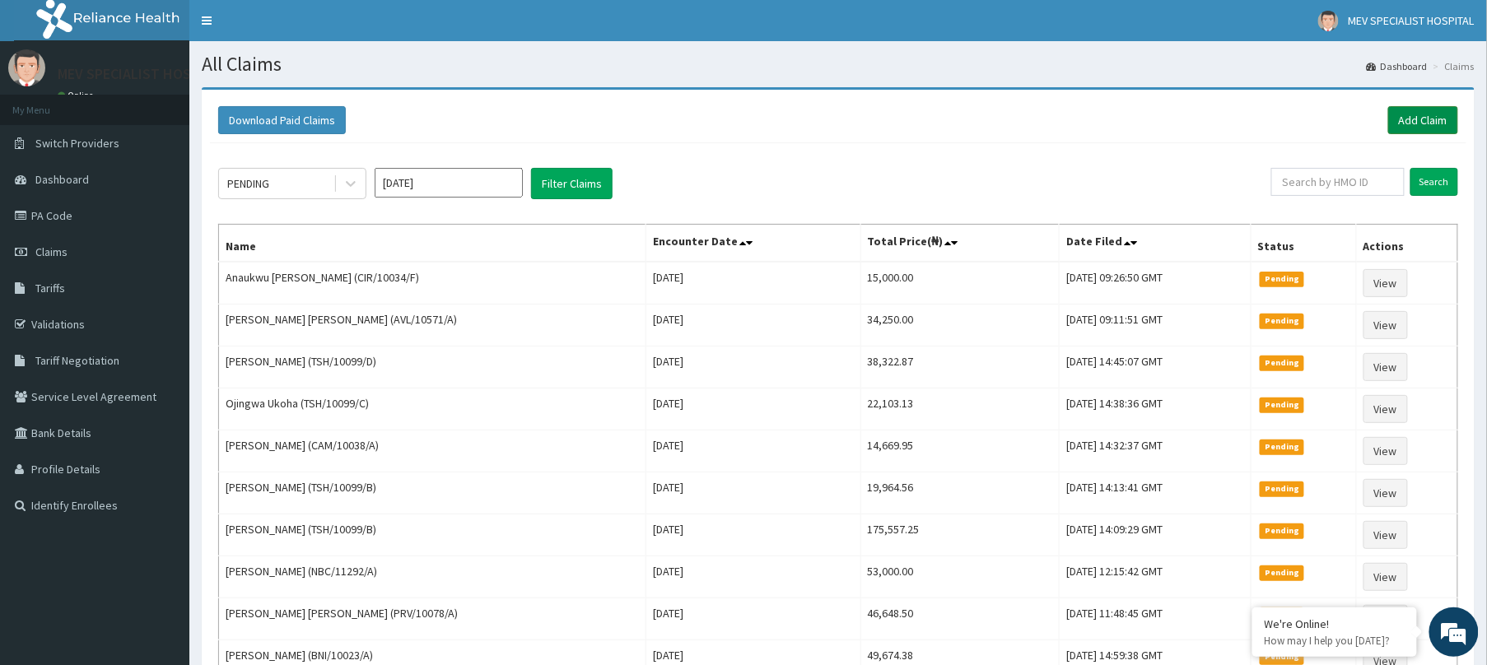
click at [1411, 122] on link "Add Claim" at bounding box center [1423, 120] width 70 height 28
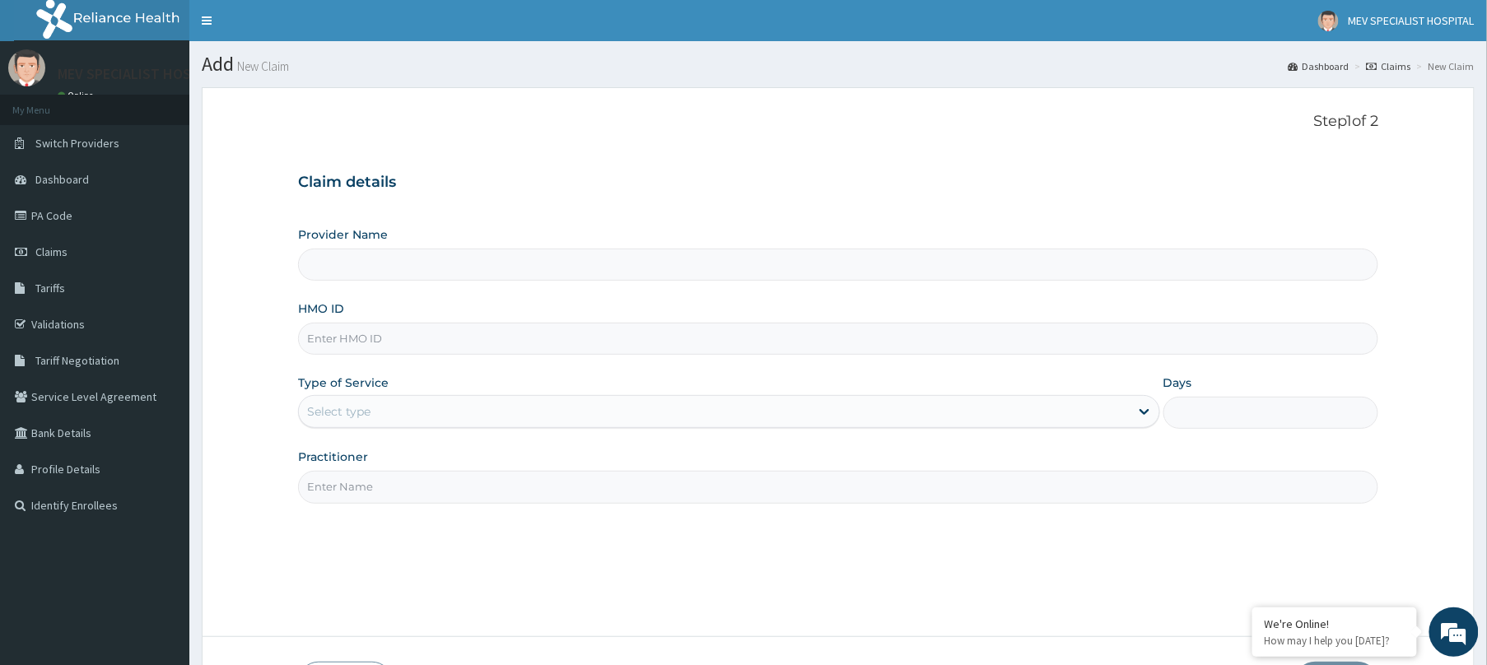
type input "MEV SPECIALIST HOSPITAL"
click at [398, 329] on input "HMO ID" at bounding box center [838, 339] width 1080 height 32
paste input "TSH/10056/C"
type input "TSH/10056/C"
click at [476, 419] on div "Select type" at bounding box center [714, 411] width 831 height 26
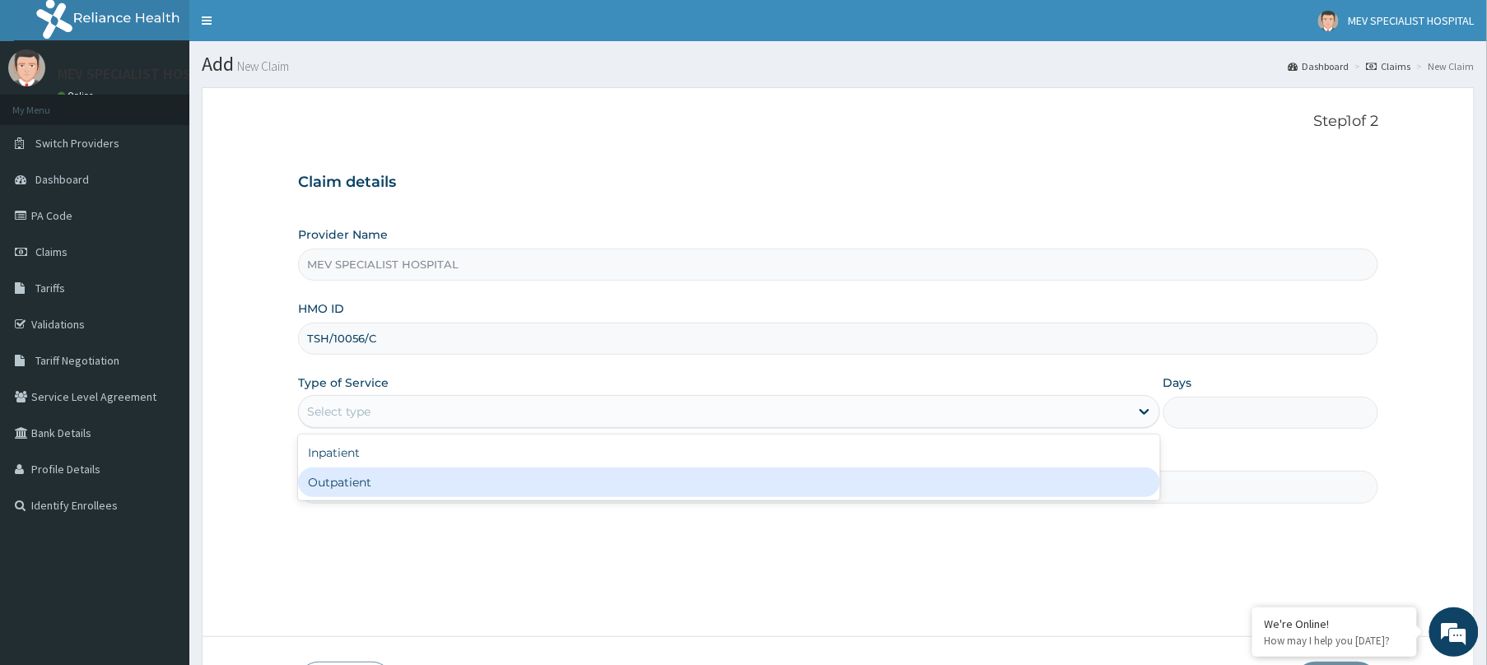
click at [446, 481] on div "Outpatient" at bounding box center [729, 483] width 862 height 30
type input "1"
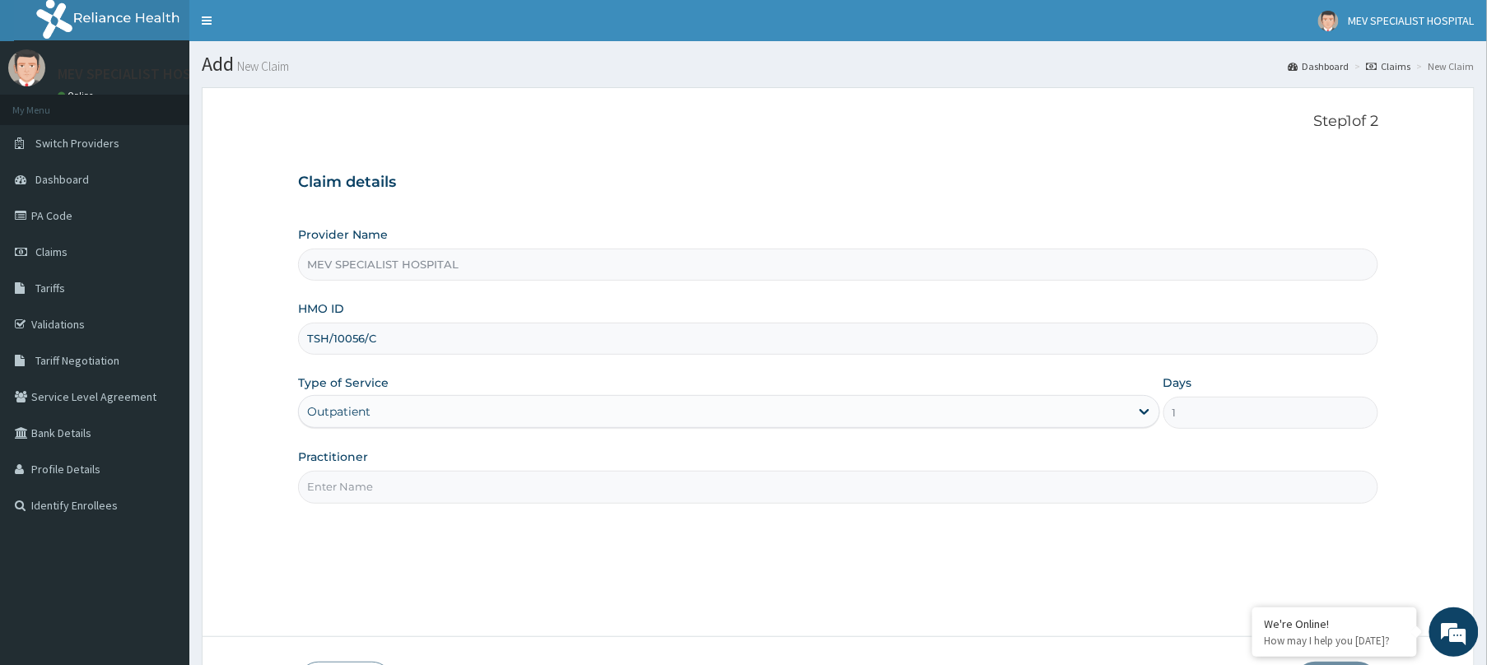
click at [445, 486] on input "Practitioner" at bounding box center [838, 487] width 1080 height 32
type input "DR. HENRY"
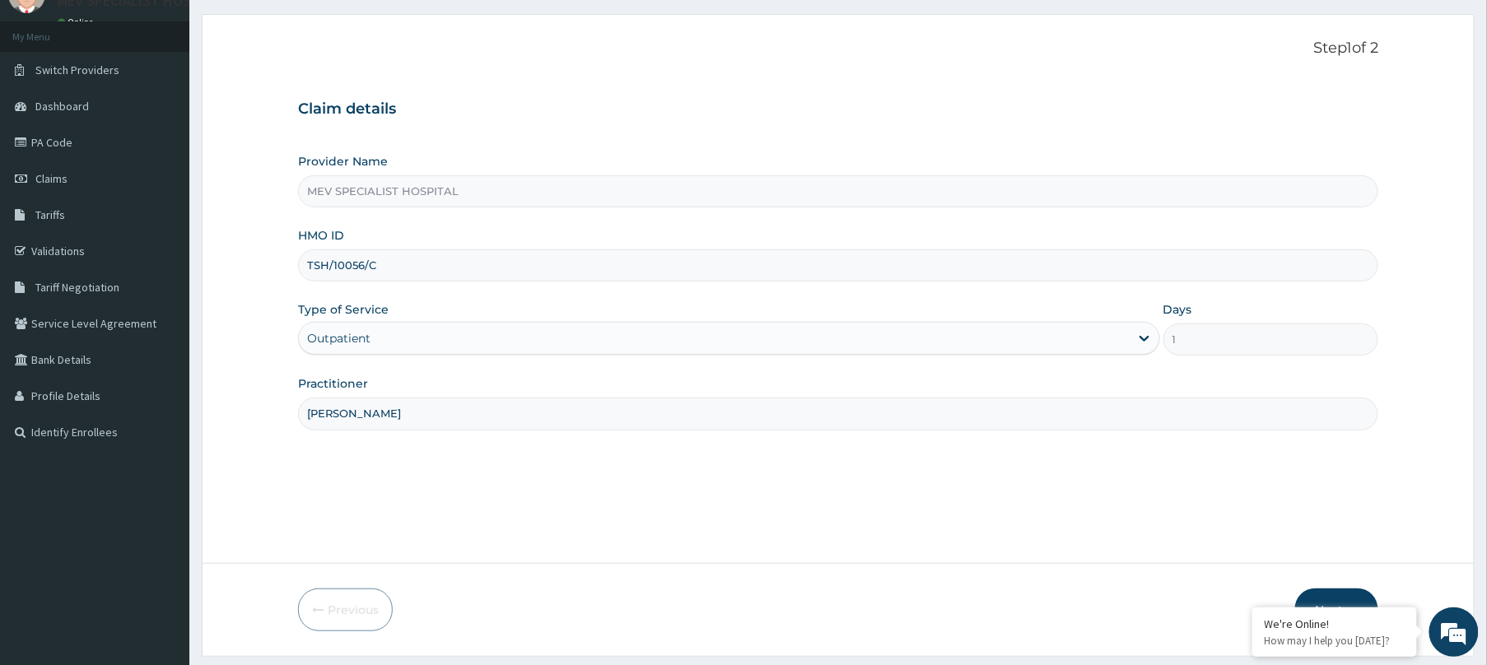
scroll to position [120, 0]
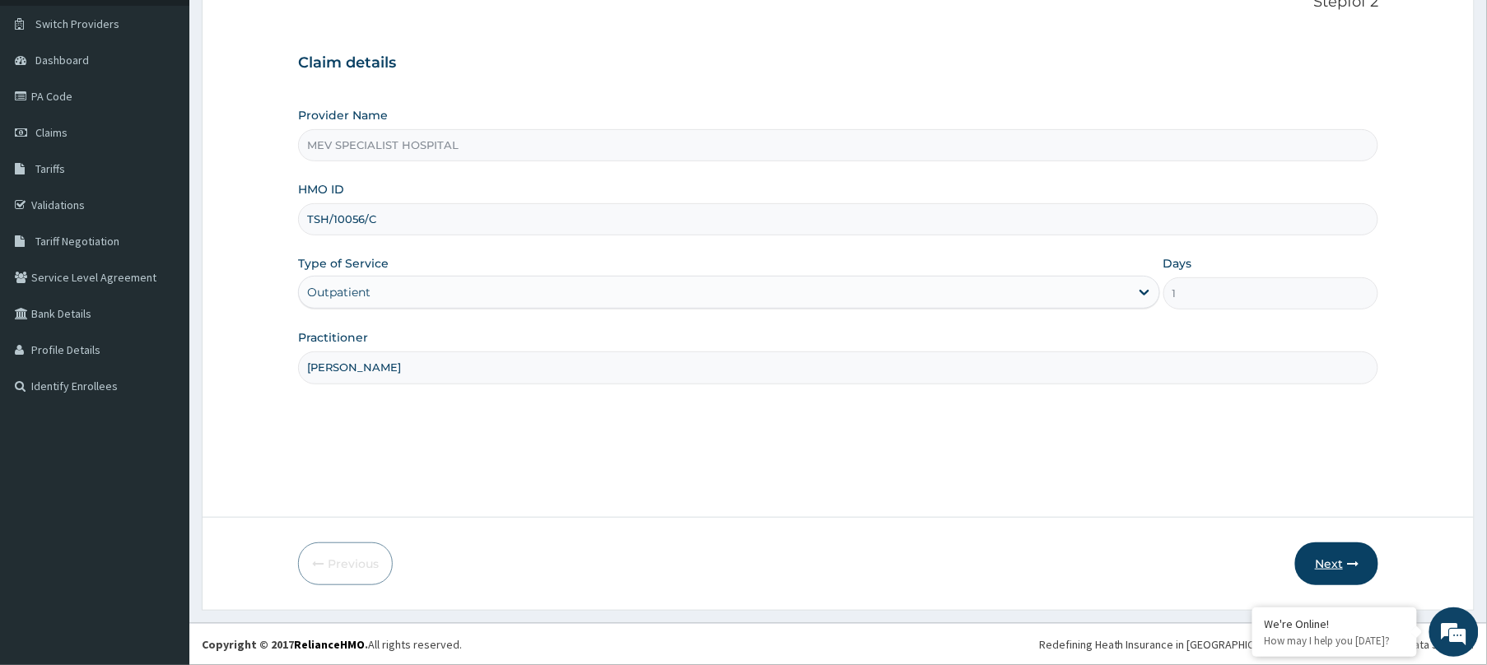
click at [1344, 555] on button "Next" at bounding box center [1336, 564] width 83 height 43
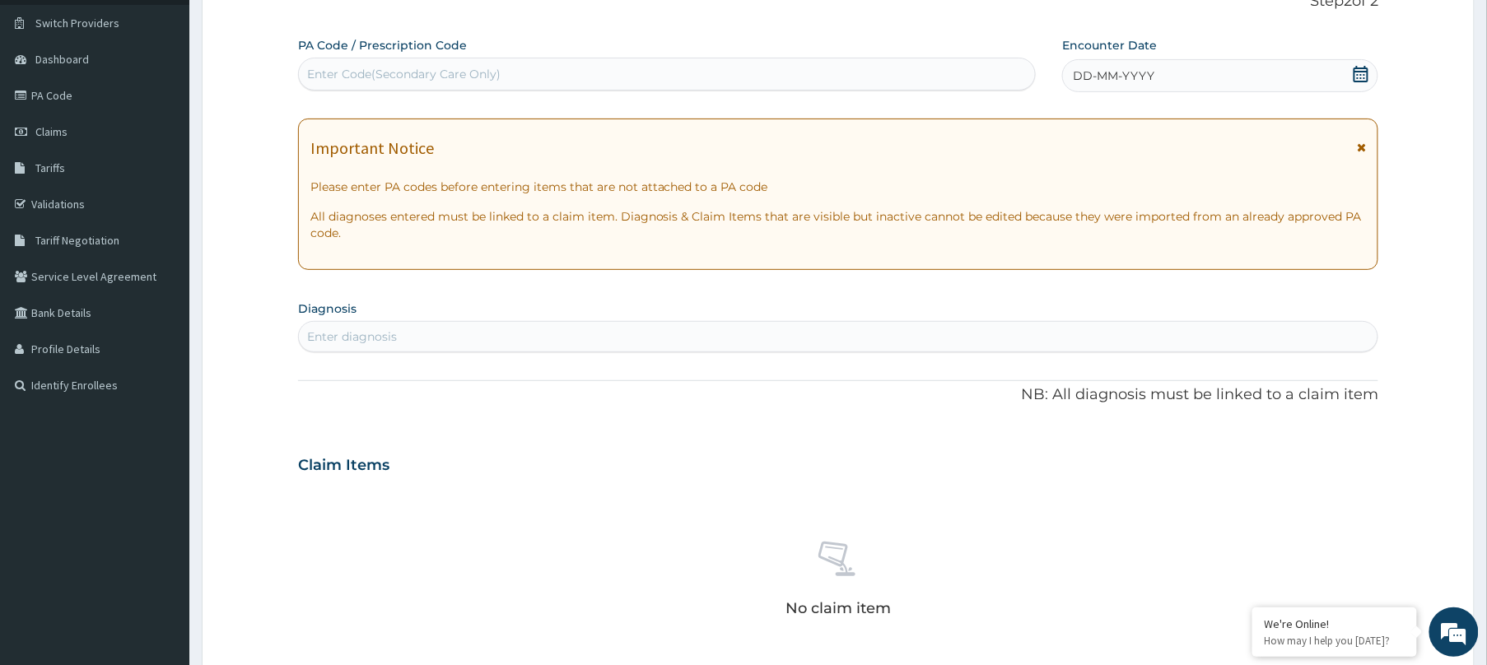
click at [860, 67] on div "Enter Code(Secondary Care Only)" at bounding box center [667, 74] width 736 height 26
paste input "PA/C2DD53"
type input "PA/C2DD53"
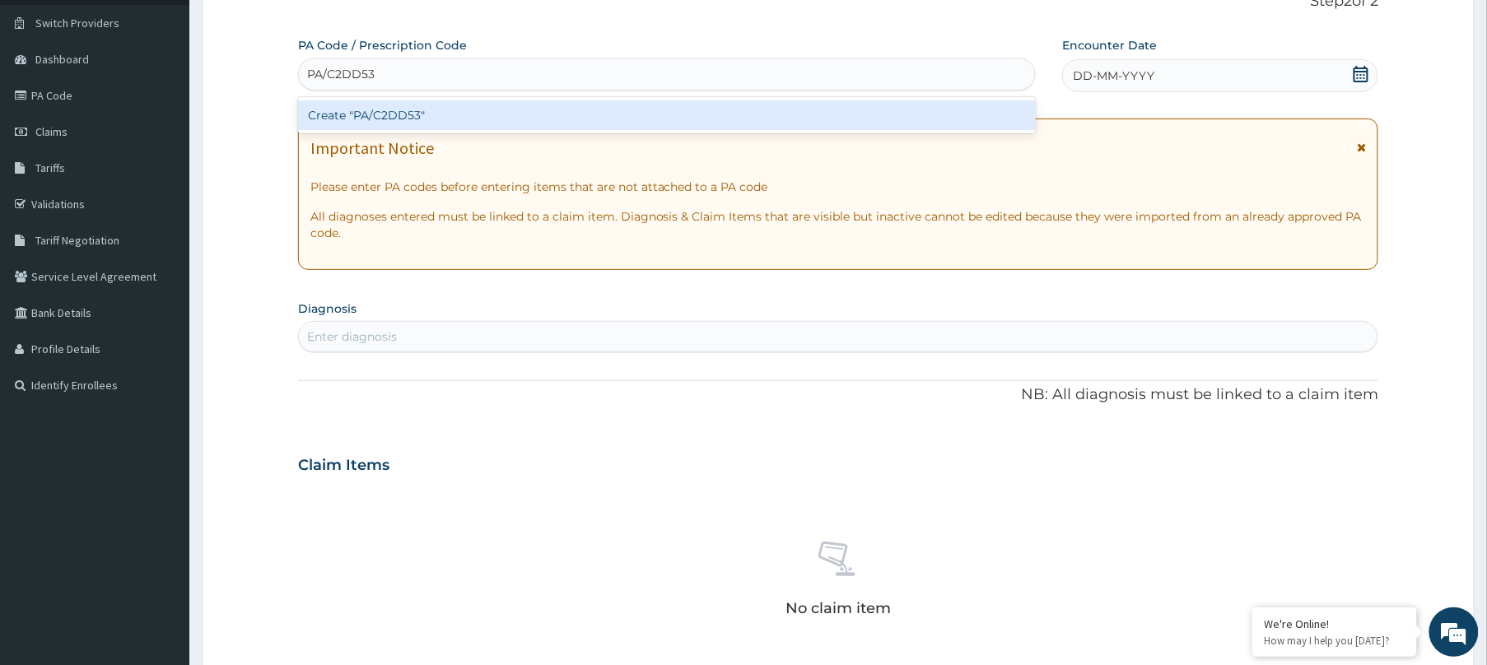
click at [867, 100] on div "Create "PA/C2DD53"" at bounding box center [667, 115] width 738 height 30
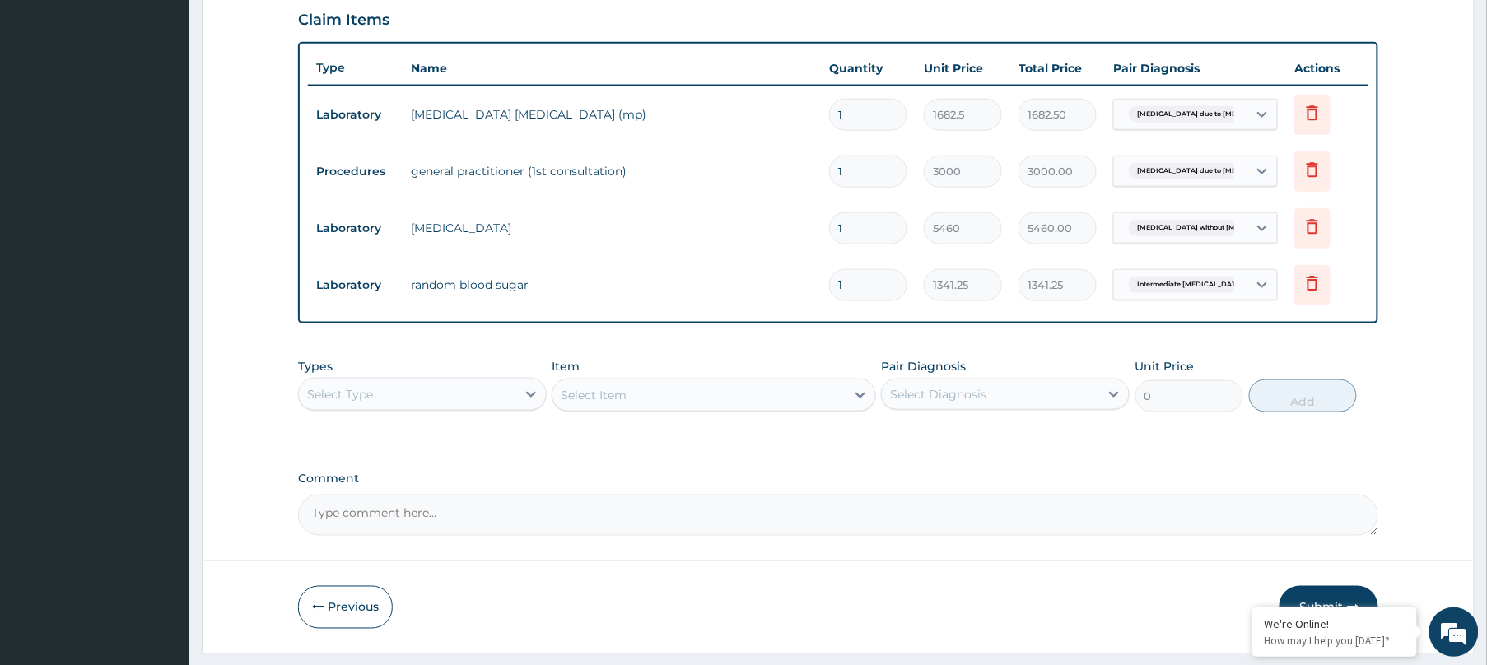
scroll to position [0, 0]
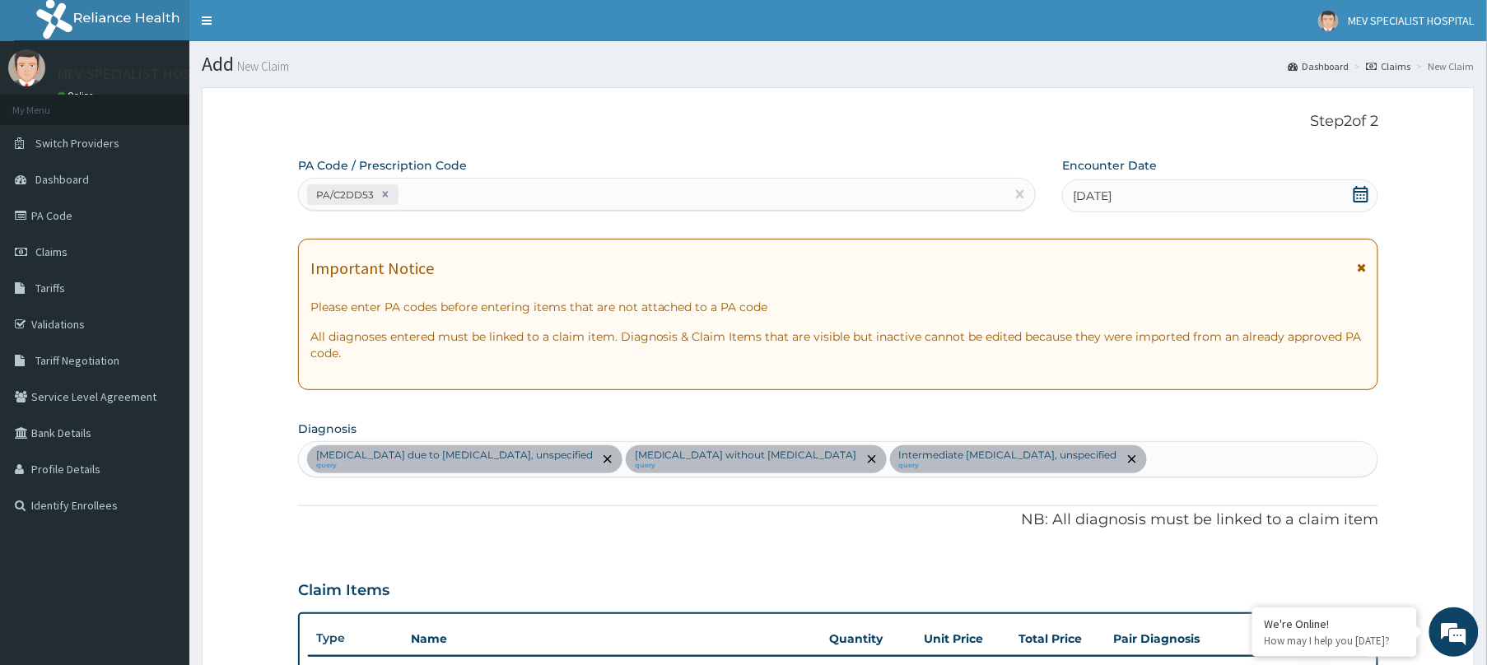
click at [596, 188] on div "PA/C2DD53" at bounding box center [652, 194] width 706 height 27
paste input "PA/9E5604"
type input "PA/9E5604"
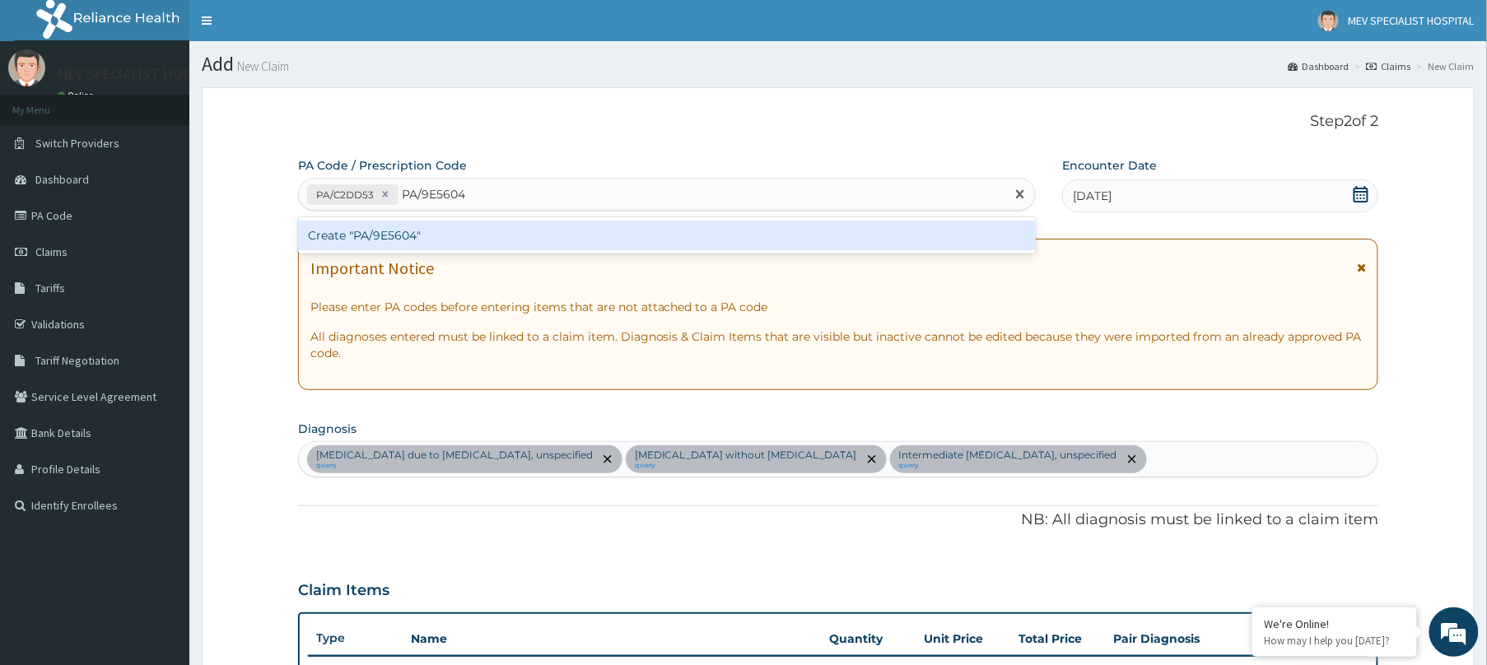
click at [587, 254] on div "Create "PA/9E5604"" at bounding box center [667, 235] width 738 height 36
click at [580, 240] on div "Create "PA/9E5604"" at bounding box center [667, 236] width 738 height 30
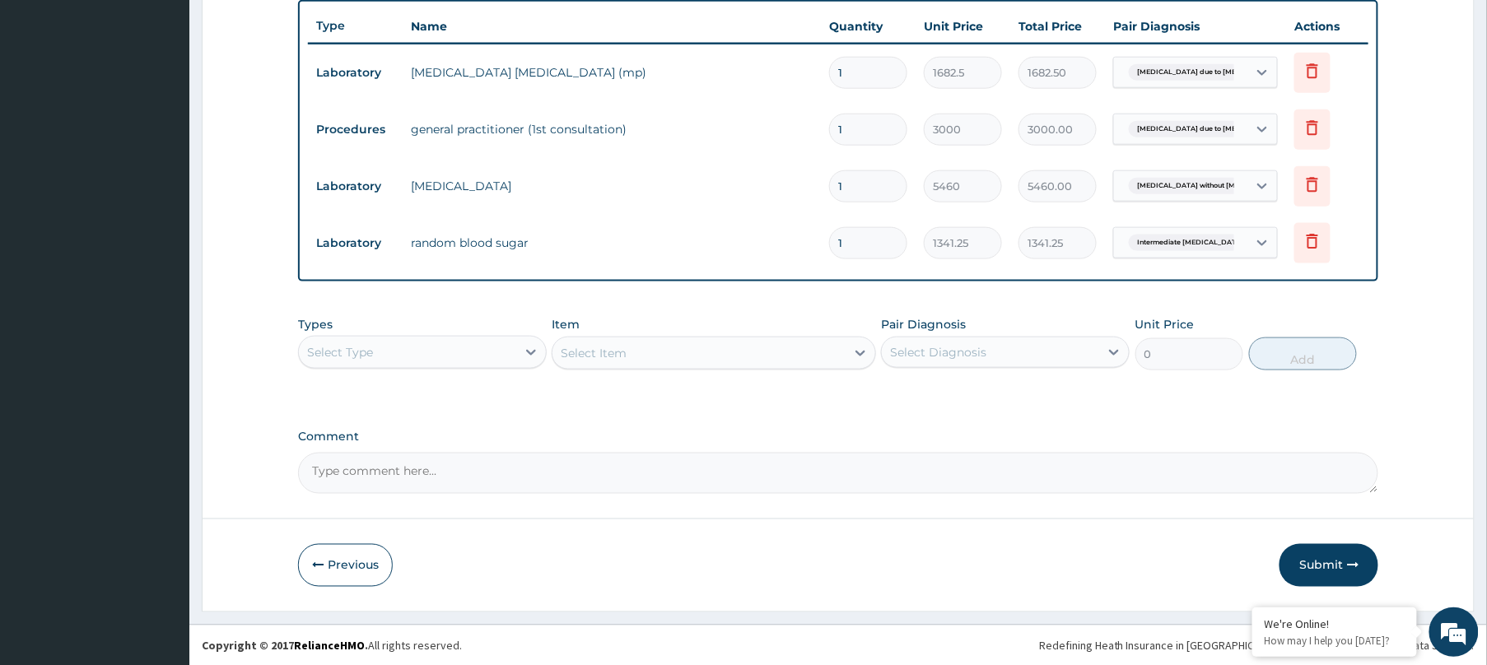
scroll to position [631, 0]
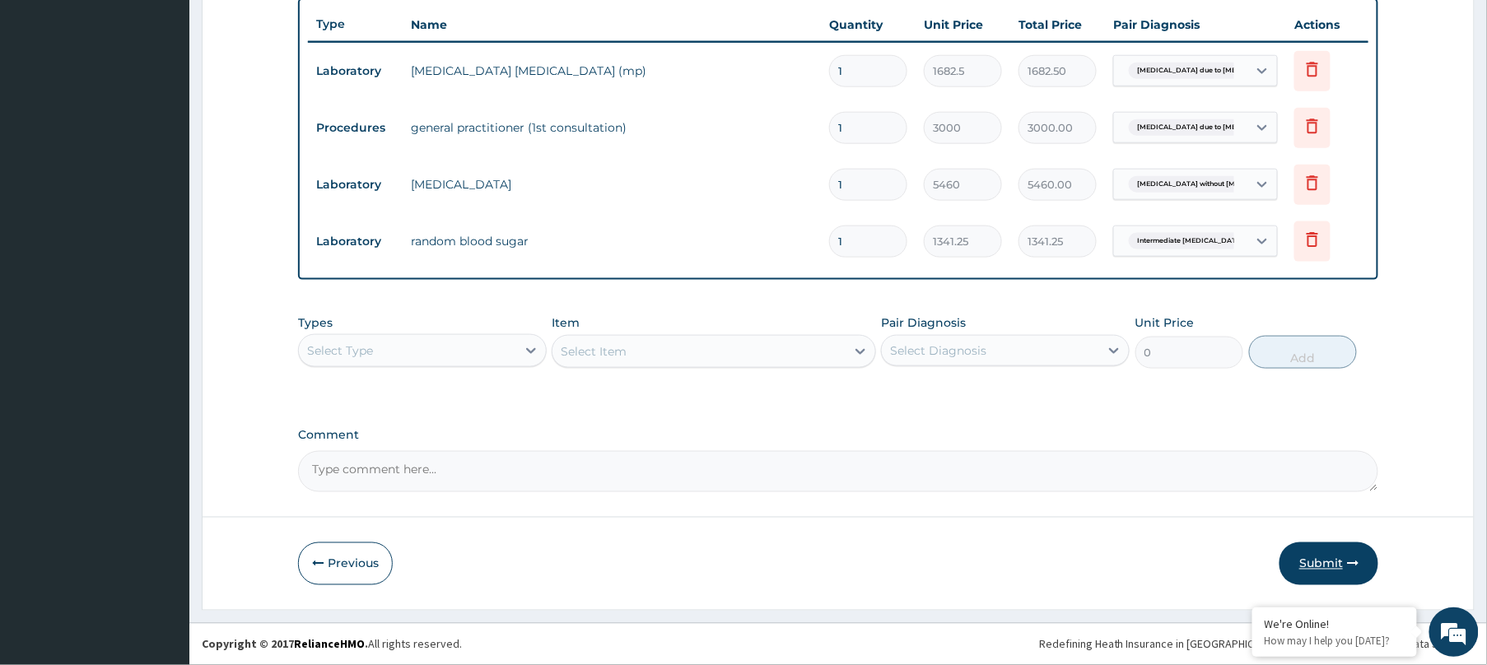
click at [1348, 553] on button "Submit" at bounding box center [1328, 564] width 99 height 43
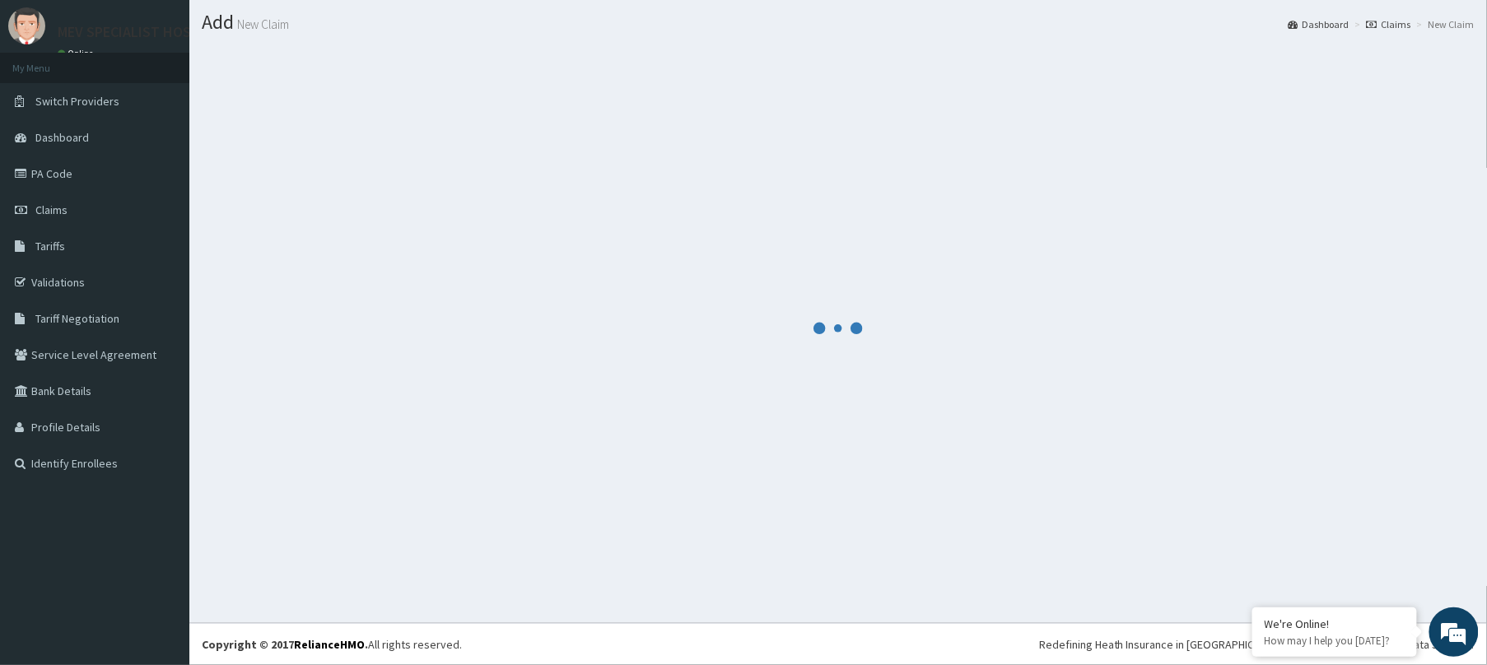
scroll to position [43, 0]
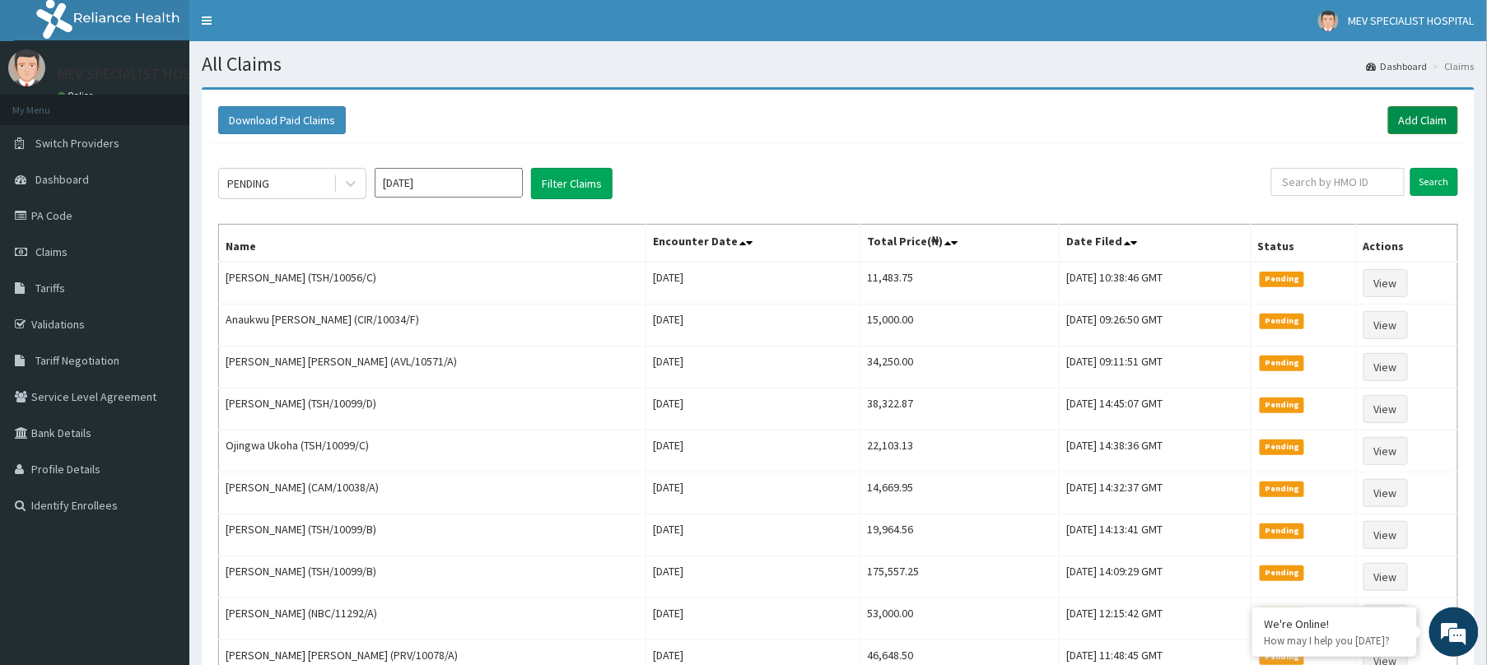
click at [1427, 123] on link "Add Claim" at bounding box center [1423, 120] width 70 height 28
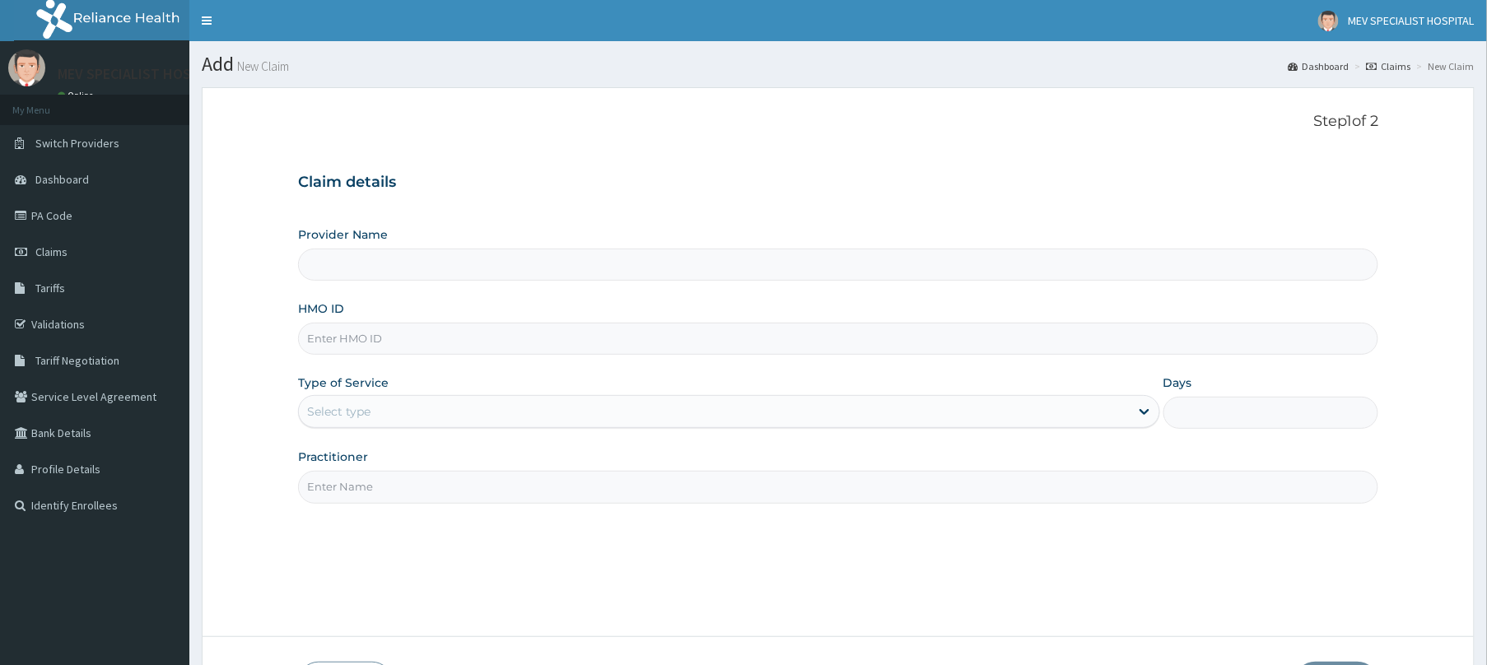
click at [372, 343] on input "HMO ID" at bounding box center [838, 339] width 1080 height 32
paste input "TSH/10056/C"
type input "TSH/10056/C"
type input "MEV SPECIALIST HOSPITAL"
type input "TSH/10056/C"
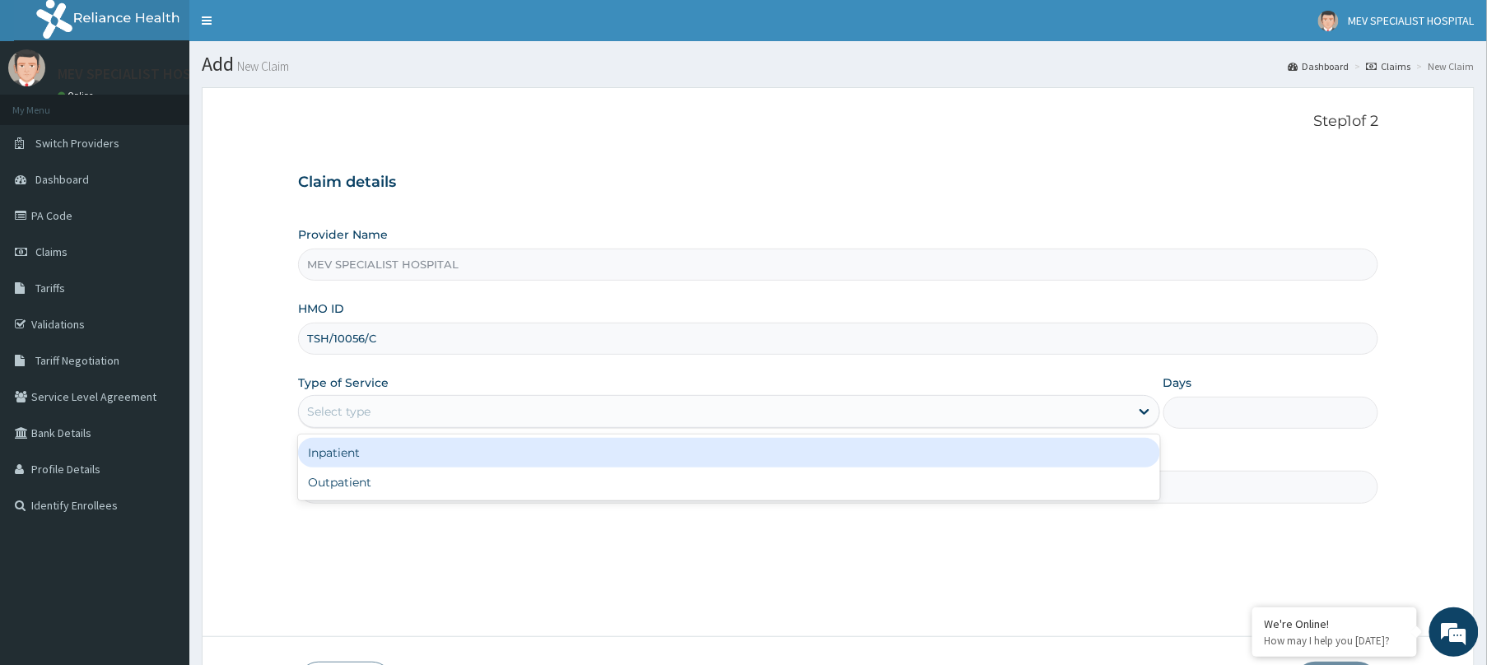
click at [372, 398] on div "Select type" at bounding box center [729, 411] width 862 height 33
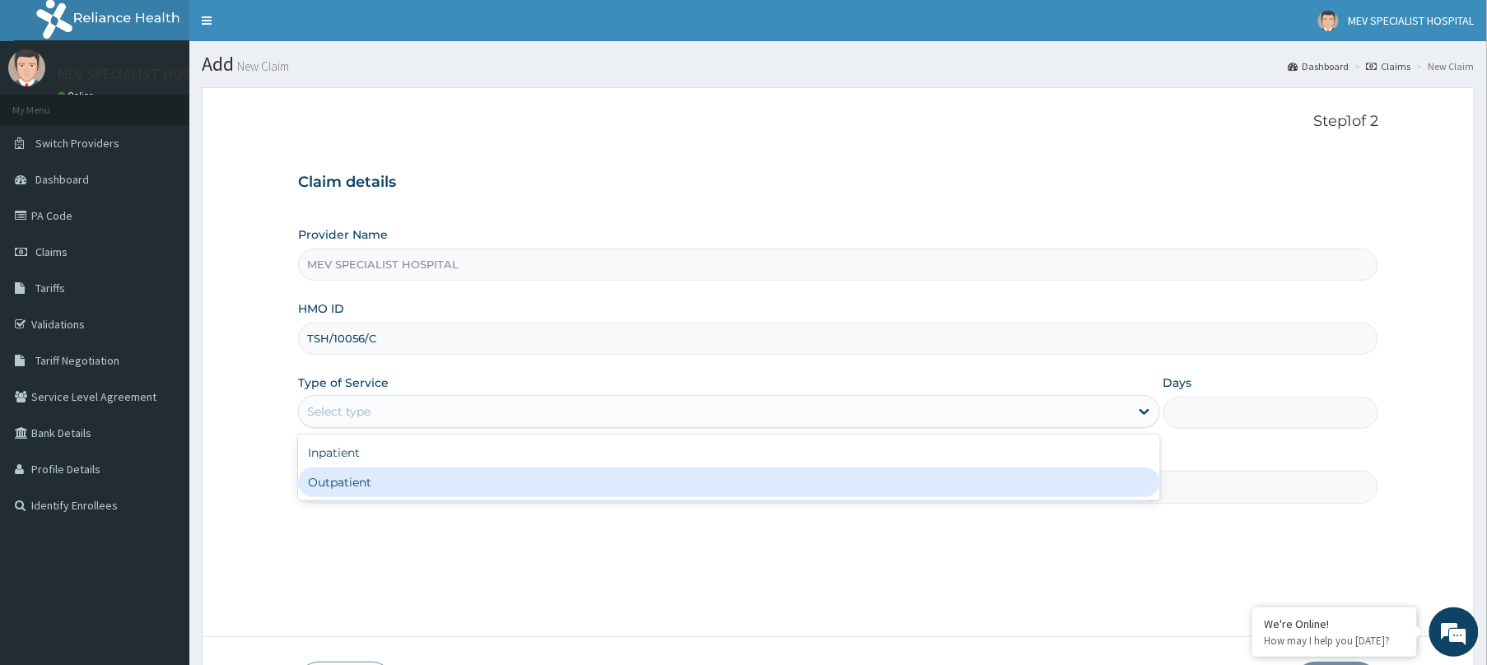
click at [361, 469] on div "Outpatient" at bounding box center [729, 483] width 862 height 30
type input "1"
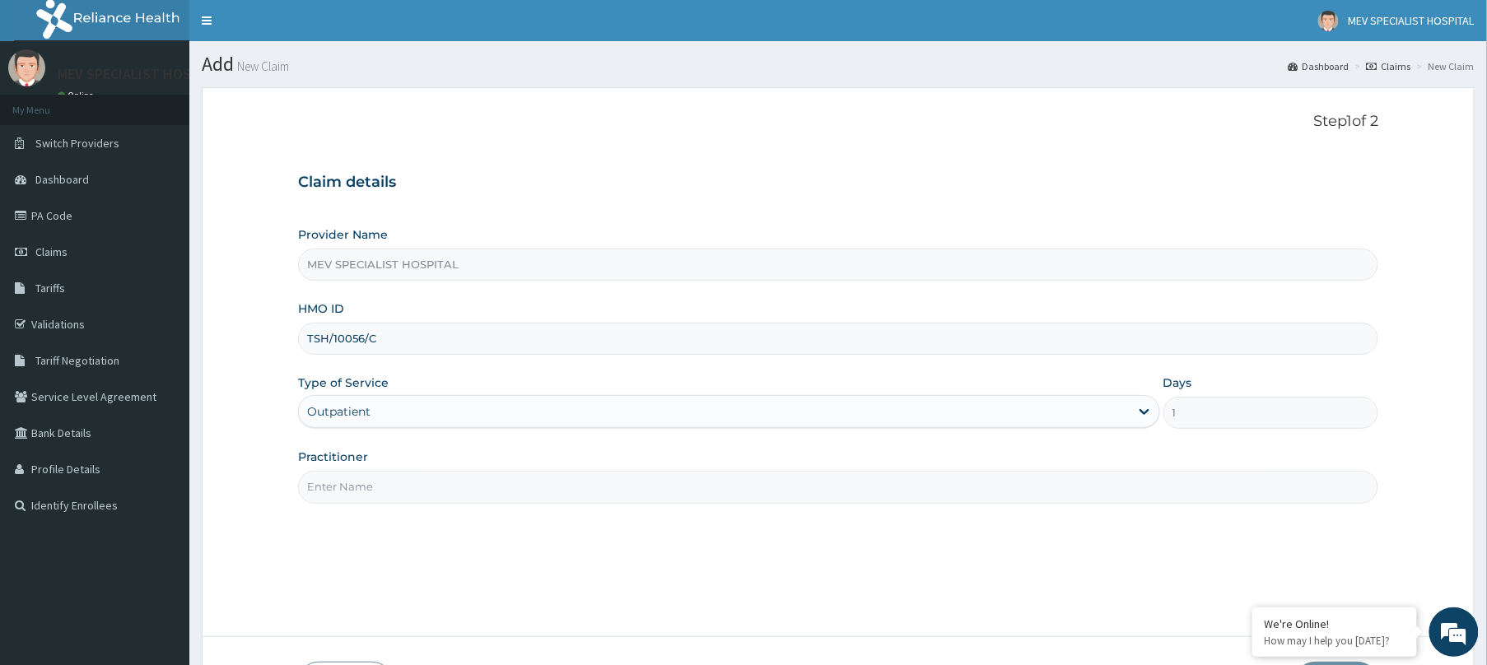
click at [361, 478] on input "Practitioner" at bounding box center [838, 487] width 1080 height 32
type input "[PERSON_NAME]"
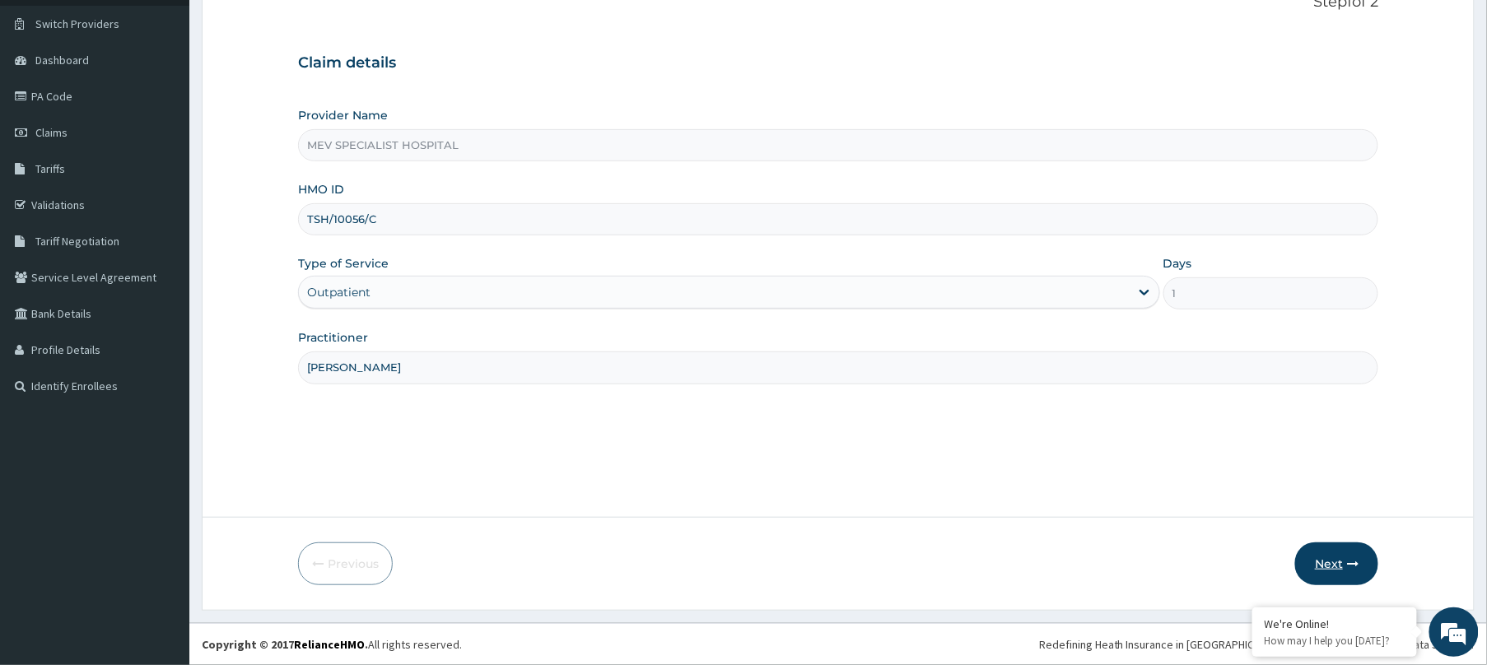
click at [1344, 561] on button "Next" at bounding box center [1336, 564] width 83 height 43
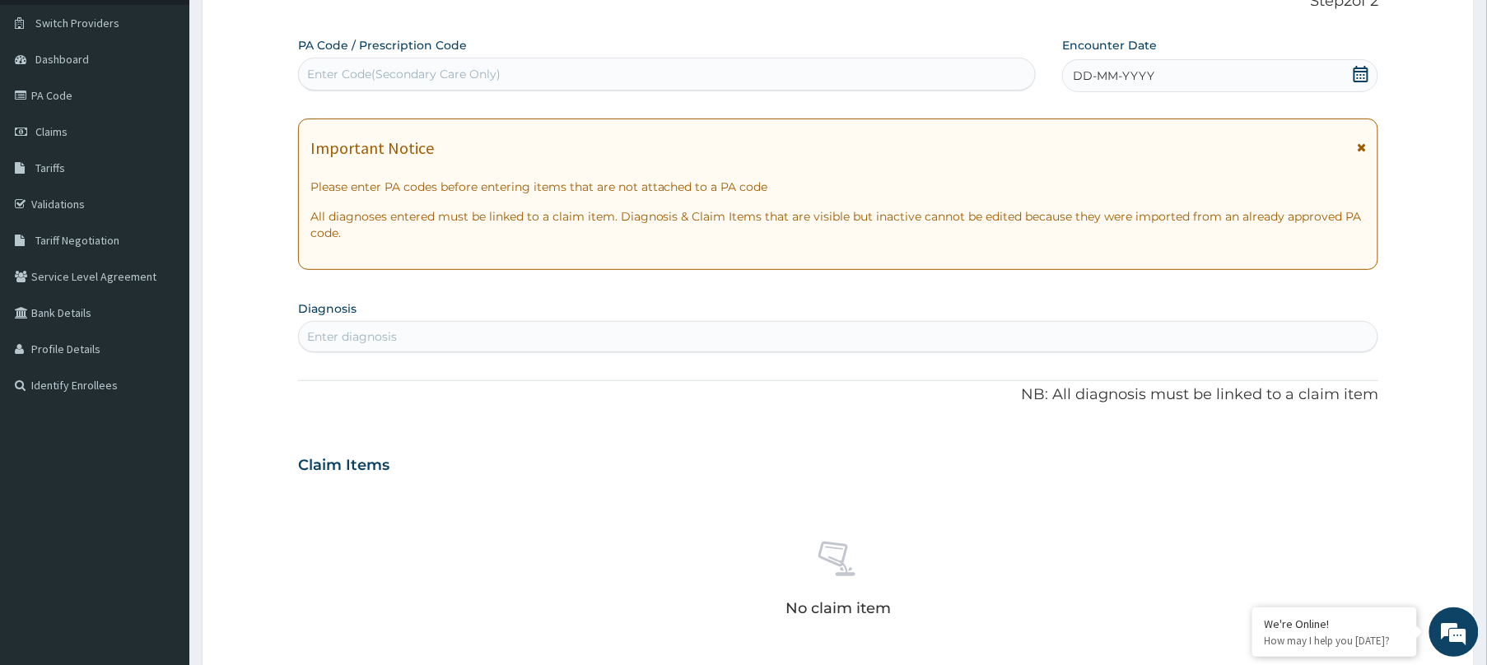
click at [777, 74] on div "Enter Code(Secondary Care Only)" at bounding box center [667, 74] width 736 height 26
paste input "PA/9E5604"
type input "PA/9E5604"
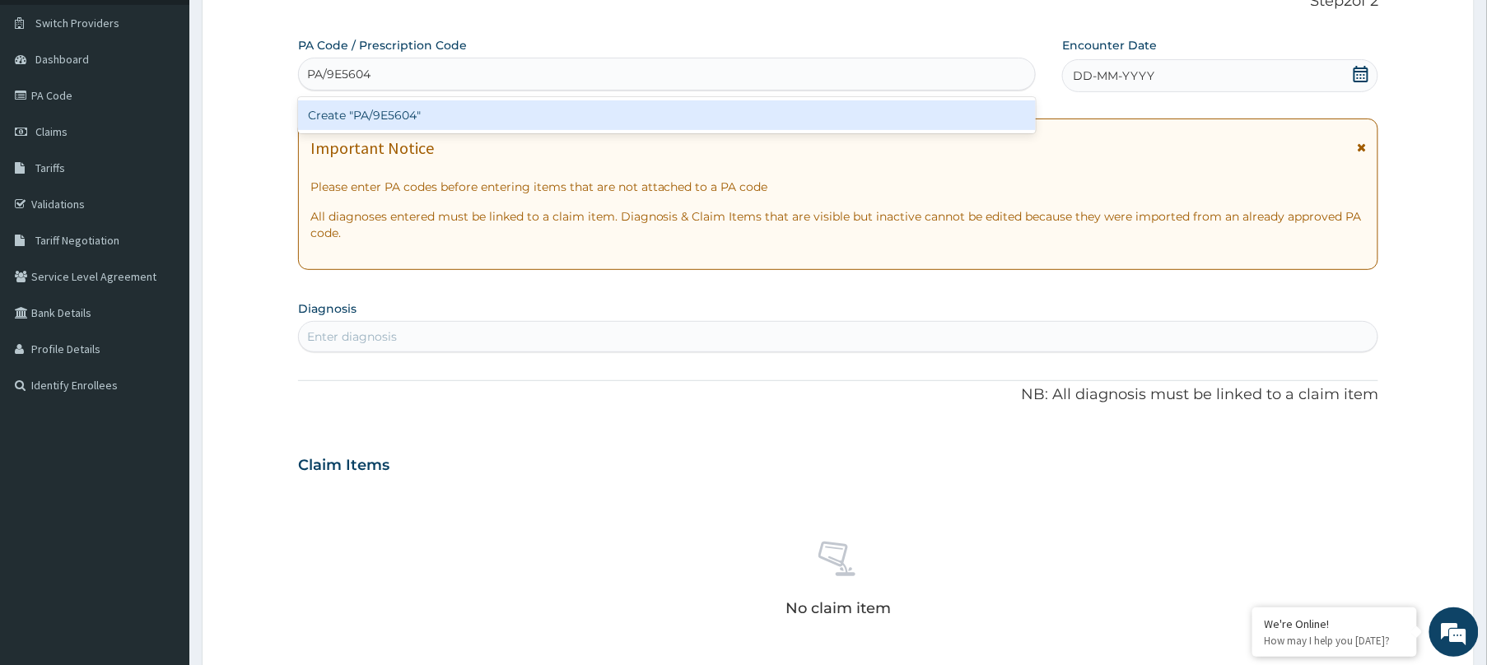
click at [768, 102] on div "Create "PA/9E5604"" at bounding box center [667, 115] width 738 height 30
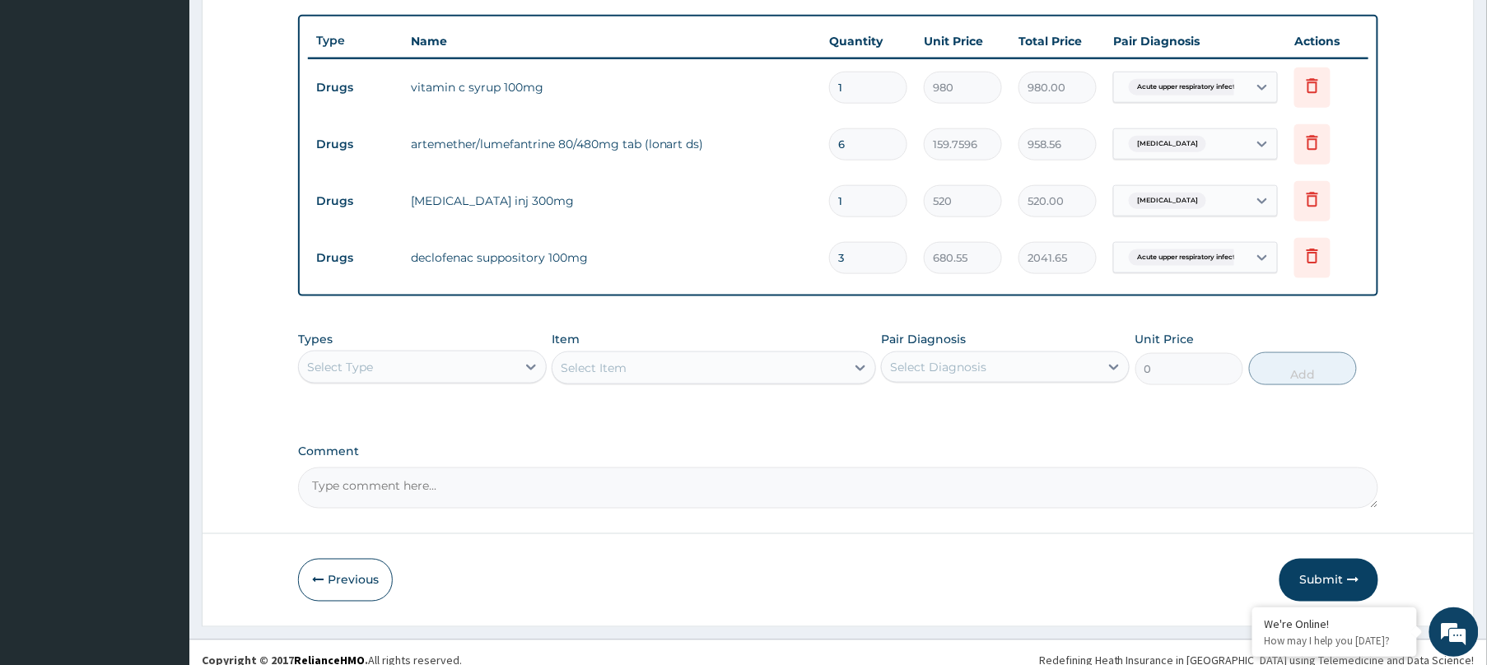
scroll to position [616, 0]
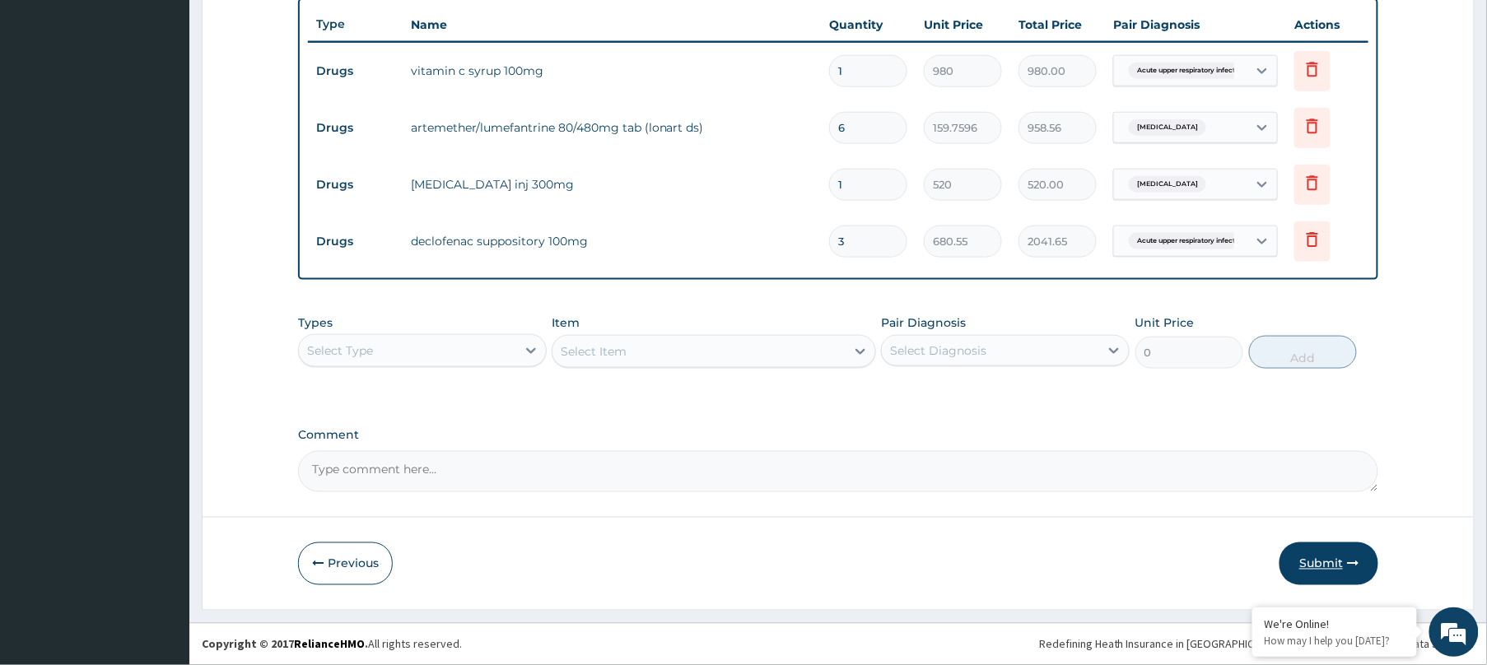
click at [1337, 561] on button "Submit" at bounding box center [1328, 564] width 99 height 43
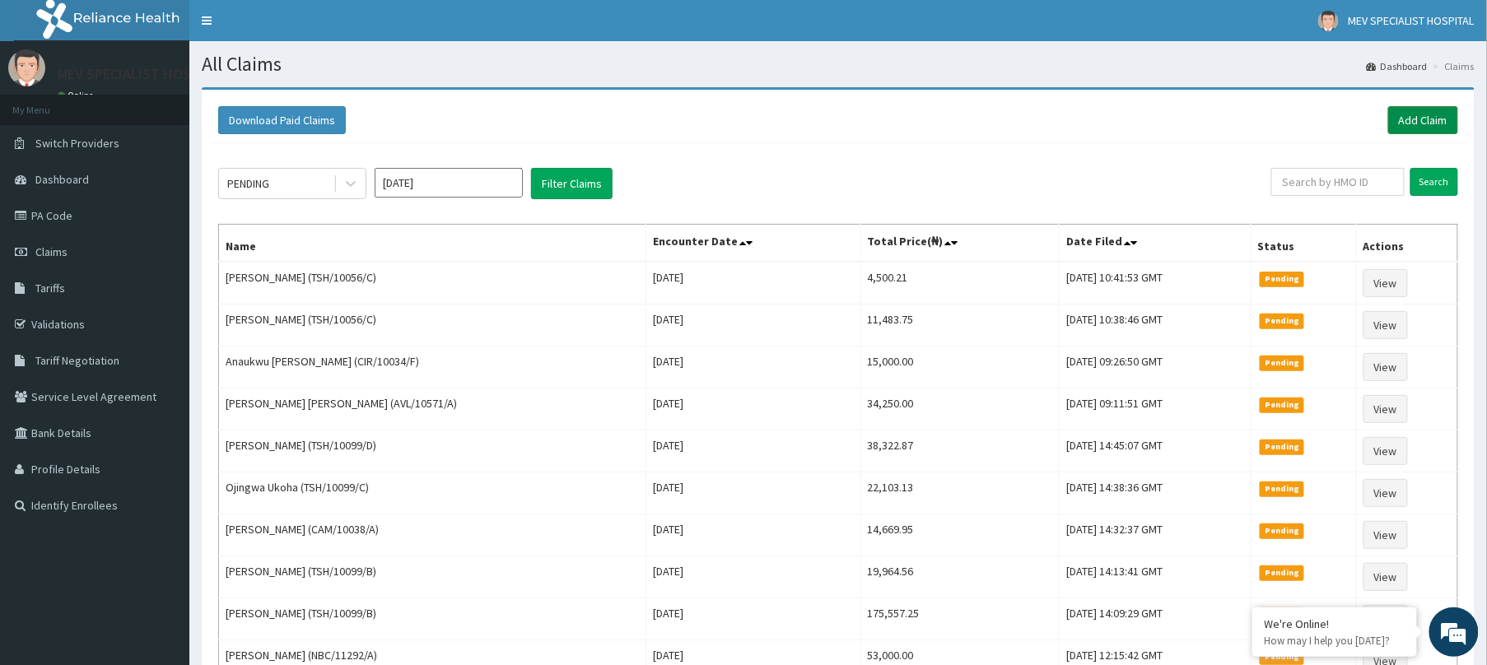
click at [1421, 123] on link "Add Claim" at bounding box center [1423, 120] width 70 height 28
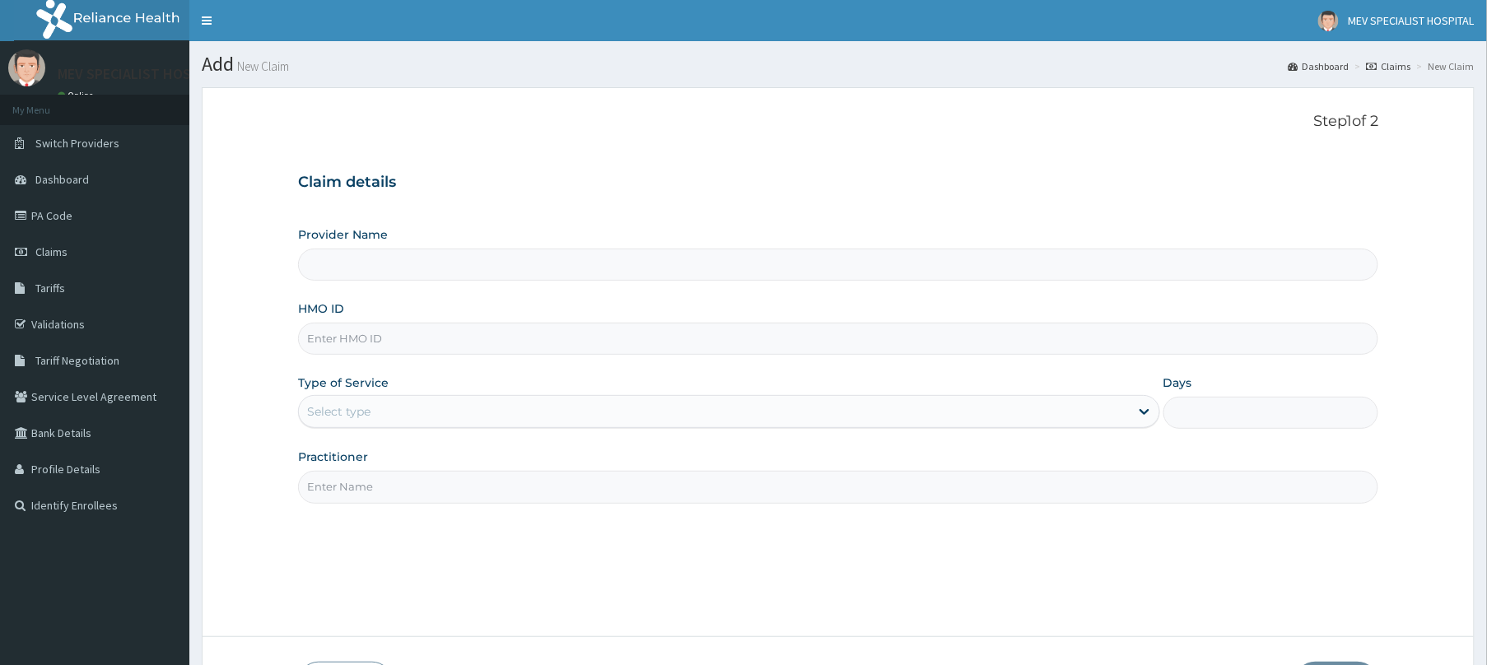
click at [521, 339] on input "HMO ID" at bounding box center [838, 339] width 1080 height 32
paste input "RTM/10042/A"
type input "RTM/10042/A"
type input "MEV SPECIALIST HOSPITAL"
type input "RTM/10042/A"
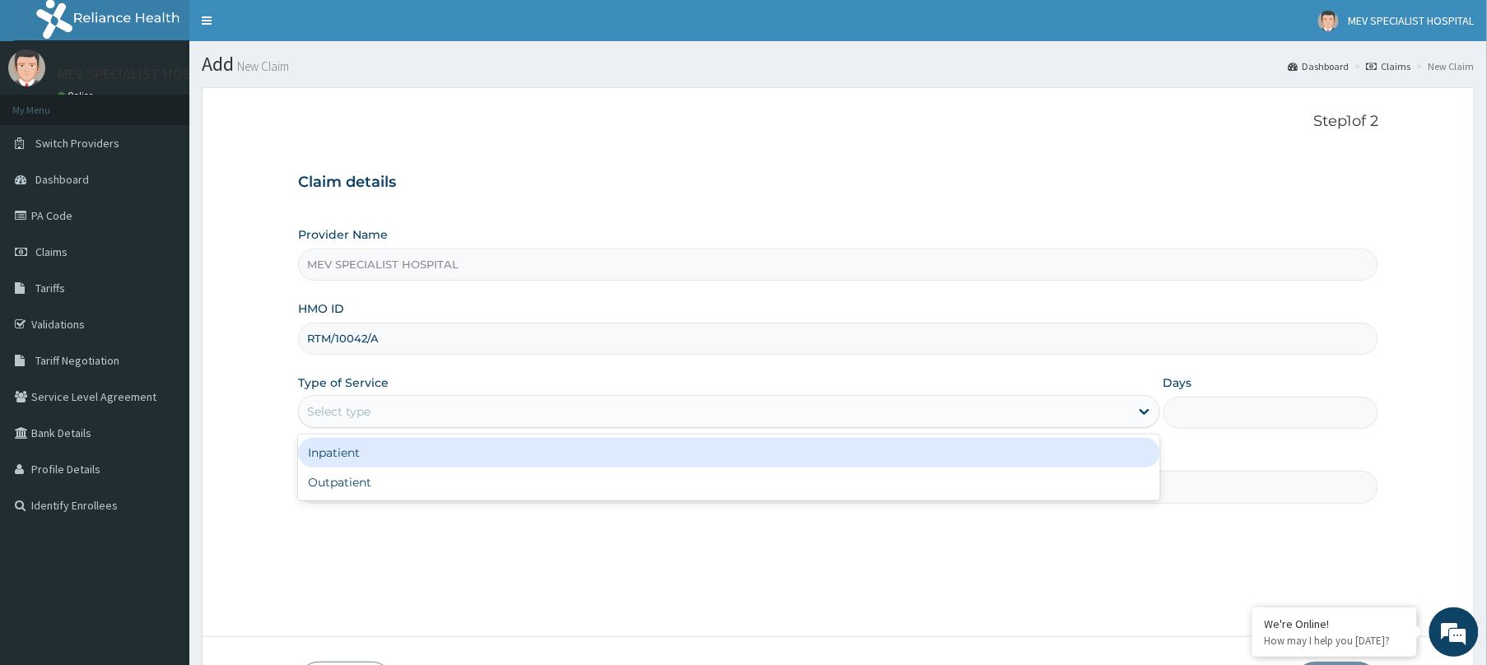
click at [486, 419] on div "Select type" at bounding box center [714, 411] width 831 height 26
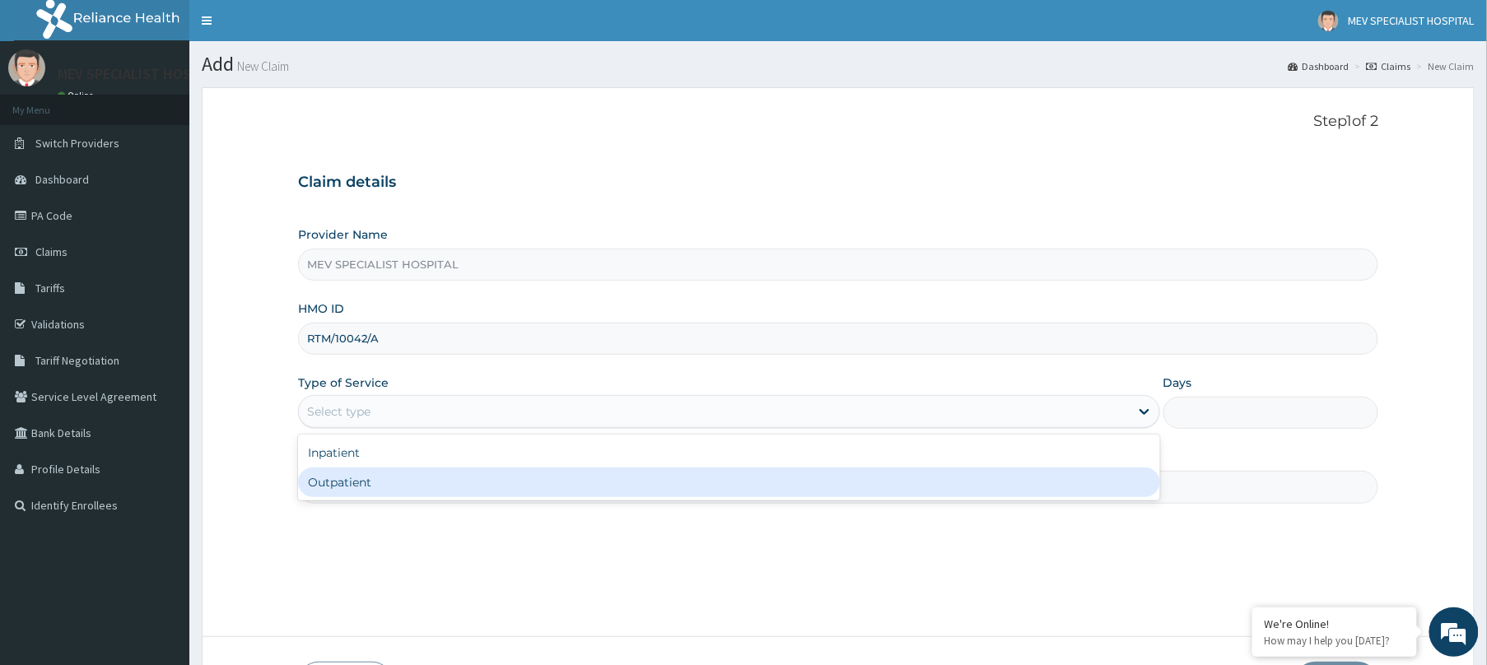
click at [473, 473] on div "Outpatient" at bounding box center [729, 483] width 862 height 30
type input "1"
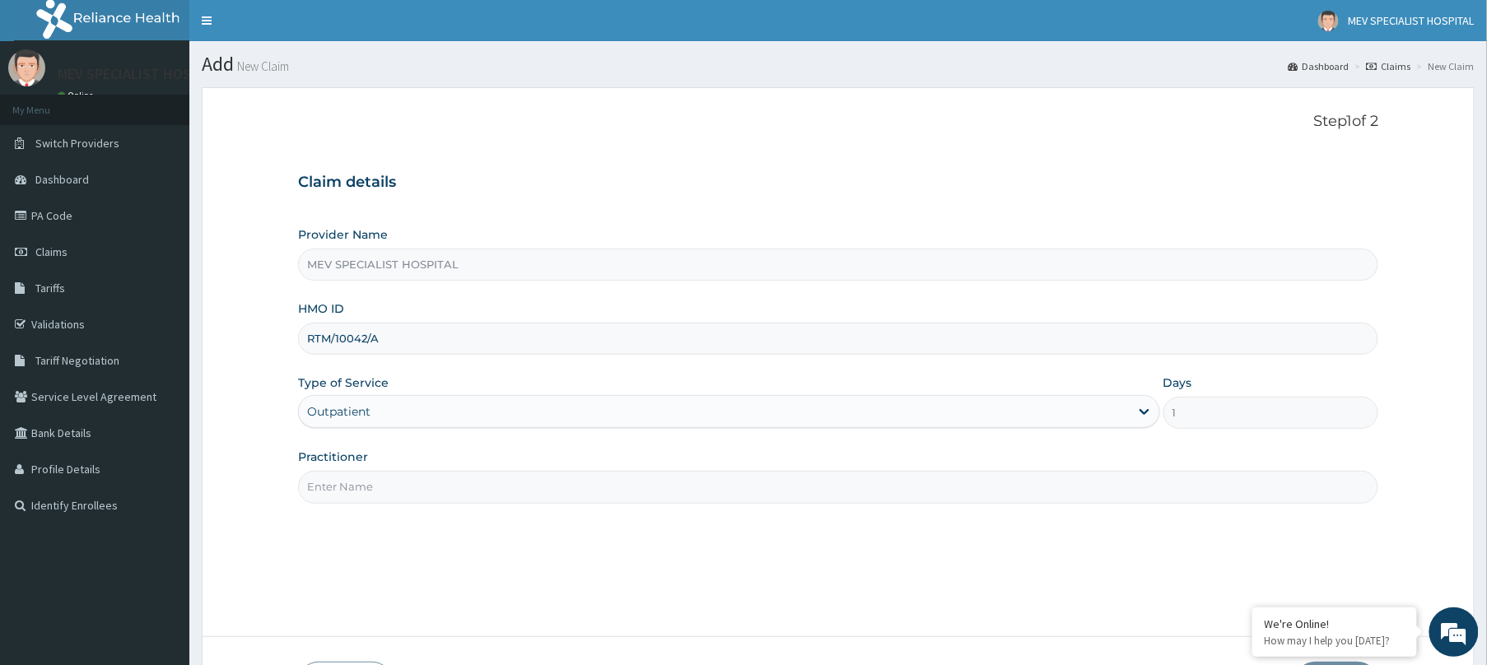
click at [473, 473] on input "Practitioner" at bounding box center [838, 487] width 1080 height 32
type input "[PERSON_NAME]"
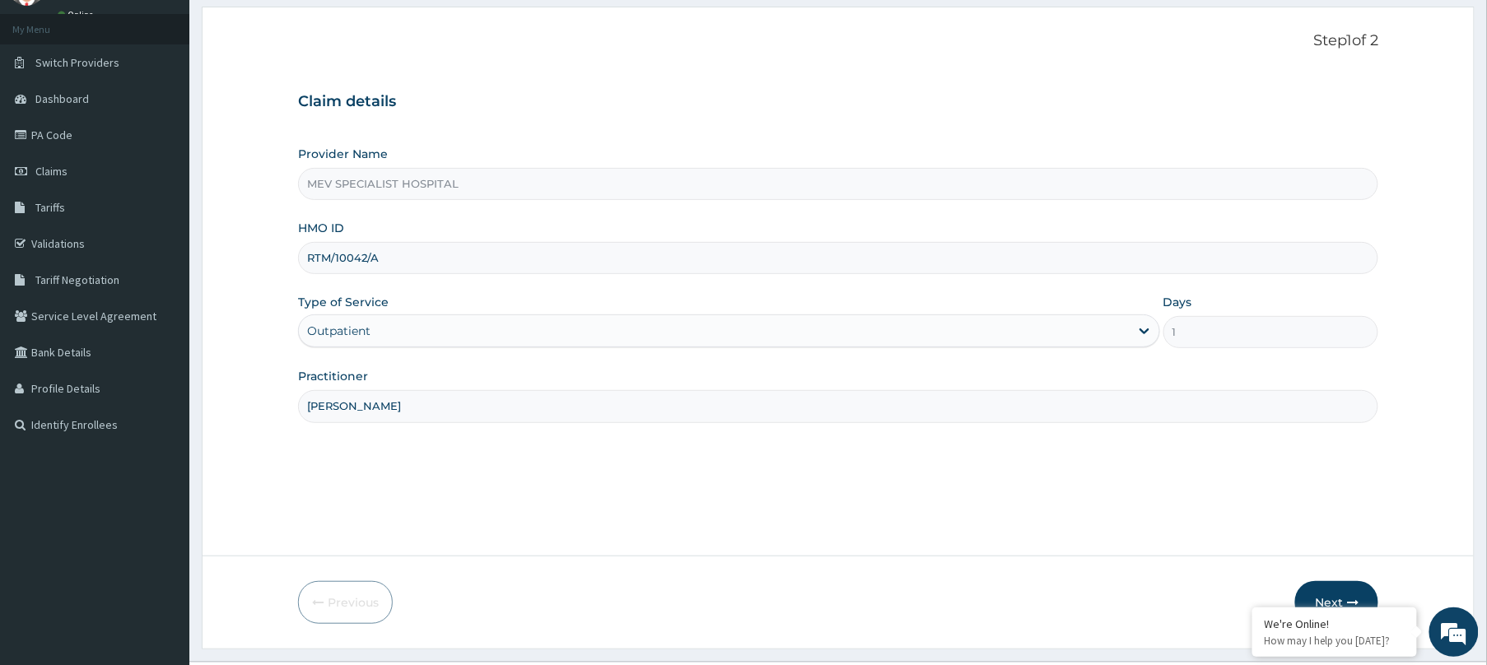
scroll to position [120, 0]
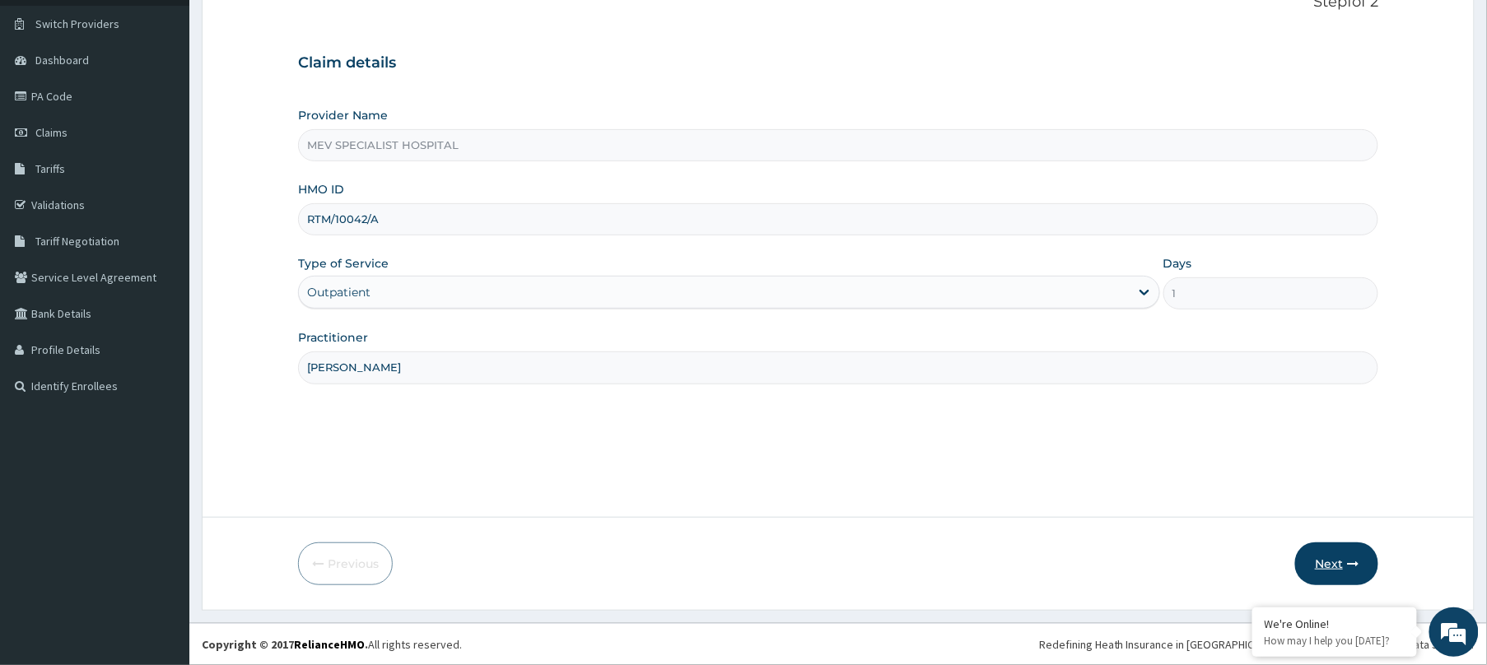
click at [1363, 564] on button "Next" at bounding box center [1336, 564] width 83 height 43
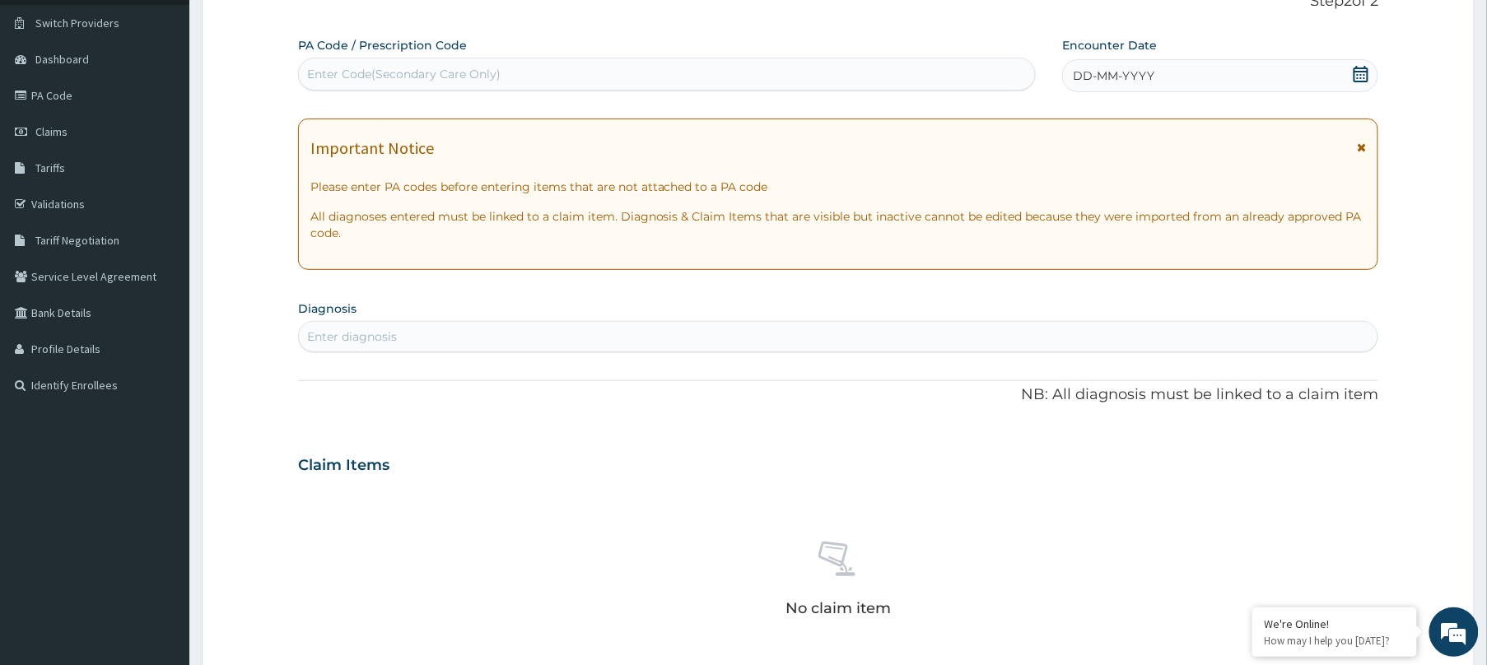
scroll to position [0, 0]
click at [838, 69] on div "Enter Code(Secondary Care Only)" at bounding box center [667, 74] width 736 height 26
paste input "PA/D2E996"
type input "PA/D2E996"
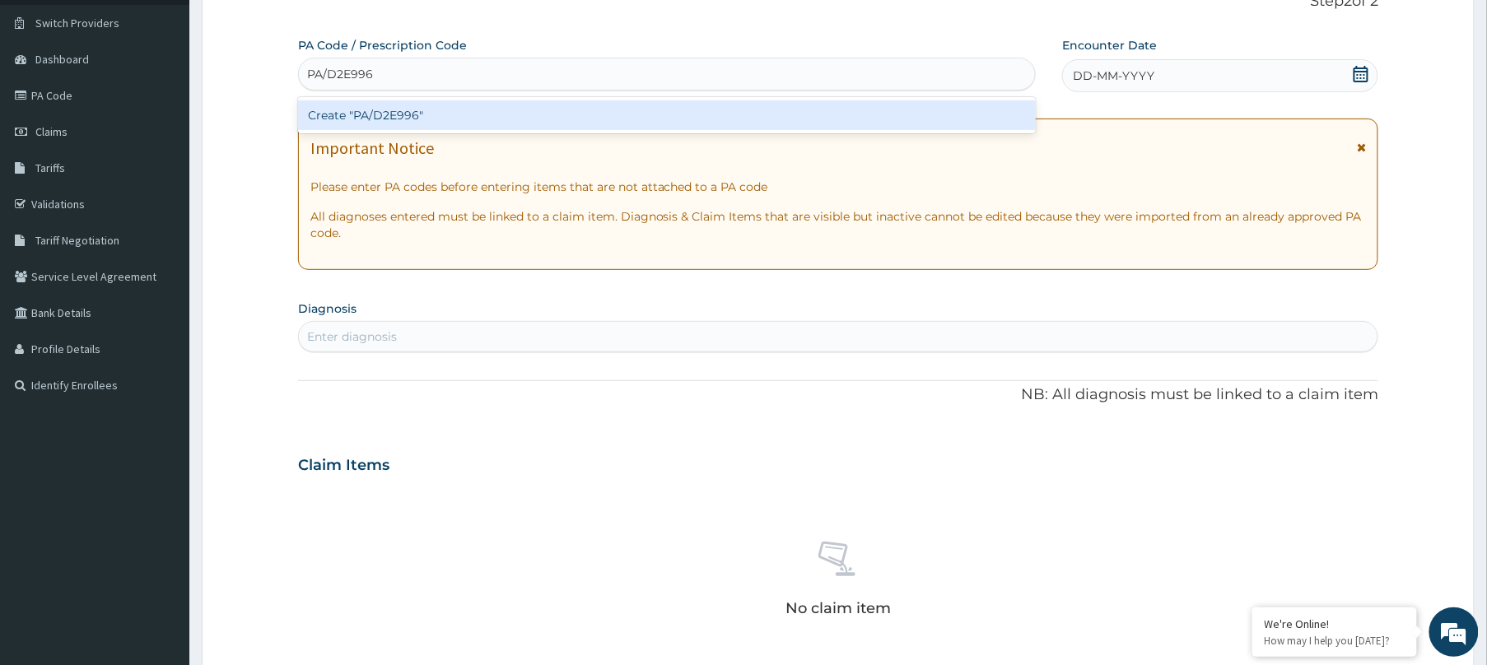
click at [831, 116] on div "Create "PA/D2E996"" at bounding box center [667, 115] width 738 height 30
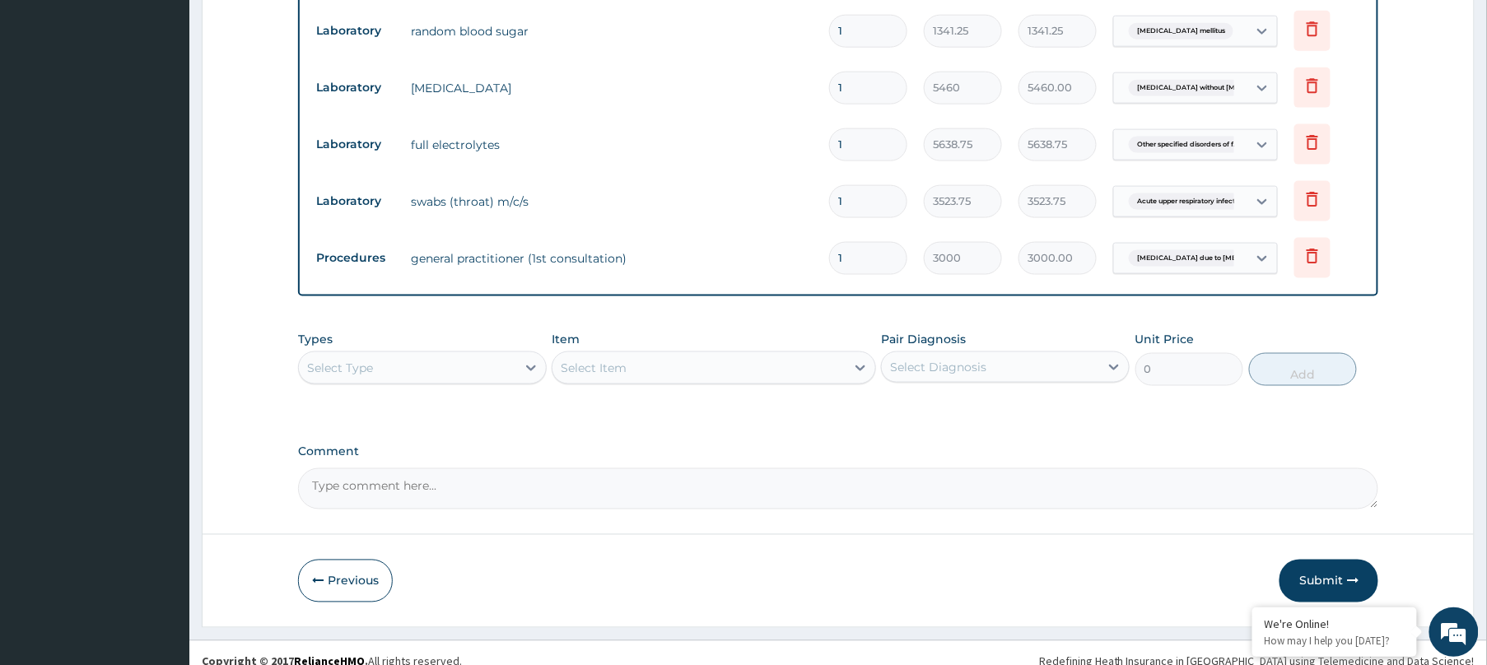
scroll to position [761, 0]
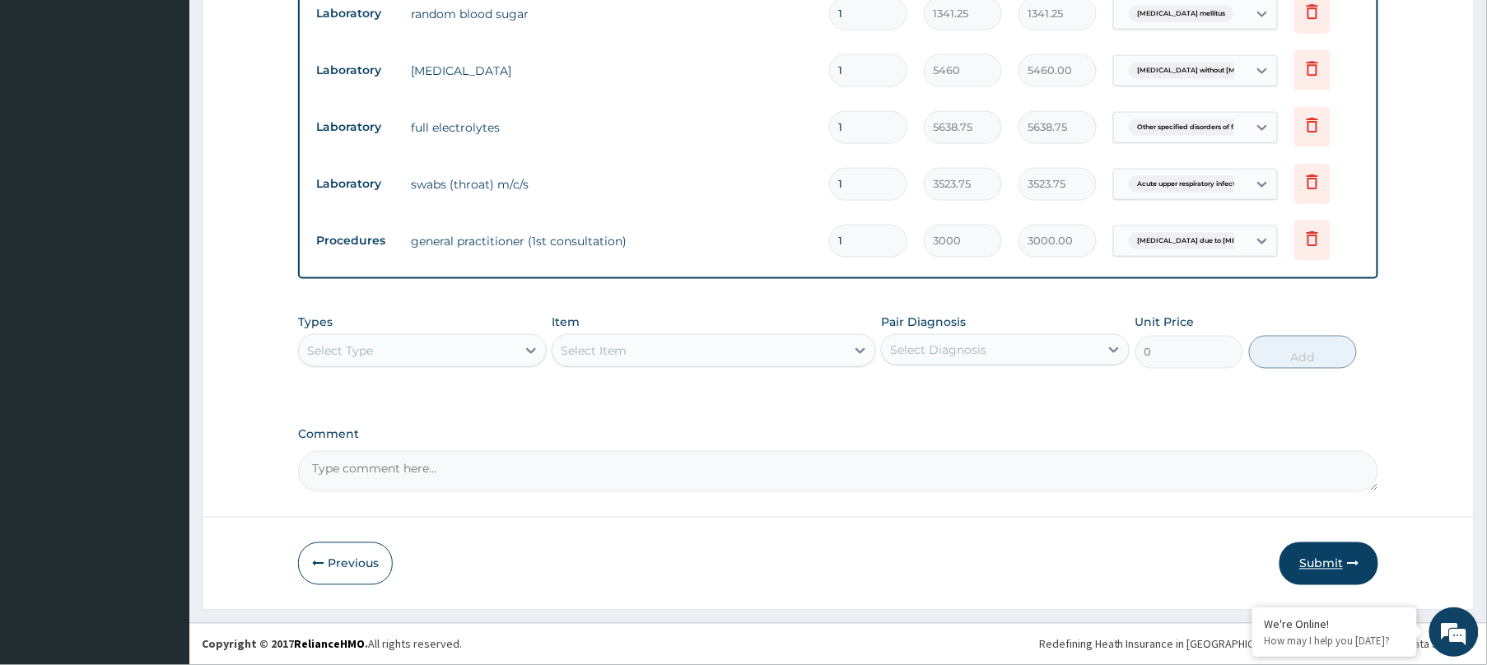
click at [1304, 574] on button "Submit" at bounding box center [1328, 564] width 99 height 43
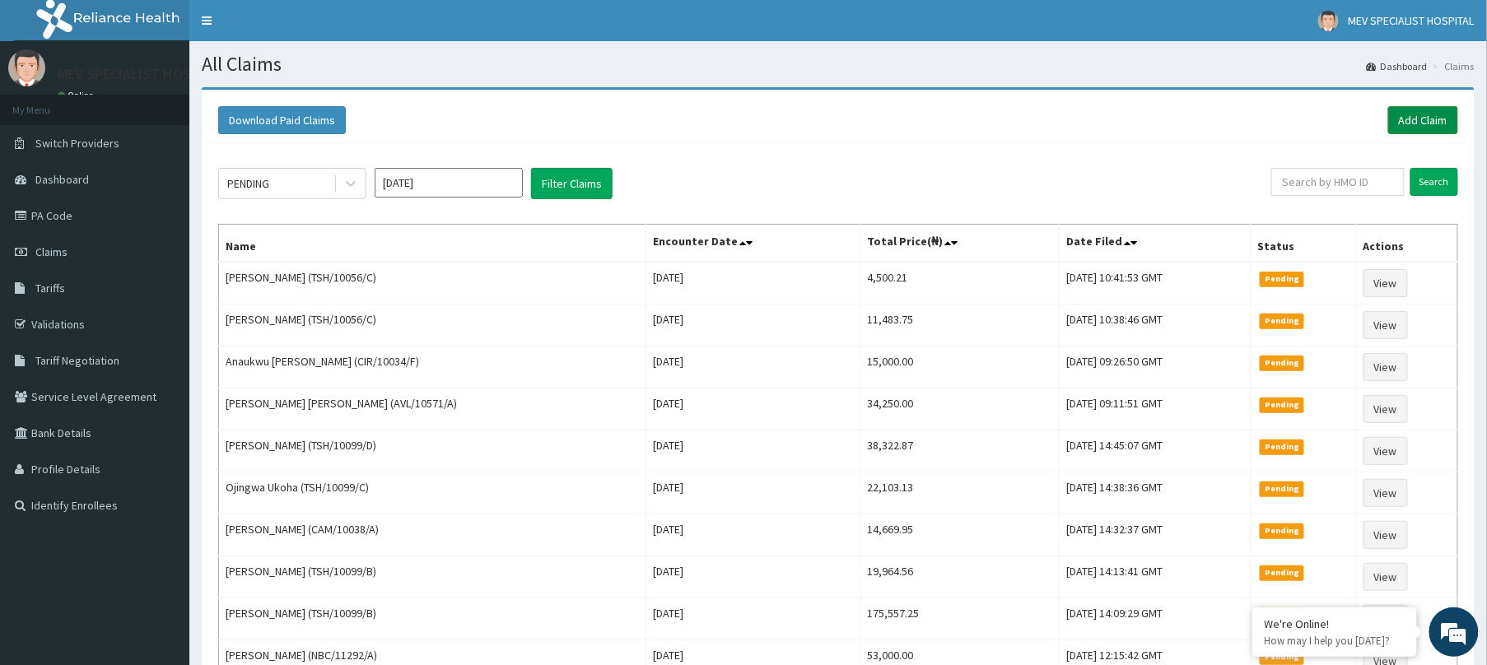
click at [1424, 119] on link "Add Claim" at bounding box center [1423, 120] width 70 height 28
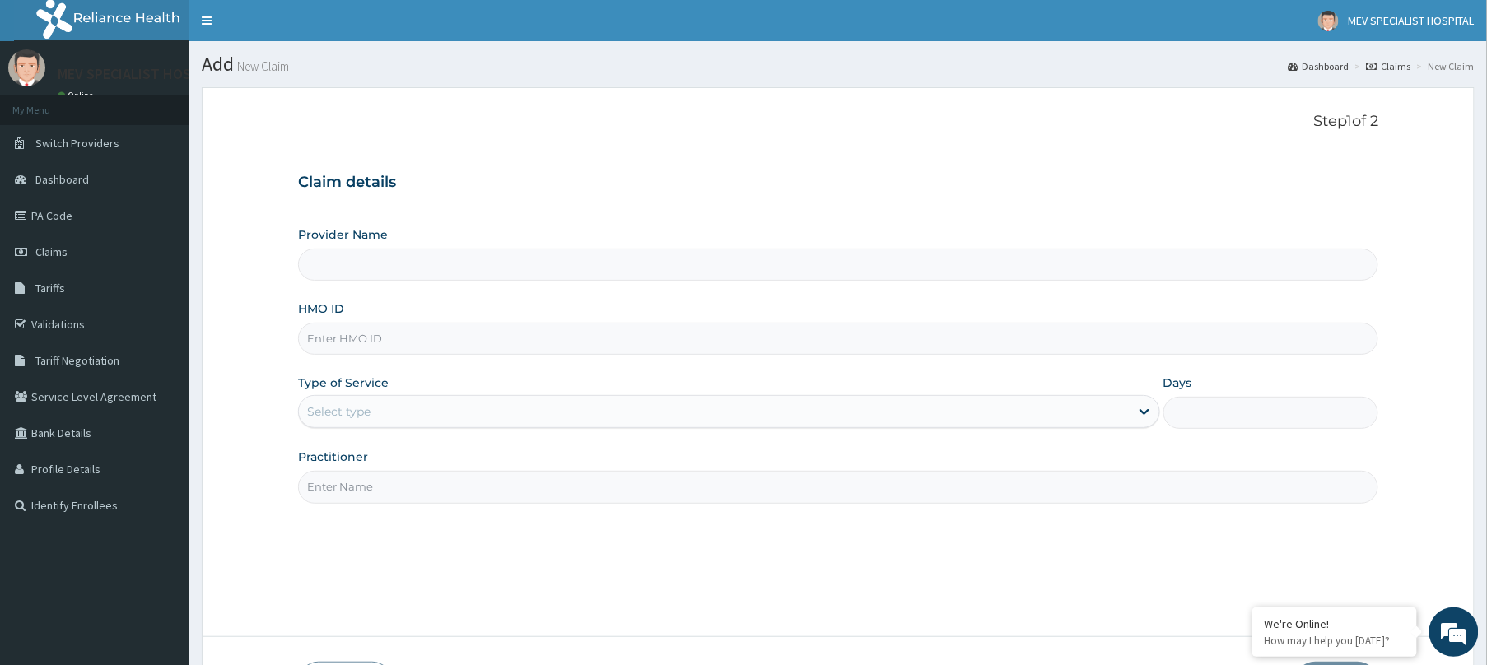
click at [571, 336] on input "HMO ID" at bounding box center [838, 339] width 1080 height 32
paste input "RTM/10042/A"
type input "RTM/10042/A"
type input "MEV SPECIALIST HOSPITAL"
click at [564, 394] on div "Type of Service Select type" at bounding box center [729, 402] width 862 height 54
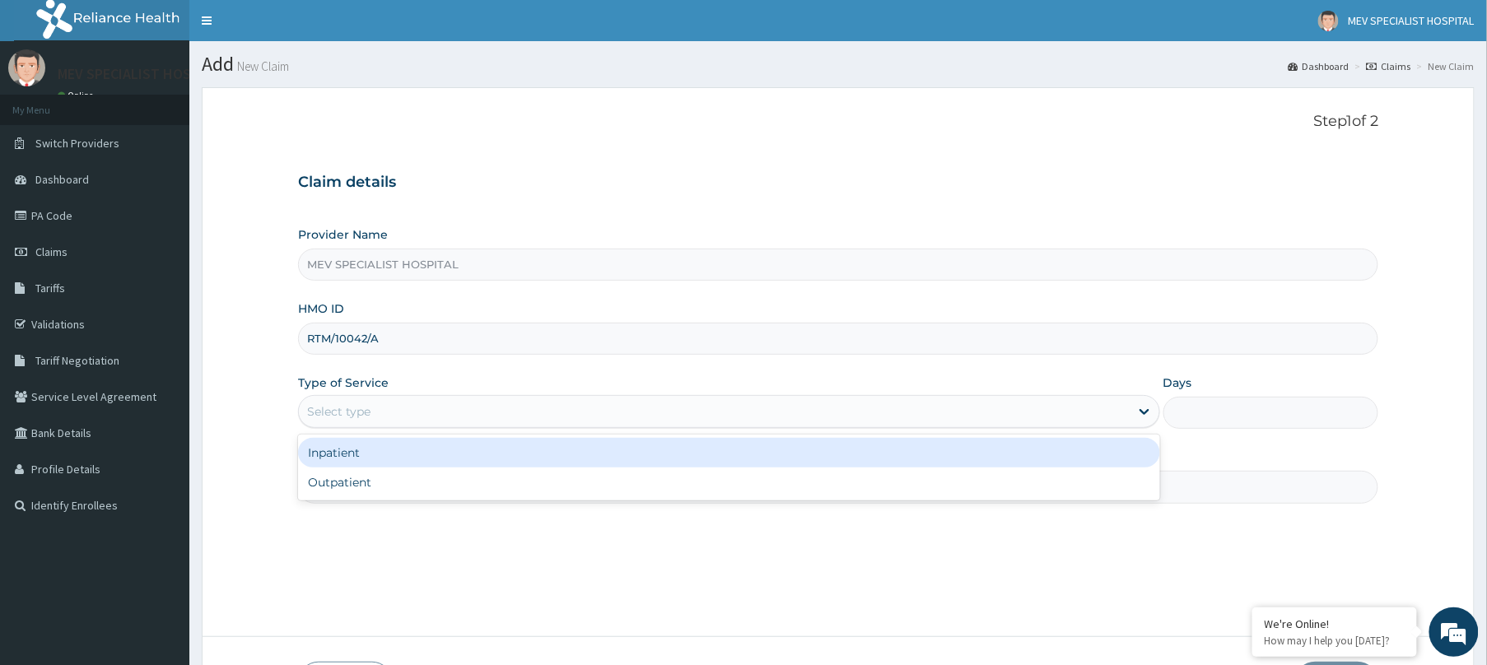
click at [554, 421] on div "Select type" at bounding box center [714, 411] width 831 height 26
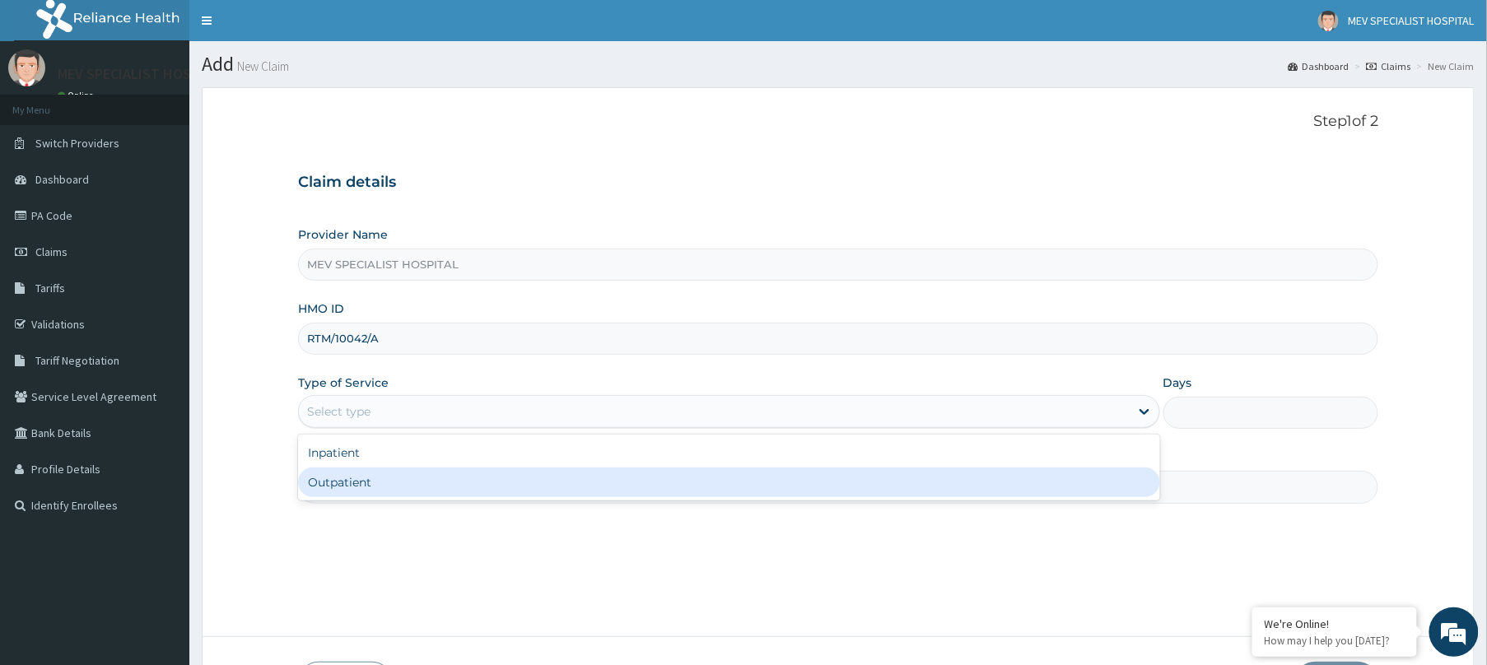
click at [534, 494] on div "Outpatient" at bounding box center [729, 483] width 862 height 30
type input "1"
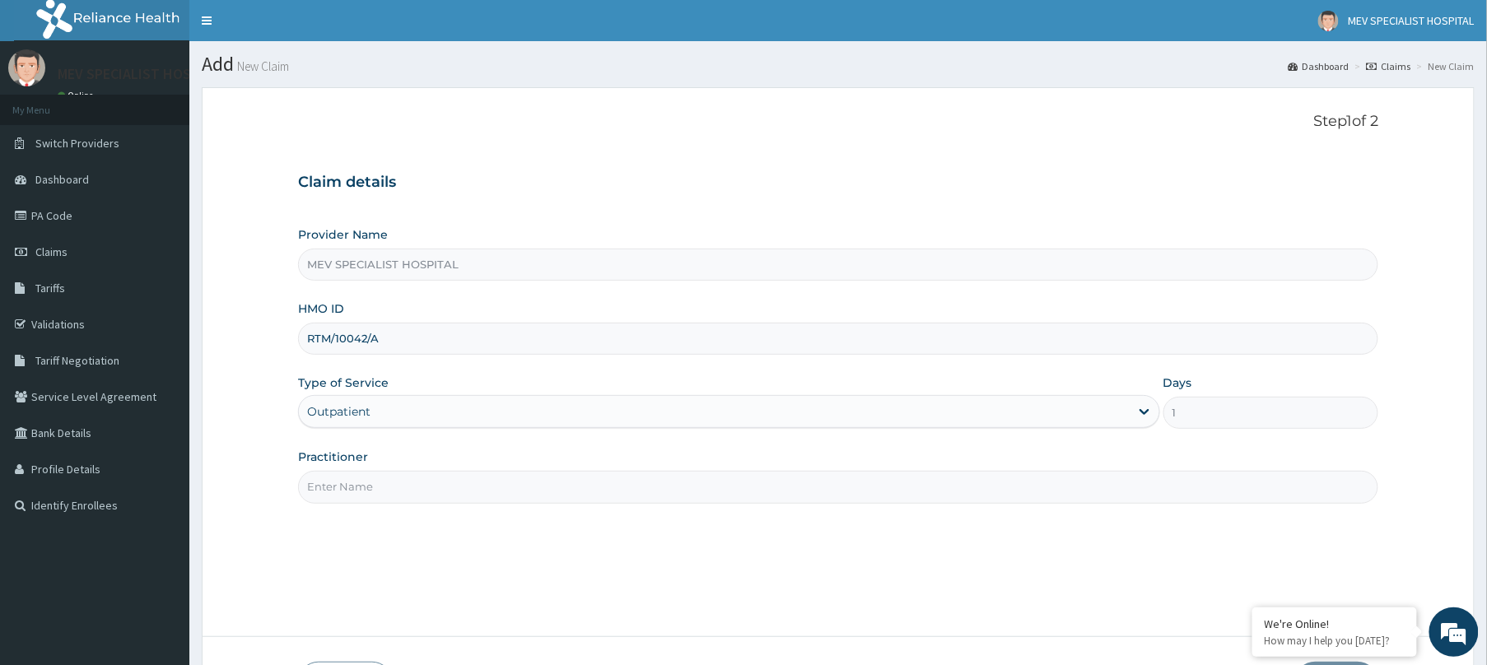
click at [534, 494] on input "Practitioner" at bounding box center [838, 487] width 1080 height 32
type input "[PERSON_NAME]"
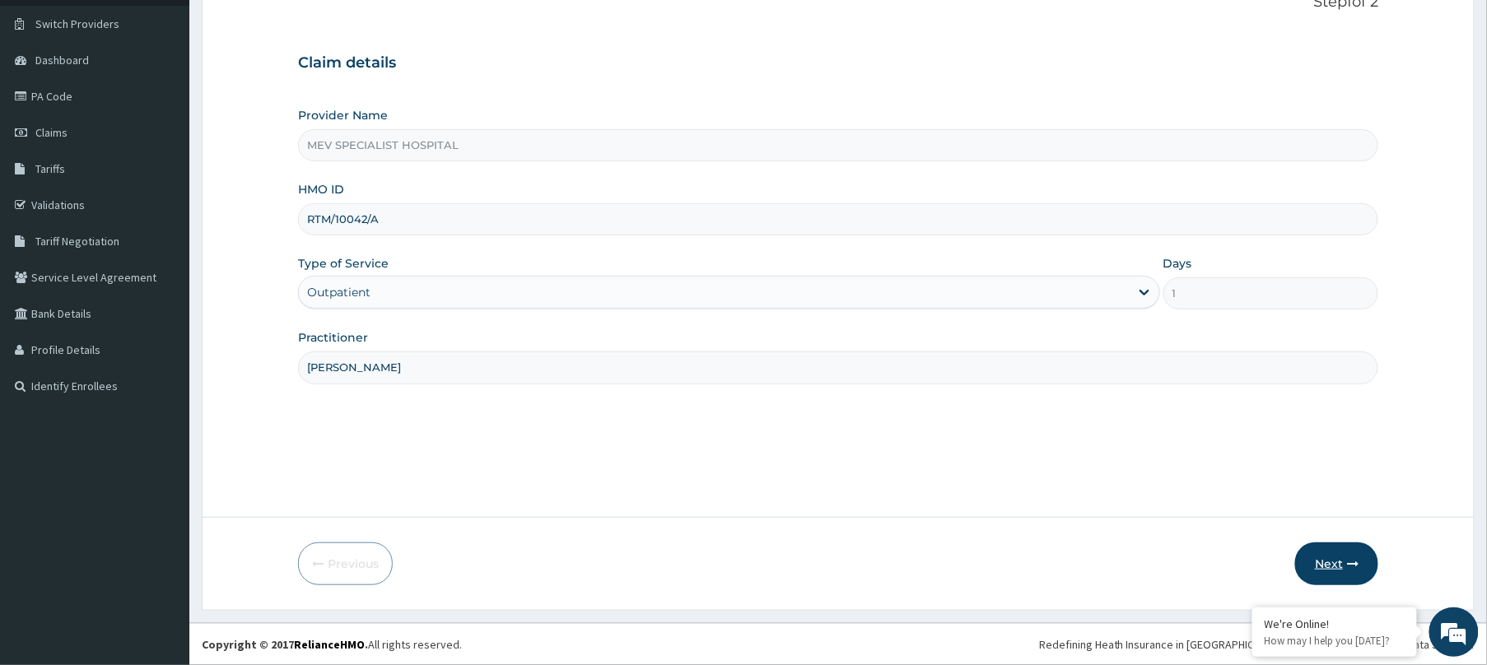
click at [1324, 557] on button "Next" at bounding box center [1336, 564] width 83 height 43
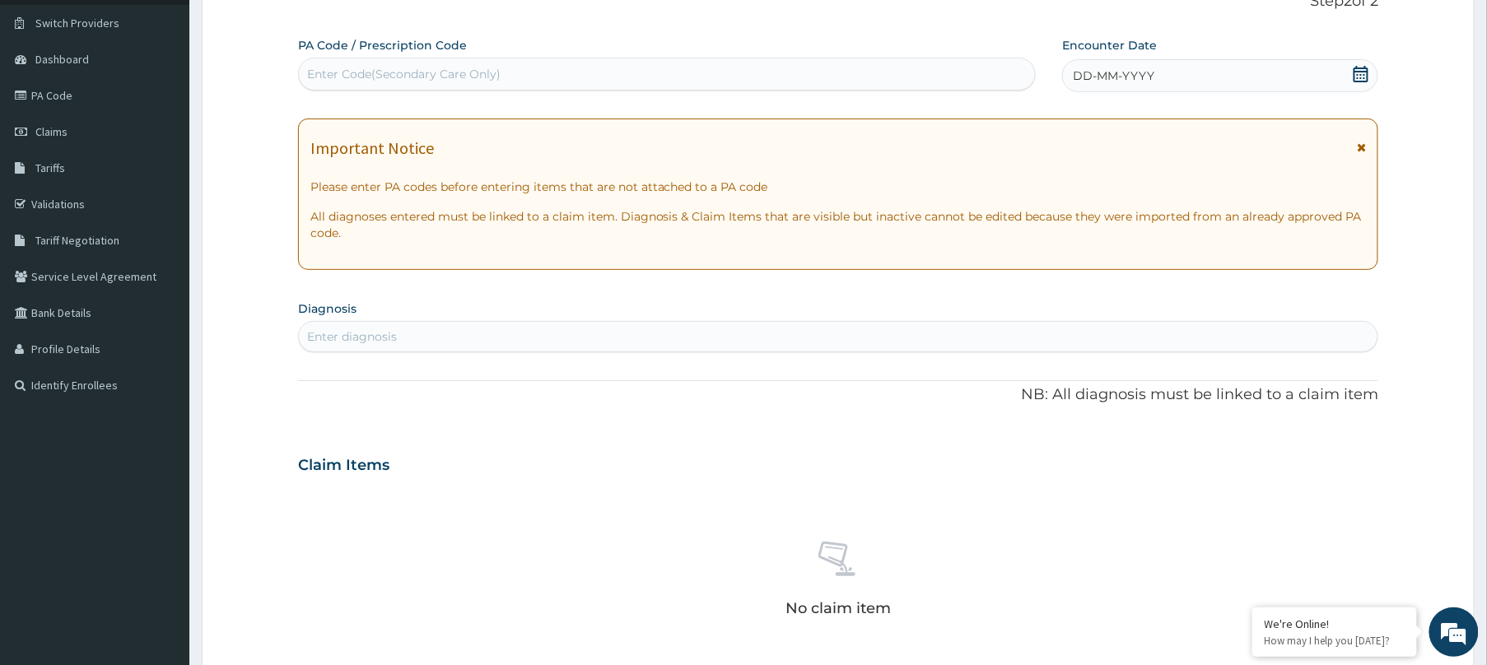
click at [558, 70] on div "Enter Code(Secondary Care Only)" at bounding box center [667, 74] width 736 height 26
paste input "PA/C9CC63"
type input "PA/C9CC63"
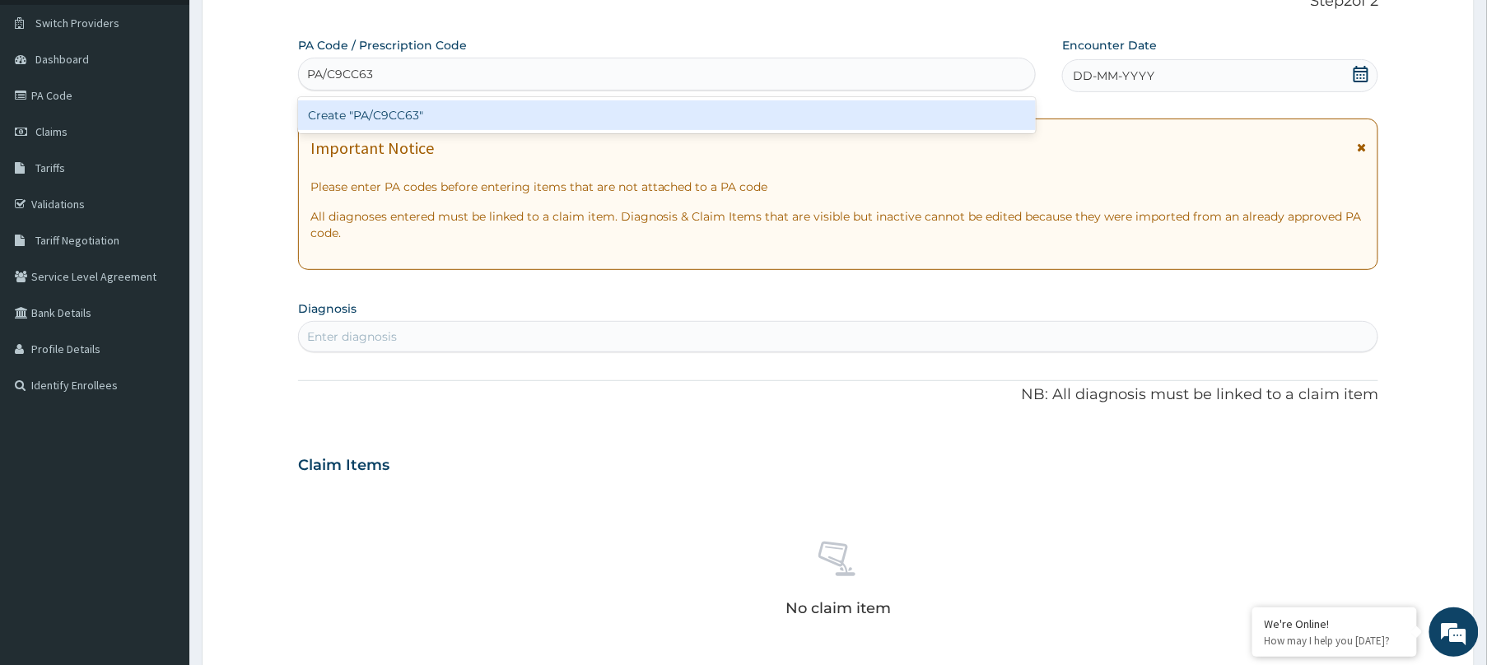
click at [538, 112] on div "Create "PA/C9CC63"" at bounding box center [667, 115] width 738 height 30
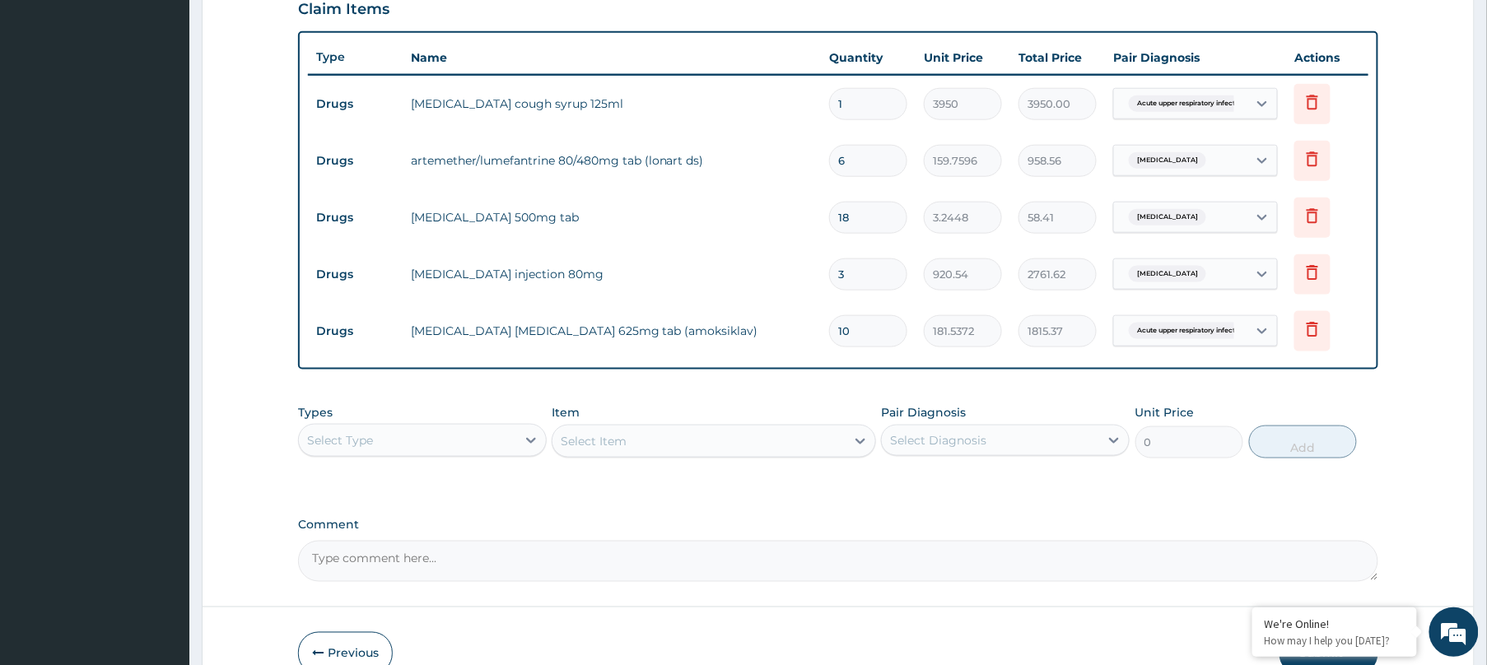
scroll to position [673, 0]
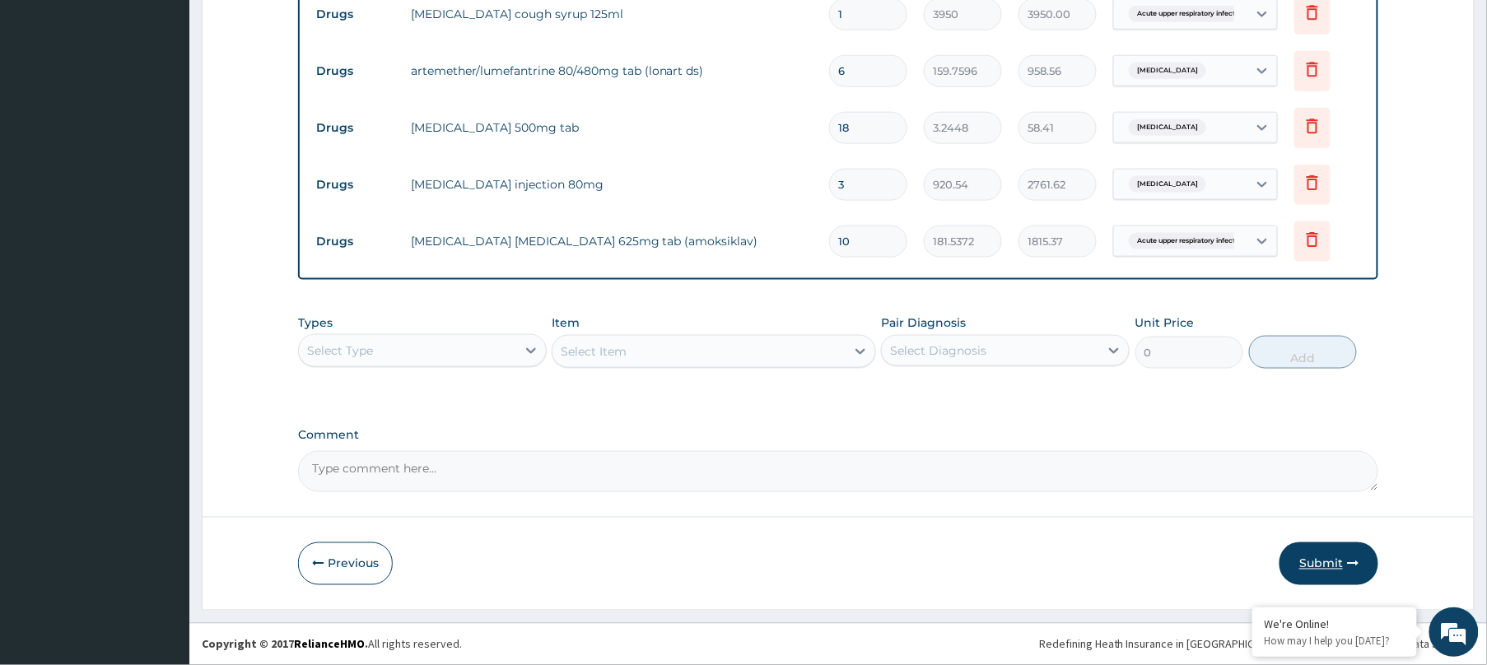
click at [1351, 550] on button "Submit" at bounding box center [1328, 564] width 99 height 43
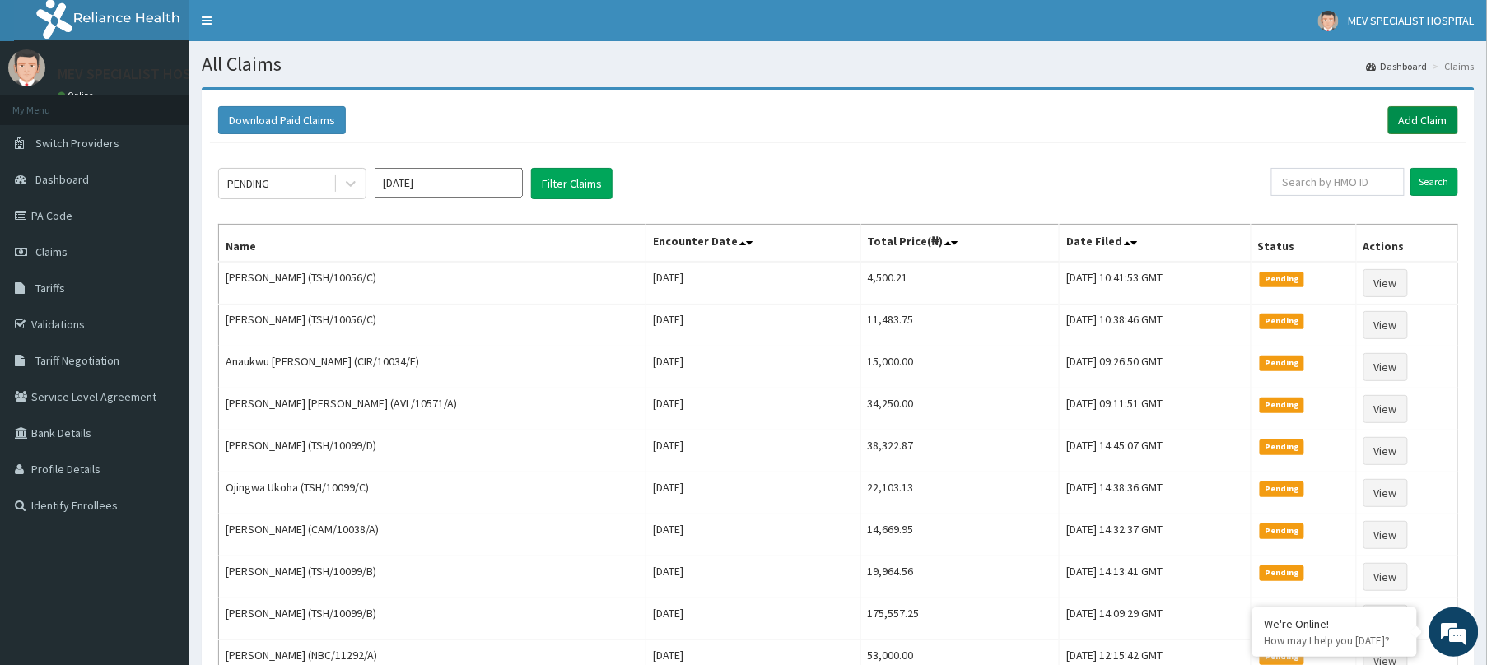
click at [1395, 109] on link "Add Claim" at bounding box center [1423, 120] width 70 height 28
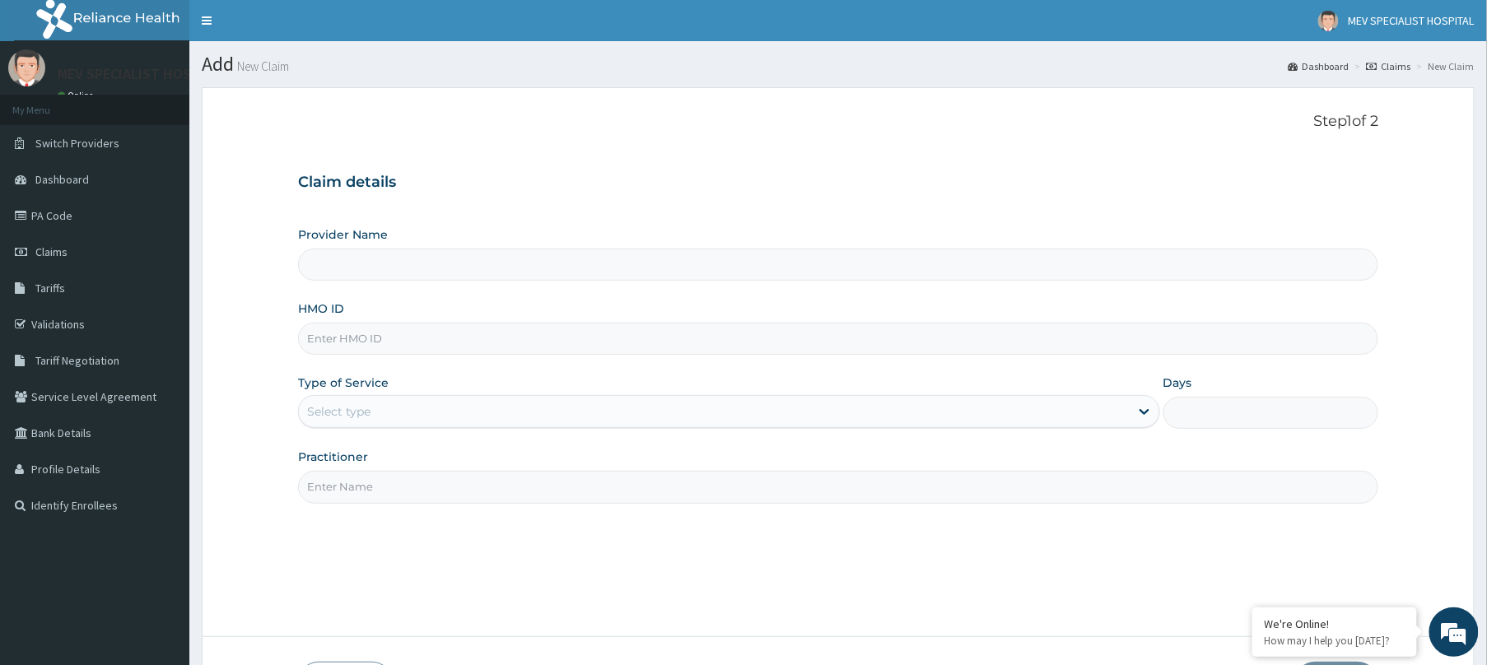
type input "MEV SPECIALIST HOSPITAL"
click at [498, 333] on input "HMO ID" at bounding box center [838, 339] width 1080 height 32
paste input "BNI/10023/A"
type input "BNI/10023/A"
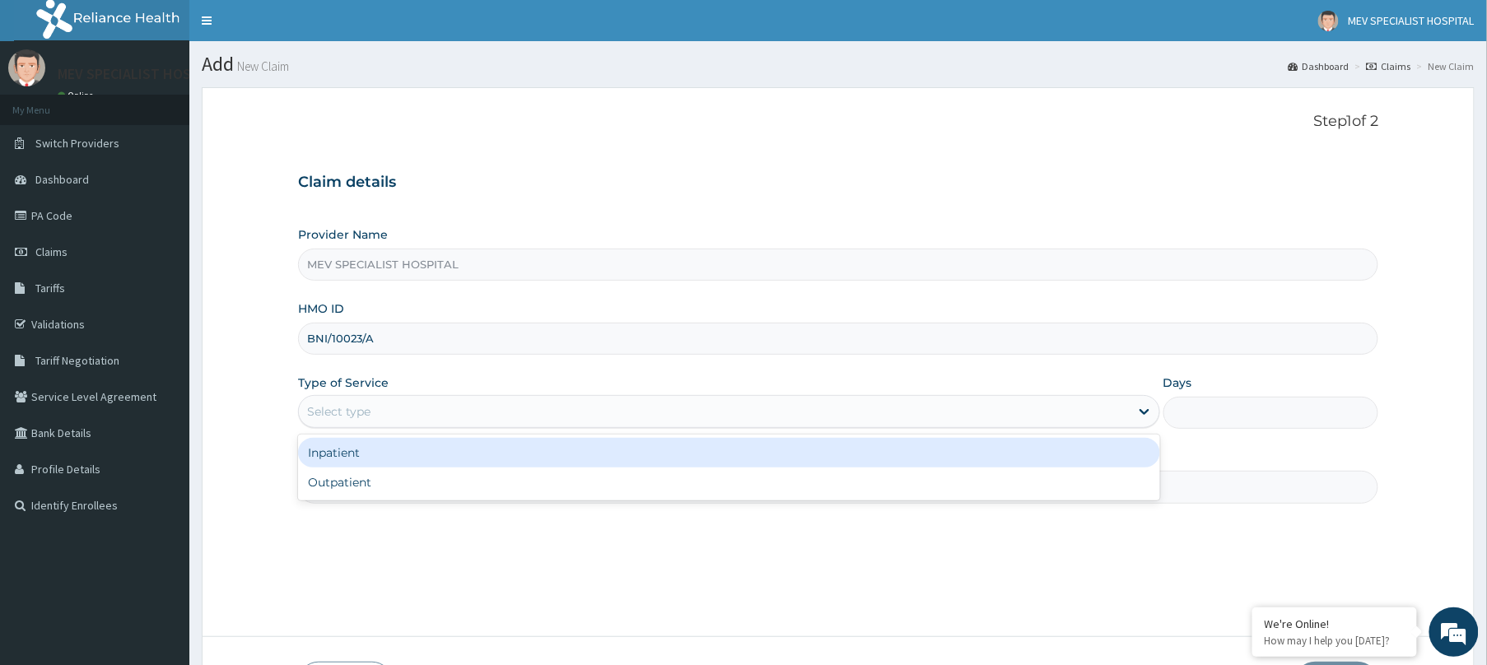
click at [468, 409] on div "Select type" at bounding box center [714, 411] width 831 height 26
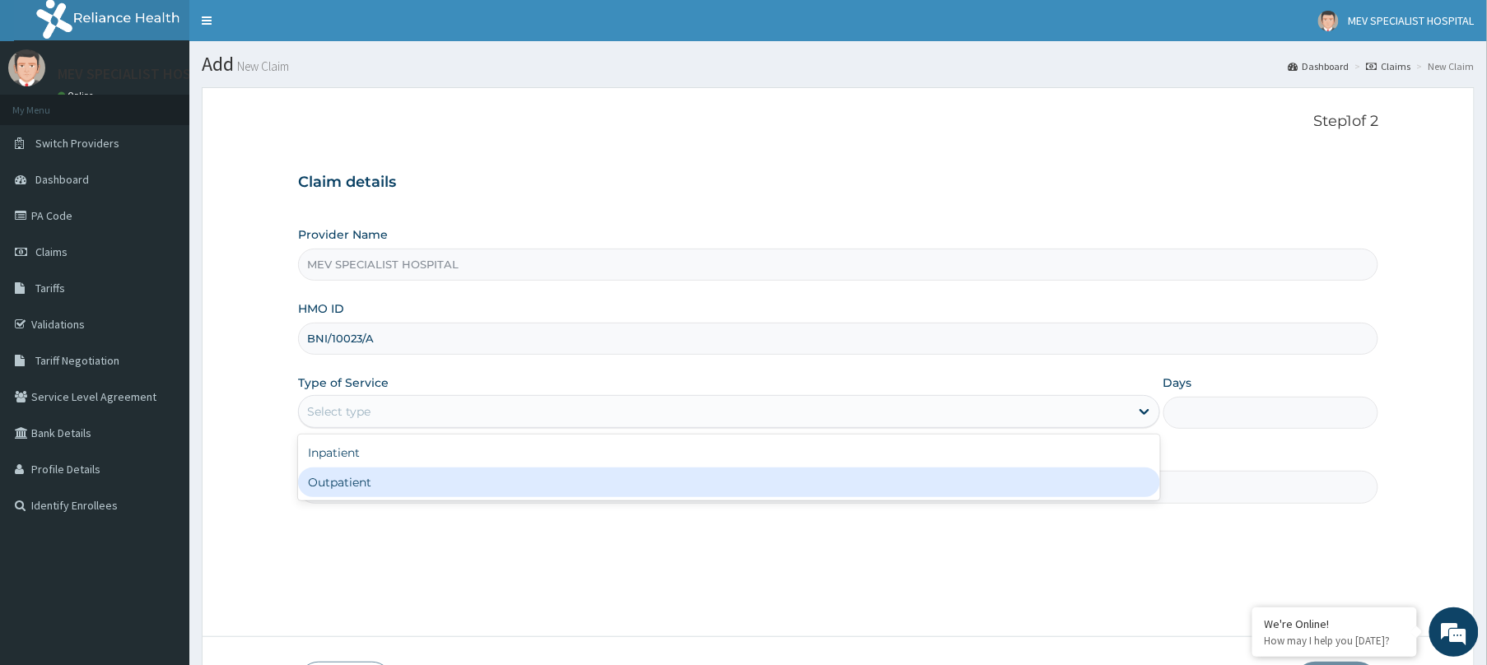
click at [445, 489] on div "Outpatient" at bounding box center [729, 483] width 862 height 30
type input "1"
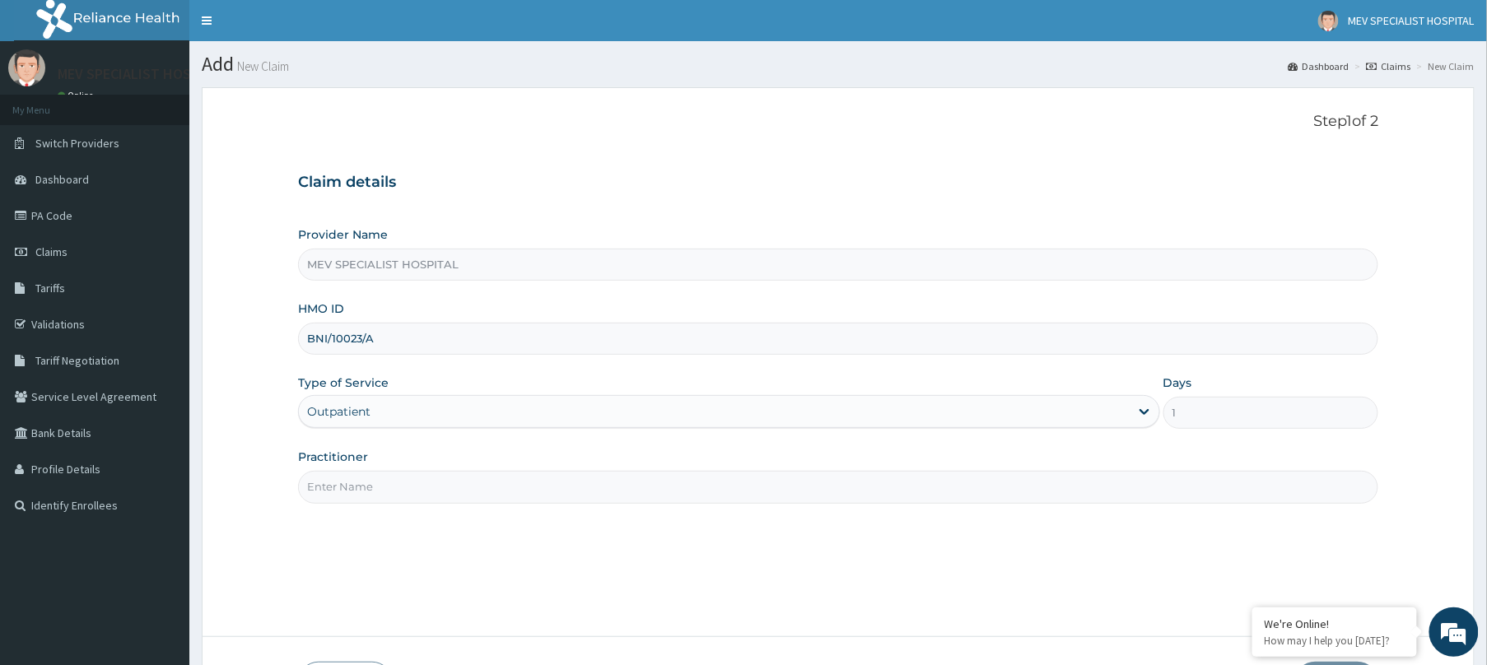
click at [445, 489] on input "Practitioner" at bounding box center [838, 487] width 1080 height 32
type input "DR. HENRY"
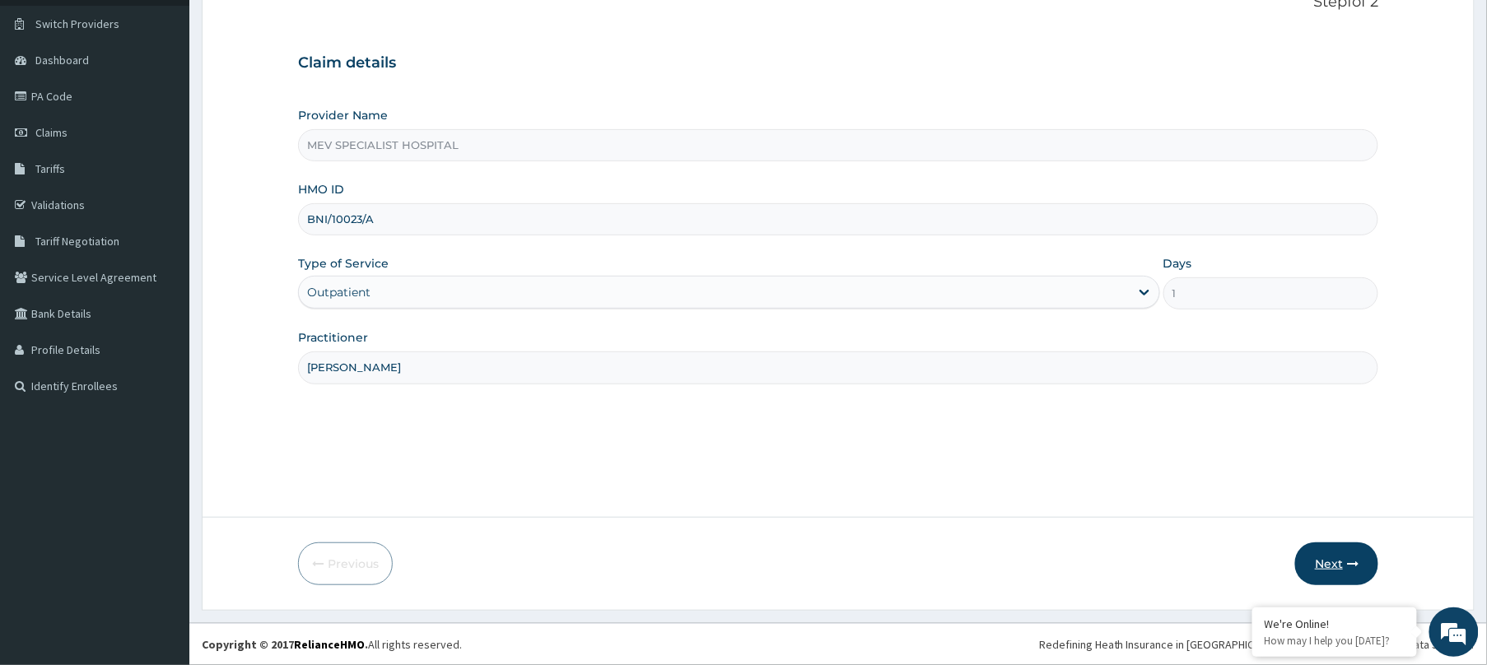
click at [1352, 553] on button "Next" at bounding box center [1336, 564] width 83 height 43
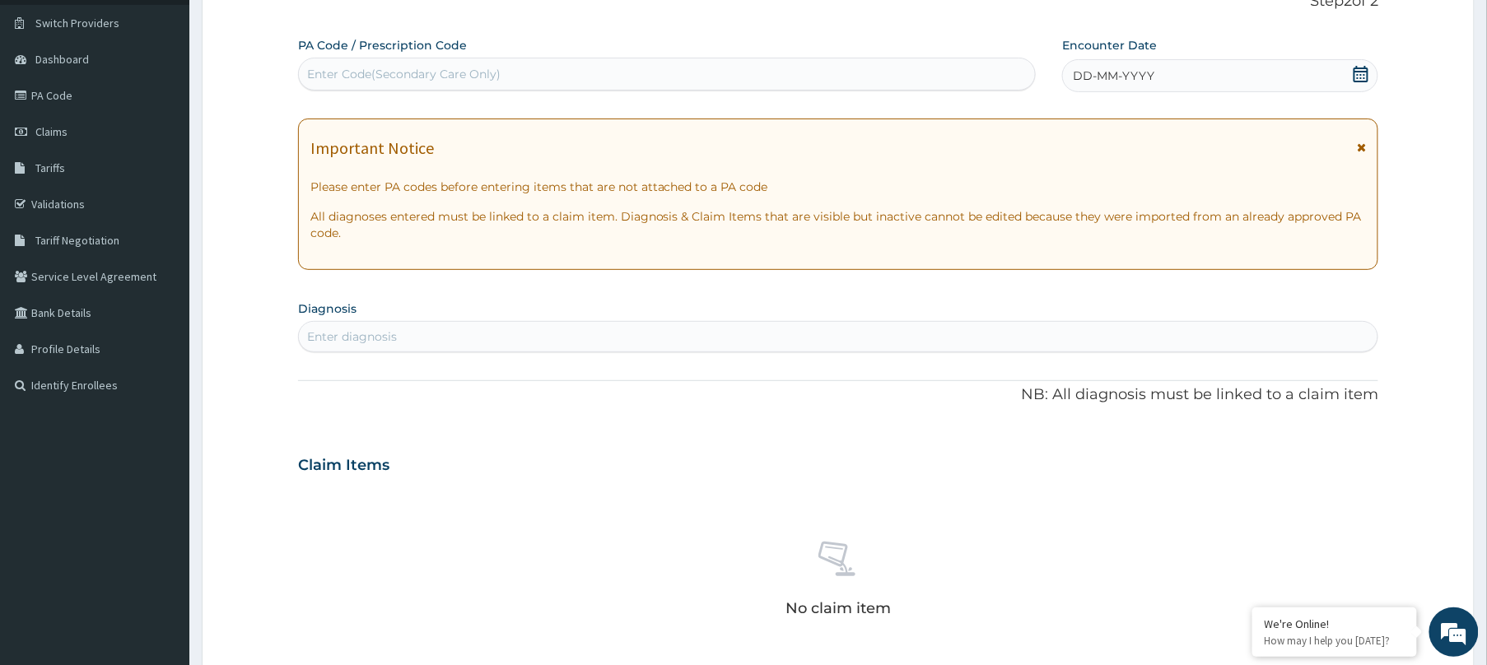
click at [859, 63] on div "Enter Code(Secondary Care Only)" at bounding box center [667, 74] width 736 height 26
paste input "PA/F0555A"
type input "PA/F0555A"
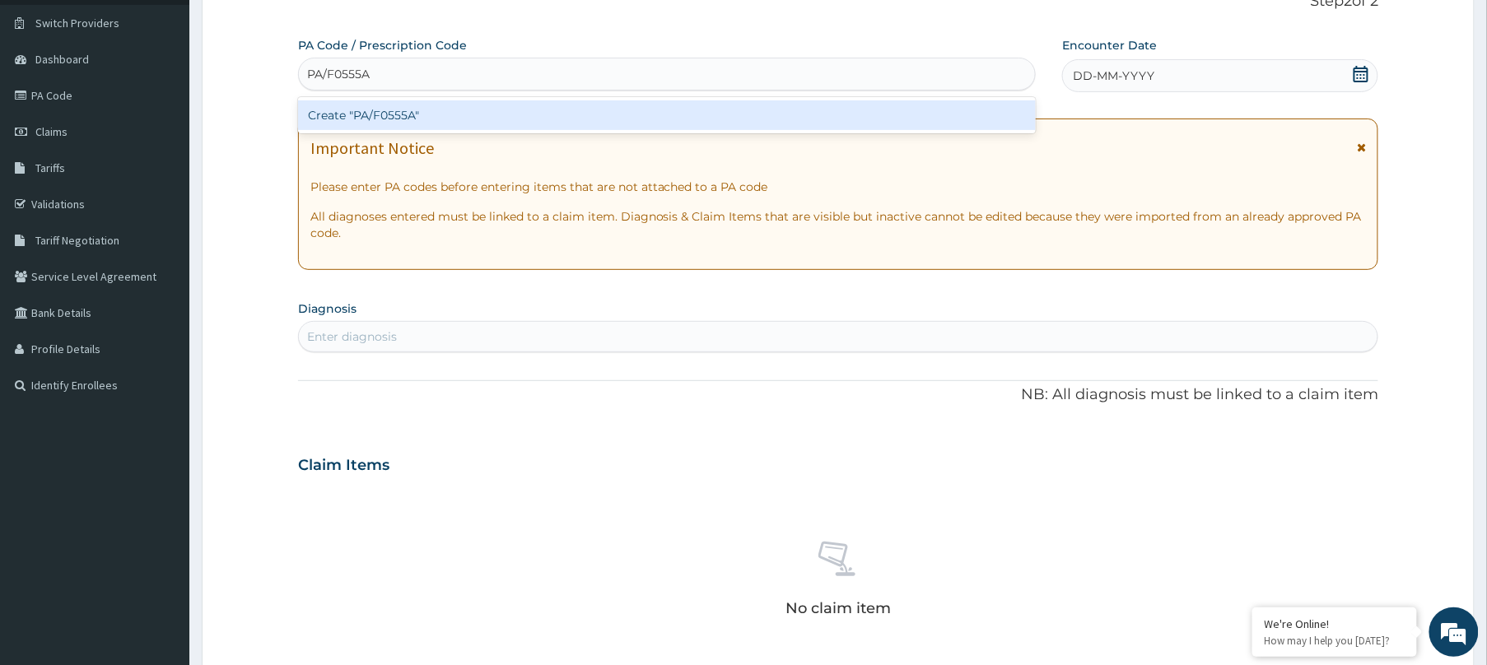
click at [857, 97] on div "Create "PA/F0555A"" at bounding box center [667, 115] width 738 height 36
click at [802, 123] on div "Create "PA/F0555A"" at bounding box center [667, 115] width 738 height 30
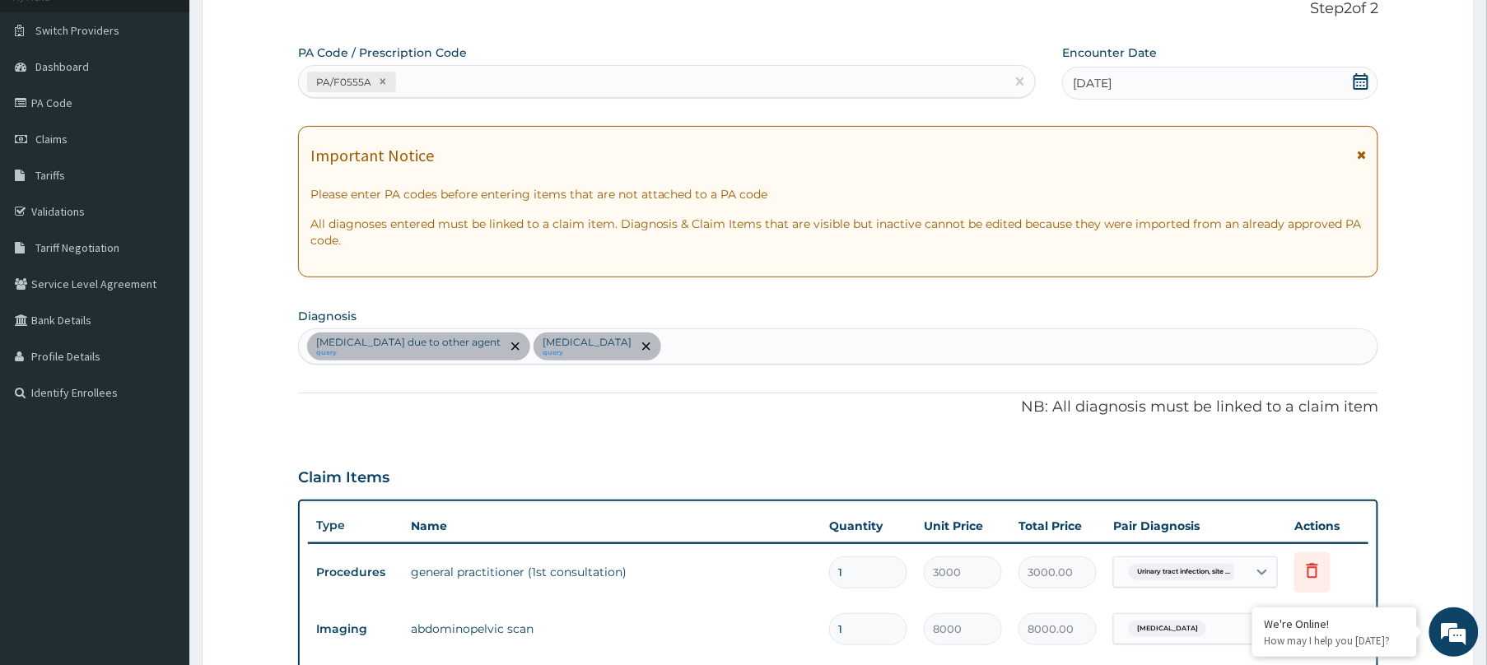
scroll to position [0, 0]
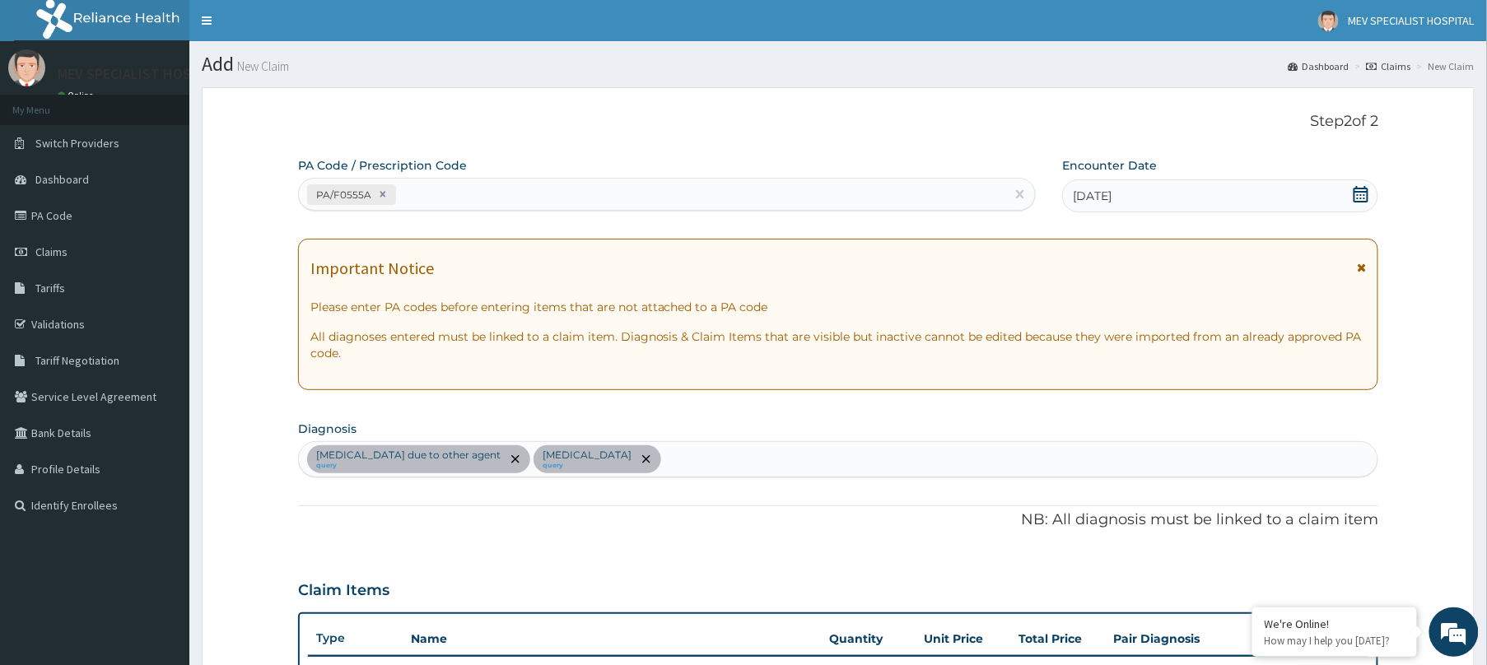
click at [570, 203] on div "PA/F0555A" at bounding box center [652, 194] width 706 height 27
paste input "PA/883B8D"
type input "PA/883B8D"
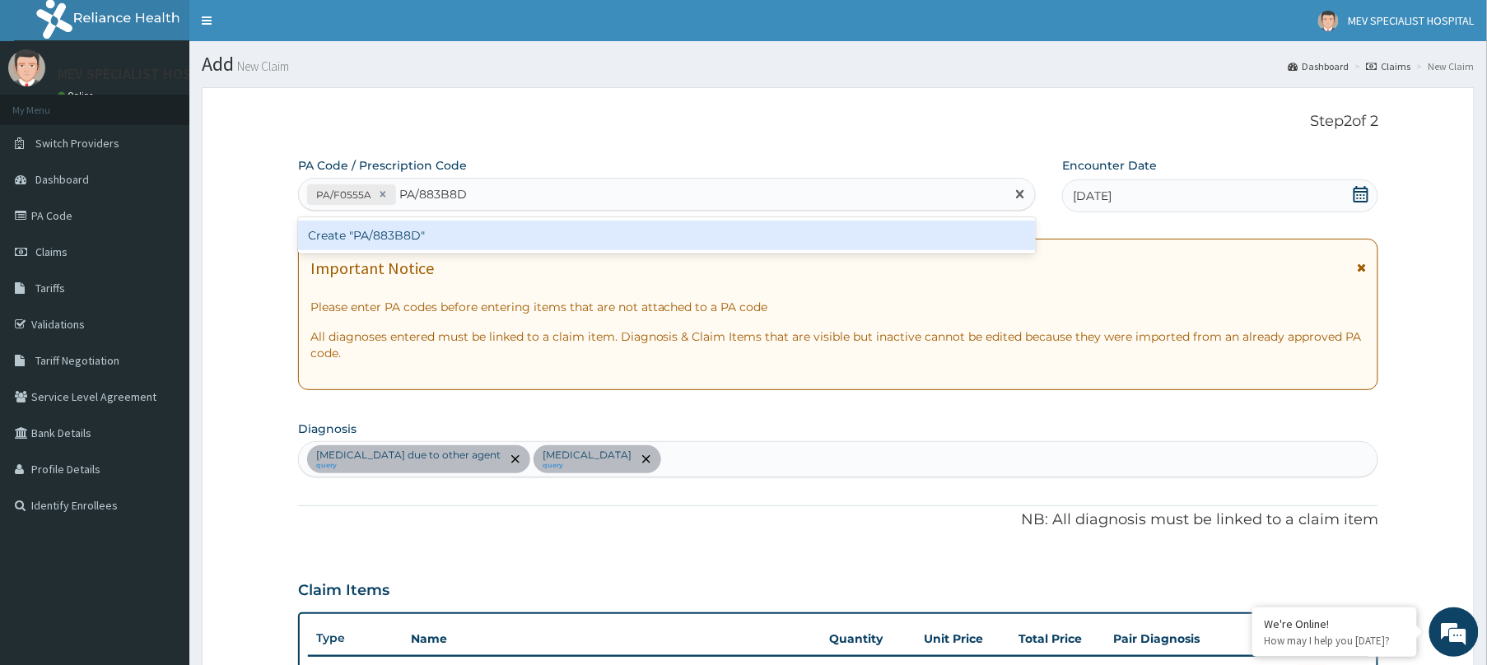
click at [570, 222] on div "Create "PA/883B8D"" at bounding box center [667, 236] width 738 height 30
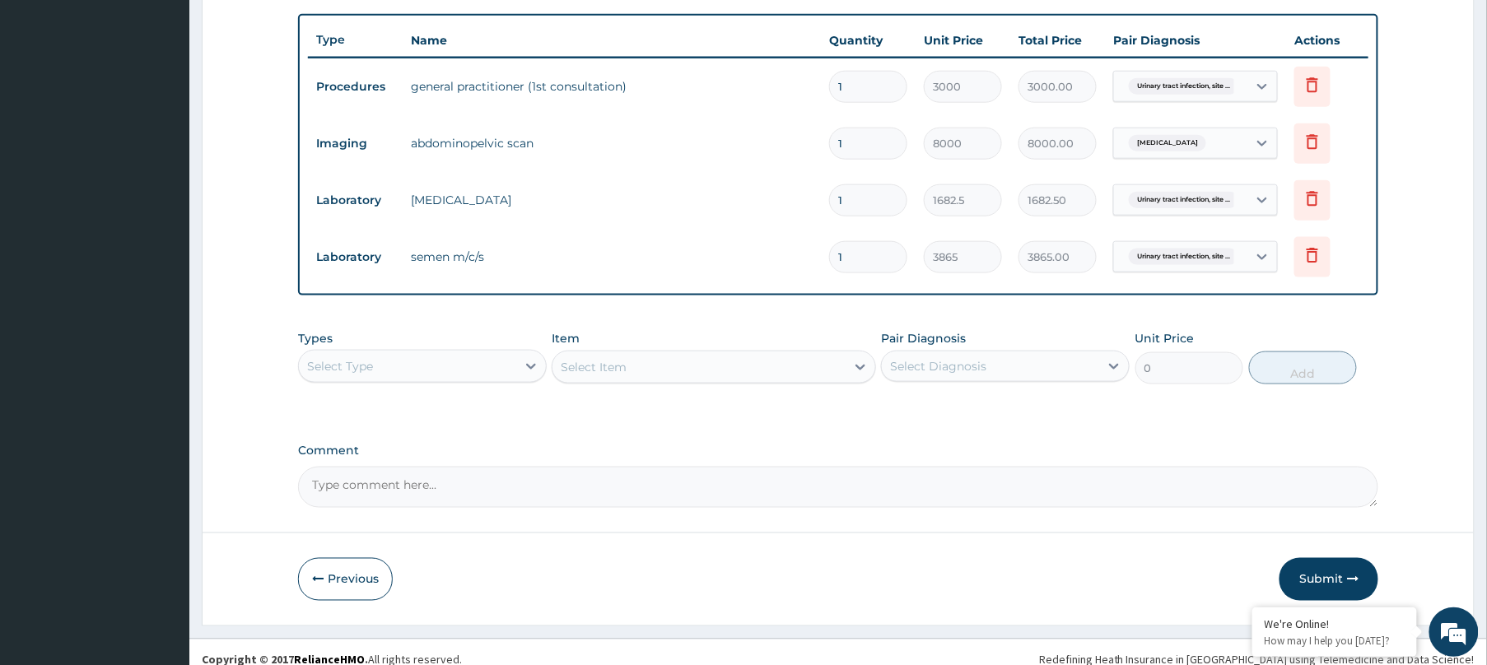
scroll to position [631, 0]
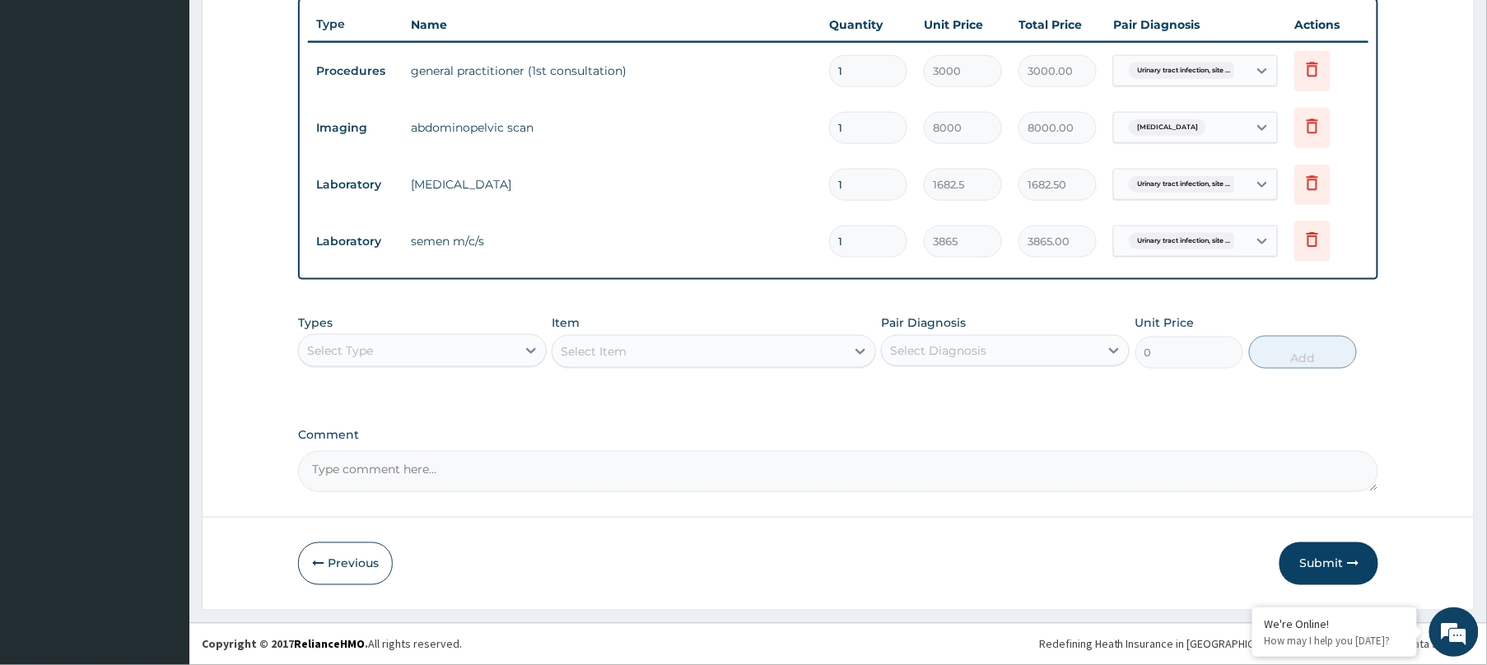
click at [463, 351] on div "Select Type" at bounding box center [407, 351] width 217 height 26
click at [1334, 568] on button "Submit" at bounding box center [1328, 564] width 99 height 43
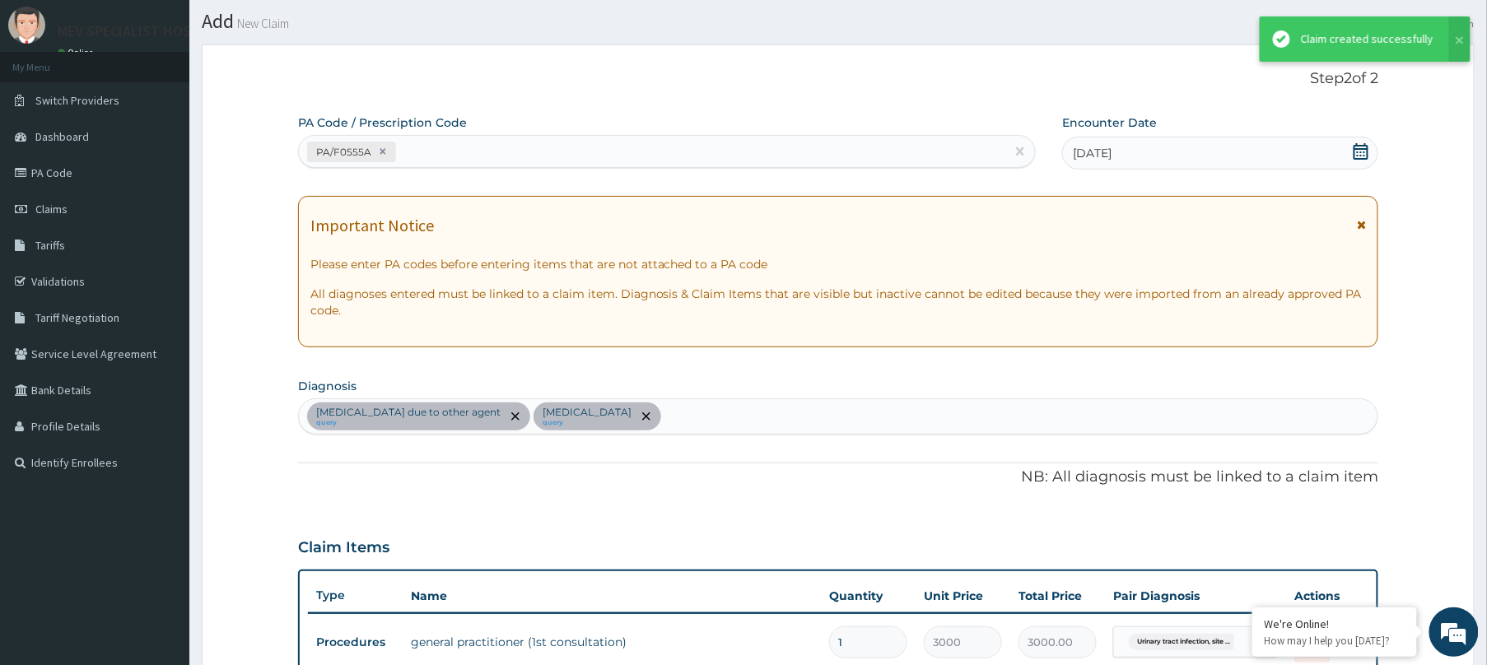
scroll to position [616, 0]
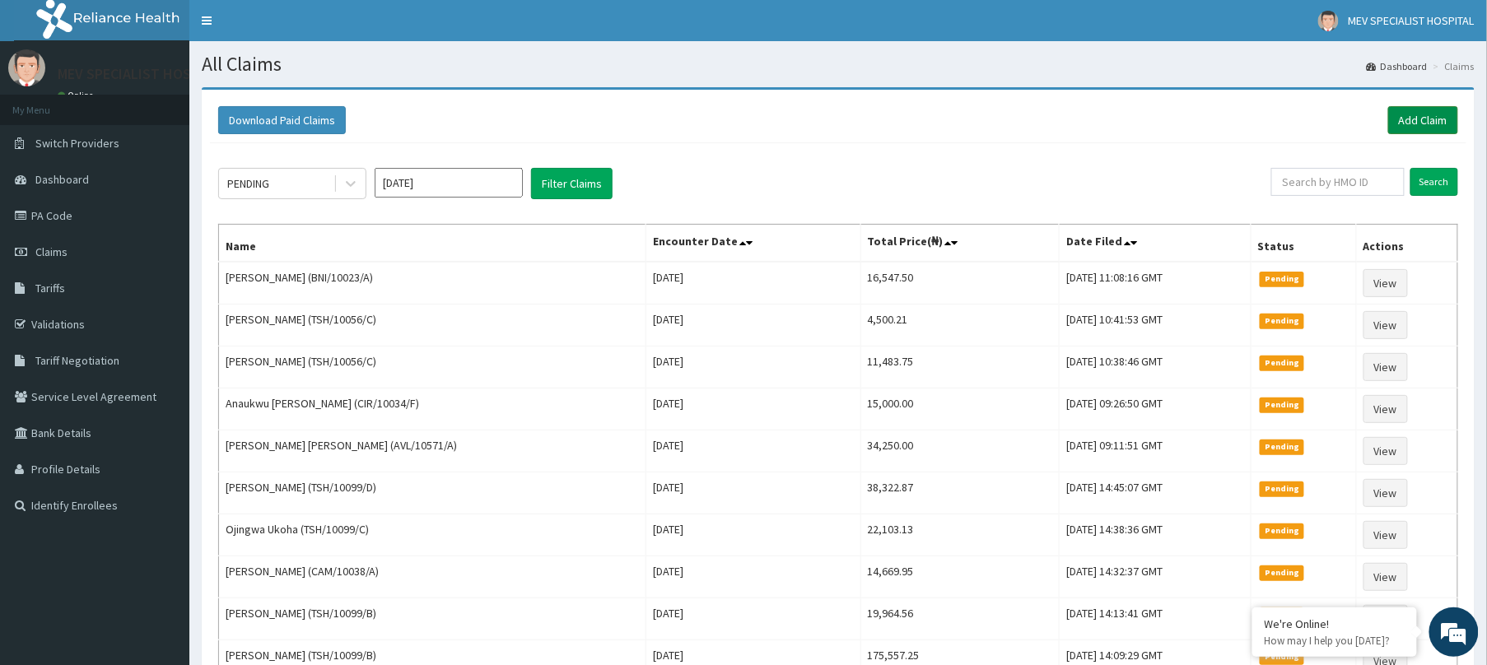
click at [1433, 109] on link "Add Claim" at bounding box center [1423, 120] width 70 height 28
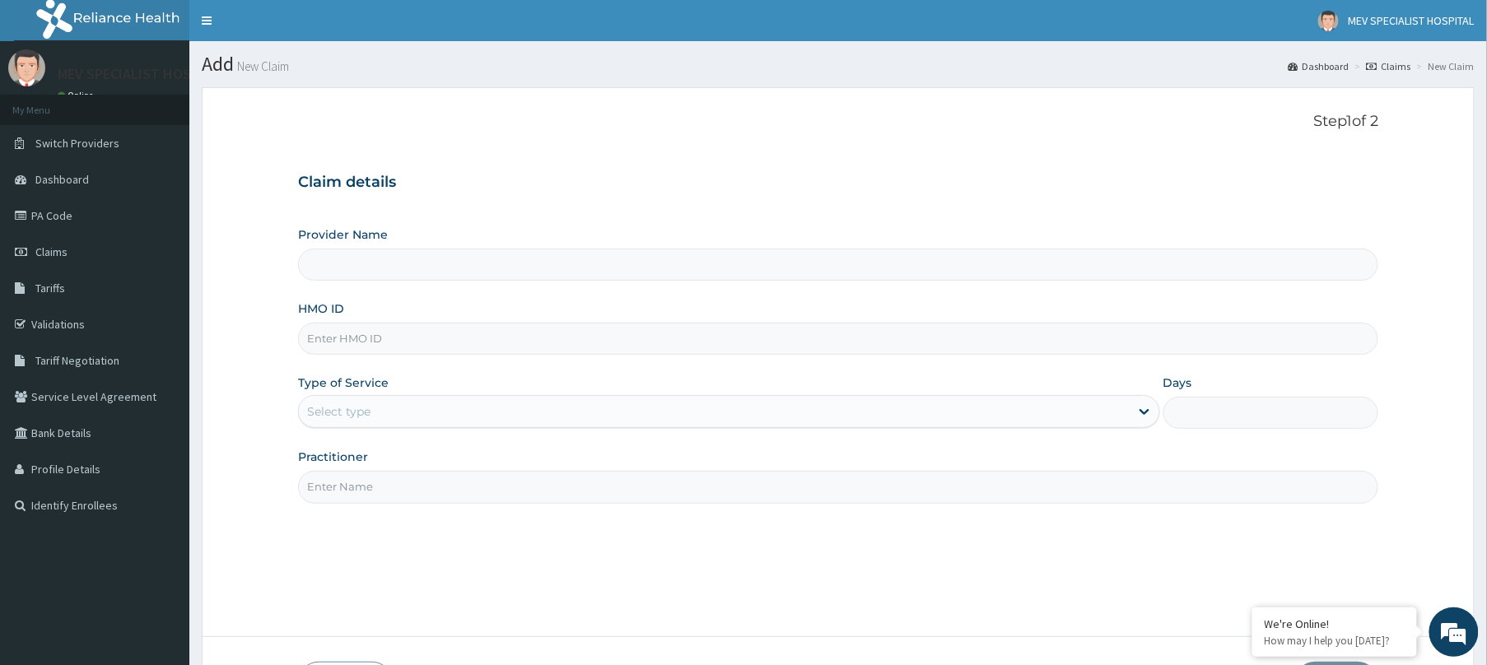
click at [356, 344] on input "HMO ID" at bounding box center [838, 339] width 1080 height 32
paste input "BNI/10023/A"
type input "BNI/10023/A"
type input "MEV SPECIALIST HOSPITAL"
type input "BNI/10023/A"
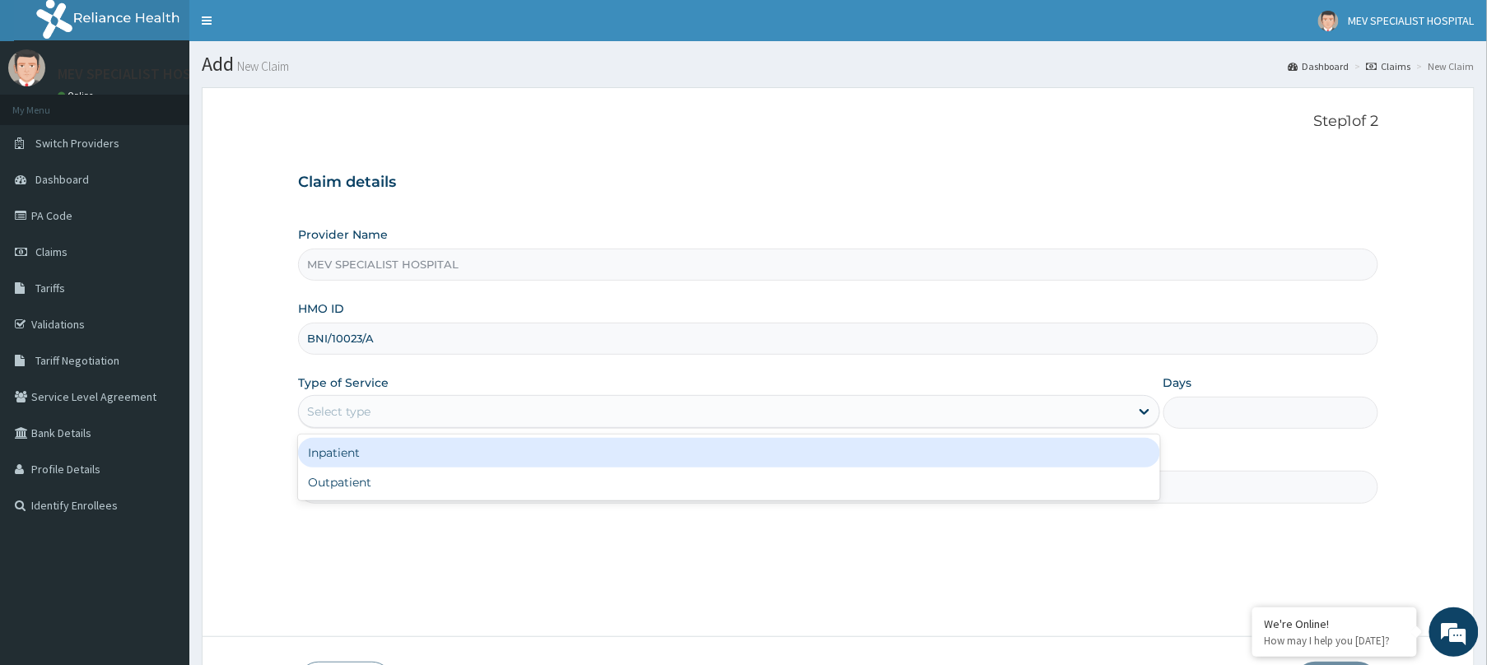
drag, startPoint x: 357, startPoint y: 422, endPoint x: 362, endPoint y: 477, distance: 55.4
click at [362, 428] on div "option Inpatient focused, 1 of 2. 2 results available. Use Up and Down to choos…" at bounding box center [729, 411] width 862 height 33
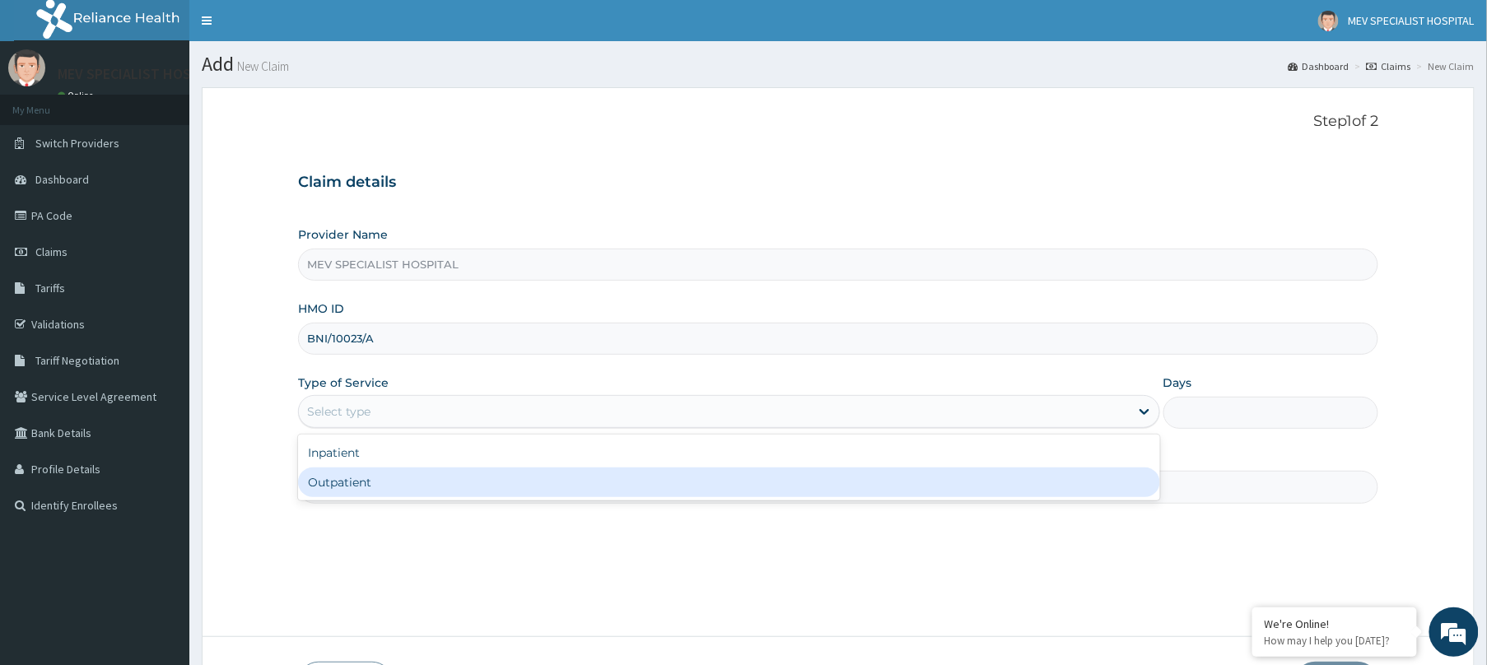
click at [362, 477] on div "Outpatient" at bounding box center [729, 483] width 862 height 30
type input "1"
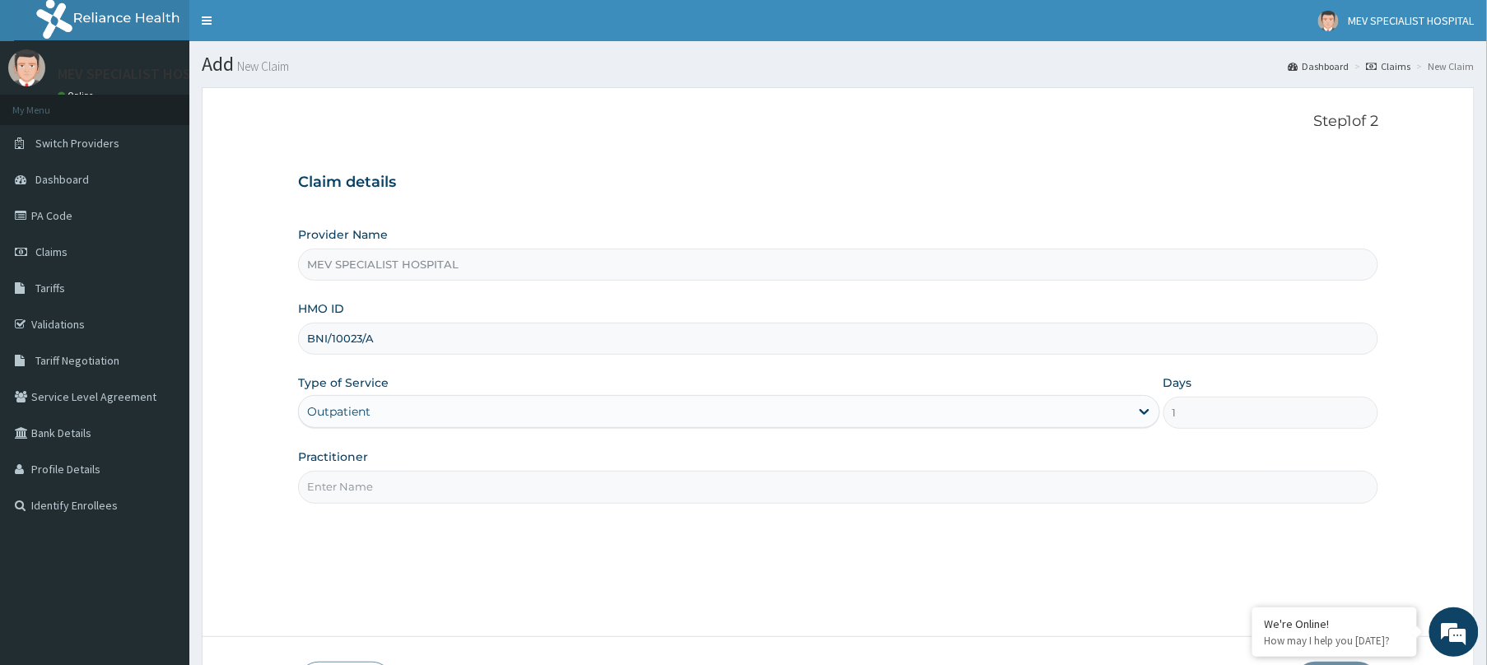
click at [362, 477] on input "Practitioner" at bounding box center [838, 487] width 1080 height 32
type input "[PERSON_NAME]"
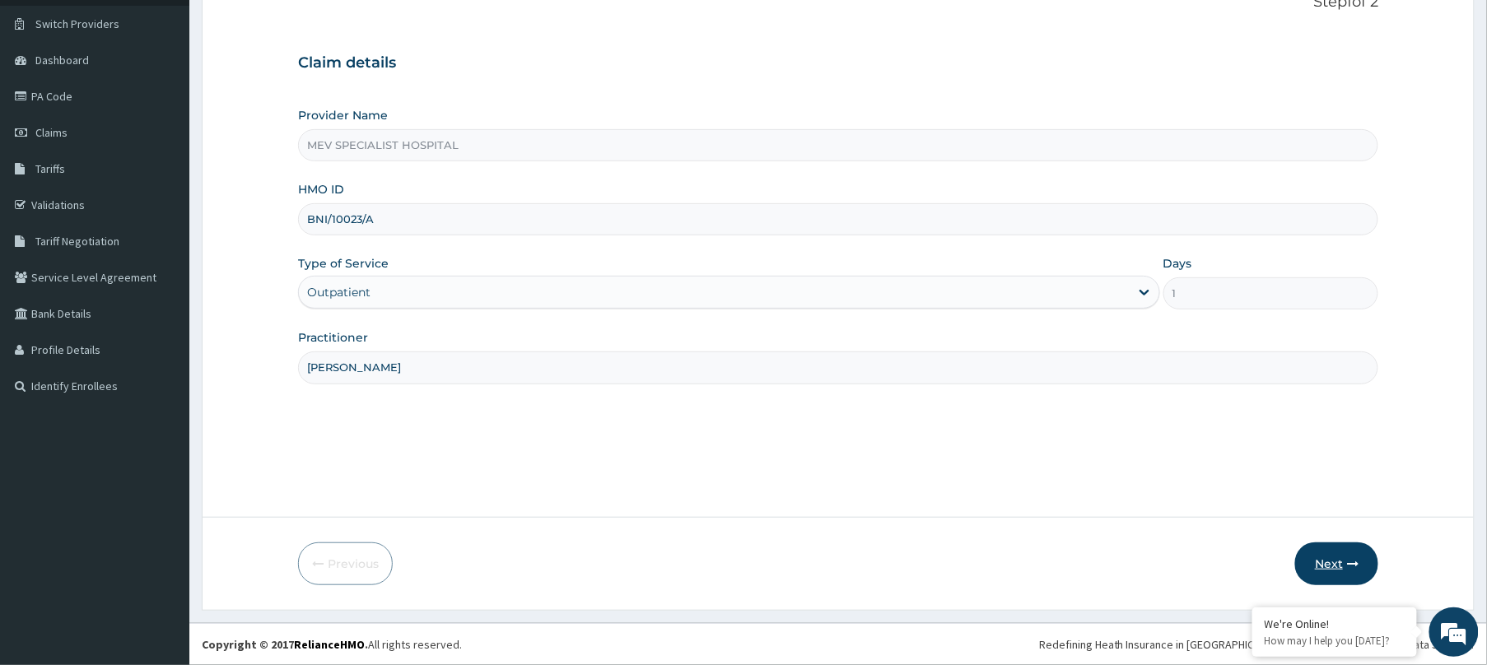
click at [1328, 548] on button "Next" at bounding box center [1336, 564] width 83 height 43
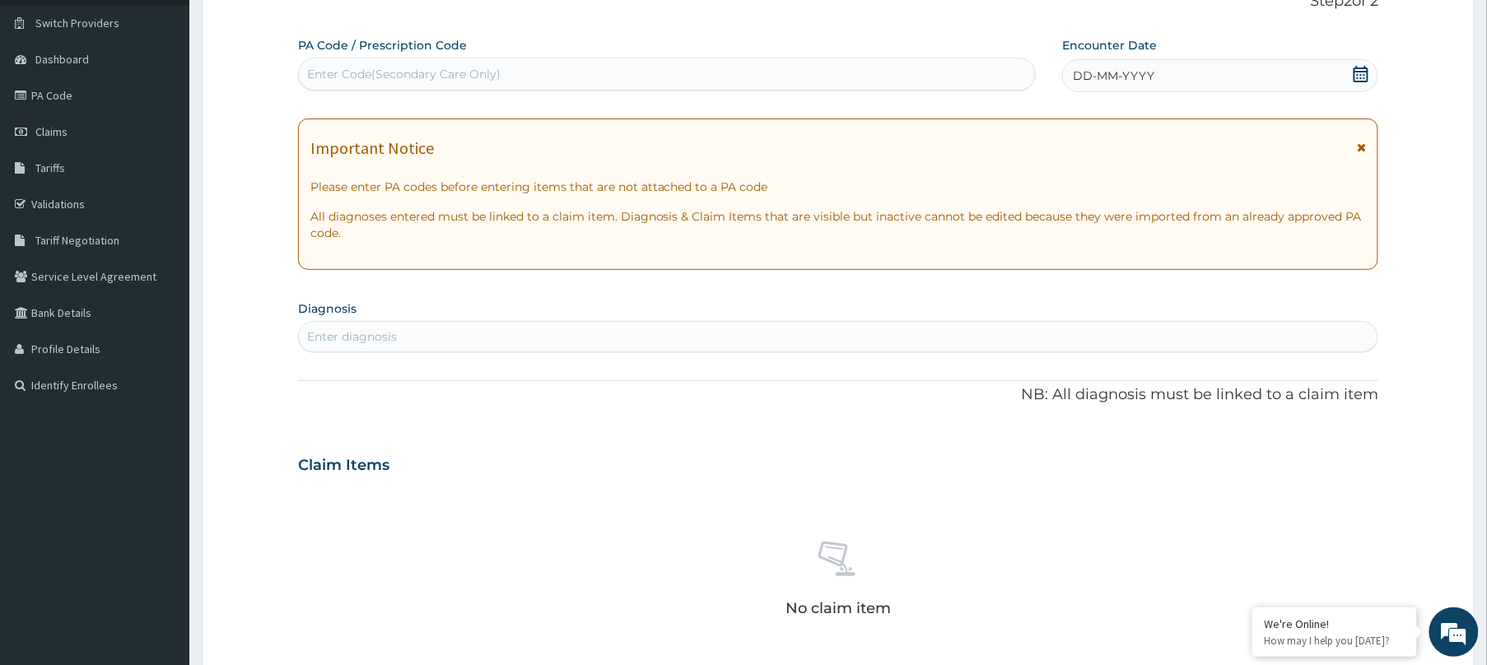
scroll to position [0, 0]
click at [701, 89] on div "Enter Code(Secondary Care Only)" at bounding box center [667, 74] width 738 height 33
paste input "PA/883B8D"
type input "PA/883B8D"
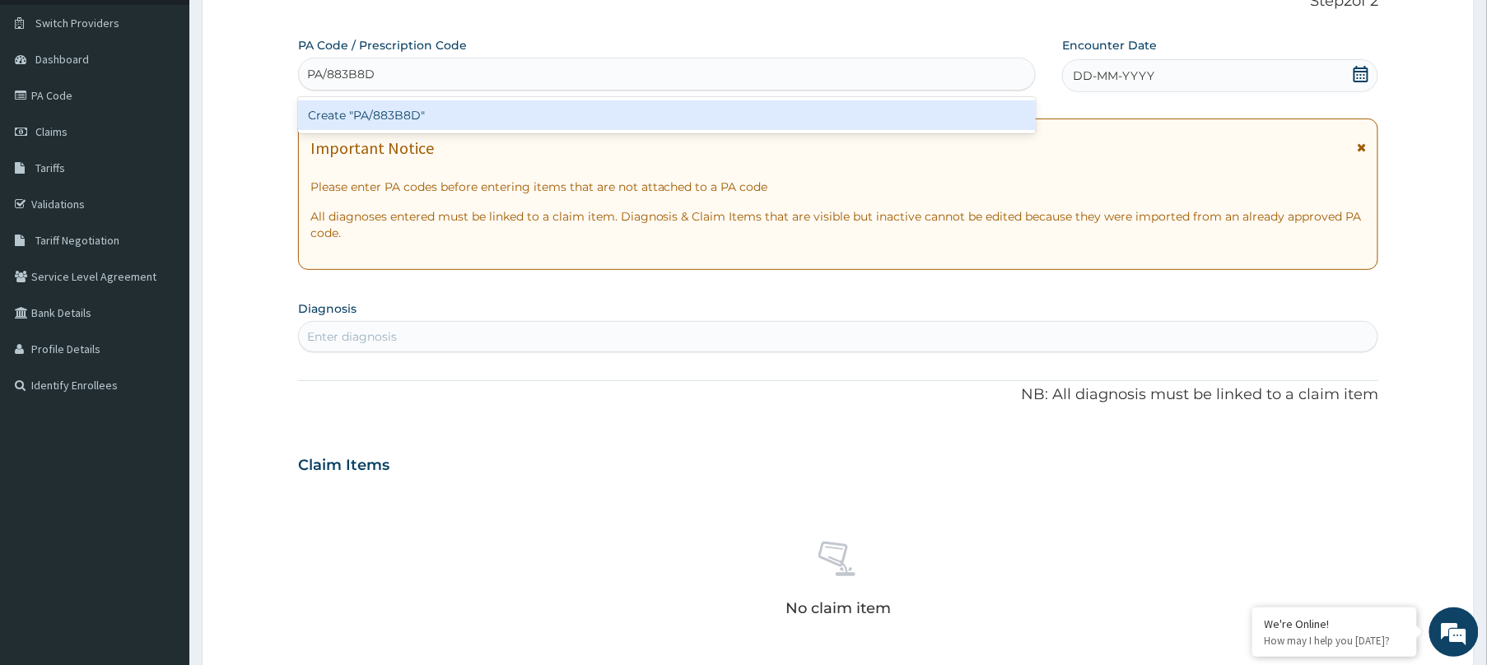
click at [699, 115] on div "Create "PA/883B8D"" at bounding box center [667, 115] width 738 height 30
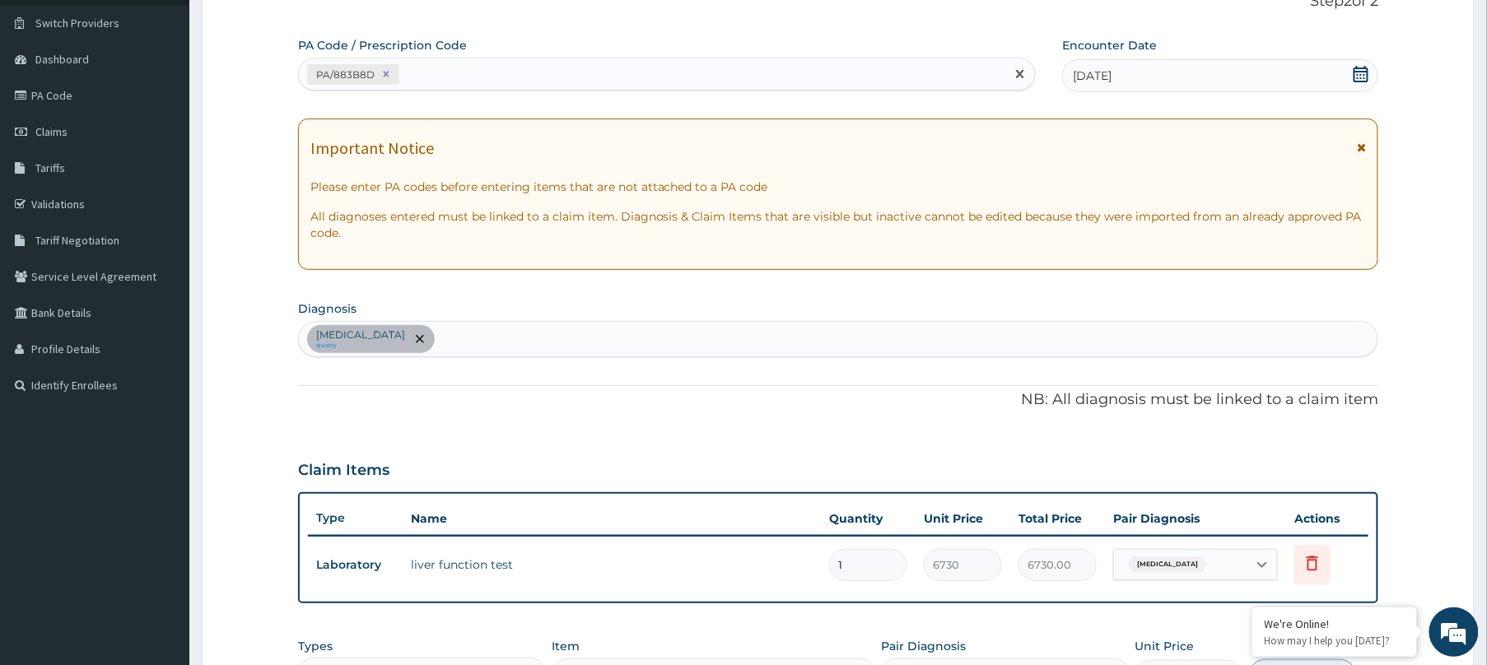
click at [688, 70] on div "PA/883B8D" at bounding box center [652, 74] width 706 height 27
paste input "PA/98F428"
type input "PA/98F428"
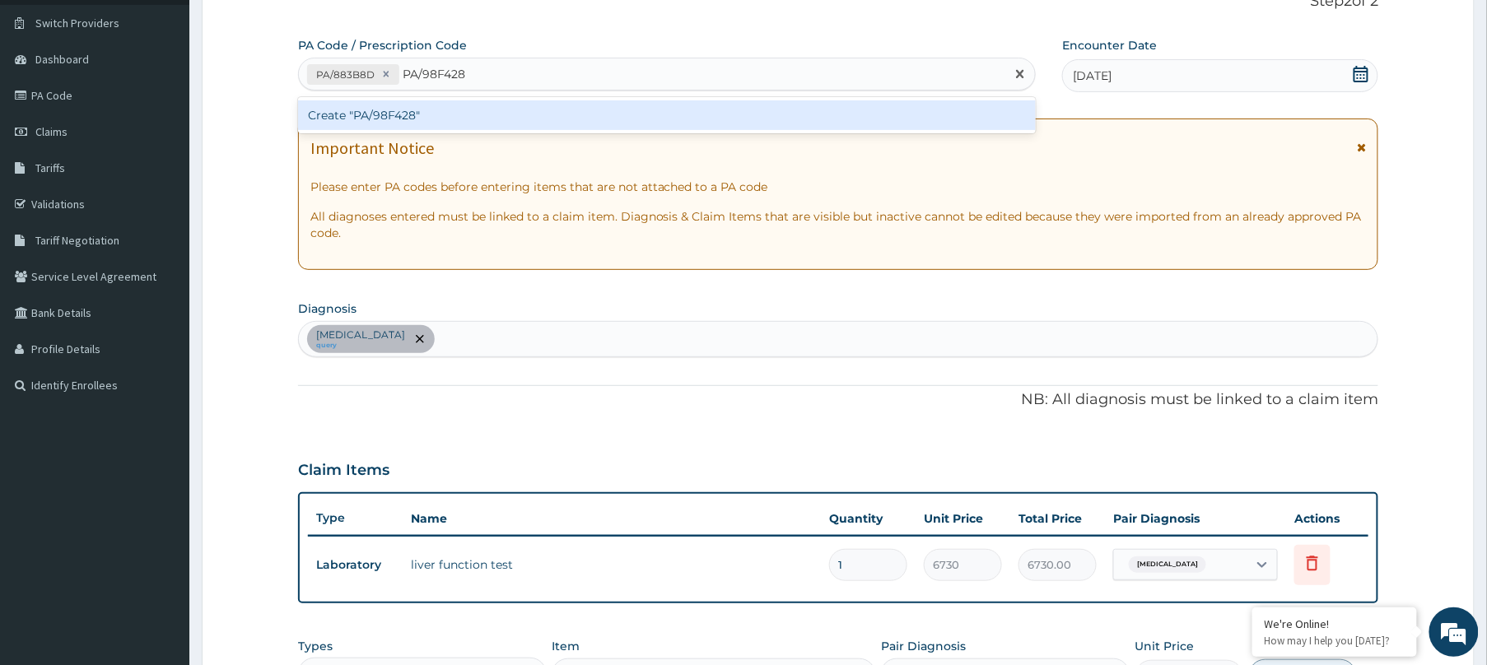
click at [690, 97] on div "Create "PA/98F428"" at bounding box center [667, 115] width 738 height 36
click at [687, 116] on div "Create "PA/98F428"" at bounding box center [667, 115] width 738 height 30
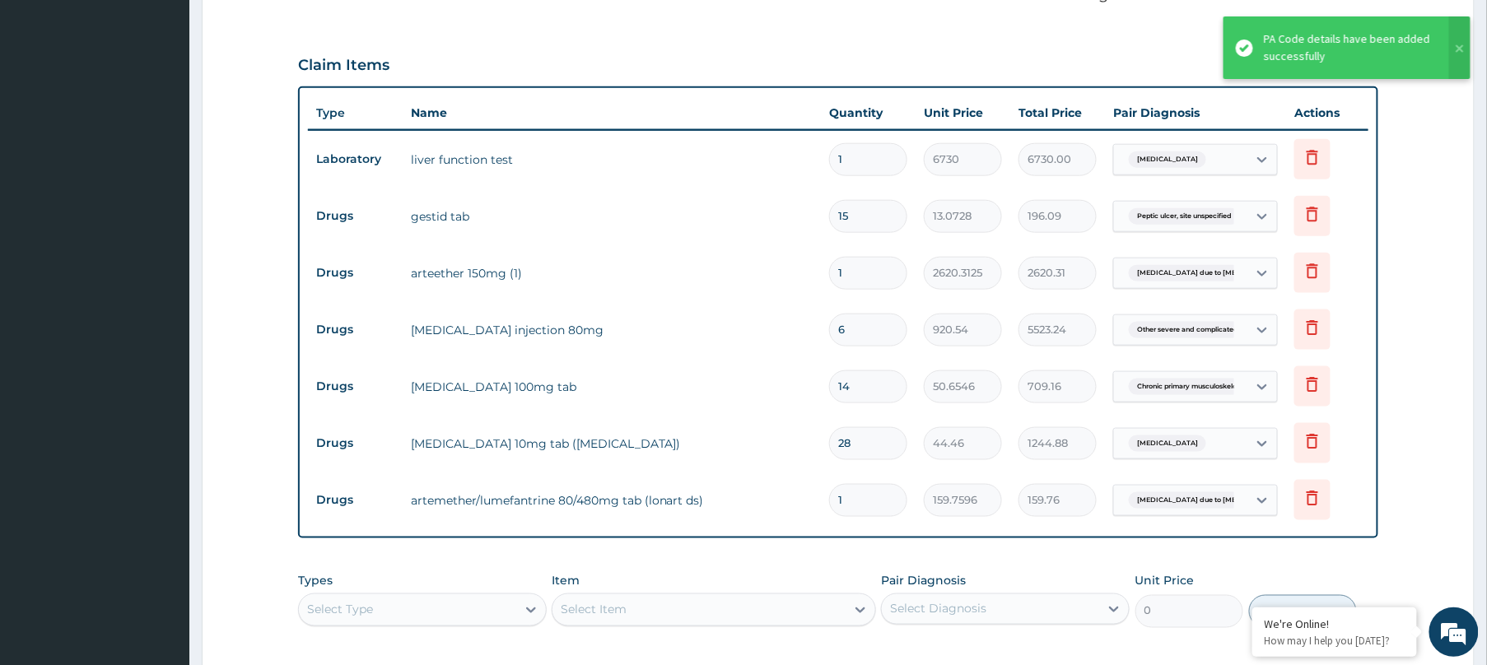
scroll to position [573, 0]
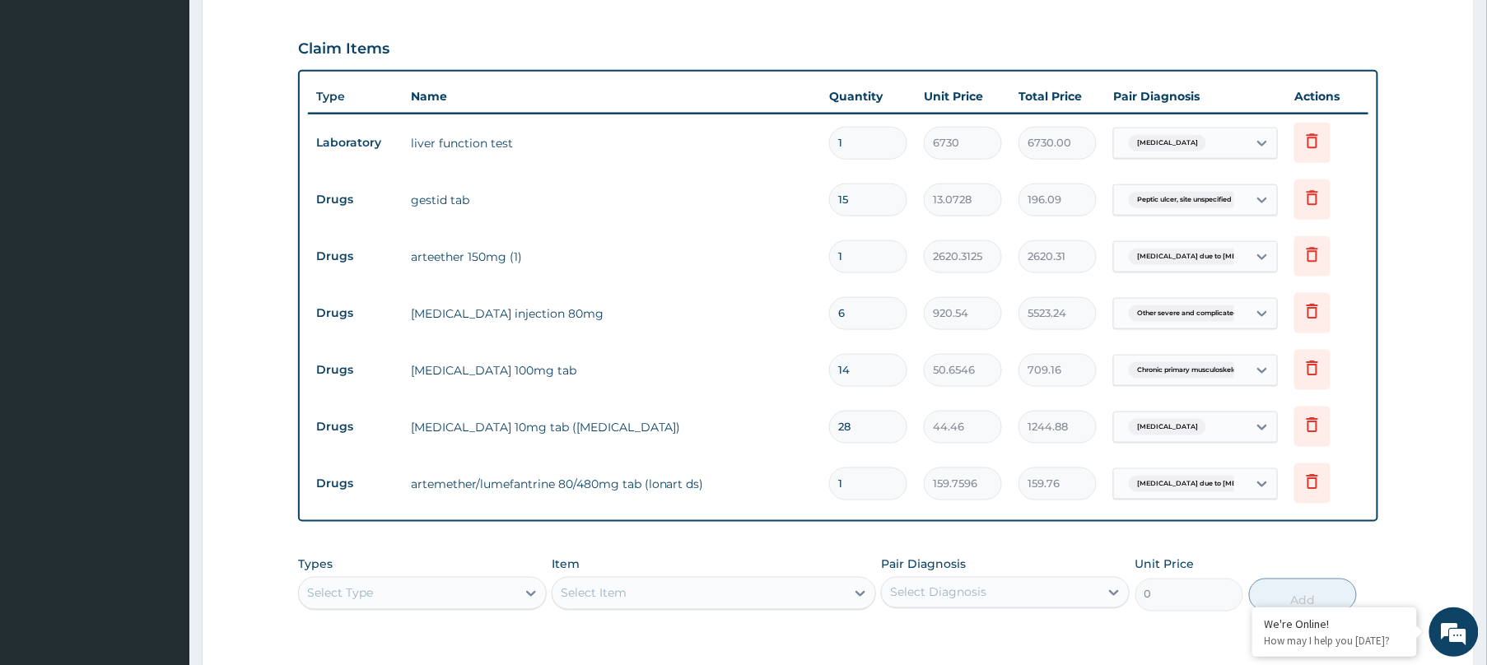
click at [879, 254] on input "1" at bounding box center [868, 256] width 78 height 32
type input "0.00"
type input "3"
type input "7860.94"
type input "0.00"
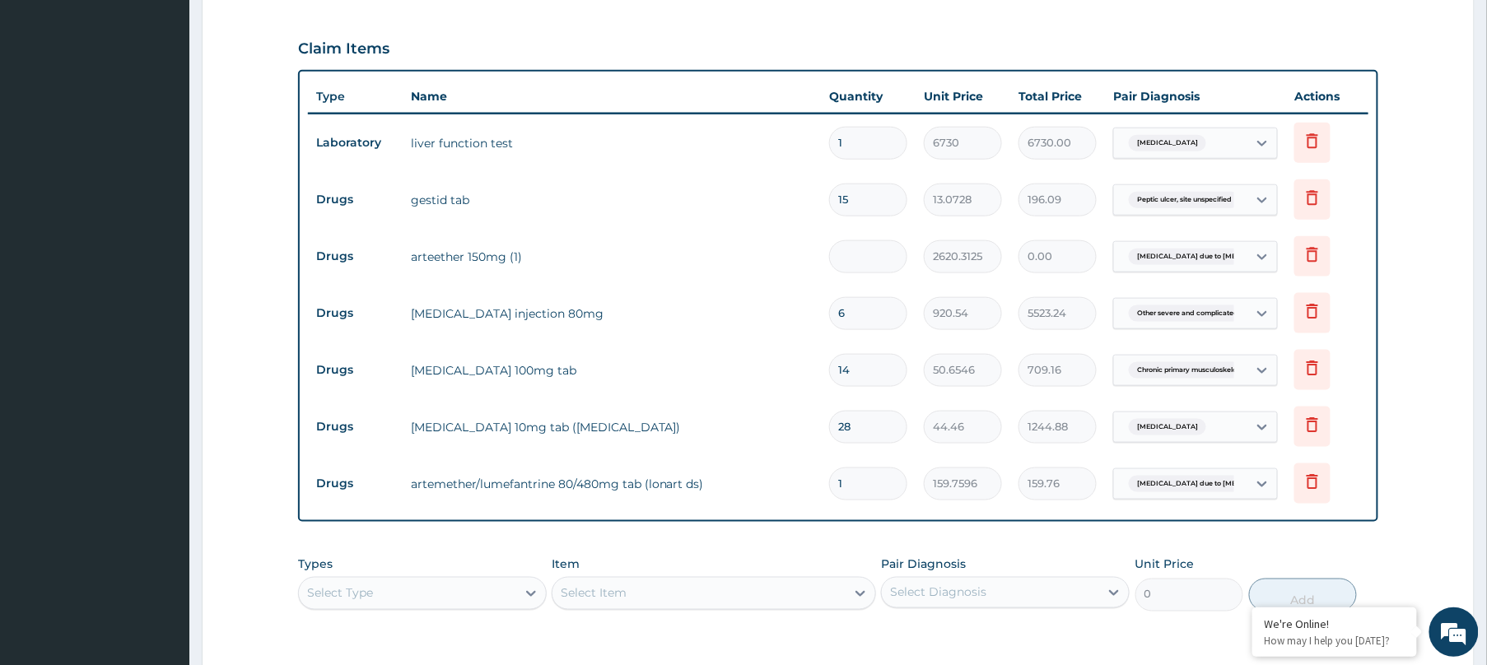
type input "1"
type input "2620.31"
click at [884, 498] on input "1" at bounding box center [868, 484] width 78 height 32
type input "0.00"
type input "9"
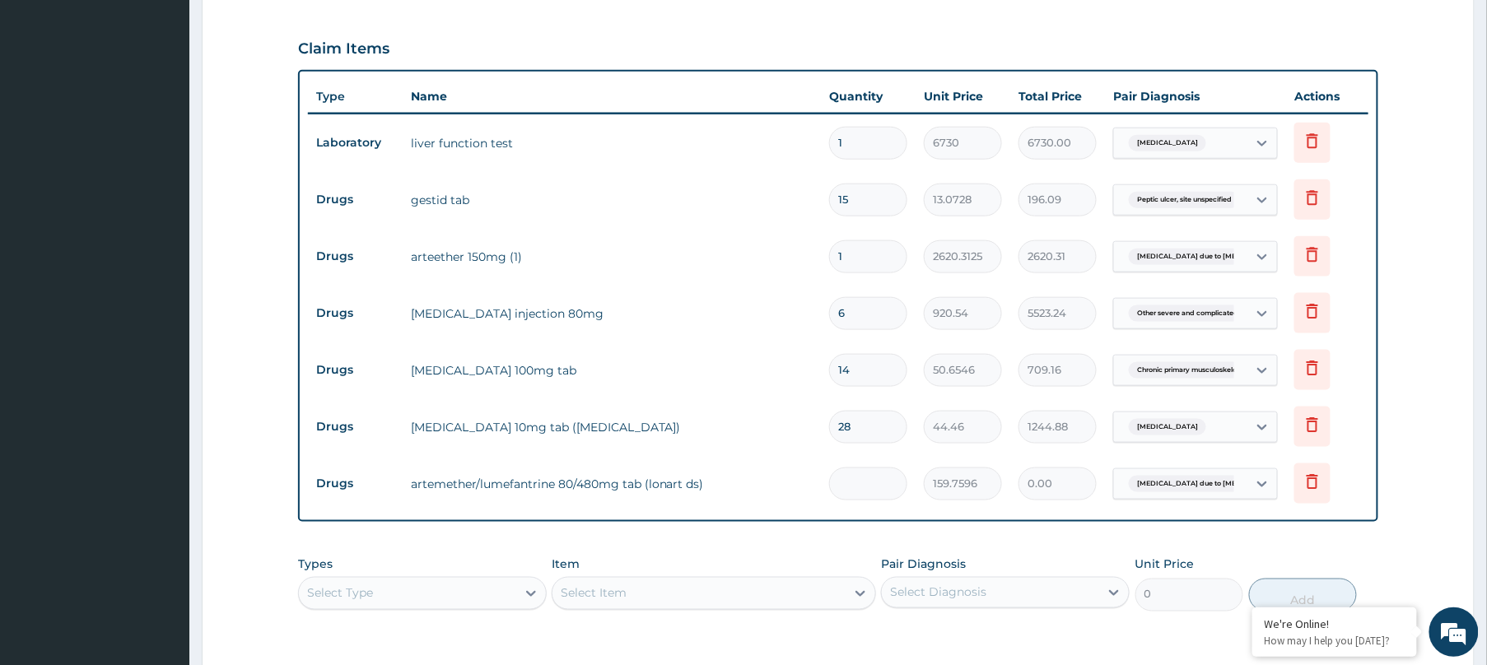
type input "1437.84"
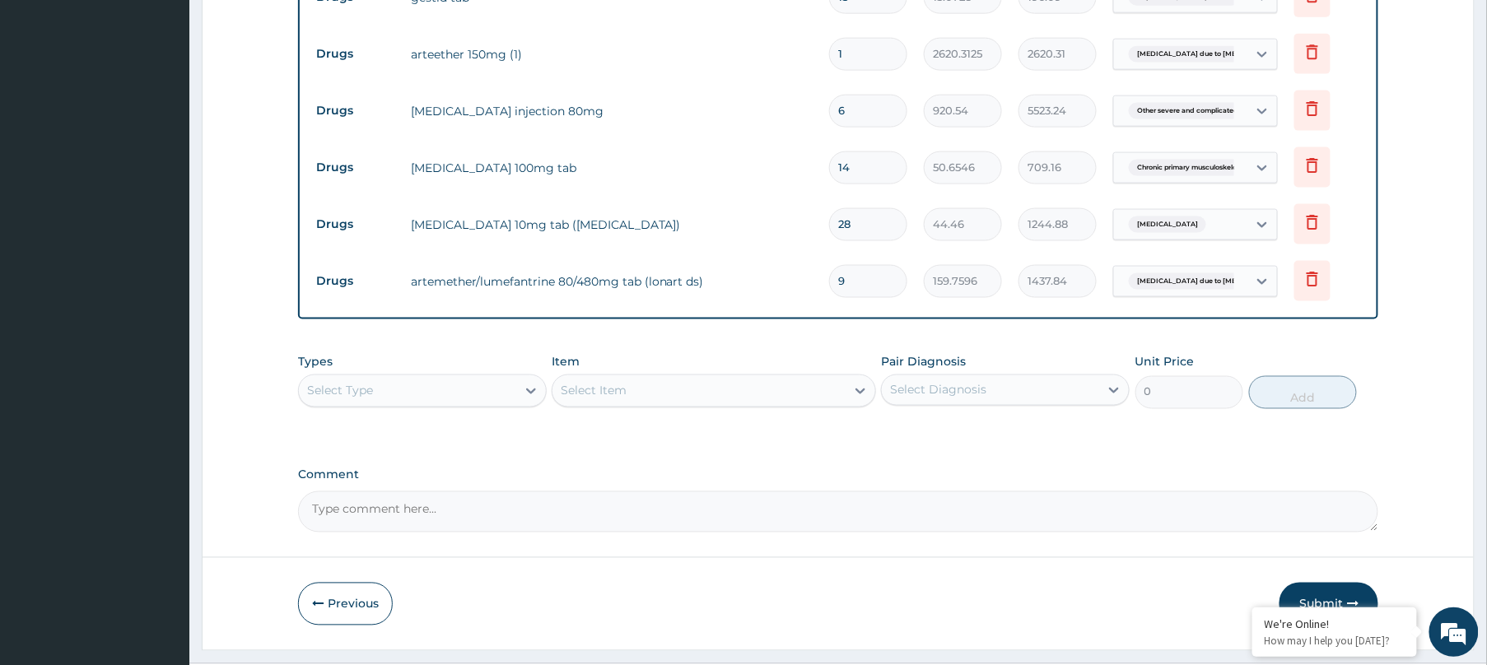
scroll to position [817, 0]
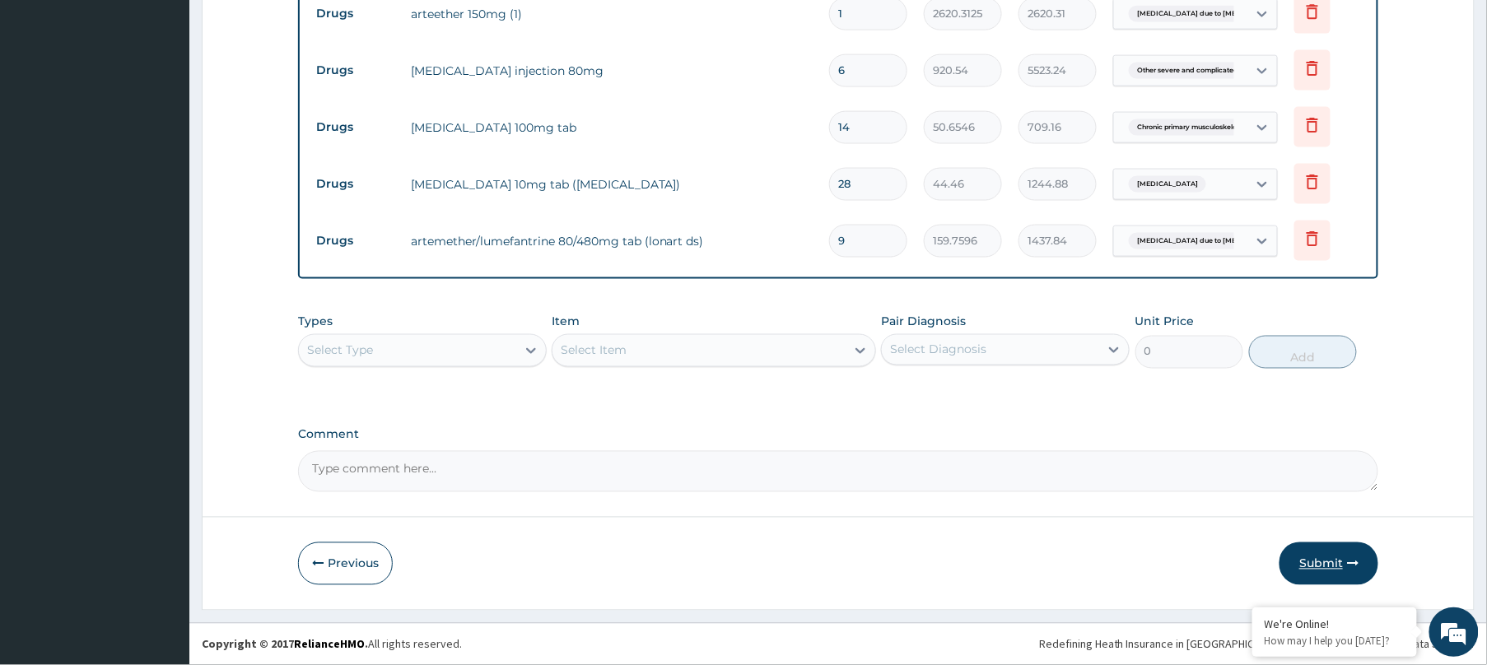
type input "9"
click at [1311, 564] on button "Submit" at bounding box center [1328, 564] width 99 height 43
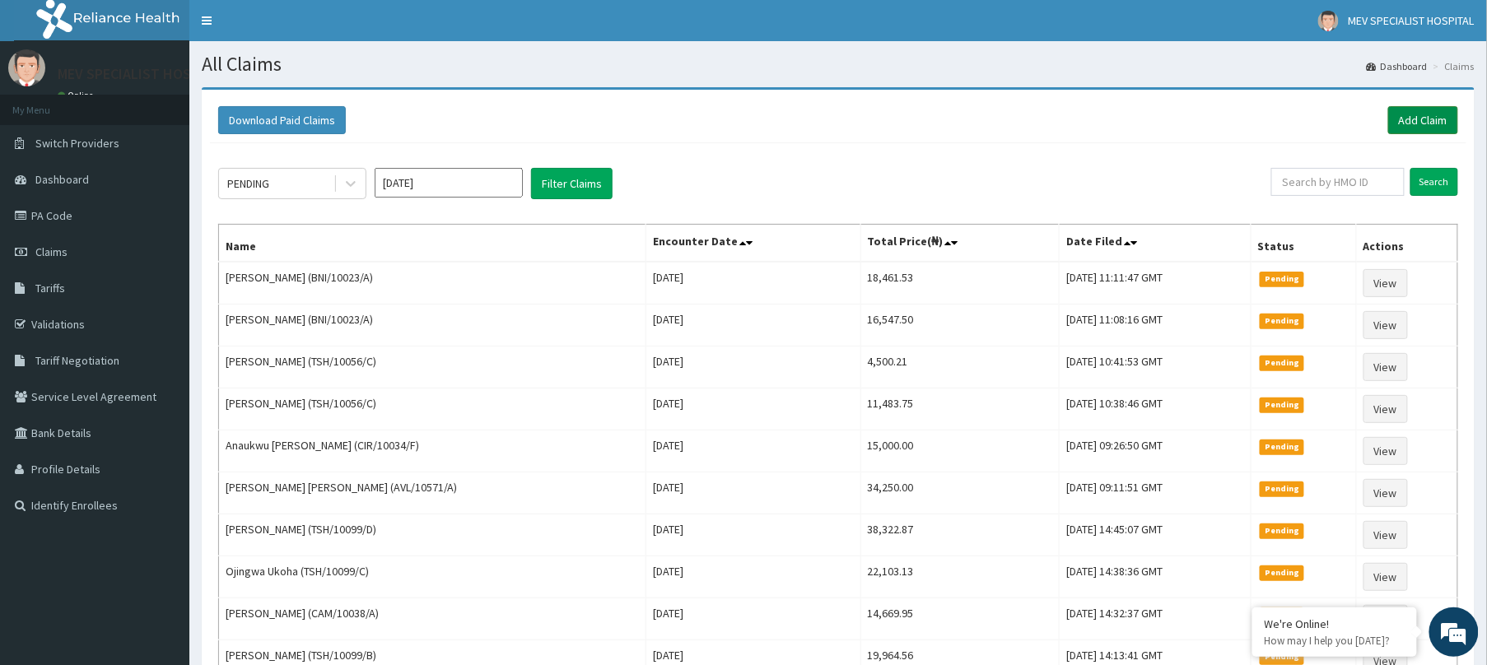
click at [1421, 122] on link "Add Claim" at bounding box center [1423, 120] width 70 height 28
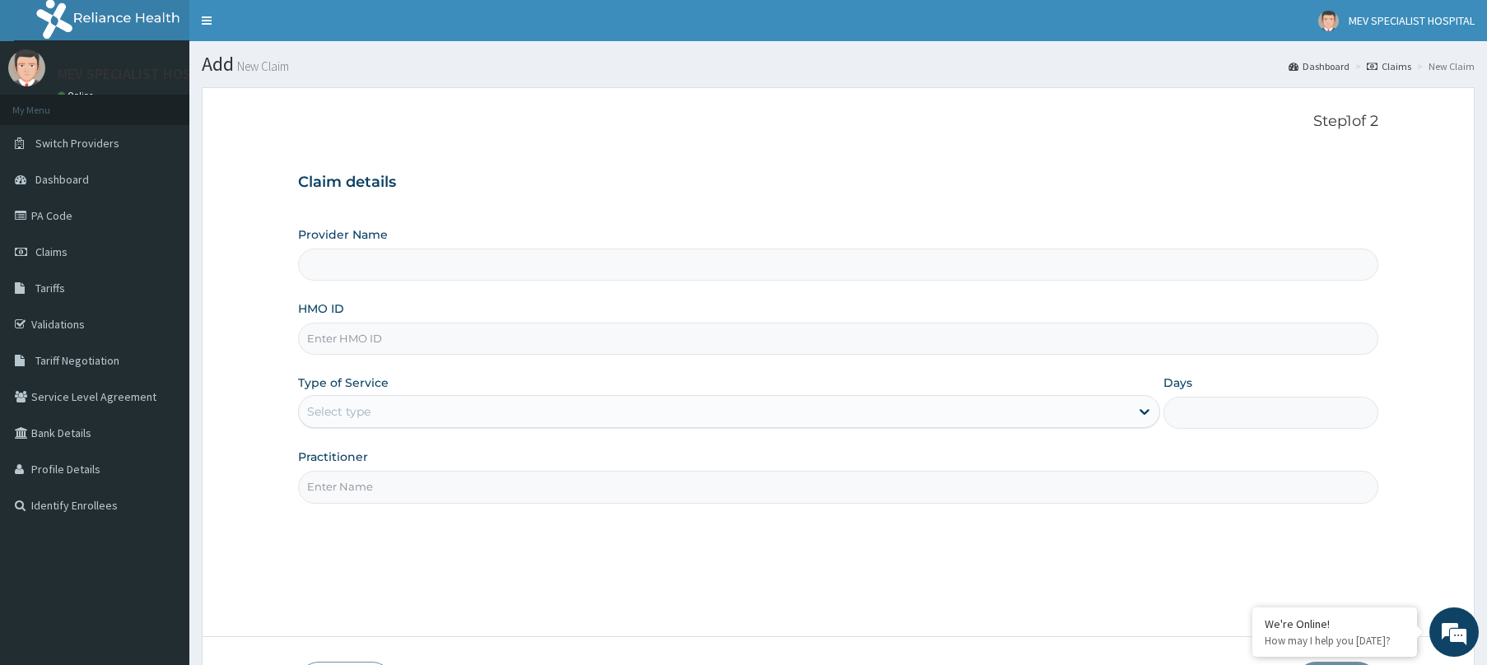
type input "MEV SPECIALIST HOSPITAL"
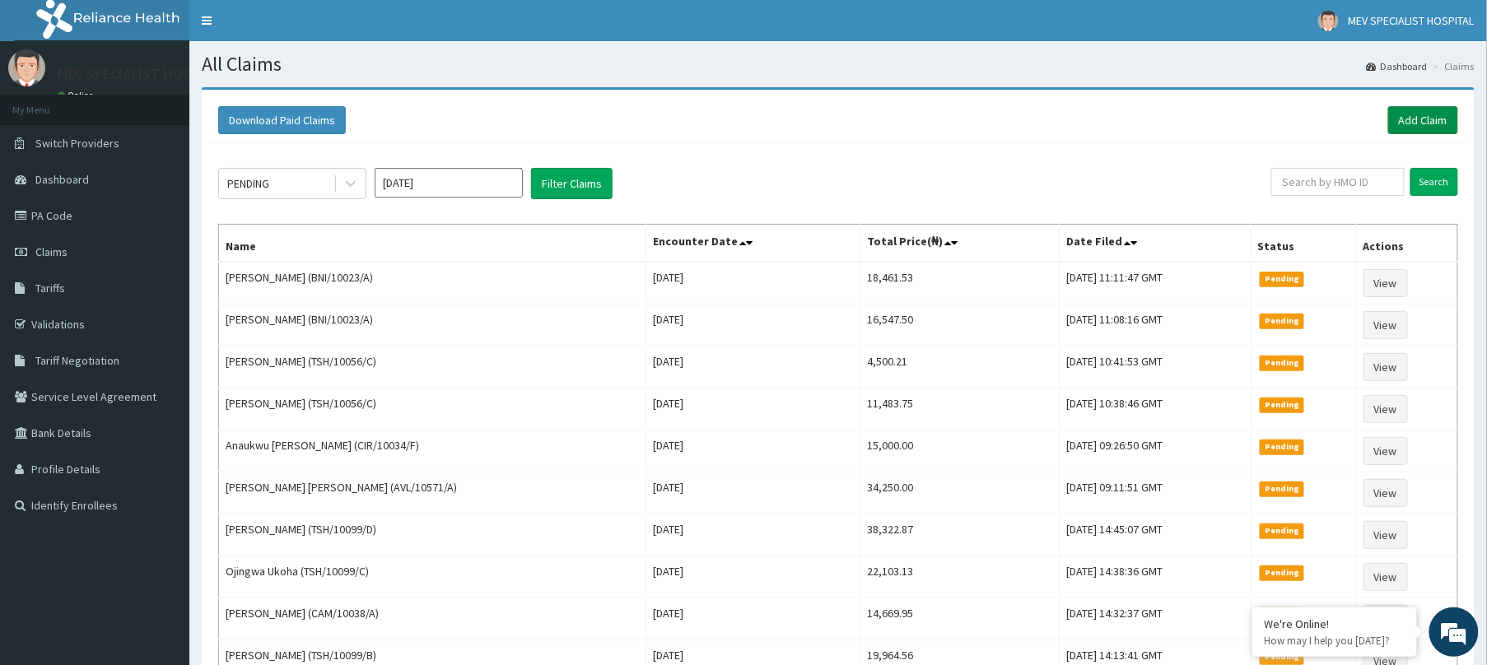
click at [1434, 129] on link "Add Claim" at bounding box center [1423, 120] width 70 height 28
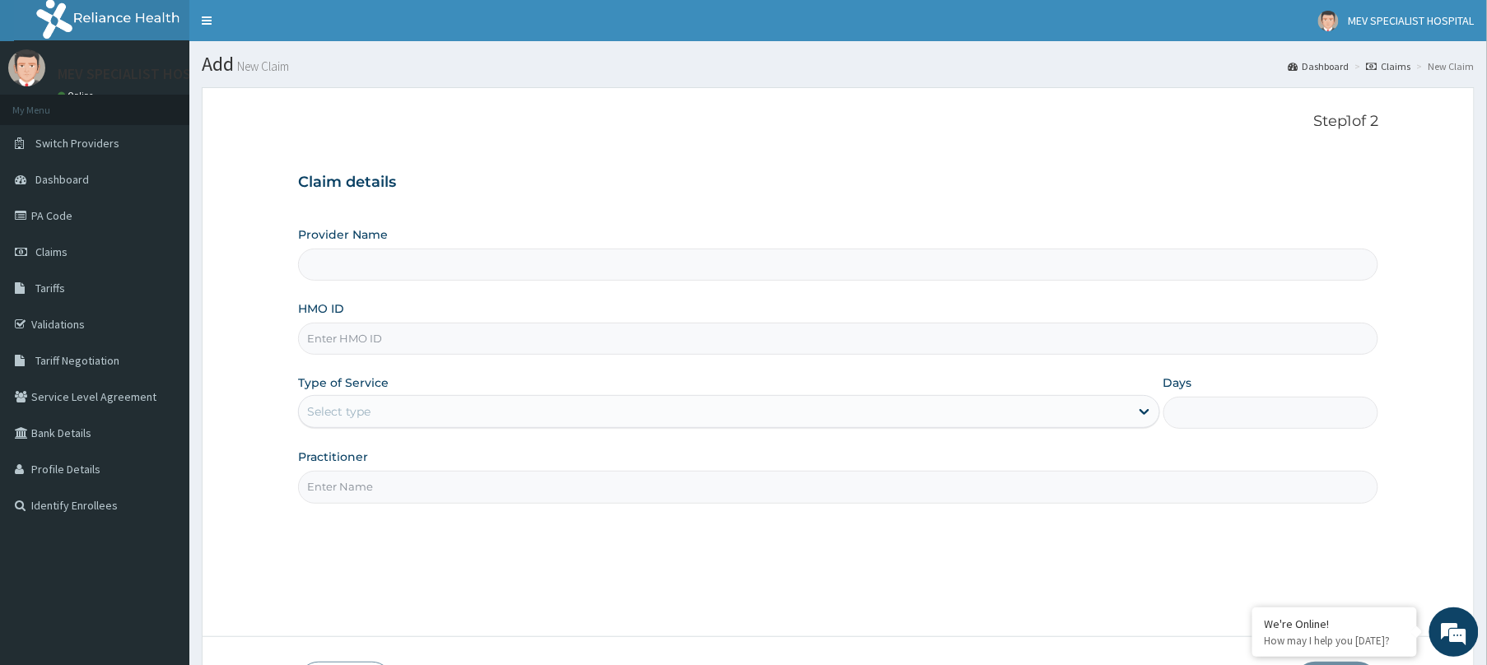
click at [534, 331] on input "HMO ID" at bounding box center [838, 339] width 1080 height 32
paste input "AVL/10662/A"
type input "AVL/10662/A"
type input "MEV SPECIALIST HOSPITAL"
type input "AVL/10662/A"
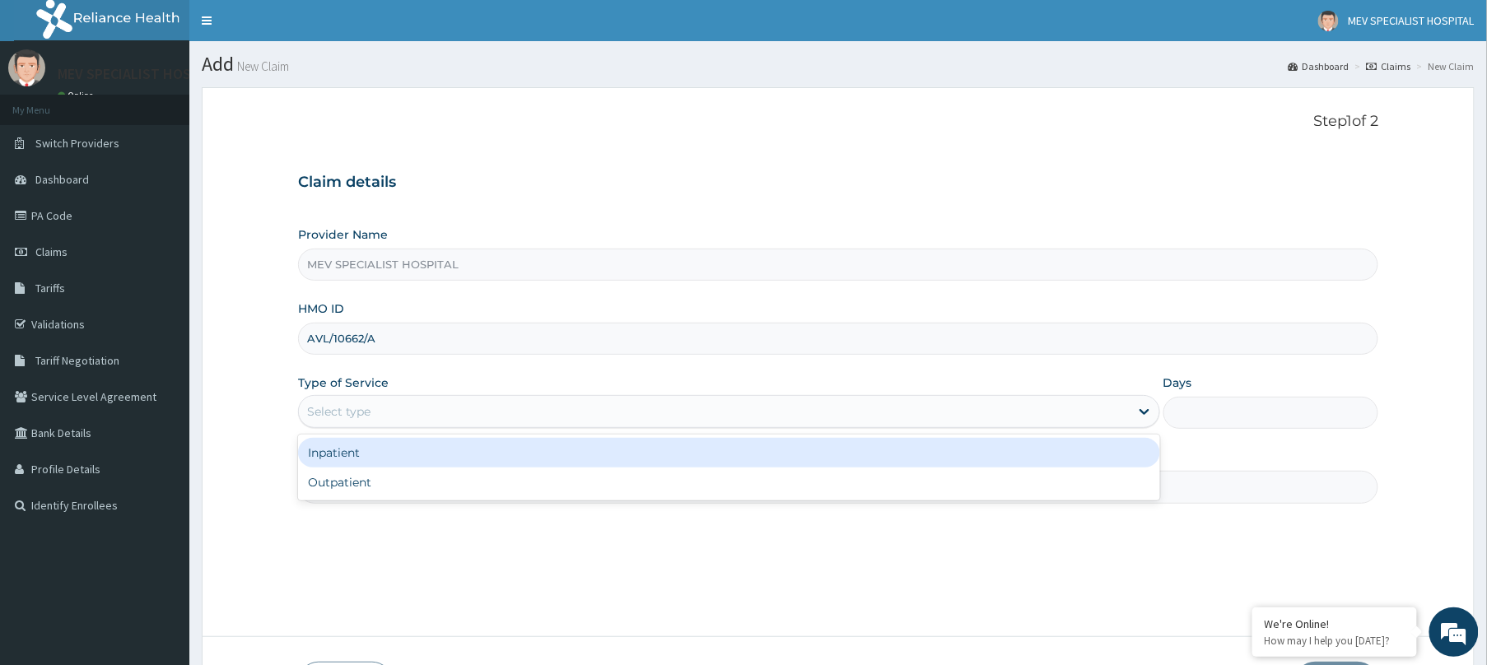
click at [528, 406] on div "Select type" at bounding box center [714, 411] width 831 height 26
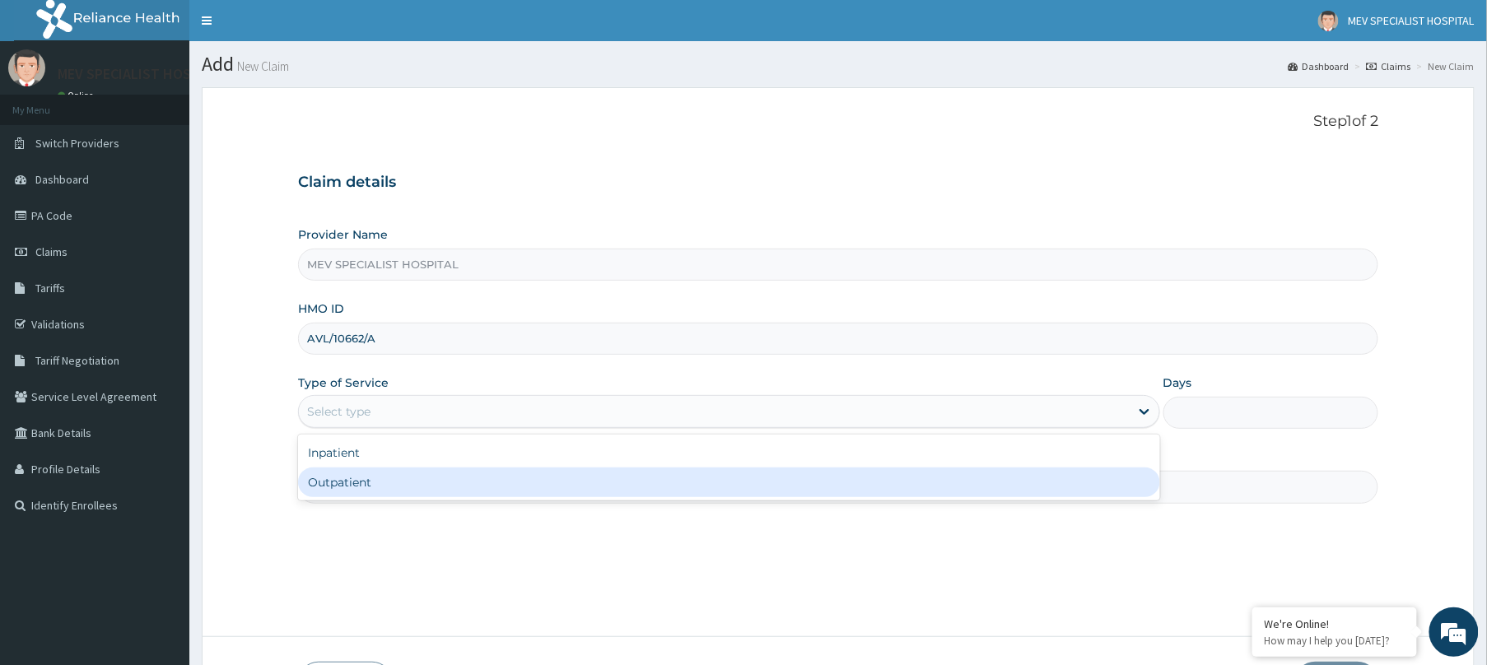
click at [494, 487] on div "Outpatient" at bounding box center [729, 483] width 862 height 30
type input "1"
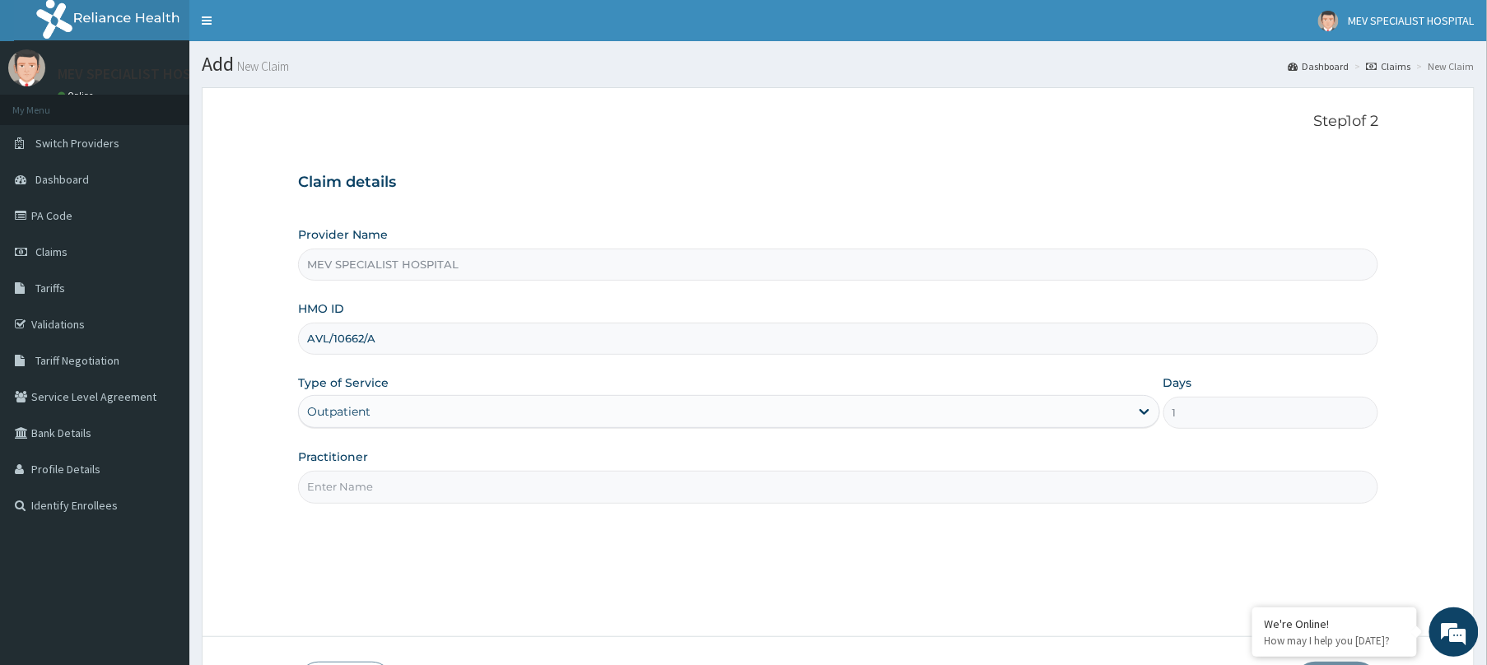
click at [494, 487] on input "Practitioner" at bounding box center [838, 487] width 1080 height 32
type input "DR. HENRY"
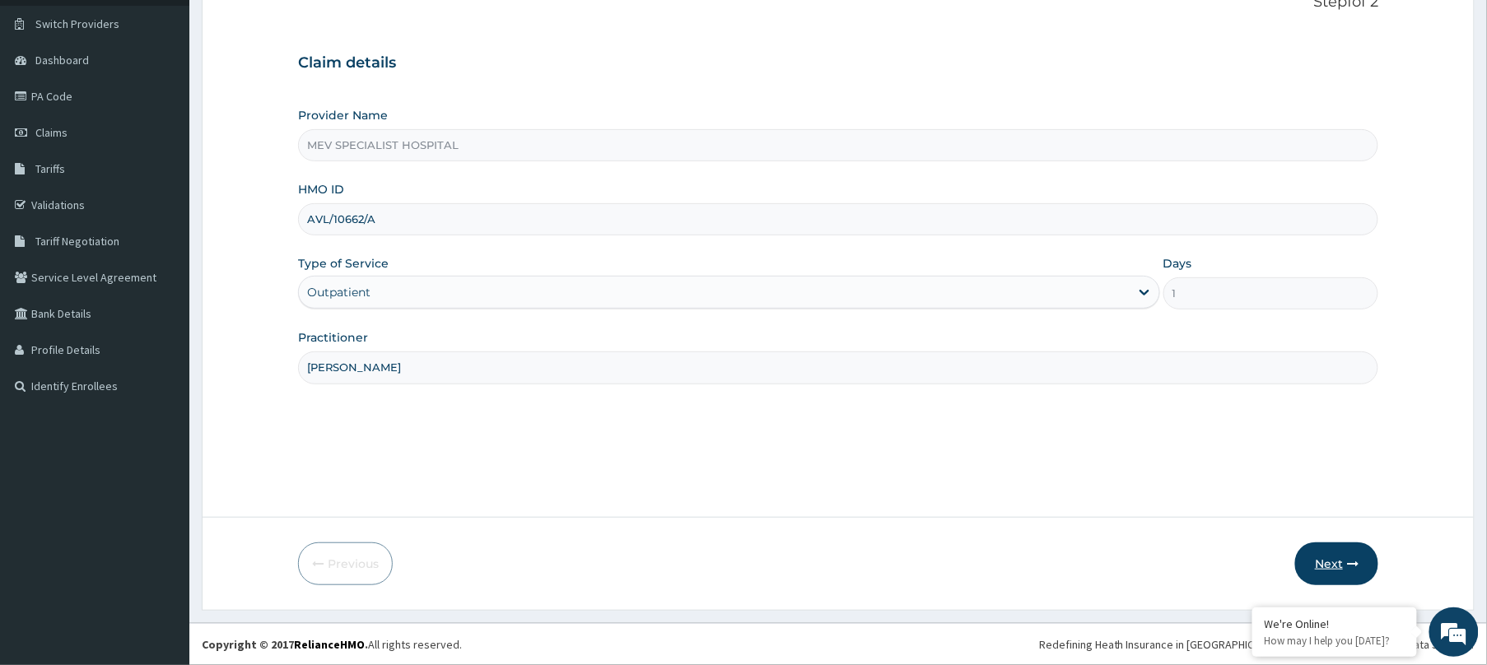
click at [1367, 556] on button "Next" at bounding box center [1336, 564] width 83 height 43
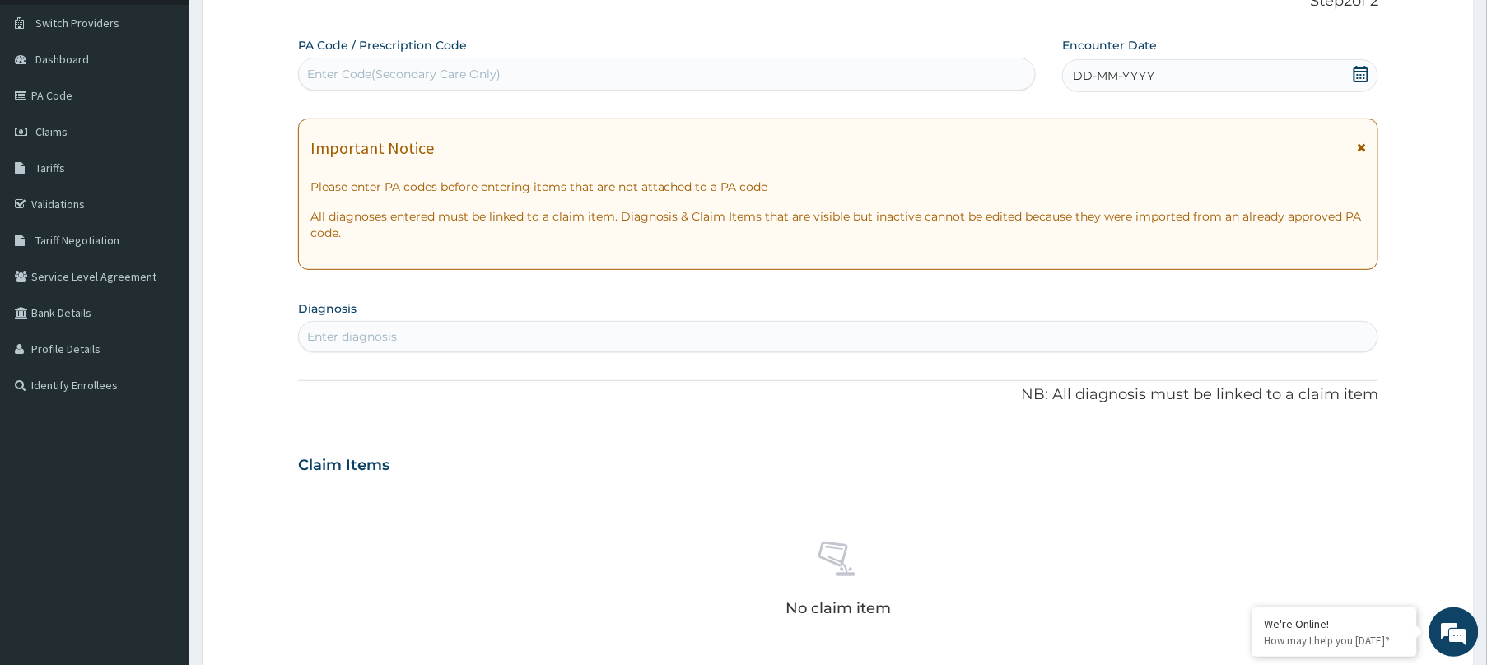
scroll to position [0, 0]
click at [850, 69] on div "Enter Code(Secondary Care Only)" at bounding box center [667, 74] width 736 height 26
paste input "PA/20847B"
type input "PA/20847B"
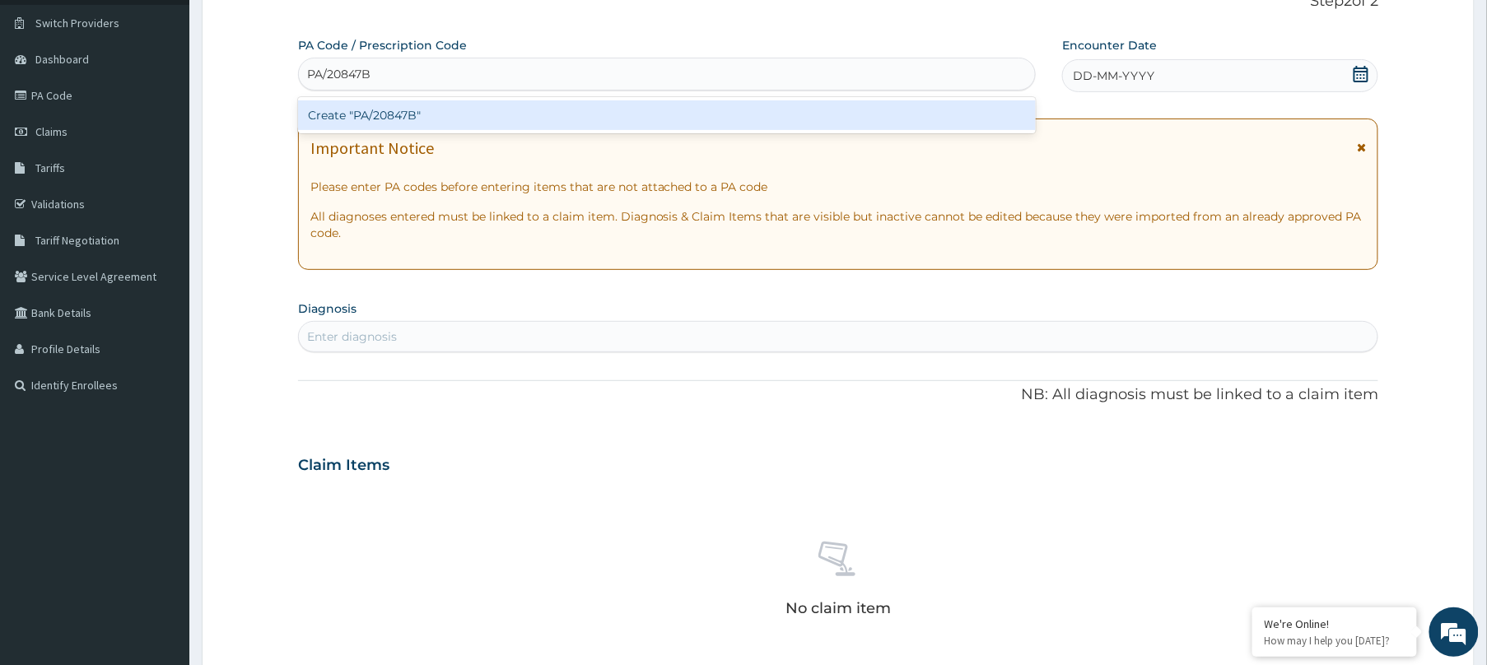
click at [850, 106] on div "Create "PA/20847B"" at bounding box center [667, 115] width 738 height 30
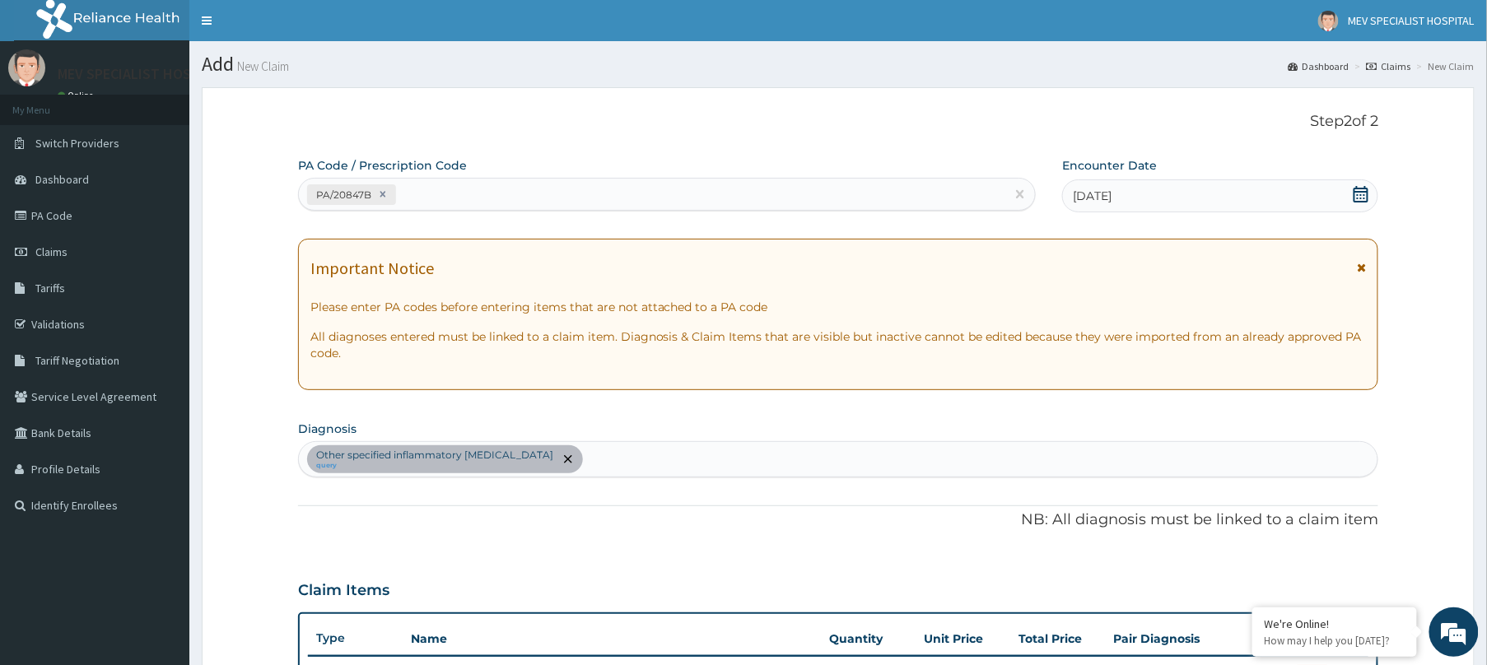
click at [561, 192] on div "PA/20847B" at bounding box center [652, 194] width 706 height 27
paste input "PA/A704C1"
type input "PA/A704C1"
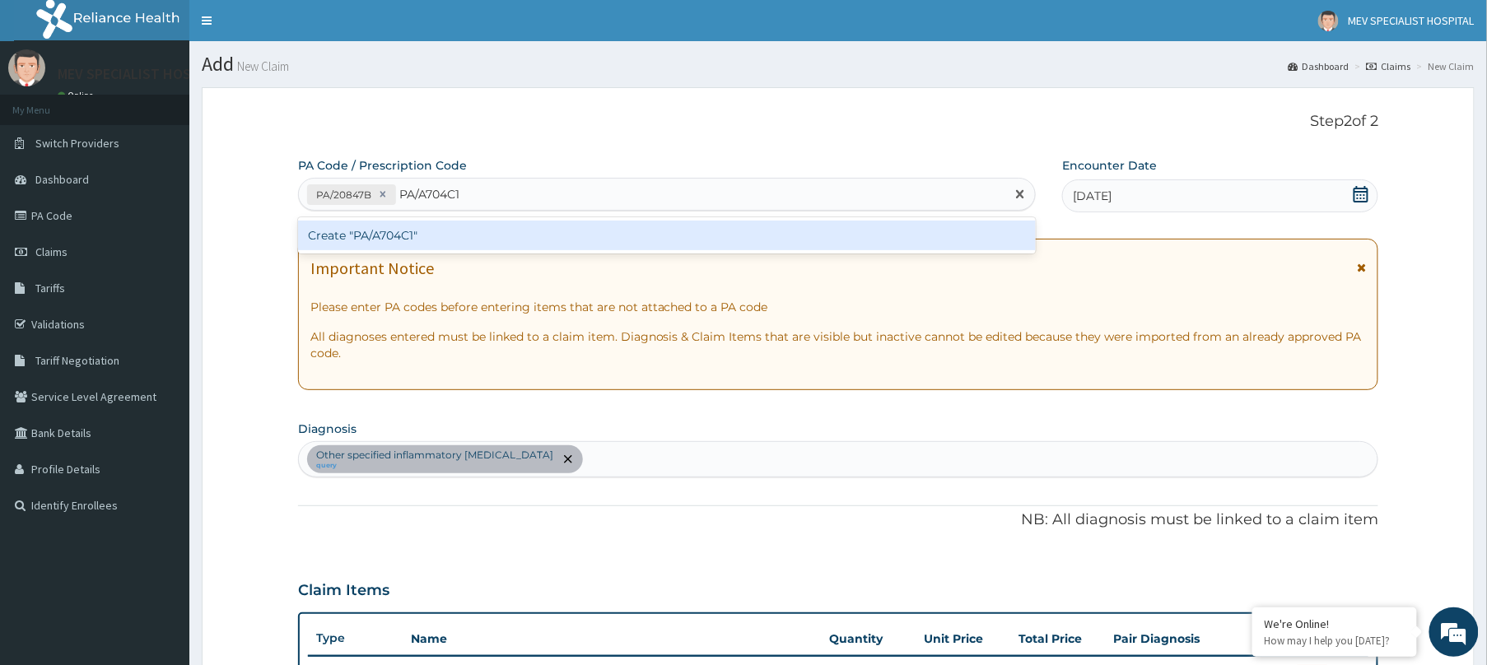
click at [567, 245] on div "Create "PA/A704C1"" at bounding box center [667, 236] width 738 height 30
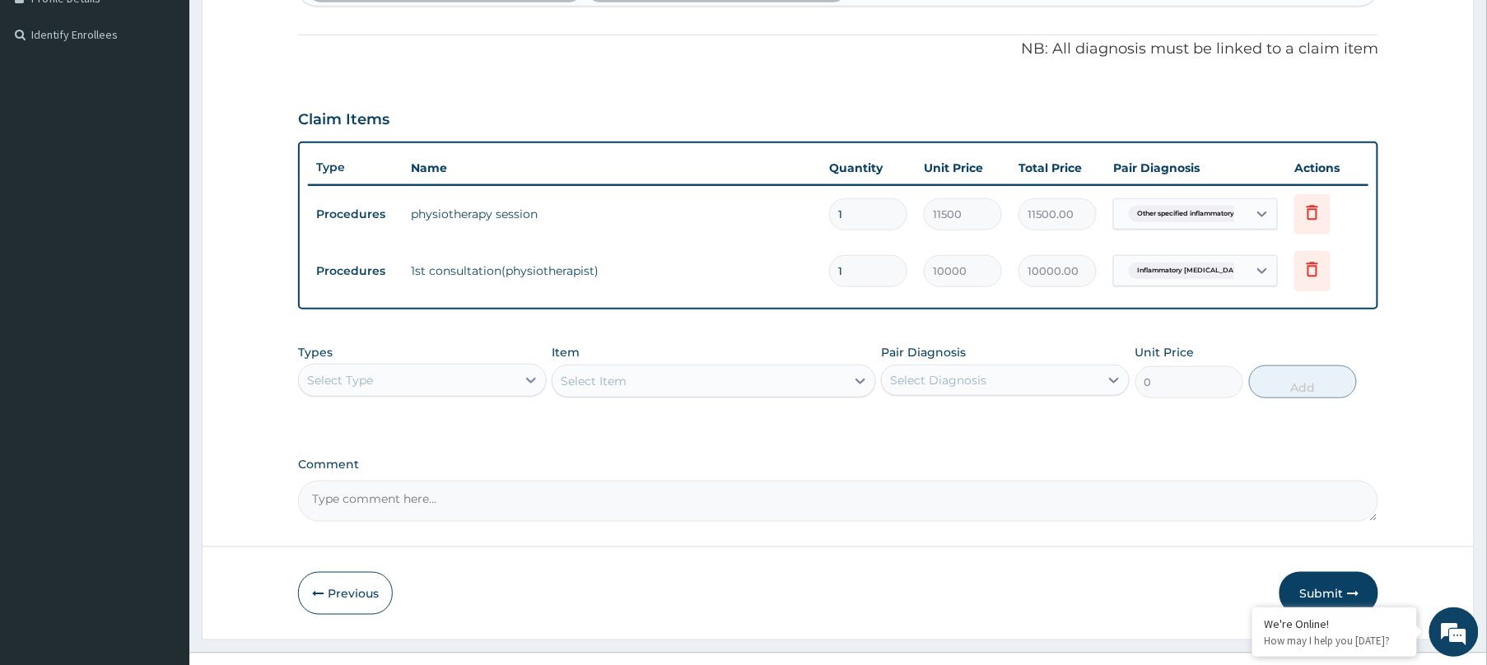
scroll to position [501, 0]
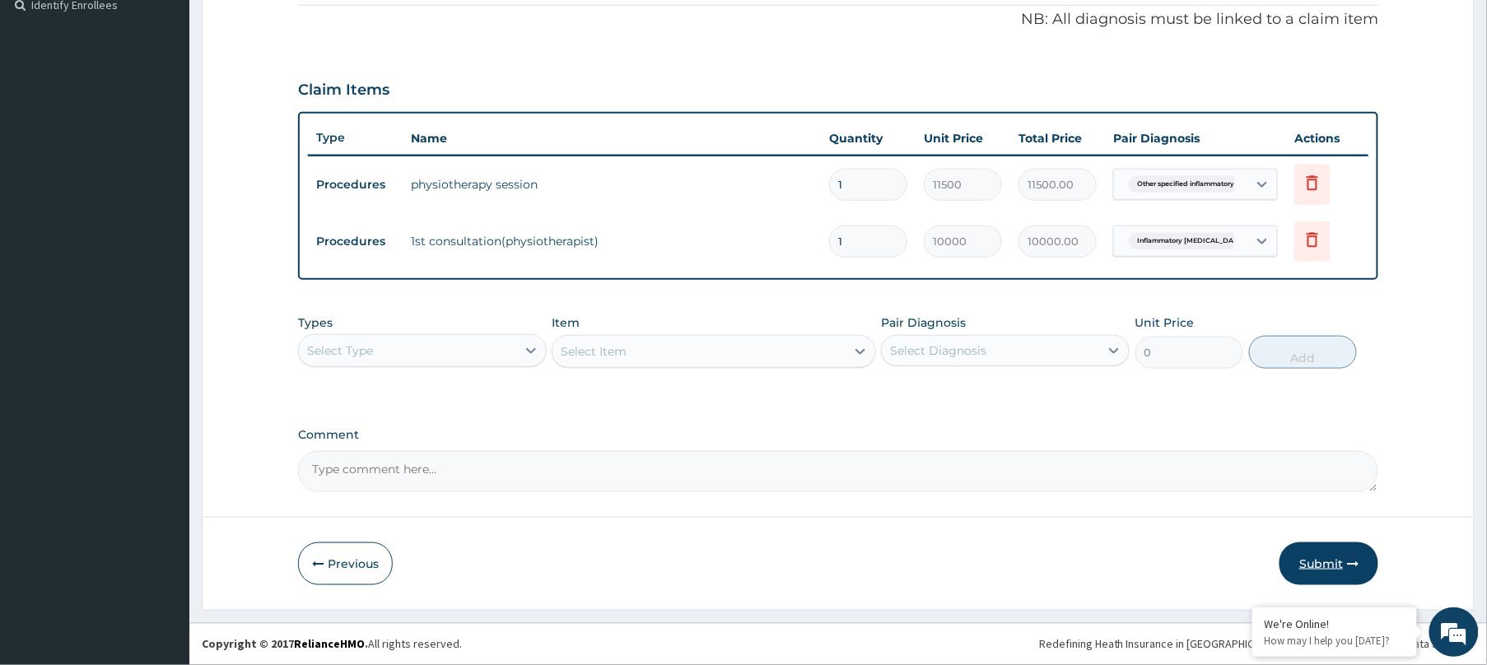
click at [1341, 557] on button "Submit" at bounding box center [1328, 564] width 99 height 43
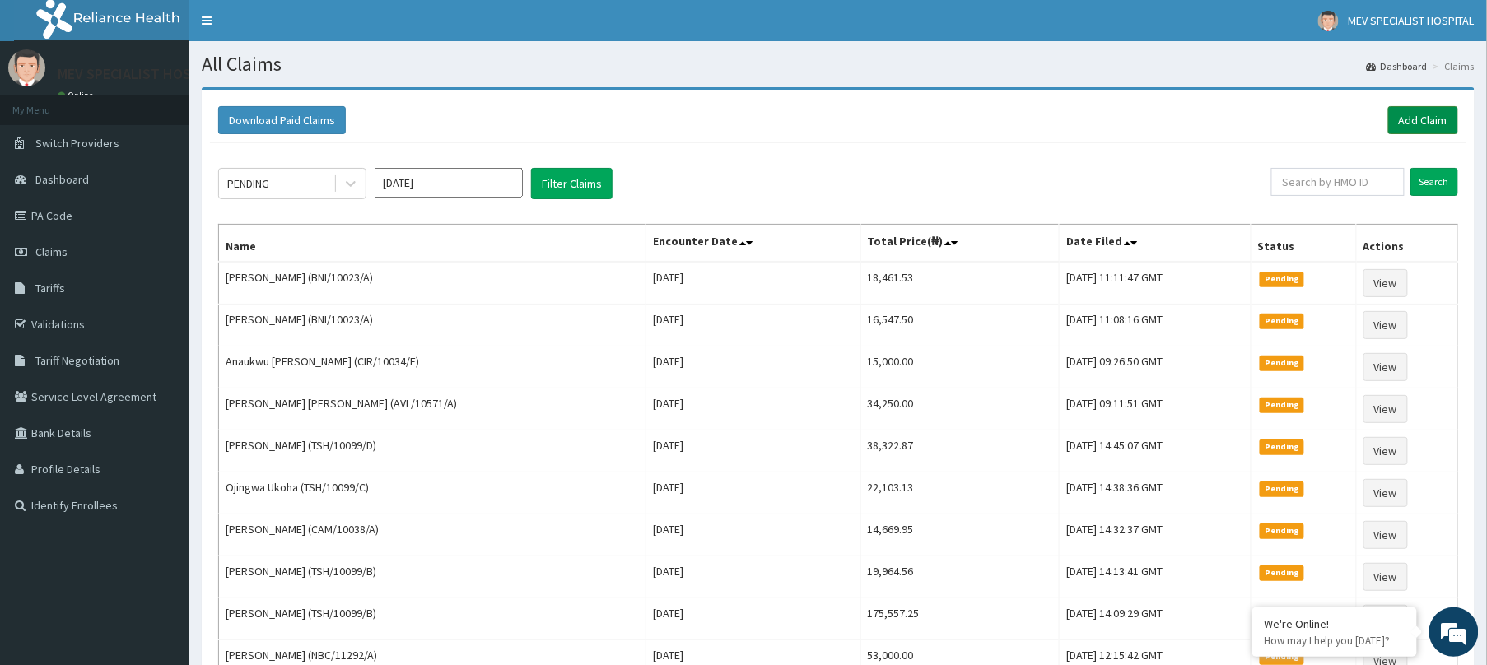
click at [1440, 119] on link "Add Claim" at bounding box center [1423, 120] width 70 height 28
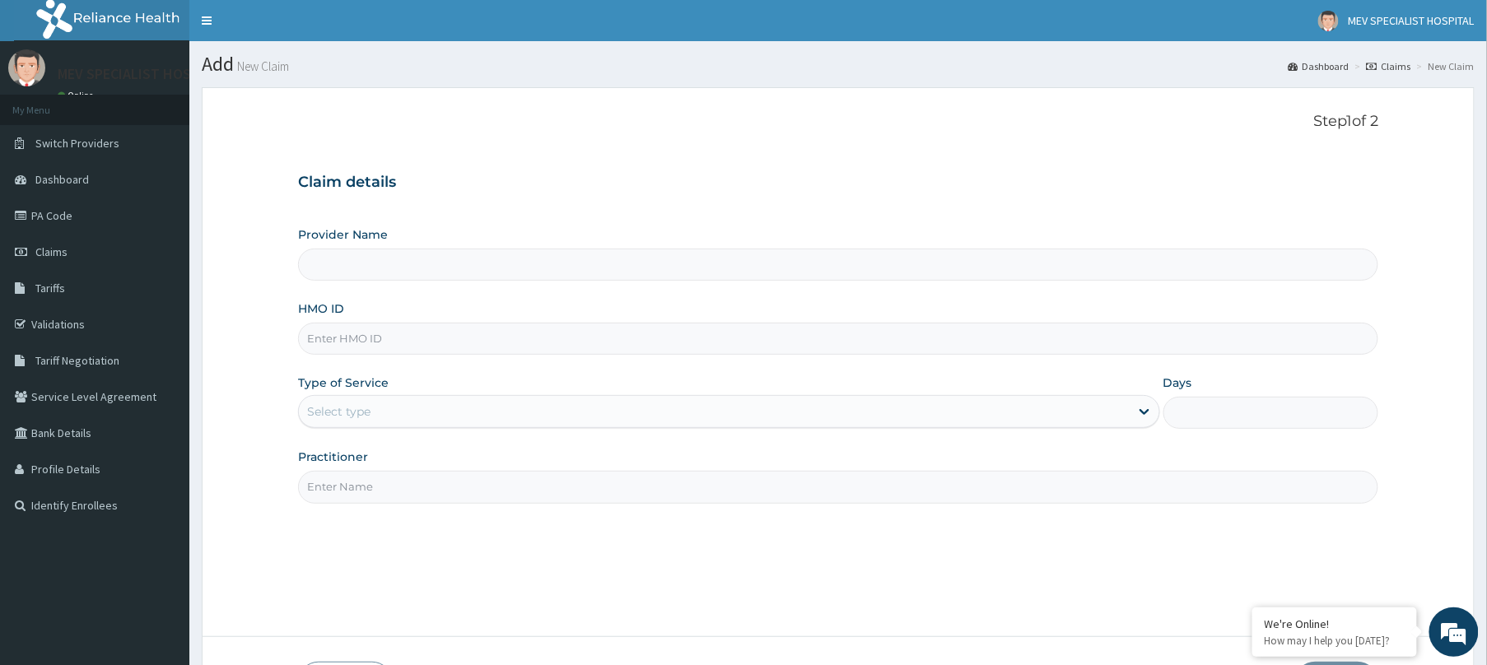
type input "MEV SPECIALIST HOSPITAL"
click at [695, 328] on input "HMO ID" at bounding box center [838, 339] width 1080 height 32
paste input "AVL/10741/A"
type input "AVL/10741/A"
click at [650, 433] on div "Provider Name MEV SPECIALIST HOSPITAL HMO ID AVL/10741/A Type of Service Select…" at bounding box center [838, 364] width 1080 height 277
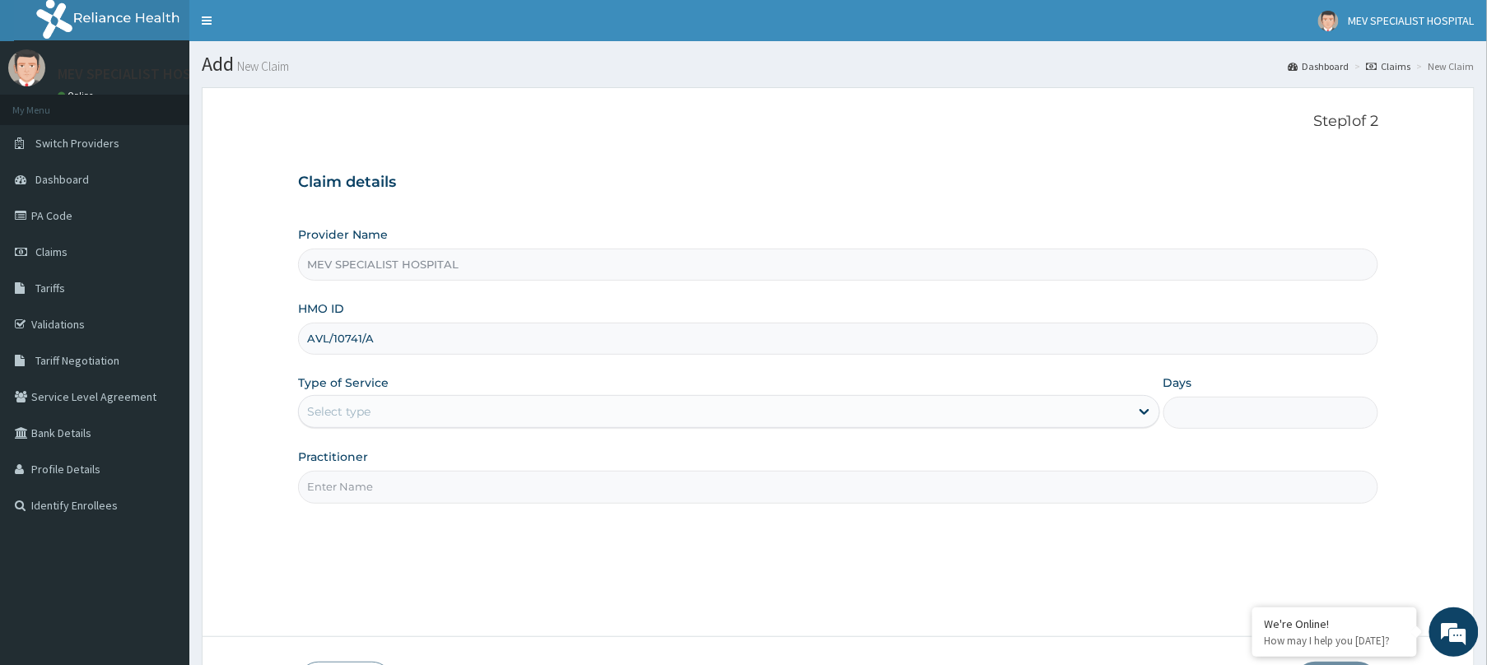
click at [640, 417] on div "Select type" at bounding box center [714, 411] width 831 height 26
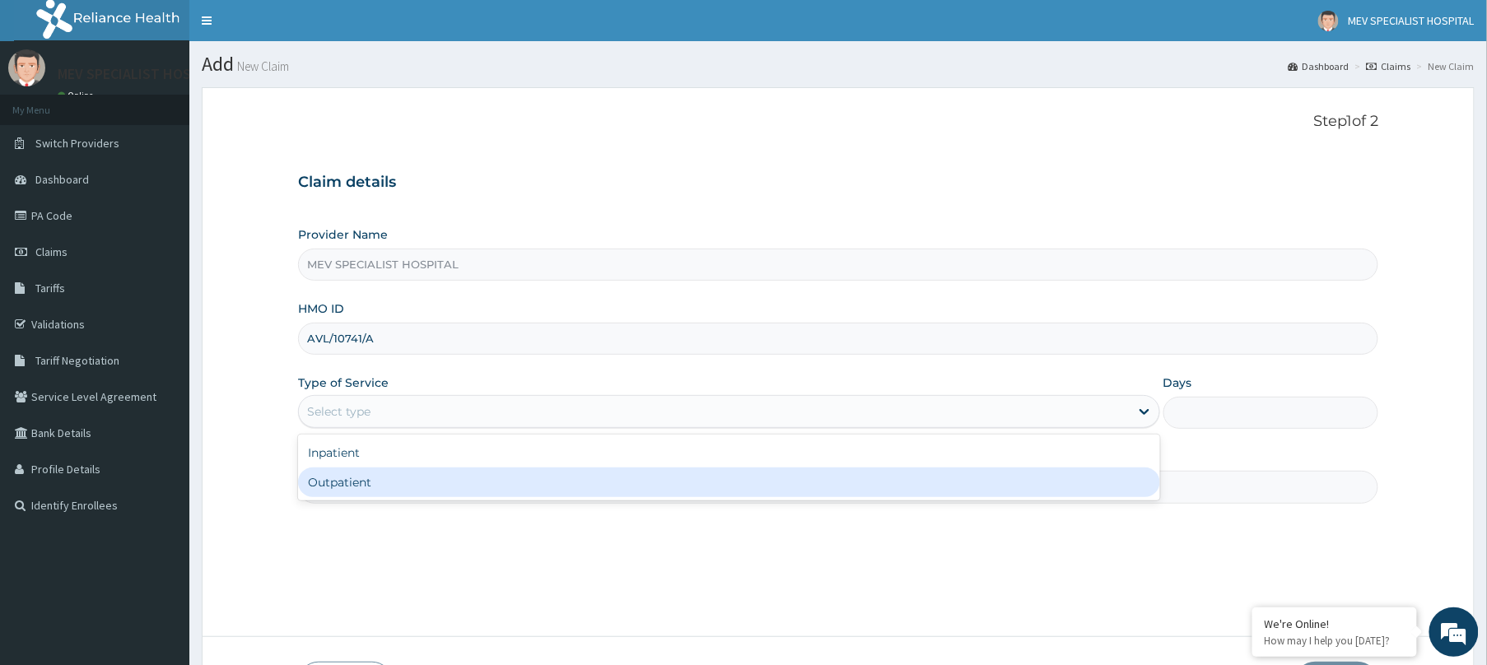
click at [633, 479] on div "Outpatient" at bounding box center [729, 483] width 862 height 30
type input "1"
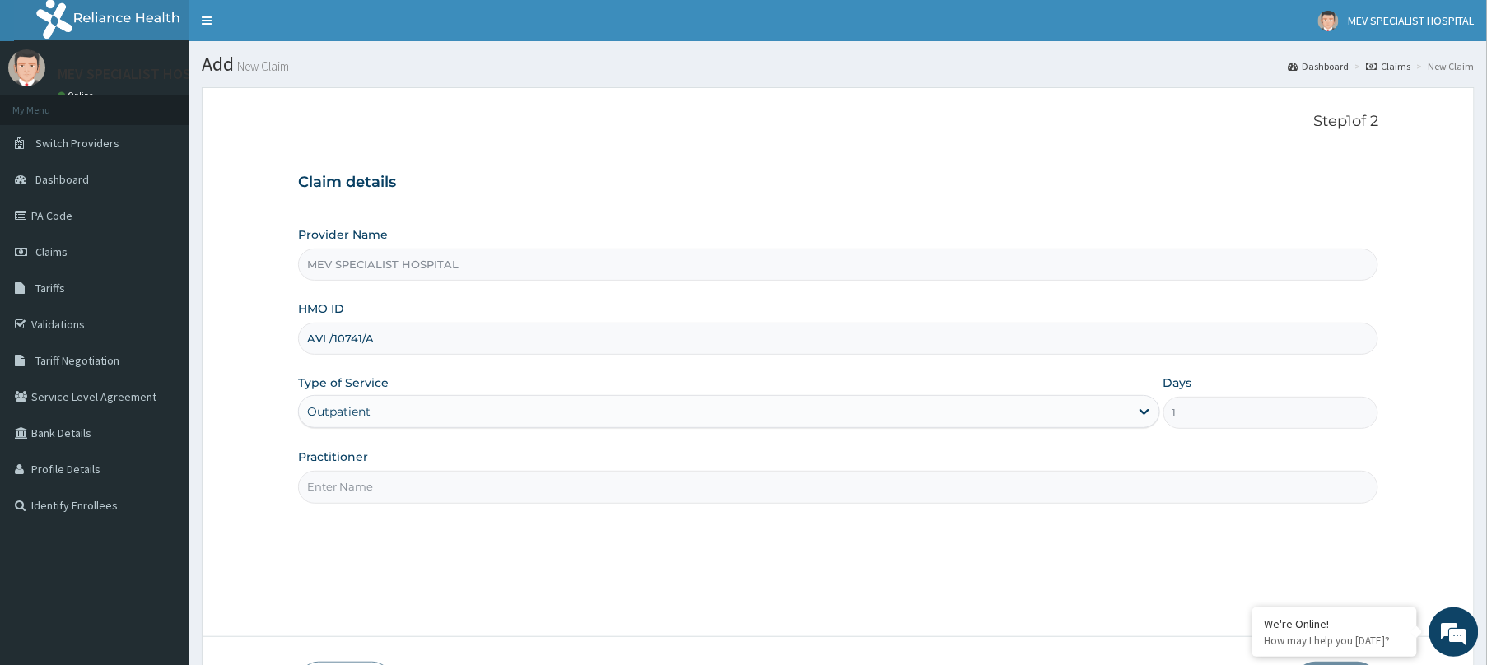
click at [633, 479] on input "Practitioner" at bounding box center [838, 487] width 1080 height 32
type input "[PERSON_NAME]"
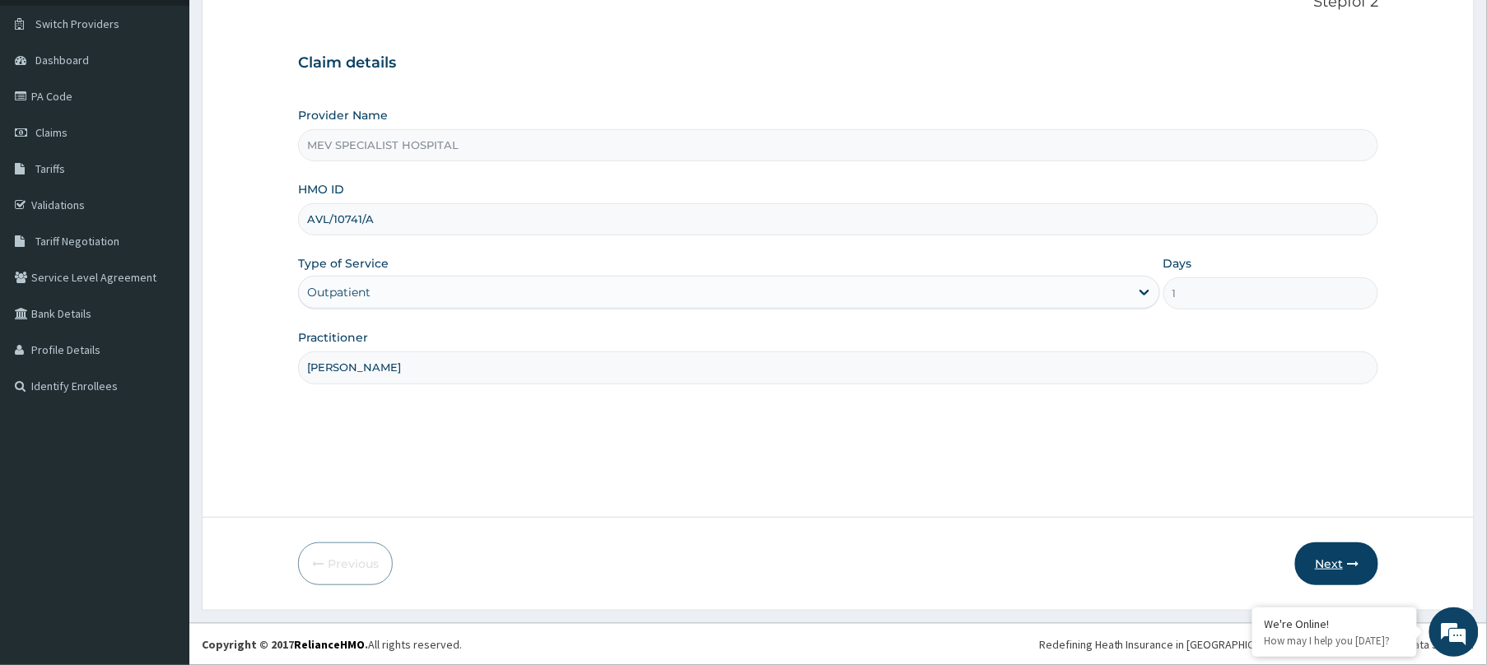
click at [1367, 565] on button "Next" at bounding box center [1336, 564] width 83 height 43
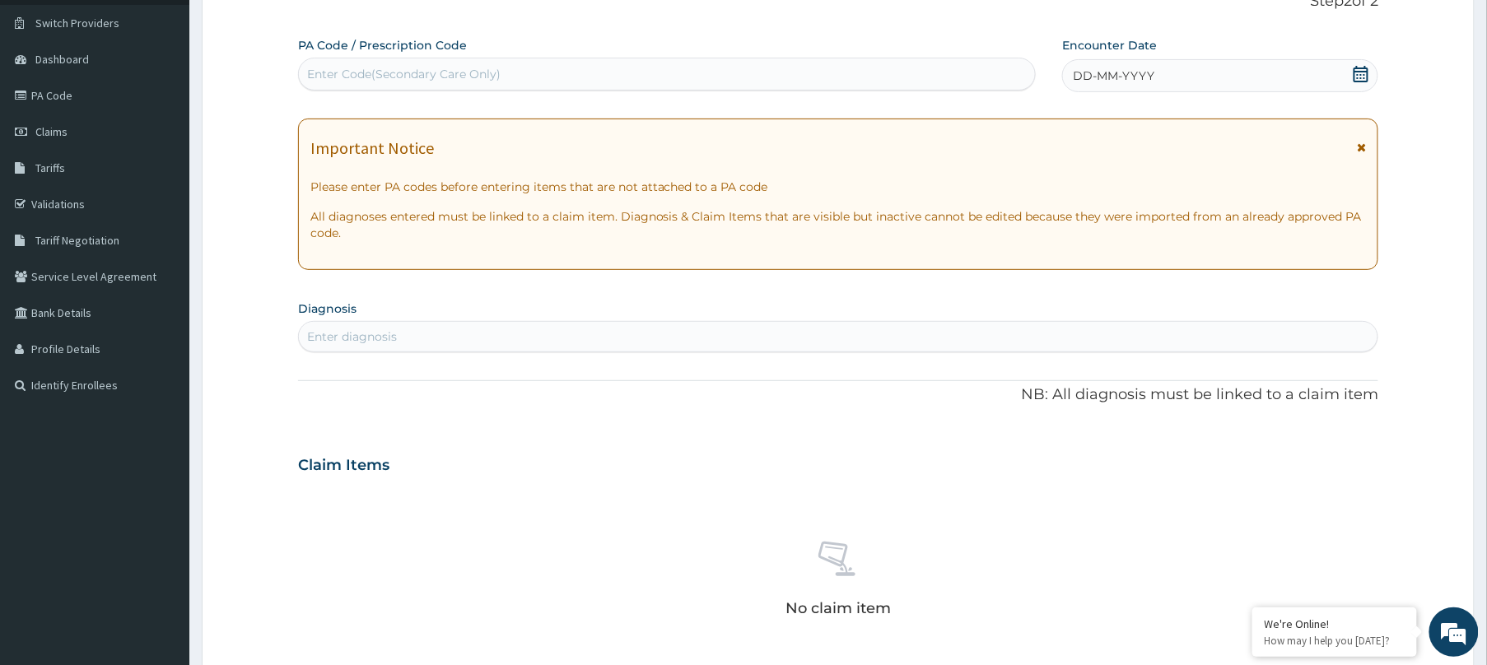
click at [583, 79] on div "Enter Code(Secondary Care Only)" at bounding box center [667, 74] width 736 height 26
paste input "PA/BE11FA"
type input "PA/BE11FA"
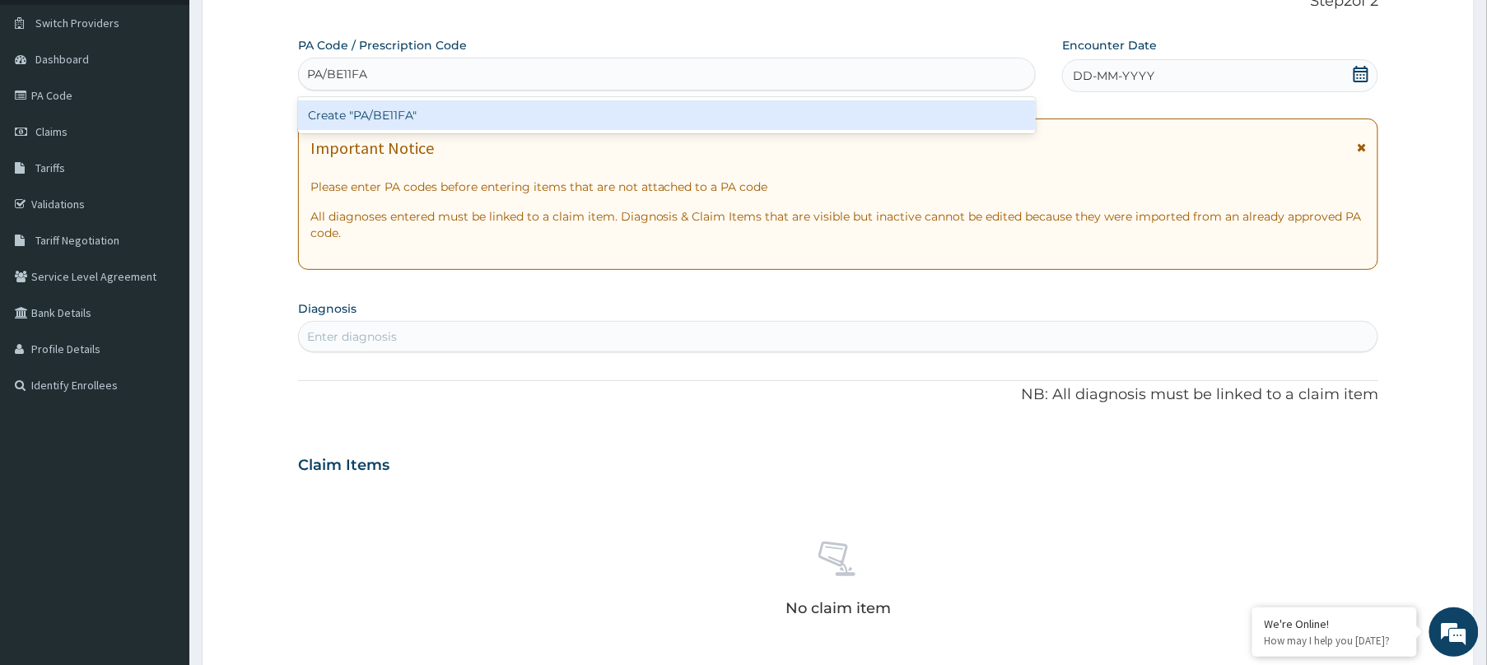
click at [576, 122] on div "Create "PA/BE11FA"" at bounding box center [667, 115] width 738 height 30
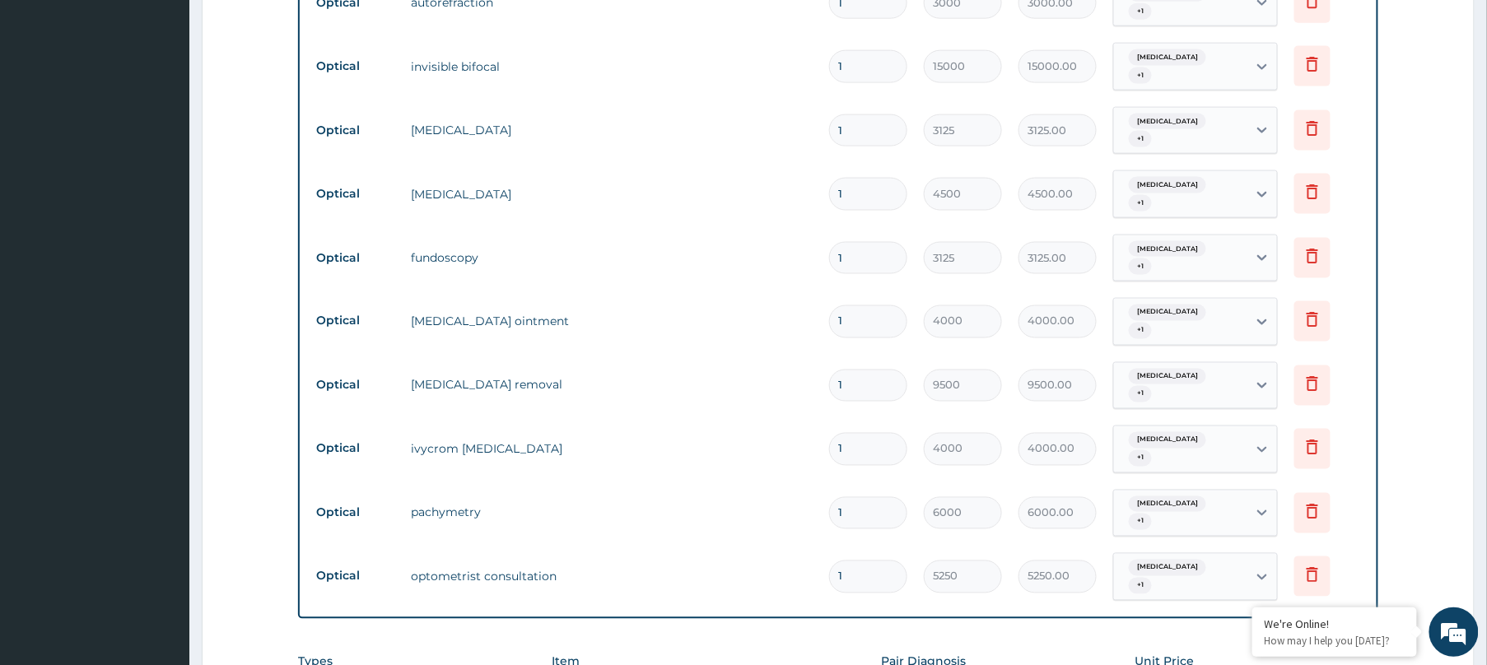
scroll to position [1130, 0]
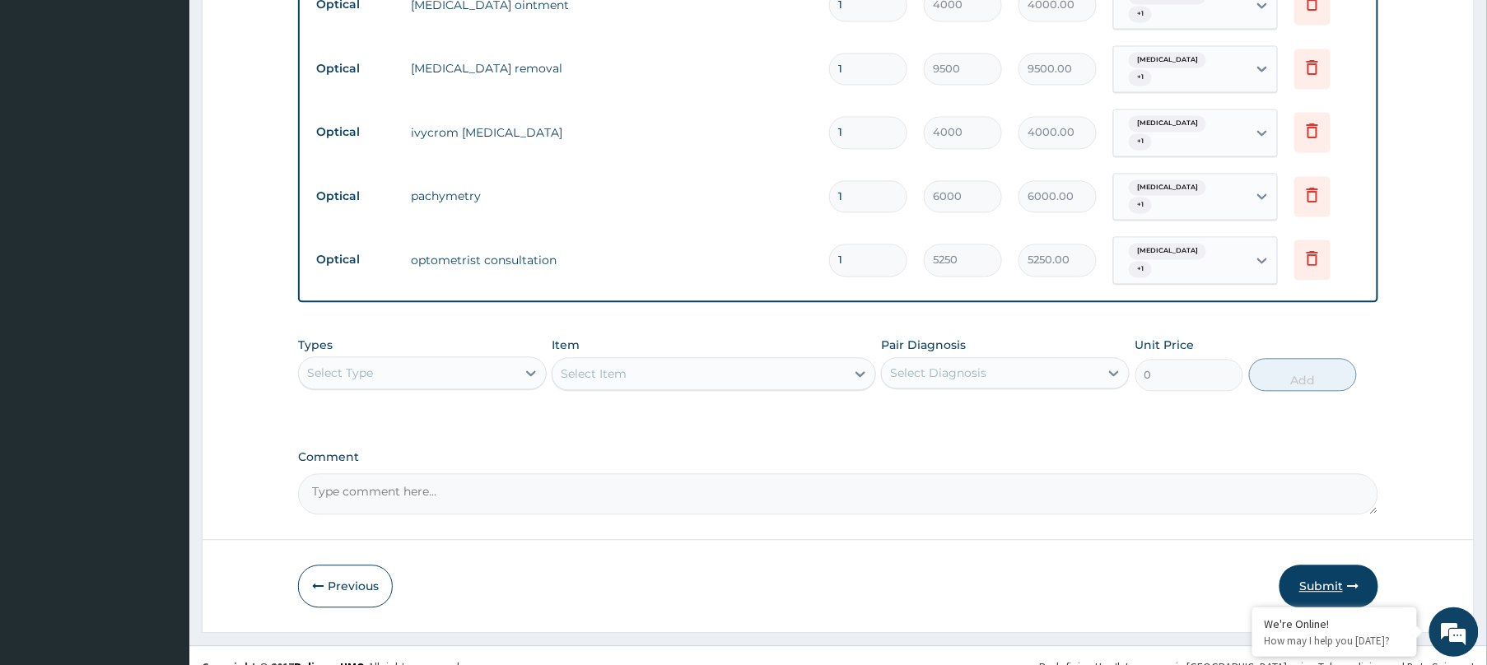
click at [1352, 580] on icon "button" at bounding box center [1353, 586] width 12 height 12
